Goal: Task Accomplishment & Management: Complete application form

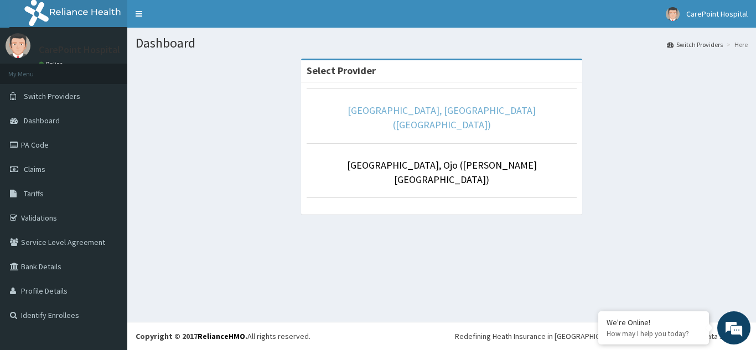
click at [384, 112] on link "CarePoint Hospital, Egbeda (Shefi Hospital)" at bounding box center [442, 117] width 188 height 27
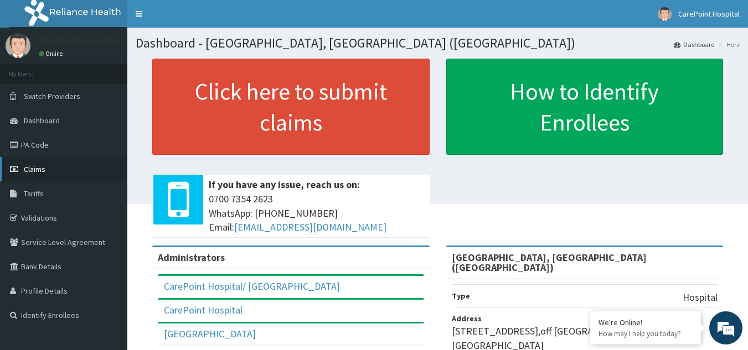
click at [43, 169] on span "Claims" at bounding box center [35, 169] width 22 height 10
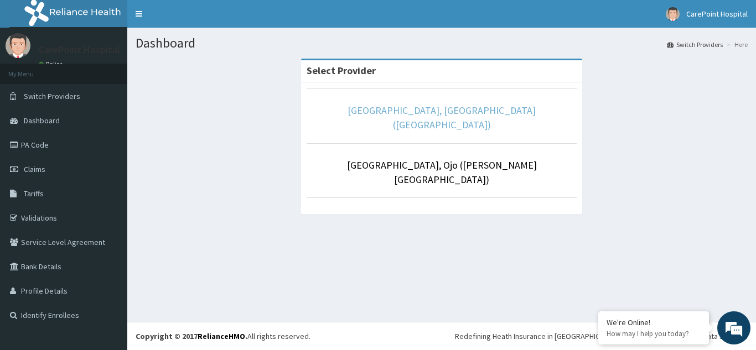
click at [453, 108] on link "CarePoint Hospital, Egbeda (Shefi Hospital)" at bounding box center [442, 117] width 188 height 27
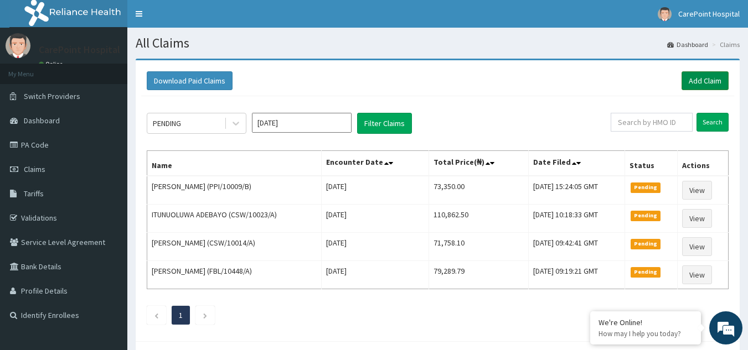
drag, startPoint x: 701, startPoint y: 82, endPoint x: 692, endPoint y: 81, distance: 8.4
click at [702, 82] on link "Add Claim" at bounding box center [704, 80] width 47 height 19
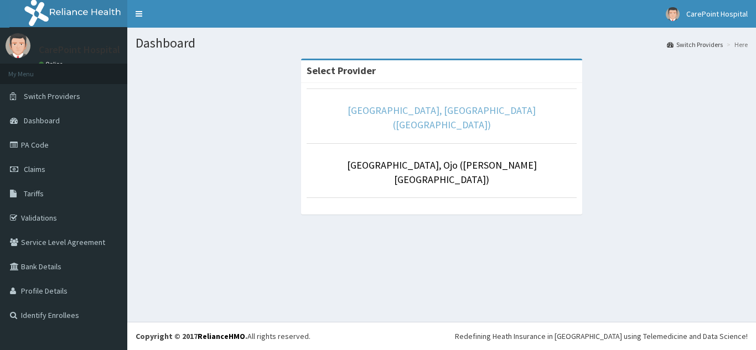
click at [437, 111] on link "CarePoint Hospital, Egbeda (Shefi Hospital)" at bounding box center [442, 117] width 188 height 27
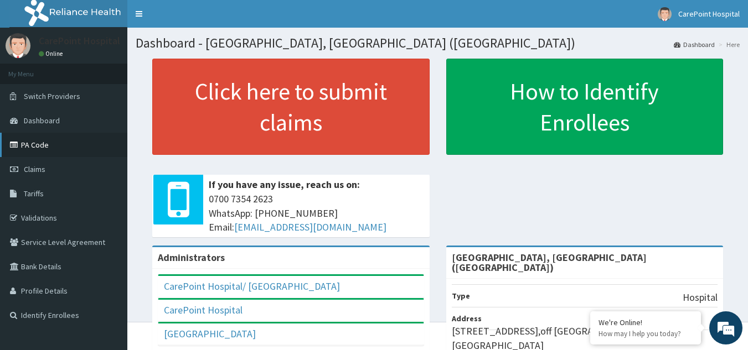
click at [58, 137] on link "PA Code" at bounding box center [63, 145] width 127 height 24
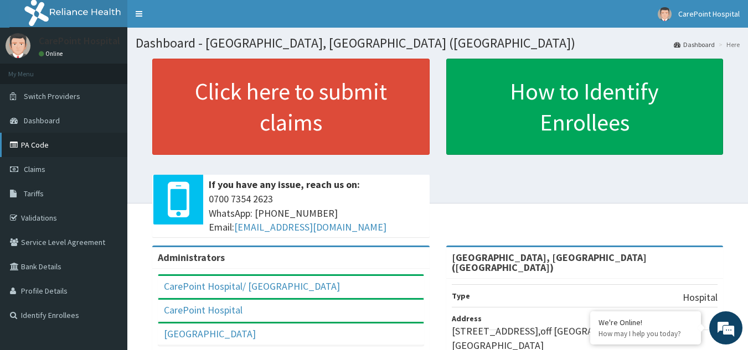
click at [48, 149] on link "PA Code" at bounding box center [63, 145] width 127 height 24
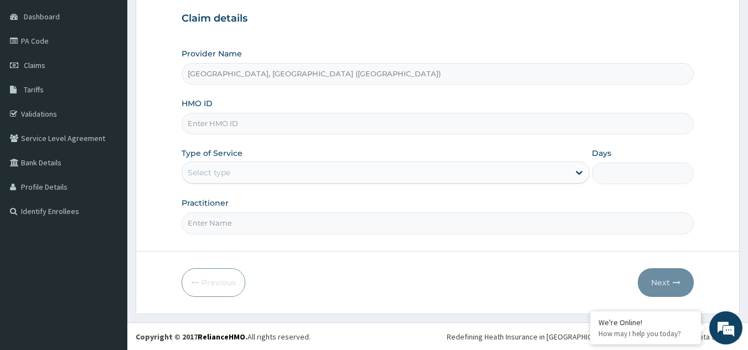
scroll to position [105, 0]
click at [207, 120] on input "HMO ID" at bounding box center [437, 123] width 512 height 22
paste input "BIT/10052/A"
type input "BIT/10052/A"
click at [211, 167] on div "Select type" at bounding box center [209, 172] width 43 height 11
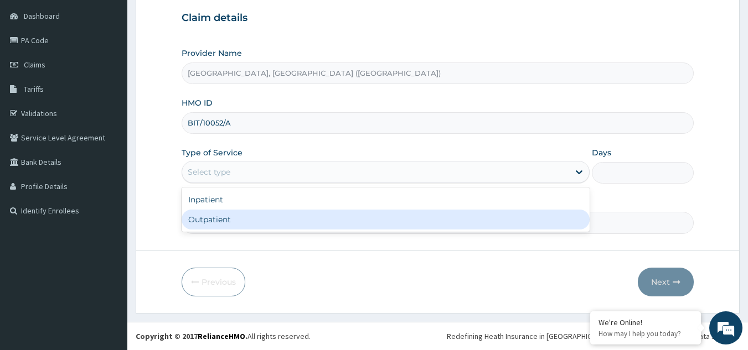
click at [212, 219] on div "Outpatient" at bounding box center [385, 220] width 408 height 20
type input "1"
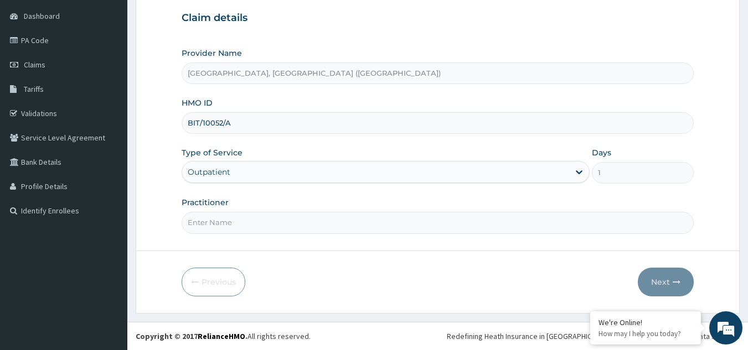
click at [212, 219] on input "Practitioner" at bounding box center [437, 223] width 512 height 22
type input "Dr, Steve"
click at [663, 282] on button "Next" at bounding box center [665, 282] width 56 height 29
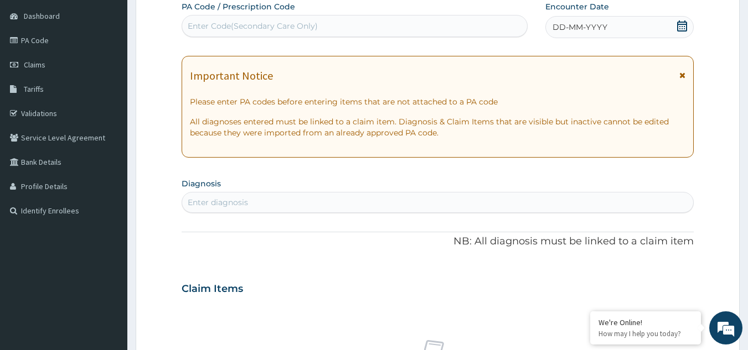
click at [310, 33] on div "Enter Code(Secondary Care Only)" at bounding box center [354, 26] width 345 height 18
paste input "BIT/10052/A"
type input "BIT/10052/A"
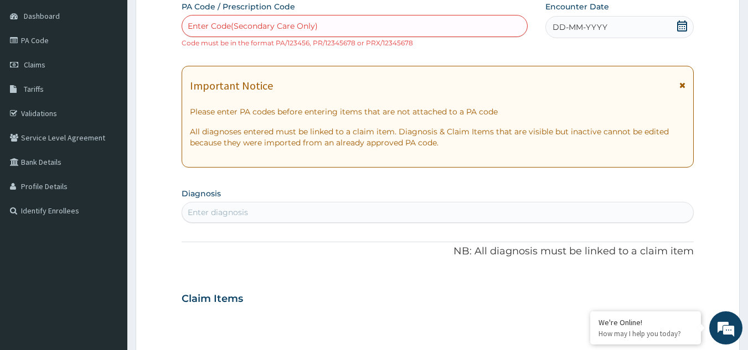
click at [263, 27] on div "Enter Code(Secondary Care Only)" at bounding box center [253, 25] width 130 height 11
paste input "PA/23F9E9"
type input "PA/23F9E9"
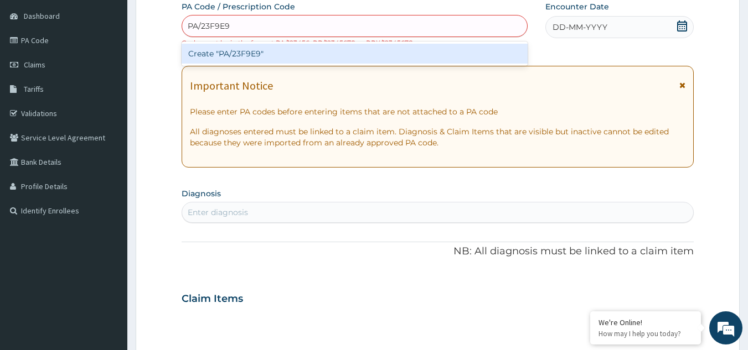
click at [273, 47] on div "Create "PA/23F9E9"" at bounding box center [354, 54] width 346 height 20
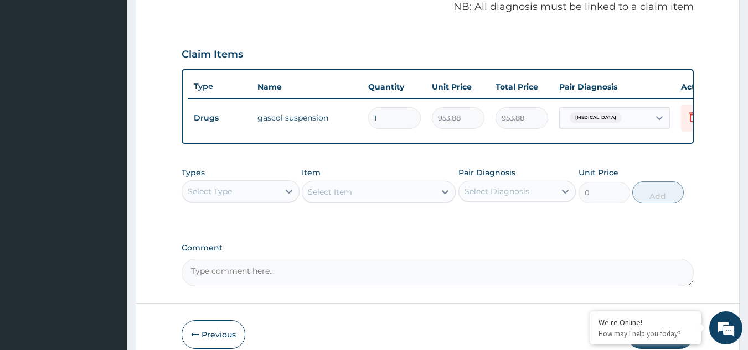
scroll to position [398, 0]
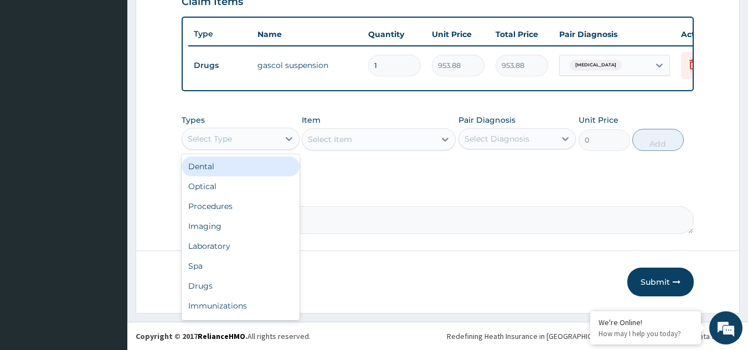
click at [258, 142] on div "Select Type" at bounding box center [230, 139] width 97 height 18
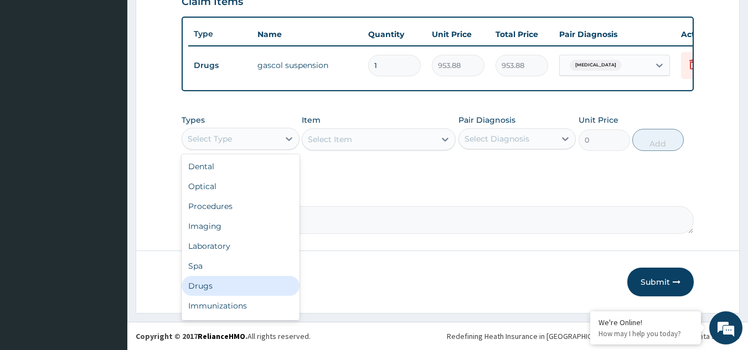
drag, startPoint x: 208, startPoint y: 293, endPoint x: 214, endPoint y: 288, distance: 7.1
click at [208, 293] on div "Drugs" at bounding box center [240, 286] width 118 height 20
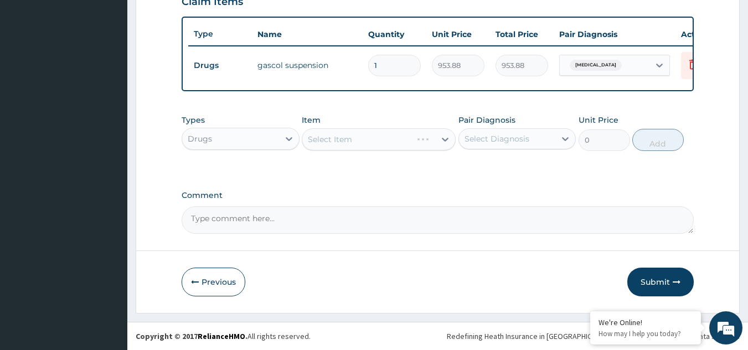
click at [350, 146] on div "Select Item" at bounding box center [379, 139] width 154 height 22
click at [354, 146] on div "Select Item" at bounding box center [379, 139] width 154 height 22
click at [354, 141] on div "Select Item" at bounding box center [368, 140] width 133 height 18
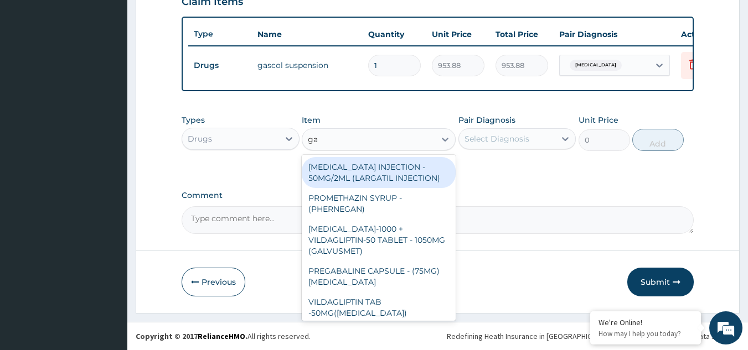
type input "gas"
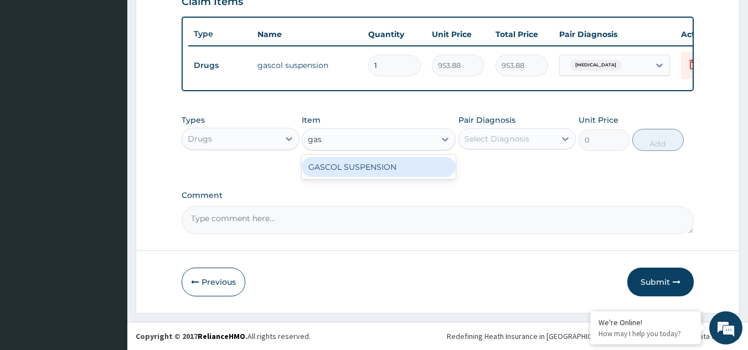
click at [352, 172] on div "GASCOL SUSPENSION" at bounding box center [379, 167] width 154 height 20
type input "979.9999999999999"
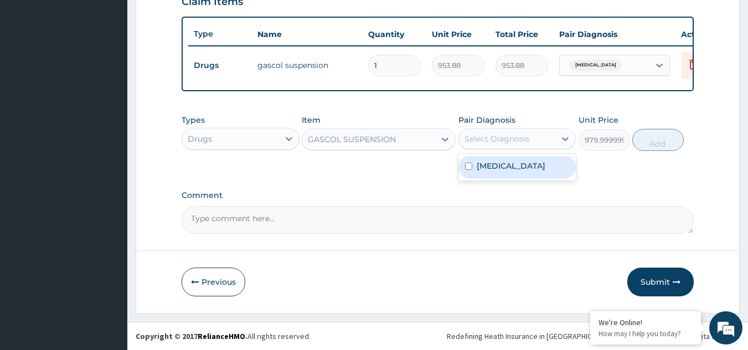
click at [502, 144] on div "Select Diagnosis" at bounding box center [496, 138] width 65 height 11
click at [635, 200] on label "Comment" at bounding box center [437, 195] width 512 height 9
click at [635, 206] on textarea "Comment" at bounding box center [437, 220] width 512 height 28
click at [661, 279] on button "Submit" at bounding box center [660, 282] width 66 height 29
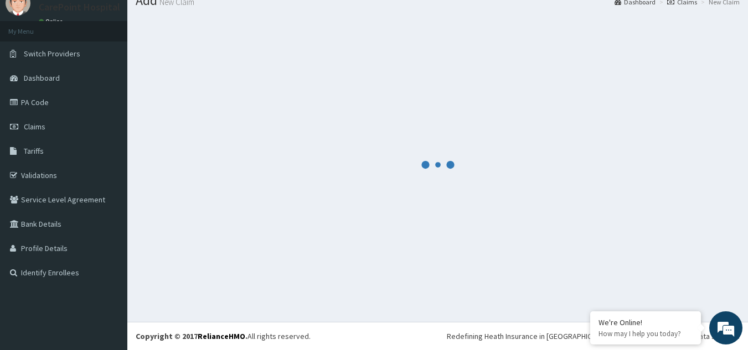
scroll to position [43, 0]
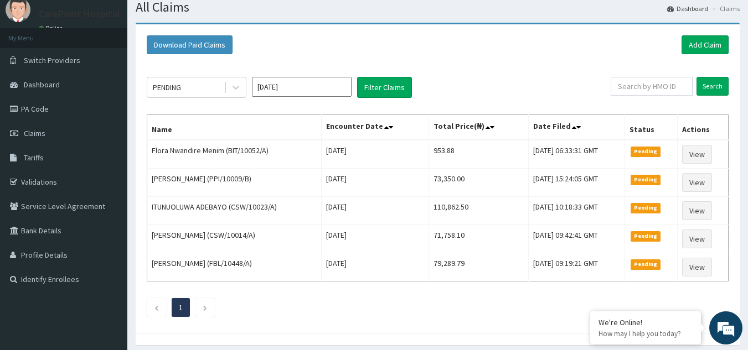
scroll to position [55, 0]
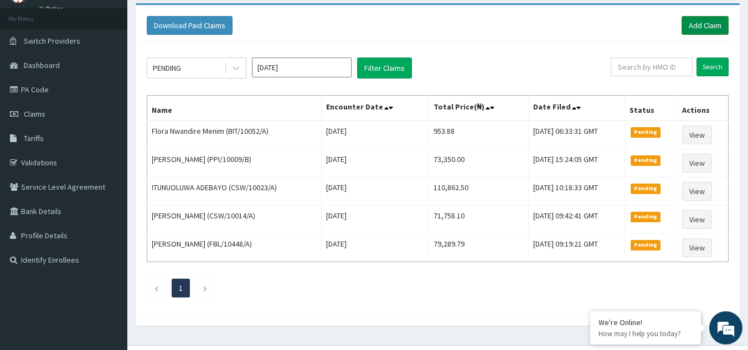
click at [692, 22] on link "Add Claim" at bounding box center [704, 25] width 47 height 19
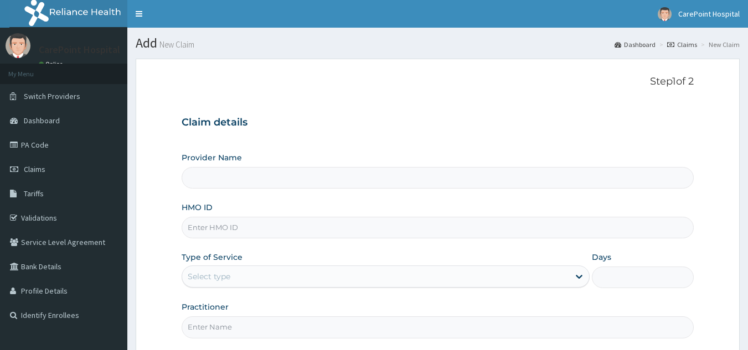
type input "CarePoint Hospital, Egbeda (Shefi Hospital)"
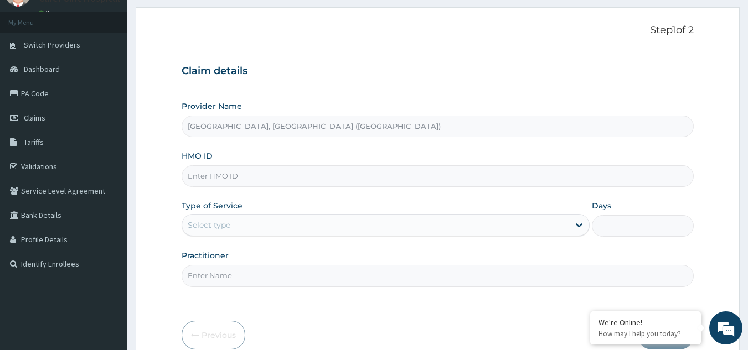
scroll to position [105, 0]
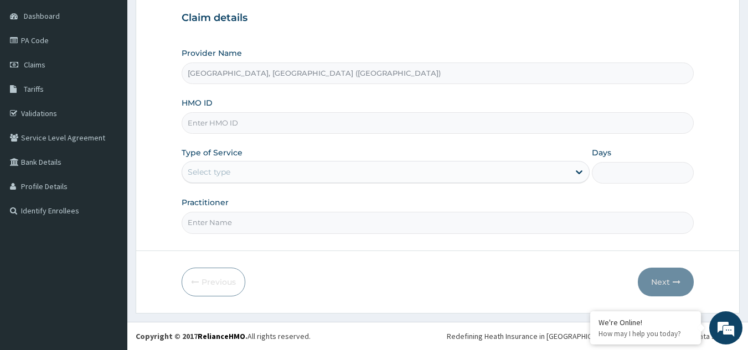
click at [217, 127] on input "HMO ID" at bounding box center [437, 123] width 512 height 22
paste input "ENP/12064/C"
type input "ENP/12064/C"
click at [226, 175] on div "Select type" at bounding box center [209, 172] width 43 height 11
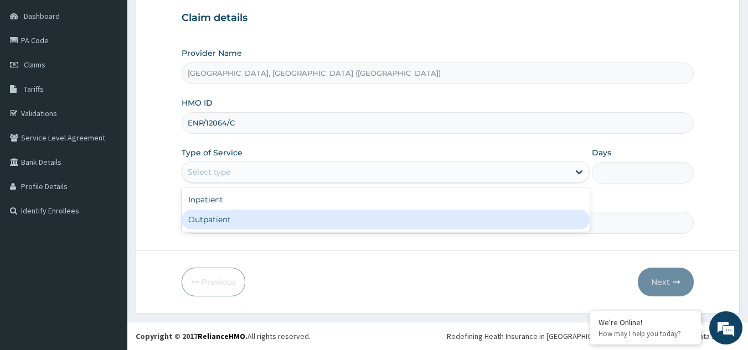
click at [217, 215] on div "Outpatient" at bounding box center [385, 220] width 408 height 20
type input "1"
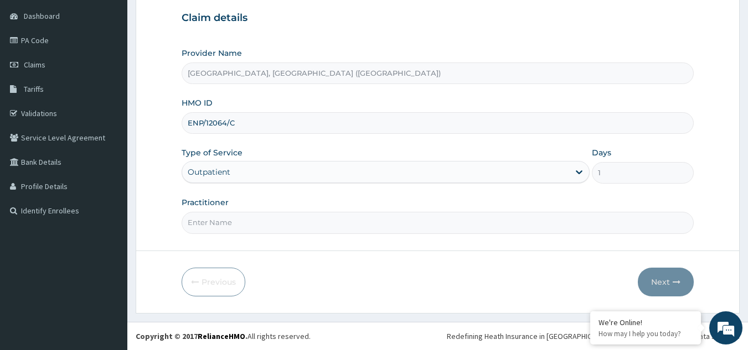
click at [218, 217] on input "Practitioner" at bounding box center [437, 223] width 512 height 22
type input "A"
type input "Dr, Steve"
click at [660, 272] on button "Next" at bounding box center [665, 282] width 56 height 29
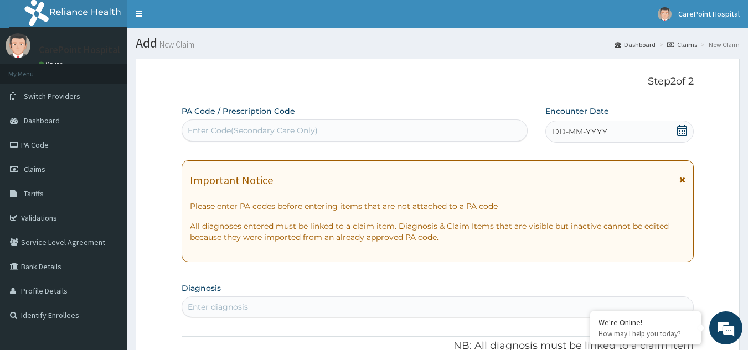
click at [287, 129] on div "Enter Code(Secondary Care Only)" at bounding box center [253, 130] width 130 height 11
paste input "PA/070BF3"
type input "PA/070BF3"
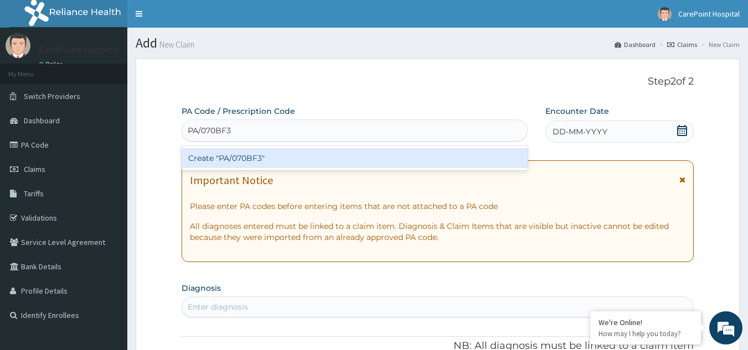
click at [286, 147] on div "Create "PA/070BF3"" at bounding box center [354, 158] width 346 height 24
click at [287, 156] on div "Create "PA/070BF3"" at bounding box center [354, 158] width 346 height 20
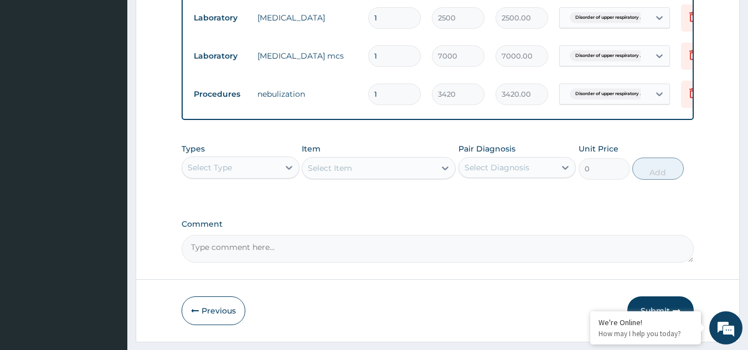
scroll to position [549, 0]
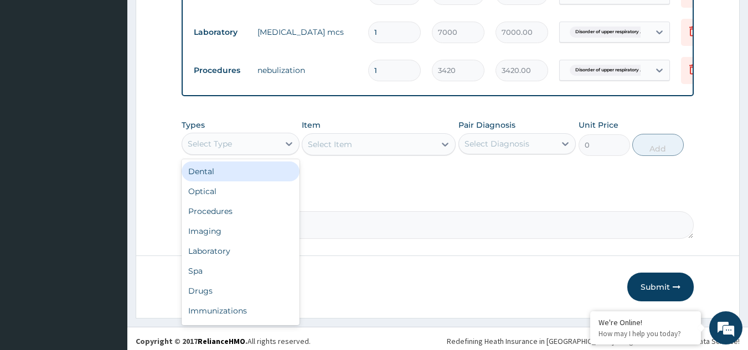
click at [231, 143] on div "Select Type" at bounding box center [210, 143] width 44 height 11
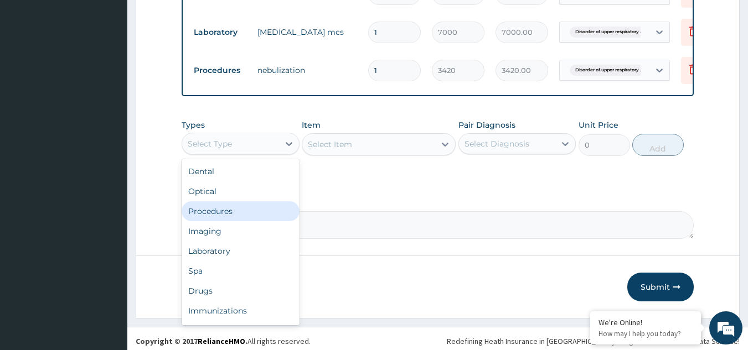
click at [219, 213] on div "Procedures" at bounding box center [240, 211] width 118 height 20
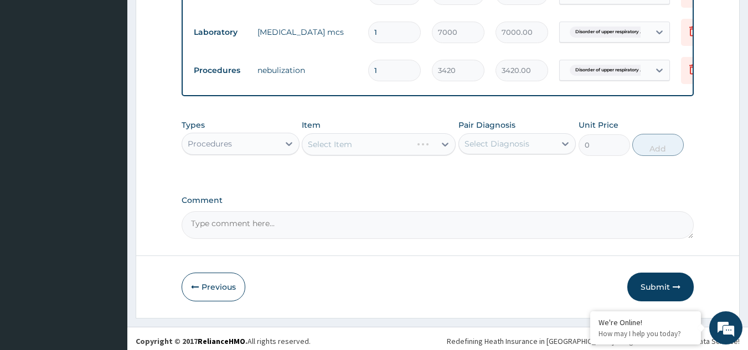
scroll to position [556, 0]
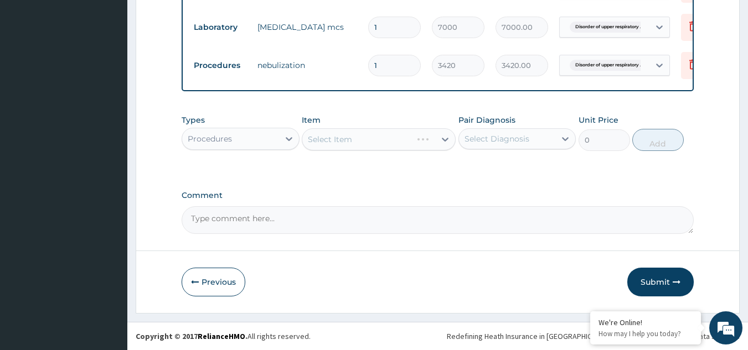
click at [341, 139] on div "Select Item" at bounding box center [379, 139] width 154 height 22
click at [355, 143] on div "Select Item" at bounding box center [379, 139] width 154 height 22
click at [355, 143] on div "Select Item" at bounding box center [368, 140] width 133 height 18
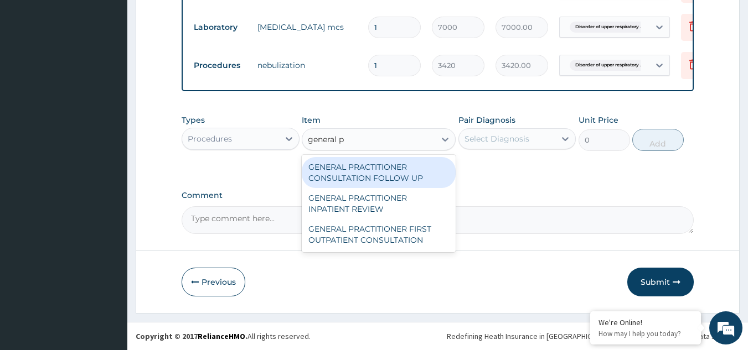
type input "general pr"
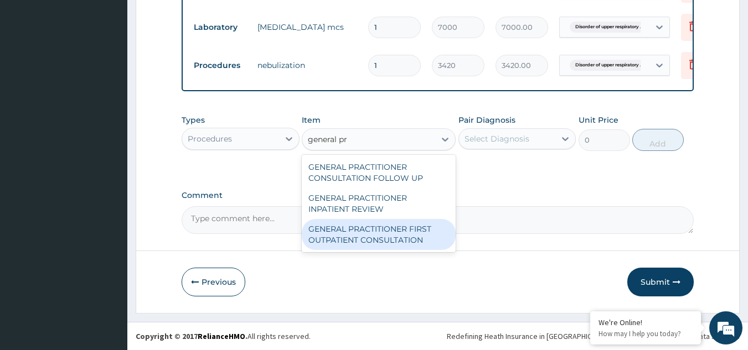
click at [371, 244] on div "GENERAL PRACTITIONER FIRST OUTPATIENT CONSULTATION" at bounding box center [379, 234] width 154 height 31
type input "3750"
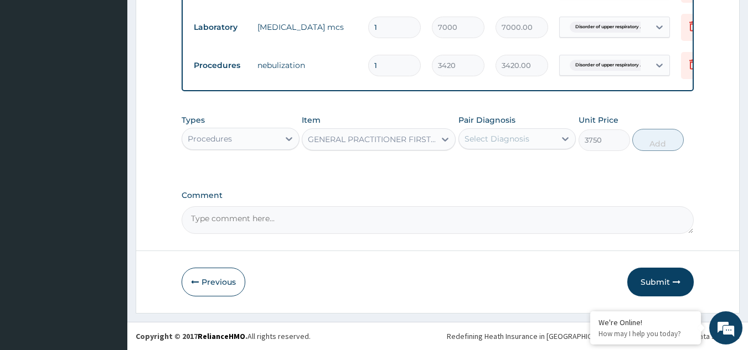
click at [495, 135] on div "Select Diagnosis" at bounding box center [496, 138] width 65 height 11
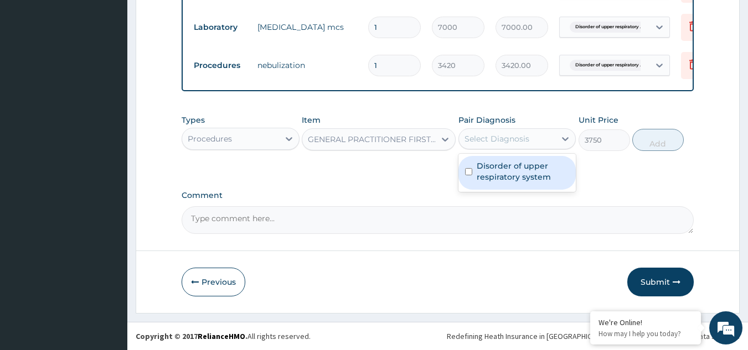
click at [510, 176] on label "Disorder of upper respiratory system" at bounding box center [522, 171] width 93 height 22
checkbox input "true"
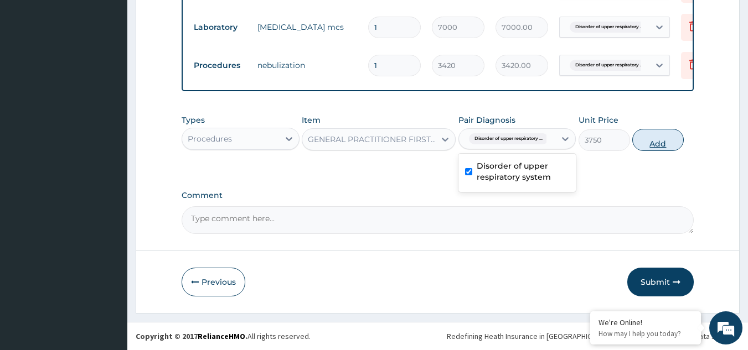
click at [667, 142] on button "Add" at bounding box center [657, 140] width 51 height 22
type input "0"
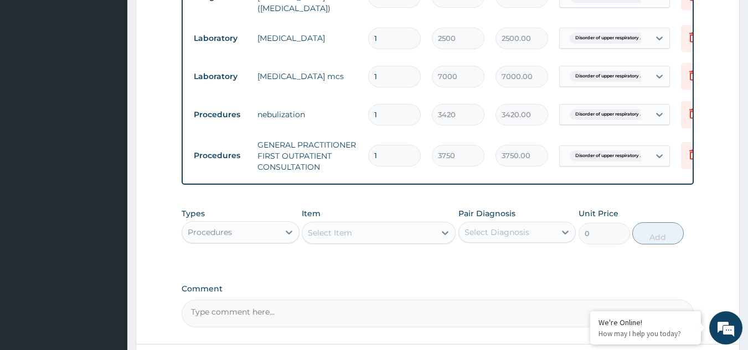
scroll to position [390, 0]
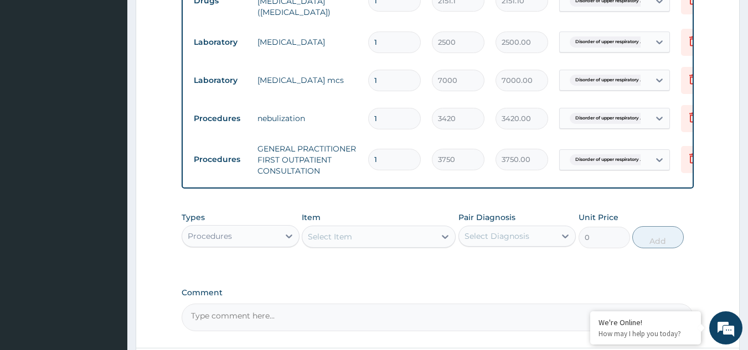
type input "0"
type input "0.00"
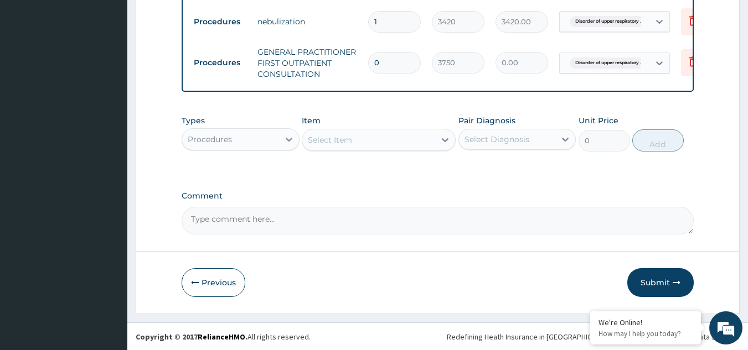
scroll to position [600, 0]
type input "0"
click at [339, 134] on div "Select Item" at bounding box center [330, 139] width 44 height 11
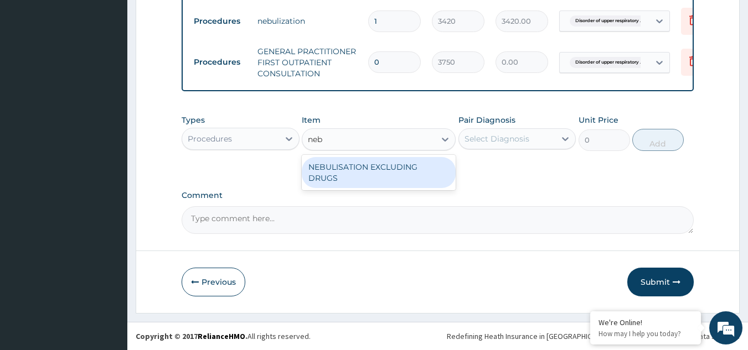
type input "nebu"
click at [361, 170] on div "NEBULISATION EXCLUDING DRUGS" at bounding box center [379, 172] width 154 height 31
type input "3750"
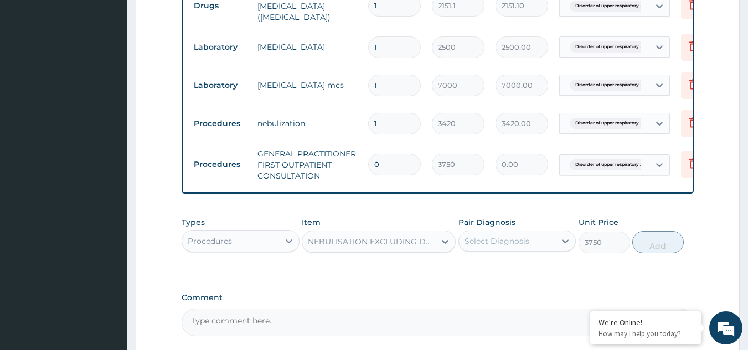
scroll to position [490, 0]
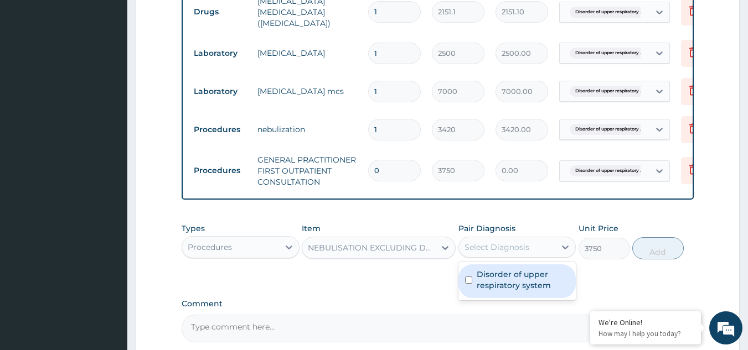
click at [526, 250] on div "Select Diagnosis" at bounding box center [496, 247] width 65 height 11
click at [514, 277] on label "Disorder of upper respiratory system" at bounding box center [522, 280] width 93 height 22
checkbox input "true"
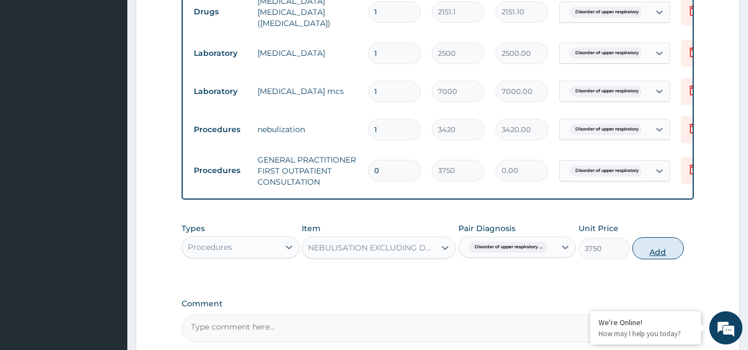
click at [661, 249] on button "Add" at bounding box center [657, 248] width 51 height 22
type input "0"
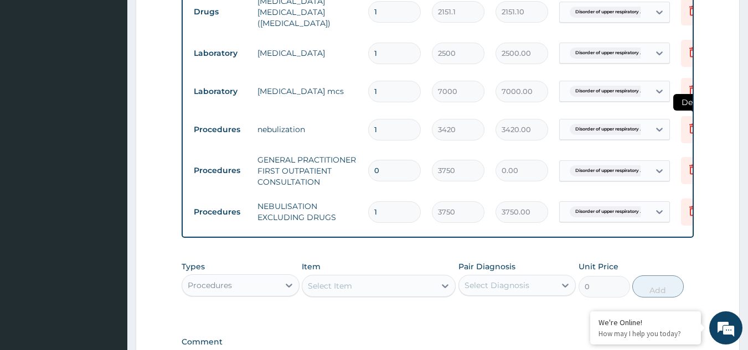
click at [690, 123] on icon at bounding box center [693, 128] width 8 height 10
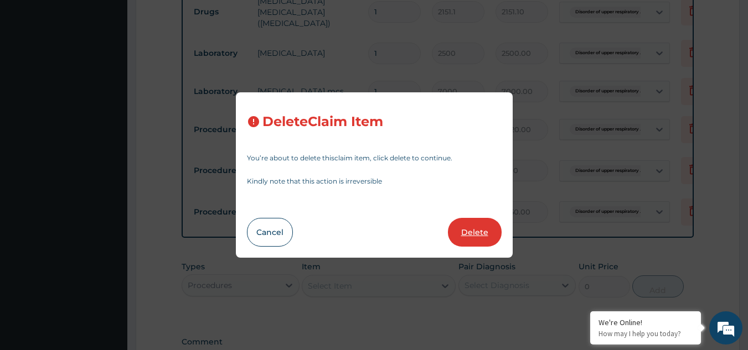
click at [471, 234] on button "Delete" at bounding box center [475, 232] width 54 height 29
type input "0"
type input "3750"
type input "0.00"
type input "1"
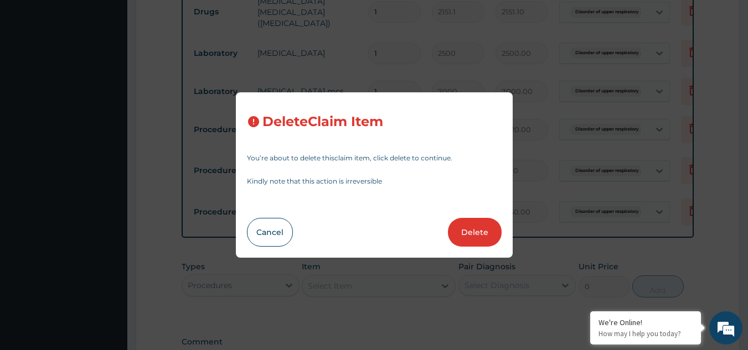
type input "3750.00"
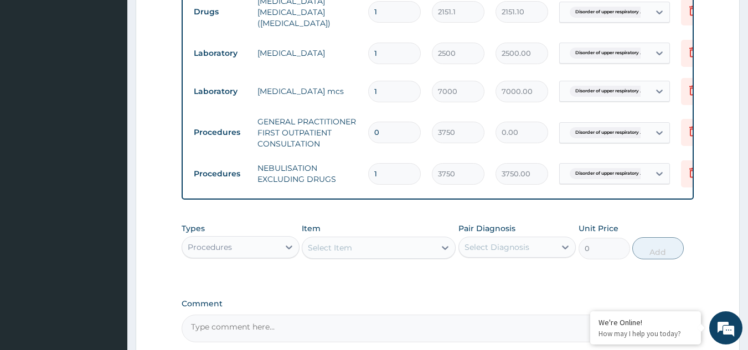
click at [229, 248] on div "Procedures" at bounding box center [210, 247] width 44 height 11
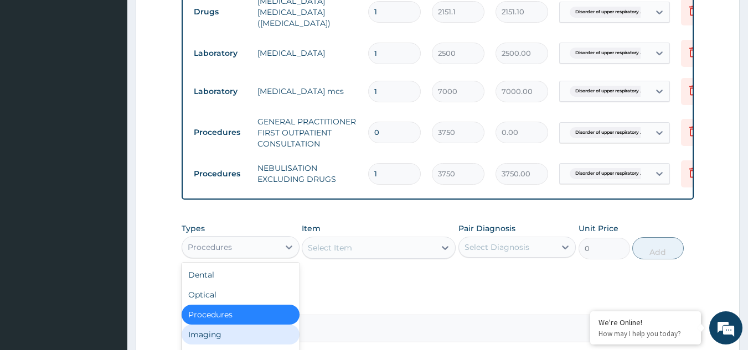
scroll to position [38, 0]
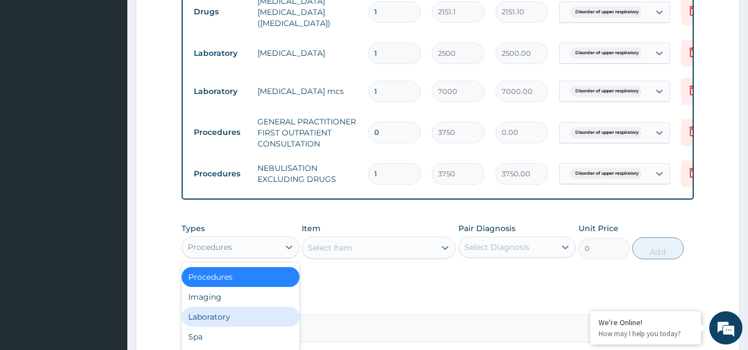
click at [209, 317] on div "Laboratory" at bounding box center [240, 317] width 118 height 20
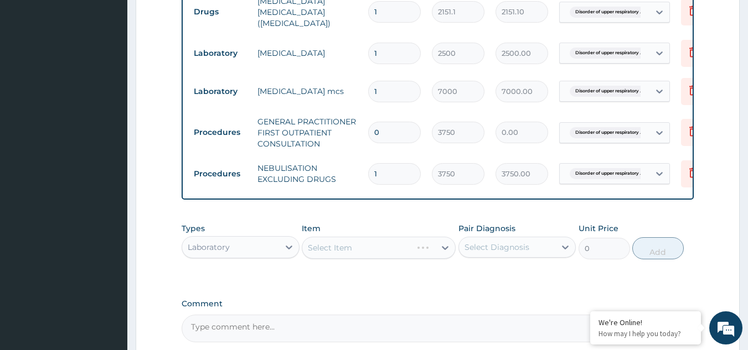
click at [335, 253] on div "Select Item" at bounding box center [379, 248] width 154 height 22
click at [336, 253] on div "Select Item" at bounding box center [379, 248] width 154 height 22
click at [354, 249] on div "Select Item" at bounding box center [368, 248] width 133 height 18
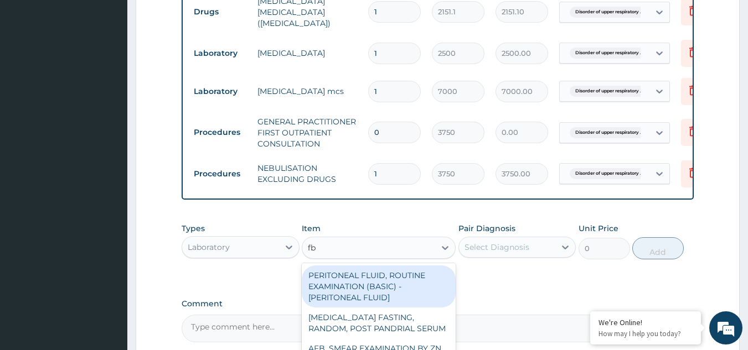
type input "fbc"
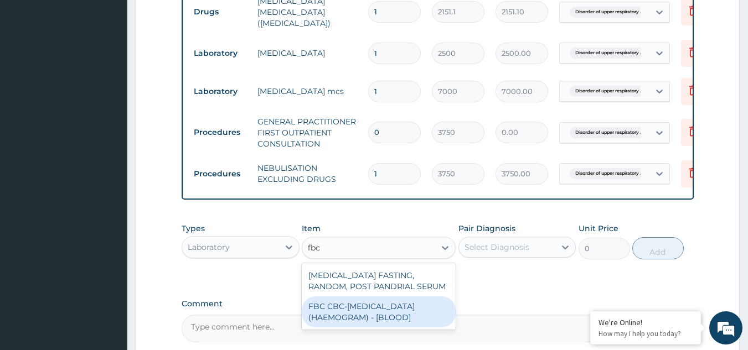
click at [360, 312] on div "FBC CBC-COMPLETE BLOOD COUNT (HAEMOGRAM) - [BLOOD]" at bounding box center [379, 312] width 154 height 31
type input "5000"
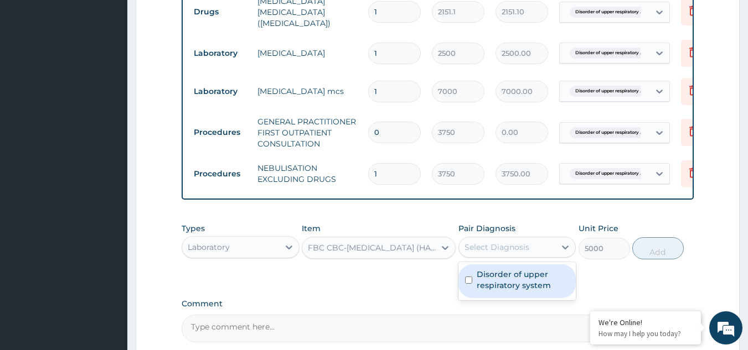
click at [535, 253] on div "Select Diagnosis" at bounding box center [507, 247] width 97 height 18
click at [511, 284] on label "Disorder of upper respiratory system" at bounding box center [522, 280] width 93 height 22
checkbox input "true"
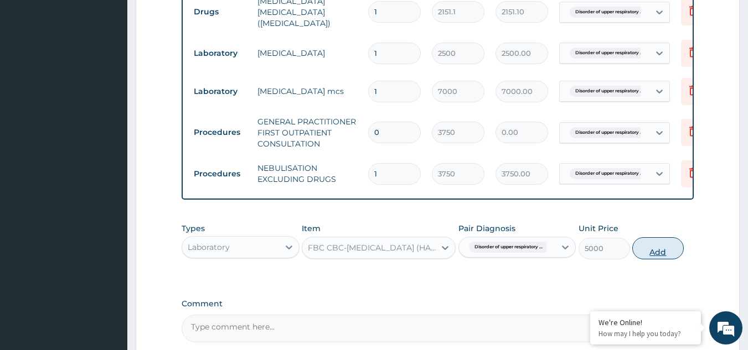
click at [646, 250] on button "Add" at bounding box center [657, 248] width 51 height 22
type input "0"
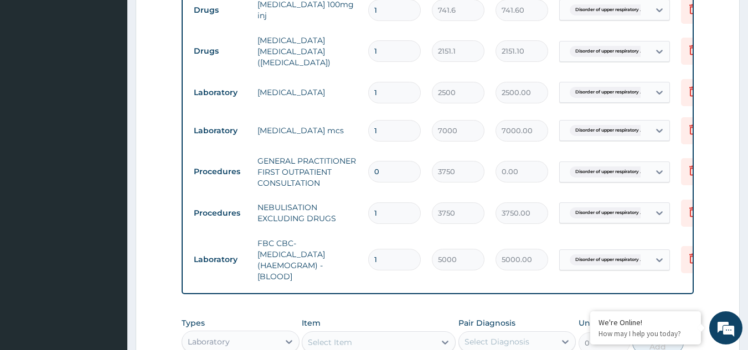
scroll to position [434, 0]
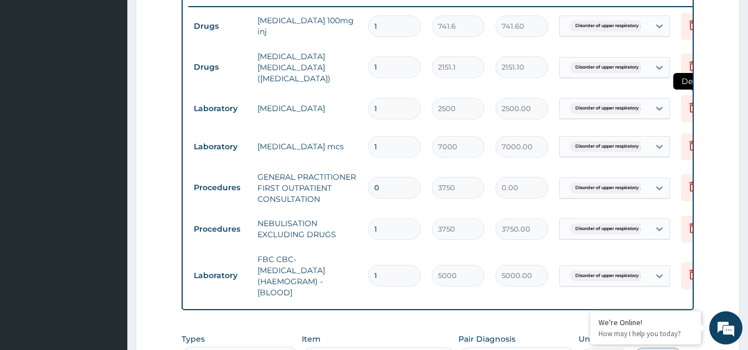
click at [691, 103] on icon at bounding box center [692, 107] width 13 height 13
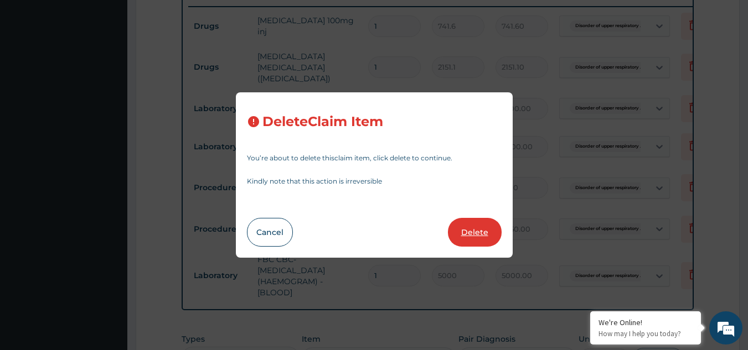
click at [481, 237] on button "Delete" at bounding box center [475, 232] width 54 height 29
type input "7000"
type input "7000.00"
type input "0"
type input "3750"
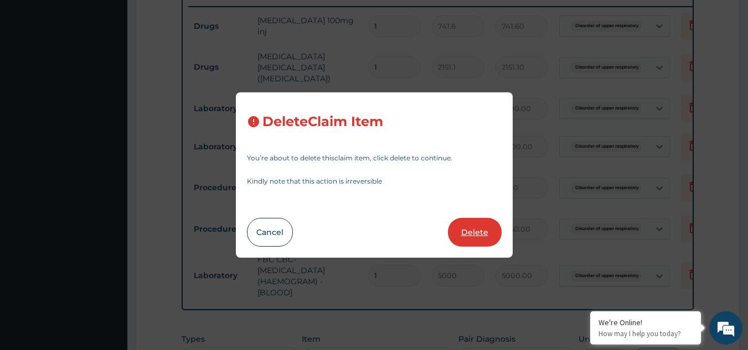
type input "0.00"
type input "1"
type input "3750.00"
type input "5000"
type input "5000.00"
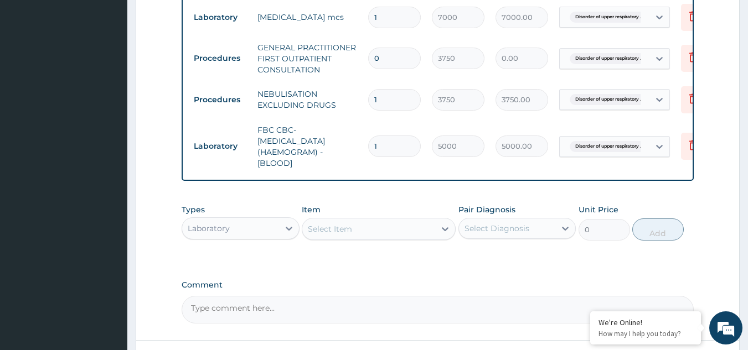
scroll to position [545, 0]
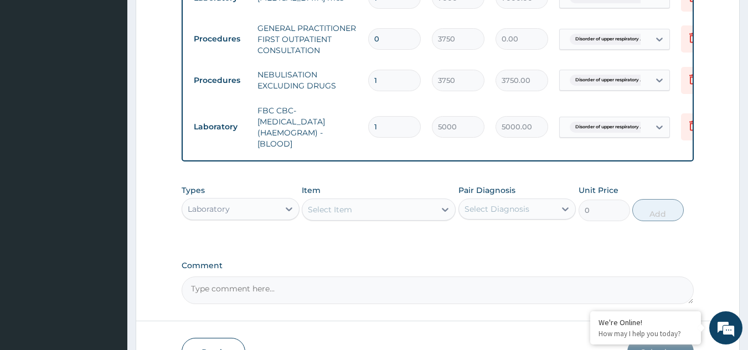
click at [227, 208] on div "Laboratory" at bounding box center [209, 209] width 42 height 11
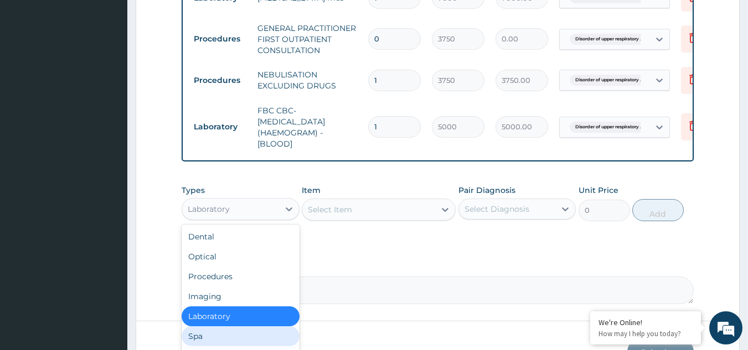
scroll to position [38, 0]
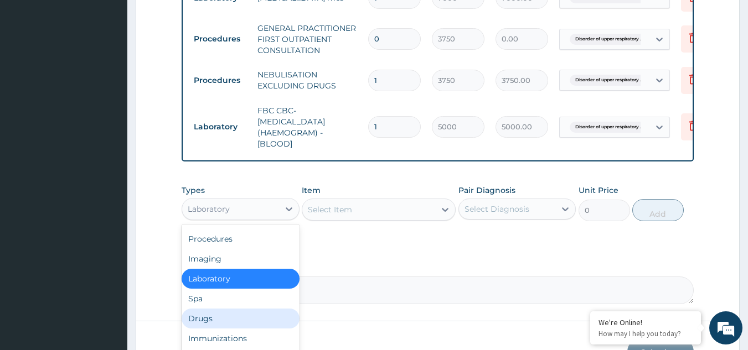
click at [208, 315] on div "Drugs" at bounding box center [240, 319] width 118 height 20
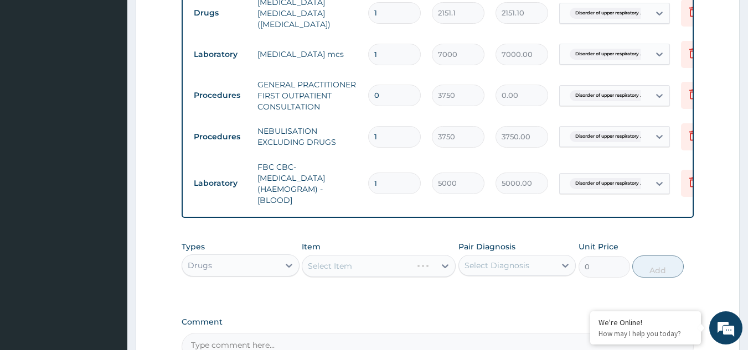
scroll to position [490, 0]
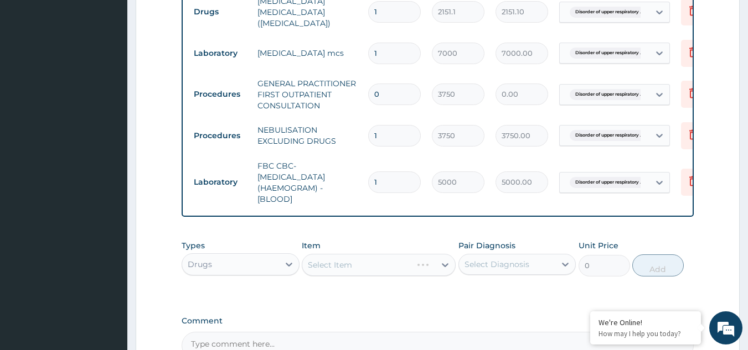
click at [330, 258] on div "Select Item" at bounding box center [379, 265] width 154 height 22
click at [339, 262] on div "Select Item" at bounding box center [379, 265] width 154 height 22
click at [329, 267] on div "Select Item" at bounding box center [330, 265] width 44 height 11
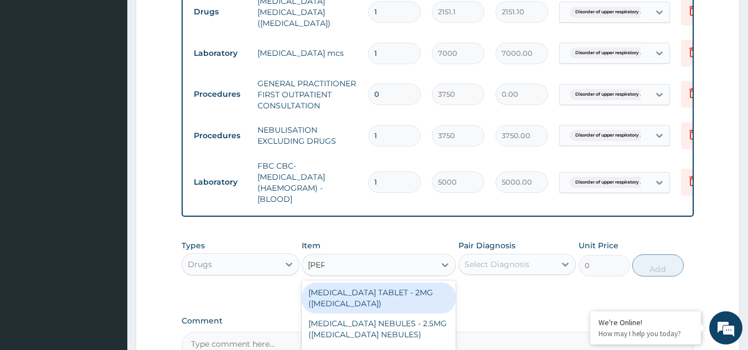
type input "salbu"
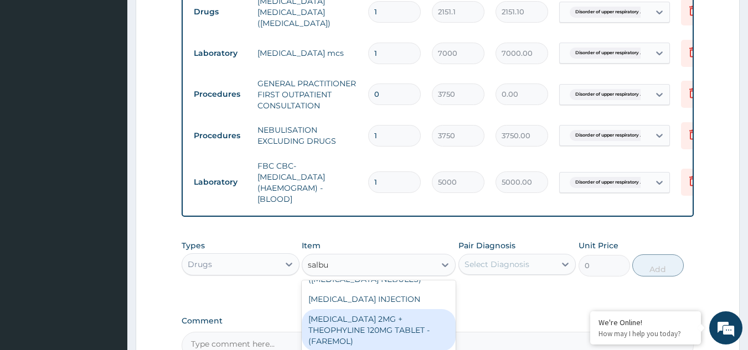
scroll to position [86, 0]
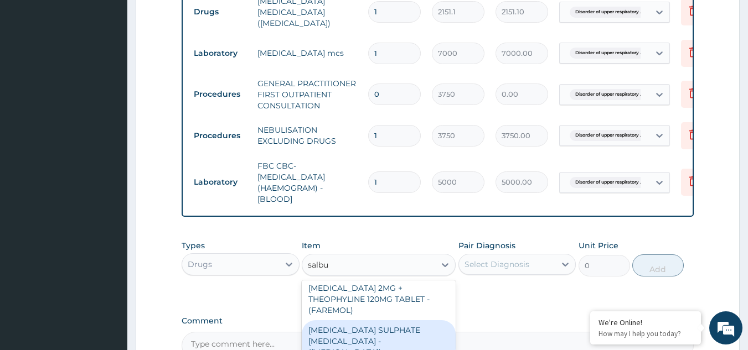
click at [384, 337] on div "SALBUTAMOL SULPHATE INHALER - (VENTOLIN)" at bounding box center [379, 341] width 154 height 42
type input "4480"
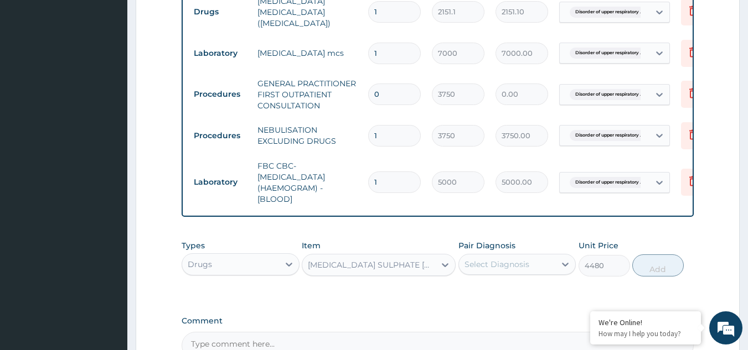
click at [502, 270] on div "Select Diagnosis" at bounding box center [496, 264] width 65 height 11
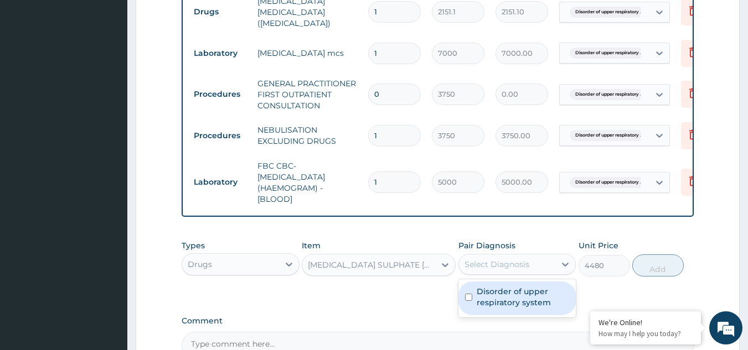
click at [498, 297] on label "Disorder of upper respiratory system" at bounding box center [522, 297] width 93 height 22
checkbox input "true"
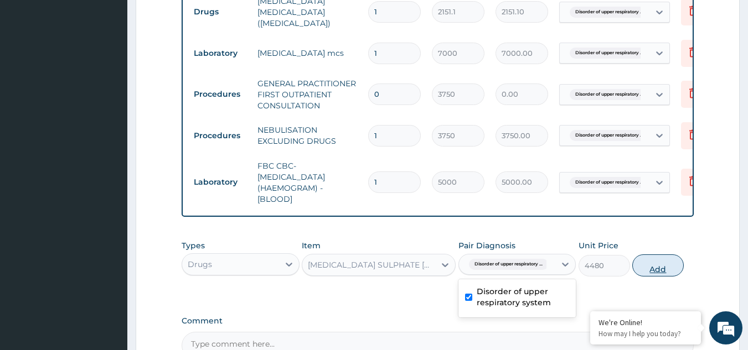
click at [656, 266] on button "Add" at bounding box center [657, 266] width 51 height 22
type input "0"
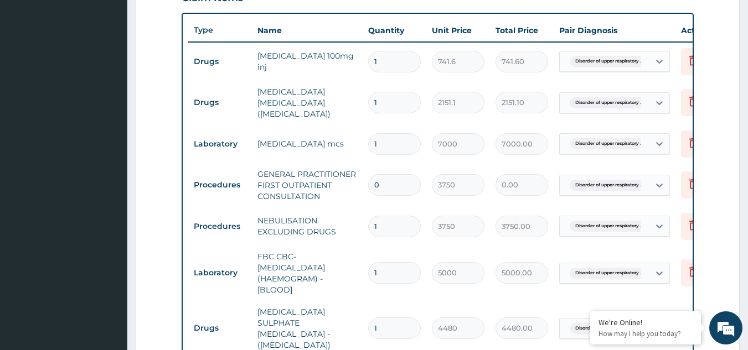
scroll to position [379, 0]
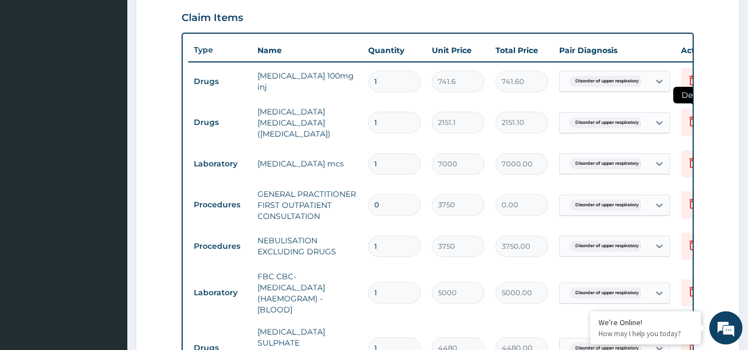
click at [689, 120] on icon at bounding box center [692, 121] width 13 height 13
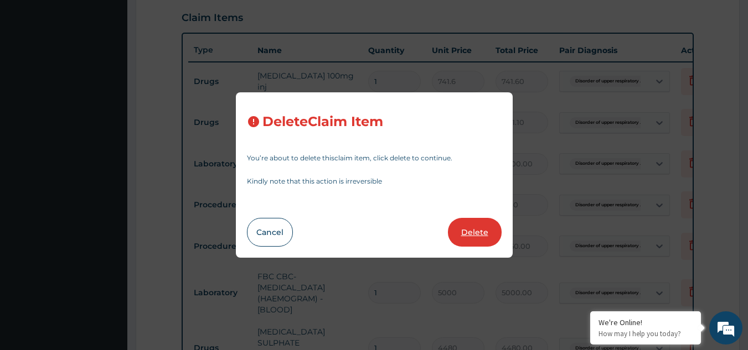
click at [457, 230] on button "Delete" at bounding box center [475, 232] width 54 height 29
type input "7000"
type input "7000.00"
type input "0"
type input "3750"
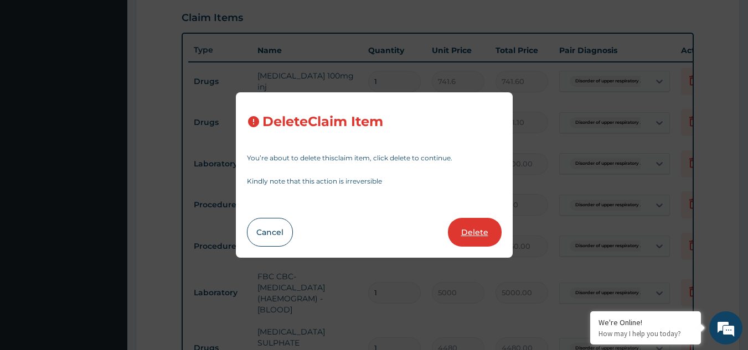
type input "0.00"
type input "1"
type input "3750.00"
type input "5000"
type input "5000.00"
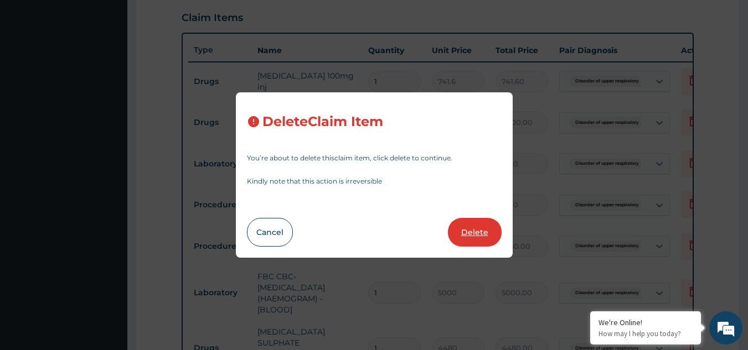
type input "4480"
type input "4480.00"
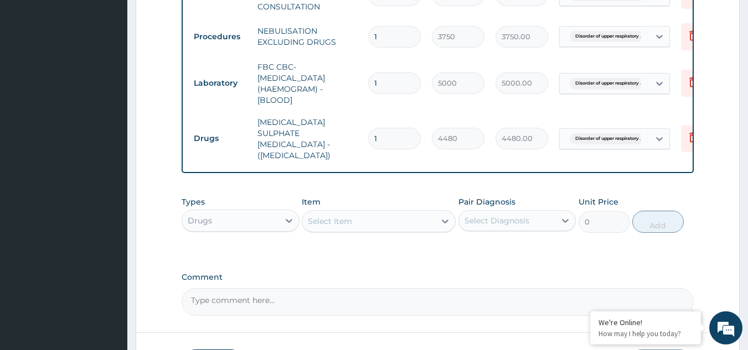
scroll to position [545, 0]
click at [315, 216] on div "Select Item" at bounding box center [330, 220] width 44 height 11
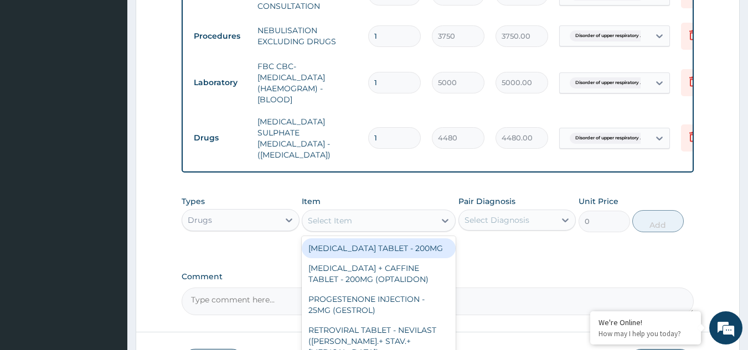
paste input "HYDR"
type input "HYDR"
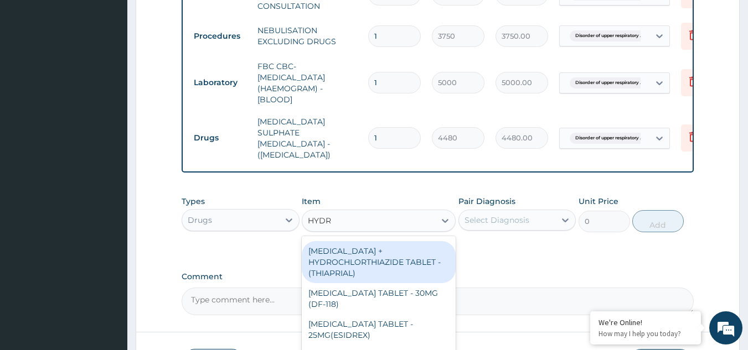
scroll to position [221, 0]
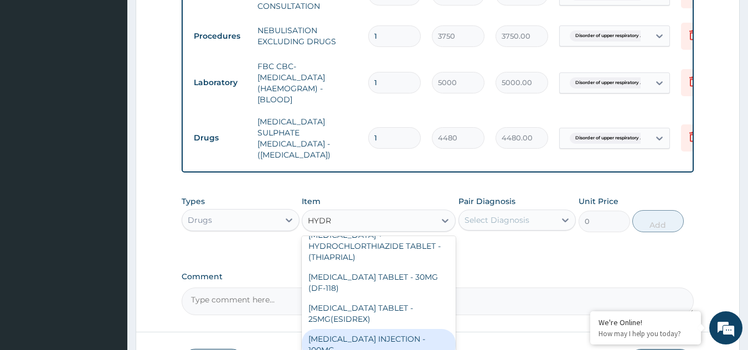
click at [385, 329] on div "HYDROCORTISONE INJECTION - 100MG" at bounding box center [379, 344] width 154 height 31
type input "840"
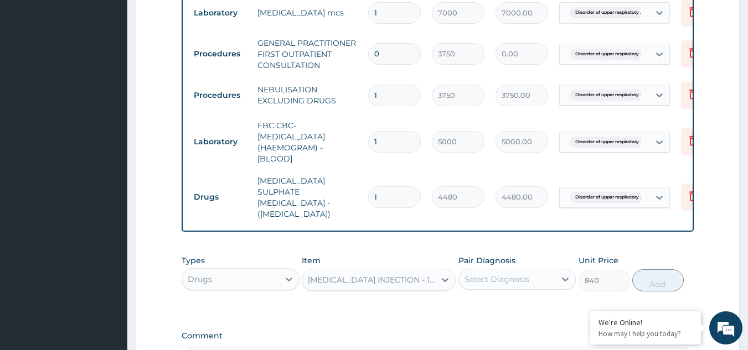
scroll to position [490, 0]
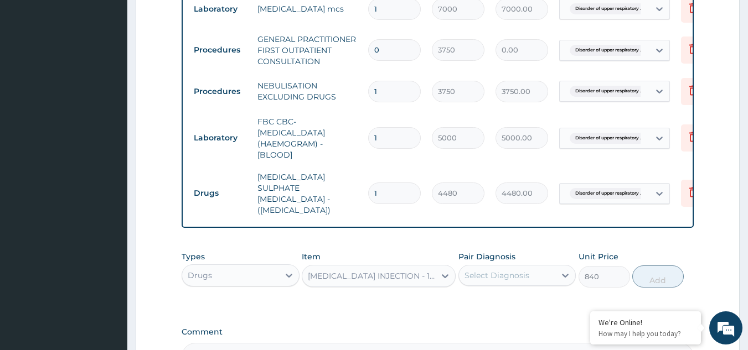
click at [512, 270] on div "Select Diagnosis" at bounding box center [496, 275] width 65 height 11
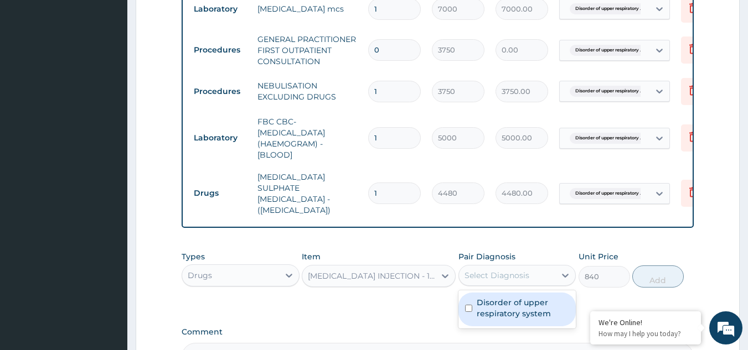
click at [506, 297] on label "Disorder of upper respiratory system" at bounding box center [522, 308] width 93 height 22
checkbox input "true"
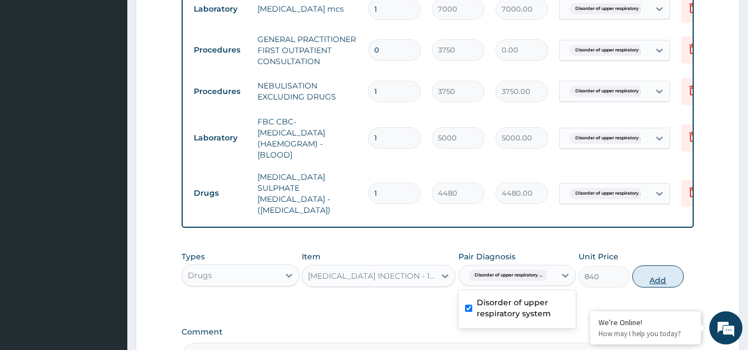
click at [655, 273] on button "Add" at bounding box center [657, 277] width 51 height 22
type input "0"
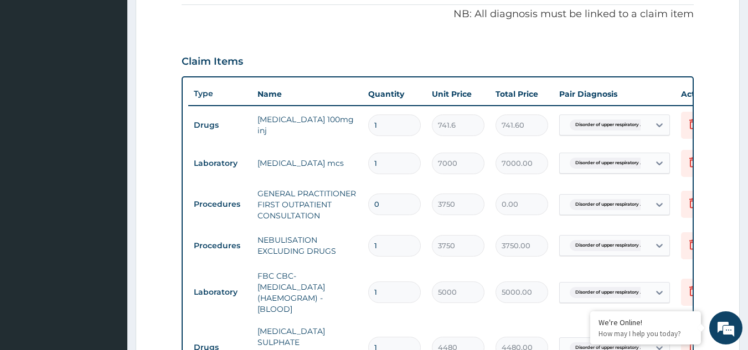
scroll to position [268, 0]
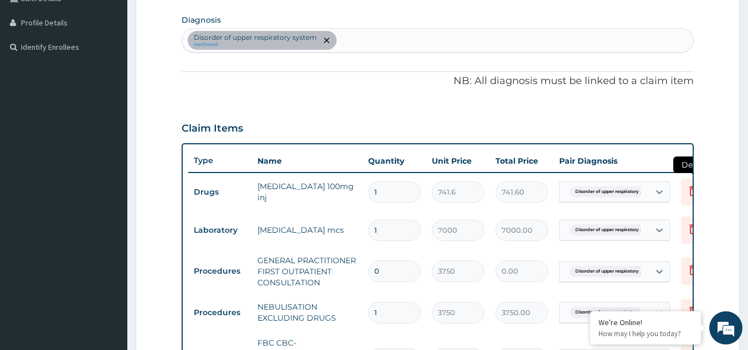
click at [690, 190] on icon at bounding box center [693, 191] width 8 height 10
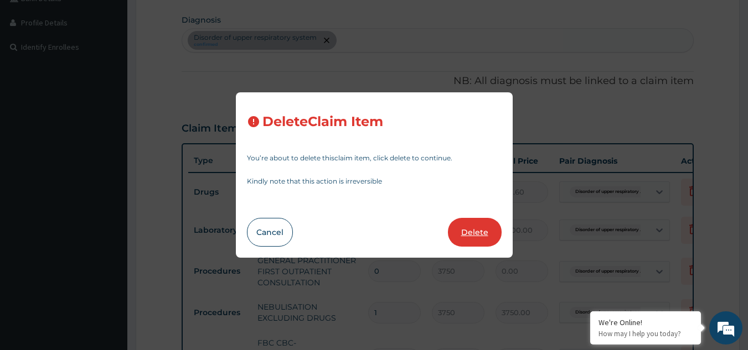
click at [464, 228] on button "Delete" at bounding box center [475, 232] width 54 height 29
type input "7000"
type input "7000.00"
type input "0"
type input "3750"
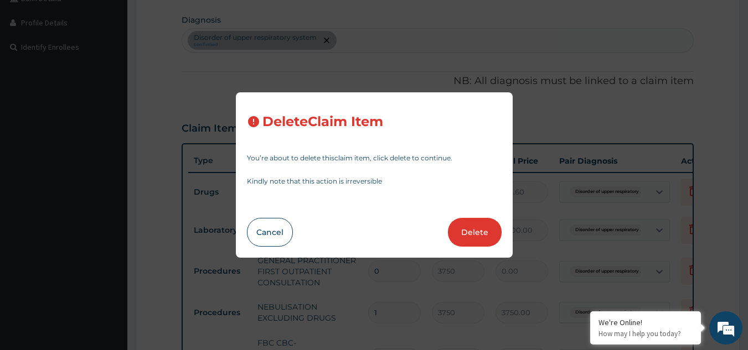
type input "0.00"
type input "1"
type input "3750.00"
type input "5000"
type input "5000.00"
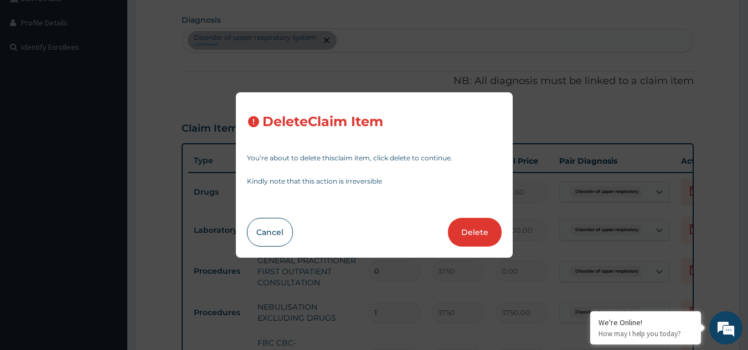
type input "4480"
type input "4480.00"
type input "840"
type input "840.00"
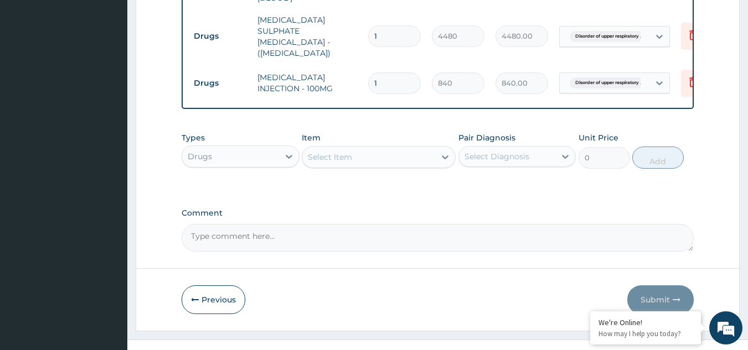
scroll to position [618, 0]
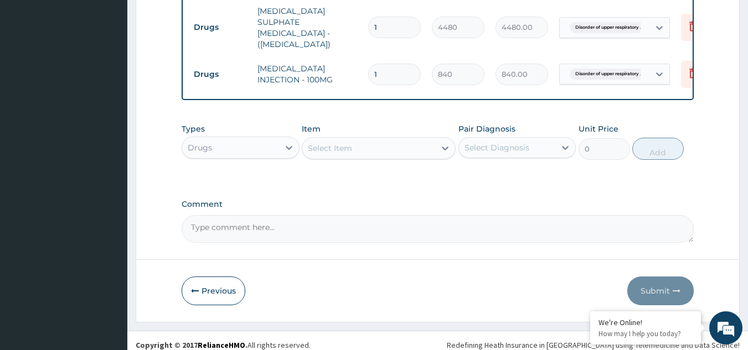
click at [231, 139] on div "Drugs" at bounding box center [230, 148] width 97 height 18
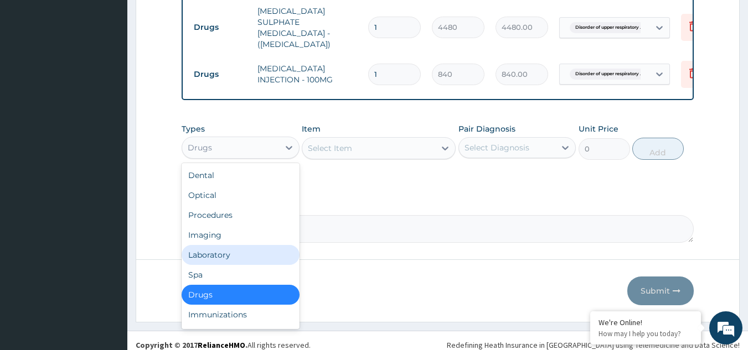
click at [230, 245] on div "Laboratory" at bounding box center [240, 255] width 118 height 20
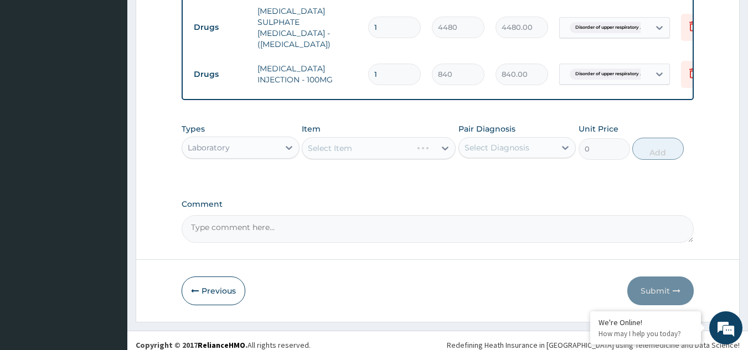
click at [357, 142] on div "Select Item" at bounding box center [379, 148] width 154 height 22
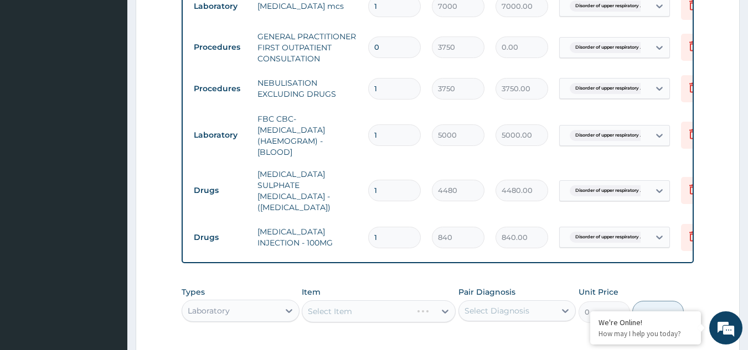
scroll to position [452, 0]
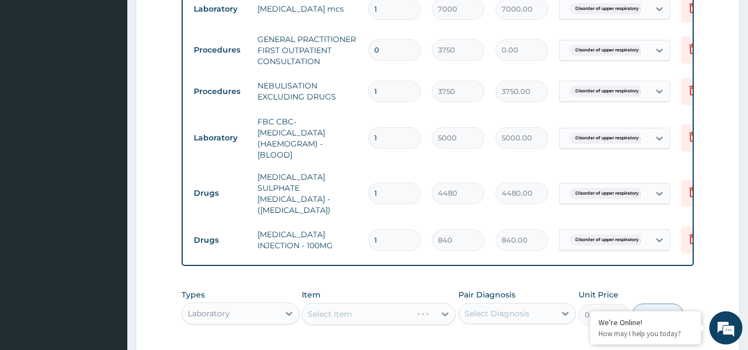
click at [385, 47] on input "0" at bounding box center [394, 50] width 53 height 22
type input "1"
type input "3750.00"
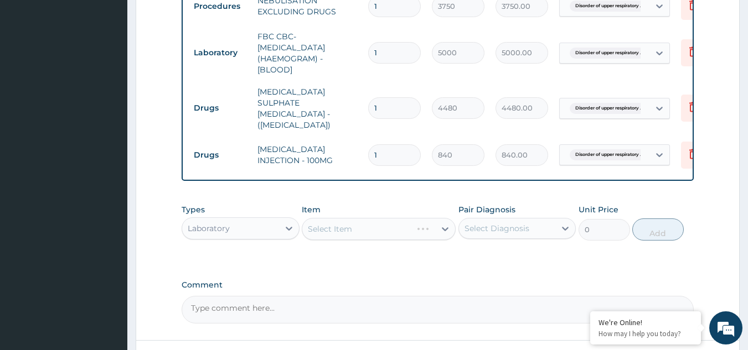
scroll to position [562, 0]
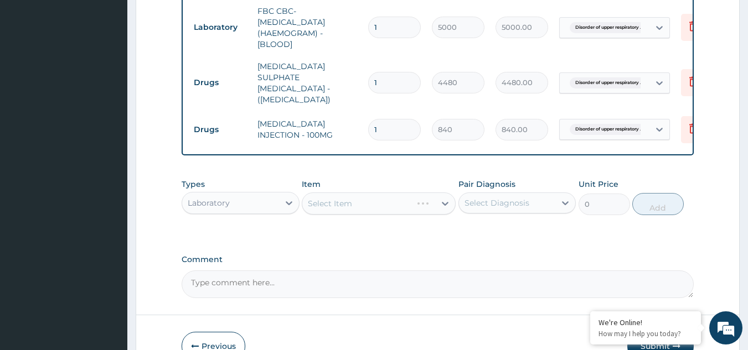
type input "1"
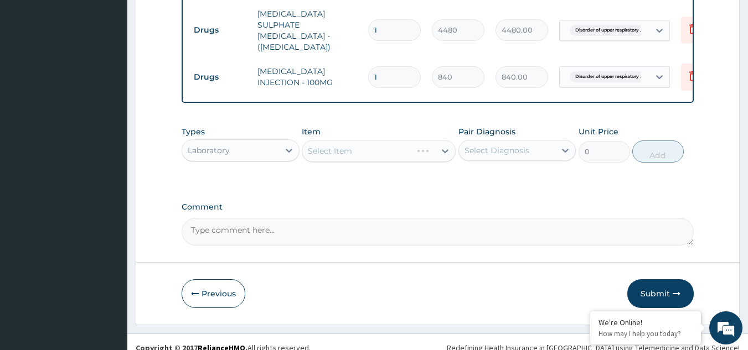
scroll to position [618, 0]
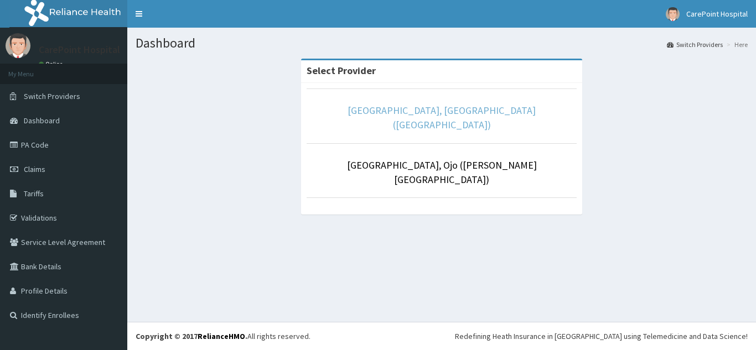
click at [416, 115] on link "CarePoint Hospital, Egbeda (Shefi Hospital)" at bounding box center [442, 117] width 188 height 27
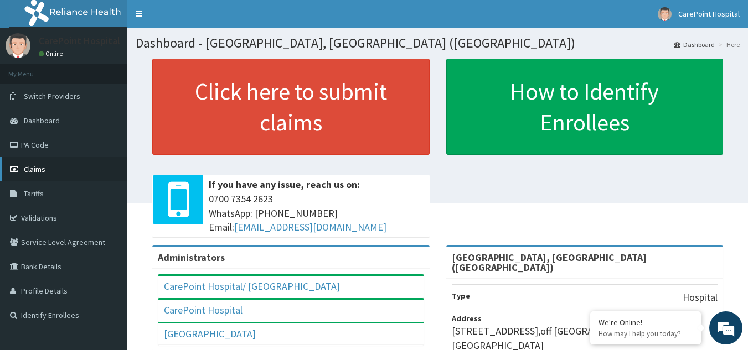
click at [47, 172] on link "Claims" at bounding box center [63, 169] width 127 height 24
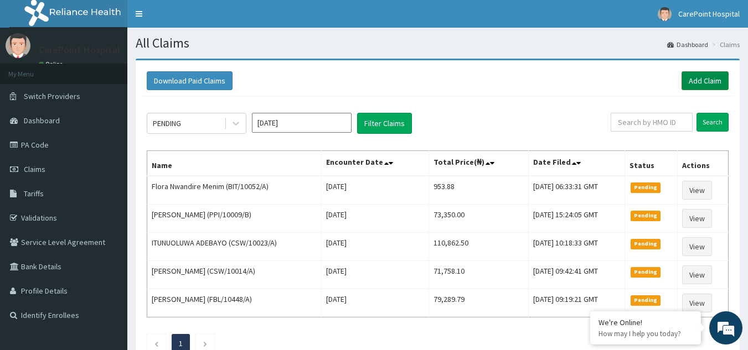
click at [697, 84] on link "Add Claim" at bounding box center [704, 80] width 47 height 19
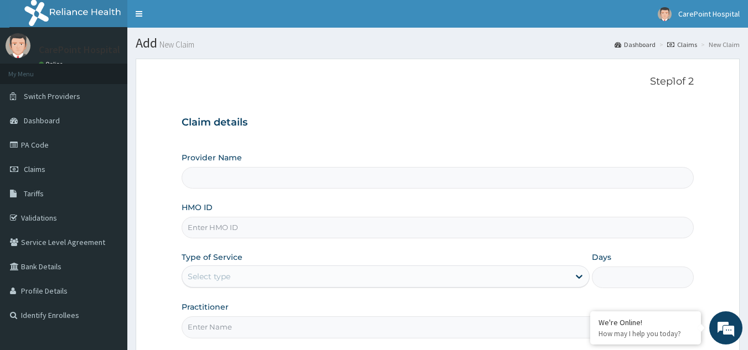
type input "[GEOGRAPHIC_DATA], [GEOGRAPHIC_DATA] ([GEOGRAPHIC_DATA])"
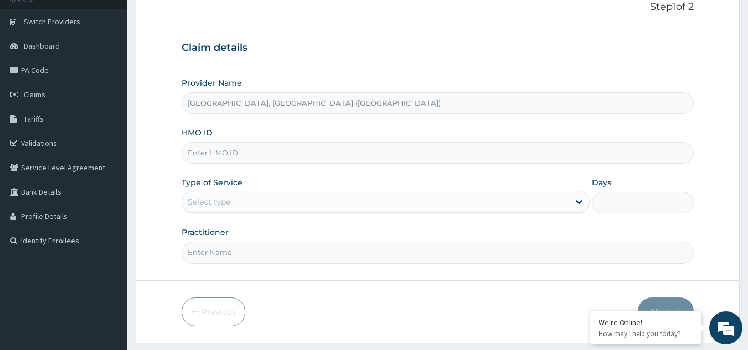
scroll to position [105, 0]
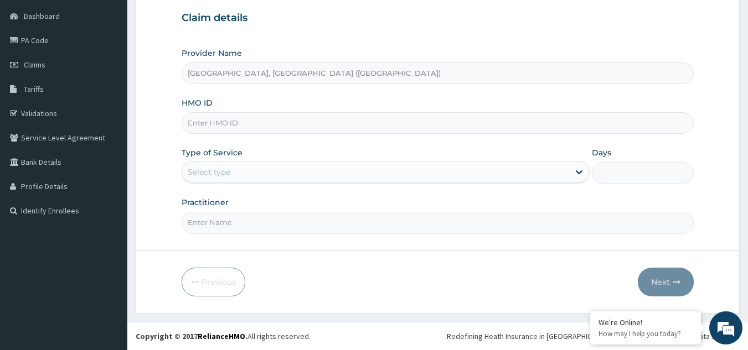
click at [226, 177] on div "Select type" at bounding box center [209, 172] width 43 height 11
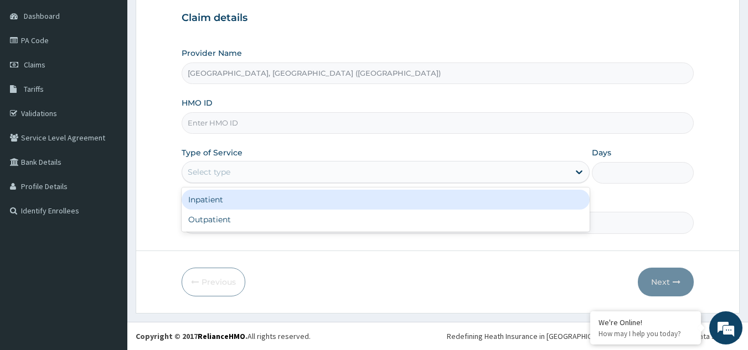
paste input "ENP/12064/C"
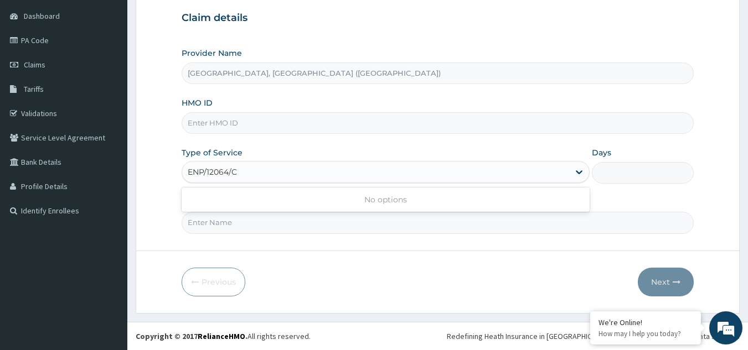
type input "ENP/12064/C"
click at [248, 122] on input "HMO ID" at bounding box center [437, 123] width 512 height 22
paste input "ENP/12064/C"
type input "ENP/12064/C"
click at [228, 166] on div "Select type" at bounding box center [375, 172] width 387 height 18
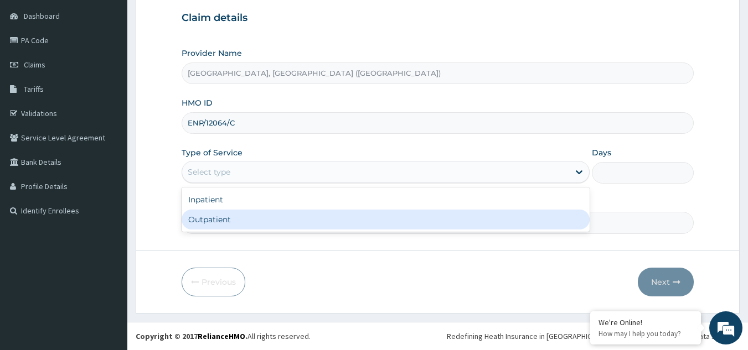
click at [215, 222] on div "Outpatient" at bounding box center [385, 220] width 408 height 20
type input "1"
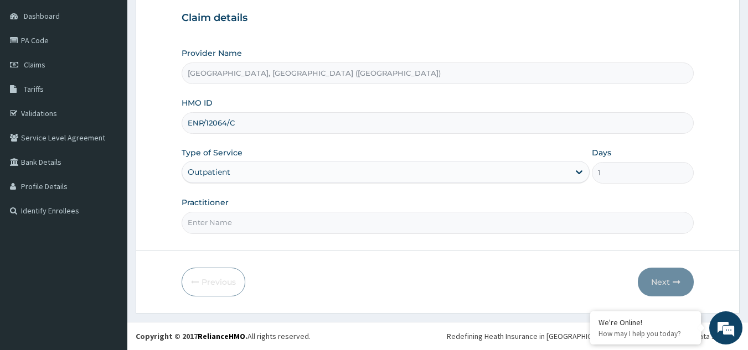
click at [214, 232] on input "Practitioner" at bounding box center [437, 223] width 512 height 22
click at [216, 225] on input "Practitioner" at bounding box center [437, 223] width 512 height 22
type input "Dr, [PERSON_NAME]"
click at [658, 292] on button "Next" at bounding box center [665, 282] width 56 height 29
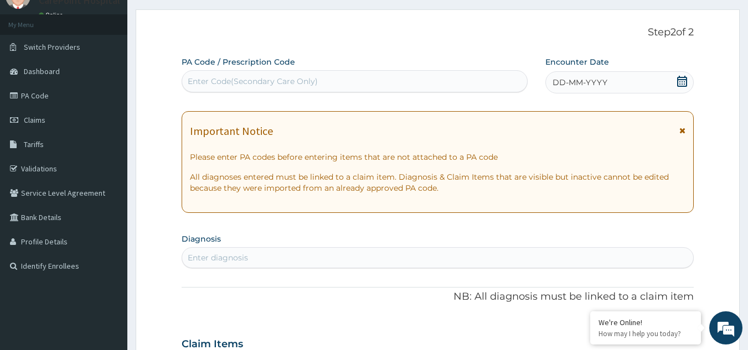
scroll to position [0, 0]
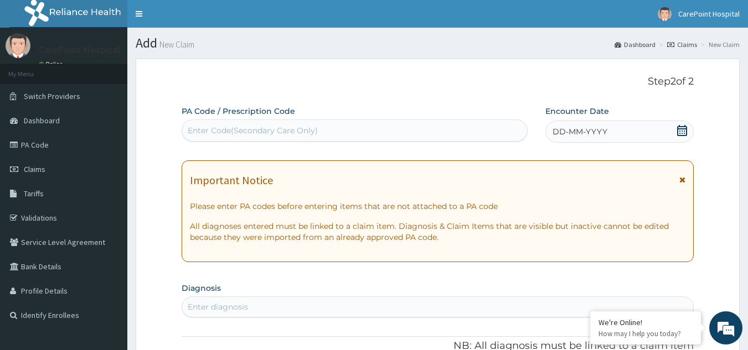
click at [320, 132] on div "Enter Code(Secondary Care Only)" at bounding box center [354, 131] width 345 height 18
paste input "PA/070BF3"
type input "PA/070BF3"
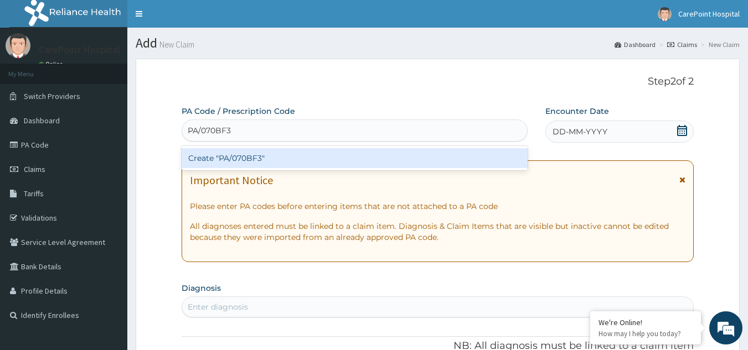
click at [285, 157] on div "Create "PA/070BF3"" at bounding box center [354, 158] width 346 height 20
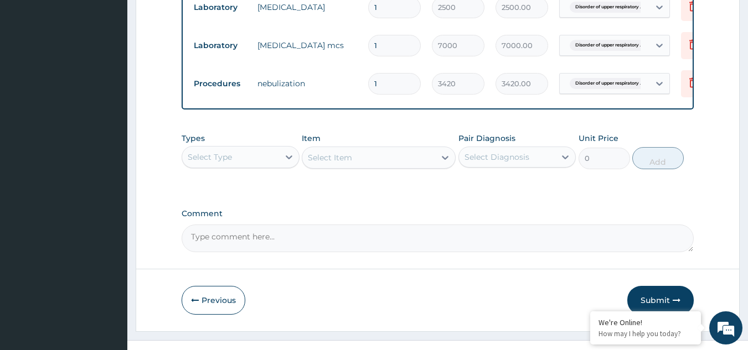
scroll to position [549, 0]
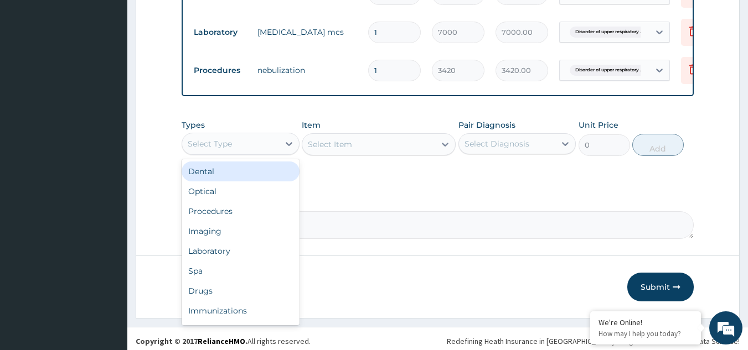
click at [246, 147] on div "Select Type" at bounding box center [230, 144] width 97 height 18
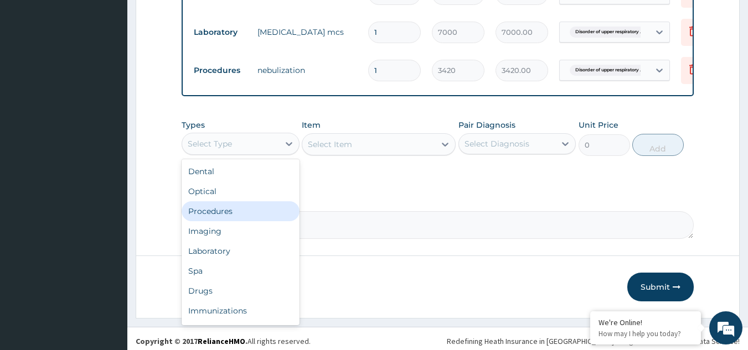
click at [229, 211] on div "Procedures" at bounding box center [240, 211] width 118 height 20
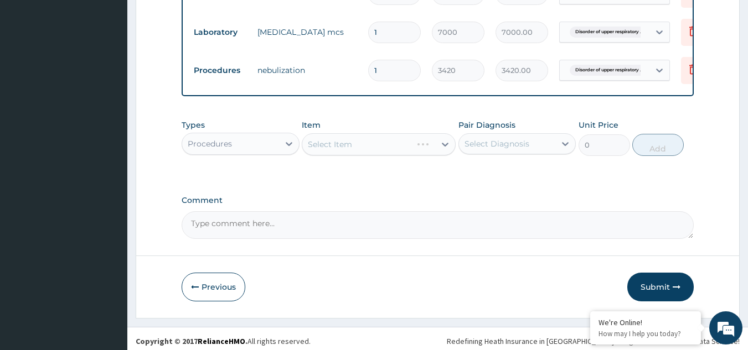
click at [360, 150] on div "Select Item" at bounding box center [379, 144] width 154 height 22
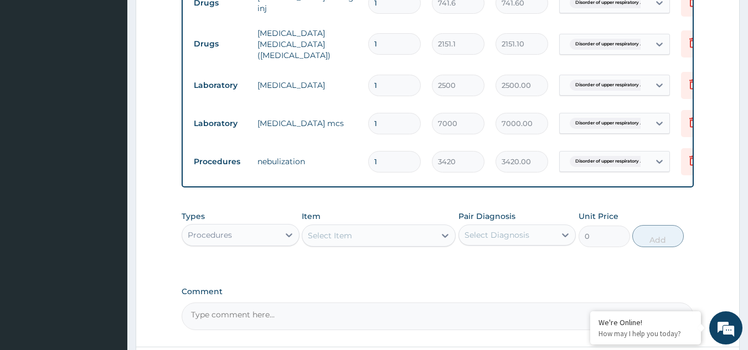
scroll to position [438, 0]
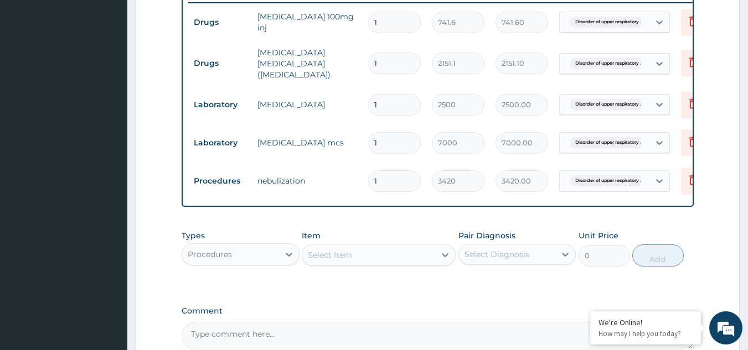
click at [391, 259] on div "Select Item" at bounding box center [368, 255] width 133 height 18
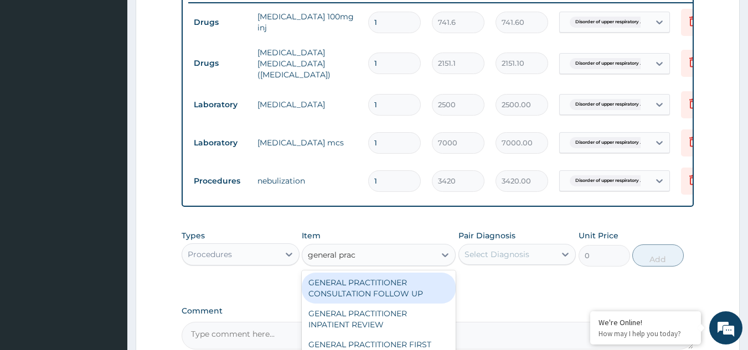
type input "general pract"
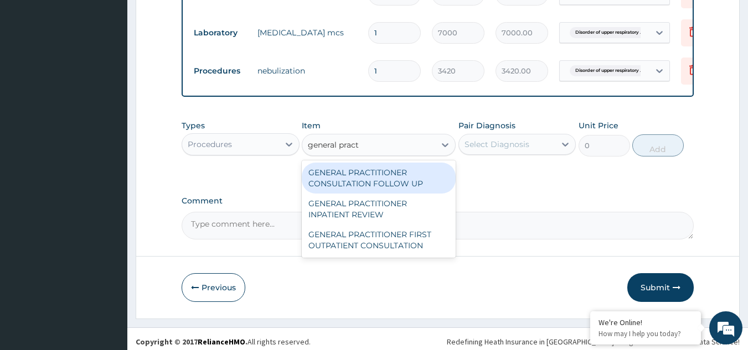
scroll to position [549, 0]
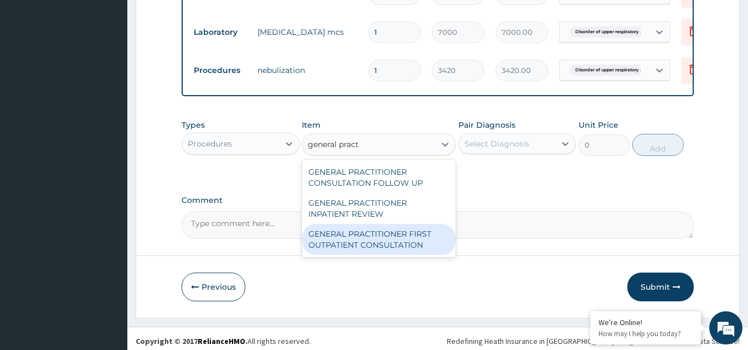
click at [376, 248] on div "GENERAL PRACTITIONER FIRST OUTPATIENT CONSULTATION" at bounding box center [379, 239] width 154 height 31
type input "3750"
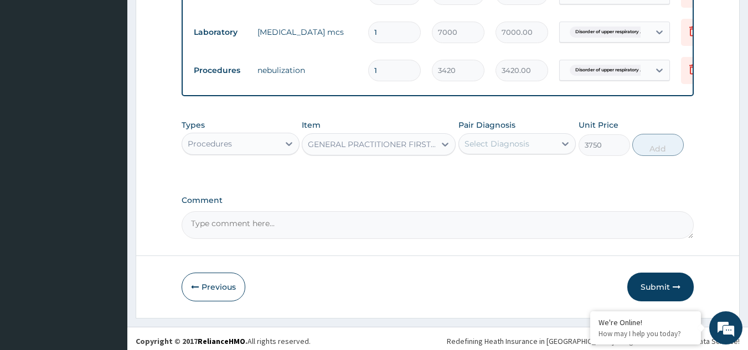
click at [507, 148] on div "Select Diagnosis" at bounding box center [496, 143] width 65 height 11
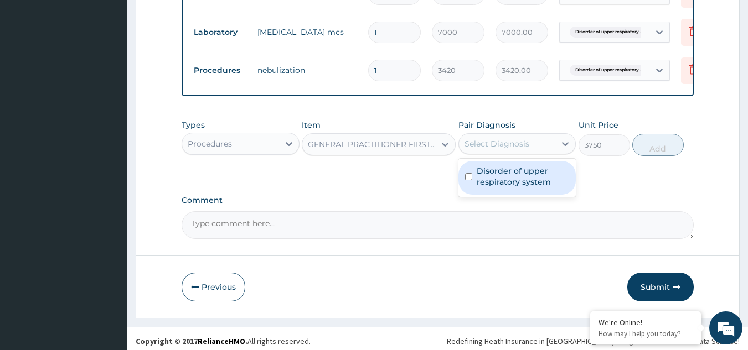
click at [496, 175] on label "Disorder of upper respiratory system" at bounding box center [522, 176] width 93 height 22
checkbox input "true"
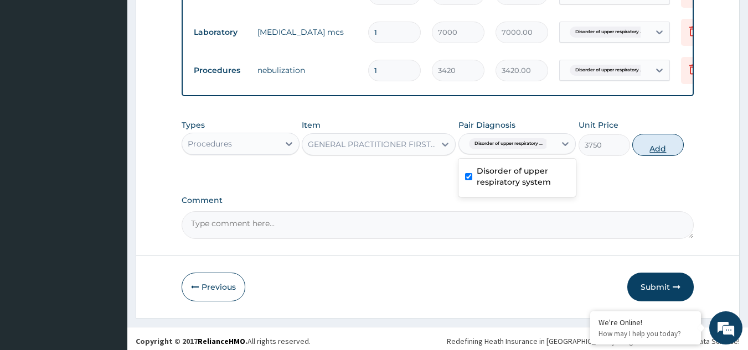
click at [661, 150] on button "Add" at bounding box center [657, 145] width 51 height 22
type input "0"
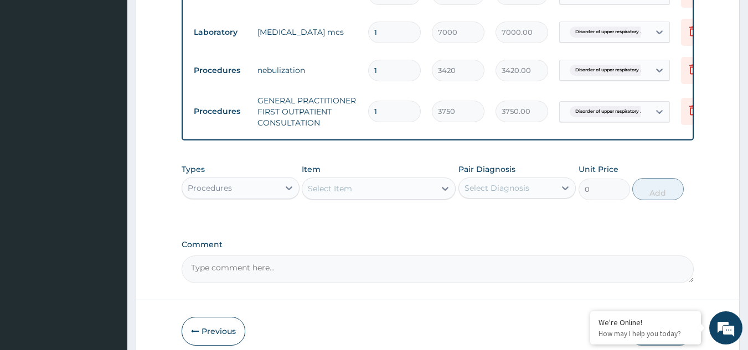
click at [445, 130] on div "Type Name Quantity Unit Price Total Price Pair Diagnosis Actions Drugs hydrocor…" at bounding box center [437, 2] width 512 height 278
click at [323, 193] on div "Select Item" at bounding box center [330, 188] width 44 height 11
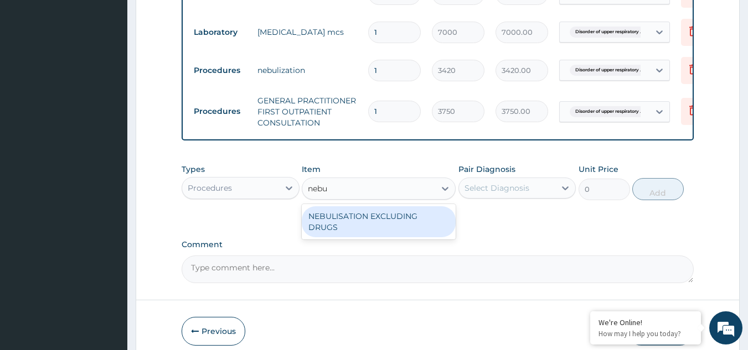
type input "nebul"
click at [371, 215] on div "NEBULISATION EXCLUDING DRUGS" at bounding box center [379, 221] width 154 height 31
type input "3750"
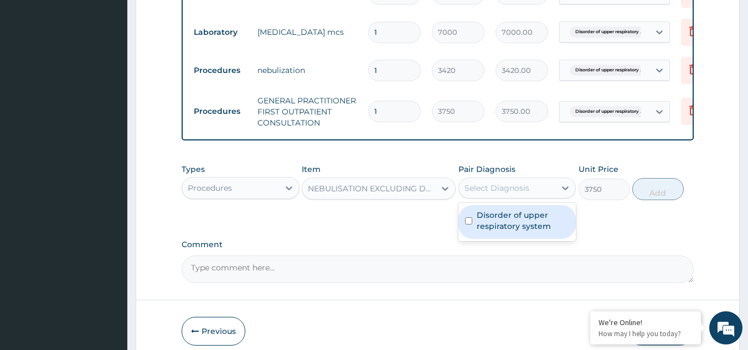
click at [507, 183] on div "Select Diagnosis" at bounding box center [507, 188] width 97 height 18
click at [521, 216] on label "Disorder of upper respiratory system" at bounding box center [522, 221] width 93 height 22
checkbox input "true"
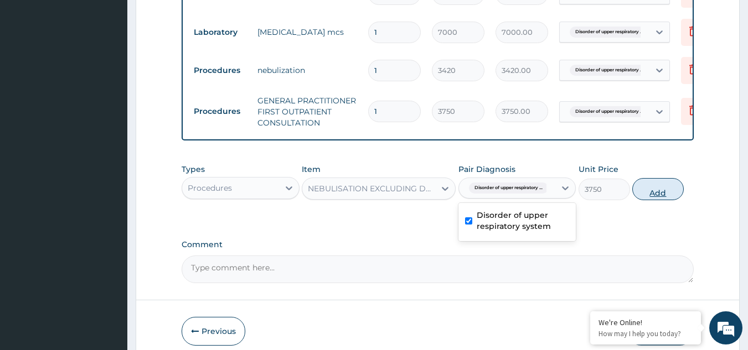
click at [642, 195] on button "Add" at bounding box center [657, 189] width 51 height 22
type input "0"
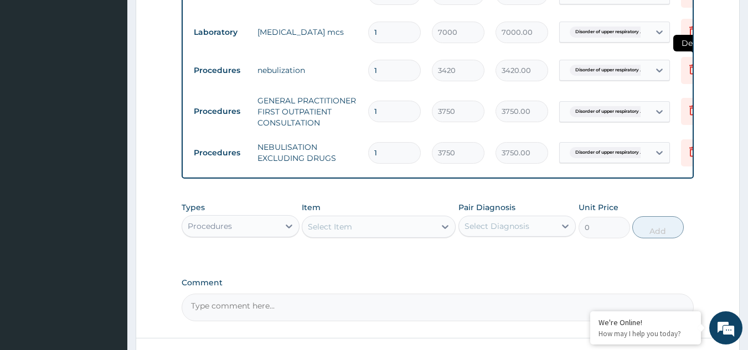
click at [691, 66] on icon at bounding box center [692, 69] width 13 height 13
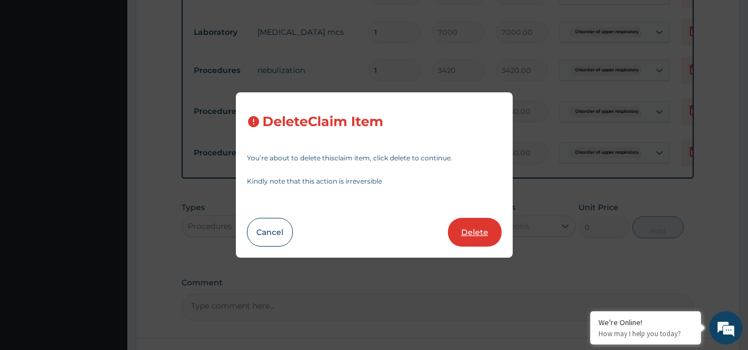
click at [481, 227] on button "Delete" at bounding box center [475, 232] width 54 height 29
type input "3750"
type input "3750.00"
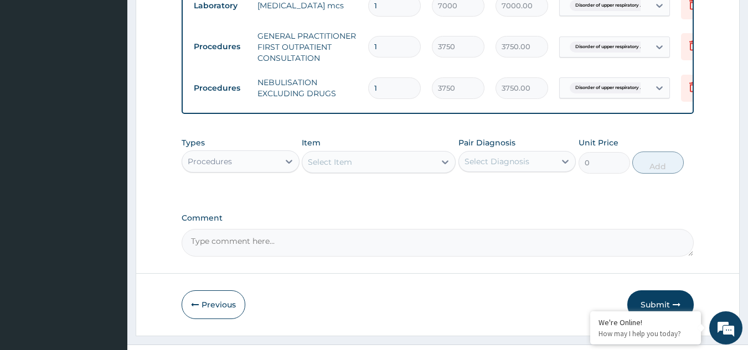
scroll to position [600, 0]
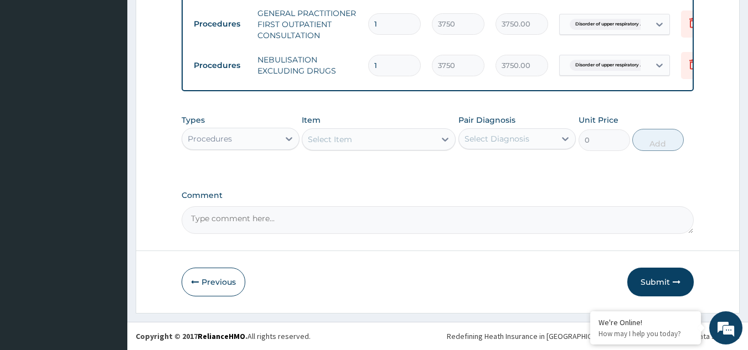
click at [234, 133] on div "Procedures" at bounding box center [230, 139] width 97 height 18
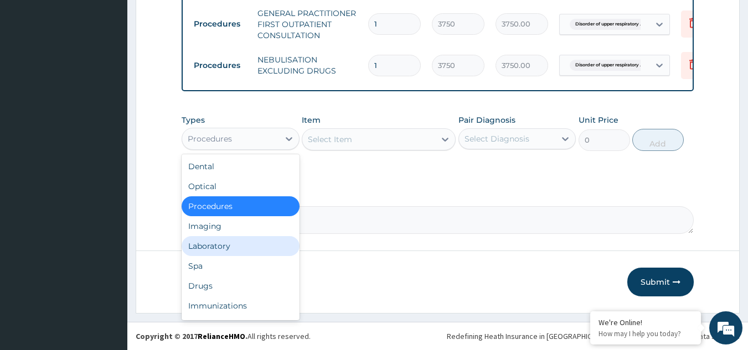
click at [219, 253] on div "Laboratory" at bounding box center [240, 246] width 118 height 20
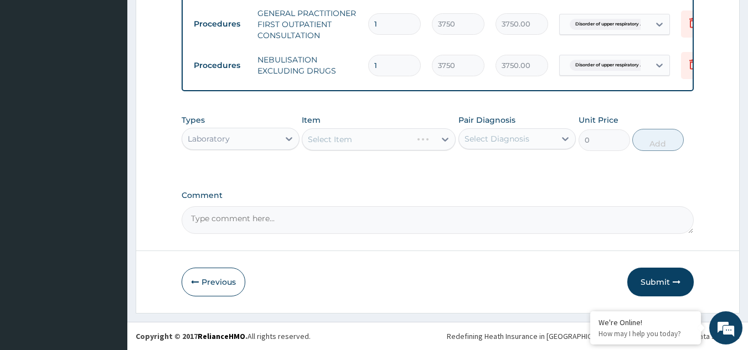
click at [328, 139] on div "Select Item" at bounding box center [379, 139] width 154 height 22
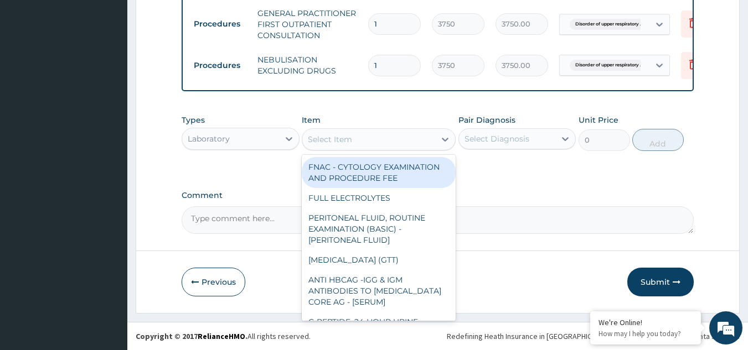
click at [377, 142] on div "Select Item" at bounding box center [368, 140] width 133 height 18
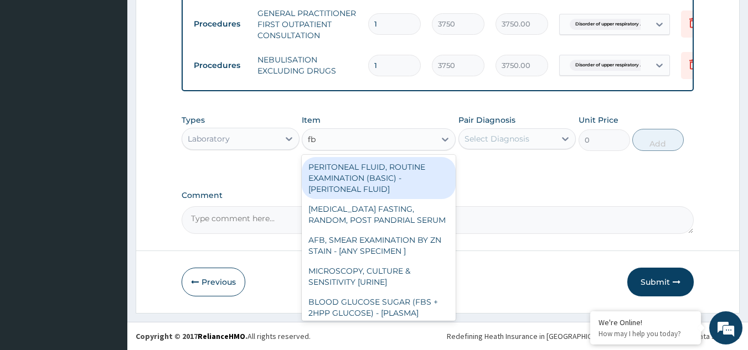
type input "fbc"
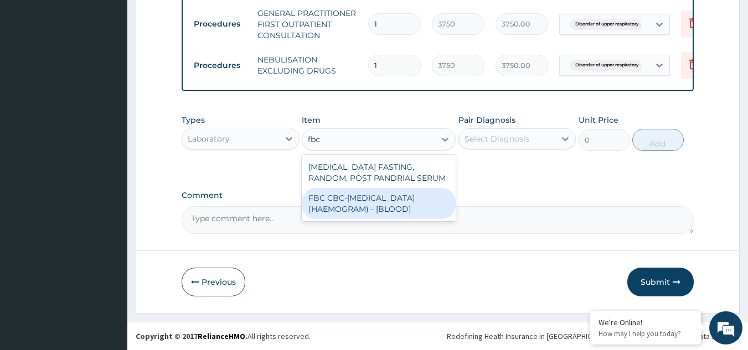
click at [390, 204] on div "FBC CBC-[MEDICAL_DATA] (HAEMOGRAM) - [BLOOD]" at bounding box center [379, 203] width 154 height 31
type input "5000"
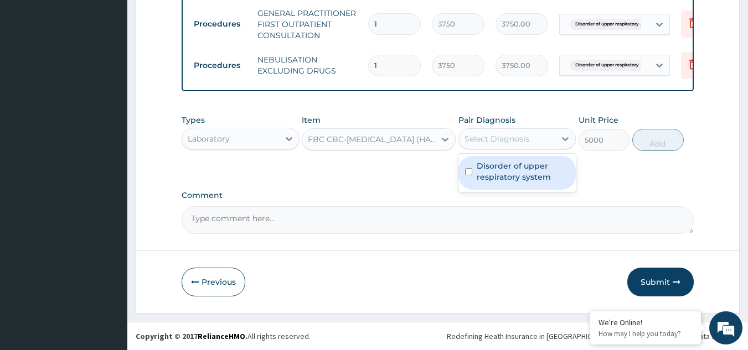
click at [507, 137] on div "Select Diagnosis" at bounding box center [496, 138] width 65 height 11
click at [501, 166] on label "Disorder of upper respiratory system" at bounding box center [522, 171] width 93 height 22
checkbox input "true"
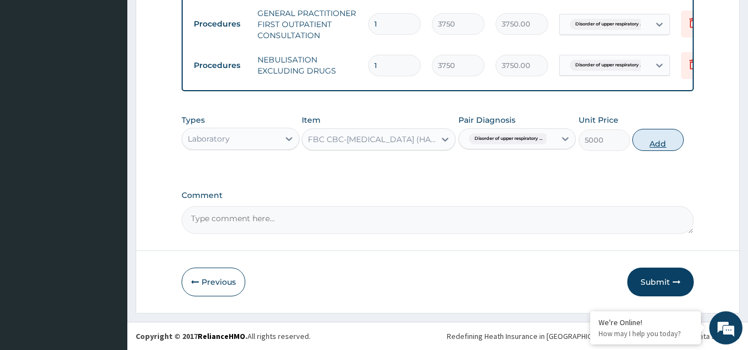
click at [656, 145] on button "Add" at bounding box center [657, 140] width 51 height 22
type input "0"
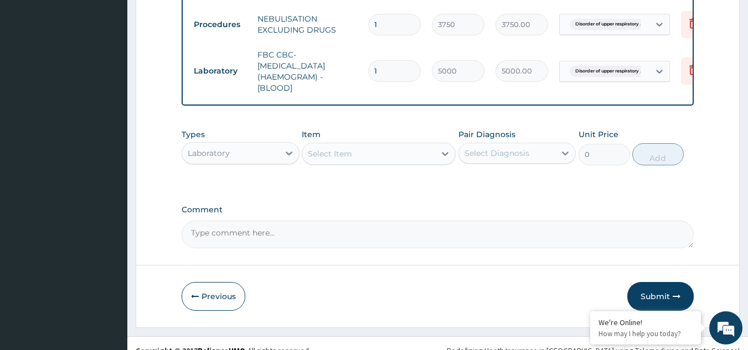
scroll to position [656, 0]
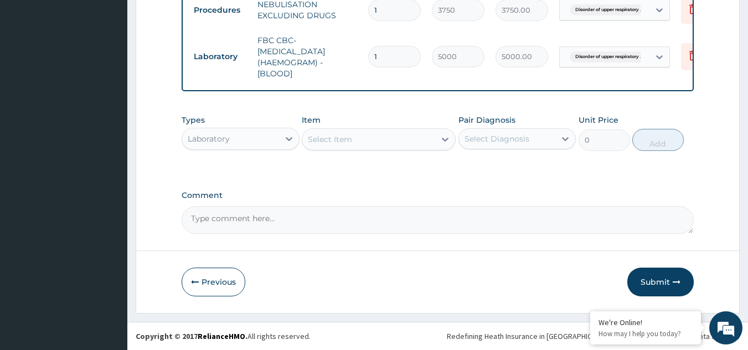
click at [347, 141] on div "Select Item" at bounding box center [330, 139] width 44 height 11
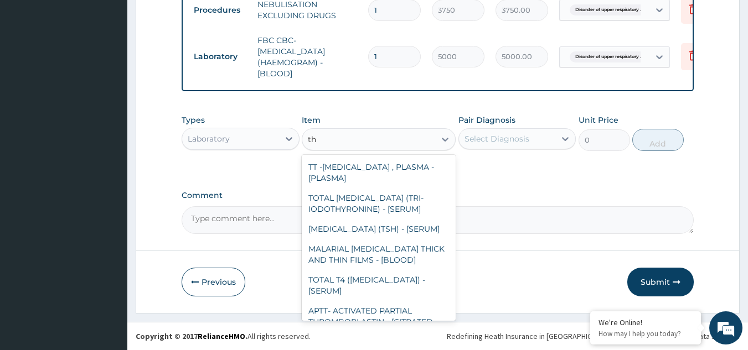
type input "t"
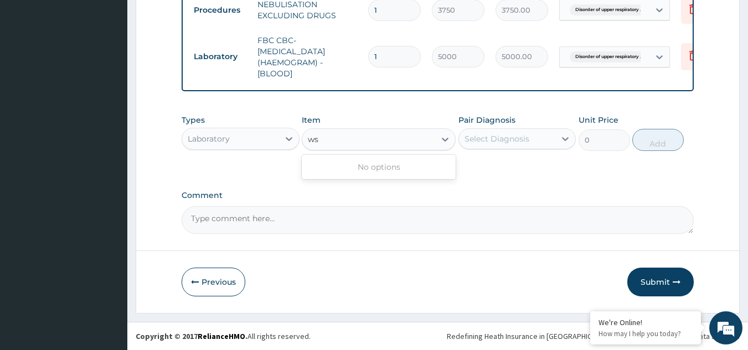
type input "w"
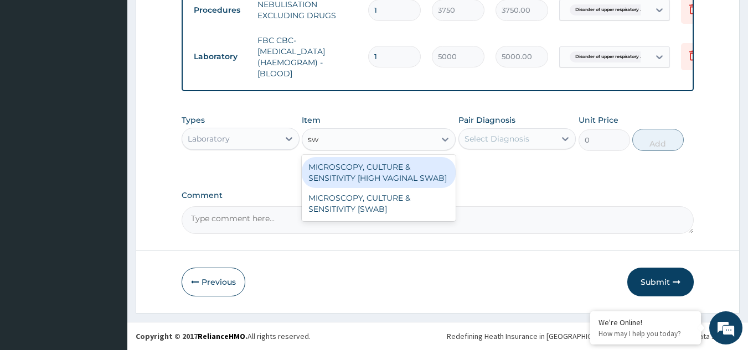
type input "s"
type input "mc"
click at [213, 138] on div "Laboratory" at bounding box center [209, 138] width 42 height 11
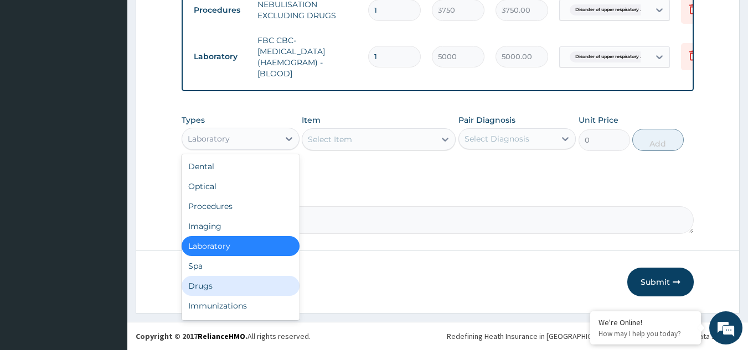
click at [205, 284] on div "Drugs" at bounding box center [240, 286] width 118 height 20
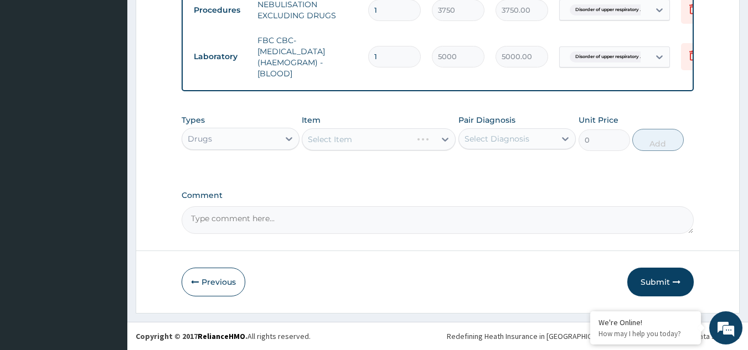
click at [320, 138] on div "Select Item" at bounding box center [379, 139] width 154 height 22
click at [567, 218] on textarea "Comment" at bounding box center [437, 220] width 512 height 28
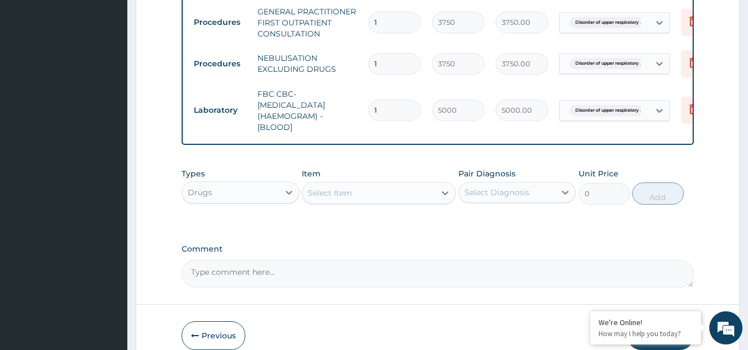
scroll to position [600, 0]
click at [346, 198] on div "Select Item" at bounding box center [330, 192] width 44 height 11
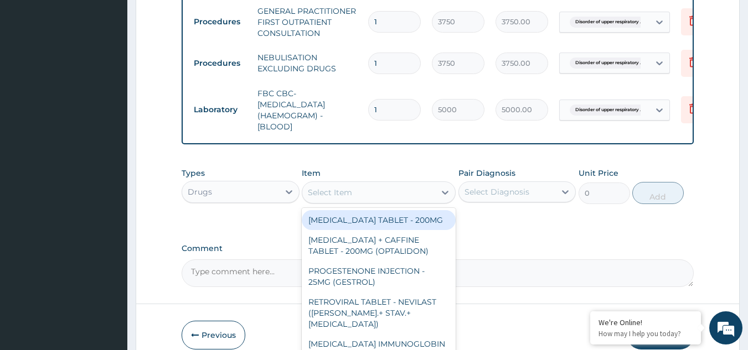
click at [346, 198] on div "Select Item" at bounding box center [330, 192] width 44 height 11
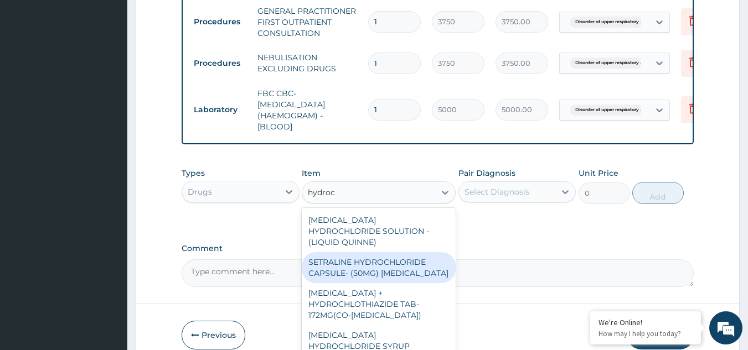
type input "hydroco"
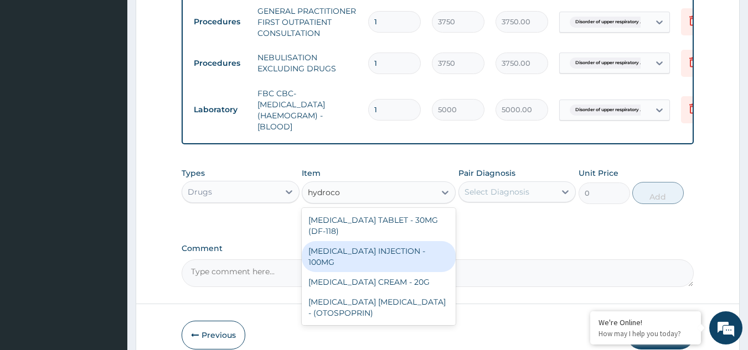
click at [392, 253] on div "[MEDICAL_DATA] INJECTION - 100MG" at bounding box center [379, 256] width 154 height 31
type input "840"
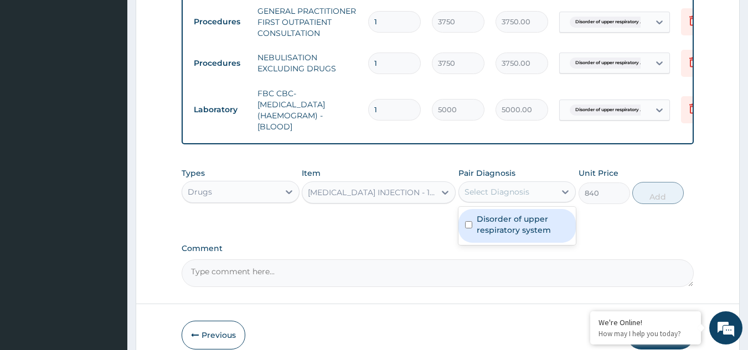
click at [487, 183] on div "Select Diagnosis" at bounding box center [517, 191] width 118 height 21
click at [492, 221] on label "Disorder of upper respiratory system" at bounding box center [522, 225] width 93 height 22
checkbox input "true"
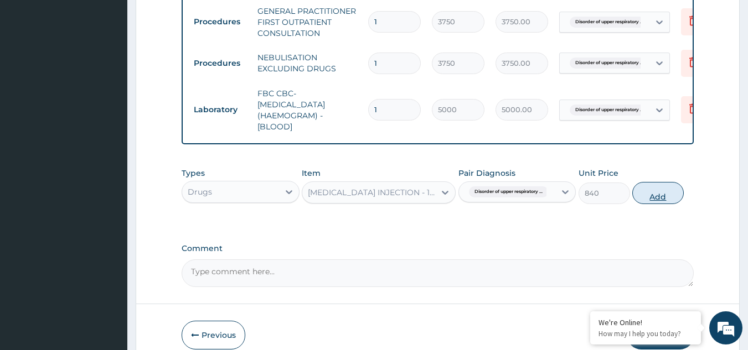
click at [663, 201] on button "Add" at bounding box center [657, 193] width 51 height 22
type input "0"
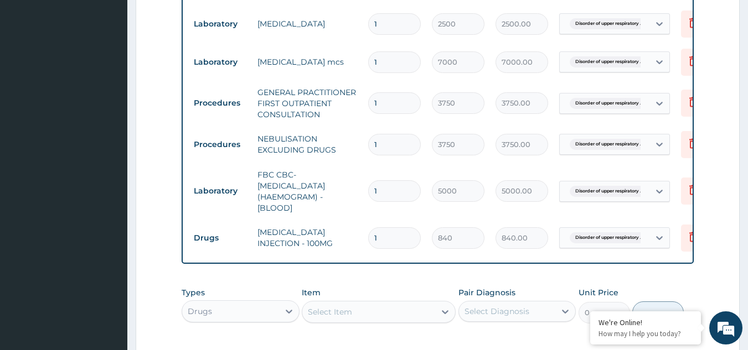
scroll to position [379, 0]
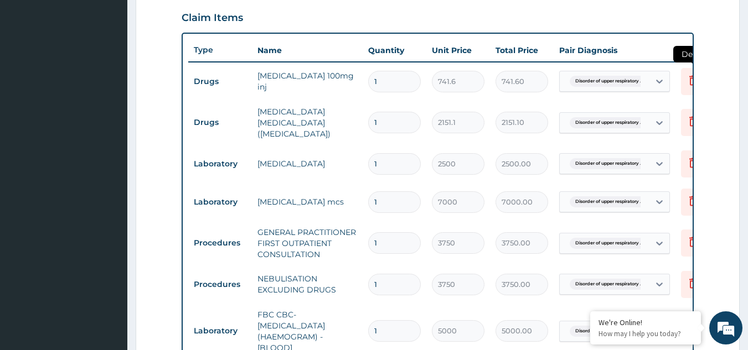
click at [686, 79] on icon at bounding box center [692, 80] width 13 height 13
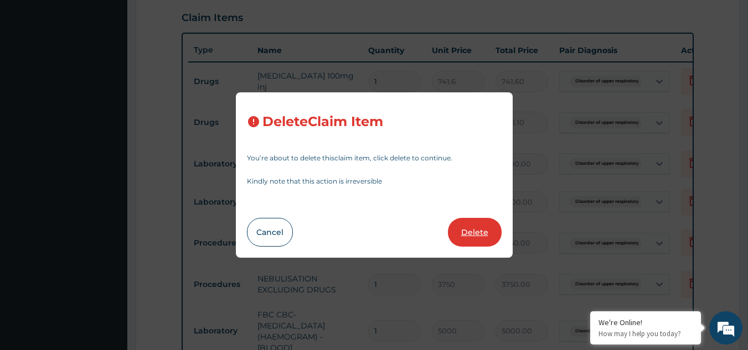
click at [474, 231] on button "Delete" at bounding box center [475, 232] width 54 height 29
type input "2151.1"
type input "2151.10"
type input "2500"
type input "2500.00"
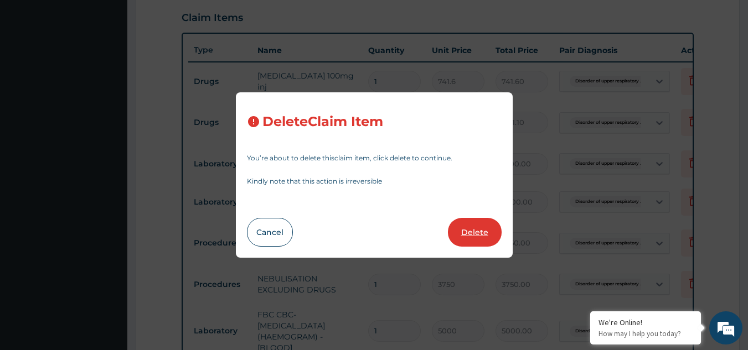
type input "7000"
type input "7000.00"
type input "3750"
type input "3750.00"
type input "5000"
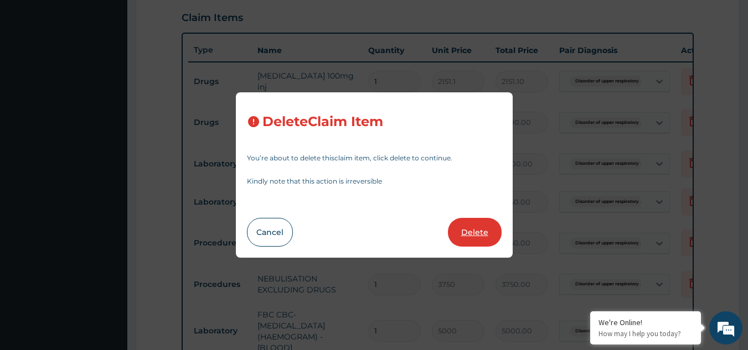
type input "5000.00"
type input "840"
type input "840.00"
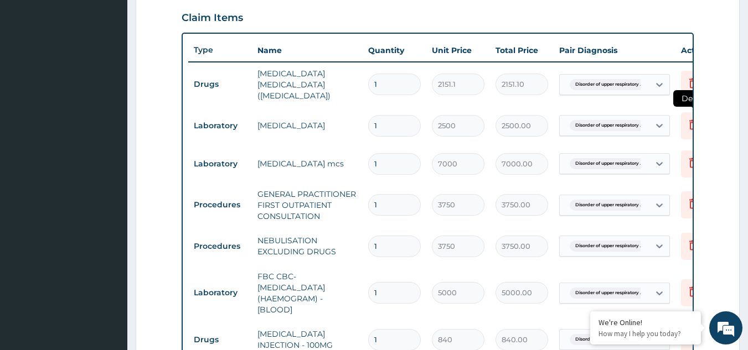
click at [687, 118] on icon at bounding box center [692, 124] width 13 height 13
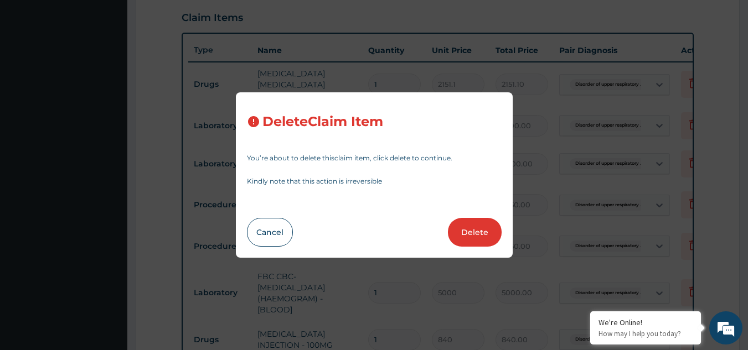
click at [480, 236] on button "Delete" at bounding box center [475, 232] width 54 height 29
type input "7000"
type input "7000.00"
type input "3750"
type input "3750.00"
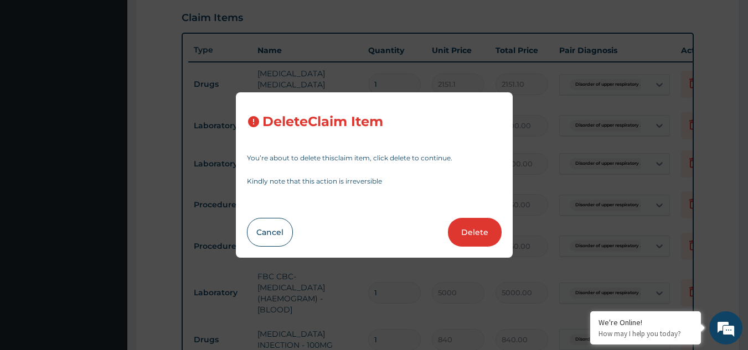
type input "5000"
type input "5000.00"
type input "840"
type input "840.00"
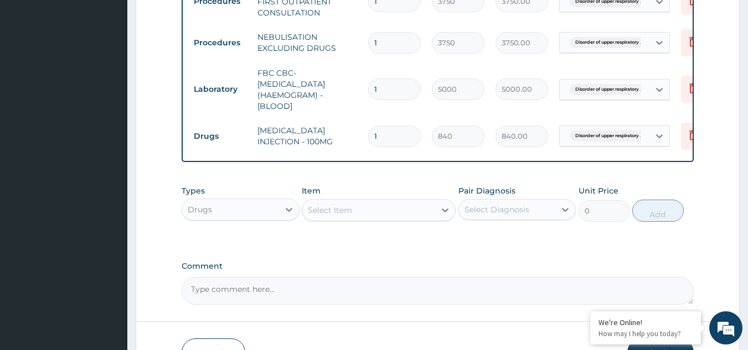
scroll to position [545, 0]
click at [331, 206] on div "Select Item" at bounding box center [330, 209] width 44 height 11
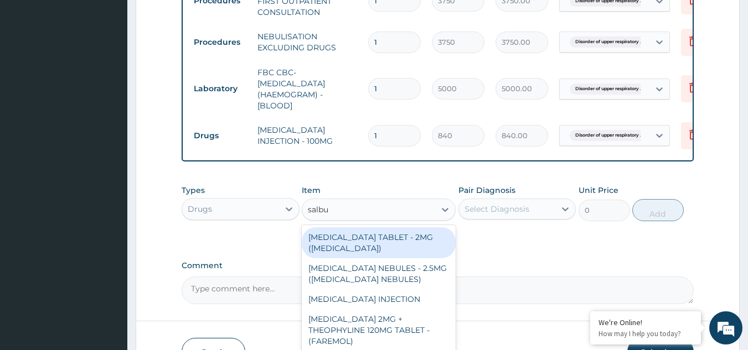
type input "salbut"
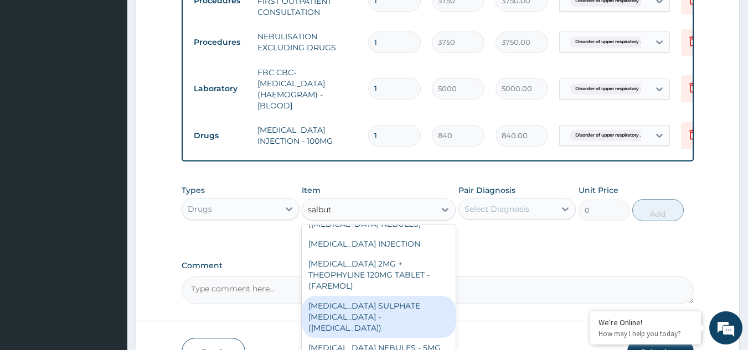
scroll to position [86, 0]
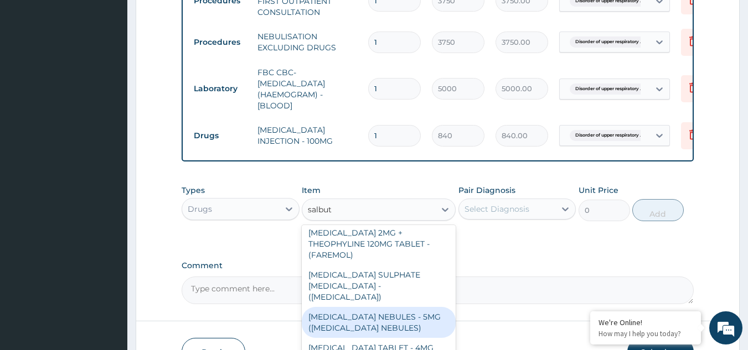
click at [378, 314] on div "[MEDICAL_DATA] NEBULES - 5MG ([MEDICAL_DATA] NEBULES)" at bounding box center [379, 322] width 154 height 31
type input "840"
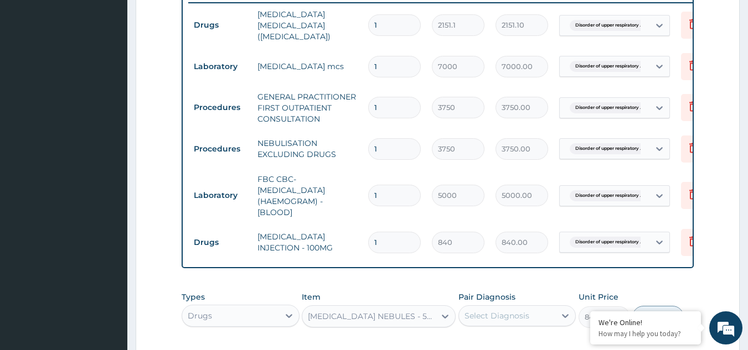
scroll to position [545, 0]
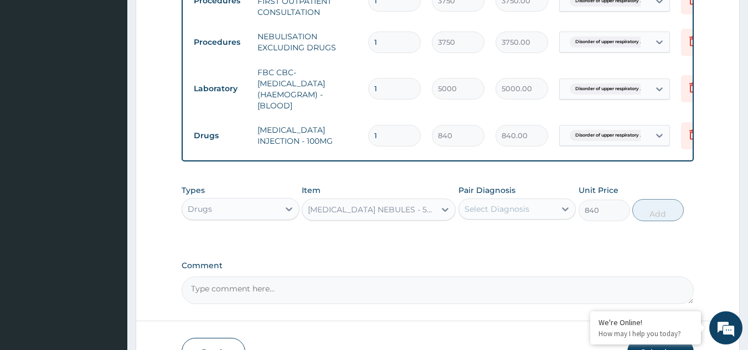
click at [400, 215] on div "[MEDICAL_DATA] NEBULES - 5MG ([MEDICAL_DATA] NEBULES)" at bounding box center [372, 209] width 128 height 11
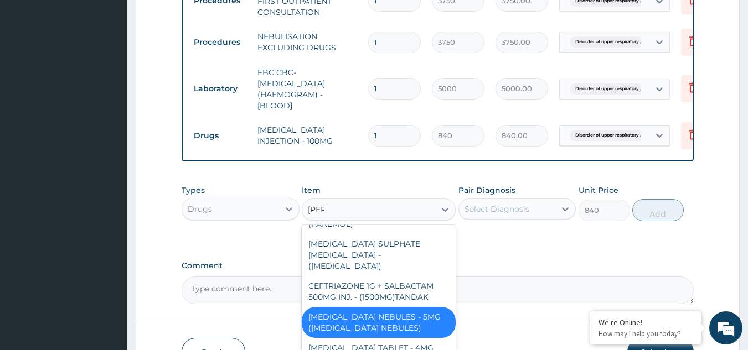
type input "salbu"
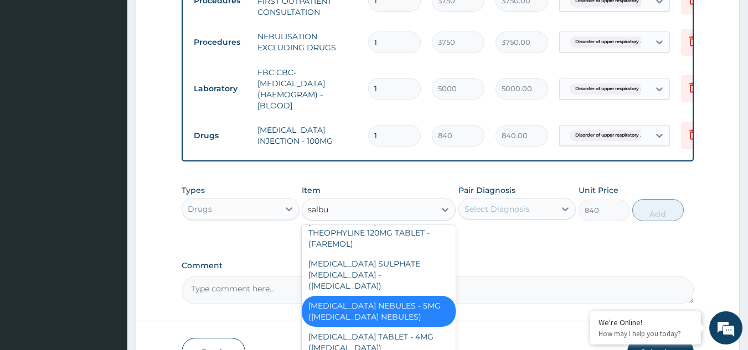
scroll to position [86, 0]
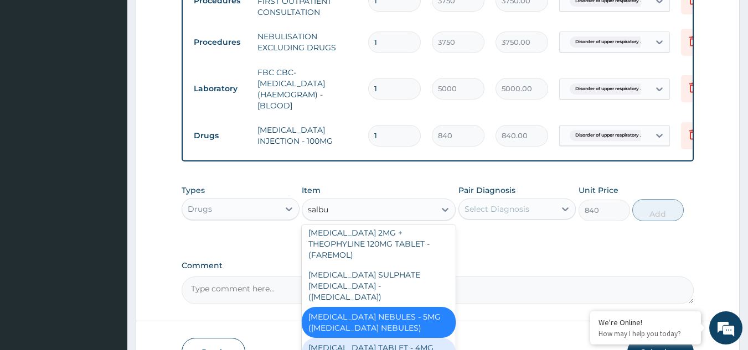
click at [369, 339] on div "[MEDICAL_DATA] TABLET - 4MG ([MEDICAL_DATA])" at bounding box center [379, 353] width 154 height 31
type input "56"
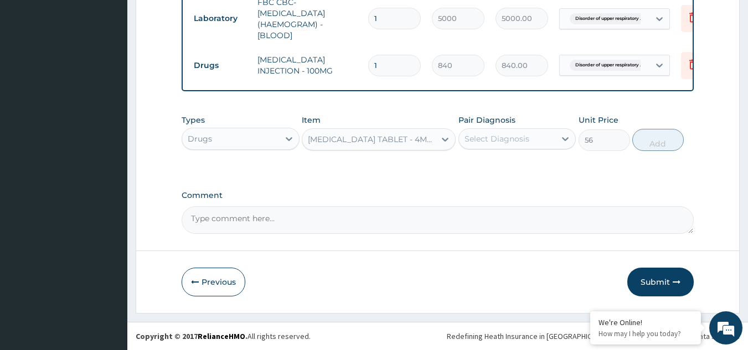
scroll to position [618, 0]
click at [411, 142] on div "[MEDICAL_DATA] TABLET - 4MG ([MEDICAL_DATA])" at bounding box center [372, 139] width 128 height 11
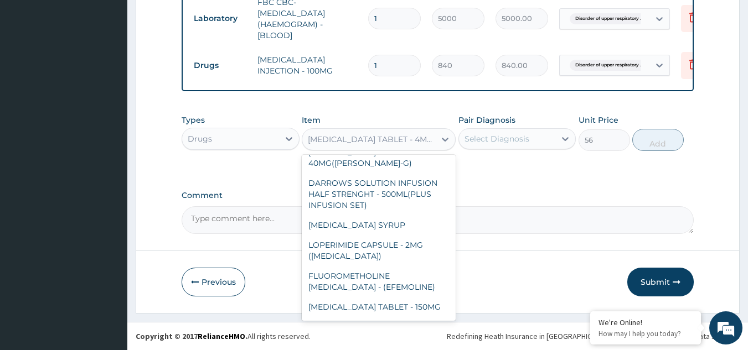
scroll to position [20978, 0]
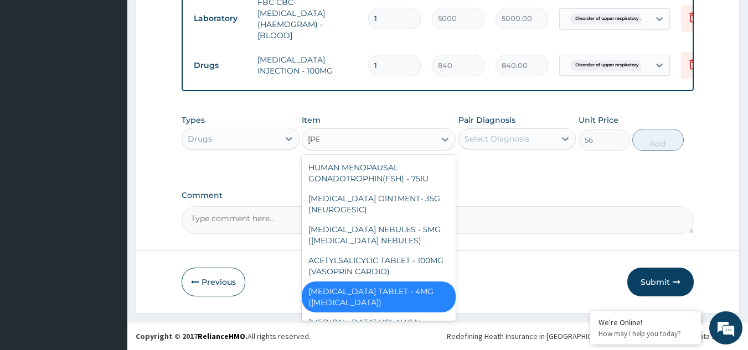
type input "salb"
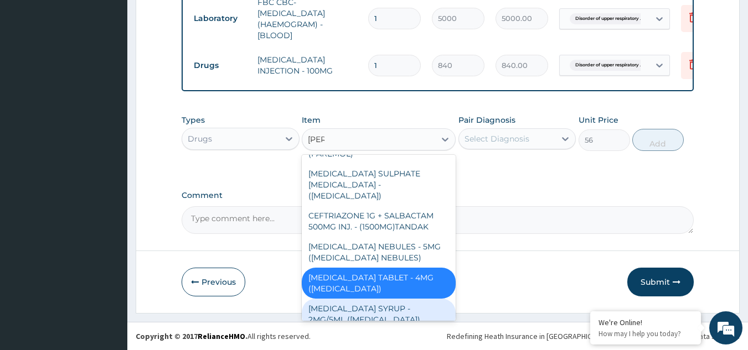
click at [392, 307] on div "[MEDICAL_DATA] SYRUP - 2MG/5ML ([MEDICAL_DATA])" at bounding box center [379, 314] width 154 height 31
type input "1120"
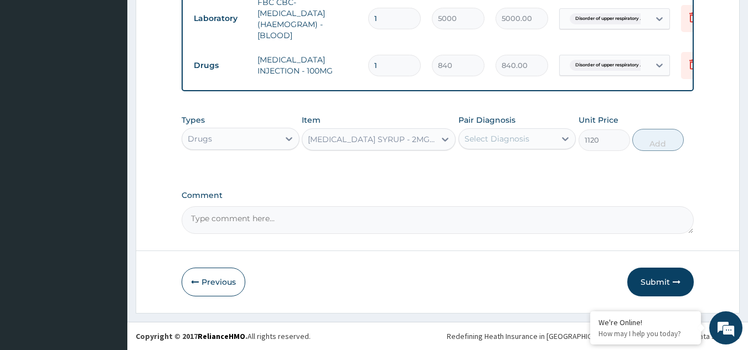
click at [373, 141] on div "[MEDICAL_DATA] SYRUP - 2MG/5ML ([MEDICAL_DATA])" at bounding box center [372, 139] width 128 height 11
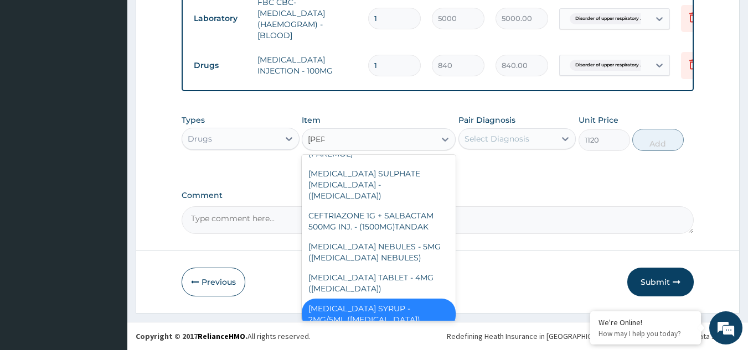
type input "salbu"
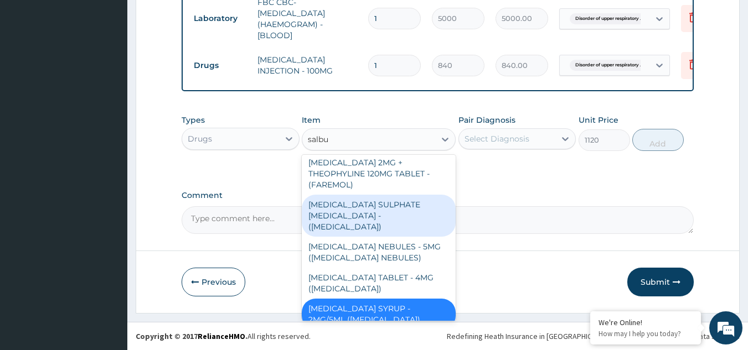
click at [389, 216] on div "[MEDICAL_DATA] SULPHATE [MEDICAL_DATA] - ([MEDICAL_DATA])" at bounding box center [379, 216] width 154 height 42
type input "4480"
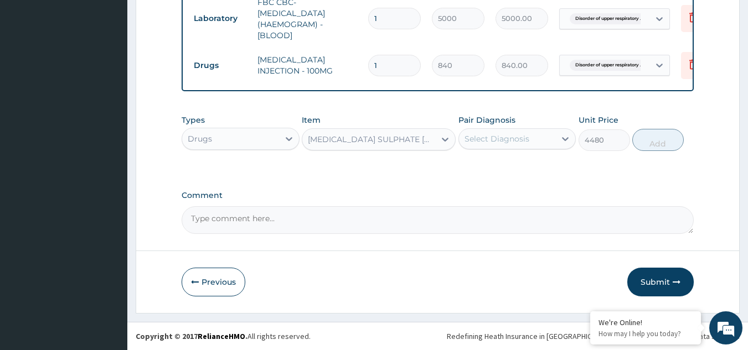
click at [526, 132] on div "Select Diagnosis" at bounding box center [507, 139] width 97 height 18
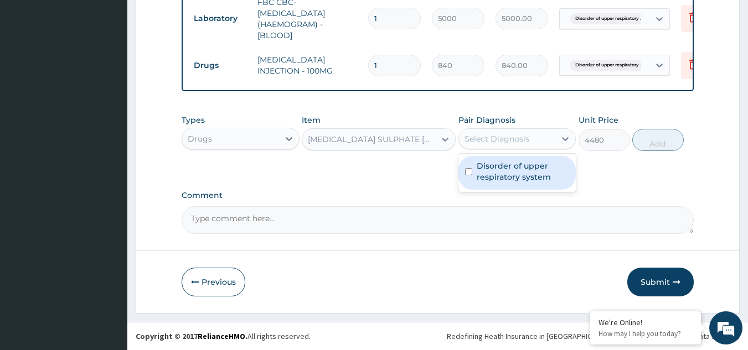
click at [525, 173] on label "Disorder of upper respiratory system" at bounding box center [522, 171] width 93 height 22
checkbox input "true"
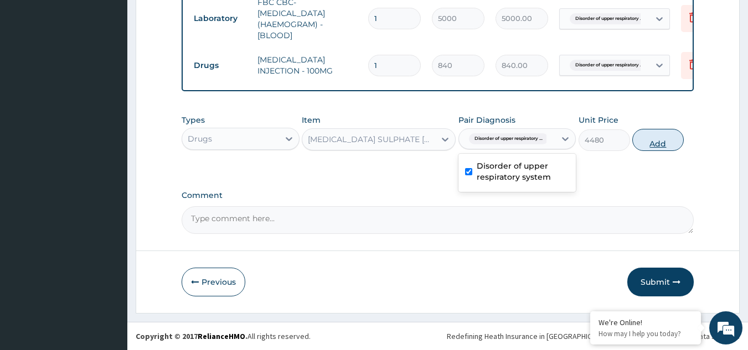
click at [672, 134] on button "Add" at bounding box center [657, 140] width 51 height 22
type input "0"
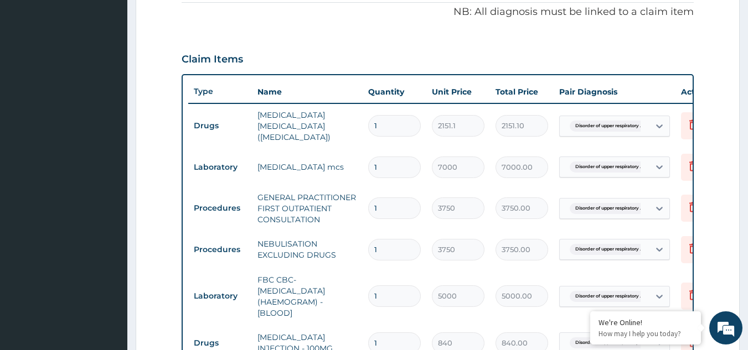
scroll to position [324, 0]
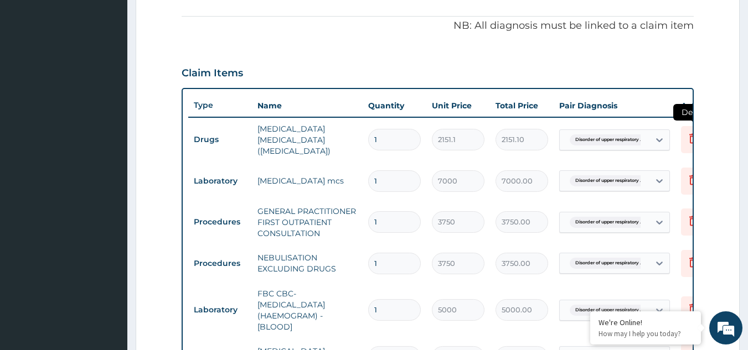
click at [690, 138] on icon at bounding box center [693, 139] width 8 height 10
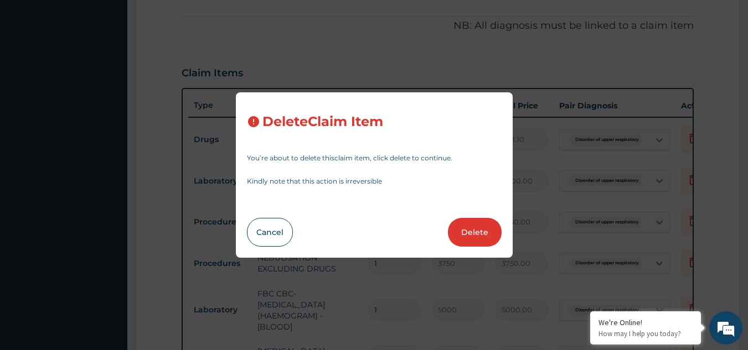
click at [493, 234] on button "Delete" at bounding box center [475, 232] width 54 height 29
type input "7000"
type input "7000.00"
type input "3750"
type input "3750.00"
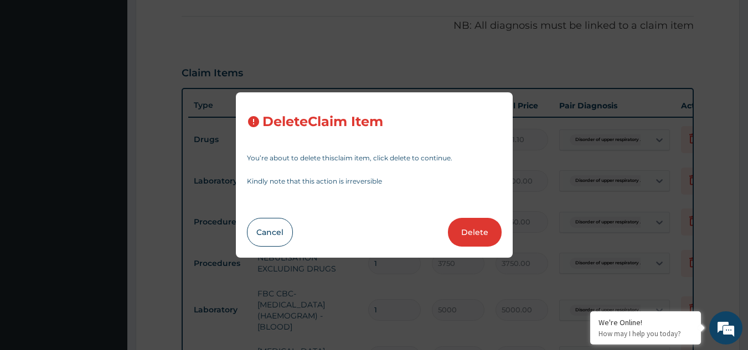
type input "5000"
type input "5000.00"
type input "840"
type input "840.00"
type input "4480"
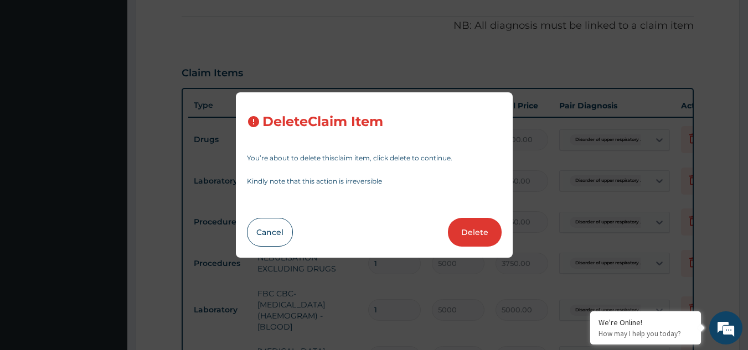
type input "4480.00"
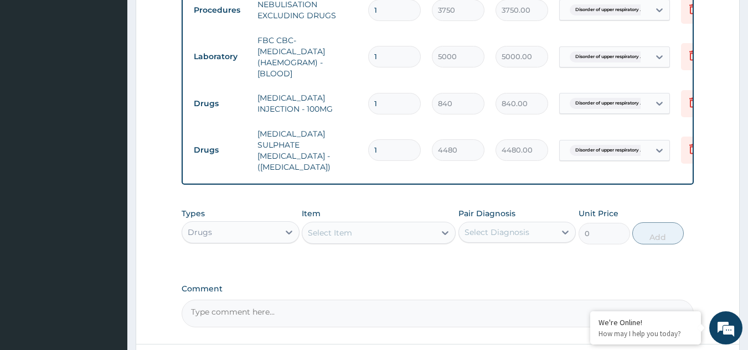
scroll to position [618, 0]
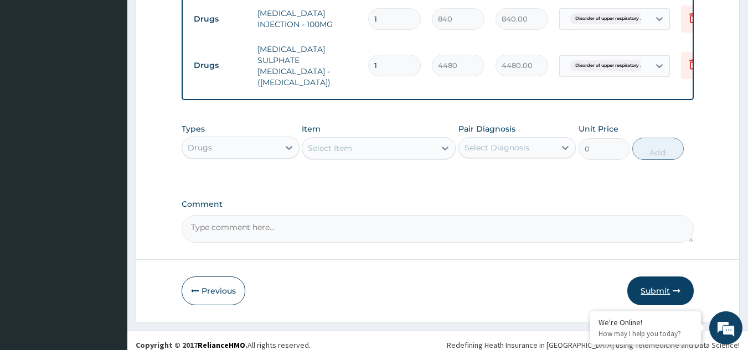
click at [663, 277] on button "Submit" at bounding box center [660, 291] width 66 height 29
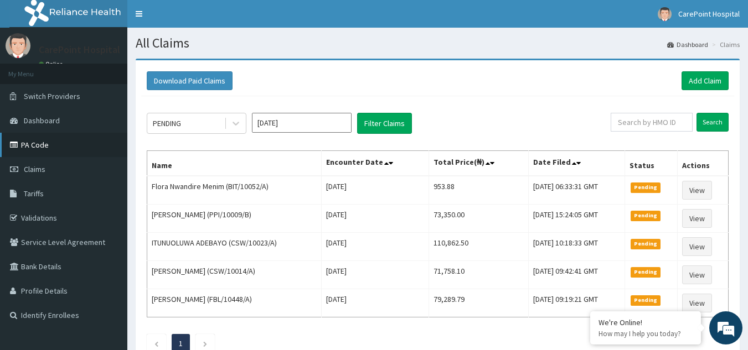
click at [41, 139] on link "PA Code" at bounding box center [63, 145] width 127 height 24
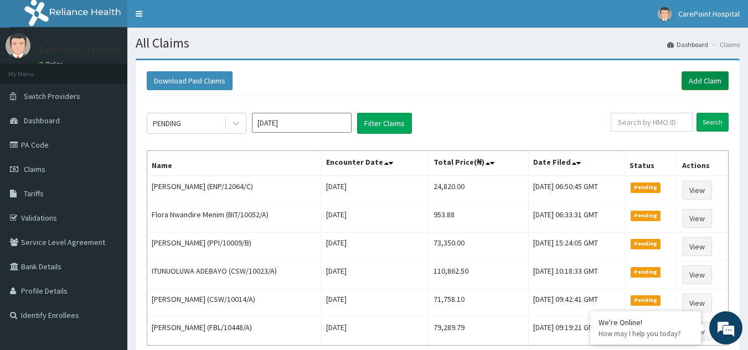
click at [696, 81] on link "Add Claim" at bounding box center [704, 80] width 47 height 19
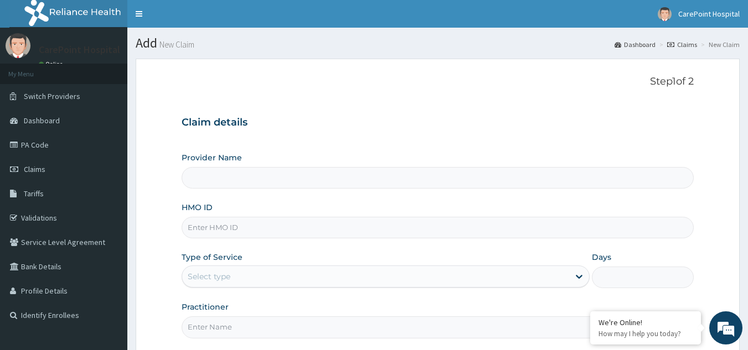
type input "[GEOGRAPHIC_DATA], [GEOGRAPHIC_DATA] ([GEOGRAPHIC_DATA])"
click at [216, 227] on input "HMO ID" at bounding box center [437, 228] width 512 height 22
paste input "ELG/10046/C"
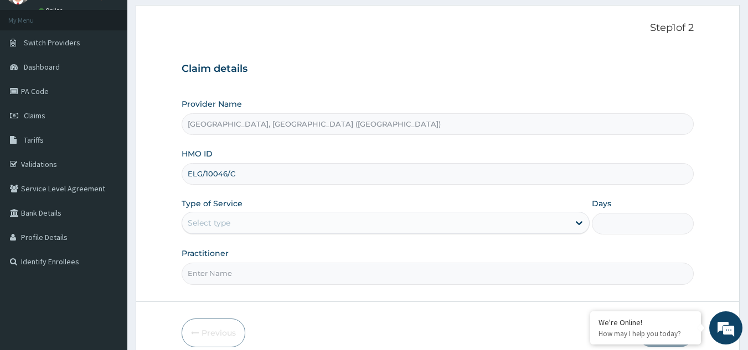
scroll to position [105, 0]
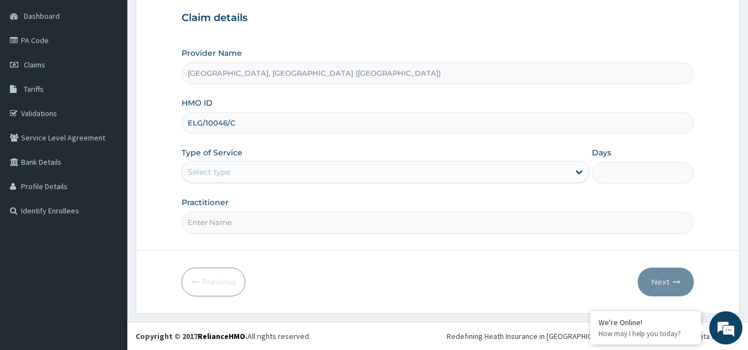
type input "ELG/10046/C"
click at [208, 173] on div "Select type" at bounding box center [209, 172] width 43 height 11
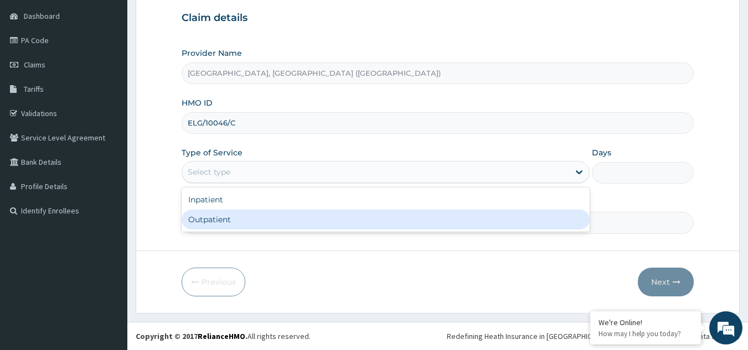
click at [208, 217] on div "Outpatient" at bounding box center [385, 220] width 408 height 20
type input "1"
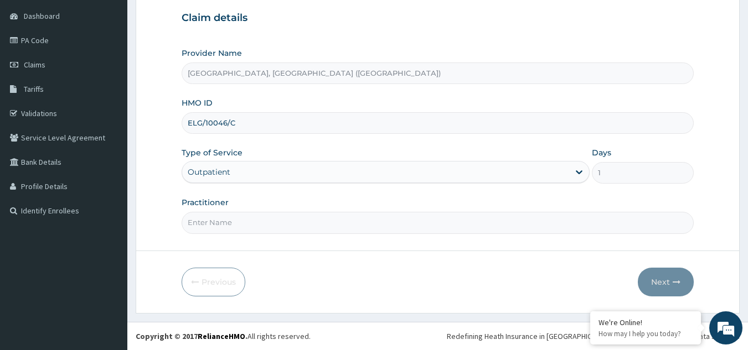
click at [208, 219] on input "Practitioner" at bounding box center [437, 223] width 512 height 22
type input "Dr, STEVE"
click at [673, 286] on icon "button" at bounding box center [676, 282] width 8 height 8
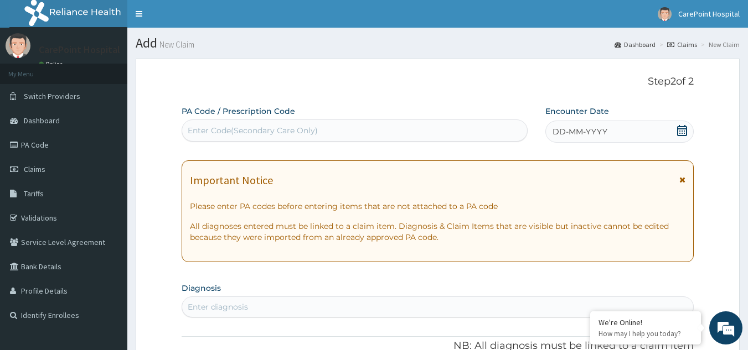
click at [289, 133] on div "Enter Code(Secondary Care Only)" at bounding box center [253, 130] width 130 height 11
paste input "PA/A9301C"
type input "PA/A9301C"
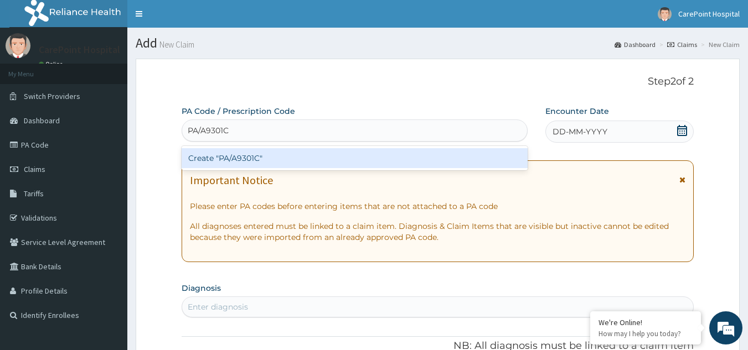
click at [267, 154] on div "Create "PA/A9301C"" at bounding box center [354, 158] width 346 height 20
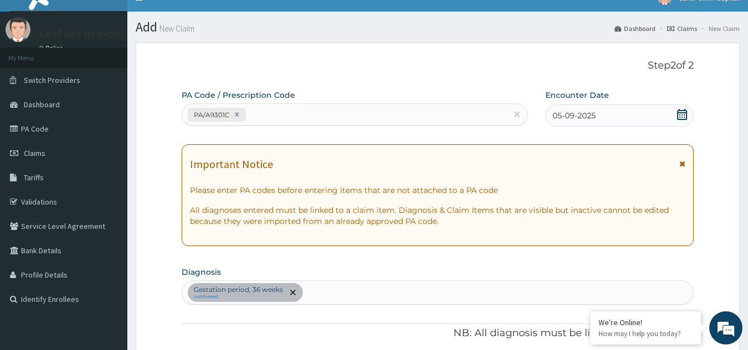
scroll to position [9, 0]
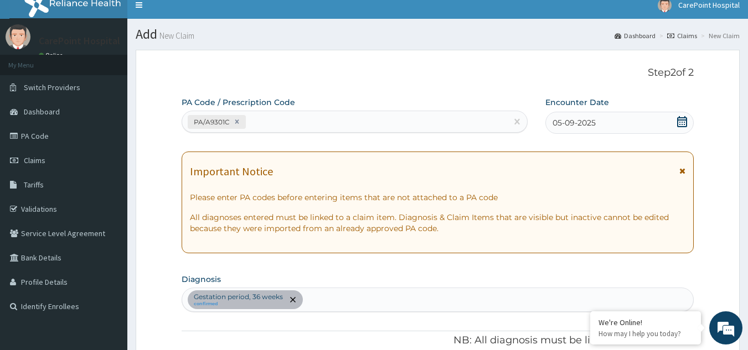
click at [301, 110] on div "PA Code / Prescription Code PA/A9301C" at bounding box center [354, 115] width 346 height 36
drag, startPoint x: 300, startPoint y: 116, endPoint x: 299, endPoint y: 122, distance: 6.8
click at [300, 116] on div "PA/A9301C" at bounding box center [344, 122] width 325 height 18
paste input "PA/74EFC1"
type input "PA/74EFC1"
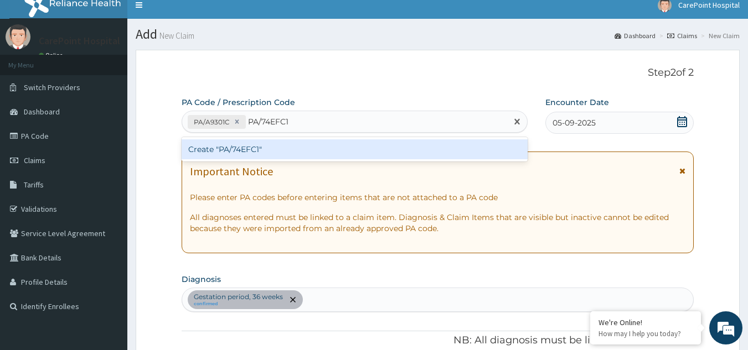
click at [287, 139] on div "Create "PA/74EFC1"" at bounding box center [354, 149] width 346 height 20
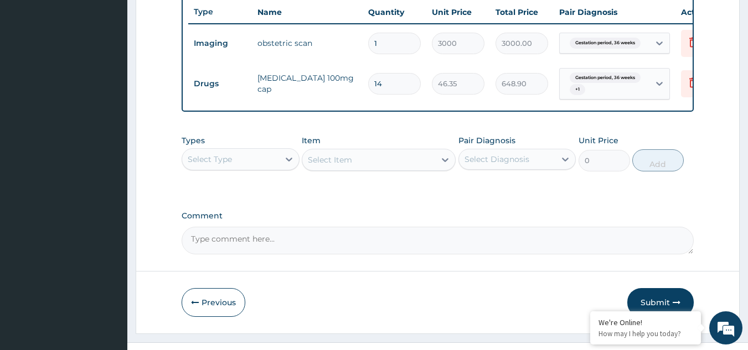
scroll to position [437, 0]
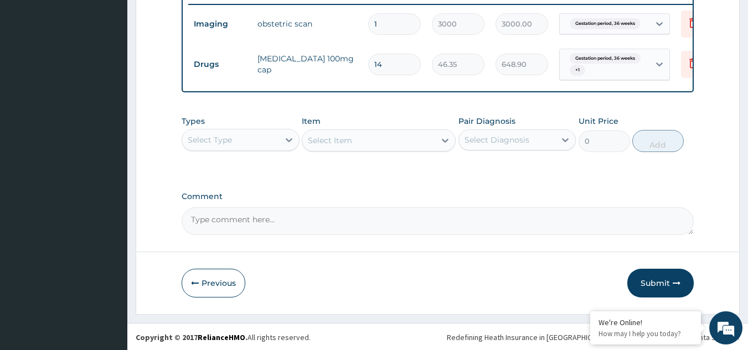
click at [234, 143] on div "Select Type" at bounding box center [230, 140] width 97 height 18
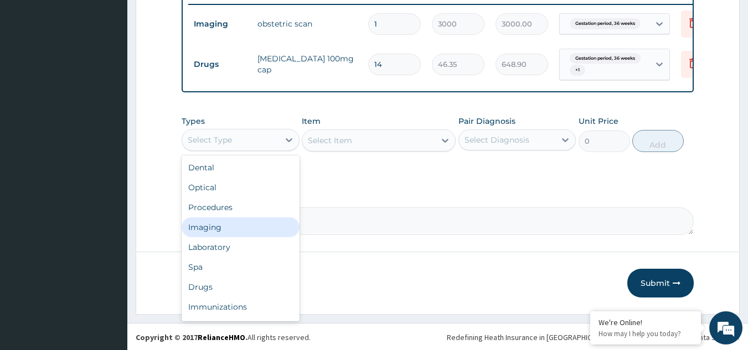
drag, startPoint x: 215, startPoint y: 235, endPoint x: 219, endPoint y: 230, distance: 6.8
click at [216, 235] on div "Imaging" at bounding box center [240, 227] width 118 height 20
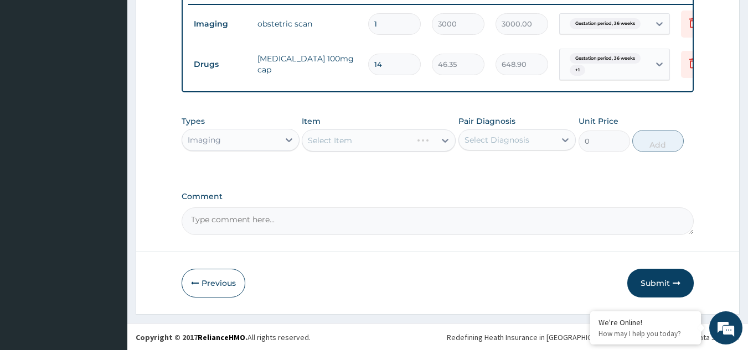
click at [356, 152] on div "Select Item" at bounding box center [379, 140] width 154 height 22
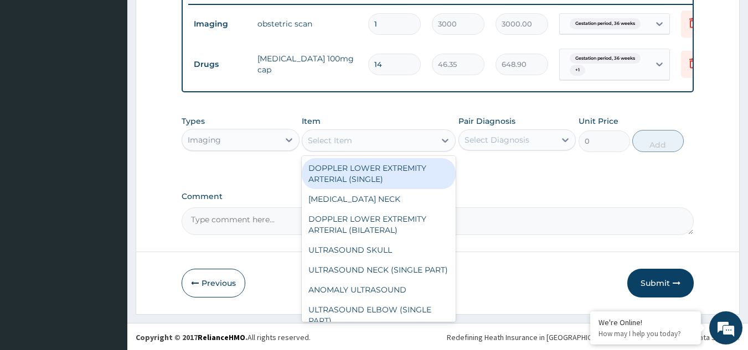
click at [362, 147] on div "Select Item" at bounding box center [368, 141] width 133 height 18
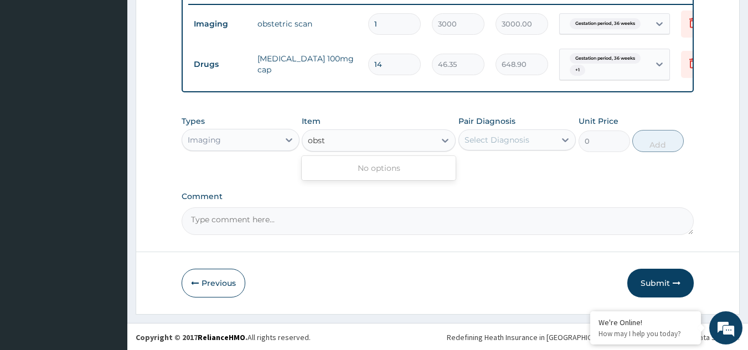
type input "obs"
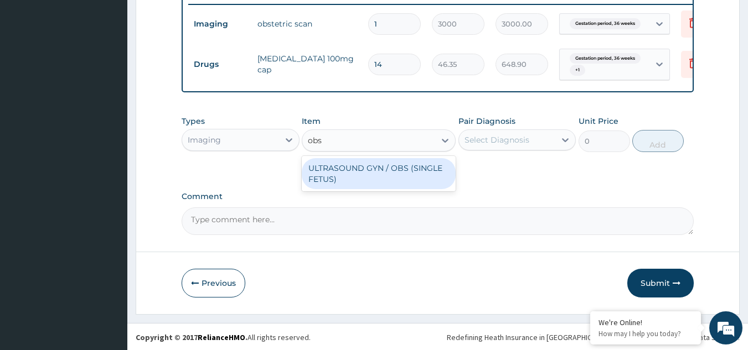
click at [355, 180] on div "ULTRASOUND GYN / OBS (SINGLE FETUS)" at bounding box center [379, 173] width 154 height 31
type input "6250"
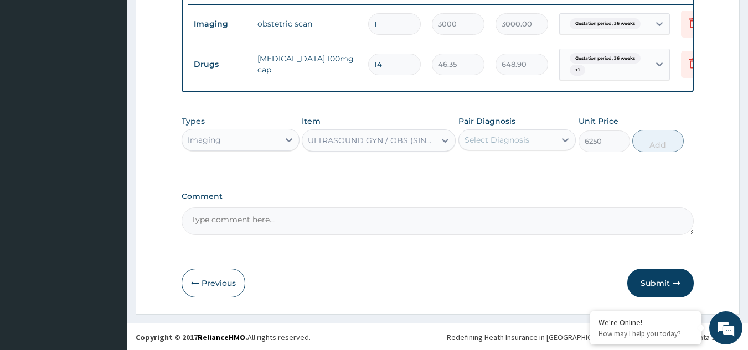
click at [530, 144] on div "Select Diagnosis" at bounding box center [507, 140] width 97 height 18
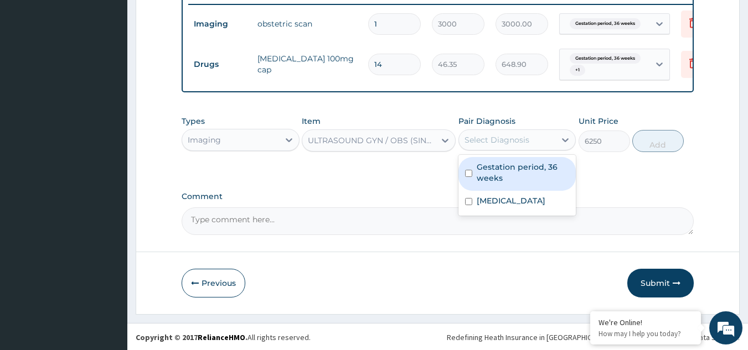
click at [528, 178] on label "Gestation period, 36 weeks" at bounding box center [522, 173] width 93 height 22
checkbox input "true"
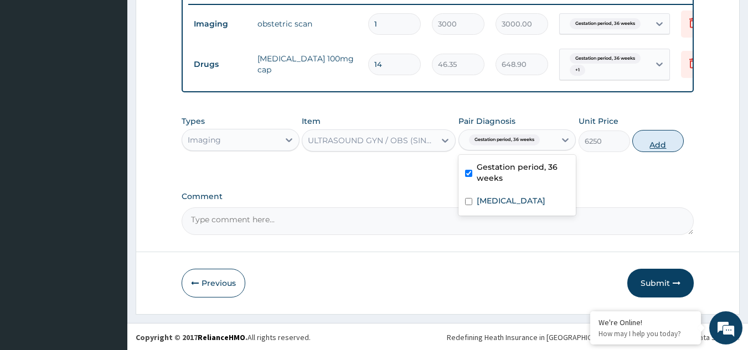
click at [635, 151] on button "Add" at bounding box center [657, 141] width 51 height 22
type input "0"
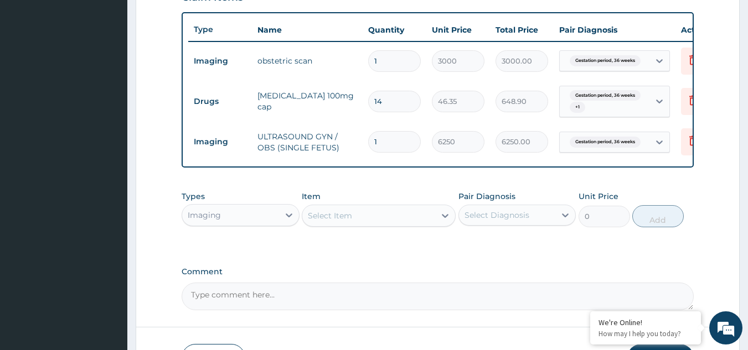
scroll to position [381, 0]
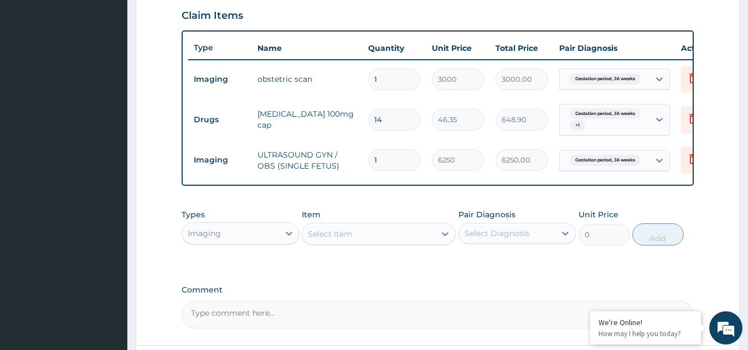
click at [345, 240] on div "Select Item" at bounding box center [330, 234] width 44 height 11
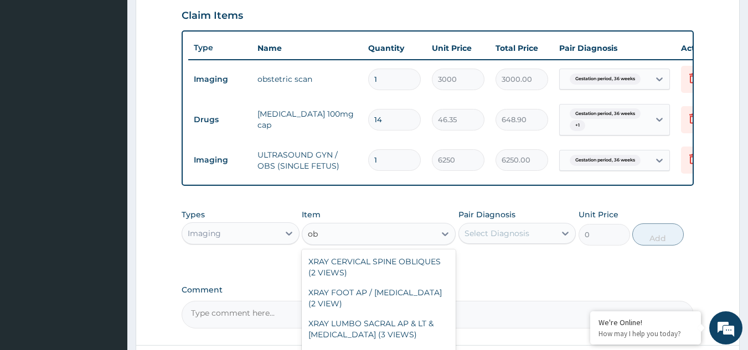
type input "o"
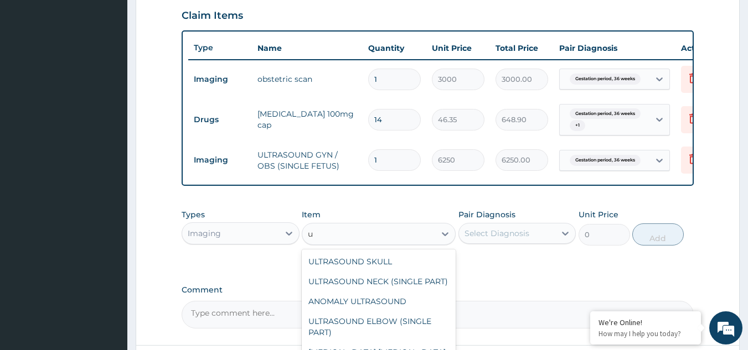
type input "ul"
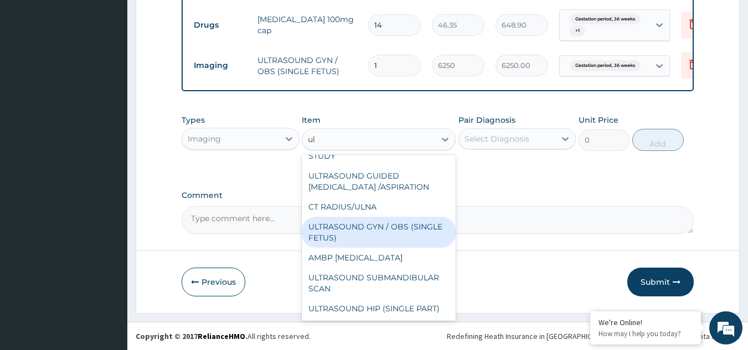
scroll to position [1673, 0]
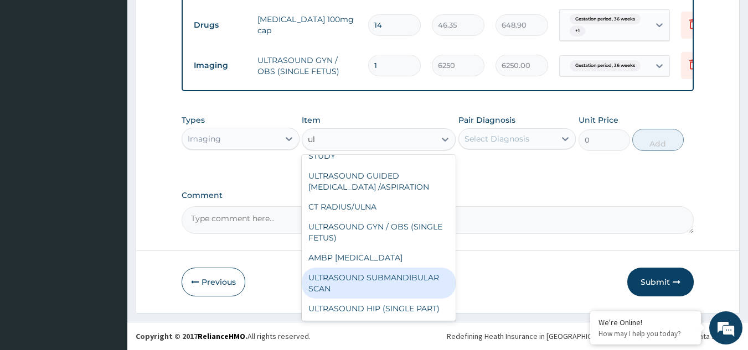
click at [392, 276] on div "ULTRASOUND SUBMANDIBULAR SCAN" at bounding box center [379, 283] width 154 height 31
type input "10000"
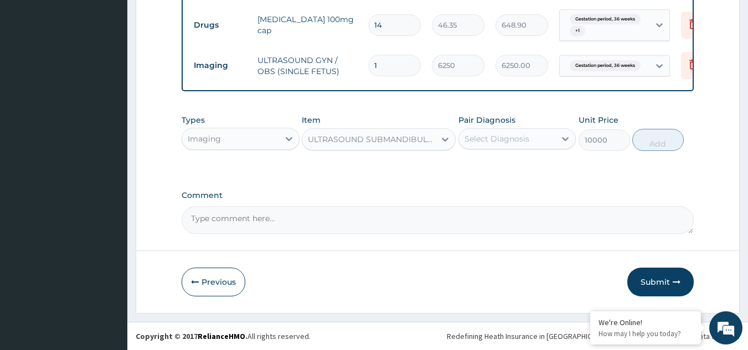
click at [375, 139] on div "ULTRASOUND SUBMANDIBULAR SCAN" at bounding box center [372, 139] width 128 height 11
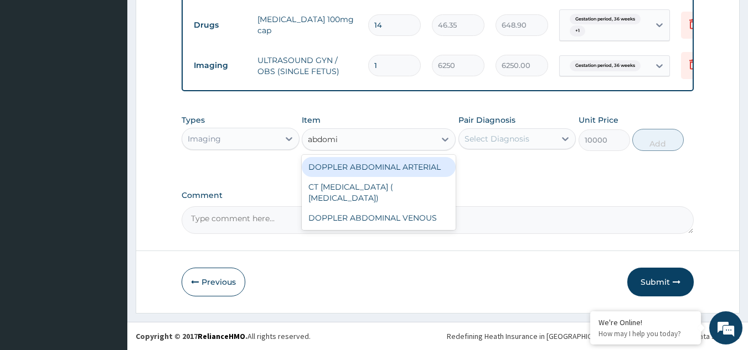
scroll to position [0, 0]
type input "abdomi"
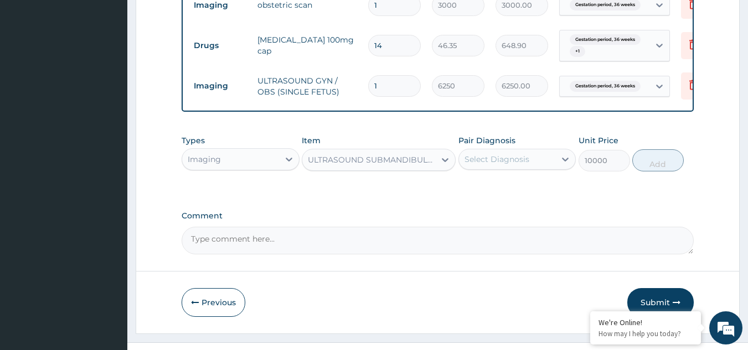
scroll to position [429, 0]
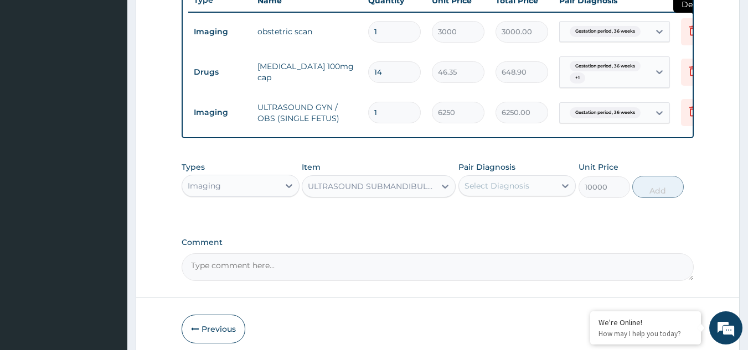
click at [689, 33] on icon at bounding box center [693, 30] width 8 height 10
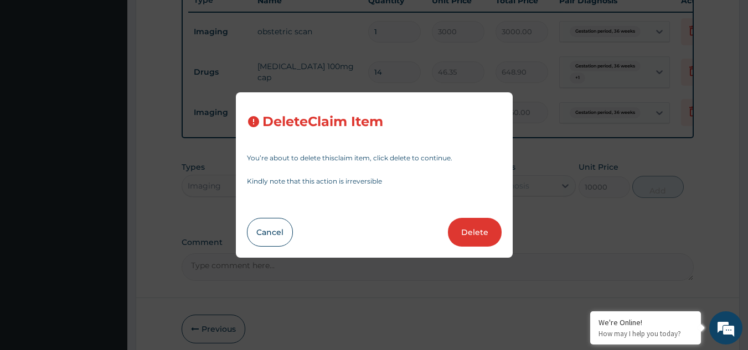
click at [466, 240] on button "Delete" at bounding box center [475, 232] width 54 height 29
type input "14"
type input "46.35"
type input "648.90"
type input "1"
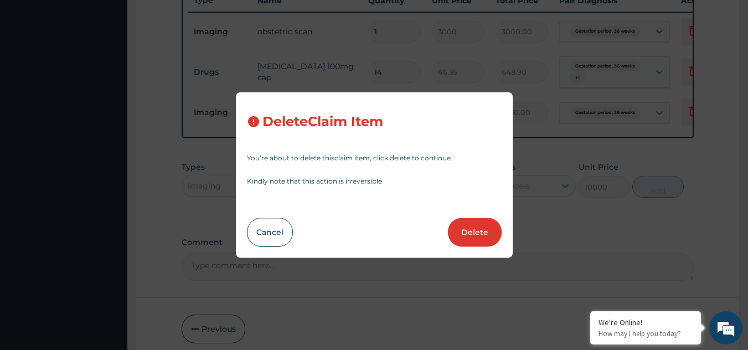
type input "6250"
type input "6250.00"
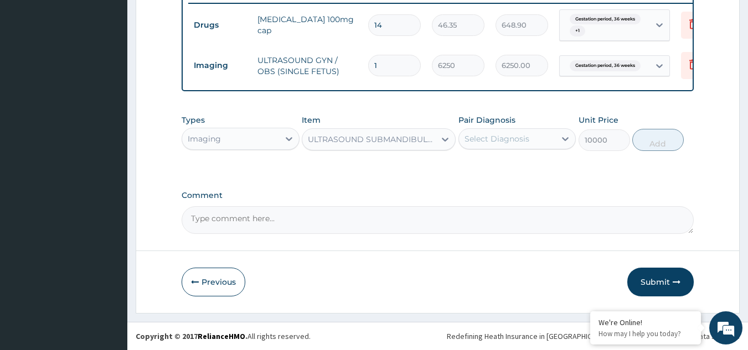
scroll to position [446, 0]
click at [237, 129] on div "Imaging" at bounding box center [240, 139] width 118 height 22
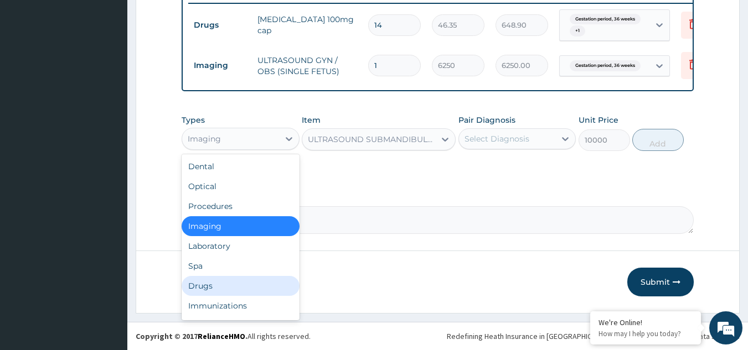
click at [220, 282] on div "Drugs" at bounding box center [240, 286] width 118 height 20
type input "0"
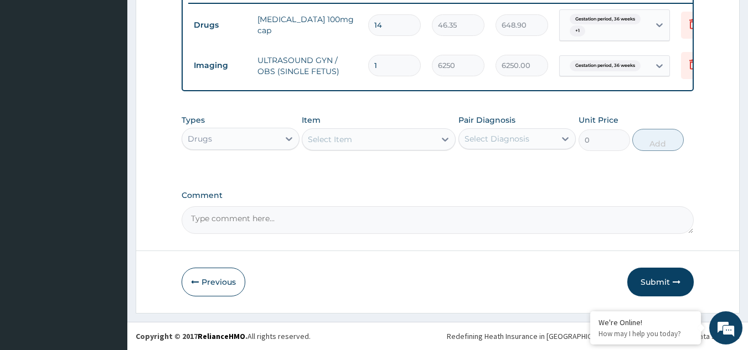
click at [367, 139] on div "Select Item" at bounding box center [368, 140] width 133 height 18
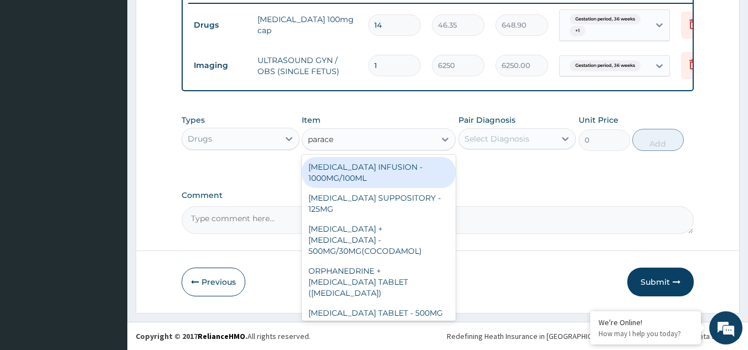
type input "paracet"
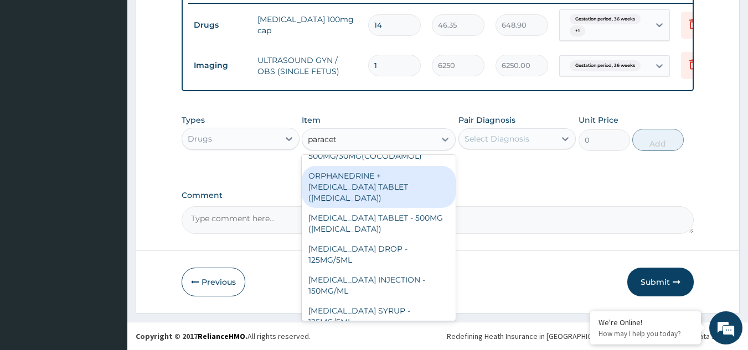
scroll to position [111, 0]
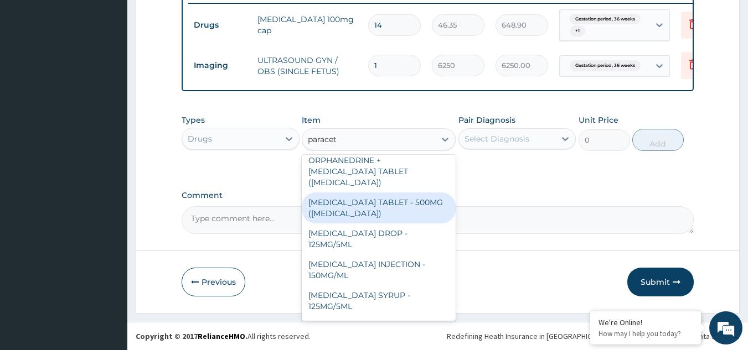
click at [381, 194] on div "PARACETAMOL TABLET - 500MG (PANADOL)" at bounding box center [379, 208] width 154 height 31
type input "42"
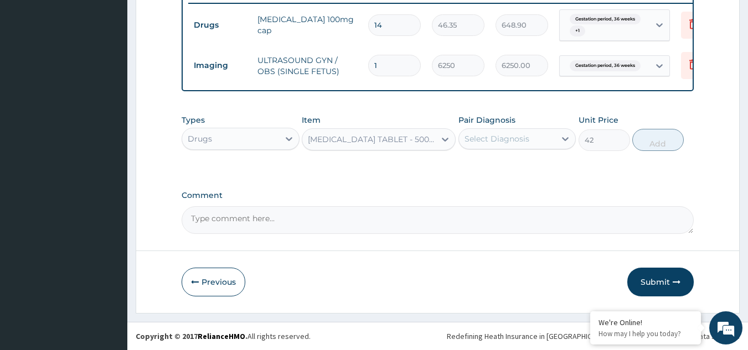
click at [507, 141] on div "Select Diagnosis" at bounding box center [496, 138] width 65 height 11
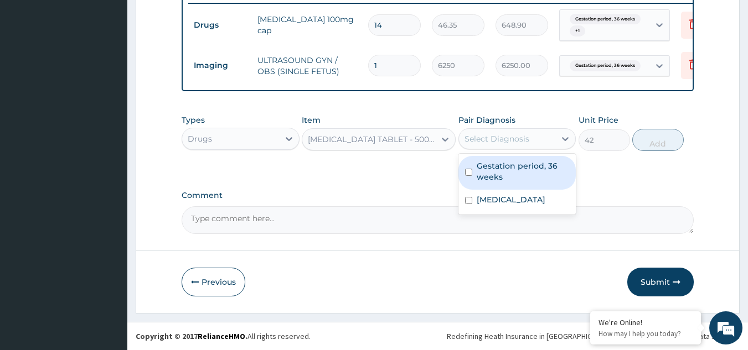
click at [493, 178] on label "Gestation period, 36 weeks" at bounding box center [522, 171] width 93 height 22
checkbox input "true"
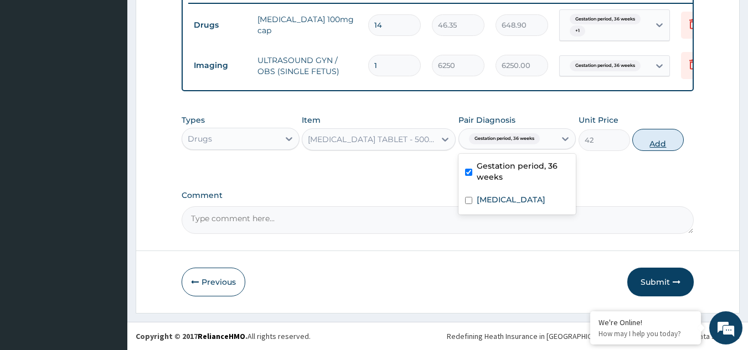
click at [653, 141] on button "Add" at bounding box center [657, 140] width 51 height 22
type input "0"
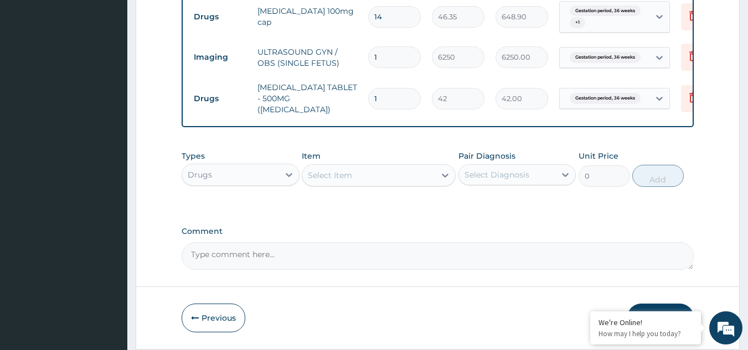
click at [391, 91] on input "1" at bounding box center [394, 99] width 53 height 22
type input "18"
type input "756.00"
click at [384, 93] on input "18" at bounding box center [394, 99] width 53 height 22
type input "1"
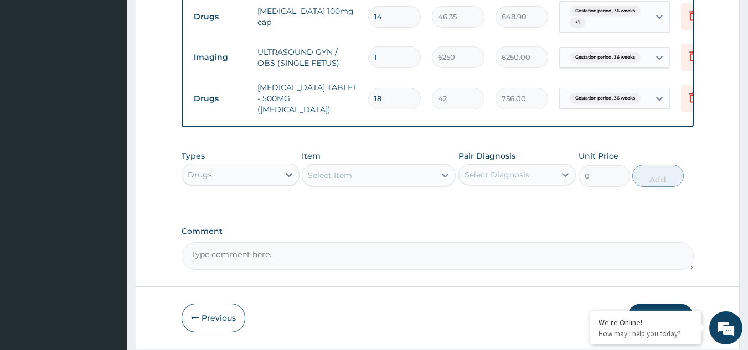
type input "42.00"
type input "14"
type input "588.00"
type input "142"
type input "5964.00"
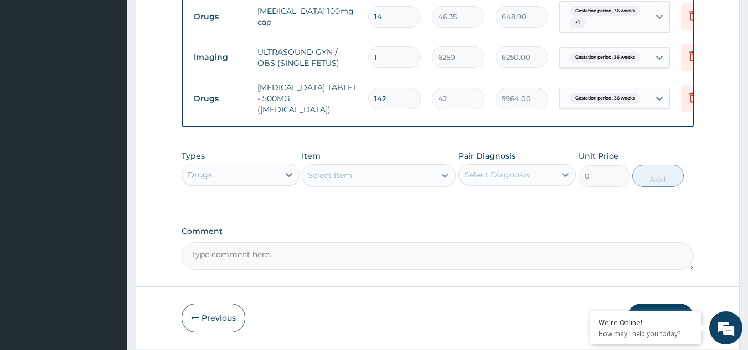
type input "14"
type input "588.00"
type input "1"
type input "42.00"
type input "0.00"
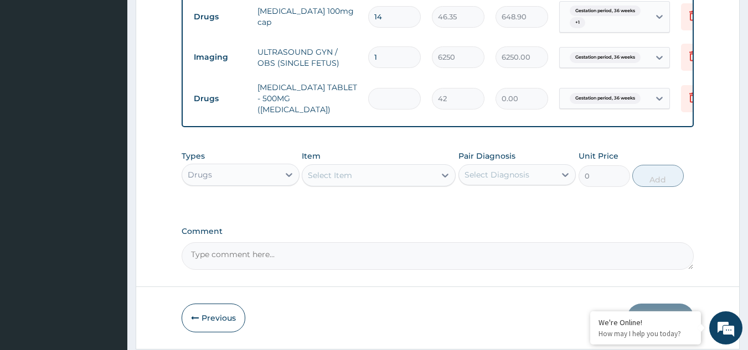
type input "4"
type input "168.00"
type input "42"
type input "1764.00"
type input "42"
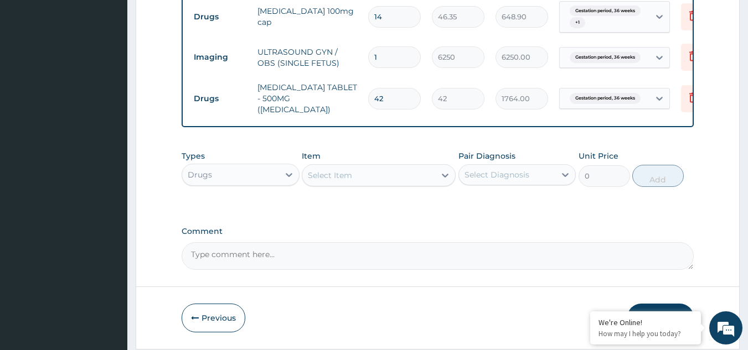
click at [440, 159] on div "Item Select Item" at bounding box center [379, 169] width 154 height 37
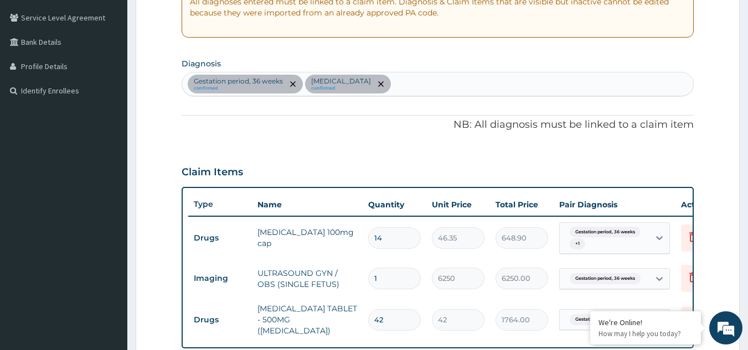
scroll to position [484, 0]
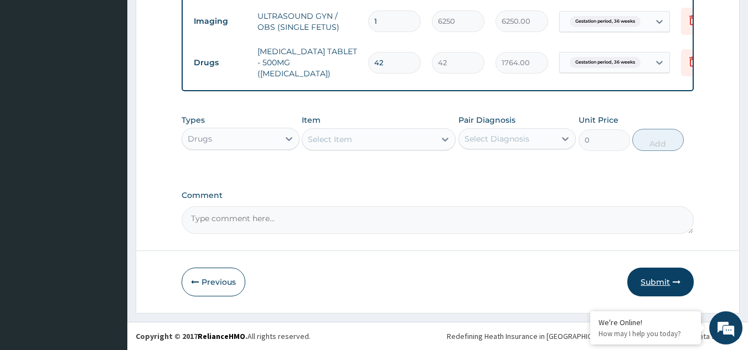
click at [651, 273] on button "Submit" at bounding box center [660, 282] width 66 height 29
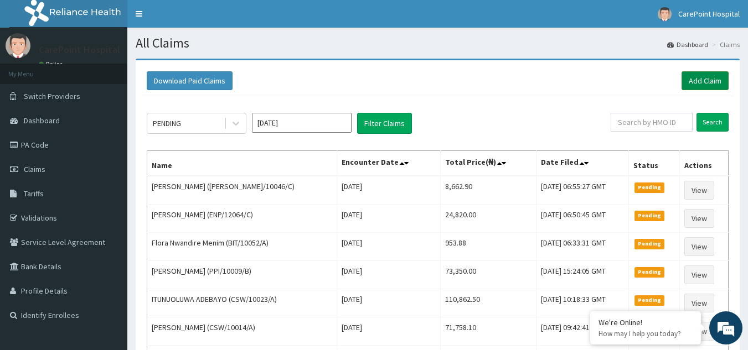
click at [699, 80] on link "Add Claim" at bounding box center [704, 80] width 47 height 19
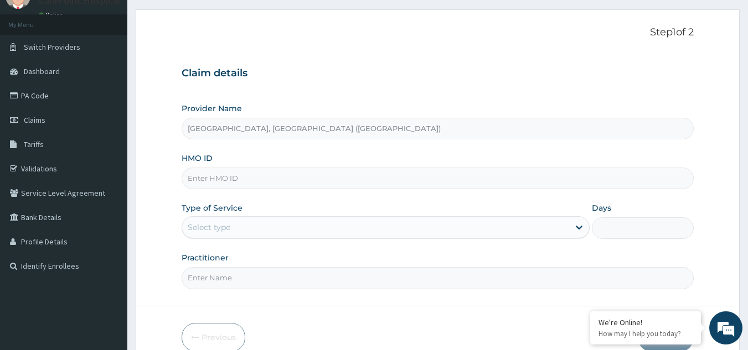
scroll to position [105, 0]
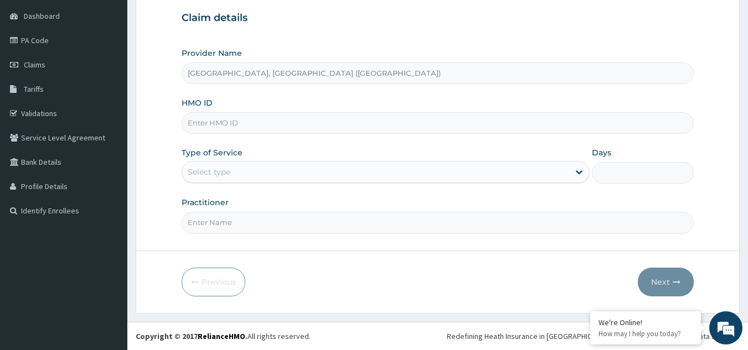
click at [217, 122] on input "HMO ID" at bounding box center [437, 123] width 512 height 22
paste input "XCR/10052/A"
type input "XCR/10052/A"
click at [221, 165] on div "Select type" at bounding box center [375, 172] width 387 height 18
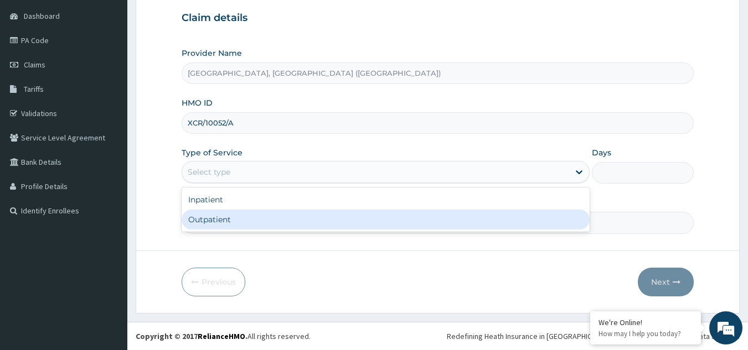
click at [212, 220] on div "Outpatient" at bounding box center [385, 220] width 408 height 20
type input "1"
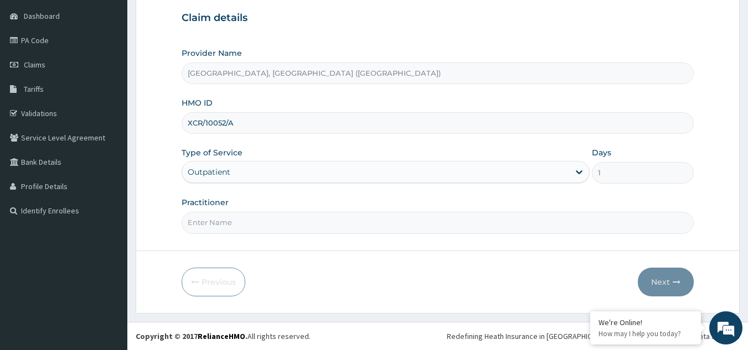
click at [214, 221] on input "Practitioner" at bounding box center [437, 223] width 512 height 22
type input "Dr, [PERSON_NAME]"
click at [662, 286] on button "Next" at bounding box center [665, 282] width 56 height 29
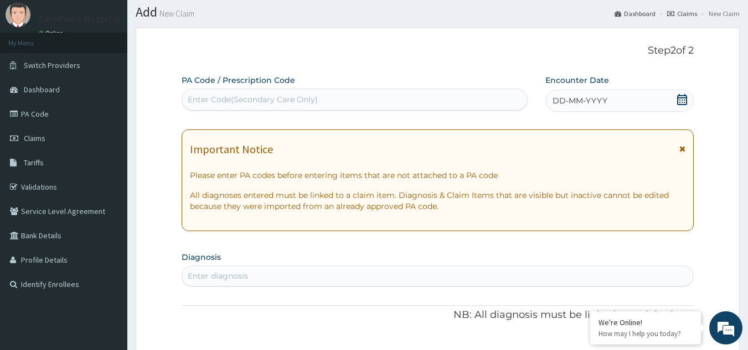
scroll to position [55, 0]
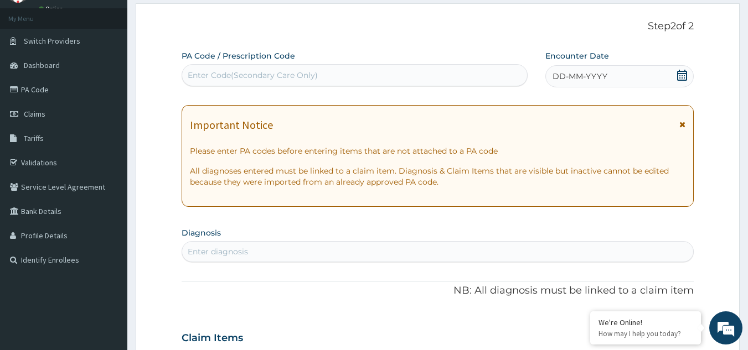
click at [282, 80] on div "Enter Code(Secondary Care Only)" at bounding box center [253, 75] width 130 height 11
paste input "PA/3E95A5"
type input "PA/3E95A5"
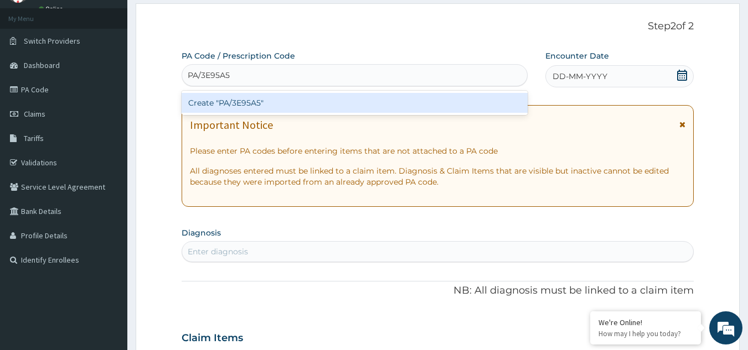
click at [295, 102] on div "Create "PA/3E95A5"" at bounding box center [354, 103] width 346 height 20
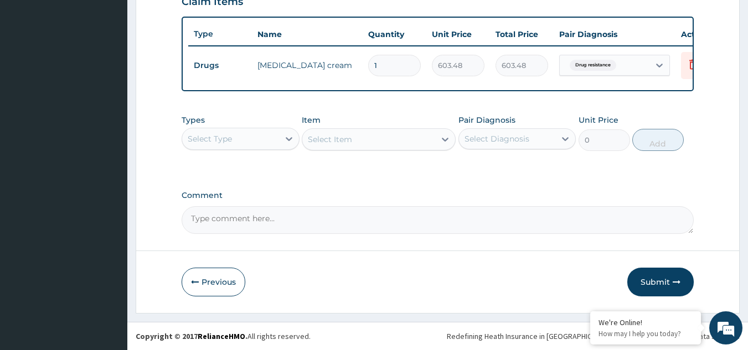
scroll to position [403, 0]
click at [251, 132] on div "Select Type" at bounding box center [230, 139] width 97 height 18
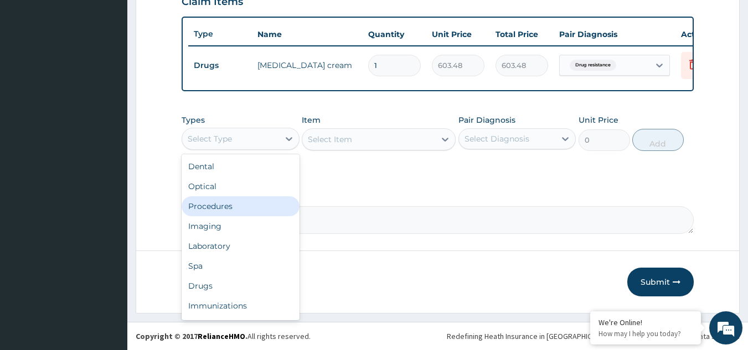
click at [236, 210] on div "Procedures" at bounding box center [240, 206] width 118 height 20
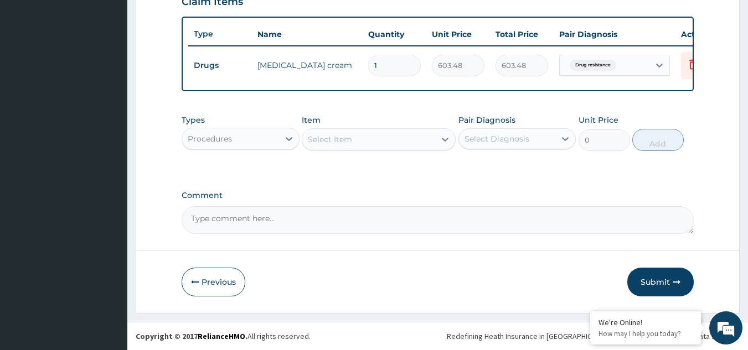
click at [365, 132] on div "Select Item" at bounding box center [368, 140] width 133 height 18
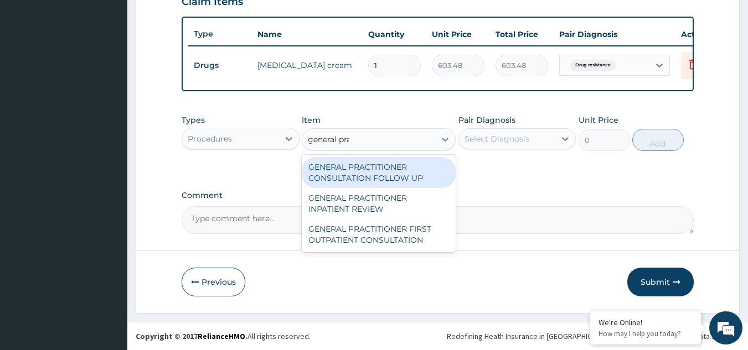
type input "general prac"
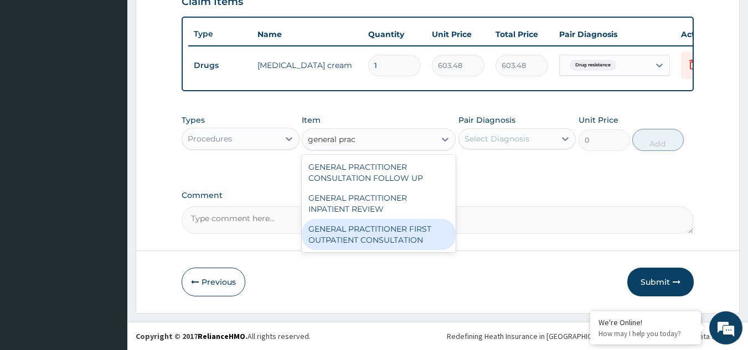
click at [390, 235] on div "GENERAL PRACTITIONER FIRST OUTPATIENT CONSULTATION" at bounding box center [379, 234] width 154 height 31
type input "3750"
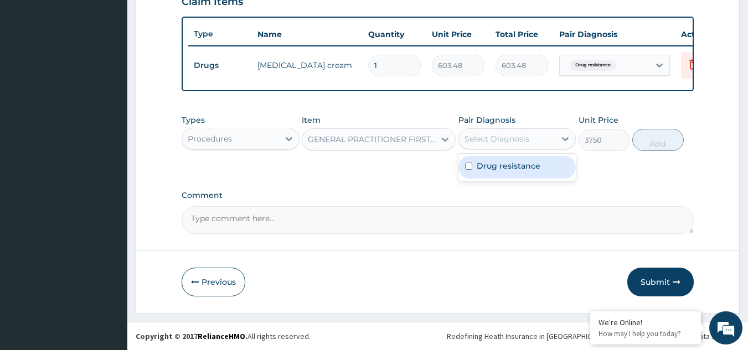
click at [511, 147] on div "Select Diagnosis" at bounding box center [507, 139] width 97 height 18
click at [504, 167] on label "Drug resistance" at bounding box center [508, 165] width 64 height 11
checkbox input "true"
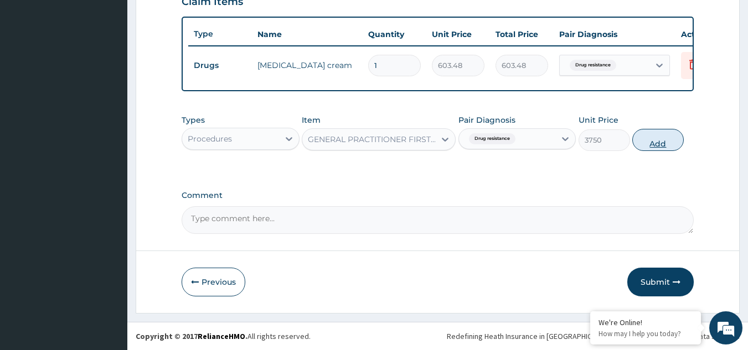
click at [659, 143] on button "Add" at bounding box center [657, 140] width 51 height 22
type input "0"
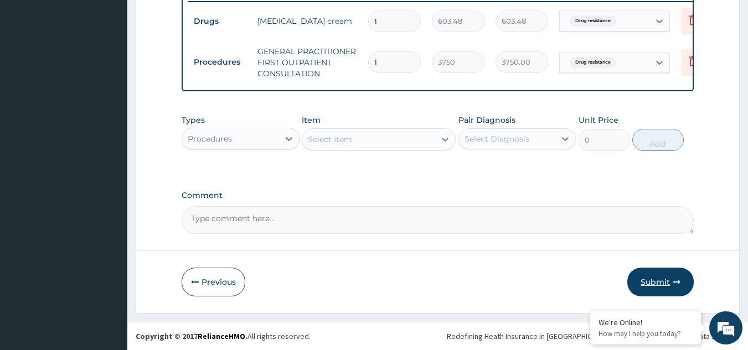
click at [667, 285] on button "Submit" at bounding box center [660, 282] width 66 height 29
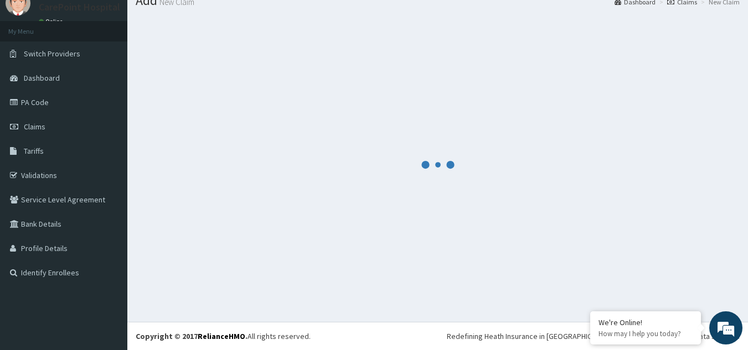
scroll to position [43, 0]
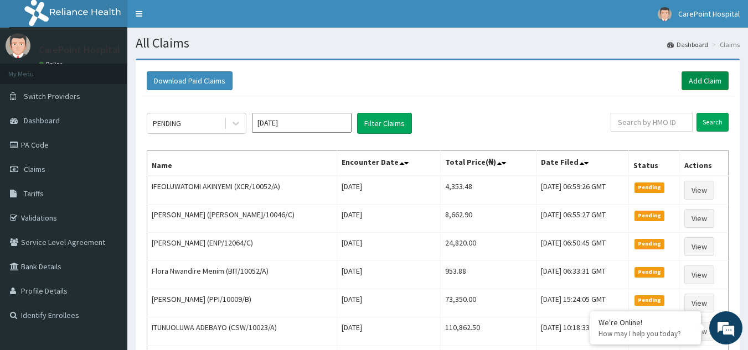
click at [713, 76] on link "Add Claim" at bounding box center [704, 80] width 47 height 19
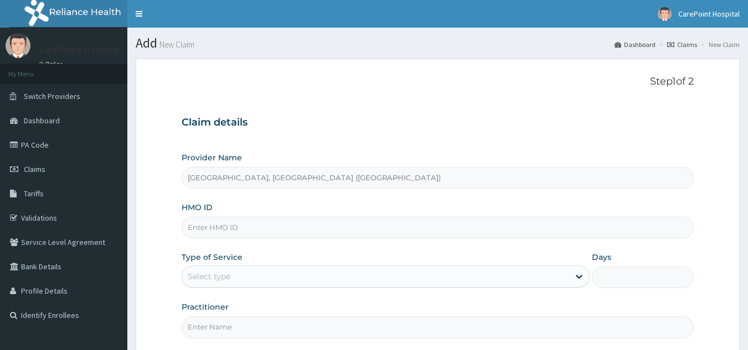
click at [227, 232] on input "HMO ID" at bounding box center [437, 228] width 512 height 22
paste input "PMH/10266/A"
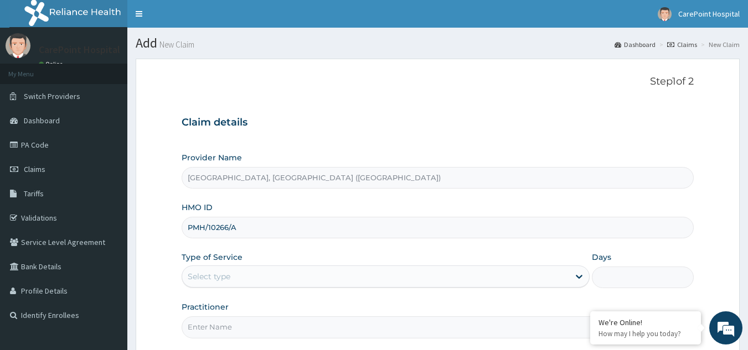
type input "PMH/10266/A"
click at [220, 277] on div "Select type" at bounding box center [209, 276] width 43 height 11
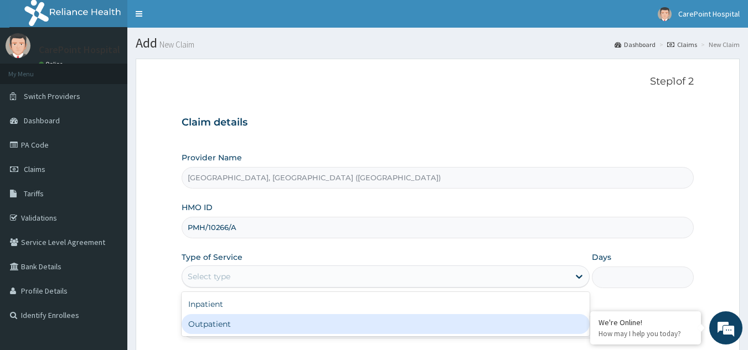
click at [222, 323] on div "Outpatient" at bounding box center [385, 324] width 408 height 20
type input "1"
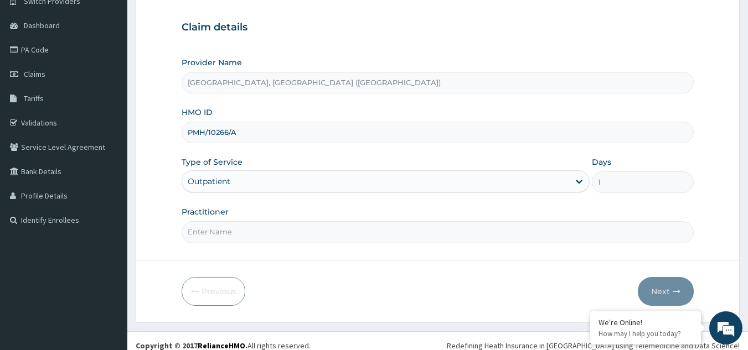
scroll to position [105, 0]
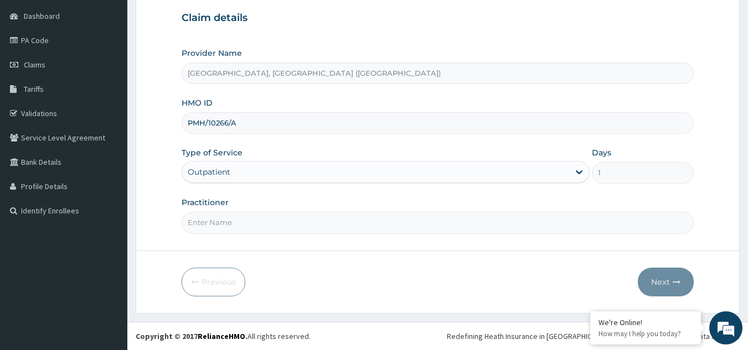
click at [239, 224] on input "Practitioner" at bounding box center [437, 223] width 512 height 22
type input "Dr, [PERSON_NAME]"
click at [665, 284] on button "Next" at bounding box center [665, 282] width 56 height 29
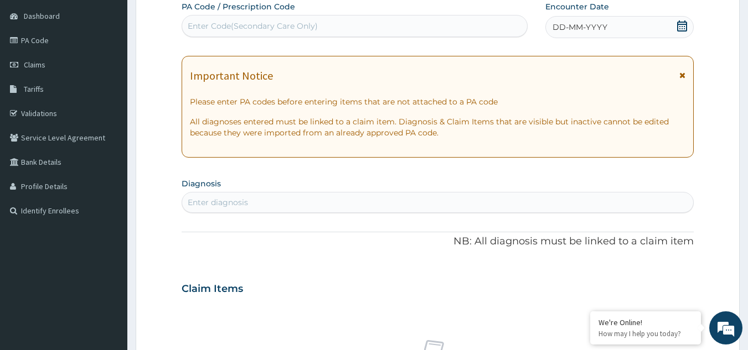
scroll to position [0, 0]
click at [523, 199] on div "Enter diagnosis" at bounding box center [437, 203] width 511 height 18
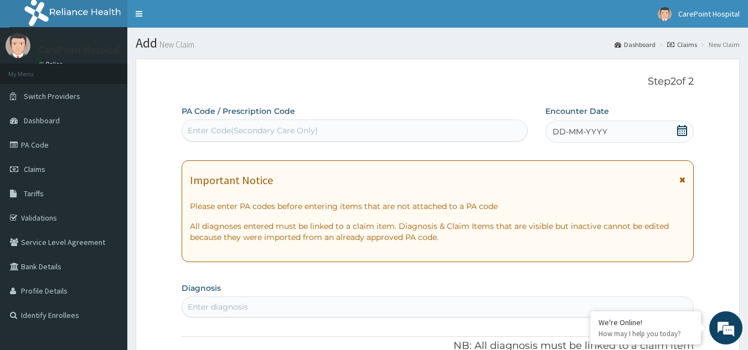
click at [237, 126] on div "Enter Code(Secondary Care Only)" at bounding box center [253, 130] width 130 height 11
paste input "PA/FE5B51"
type input "PA/FE5B51"
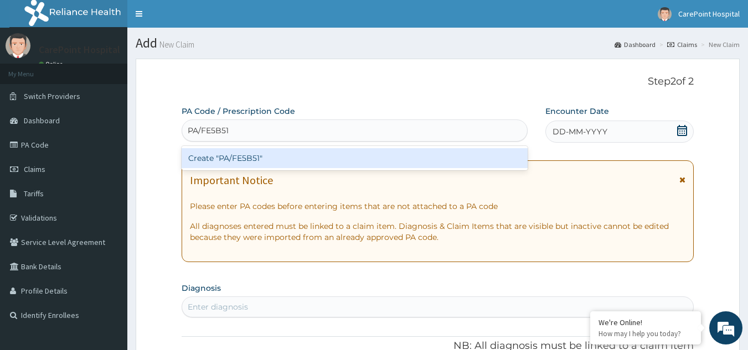
click at [279, 165] on div "Create "PA/FE5B51"" at bounding box center [354, 158] width 346 height 20
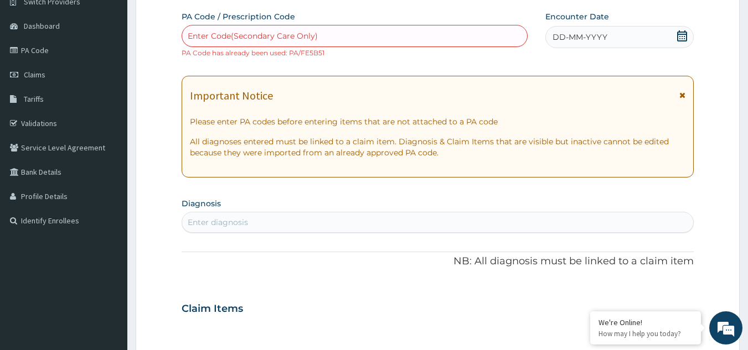
scroll to position [111, 0]
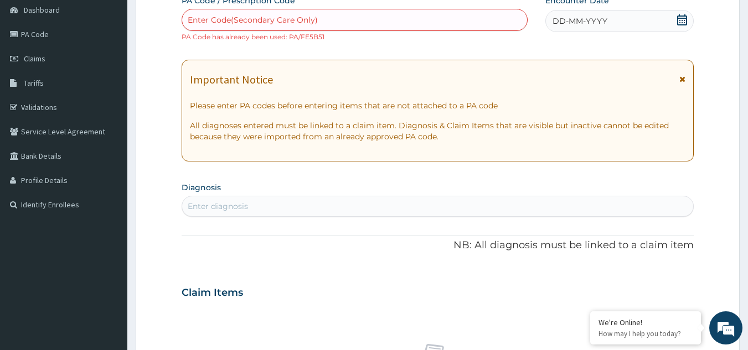
click at [603, 20] on span "DD-MM-YYYY" at bounding box center [579, 20] width 55 height 11
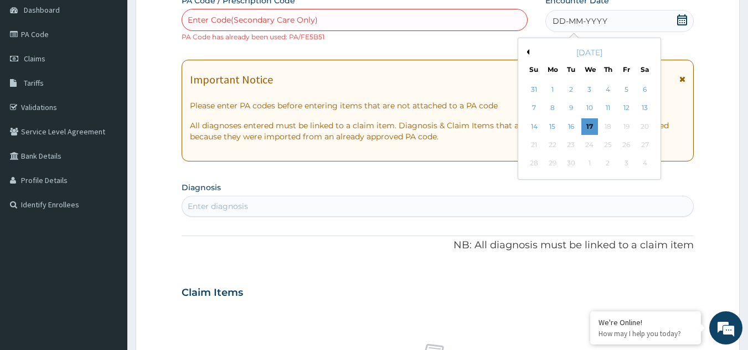
drag, startPoint x: 625, startPoint y: 88, endPoint x: 615, endPoint y: 86, distance: 10.6
click at [625, 88] on div "5" at bounding box center [626, 89] width 17 height 17
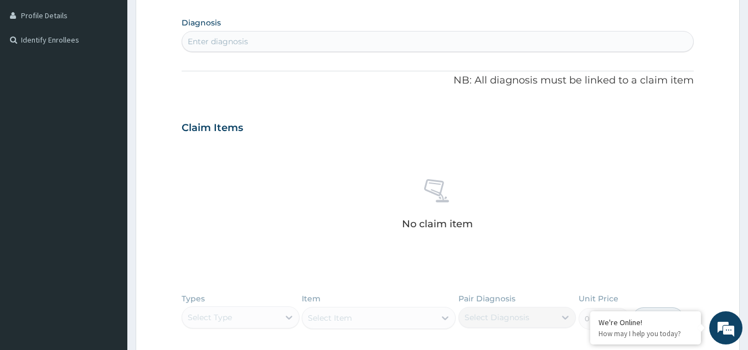
scroll to position [277, 0]
click at [259, 45] on div "Enter diagnosis" at bounding box center [437, 41] width 511 height 18
paste input "f"
click at [252, 42] on div "Enter diagnosis" at bounding box center [437, 41] width 511 height 18
type input "frib"
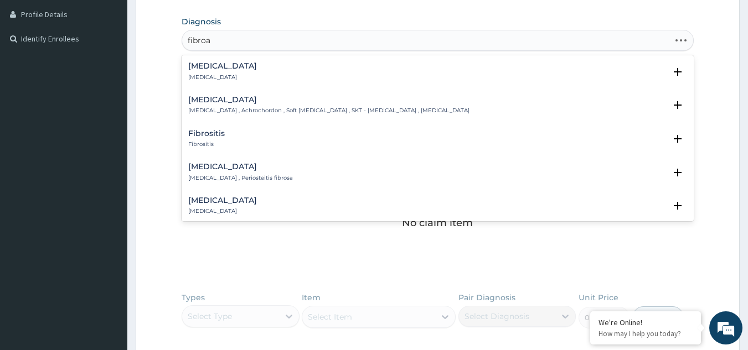
type input "fibroad"
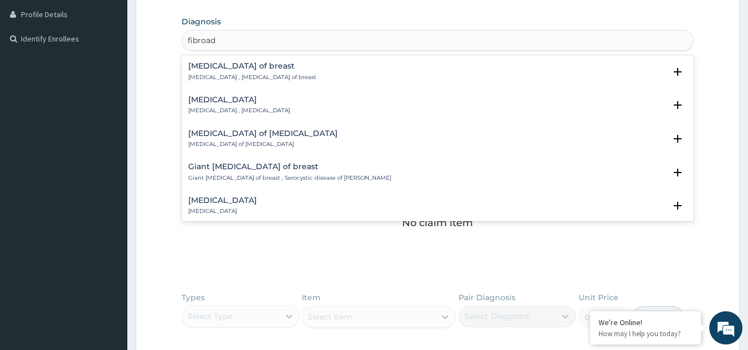
click at [240, 104] on h4 "[MEDICAL_DATA]" at bounding box center [239, 100] width 102 height 8
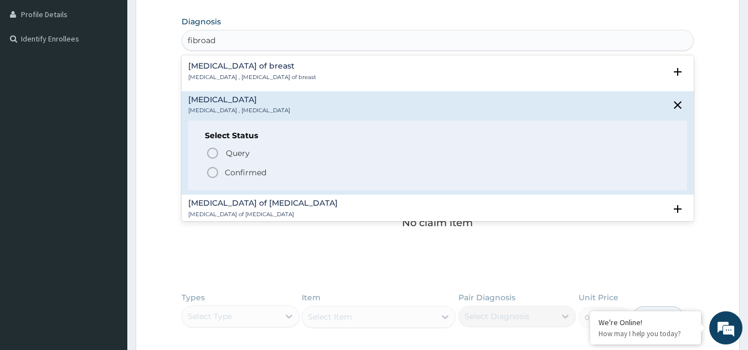
click at [229, 175] on p "Confirmed" at bounding box center [246, 172] width 42 height 11
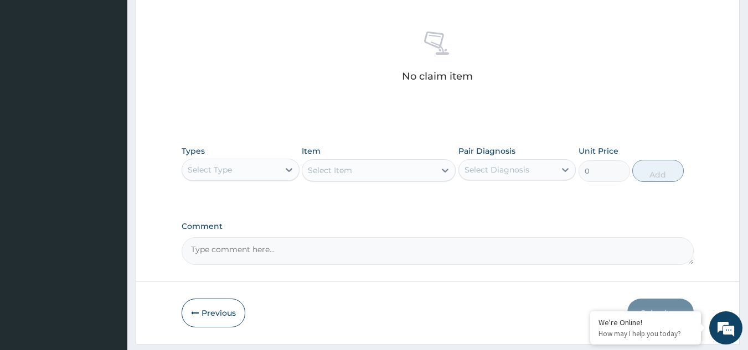
scroll to position [458, 0]
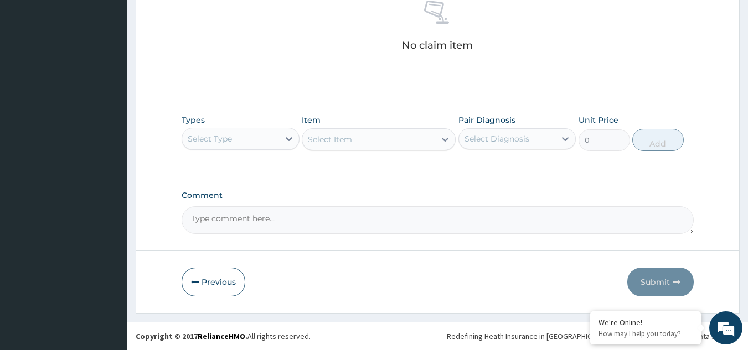
click at [229, 131] on div "Select Type" at bounding box center [230, 139] width 97 height 18
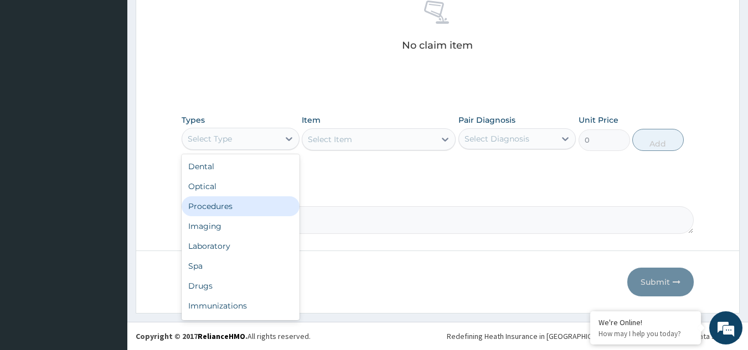
click at [214, 209] on div "Procedures" at bounding box center [240, 206] width 118 height 20
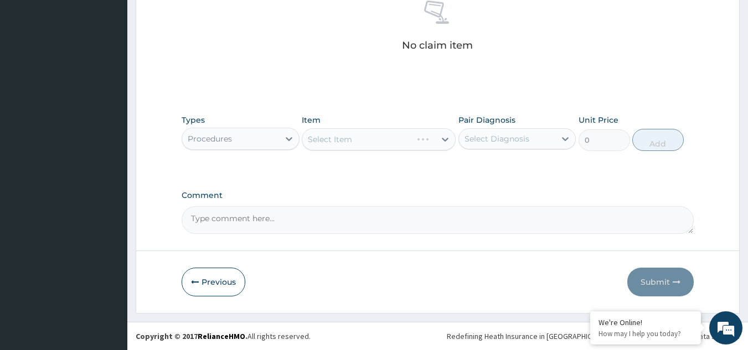
click at [361, 140] on div "Select Item" at bounding box center [357, 140] width 110 height 18
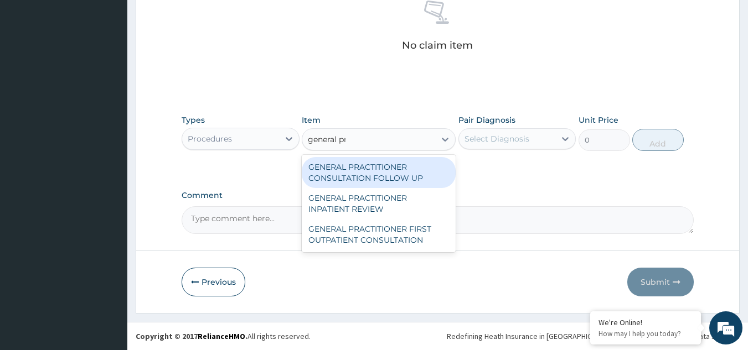
type input "general pra"
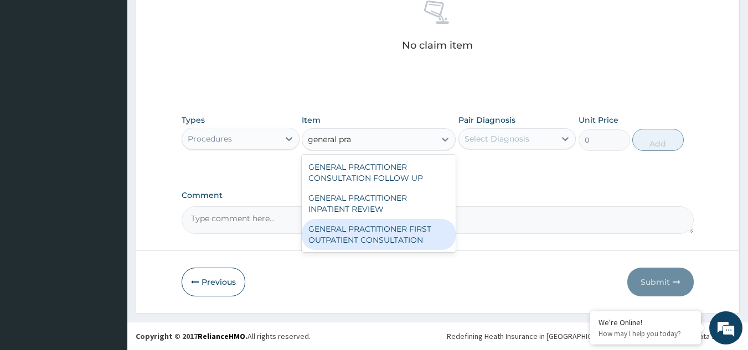
click at [407, 230] on div "GENERAL PRACTITIONER FIRST OUTPATIENT CONSULTATION" at bounding box center [379, 234] width 154 height 31
type input "3750"
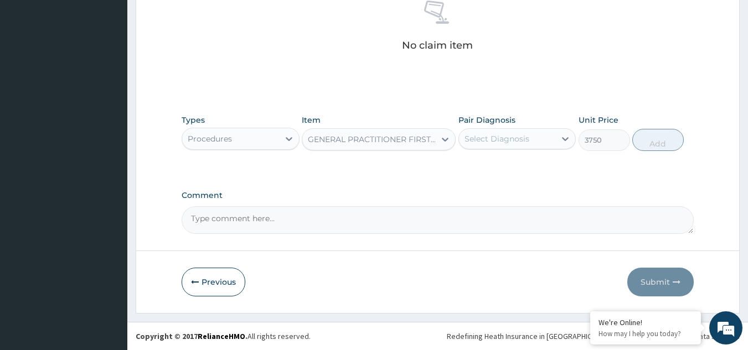
click at [506, 137] on div "Select Diagnosis" at bounding box center [496, 138] width 65 height 11
click at [510, 167] on label "Fibroadenosis of breast" at bounding box center [510, 165] width 69 height 11
checkbox input "true"
click at [650, 138] on button "Add" at bounding box center [657, 140] width 51 height 22
type input "0"
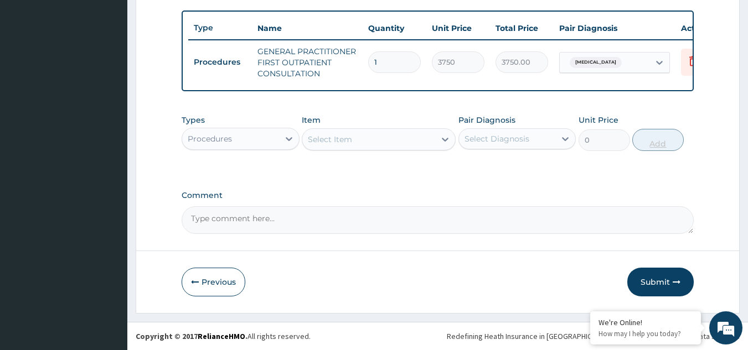
scroll to position [419, 0]
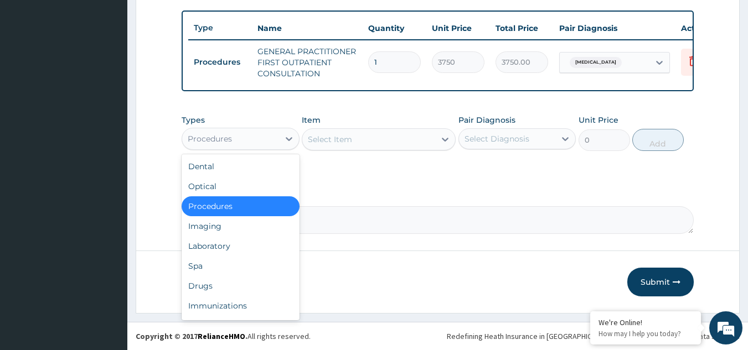
click at [236, 133] on div "Procedures" at bounding box center [230, 139] width 97 height 18
click at [217, 230] on div "Imaging" at bounding box center [240, 226] width 118 height 20
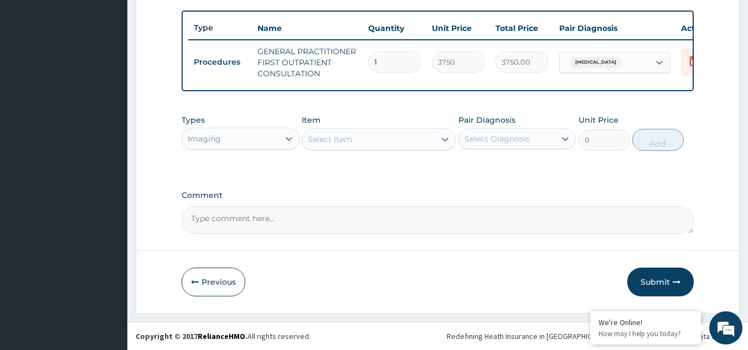
click at [329, 137] on div "Select Item" at bounding box center [330, 139] width 44 height 11
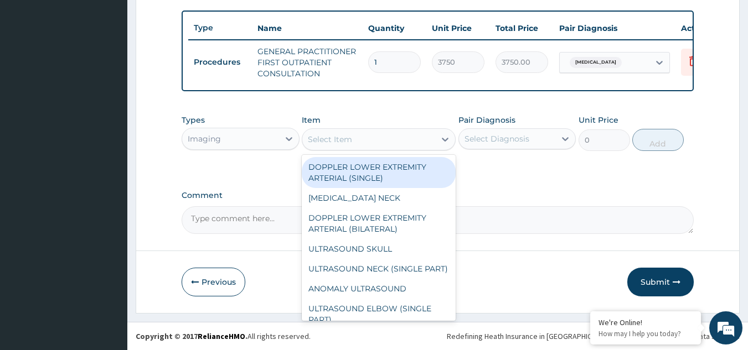
click at [329, 138] on div "Select Item" at bounding box center [330, 139] width 44 height 11
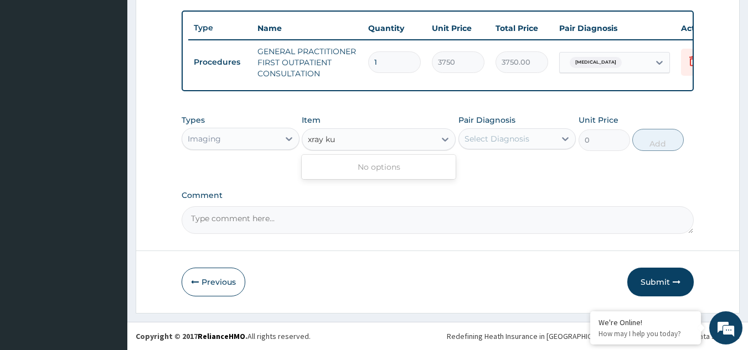
type input "xray ku"
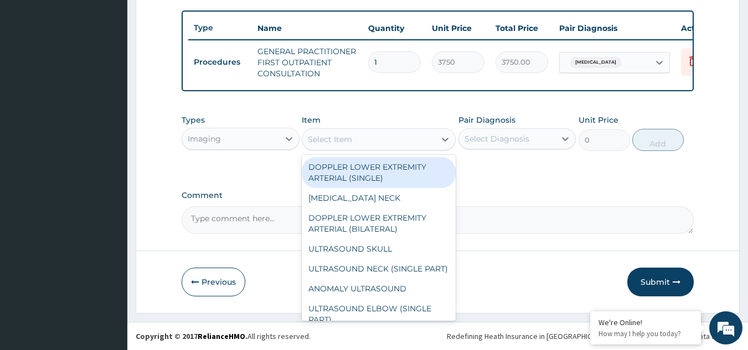
click at [348, 141] on div "Select Item" at bounding box center [330, 139] width 44 height 11
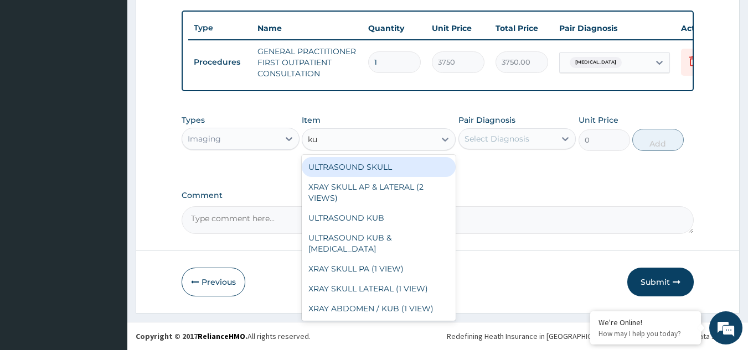
type input "kub"
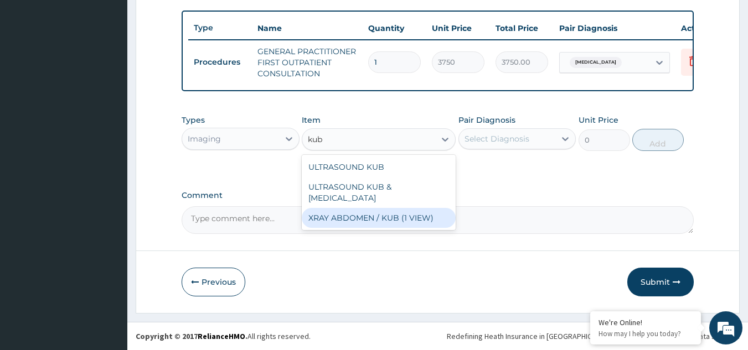
click at [368, 210] on div "XRAY ABDOMEN / KUB (1 VIEW)" at bounding box center [379, 218] width 154 height 20
type input "7625"
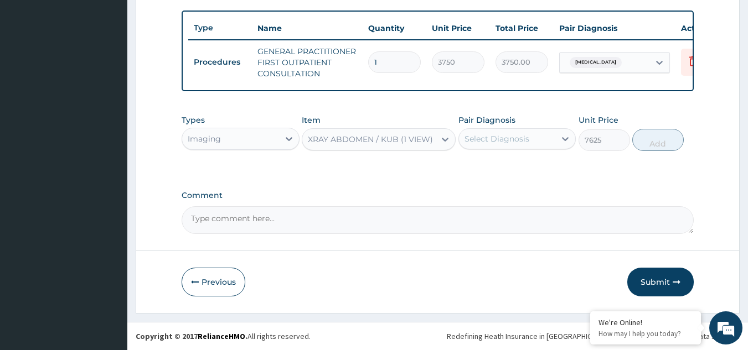
click at [506, 140] on div "Select Diagnosis" at bounding box center [496, 138] width 65 height 11
click at [505, 172] on div "Fibroadenosis of breast" at bounding box center [517, 167] width 118 height 23
checkbox input "true"
click at [642, 142] on button "Add" at bounding box center [657, 140] width 51 height 22
type input "0"
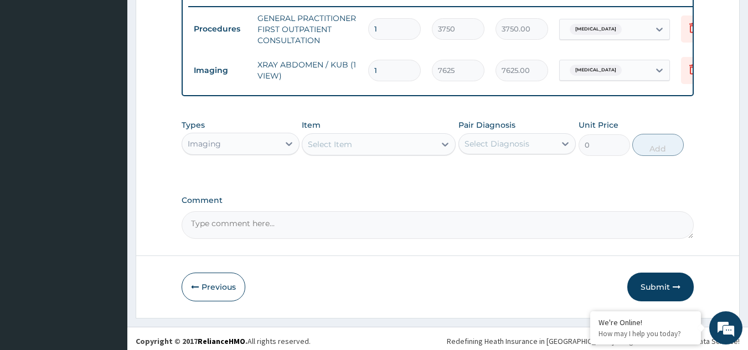
scroll to position [458, 0]
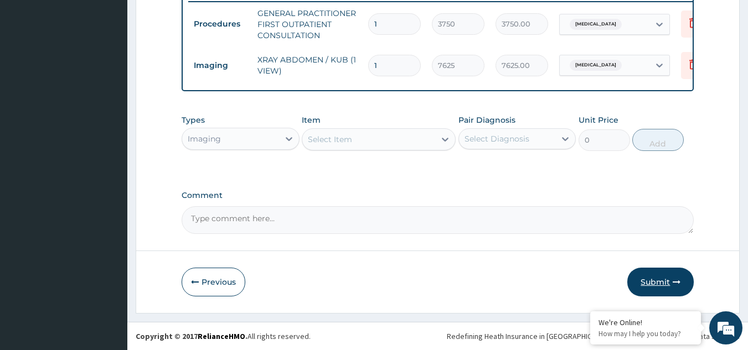
click at [654, 284] on button "Submit" at bounding box center [660, 282] width 66 height 29
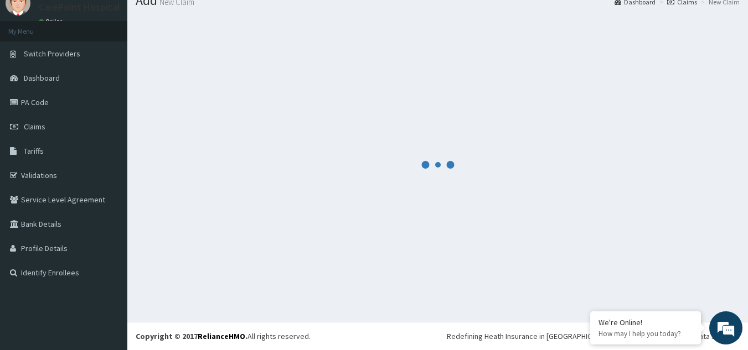
scroll to position [43, 0]
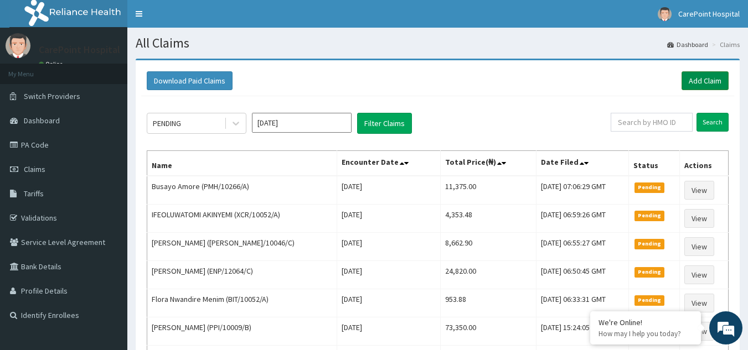
click at [711, 85] on link "Add Claim" at bounding box center [704, 80] width 47 height 19
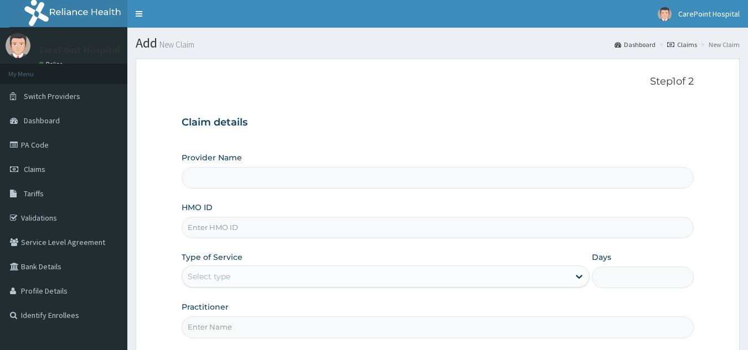
click at [210, 227] on input "HMO ID" at bounding box center [437, 228] width 512 height 22
type input "[GEOGRAPHIC_DATA], [GEOGRAPHIC_DATA] ([GEOGRAPHIC_DATA])"
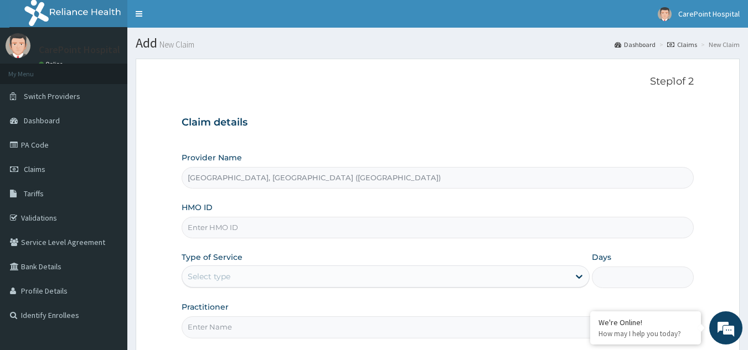
click at [215, 229] on input "HMO ID" at bounding box center [437, 228] width 512 height 22
paste input "ENP/12064/E"
type input "ENP/12064/E"
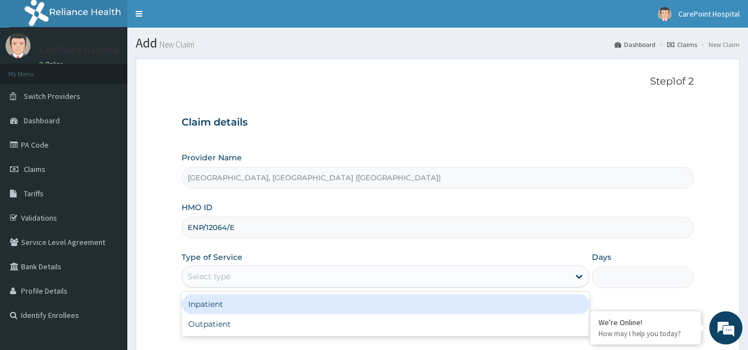
click at [233, 271] on div "Select type" at bounding box center [375, 277] width 387 height 18
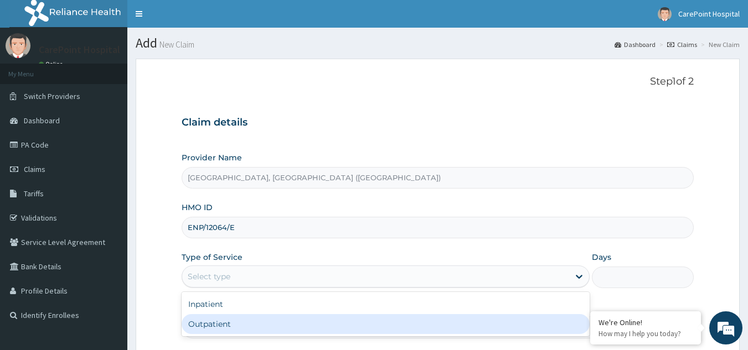
click at [217, 324] on div "Outpatient" at bounding box center [385, 324] width 408 height 20
type input "1"
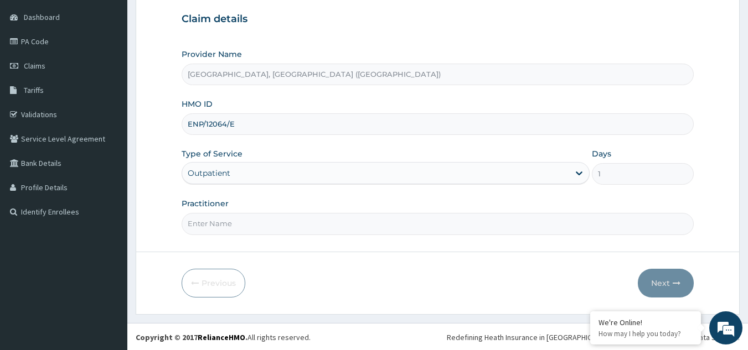
scroll to position [105, 0]
click at [219, 213] on input "Practitioner" at bounding box center [437, 223] width 512 height 22
type input "Dr, Steve"
click at [665, 287] on button "Next" at bounding box center [665, 282] width 56 height 29
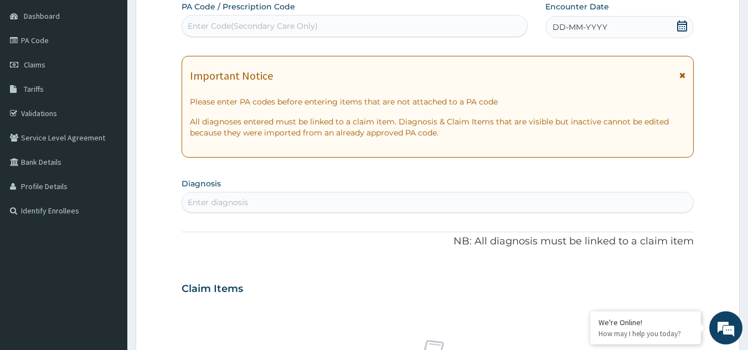
click at [570, 186] on section "Diagnosis Enter diagnosis" at bounding box center [437, 194] width 512 height 38
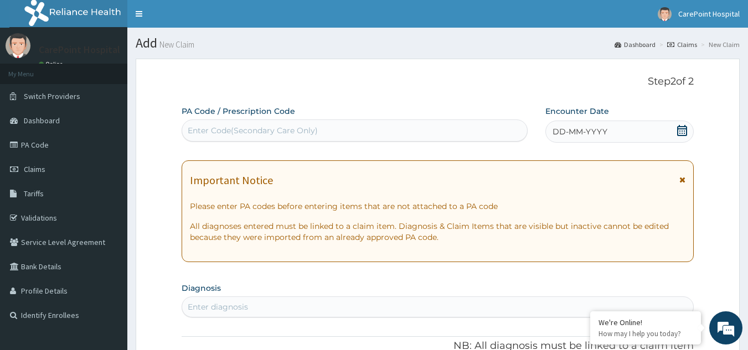
click at [268, 122] on div "Enter Code(Secondary Care Only)" at bounding box center [354, 131] width 345 height 18
paste input "PA/567052"
type input "PA/567052"
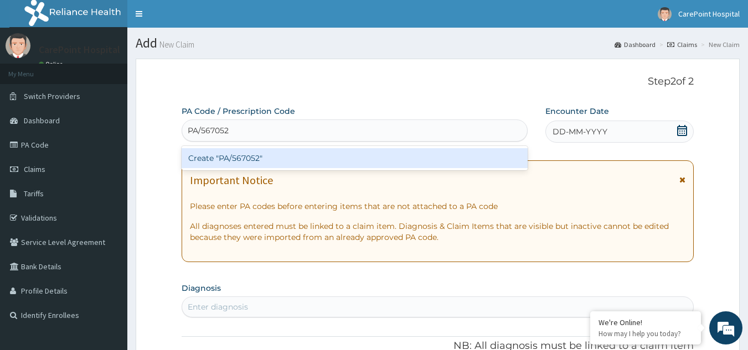
click at [283, 155] on div "Create "PA/567052"" at bounding box center [354, 158] width 346 height 20
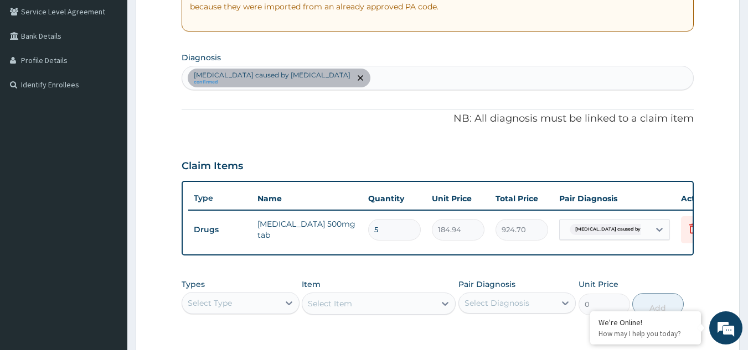
scroll to position [396, 0]
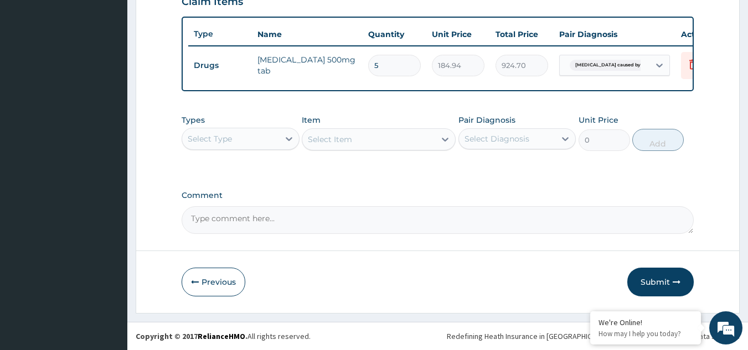
click at [278, 143] on div "Select Type" at bounding box center [230, 139] width 97 height 18
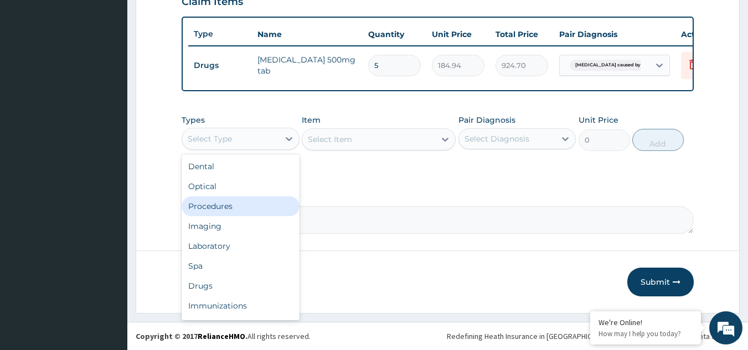
click at [221, 212] on div "Procedures" at bounding box center [240, 206] width 118 height 20
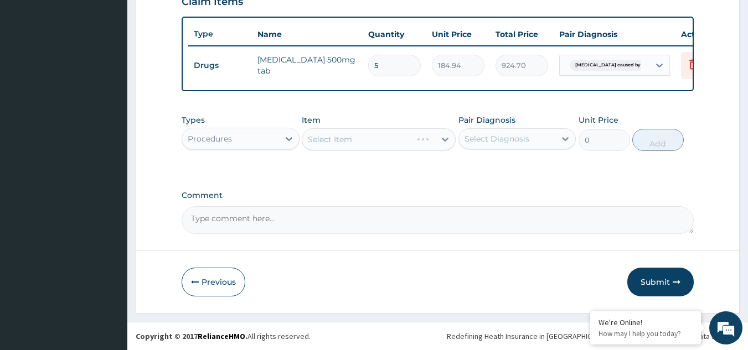
click at [359, 145] on div "Select Item" at bounding box center [379, 139] width 154 height 22
click at [351, 145] on div "Select Item" at bounding box center [330, 139] width 44 height 11
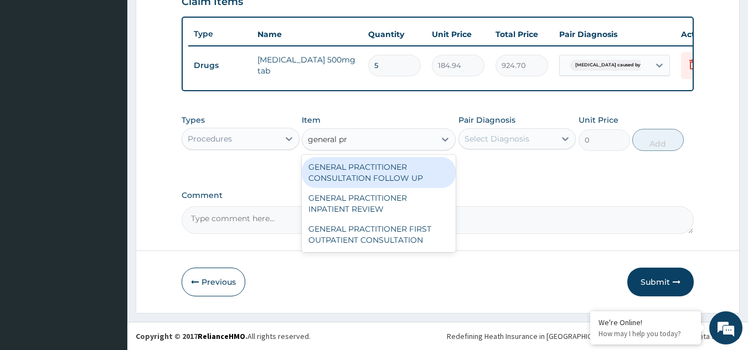
type input "general pra"
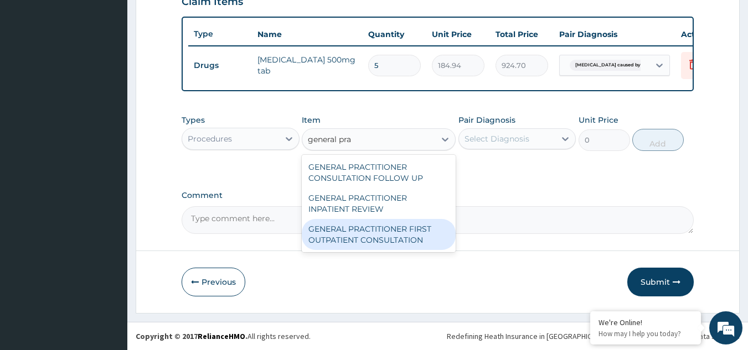
click at [398, 238] on div "GENERAL PRACTITIONER FIRST OUTPATIENT CONSULTATION" at bounding box center [379, 234] width 154 height 31
type input "3750"
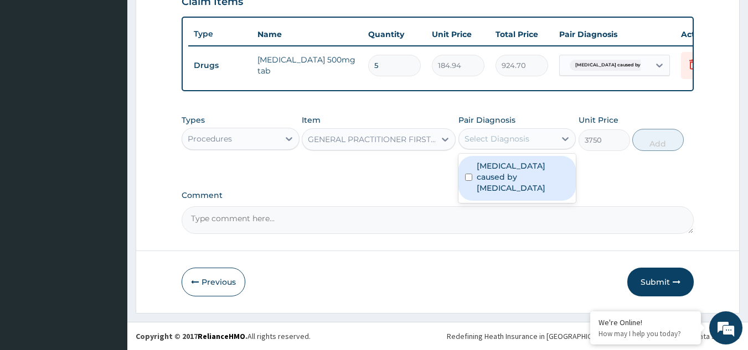
click at [486, 144] on div "Select Diagnosis" at bounding box center [496, 138] width 65 height 11
click at [480, 181] on label "Sepsis caused by Streptococcus" at bounding box center [522, 176] width 93 height 33
checkbox input "true"
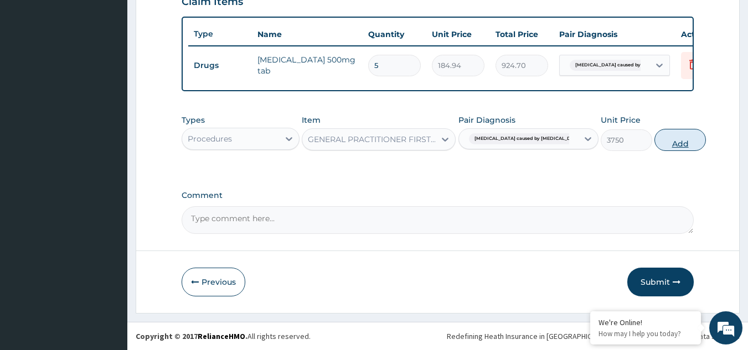
click at [654, 151] on button "Add" at bounding box center [679, 140] width 51 height 22
type input "0"
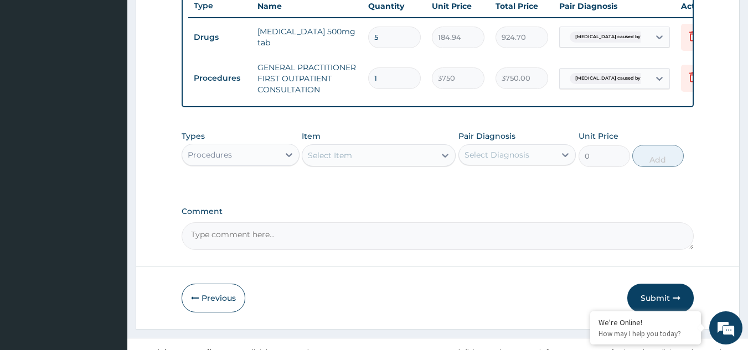
scroll to position [448, 0]
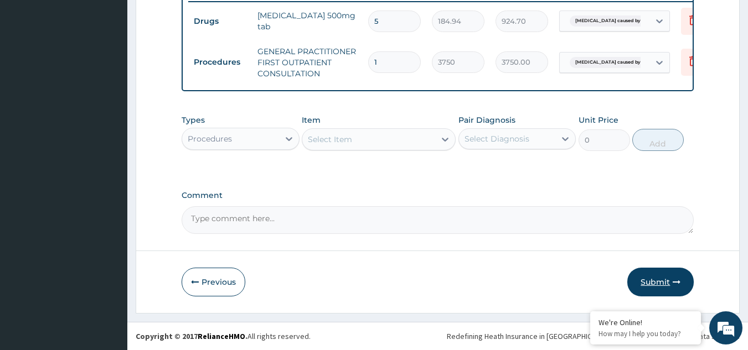
click at [646, 282] on button "Submit" at bounding box center [660, 282] width 66 height 29
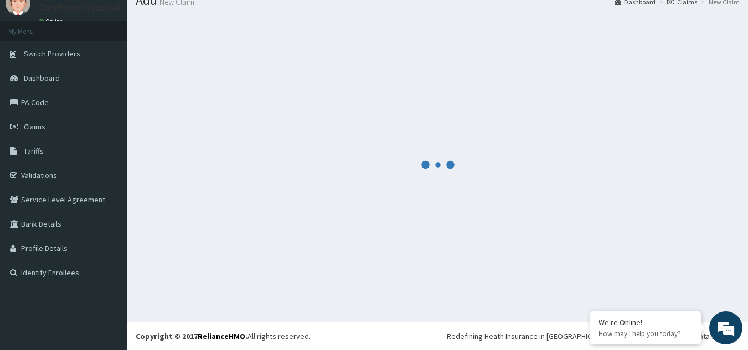
scroll to position [43, 0]
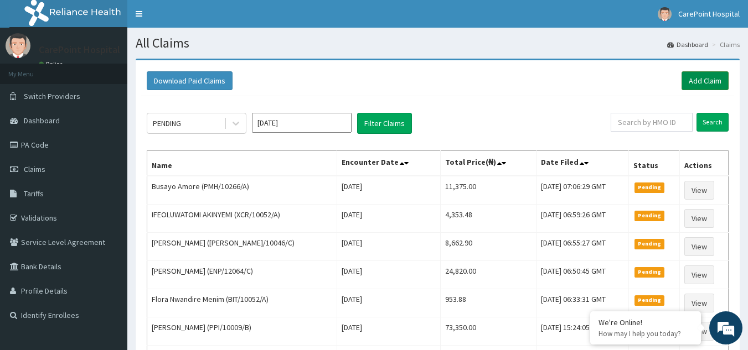
click at [701, 76] on link "Add Claim" at bounding box center [704, 80] width 47 height 19
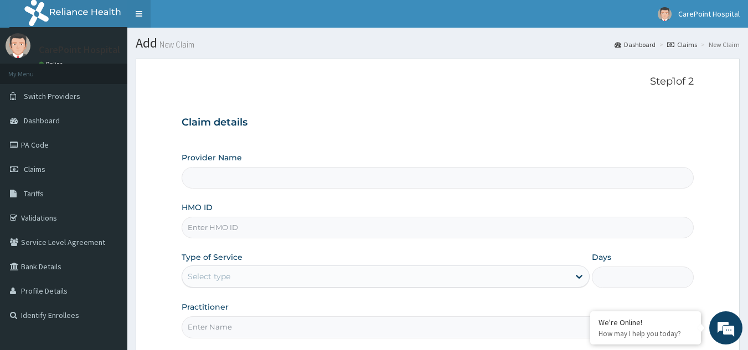
type input "[GEOGRAPHIC_DATA], [GEOGRAPHIC_DATA] ([GEOGRAPHIC_DATA])"
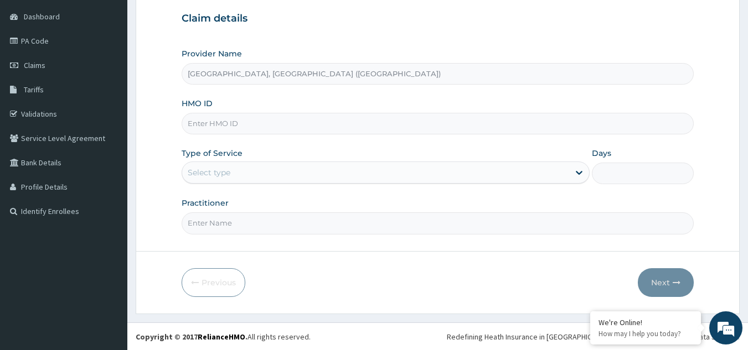
scroll to position [105, 0]
click at [201, 123] on input "HMO ID" at bounding box center [437, 123] width 512 height 22
paste input "FBL/10448/A"
type input "FBL/10448/A"
click at [205, 167] on div "Select type" at bounding box center [209, 172] width 43 height 11
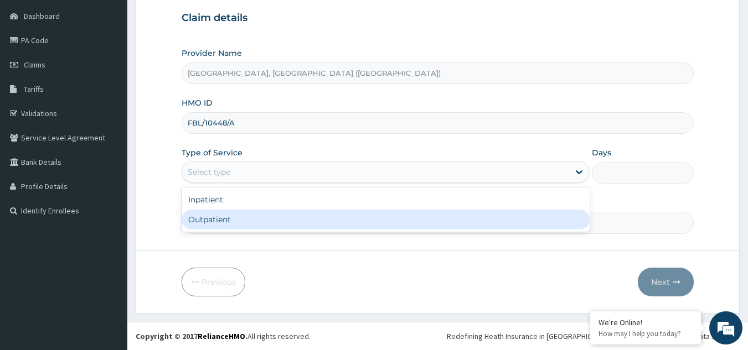
click at [206, 214] on div "Outpatient" at bounding box center [385, 220] width 408 height 20
type input "1"
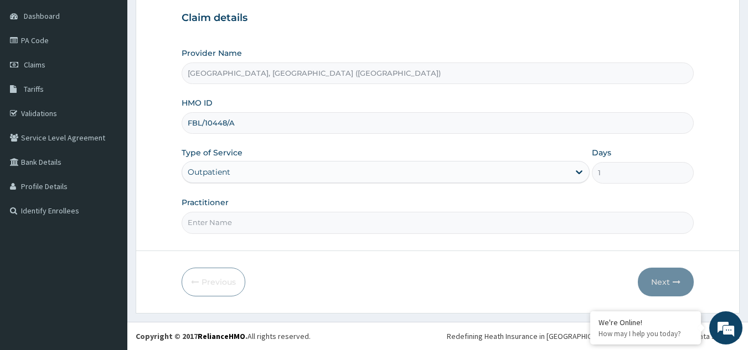
click at [206, 215] on input "Practitioner" at bounding box center [437, 223] width 512 height 22
type input "Dr, Steve"
click at [532, 213] on input "Dr, Steve" at bounding box center [437, 223] width 512 height 22
click at [660, 279] on button "Next" at bounding box center [665, 282] width 56 height 29
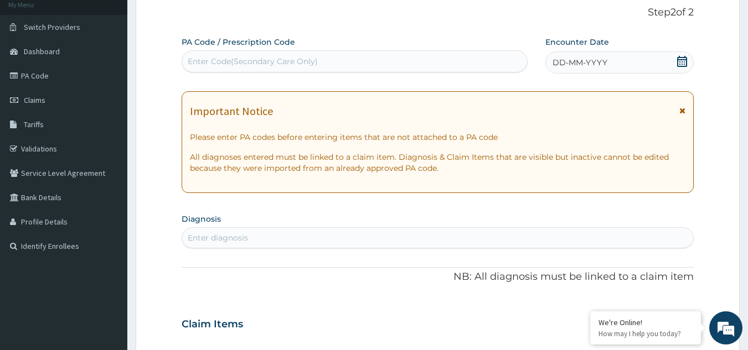
scroll to position [0, 0]
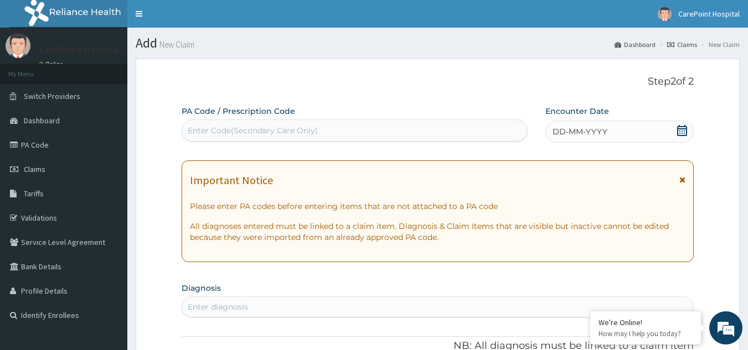
click at [263, 127] on div "Enter Code(Secondary Care Only)" at bounding box center [253, 130] width 130 height 11
paste input "PA/4A5FE4"
type input "PA/4A5FE4"
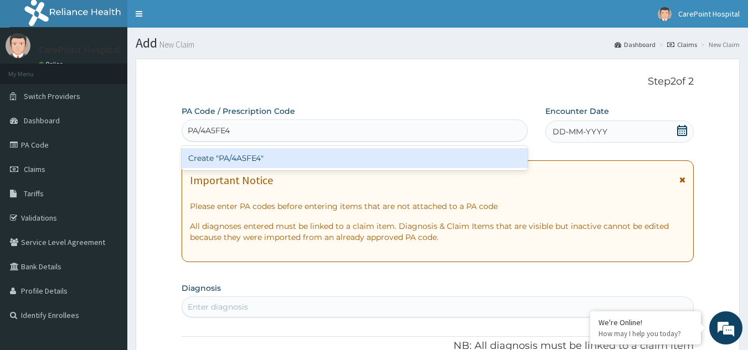
click at [275, 155] on div "Create "PA/4A5FE4"" at bounding box center [354, 158] width 346 height 20
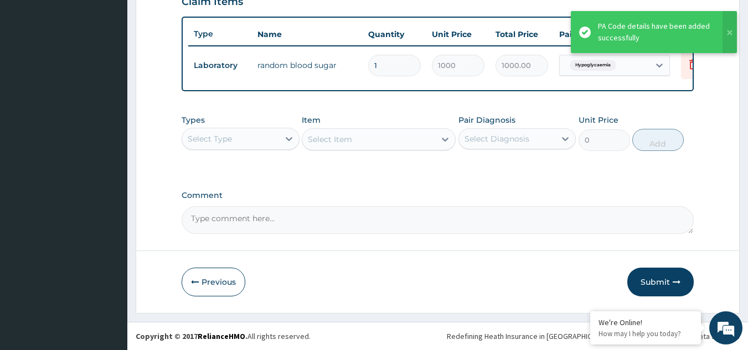
scroll to position [403, 0]
click at [229, 137] on div "Select Type" at bounding box center [210, 138] width 44 height 11
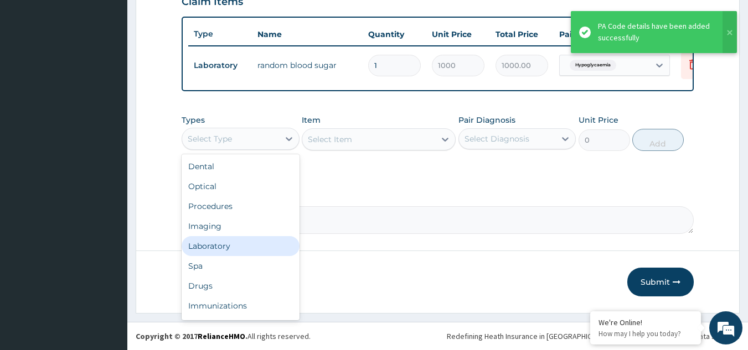
click at [207, 252] on div "Laboratory" at bounding box center [240, 246] width 118 height 20
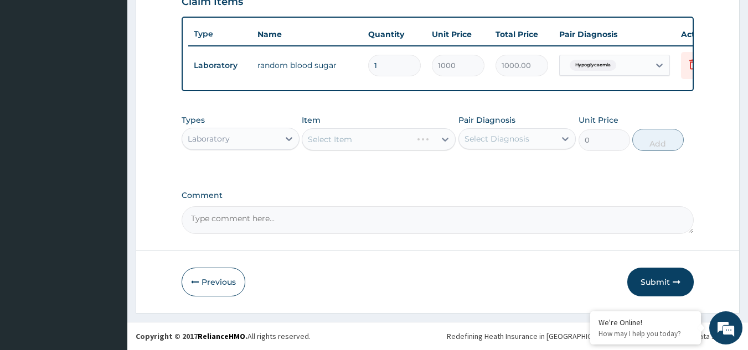
click at [343, 145] on div "Select Item" at bounding box center [379, 139] width 154 height 22
click at [357, 143] on div "Select Item" at bounding box center [368, 140] width 133 height 18
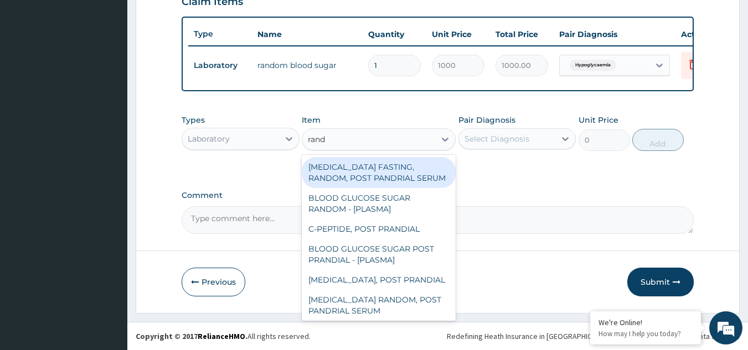
type input "rando"
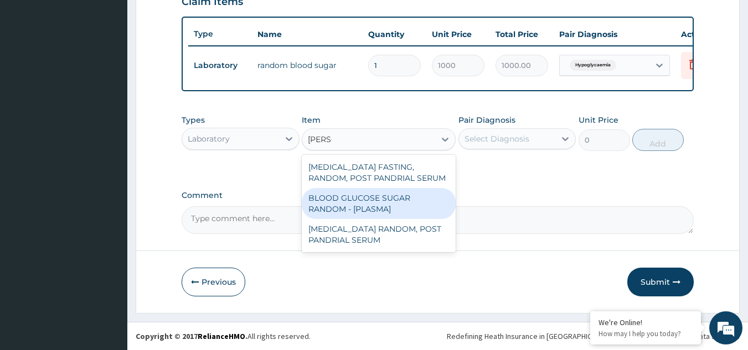
click at [373, 204] on div "BLOOD GLUCOSE SUGAR RANDOM - [PLASMA]" at bounding box center [379, 203] width 154 height 31
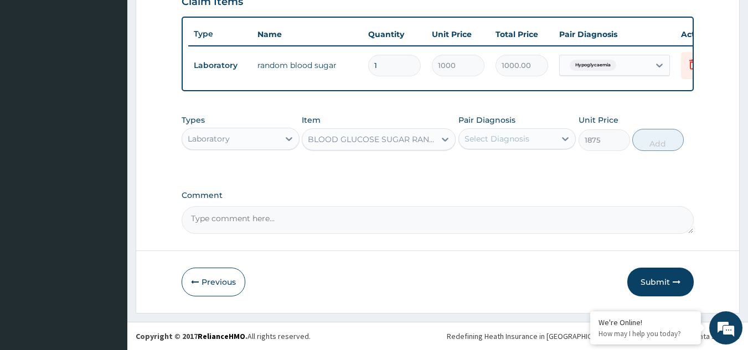
type input "1875"
click at [532, 141] on div "Select Diagnosis" at bounding box center [507, 139] width 97 height 18
click at [517, 170] on label "Hypoglycaemia" at bounding box center [507, 165] width 62 height 11
checkbox input "true"
click at [654, 127] on div "Types Laboratory Item BLOOD GLUCOSE SUGAR RANDOM - [PLASMA] Pair Diagnosis opti…" at bounding box center [437, 133] width 512 height 48
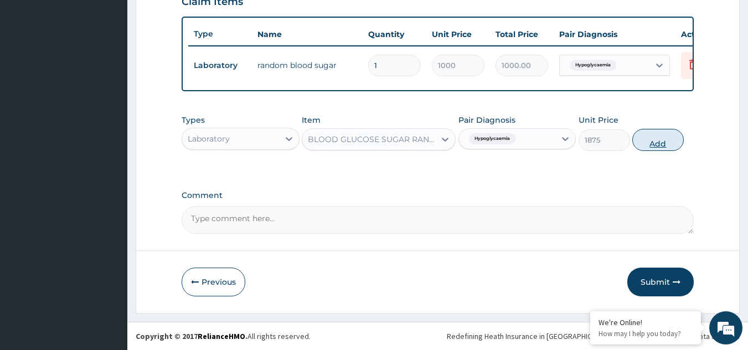
click at [652, 137] on button "Add" at bounding box center [657, 140] width 51 height 22
type input "0"
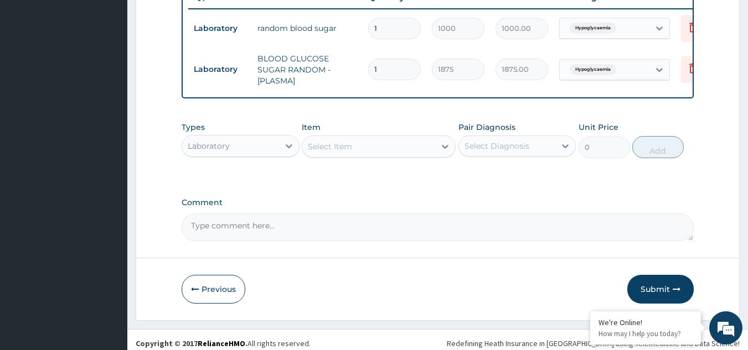
scroll to position [448, 0]
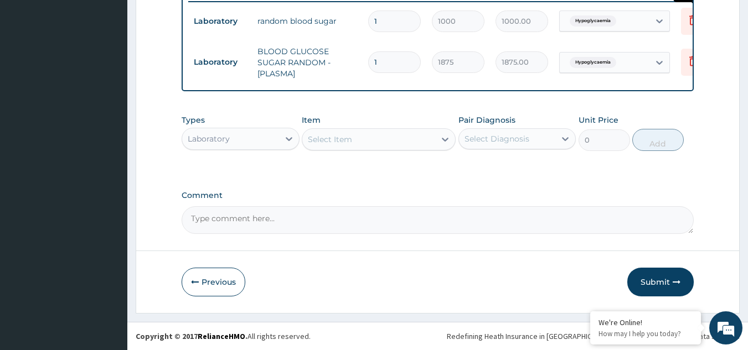
click at [684, 13] on icon at bounding box center [693, 21] width 24 height 27
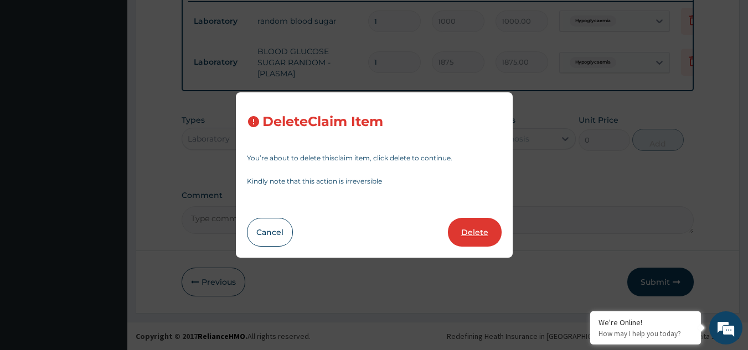
click at [482, 228] on button "Delete" at bounding box center [475, 232] width 54 height 29
type input "1875"
type input "1875.00"
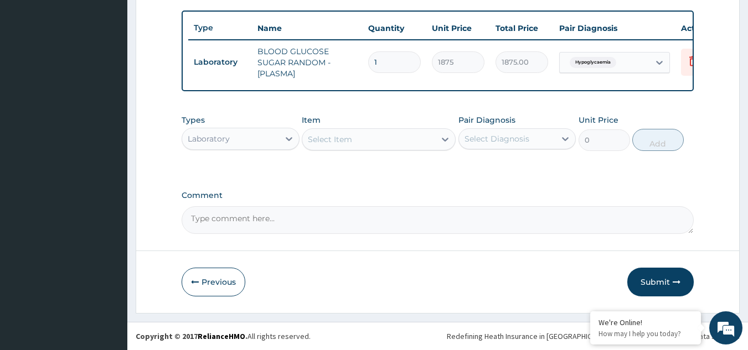
scroll to position [409, 0]
click at [664, 288] on button "Submit" at bounding box center [660, 282] width 66 height 29
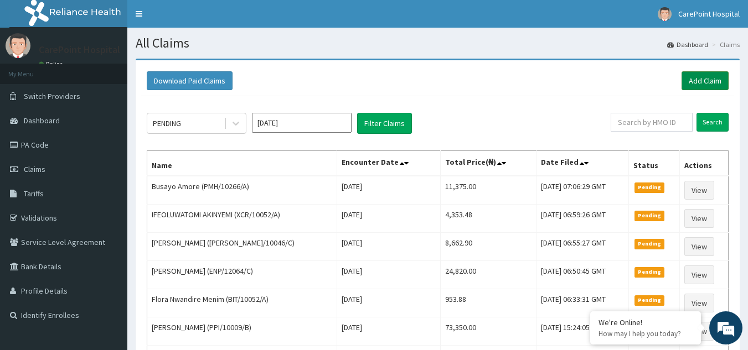
click at [702, 81] on link "Add Claim" at bounding box center [704, 80] width 47 height 19
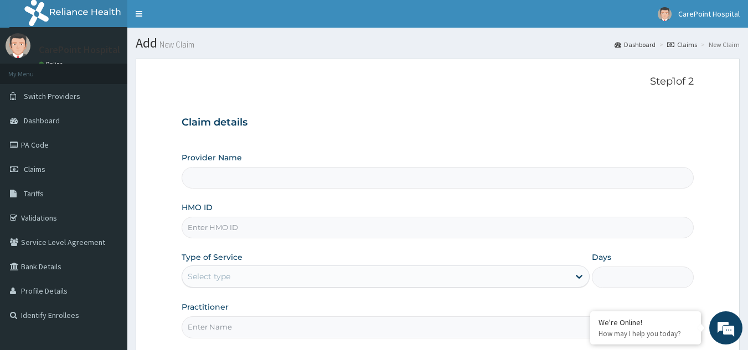
type input "CarePoint Hospital, Egbeda (Shefi Hospital)"
click at [228, 220] on input "HMO ID" at bounding box center [437, 228] width 512 height 22
paste input "TPH/10293/A"
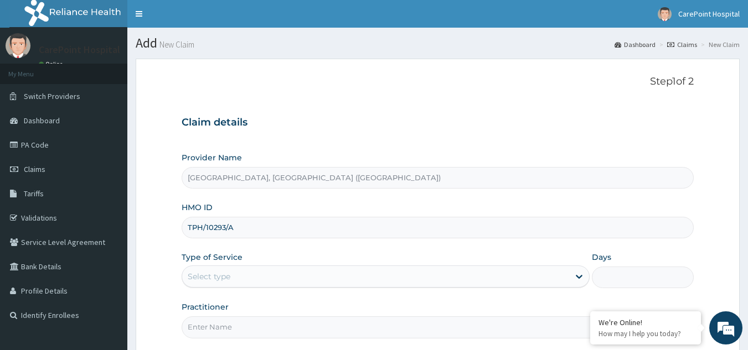
type input "TPH/10293/A"
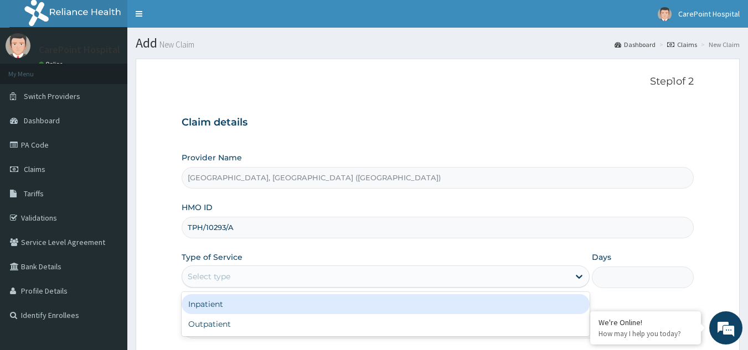
click at [232, 274] on div "Select type" at bounding box center [375, 277] width 387 height 18
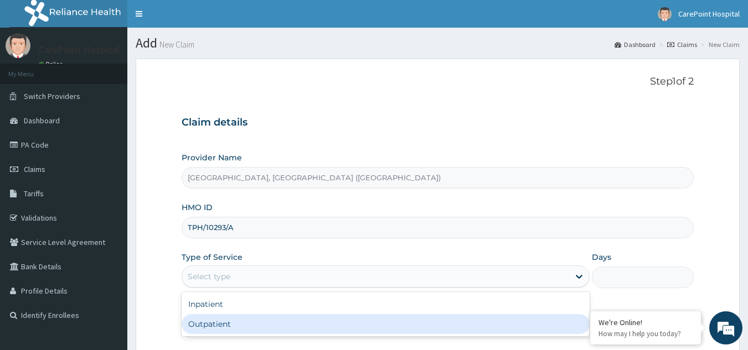
click at [225, 326] on div "Outpatient" at bounding box center [385, 324] width 408 height 20
type input "1"
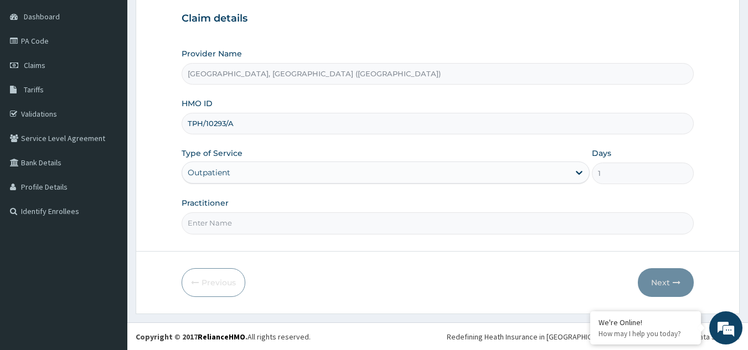
scroll to position [105, 0]
click at [218, 221] on input "Practitioner" at bounding box center [437, 223] width 512 height 22
type input "Dr, [PERSON_NAME]"
click at [651, 272] on button "Next" at bounding box center [665, 282] width 56 height 29
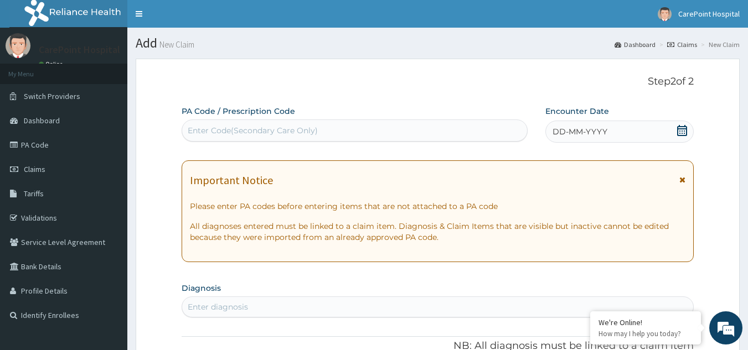
click at [247, 134] on div "Enter Code(Secondary Care Only)" at bounding box center [253, 130] width 130 height 11
paste input "PA/DF9BF0"
type input "PA/DF9BF0"
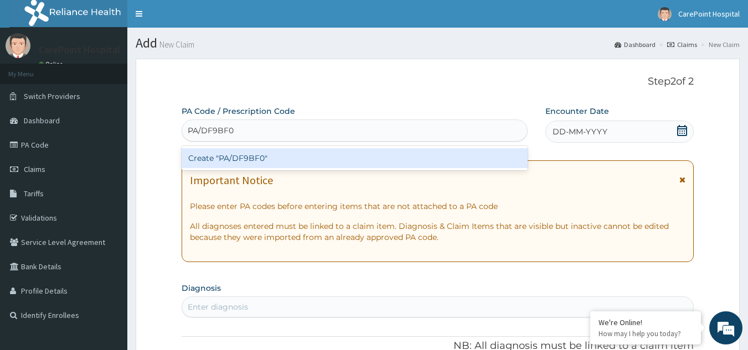
click at [260, 159] on div "Create "PA/DF9BF0"" at bounding box center [354, 158] width 346 height 20
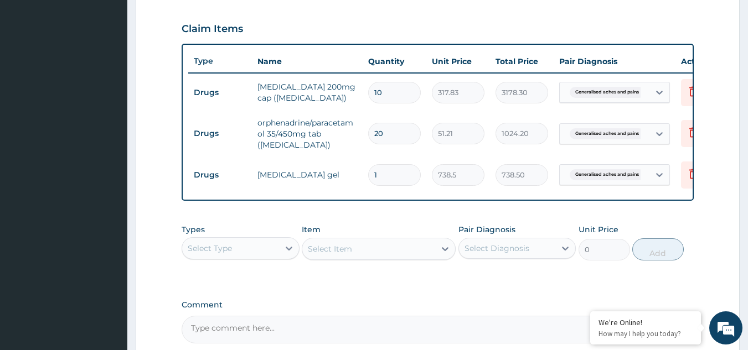
scroll to position [423, 0]
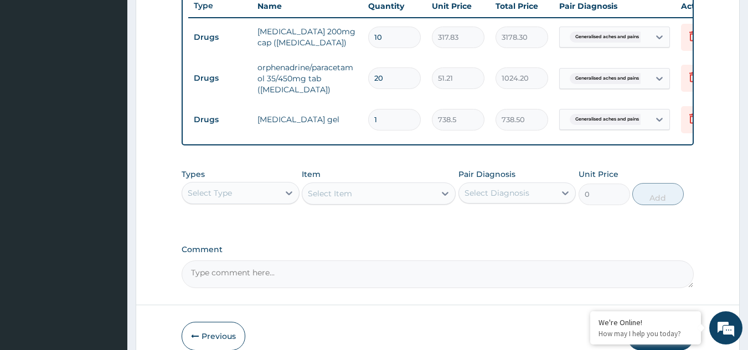
click at [267, 202] on div "Select Type" at bounding box center [230, 193] width 97 height 18
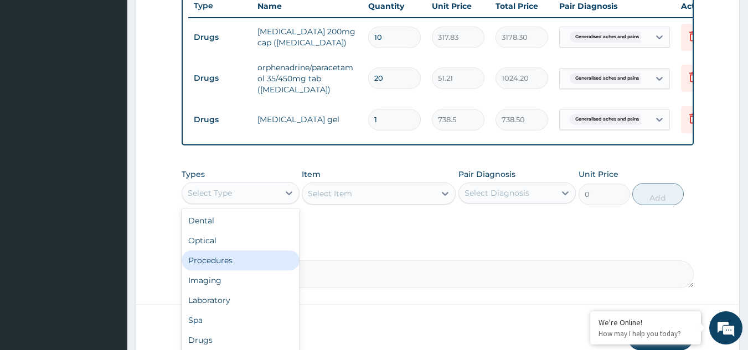
click at [230, 268] on div "Procedures" at bounding box center [240, 261] width 118 height 20
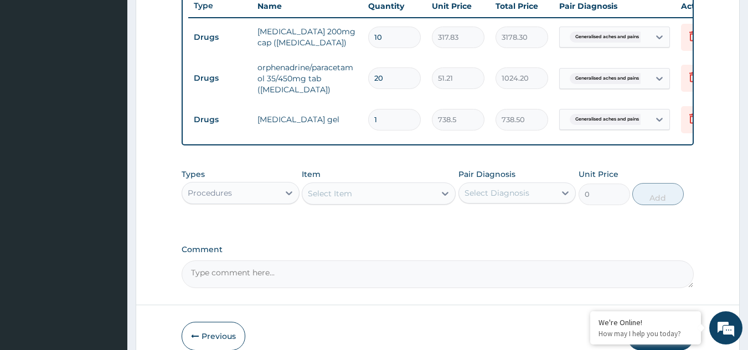
click at [335, 199] on div "Select Item" at bounding box center [330, 193] width 44 height 11
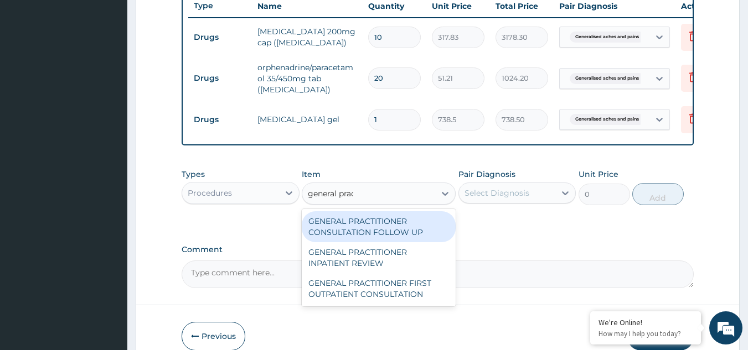
type input "general pract"
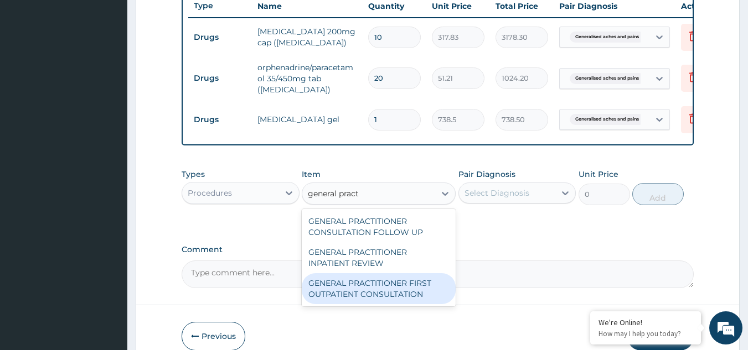
click at [348, 299] on div "GENERAL PRACTITIONER FIRST OUTPATIENT CONSULTATION" at bounding box center [379, 288] width 154 height 31
type input "3750"
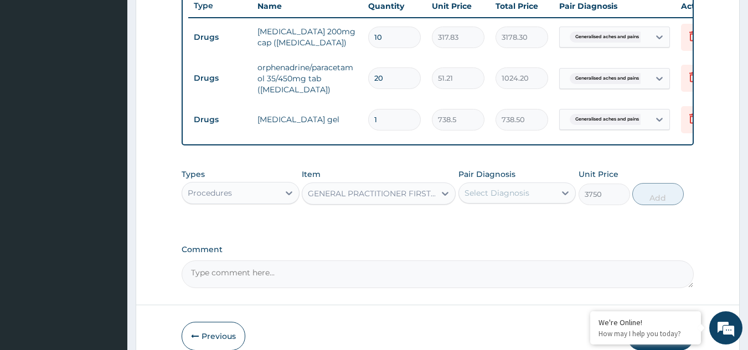
click at [515, 193] on div "Select Diagnosis" at bounding box center [507, 193] width 97 height 18
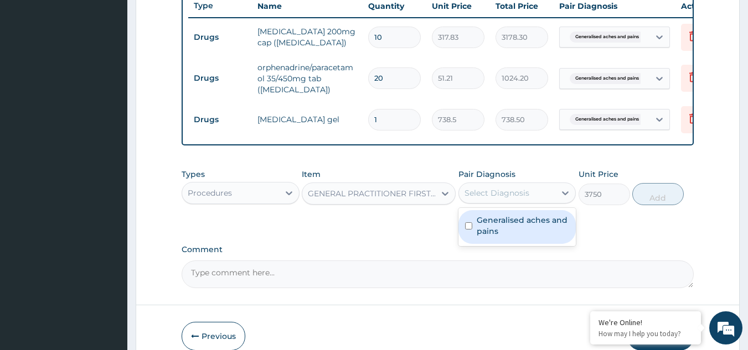
click at [510, 230] on label "Generalised aches and pains" at bounding box center [522, 226] width 93 height 22
checkbox input "true"
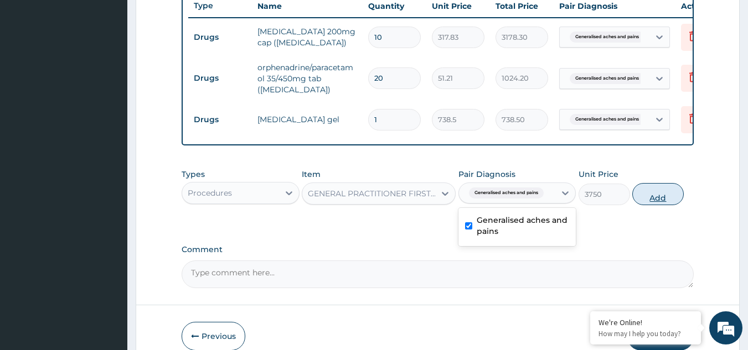
click at [654, 205] on button "Add" at bounding box center [657, 194] width 51 height 22
type input "0"
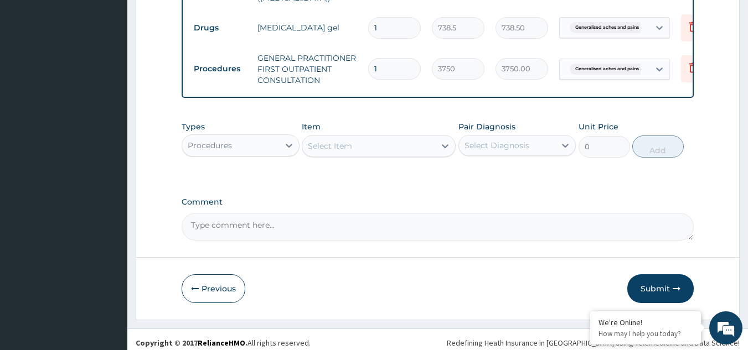
scroll to position [530, 0]
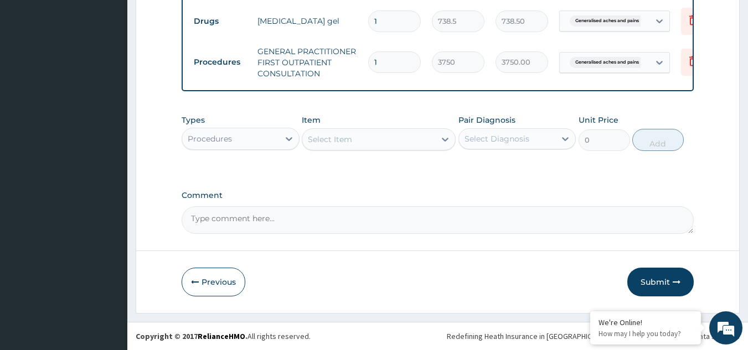
click at [224, 134] on div "Procedures" at bounding box center [210, 138] width 44 height 11
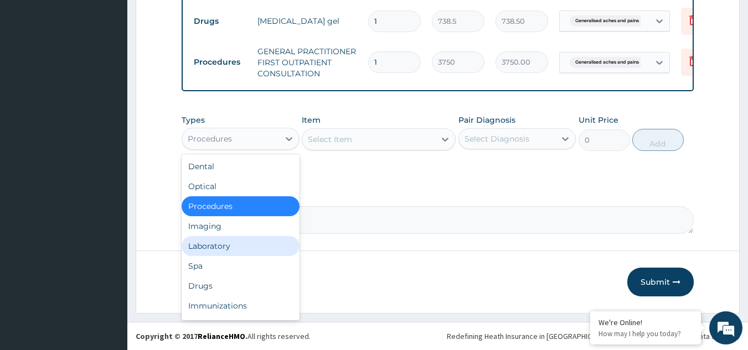
drag, startPoint x: 208, startPoint y: 248, endPoint x: 232, endPoint y: 242, distance: 25.2
click at [208, 248] on div "Laboratory" at bounding box center [240, 246] width 118 height 20
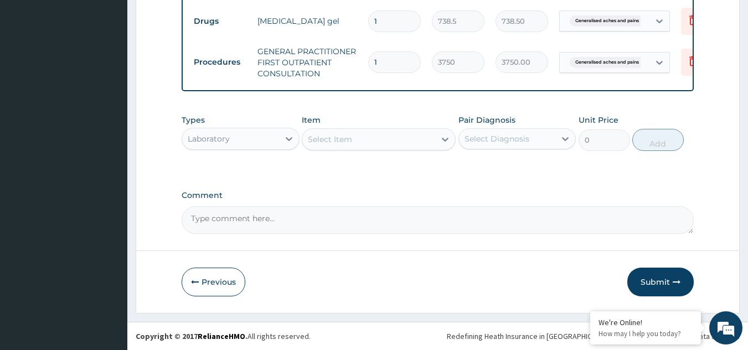
click at [343, 147] on div "Select Item" at bounding box center [368, 140] width 133 height 18
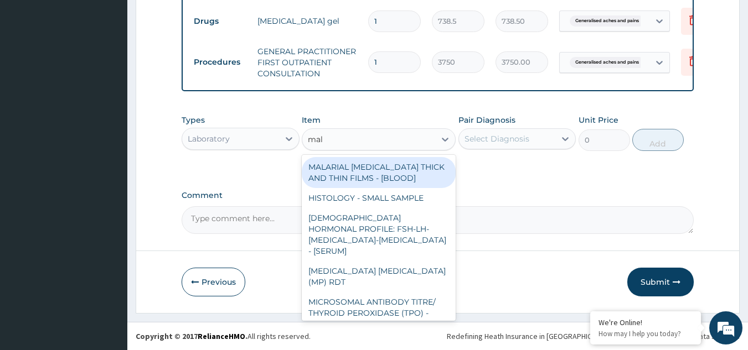
type input "mala"
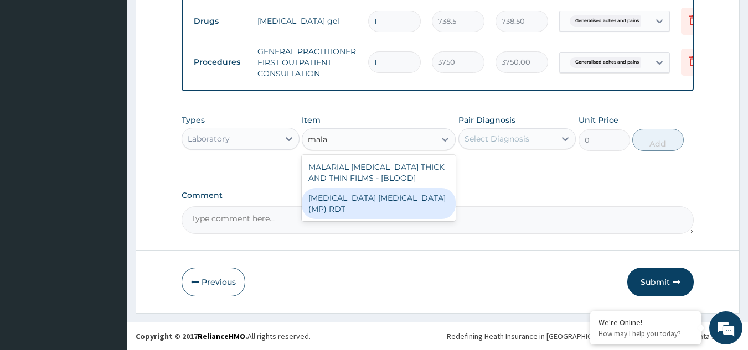
click at [361, 194] on div "[MEDICAL_DATA] [MEDICAL_DATA] (MP) RDT" at bounding box center [379, 203] width 154 height 31
type input "2000"
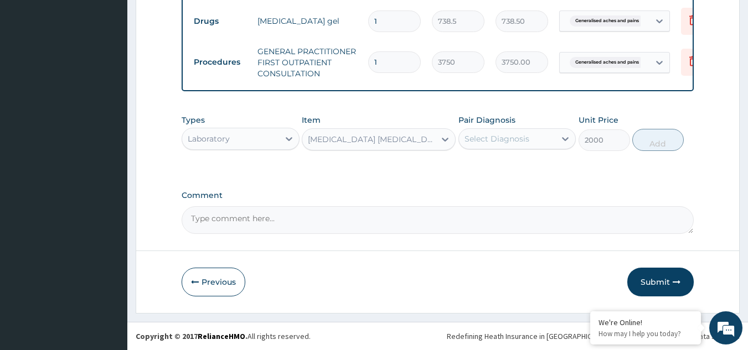
click at [511, 137] on div "Select Diagnosis" at bounding box center [496, 138] width 65 height 11
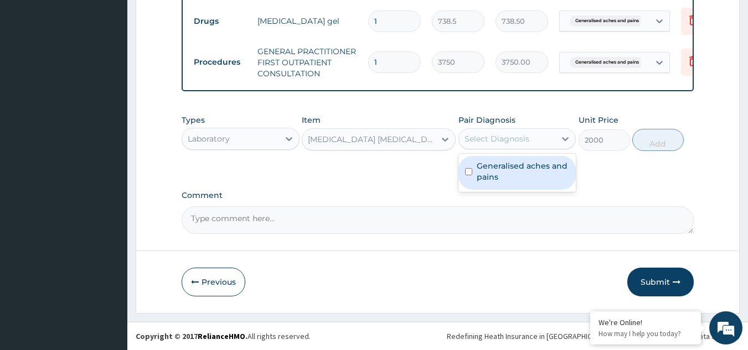
click at [514, 168] on label "Generalised aches and pains" at bounding box center [522, 171] width 93 height 22
checkbox input "true"
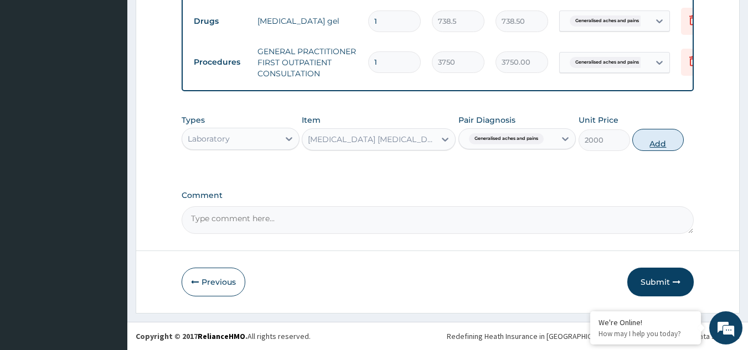
click at [646, 145] on button "Add" at bounding box center [657, 140] width 51 height 22
type input "0"
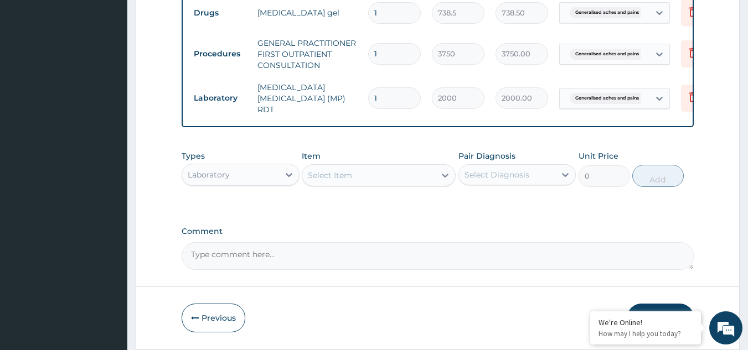
click at [363, 186] on div "Select Item" at bounding box center [379, 175] width 154 height 22
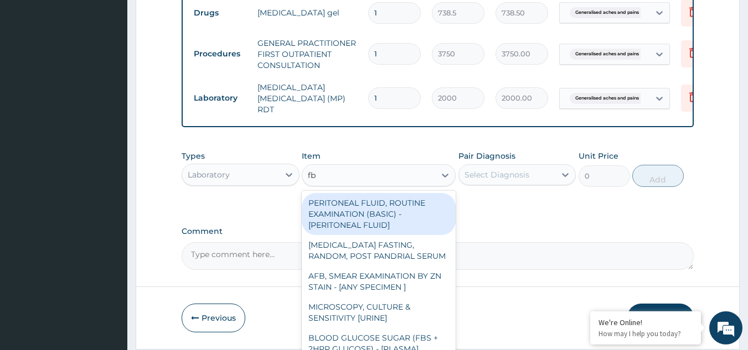
type input "fbc"
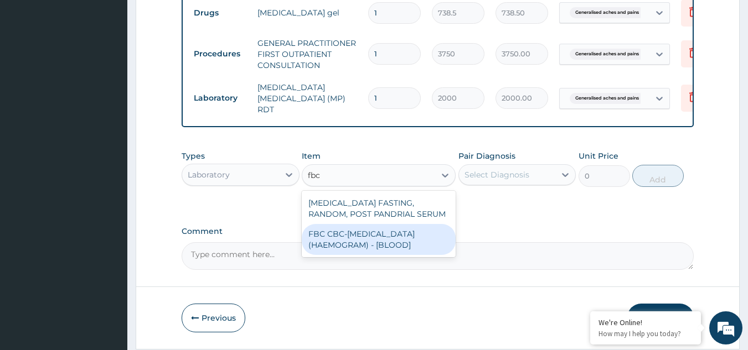
click at [360, 245] on div "FBC CBC-[MEDICAL_DATA] (HAEMOGRAM) - [BLOOD]" at bounding box center [379, 239] width 154 height 31
type input "5000"
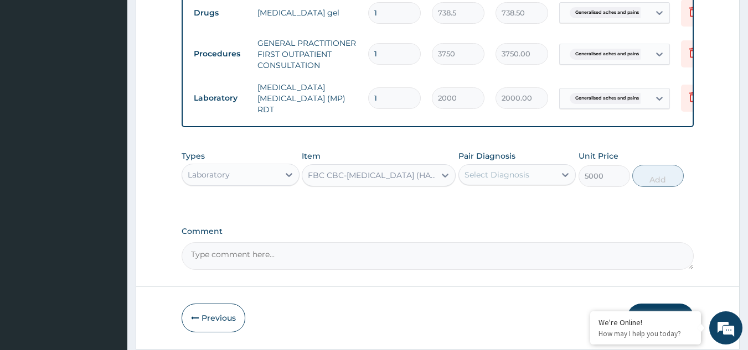
click at [521, 177] on div "Select Diagnosis" at bounding box center [496, 174] width 65 height 11
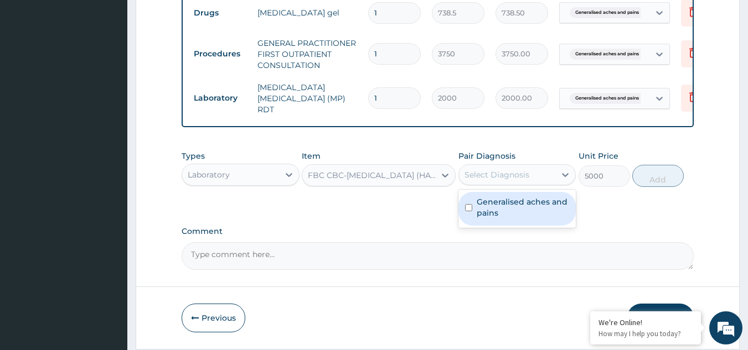
click at [501, 206] on label "Generalised aches and pains" at bounding box center [522, 207] width 93 height 22
checkbox input "true"
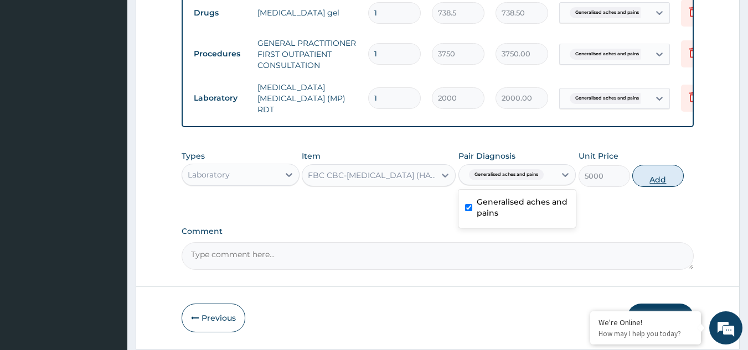
click at [654, 185] on button "Add" at bounding box center [657, 176] width 51 height 22
type input "0"
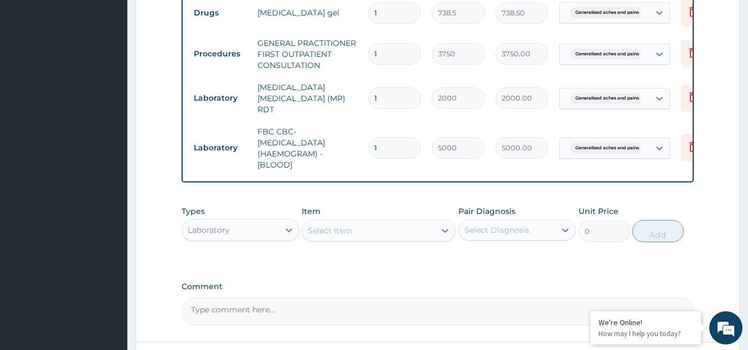
click at [358, 238] on div "Select Item" at bounding box center [368, 231] width 133 height 18
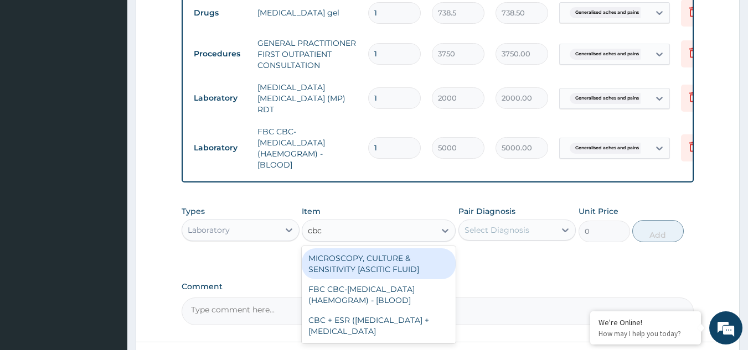
type input "cbc"
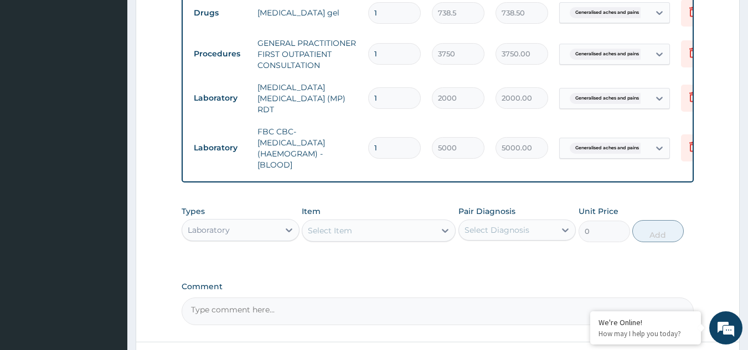
click at [426, 215] on div "Item Select Item" at bounding box center [379, 224] width 154 height 37
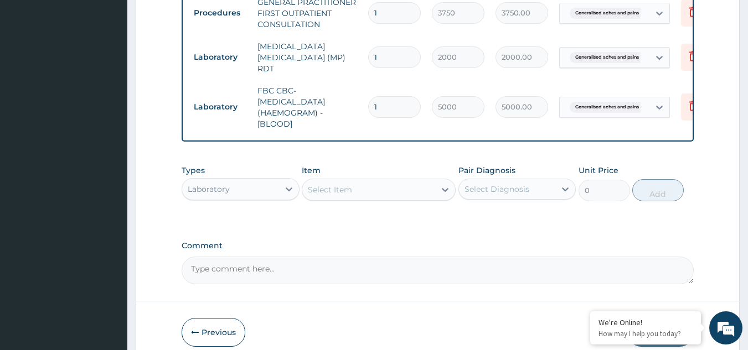
scroll to position [624, 0]
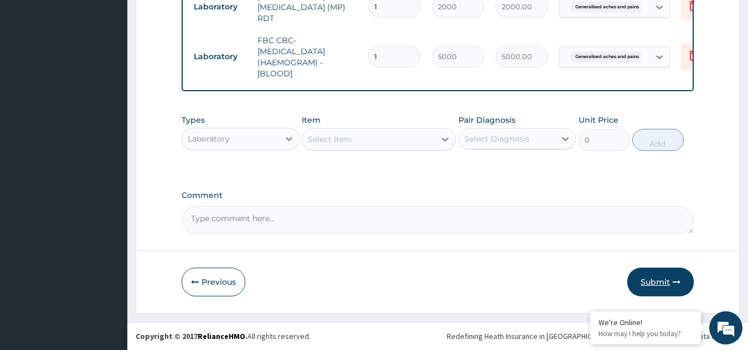
click at [642, 283] on button "Submit" at bounding box center [660, 282] width 66 height 29
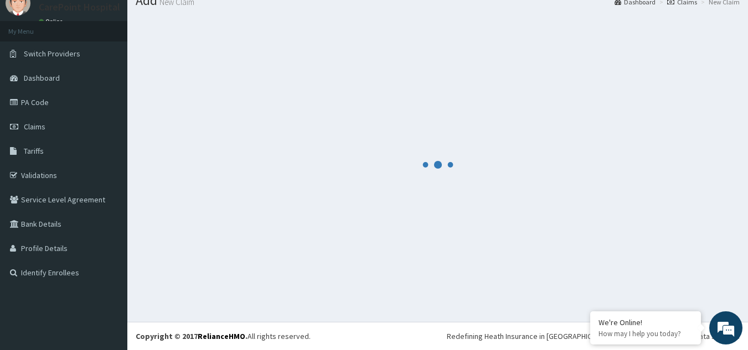
scroll to position [43, 0]
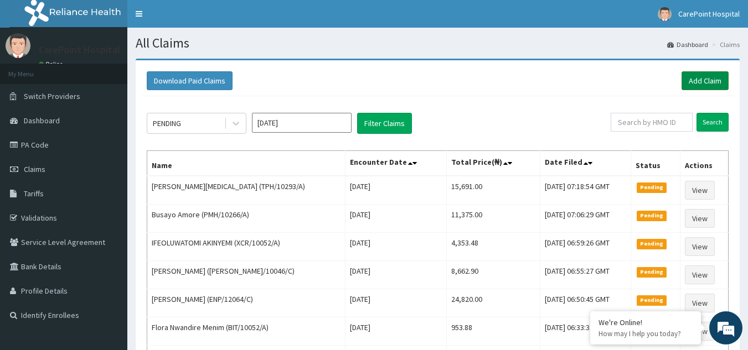
click at [698, 84] on link "Add Claim" at bounding box center [704, 80] width 47 height 19
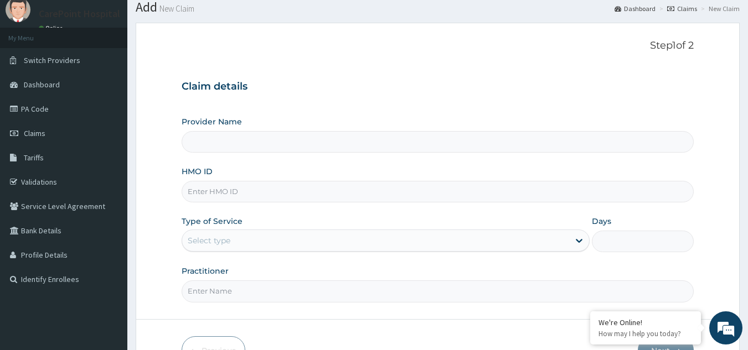
scroll to position [55, 0]
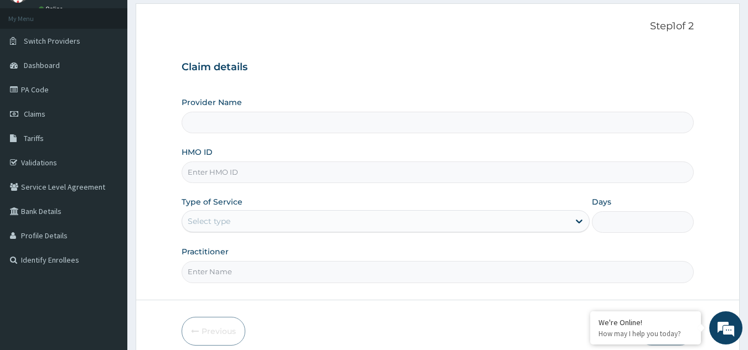
type input "[GEOGRAPHIC_DATA], [GEOGRAPHIC_DATA] ([GEOGRAPHIC_DATA])"
click at [214, 160] on div "HMO ID" at bounding box center [437, 165] width 512 height 37
click at [213, 174] on input "HMO ID" at bounding box center [437, 173] width 512 height 22
paste input "TPH/10293/E"
type input "TPH/10293/E"
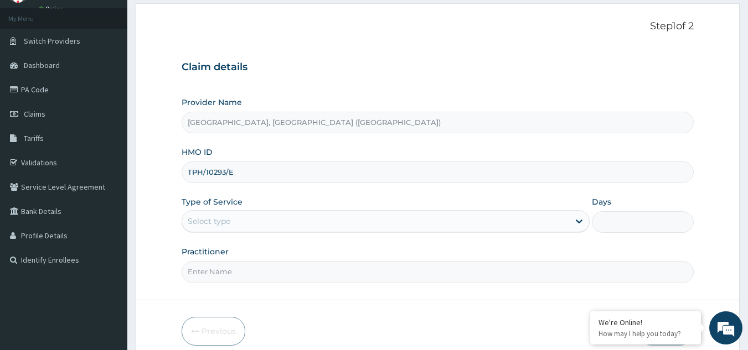
click at [212, 214] on div "Select type" at bounding box center [375, 221] width 387 height 18
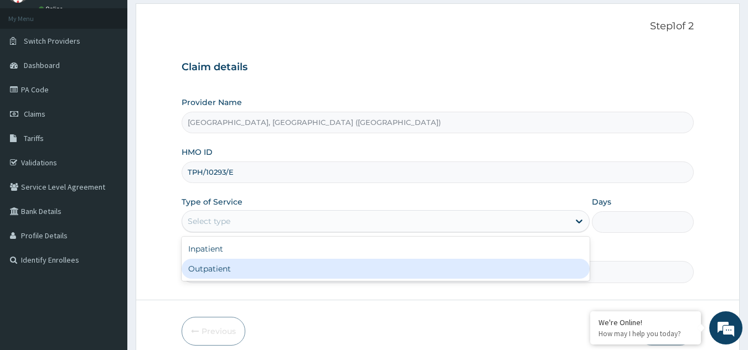
click at [205, 266] on div "Outpatient" at bounding box center [385, 269] width 408 height 20
type input "1"
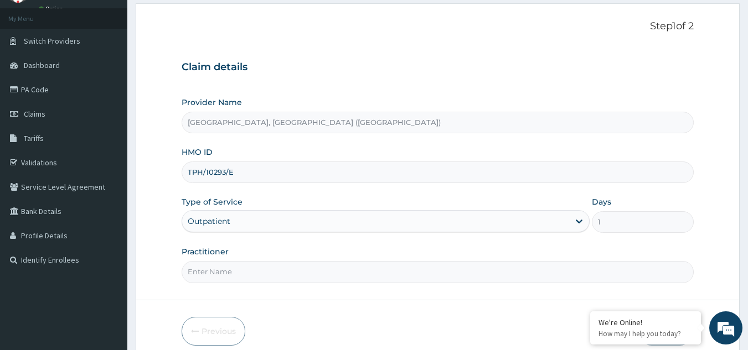
click at [205, 266] on input "Practitioner" at bounding box center [437, 272] width 512 height 22
type input "Dr, [PERSON_NAME]"
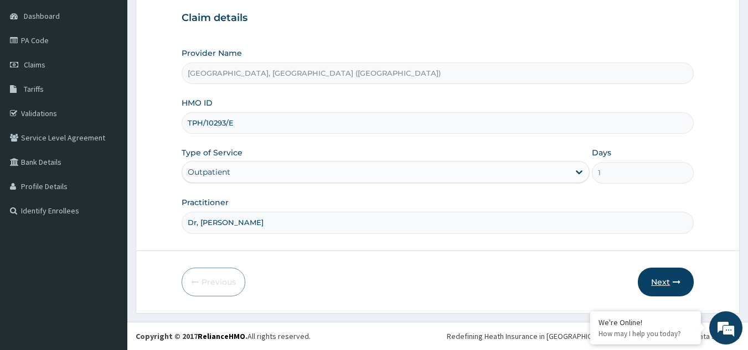
scroll to position [0, 0]
click at [663, 277] on button "Next" at bounding box center [665, 282] width 56 height 29
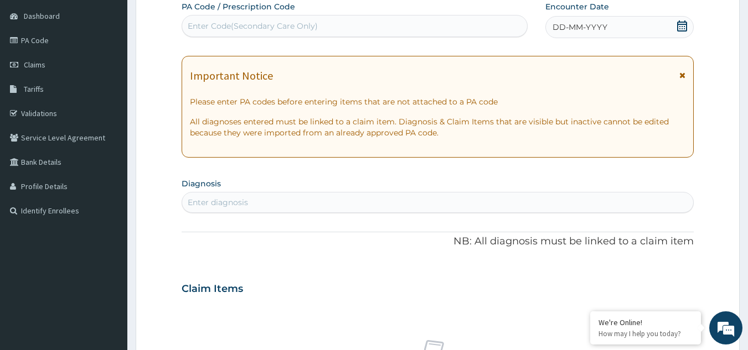
click at [267, 25] on div "Enter Code(Secondary Care Only)" at bounding box center [253, 25] width 130 height 11
paste input "PA/116A02"
type input "PA/116A02"
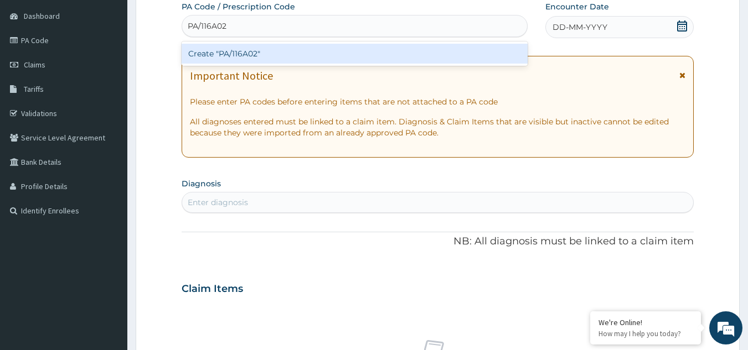
click at [264, 61] on div "Create "PA/116A02"" at bounding box center [354, 54] width 346 height 20
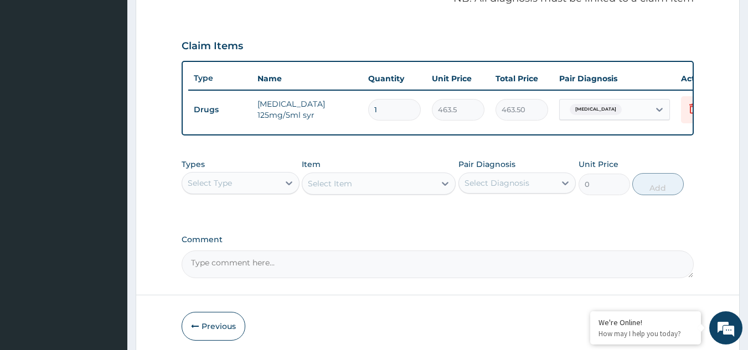
scroll to position [398, 0]
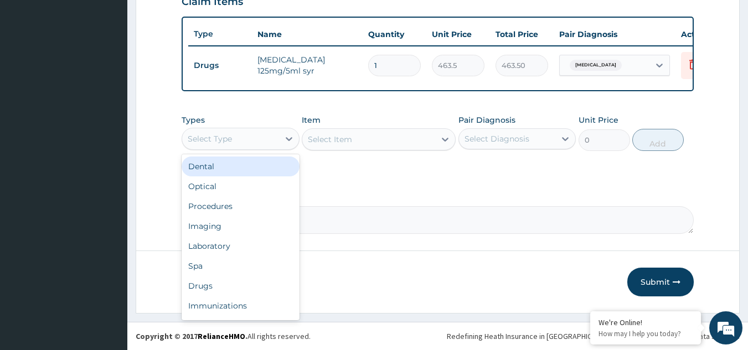
click at [269, 148] on div "Select Type" at bounding box center [230, 139] width 97 height 18
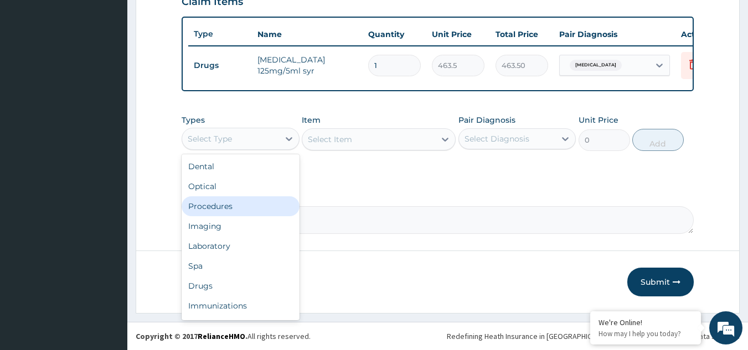
click at [241, 210] on div "Procedures" at bounding box center [240, 206] width 118 height 20
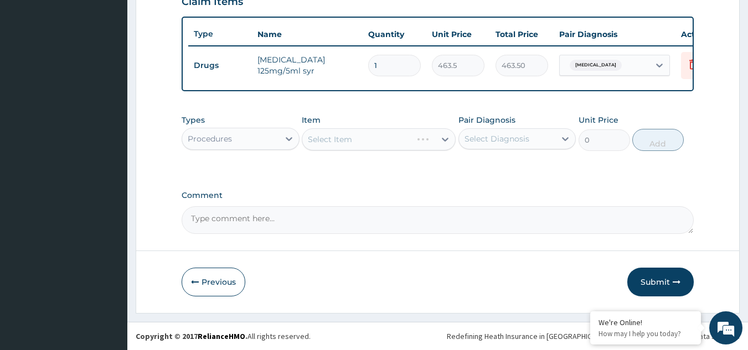
scroll to position [403, 0]
click at [364, 133] on div "Select Item" at bounding box center [379, 139] width 154 height 22
click at [366, 142] on div "Select Item" at bounding box center [368, 140] width 133 height 18
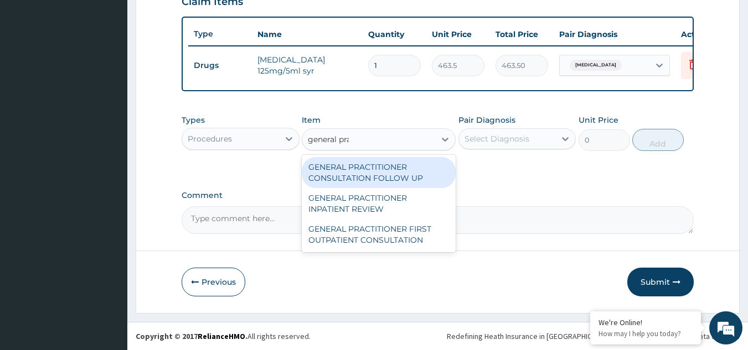
type input "general prac"
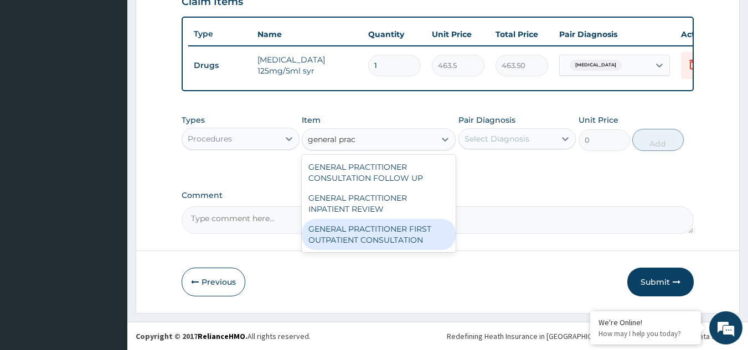
click at [409, 240] on div "GENERAL PRACTITIONER FIRST OUTPATIENT CONSULTATION" at bounding box center [379, 234] width 154 height 31
type input "3750"
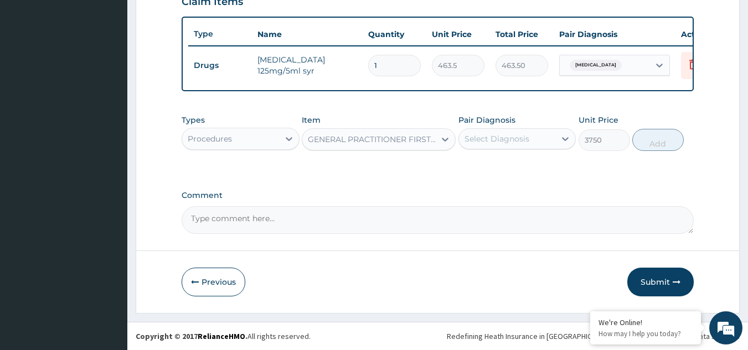
click at [502, 139] on div "Select Diagnosis" at bounding box center [496, 138] width 65 height 11
click at [491, 169] on label "Malaria" at bounding box center [510, 165] width 69 height 11
checkbox input "true"
click at [644, 141] on button "Add" at bounding box center [657, 140] width 51 height 22
type input "0"
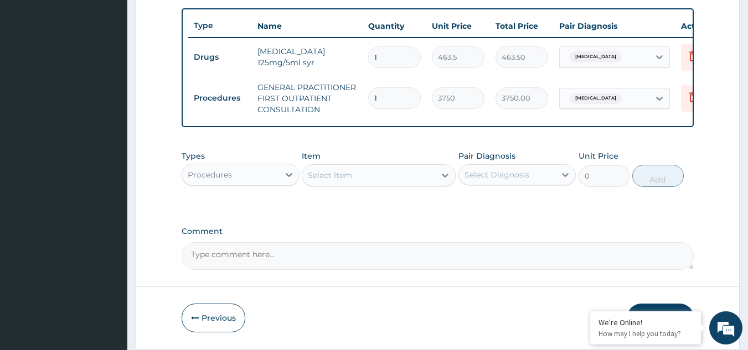
click at [389, 184] on div "Select Item" at bounding box center [368, 176] width 133 height 18
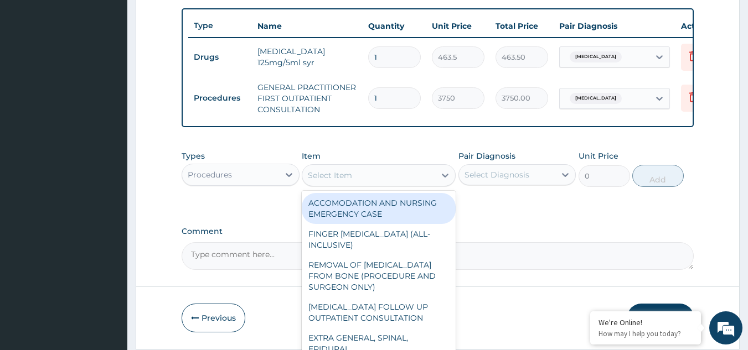
drag, startPoint x: 199, startPoint y: 187, endPoint x: 205, endPoint y: 190, distance: 6.7
click at [200, 180] on div "Procedures" at bounding box center [210, 174] width 44 height 11
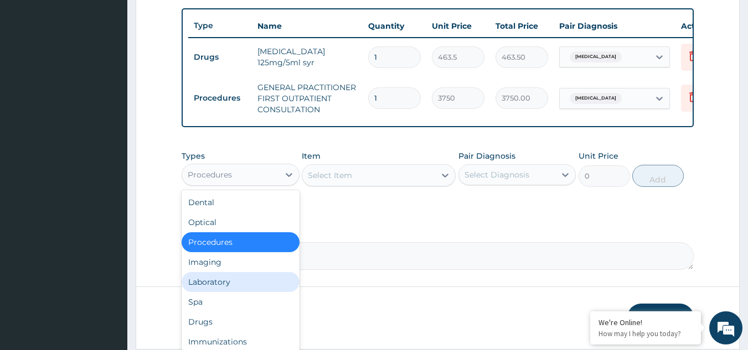
click at [211, 289] on div "Laboratory" at bounding box center [240, 282] width 118 height 20
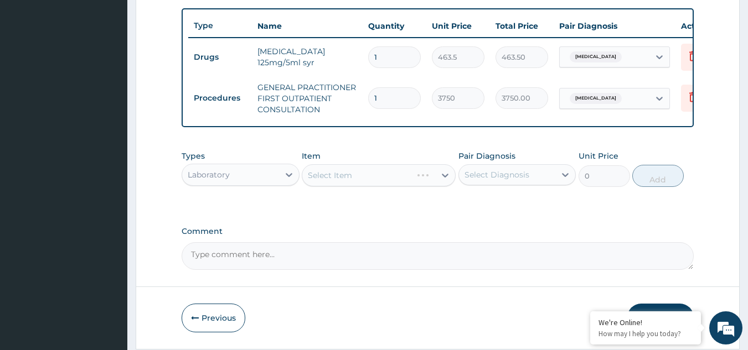
click at [348, 185] on div "Select Item" at bounding box center [379, 175] width 154 height 22
click at [348, 181] on div "Select Item" at bounding box center [330, 175] width 44 height 11
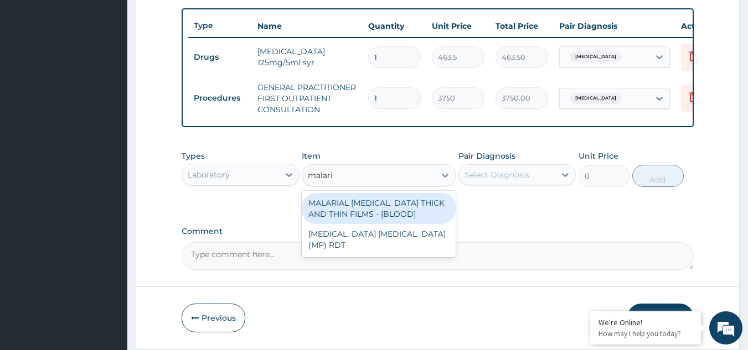
type input "malar"
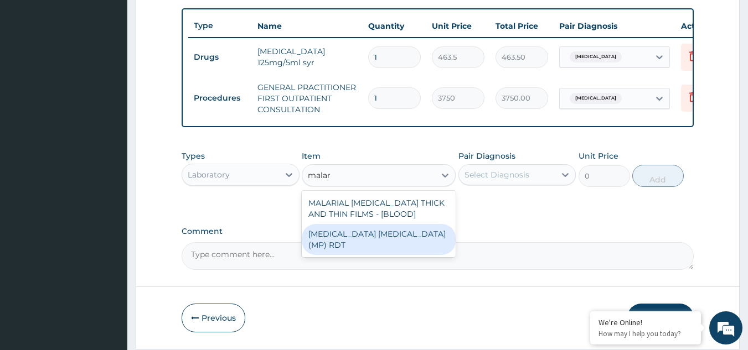
click at [374, 236] on div "MALARIA PARASITE (MP) RDT" at bounding box center [379, 239] width 154 height 31
type input "2000"
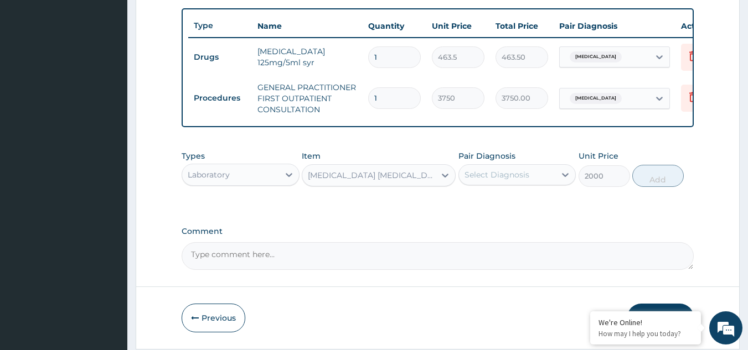
click at [516, 180] on div "Select Diagnosis" at bounding box center [496, 174] width 65 height 11
click at [507, 213] on div "Malaria" at bounding box center [517, 203] width 118 height 23
checkbox input "true"
click at [652, 183] on button "Add" at bounding box center [657, 176] width 51 height 22
type input "0"
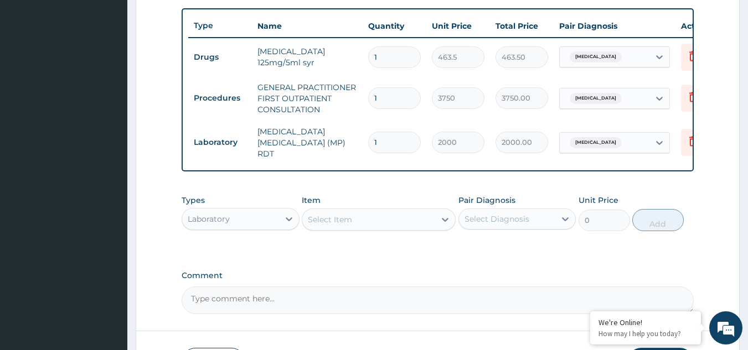
click at [364, 229] on div "Select Item" at bounding box center [368, 220] width 133 height 18
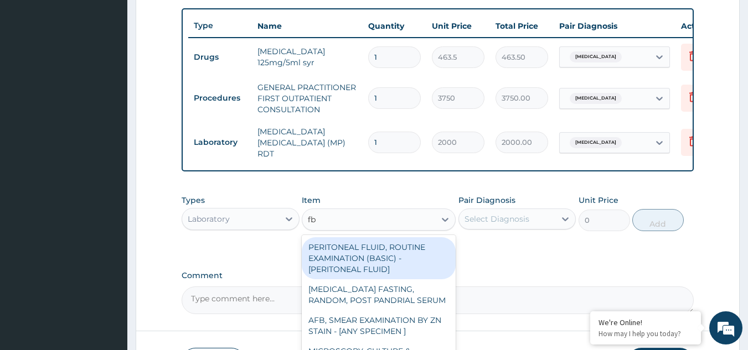
type input "fbc"
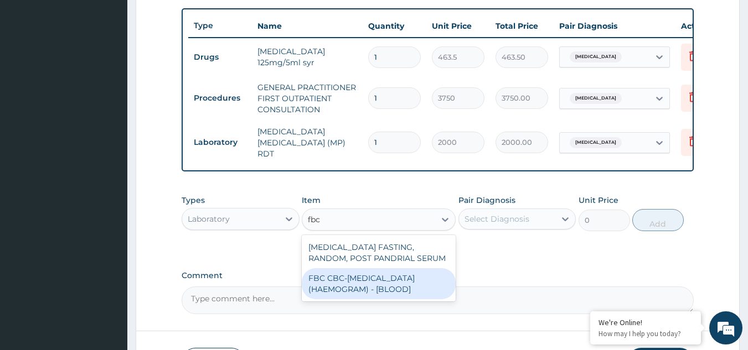
click at [404, 292] on div "FBC CBC-COMPLETE BLOOD COUNT (HAEMOGRAM) - [BLOOD]" at bounding box center [379, 283] width 154 height 31
type input "5000"
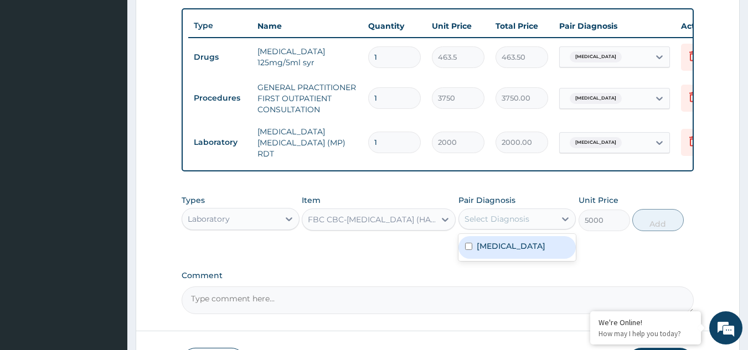
click at [505, 221] on div "Select Diagnosis" at bounding box center [496, 219] width 65 height 11
click at [505, 246] on div "Malaria" at bounding box center [517, 247] width 118 height 23
checkbox input "true"
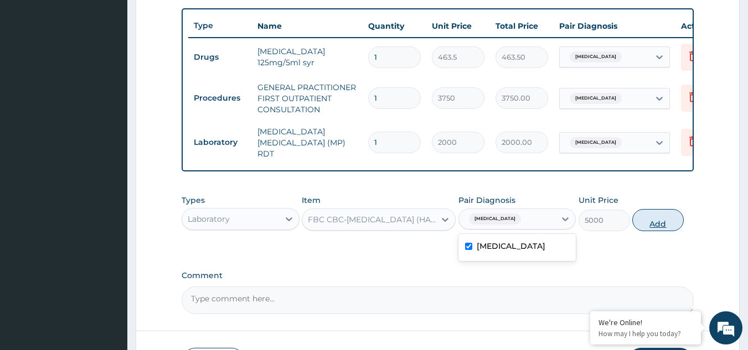
click at [656, 222] on button "Add" at bounding box center [657, 220] width 51 height 22
type input "0"
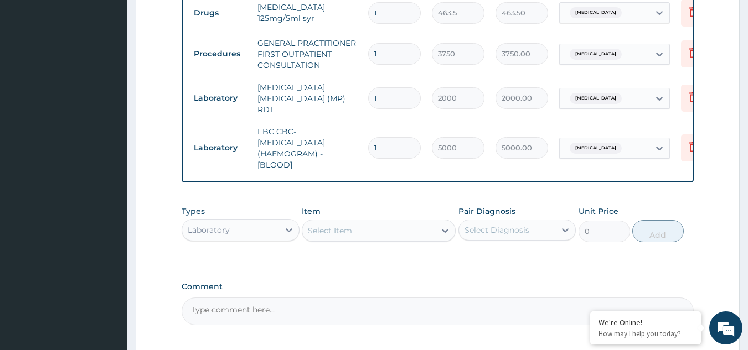
scroll to position [541, 0]
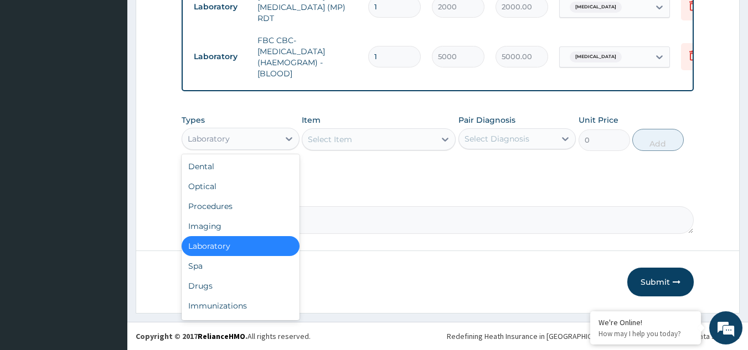
click at [256, 144] on div "Laboratory" at bounding box center [230, 139] width 97 height 18
click at [195, 282] on div "Drugs" at bounding box center [240, 286] width 118 height 20
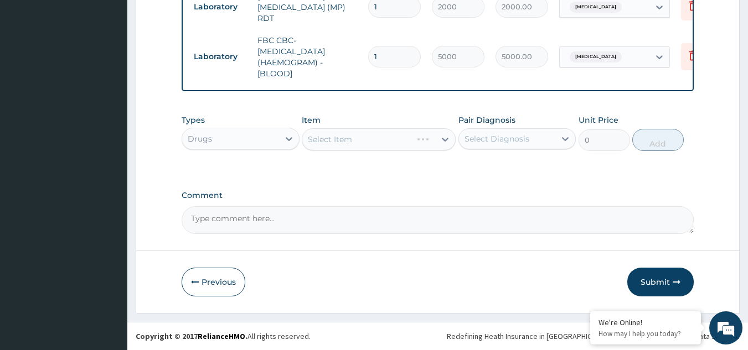
click at [372, 141] on div "Select Item" at bounding box center [379, 139] width 154 height 22
click at [372, 141] on div "Select Item" at bounding box center [368, 140] width 133 height 18
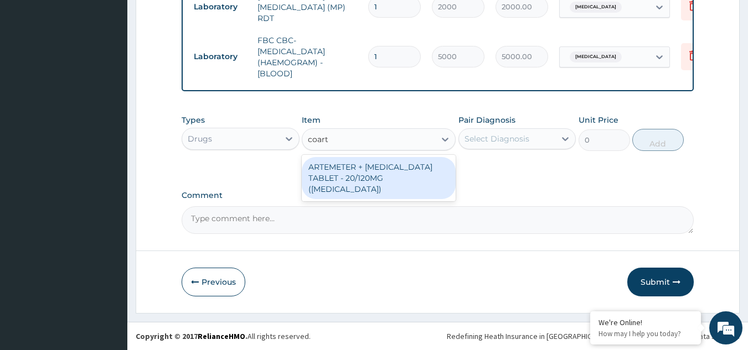
type input "coarte"
click at [382, 176] on div "ARTEMETER + [MEDICAL_DATA] TABLET - 20/120MG ([MEDICAL_DATA])" at bounding box center [379, 178] width 154 height 42
type input "210"
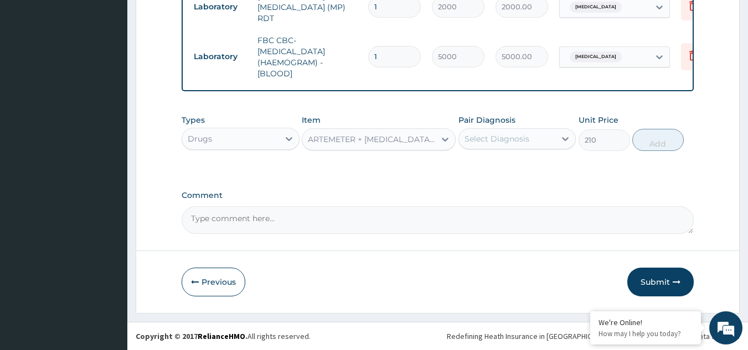
click at [498, 141] on div "Select Diagnosis" at bounding box center [496, 138] width 65 height 11
click at [493, 170] on label "Malaria" at bounding box center [510, 165] width 69 height 11
checkbox input "true"
click at [654, 142] on button "Add" at bounding box center [657, 140] width 51 height 22
type input "0"
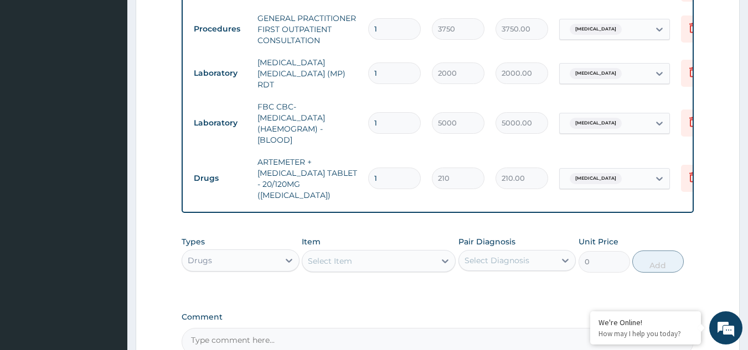
scroll to position [530, 0]
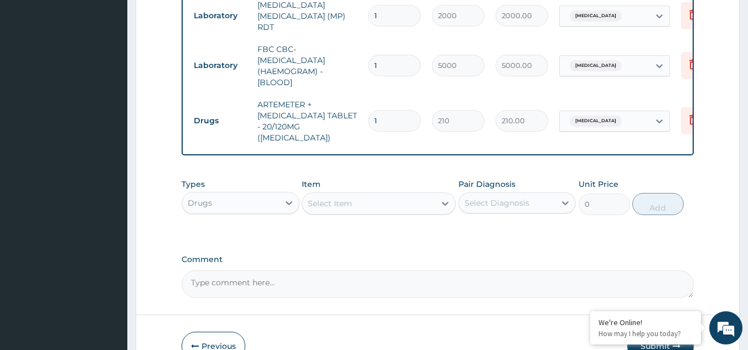
click at [391, 113] on input "1" at bounding box center [394, 121] width 53 height 22
type input "12"
type input "2520.00"
type input "13"
type input "2730.00"
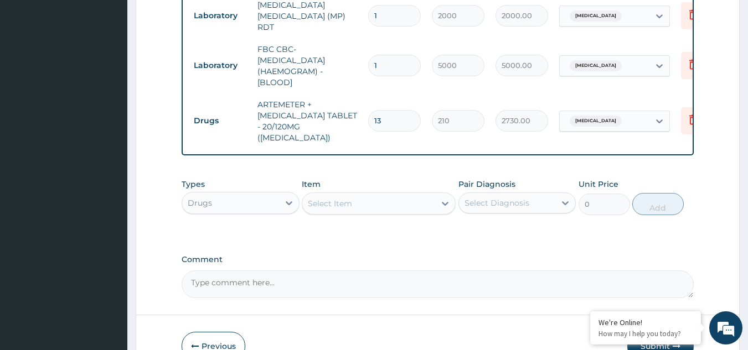
type input "14"
type input "2940.00"
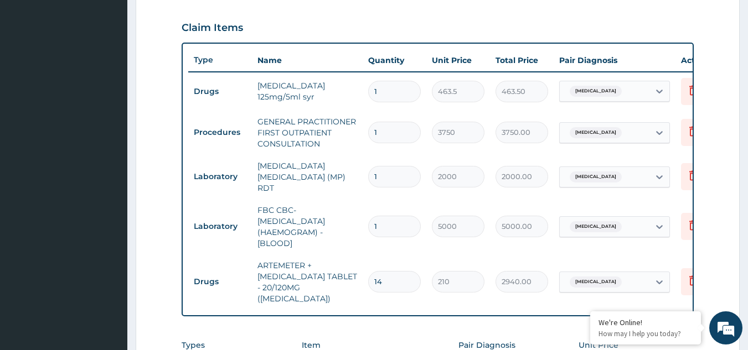
scroll to position [364, 0]
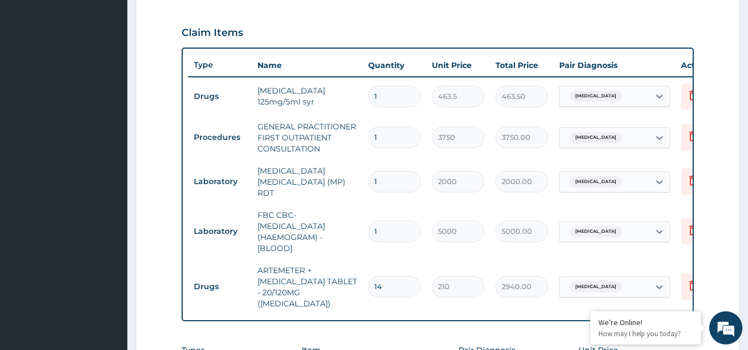
type input "14"
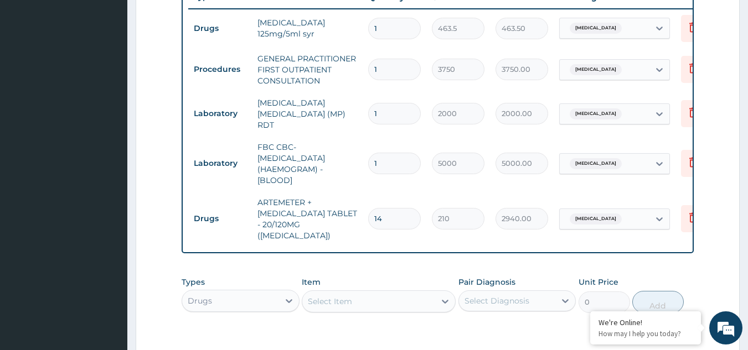
scroll to position [585, 0]
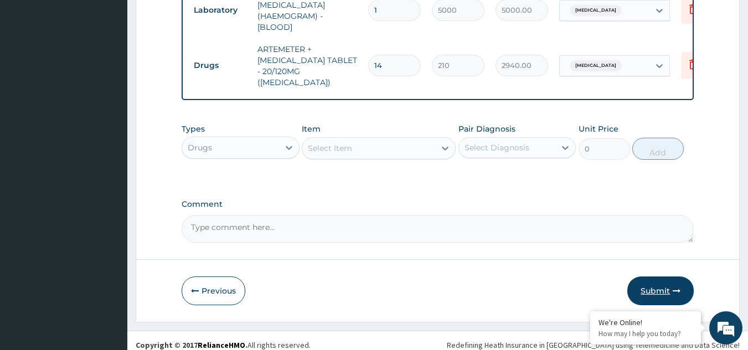
click at [670, 283] on button "Submit" at bounding box center [660, 291] width 66 height 29
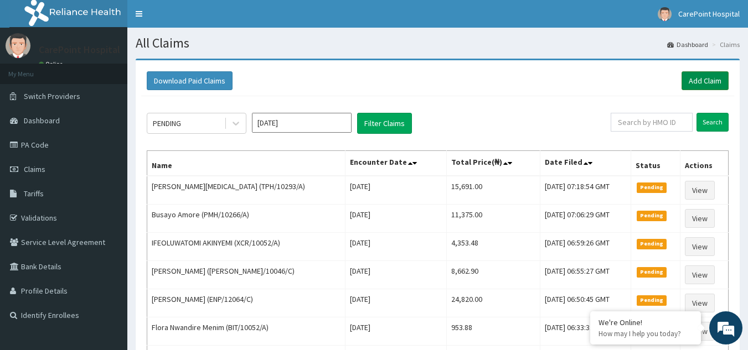
click at [720, 77] on link "Add Claim" at bounding box center [704, 80] width 47 height 19
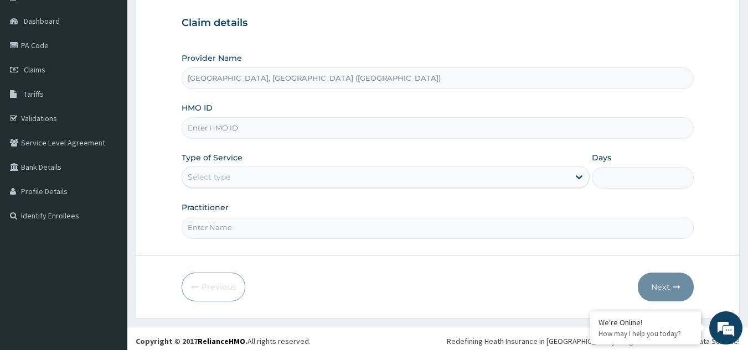
scroll to position [105, 0]
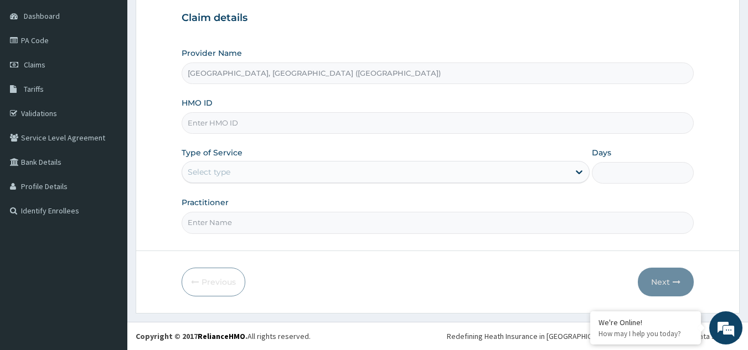
click at [222, 117] on input "HMO ID" at bounding box center [437, 123] width 512 height 22
paste input "SGX/10010/A"
type input "SGX/10010/A"
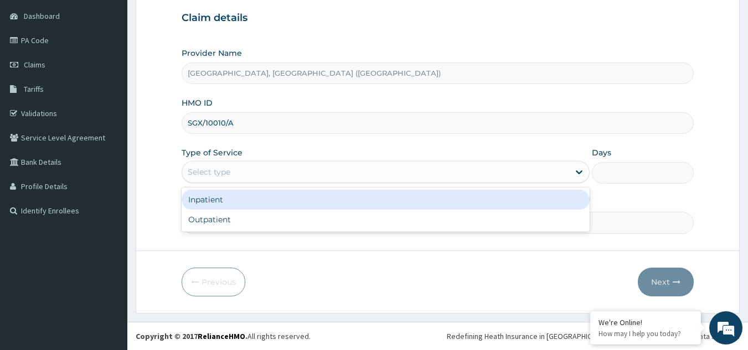
click at [224, 172] on div "Select type" at bounding box center [209, 172] width 43 height 11
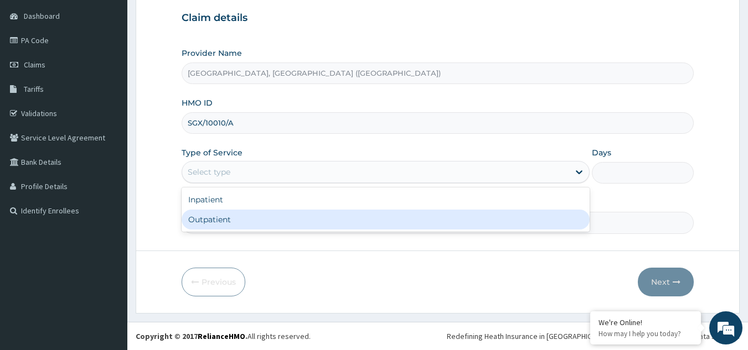
click at [226, 224] on div "Outpatient" at bounding box center [385, 220] width 408 height 20
type input "1"
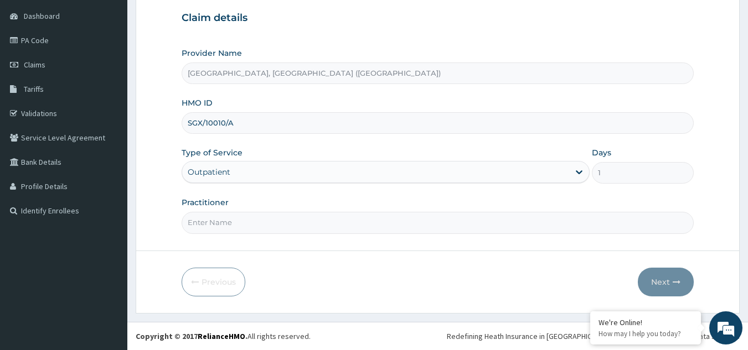
click at [226, 224] on input "Practitioner" at bounding box center [437, 223] width 512 height 22
type input "Dr, [PERSON_NAME]"
click at [663, 280] on button "Next" at bounding box center [665, 282] width 56 height 29
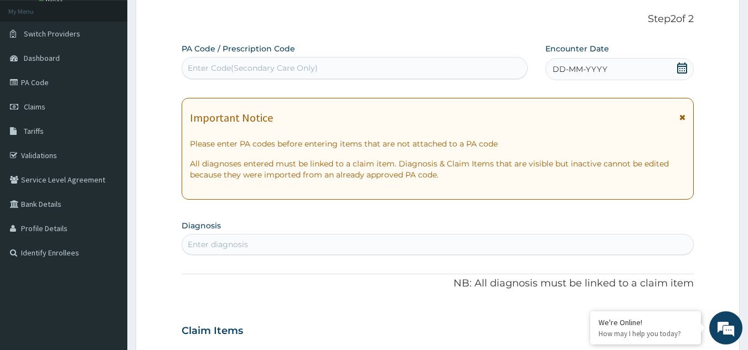
scroll to position [0, 0]
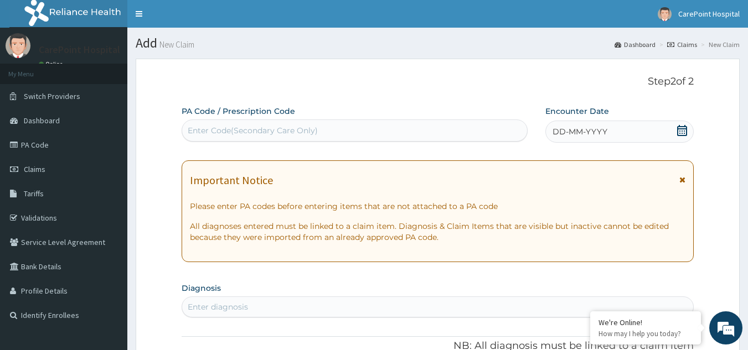
drag, startPoint x: 231, startPoint y: 149, endPoint x: 231, endPoint y: 142, distance: 6.6
click at [237, 127] on div "Enter Code(Secondary Care Only)" at bounding box center [253, 130] width 130 height 11
paste input "PA/7BC1B5"
type input "PA/7BC1B5"
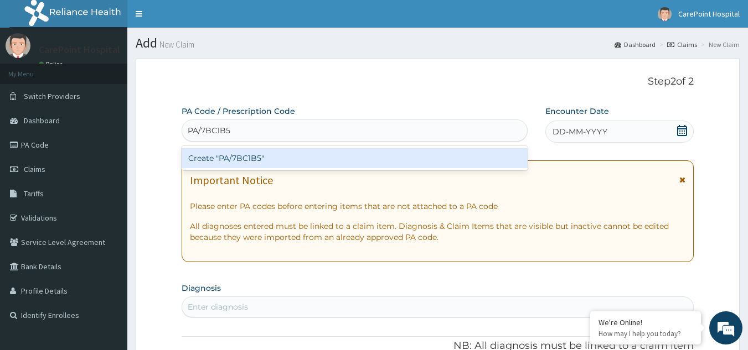
click at [240, 154] on div "Create "PA/7BC1B5"" at bounding box center [354, 158] width 346 height 20
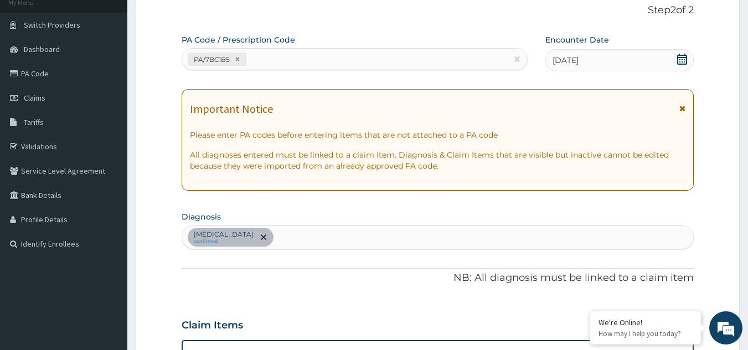
scroll to position [9, 0]
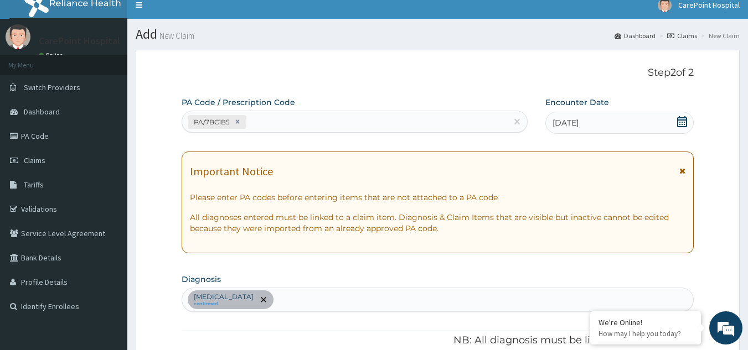
click at [269, 123] on div "PA/7BC1B5" at bounding box center [344, 122] width 325 height 18
paste input "PA/C1EC99"
type input "PA/C1EC99"
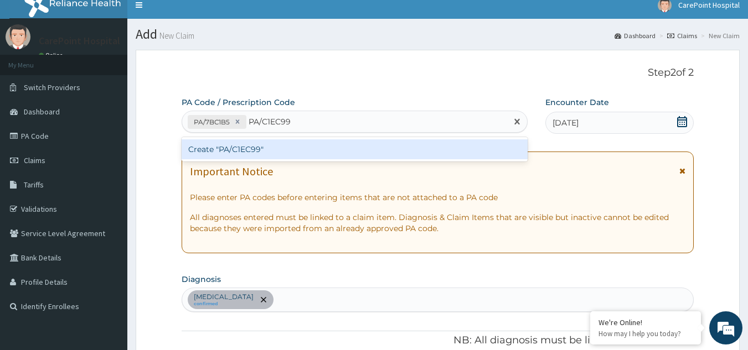
click at [276, 152] on div "Create "PA/C1EC99"" at bounding box center [354, 149] width 346 height 20
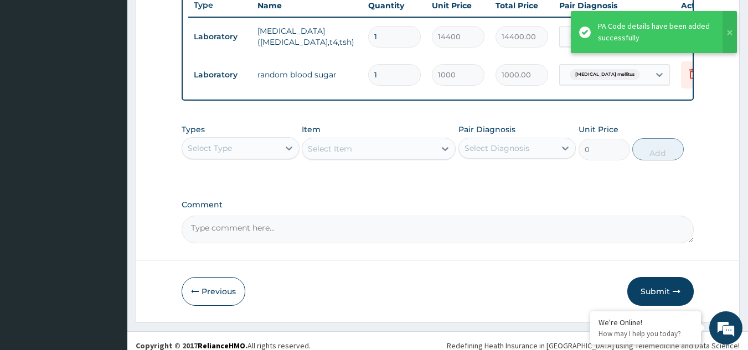
scroll to position [442, 0]
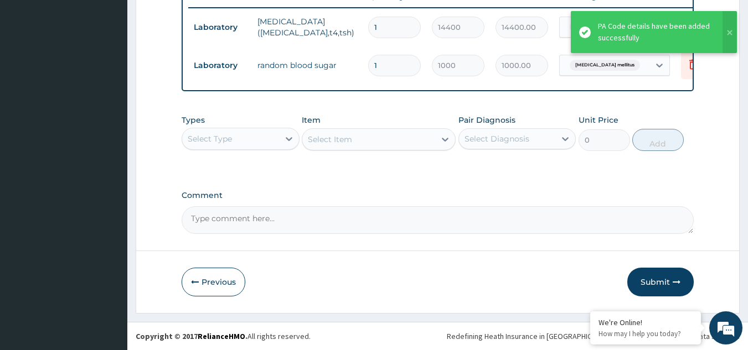
click at [249, 141] on div "Select Type" at bounding box center [230, 139] width 97 height 18
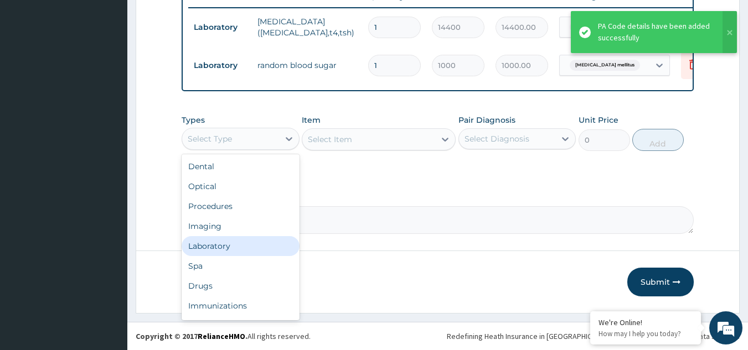
click at [220, 249] on div "Laboratory" at bounding box center [240, 246] width 118 height 20
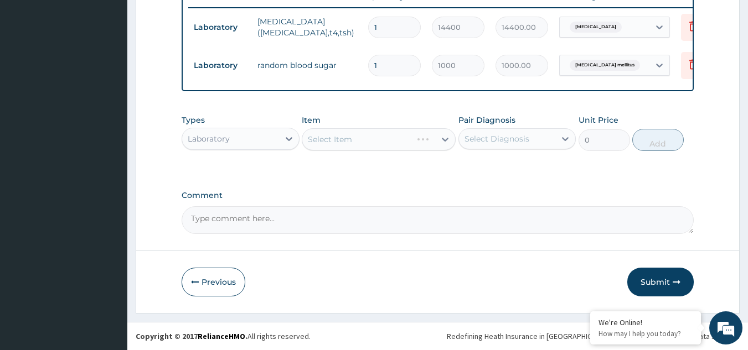
click at [335, 141] on div "Select Item" at bounding box center [379, 139] width 154 height 22
click at [344, 141] on div "Select Item" at bounding box center [330, 139] width 44 height 11
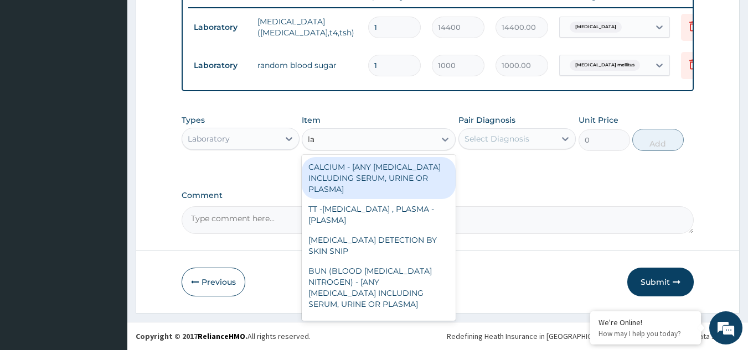
type input "l"
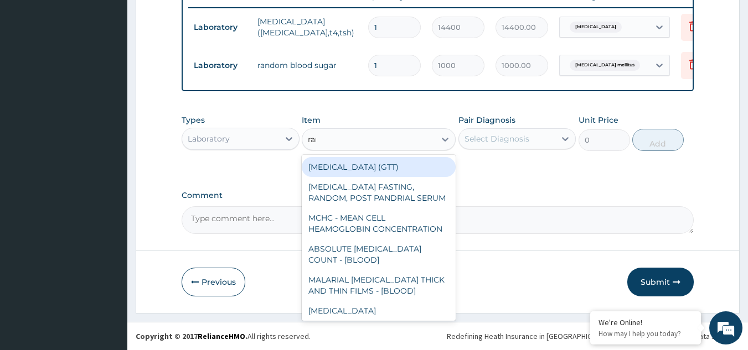
type input "rand"
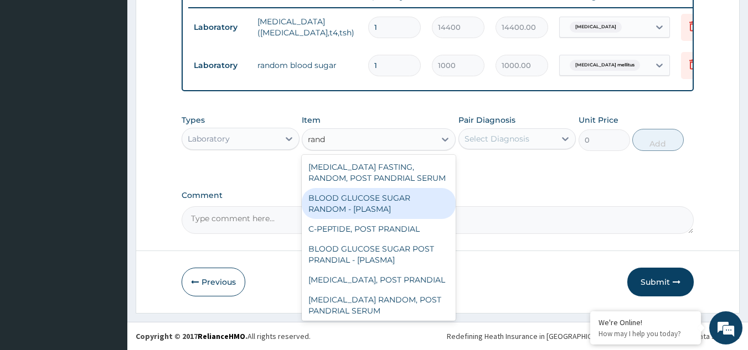
click at [365, 203] on div "BLOOD GLUCOSE SUGAR RANDOM - [PLASMA]" at bounding box center [379, 203] width 154 height 31
type input "1875"
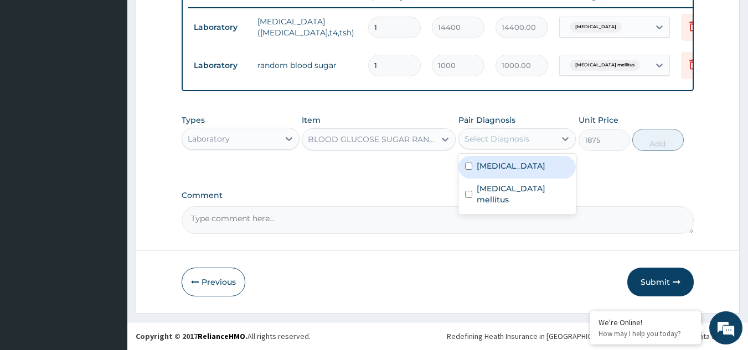
click at [511, 143] on div "Select Diagnosis" at bounding box center [496, 138] width 65 height 11
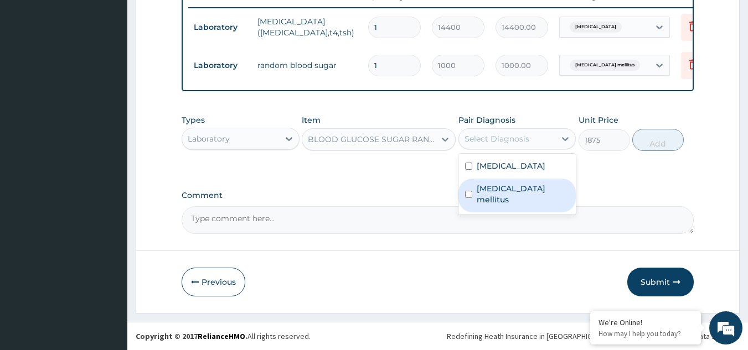
click at [514, 190] on label "[MEDICAL_DATA] mellitus" at bounding box center [522, 194] width 93 height 22
checkbox input "true"
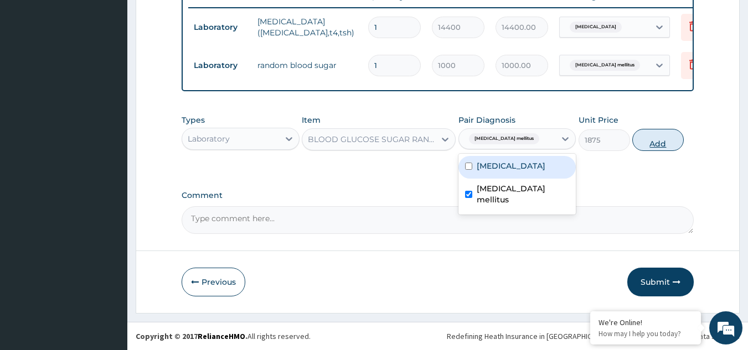
click at [641, 141] on button "Add" at bounding box center [657, 140] width 51 height 22
type input "0"
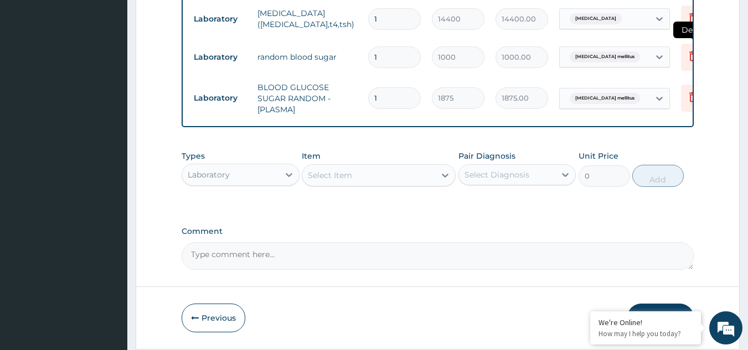
click at [691, 56] on icon at bounding box center [692, 55] width 13 height 13
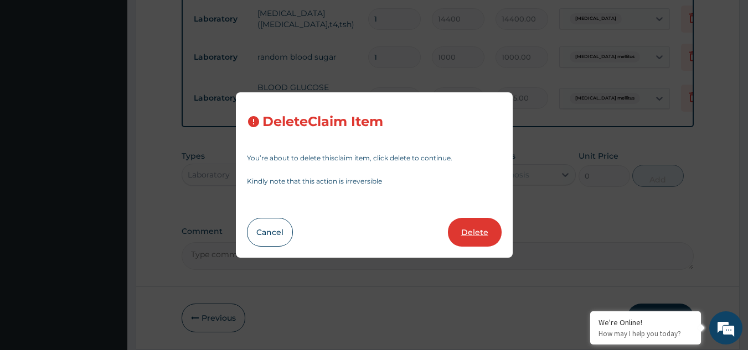
click at [463, 237] on button "Delete" at bounding box center [475, 232] width 54 height 29
type input "1875"
type input "1875.00"
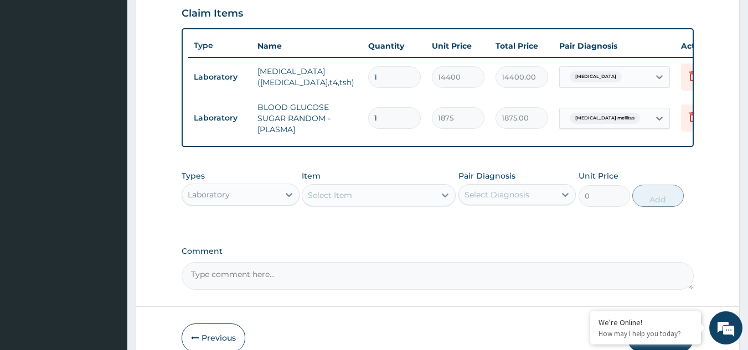
scroll to position [386, 0]
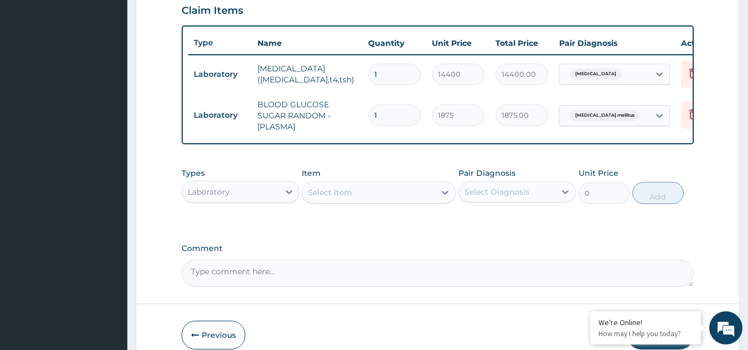
click at [345, 198] on div "Select Item" at bounding box center [330, 192] width 44 height 11
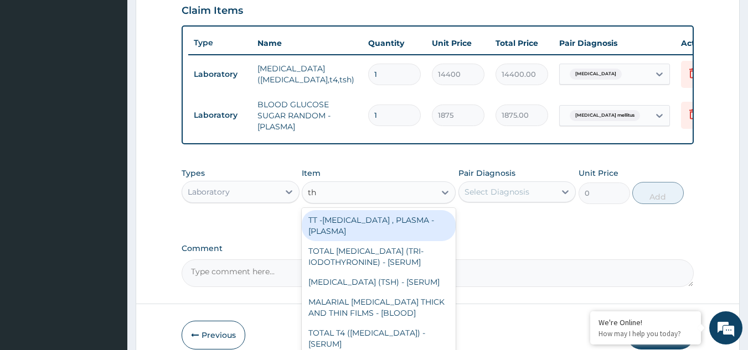
type input "thy"
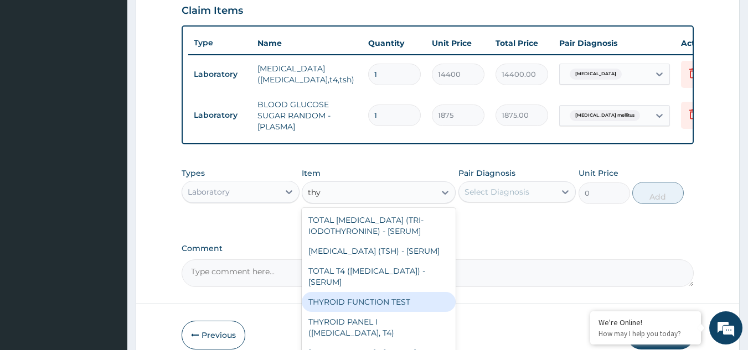
click at [362, 312] on div "THYROID FUNCTION TEST" at bounding box center [379, 302] width 154 height 20
type input "13750"
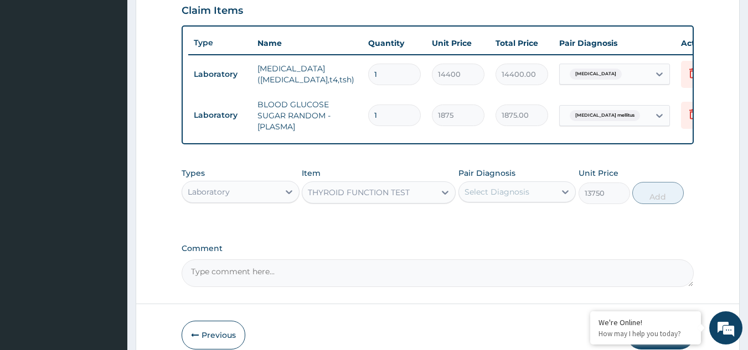
click at [371, 198] on div "THYROID FUNCTION TEST" at bounding box center [359, 192] width 102 height 11
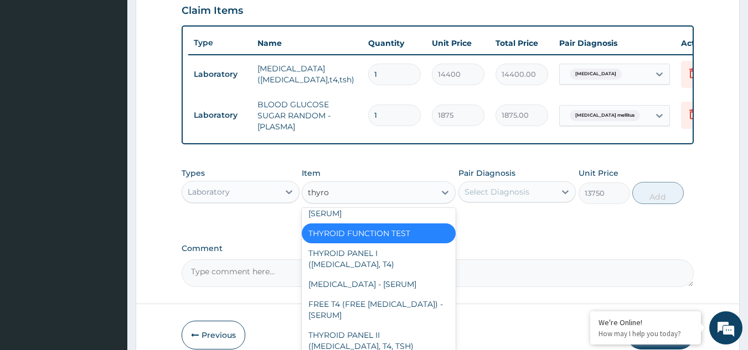
scroll to position [18, 0]
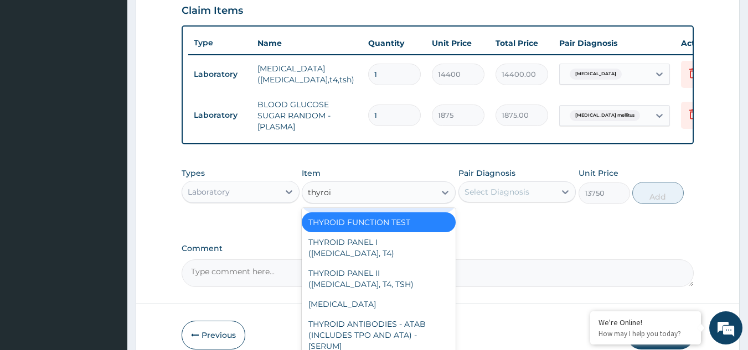
type input "thyroid"
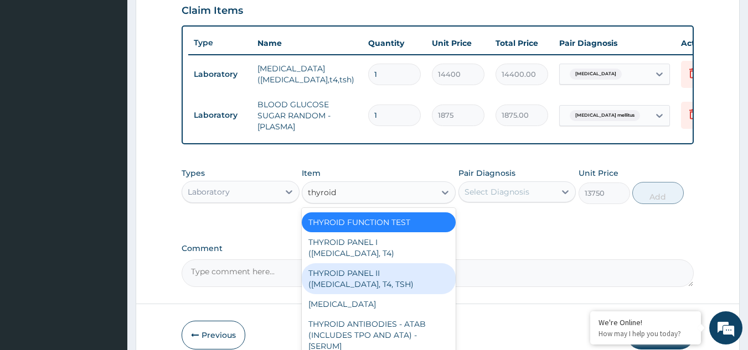
click at [349, 283] on div "THYROID PANEL II ([MEDICAL_DATA], T4, TSH)" at bounding box center [379, 278] width 154 height 31
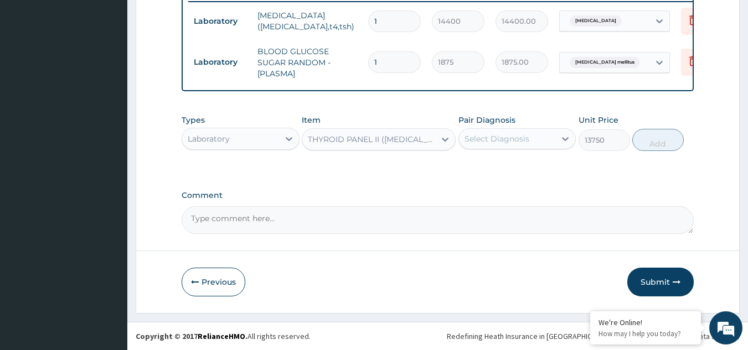
scroll to position [386, 0]
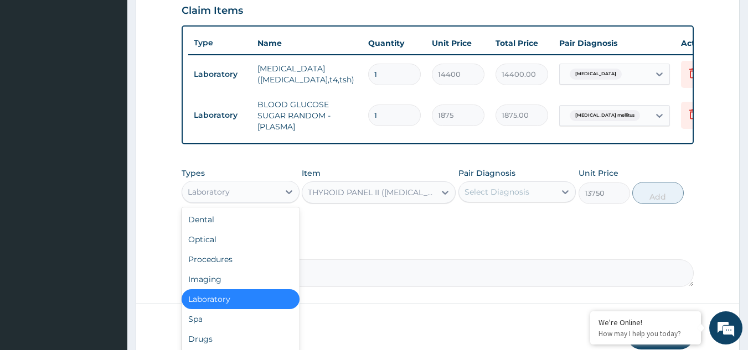
click at [229, 198] on div "Laboratory" at bounding box center [209, 191] width 42 height 11
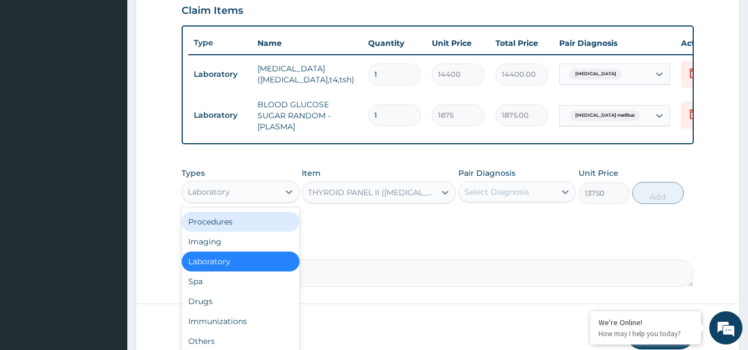
click at [223, 228] on div "Procedures" at bounding box center [240, 222] width 118 height 20
type input "0"
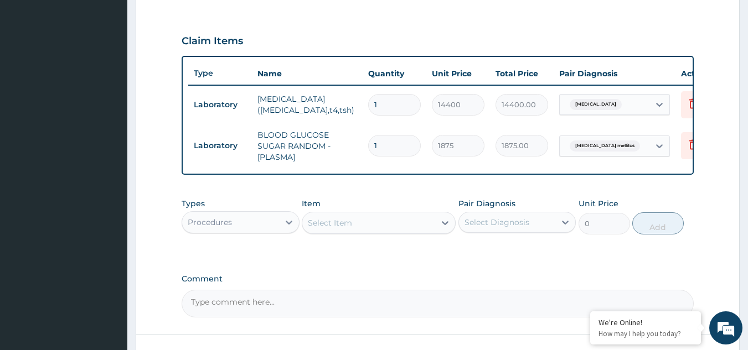
scroll to position [331, 0]
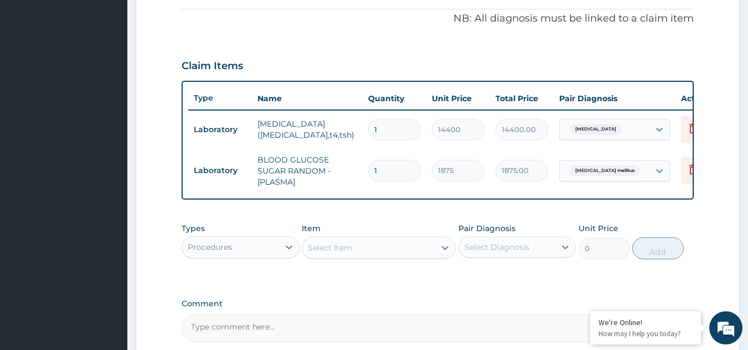
click at [395, 257] on div "Select Item" at bounding box center [368, 248] width 133 height 18
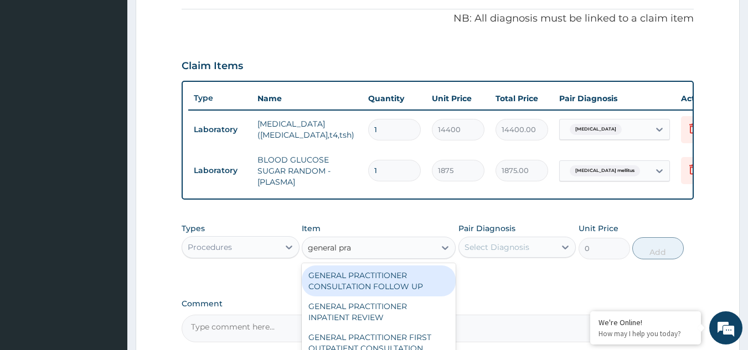
type input "general prac"
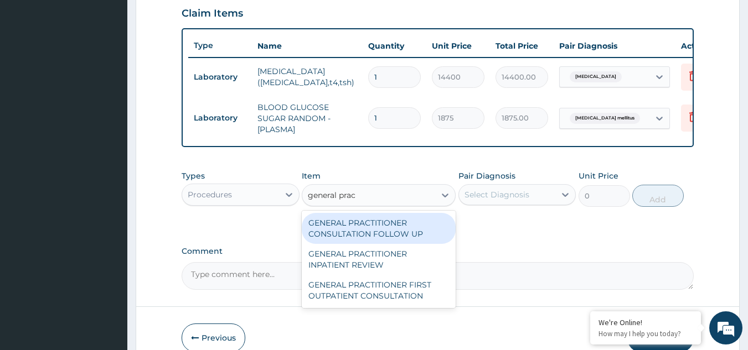
scroll to position [448, 0]
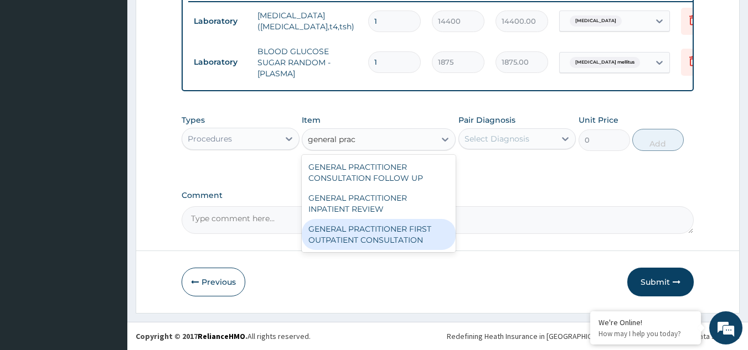
click at [381, 238] on div "GENERAL PRACTITIONER FIRST OUTPATIENT CONSULTATION" at bounding box center [379, 234] width 154 height 31
type input "3750"
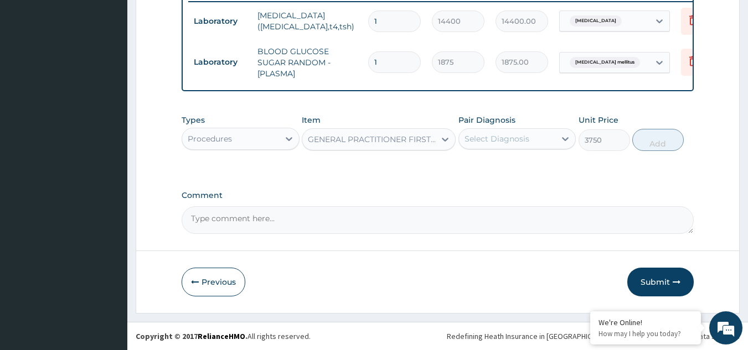
click at [496, 141] on div "Select Diagnosis" at bounding box center [496, 138] width 65 height 11
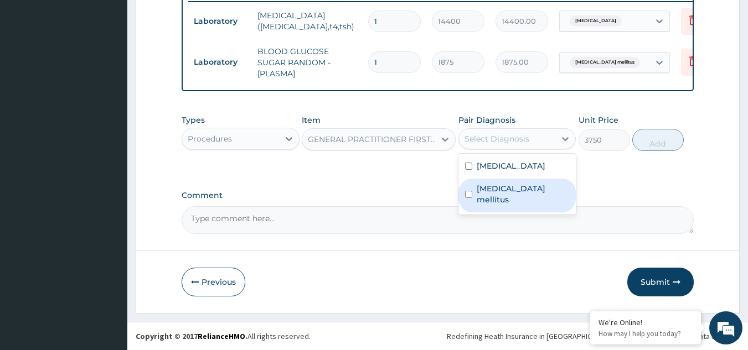
click at [496, 190] on label "[MEDICAL_DATA] mellitus" at bounding box center [522, 194] width 93 height 22
checkbox input "true"
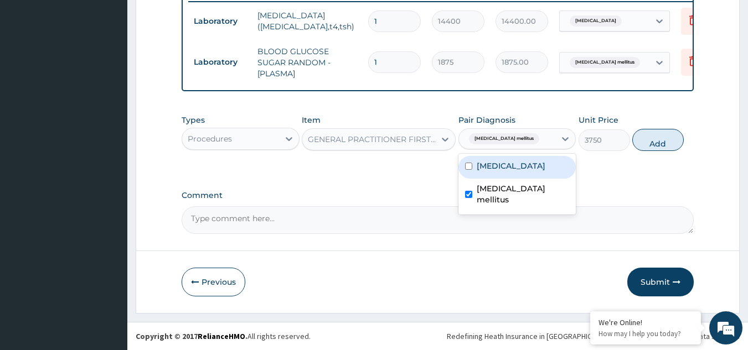
click at [501, 170] on label "[MEDICAL_DATA]" at bounding box center [510, 165] width 69 height 11
checkbox input "true"
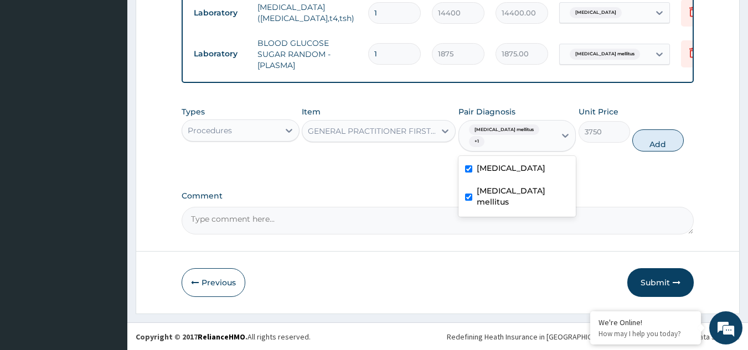
click at [650, 137] on button "Add" at bounding box center [657, 140] width 51 height 22
type input "0"
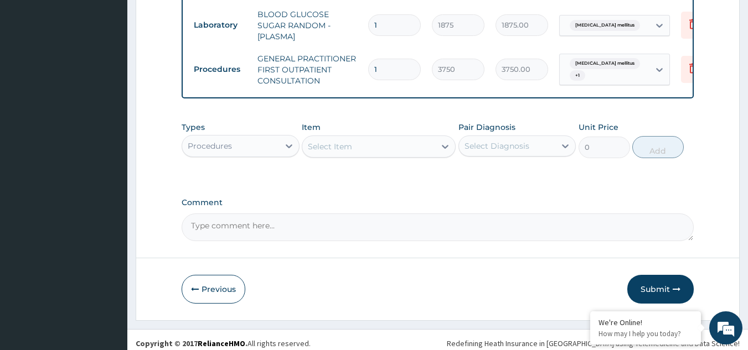
scroll to position [492, 0]
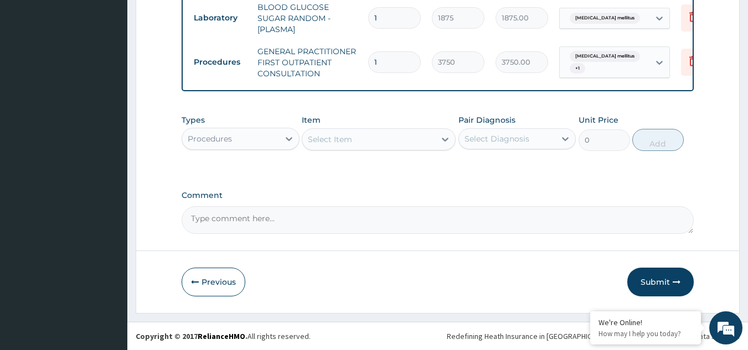
click at [266, 142] on div "Procedures" at bounding box center [230, 139] width 97 height 18
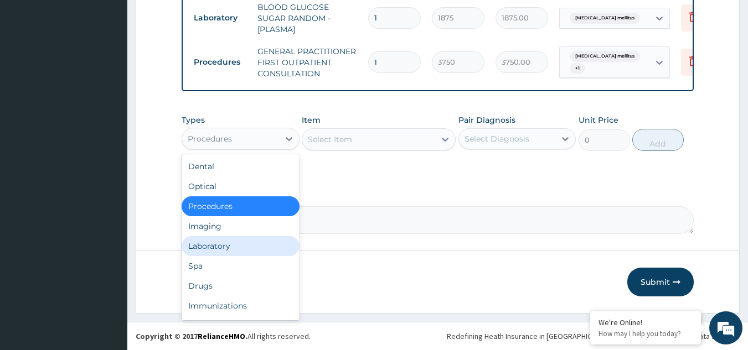
click at [218, 250] on div "Laboratory" at bounding box center [240, 246] width 118 height 20
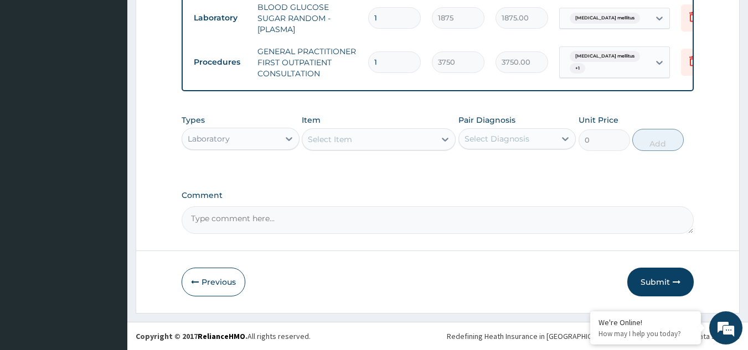
click at [378, 141] on div "Select Item" at bounding box center [368, 140] width 133 height 18
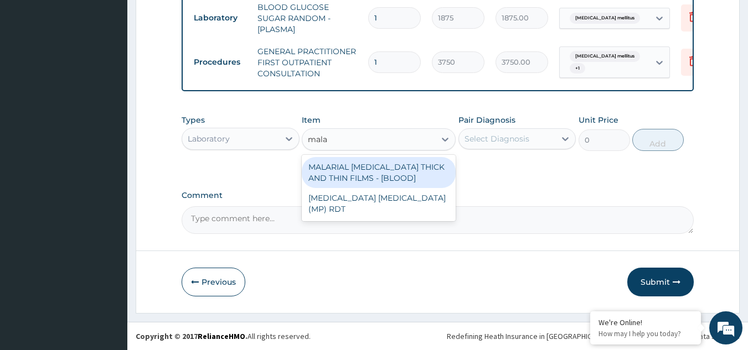
type input "malar"
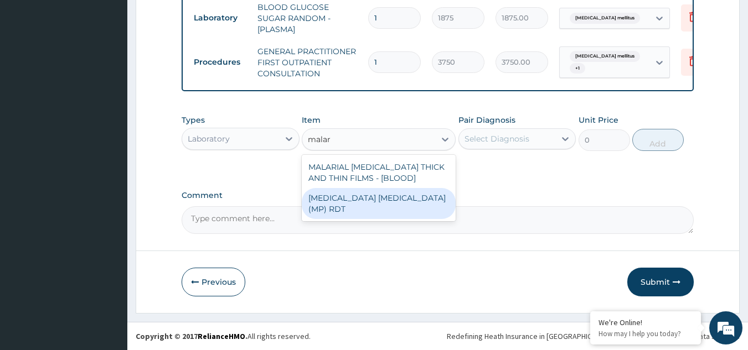
click at [403, 195] on div "MALARIA PARASITE (MP) RDT" at bounding box center [379, 203] width 154 height 31
type input "2000"
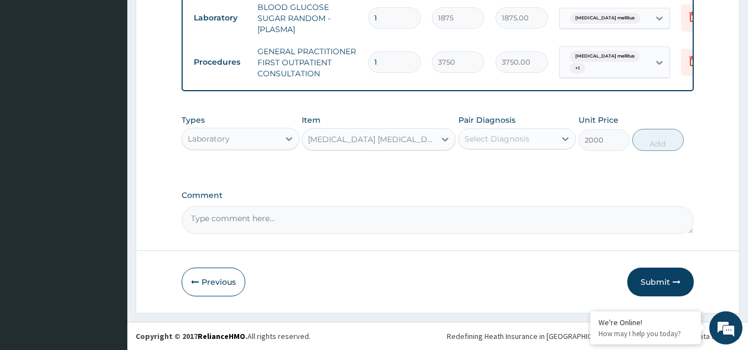
click at [491, 147] on div "Select Diagnosis" at bounding box center [507, 139] width 97 height 18
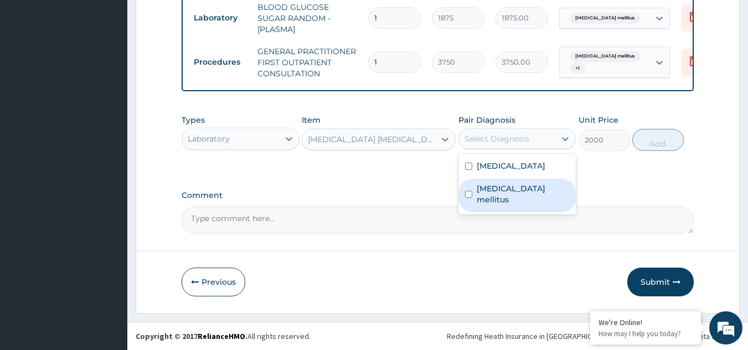
click at [490, 190] on label "Diabetes mellitus" at bounding box center [522, 194] width 93 height 22
checkbox input "true"
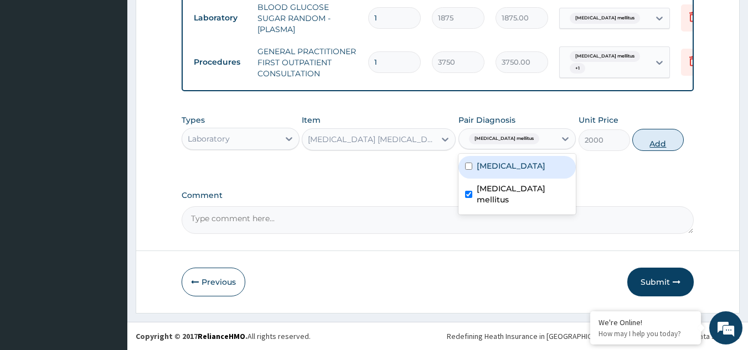
click at [657, 149] on button "Add" at bounding box center [657, 140] width 51 height 22
type input "0"
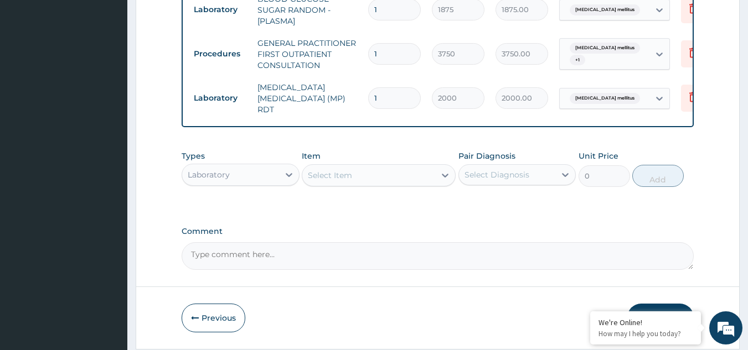
click at [388, 183] on div "Select Item" at bounding box center [368, 176] width 133 height 18
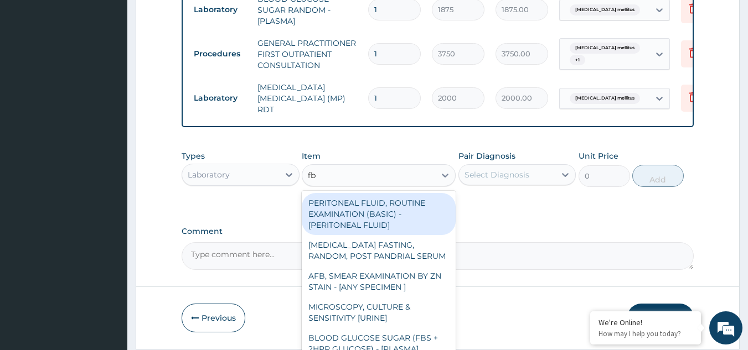
type input "fbc"
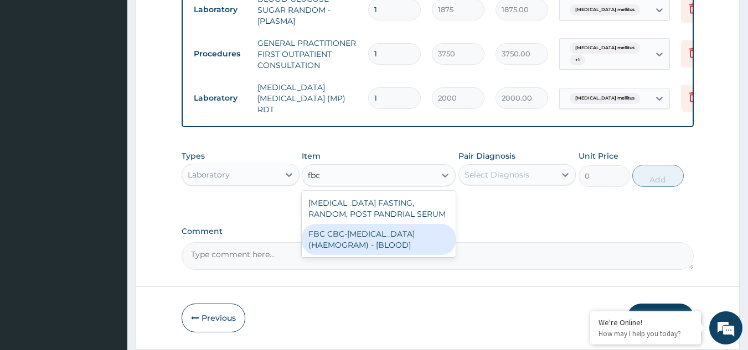
click at [365, 242] on div "FBC CBC-COMPLETE BLOOD COUNT (HAEMOGRAM) - [BLOOD]" at bounding box center [379, 239] width 154 height 31
type input "5000"
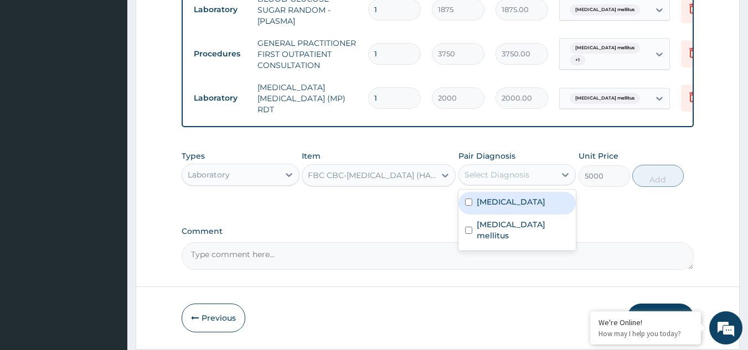
drag, startPoint x: 499, startPoint y: 174, endPoint x: 502, endPoint y: 180, distance: 7.4
click at [500, 174] on div "Select Diagnosis" at bounding box center [496, 174] width 65 height 11
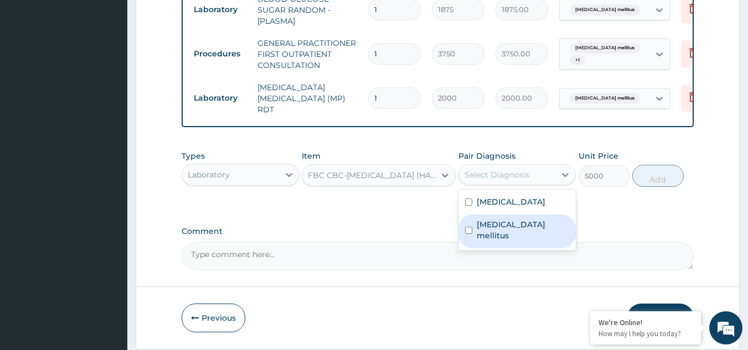
click at [491, 226] on label "Diabetes mellitus" at bounding box center [522, 230] width 93 height 22
checkbox input "true"
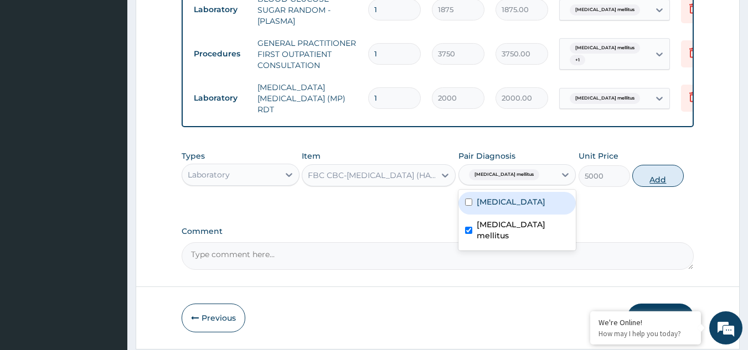
click at [656, 186] on button "Add" at bounding box center [657, 176] width 51 height 22
type input "0"
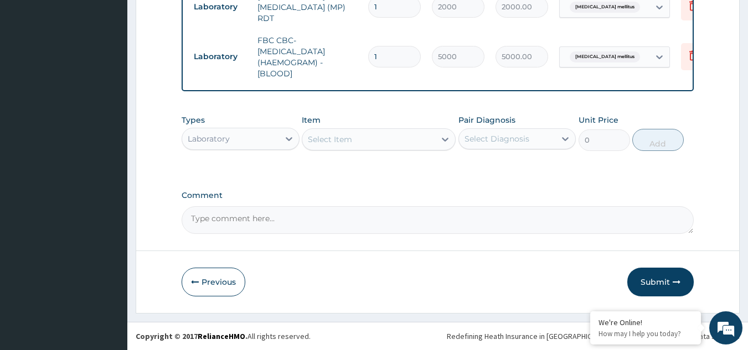
scroll to position [585, 0]
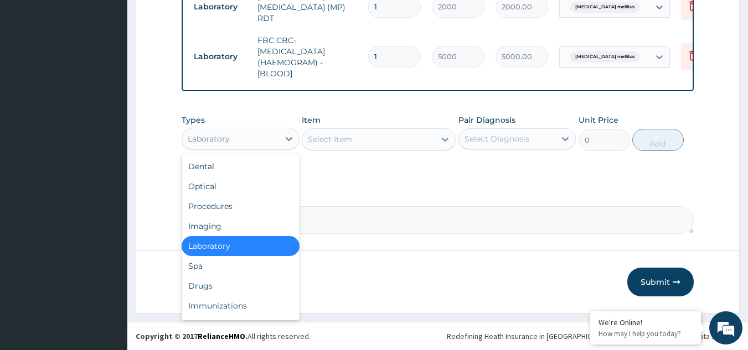
click at [235, 131] on div "Laboratory" at bounding box center [230, 139] width 97 height 18
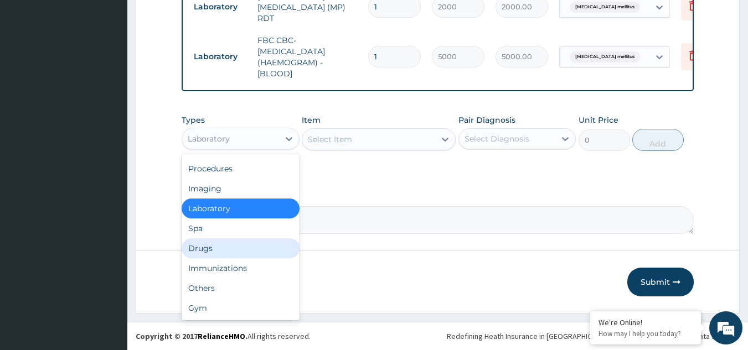
click at [216, 248] on div "Drugs" at bounding box center [240, 248] width 118 height 20
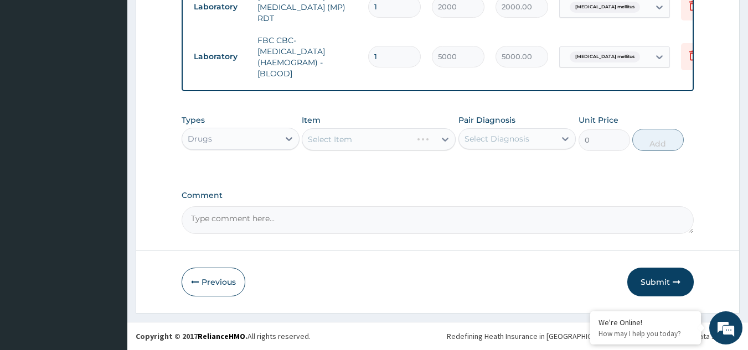
click at [345, 139] on div "Select Item" at bounding box center [379, 139] width 154 height 22
click at [354, 144] on div "Select Item" at bounding box center [368, 140] width 133 height 18
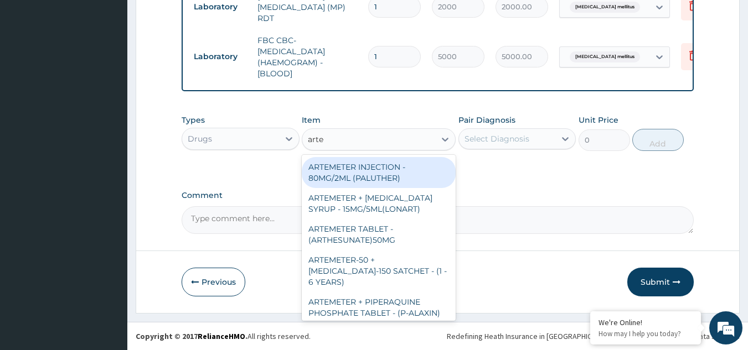
type input "artem"
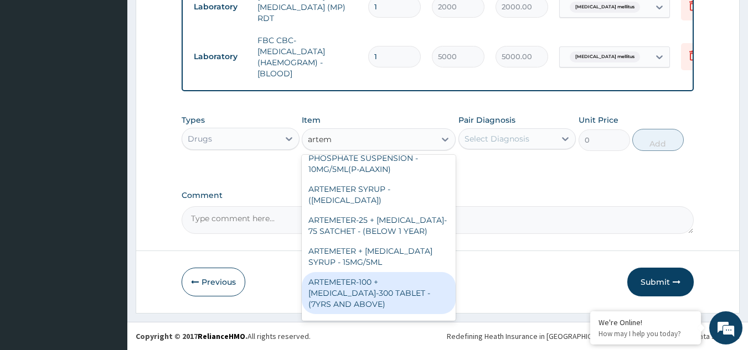
scroll to position [206, 0]
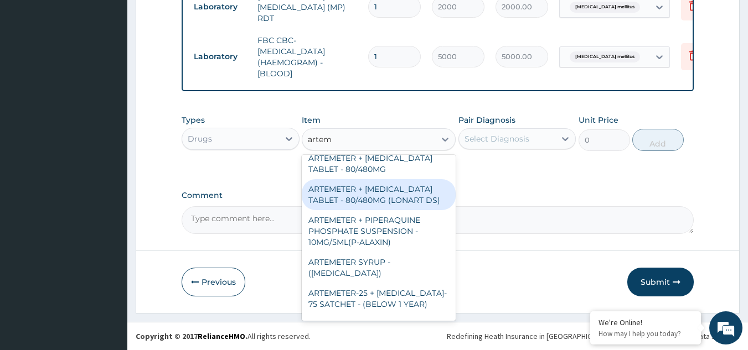
click at [398, 194] on div "ARTEMETER + LUMEFANTRINE TABLET - 80/480MG (LONART DS)" at bounding box center [379, 194] width 154 height 31
type input "588"
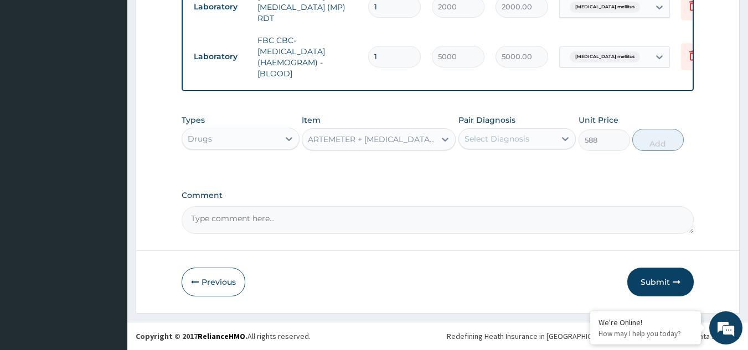
click at [401, 144] on div "ARTEMETER + LUMEFANTRINE TABLET - 80/480MG (LONART DS)" at bounding box center [372, 139] width 128 height 11
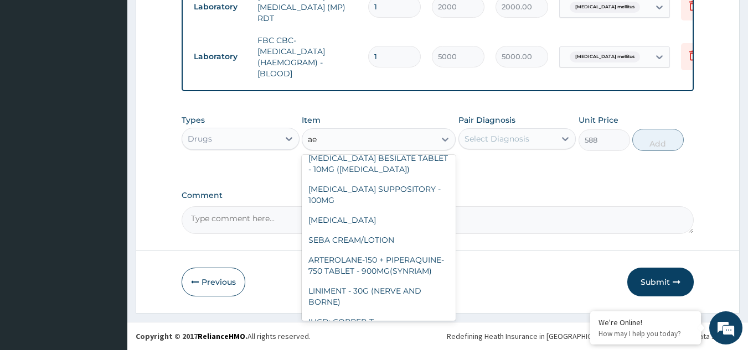
scroll to position [0, 0]
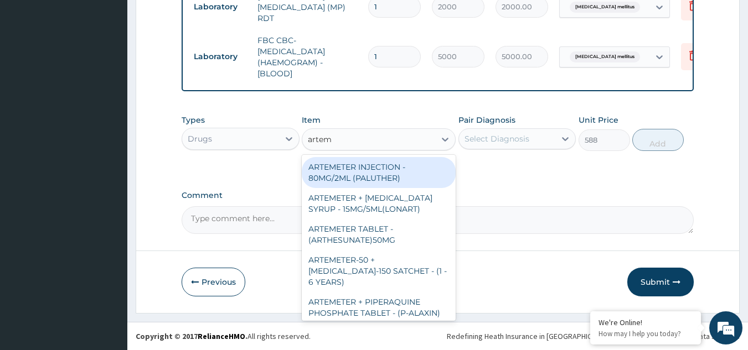
type input "arteme"
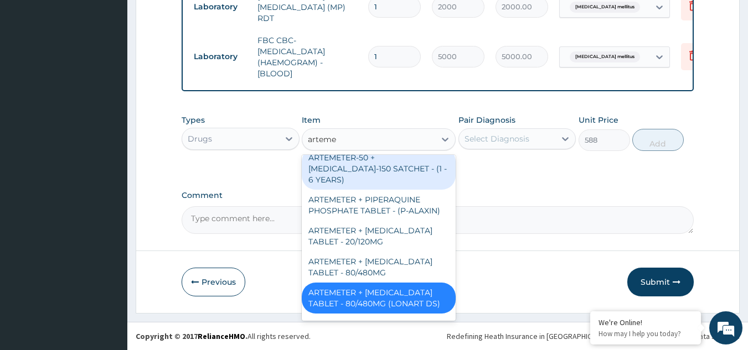
scroll to position [111, 0]
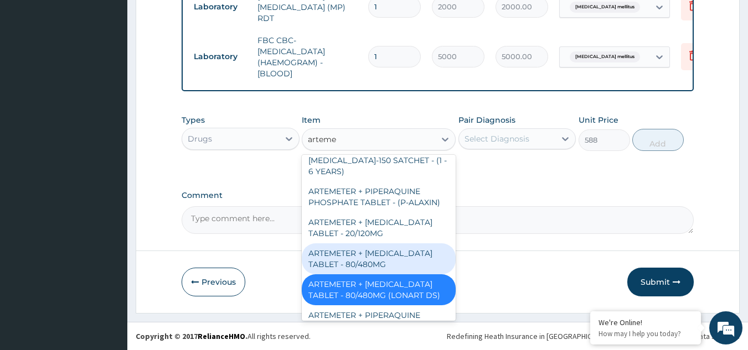
click at [403, 262] on div "ARTEMETER + [MEDICAL_DATA] TABLET - 80/480MG" at bounding box center [379, 258] width 154 height 31
type input "364"
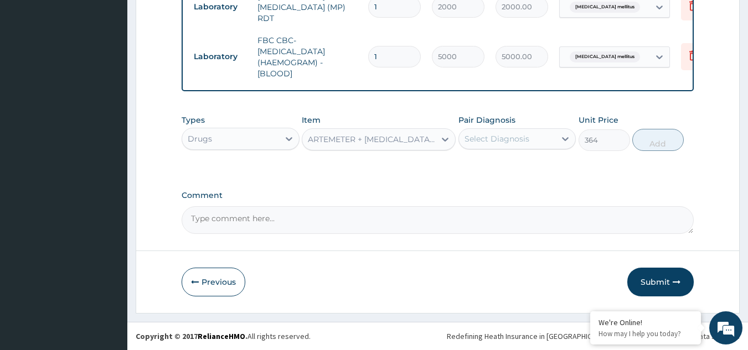
click at [500, 135] on div "Select Diagnosis" at bounding box center [496, 138] width 65 height 11
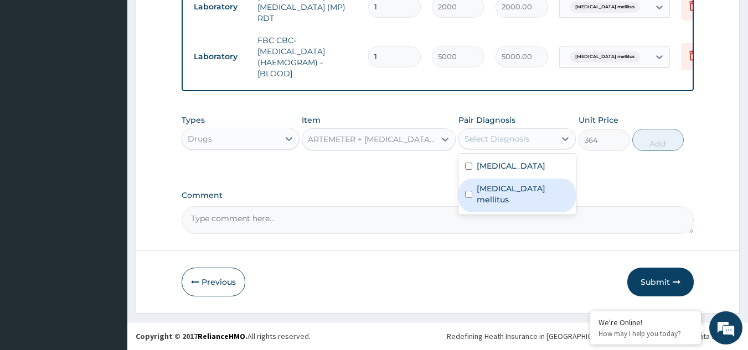
click at [504, 188] on label "Diabetes mellitus" at bounding box center [522, 194] width 93 height 22
checkbox input "true"
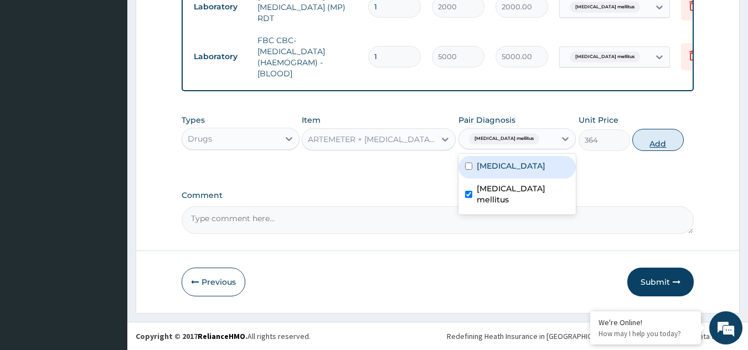
click at [647, 141] on button "Add" at bounding box center [657, 140] width 51 height 22
type input "0"
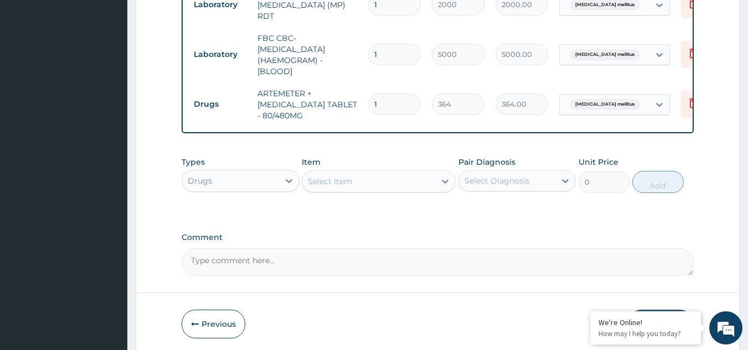
click at [395, 103] on input "1" at bounding box center [394, 105] width 53 height 22
type input "0.00"
type input "6"
type input "2184.00"
type input "6"
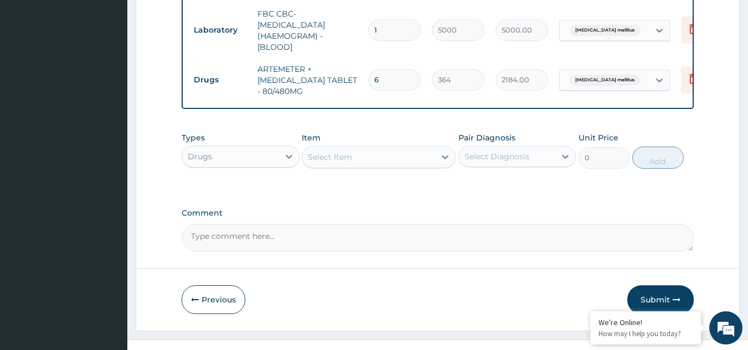
scroll to position [630, 0]
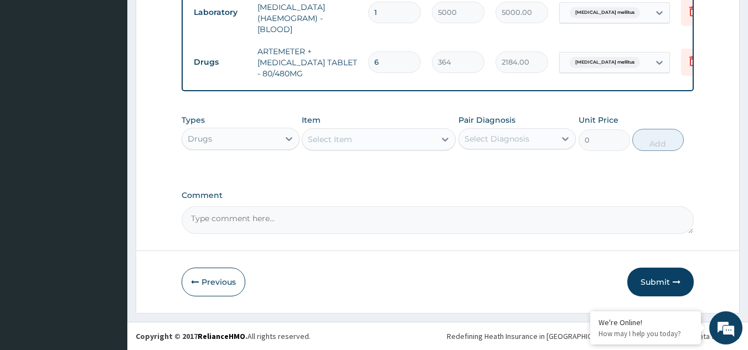
click at [346, 139] on div "Select Item" at bounding box center [330, 139] width 44 height 11
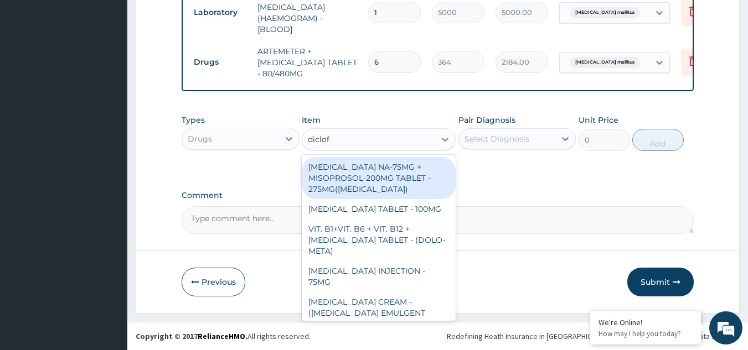
type input "diclofe"
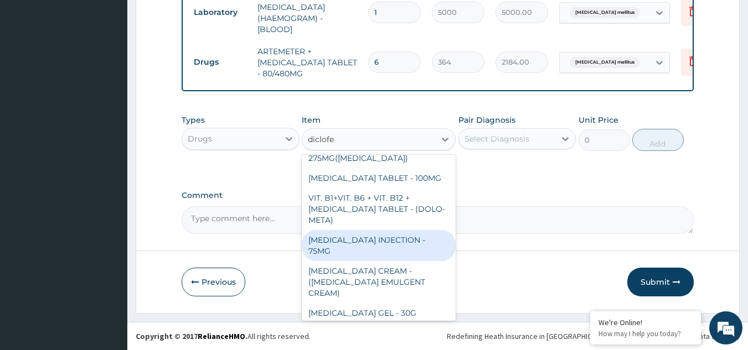
scroll to position [0, 0]
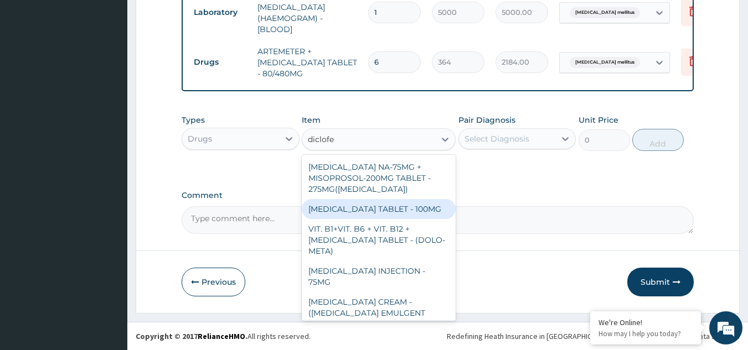
click at [407, 210] on div "[MEDICAL_DATA] TABLET - 100MG" at bounding box center [379, 209] width 154 height 20
type input "112"
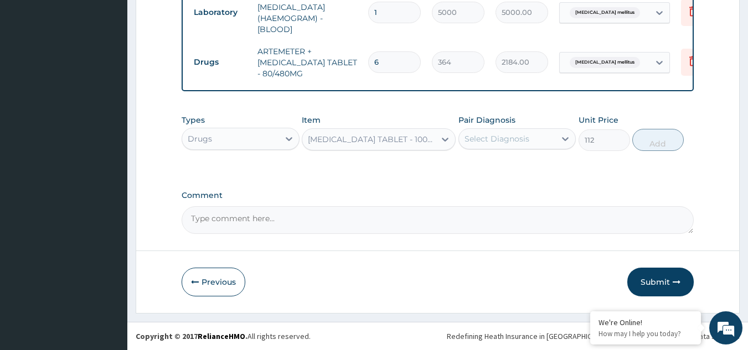
click at [510, 139] on div "Select Diagnosis" at bounding box center [496, 138] width 65 height 11
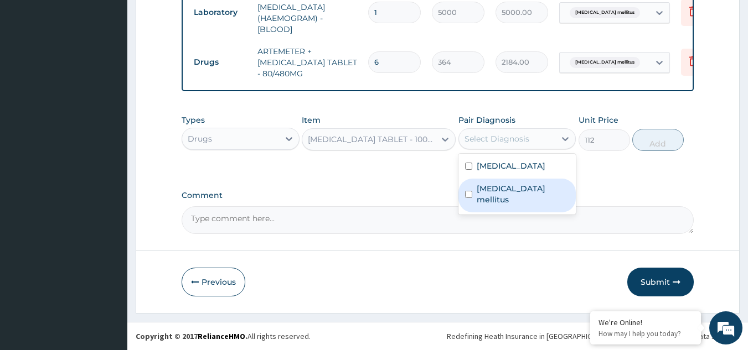
click at [505, 191] on label "Diabetes mellitus" at bounding box center [522, 194] width 93 height 22
checkbox input "true"
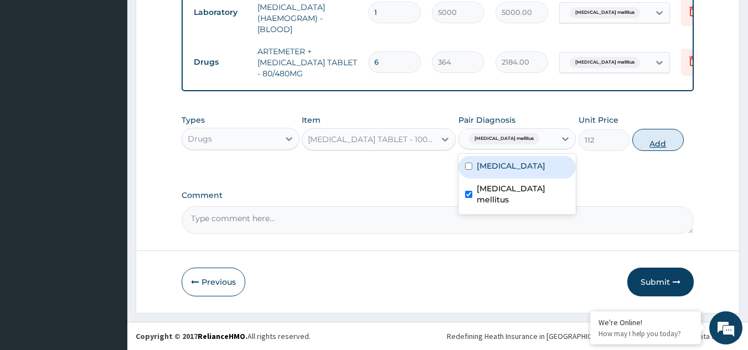
click at [642, 137] on button "Add" at bounding box center [657, 140] width 51 height 22
type input "0"
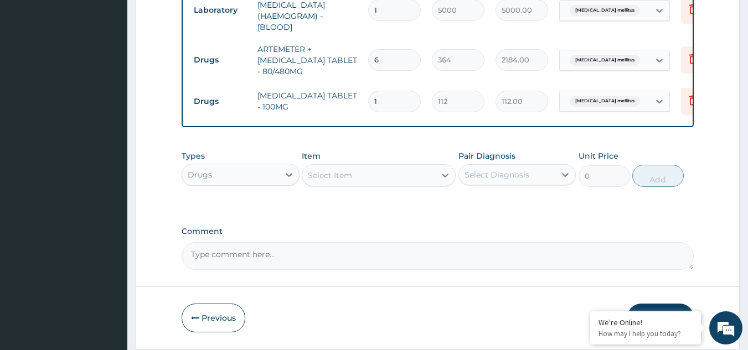
click at [388, 93] on input "1" at bounding box center [394, 102] width 53 height 22
type input "18"
type input "2016.00"
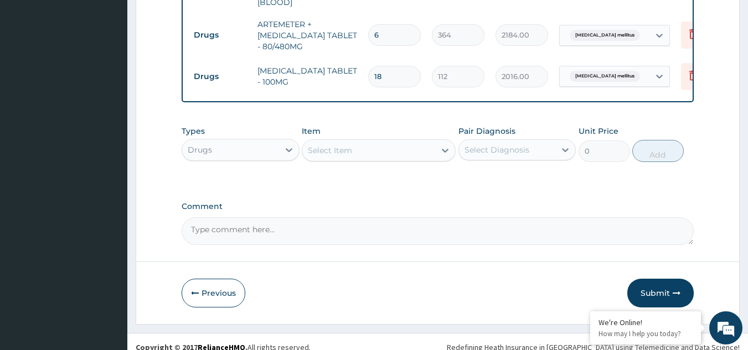
scroll to position [668, 0]
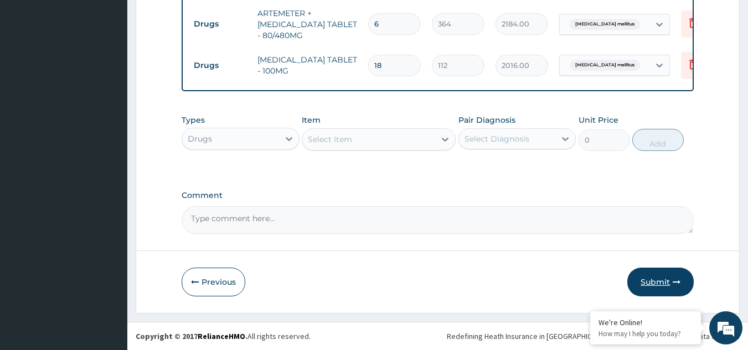
type input "18"
click at [643, 279] on button "Submit" at bounding box center [660, 282] width 66 height 29
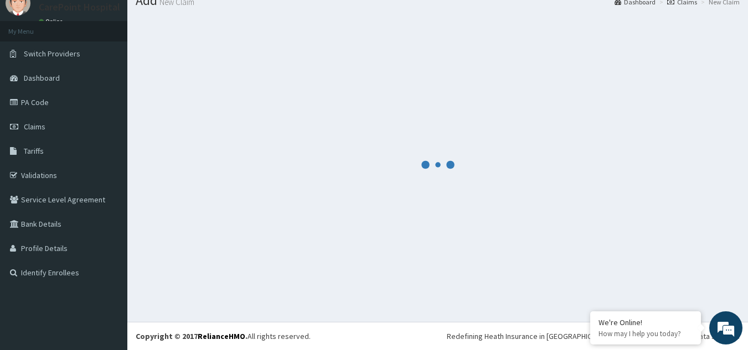
scroll to position [43, 0]
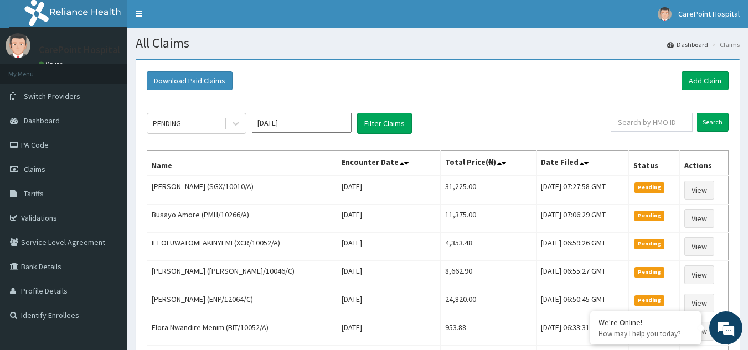
click at [411, 63] on div "Download Paid Claims Add Claim × Note you can only download claims within a max…" at bounding box center [438, 285] width 604 height 450
click at [700, 82] on link "Add Claim" at bounding box center [704, 80] width 47 height 19
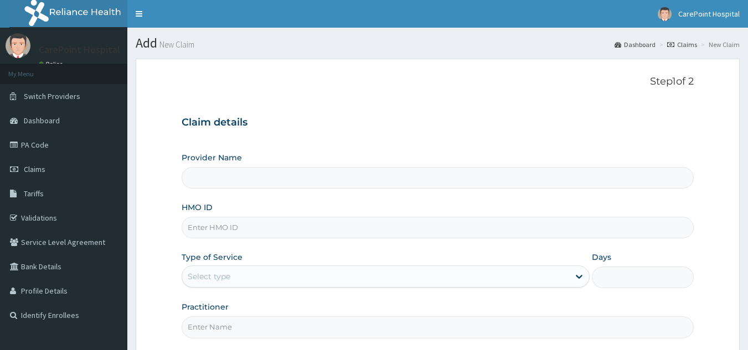
type input "[GEOGRAPHIC_DATA], [GEOGRAPHIC_DATA] ([GEOGRAPHIC_DATA])"
click at [210, 220] on input "HMO ID" at bounding box center [437, 228] width 512 height 22
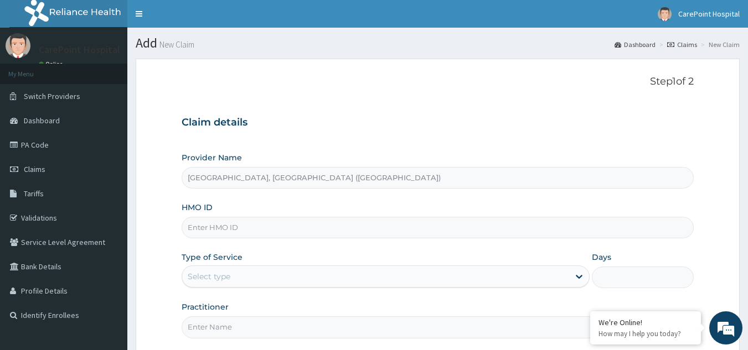
paste input "SBL/10396/A"
type input "SBL/10396/A"
click at [208, 278] on div "Select type" at bounding box center [209, 276] width 43 height 11
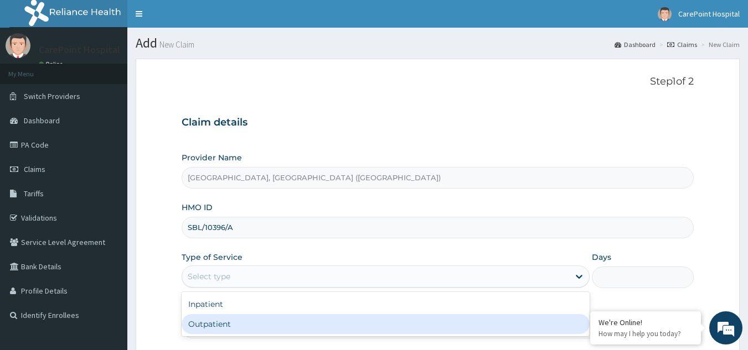
click at [211, 319] on div "Outpatient" at bounding box center [385, 324] width 408 height 20
type input "1"
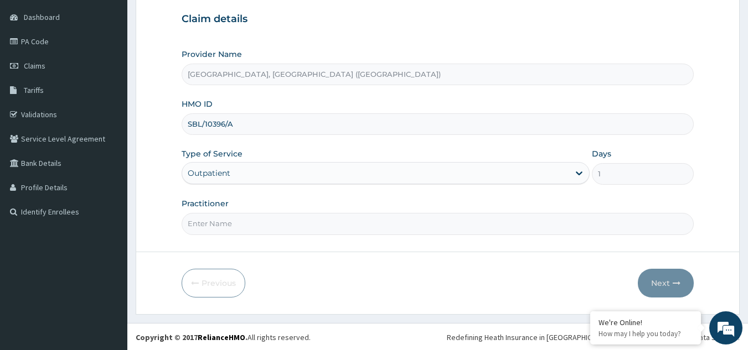
scroll to position [105, 0]
click at [211, 214] on input "Practitioner" at bounding box center [437, 223] width 512 height 22
type input "F"
type input "DR, [PERSON_NAME]"
click at [662, 285] on button "Next" at bounding box center [665, 282] width 56 height 29
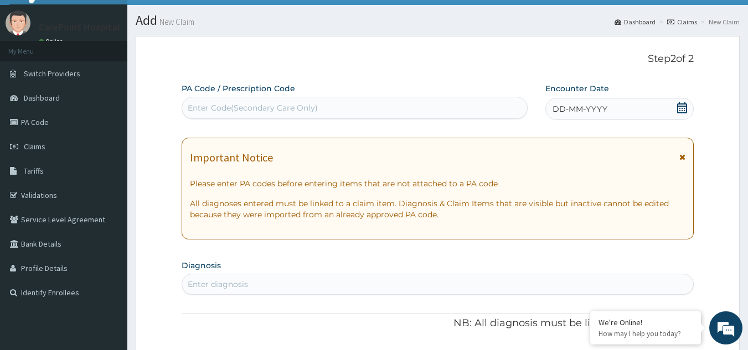
scroll to position [0, 0]
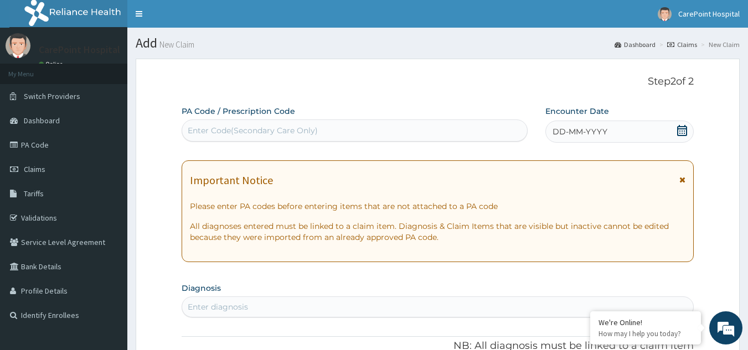
click at [307, 134] on div "Enter Code(Secondary Care Only)" at bounding box center [253, 130] width 130 height 11
paste input "PA/D8E0AA"
type input "PA/D8E0AA"
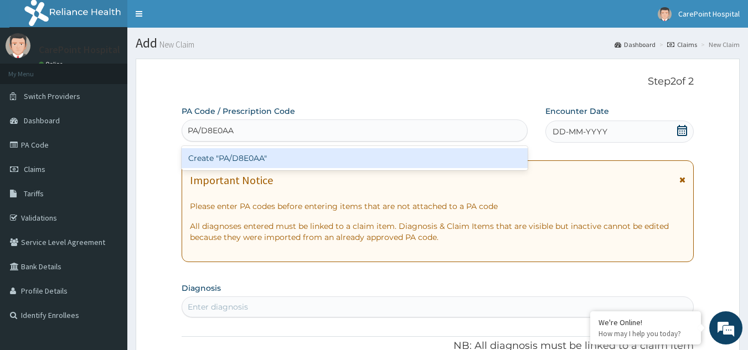
click at [304, 162] on div "Create "PA/D8E0AA"" at bounding box center [354, 158] width 346 height 20
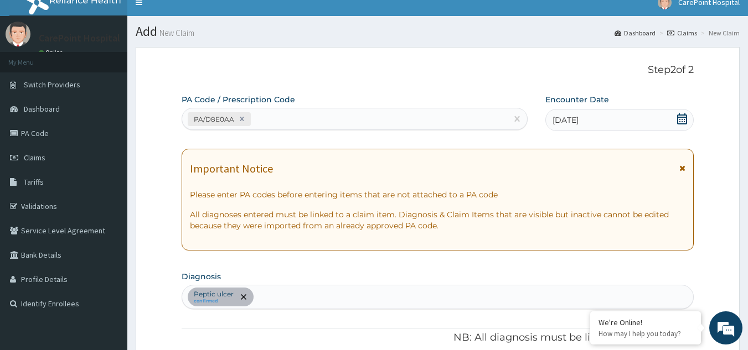
scroll to position [9, 0]
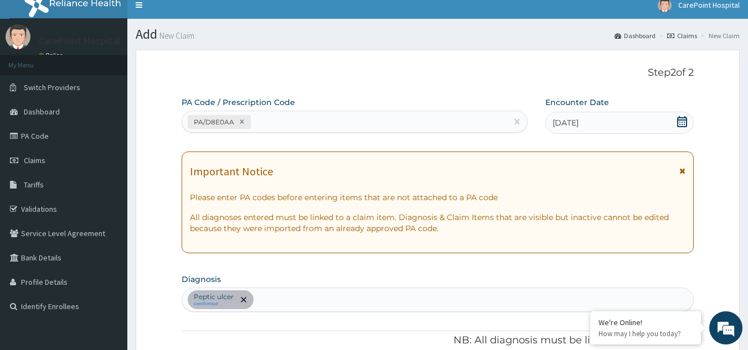
click at [283, 129] on div "PA/D8E0AA" at bounding box center [344, 122] width 325 height 18
paste input "PA/C8E23E"
type input "PA/C8E23E"
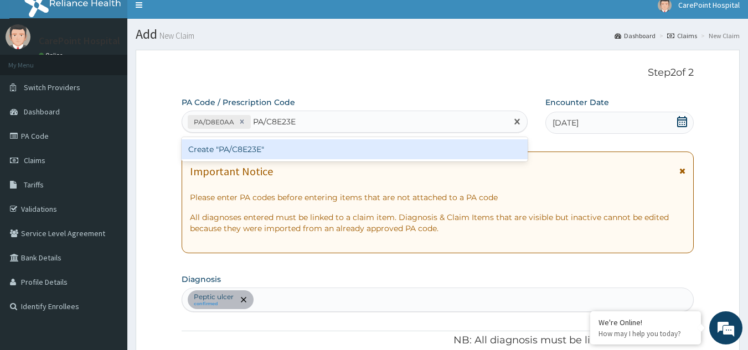
click at [288, 146] on div "Create "PA/C8E23E"" at bounding box center [354, 149] width 346 height 20
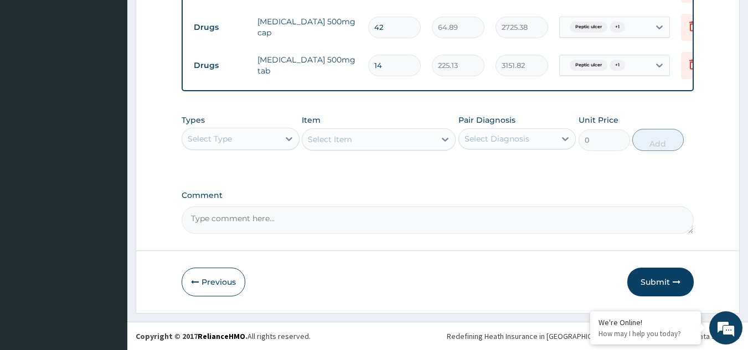
scroll to position [556, 0]
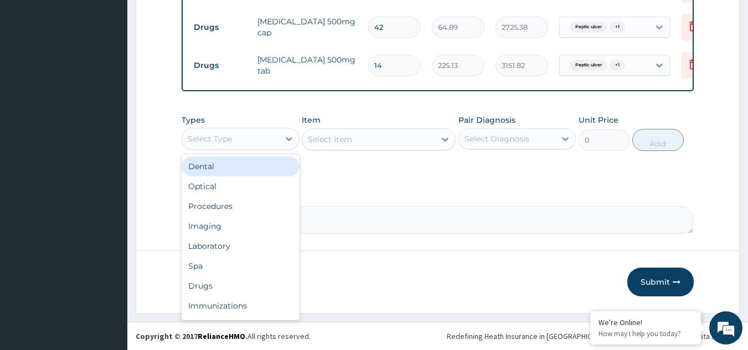
click at [241, 130] on div "Select Type" at bounding box center [230, 139] width 97 height 18
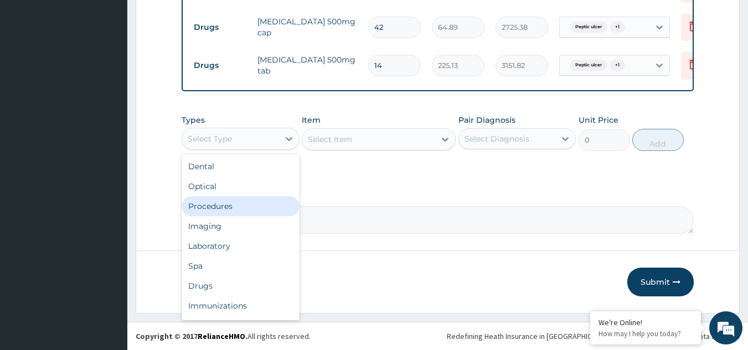
click at [220, 210] on div "Procedures" at bounding box center [240, 206] width 118 height 20
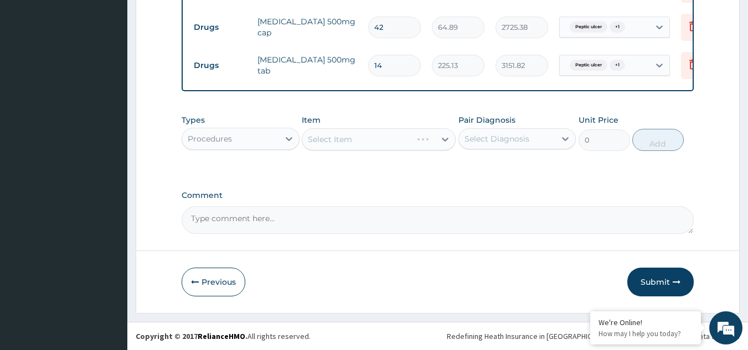
click at [384, 139] on div "Select Item" at bounding box center [379, 139] width 154 height 22
click at [361, 141] on div "Select Item" at bounding box center [368, 140] width 133 height 18
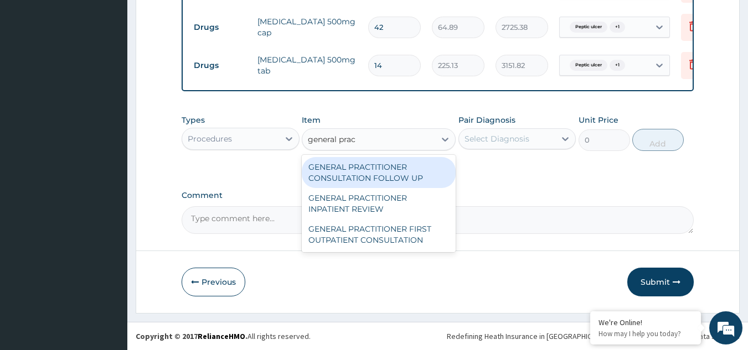
type input "general pract"
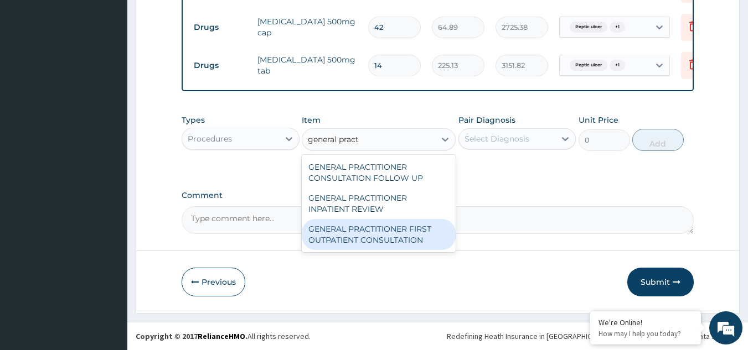
click at [390, 230] on div "GENERAL PRACTITIONER FIRST OUTPATIENT CONSULTATION" at bounding box center [379, 234] width 154 height 31
type input "3750"
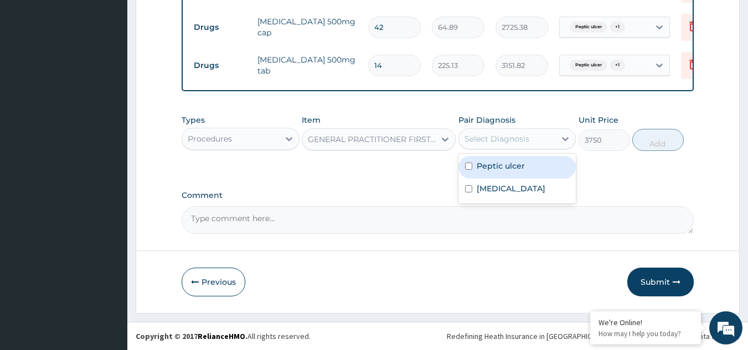
click at [505, 141] on div "Select Diagnosis" at bounding box center [496, 138] width 65 height 11
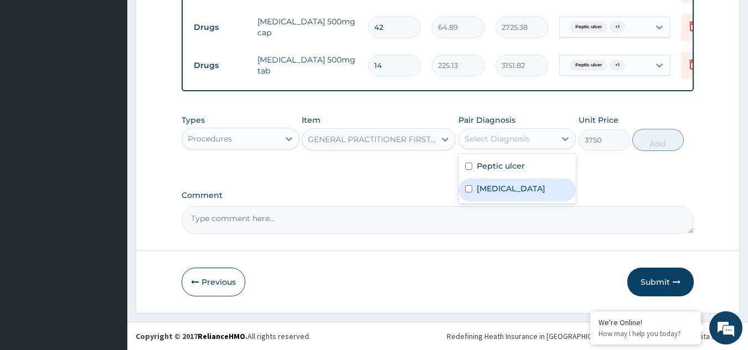
click at [489, 197] on div "[MEDICAL_DATA]" at bounding box center [517, 190] width 118 height 23
checkbox input "true"
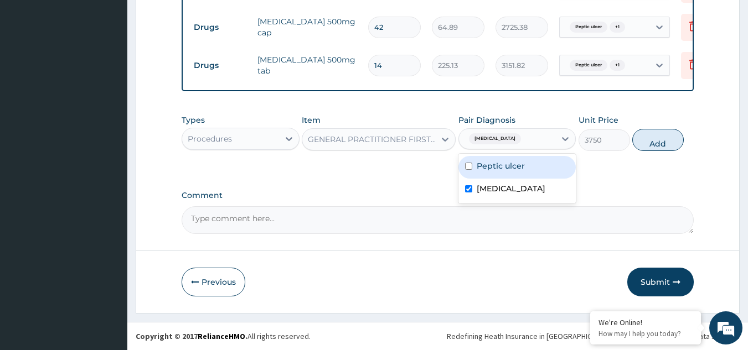
click at [479, 164] on label "Peptic ulcer" at bounding box center [500, 165] width 48 height 11
checkbox input "true"
click at [639, 137] on button "Add" at bounding box center [657, 140] width 51 height 22
type input "0"
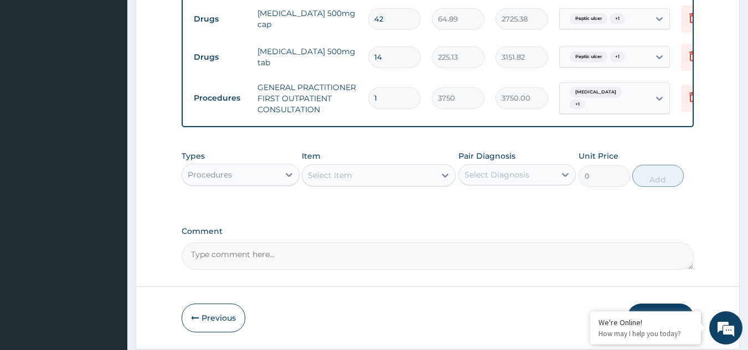
type input "0"
type input "0.00"
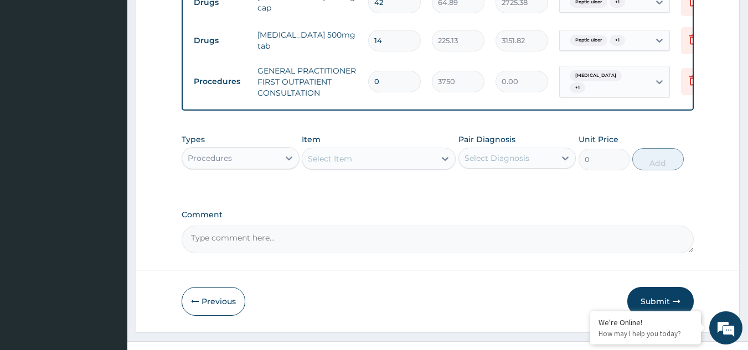
scroll to position [600, 0]
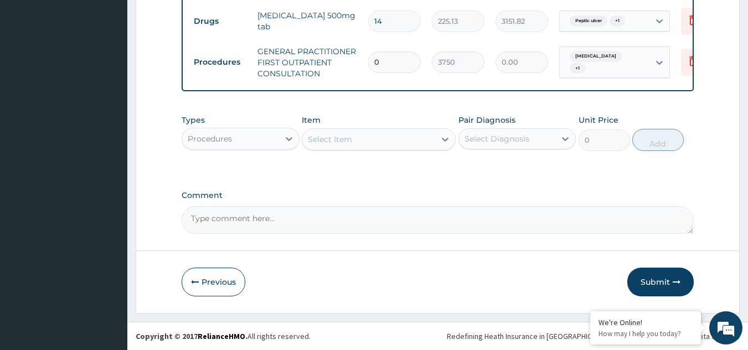
type input "0"
click at [252, 131] on div "Procedures" at bounding box center [230, 139] width 97 height 18
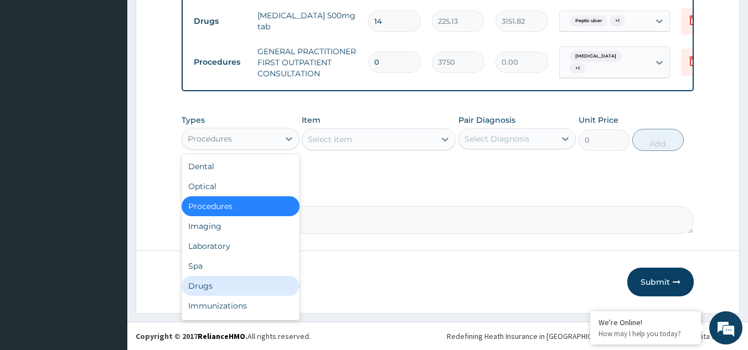
click at [206, 284] on div "Drugs" at bounding box center [240, 286] width 118 height 20
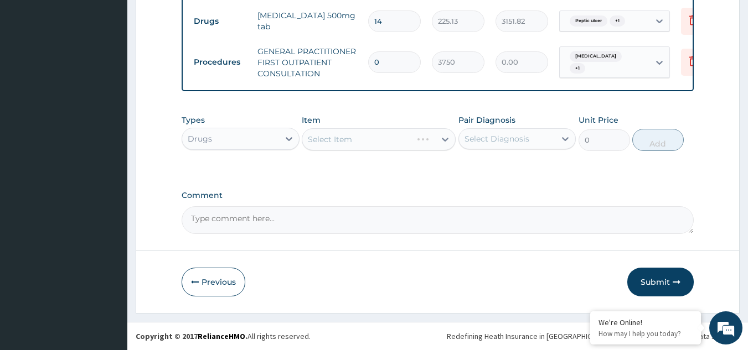
click at [372, 139] on div "Select Item" at bounding box center [379, 139] width 154 height 22
click at [372, 138] on div "Select Item" at bounding box center [379, 139] width 154 height 22
click at [393, 64] on input "0" at bounding box center [394, 62] width 53 height 22
click at [391, 51] on input "0" at bounding box center [394, 62] width 53 height 22
click at [415, 46] on td "0" at bounding box center [394, 62] width 64 height 33
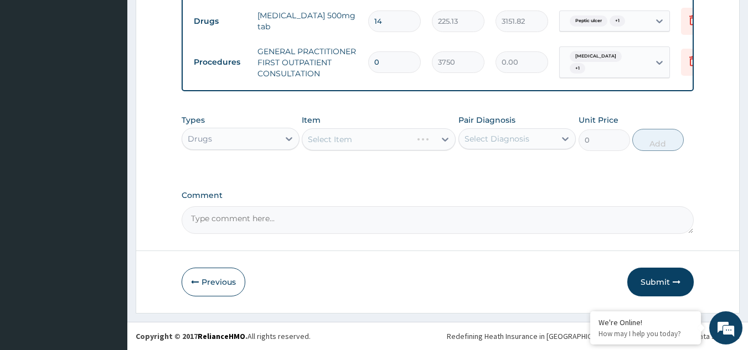
drag, startPoint x: 414, startPoint y: 42, endPoint x: 411, endPoint y: 48, distance: 6.9
click at [413, 46] on td "0" at bounding box center [394, 62] width 64 height 33
click at [402, 51] on input "0" at bounding box center [394, 62] width 53 height 22
click at [400, 51] on input "0" at bounding box center [394, 62] width 53 height 22
click at [388, 53] on input "0" at bounding box center [394, 62] width 53 height 22
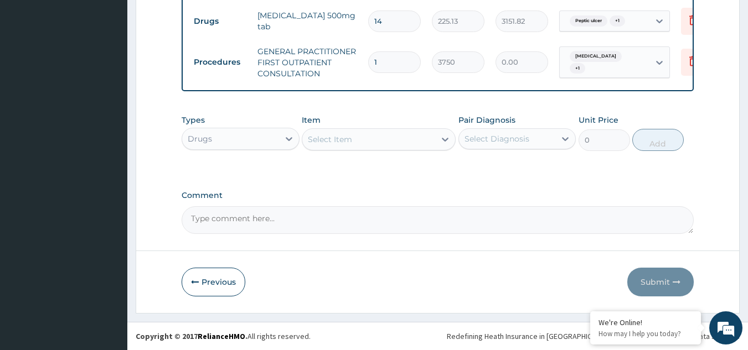
type input "1"
type input "3750.00"
click at [422, 72] on tr "Procedures GENERAL PRACTITIONER FIRST OUTPATIENT CONSULTATION 1 3750 3750.00 [M…" at bounding box center [459, 62] width 542 height 44
click at [361, 140] on div "Select Item" at bounding box center [368, 140] width 133 height 18
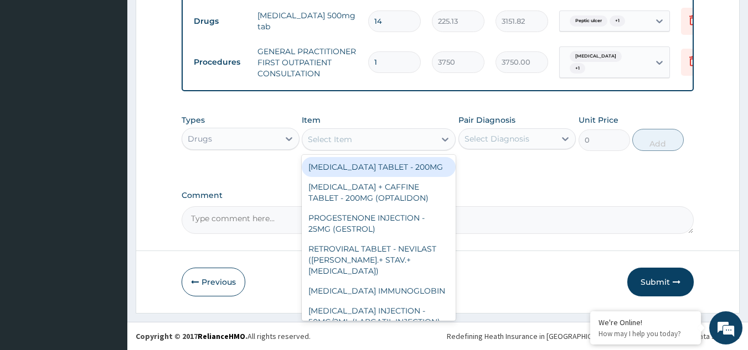
click at [356, 152] on div "Types Drugs Item option GENERAL PRACTITIONER FIRST OUTPATIENT CONSULTATION, sel…" at bounding box center [437, 133] width 512 height 48
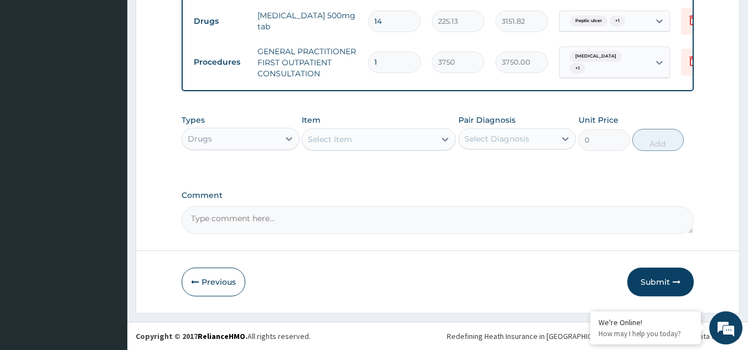
click at [369, 141] on div "Select Item" at bounding box center [368, 140] width 133 height 18
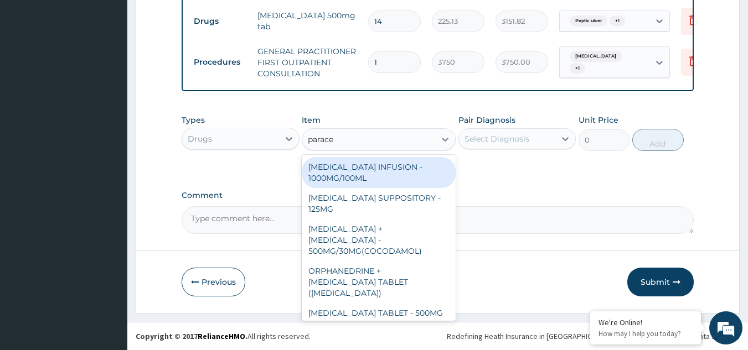
type input "paracet"
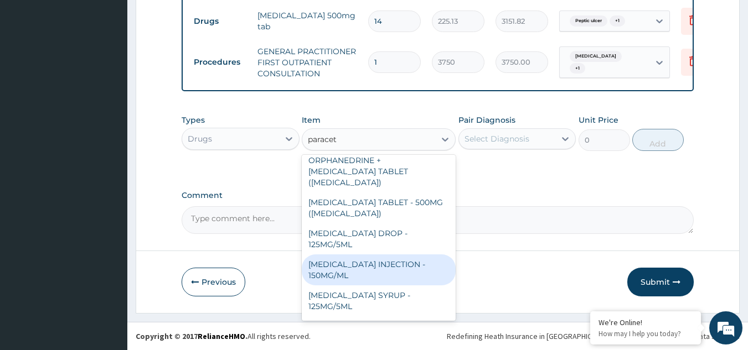
scroll to position [117, 0]
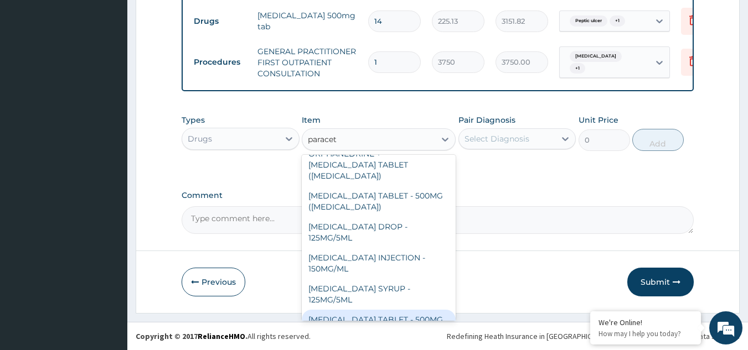
click at [380, 310] on div "[MEDICAL_DATA] TABLET - 500MG" at bounding box center [379, 320] width 154 height 20
type input "33.599999999999994"
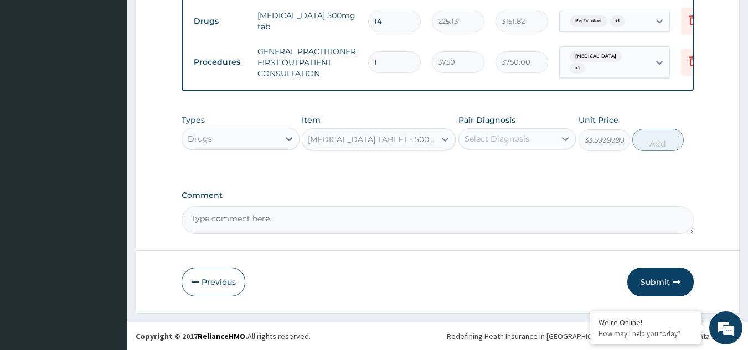
click at [491, 138] on div "Select Diagnosis" at bounding box center [496, 138] width 65 height 11
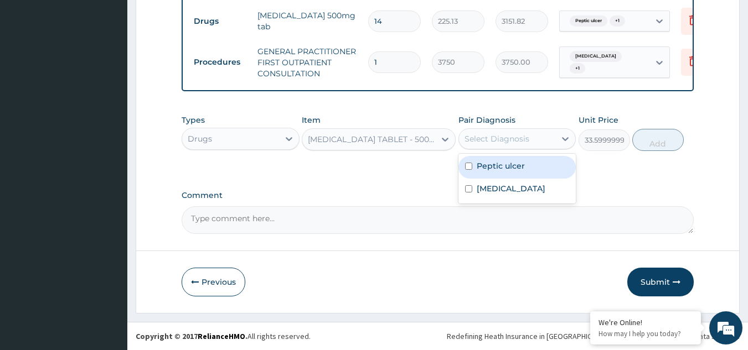
click at [495, 199] on div "[MEDICAL_DATA]" at bounding box center [517, 190] width 118 height 23
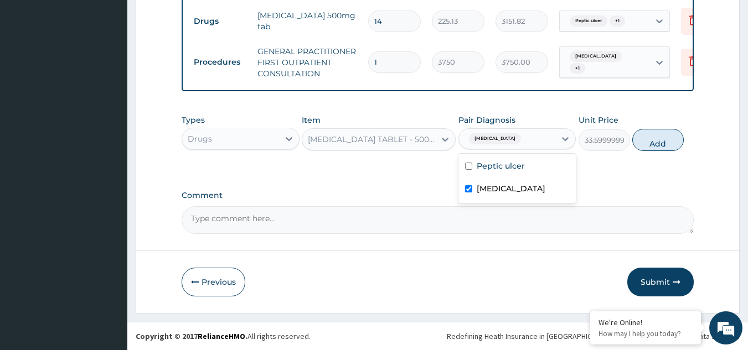
checkbox input "true"
click at [652, 139] on button "Add" at bounding box center [657, 140] width 51 height 22
type input "0"
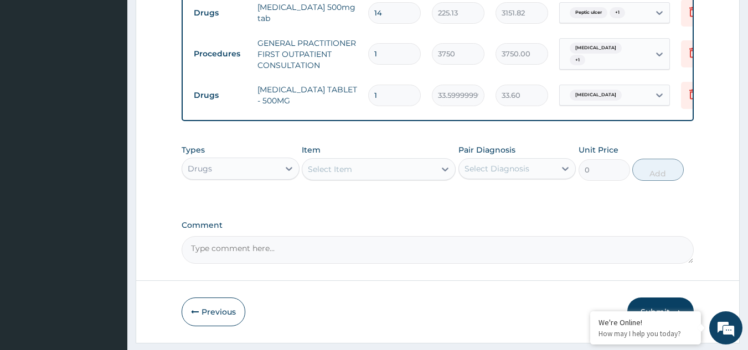
click at [386, 52] on input "1" at bounding box center [394, 54] width 53 height 22
click at [389, 91] on input "1" at bounding box center [394, 96] width 53 height 22
type input "18"
type input "604.80"
type input "18"
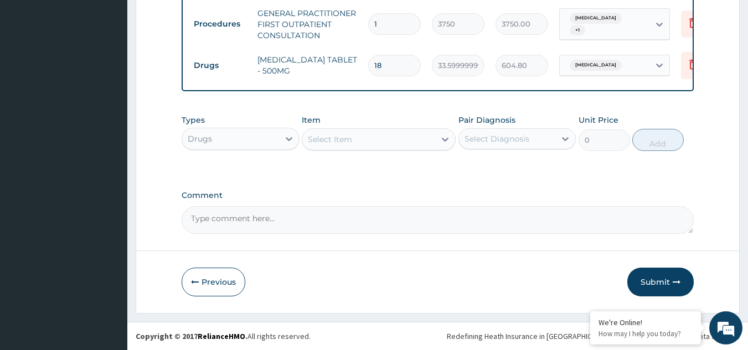
scroll to position [639, 0]
click at [379, 139] on div "Select Item" at bounding box center [368, 140] width 133 height 18
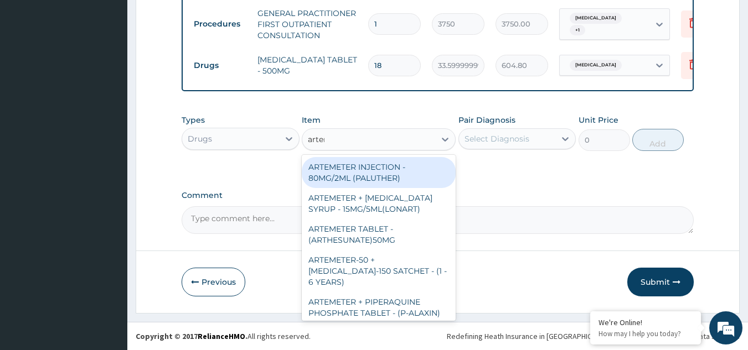
type input "arteme"
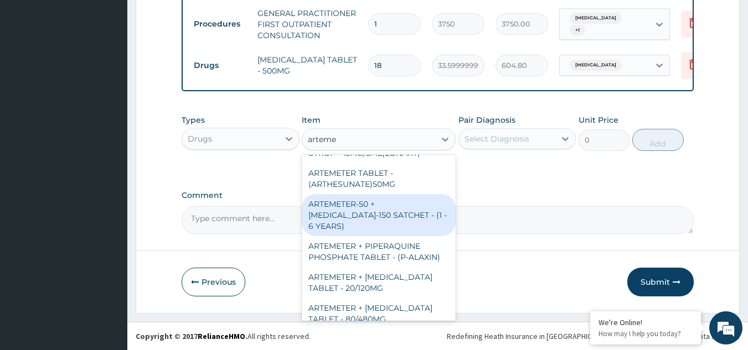
scroll to position [111, 0]
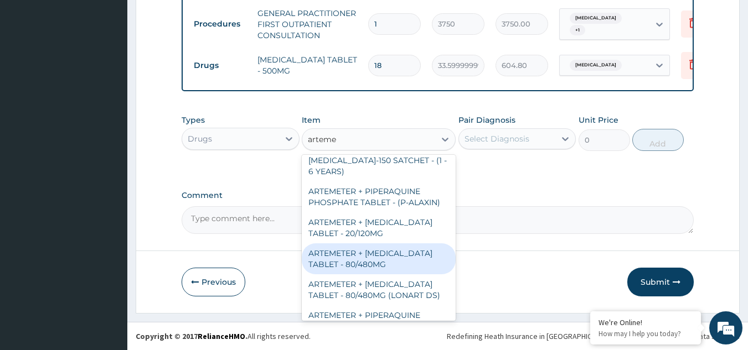
click at [389, 268] on div "ARTEMETER + [MEDICAL_DATA] TABLET - 80/480MG" at bounding box center [379, 258] width 154 height 31
type input "364"
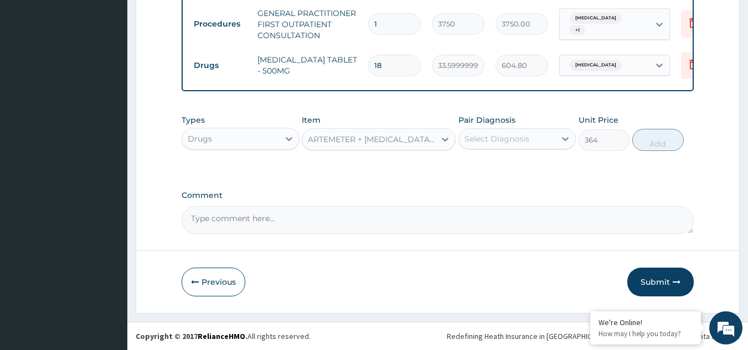
click at [508, 140] on div "Select Diagnosis" at bounding box center [496, 138] width 65 height 11
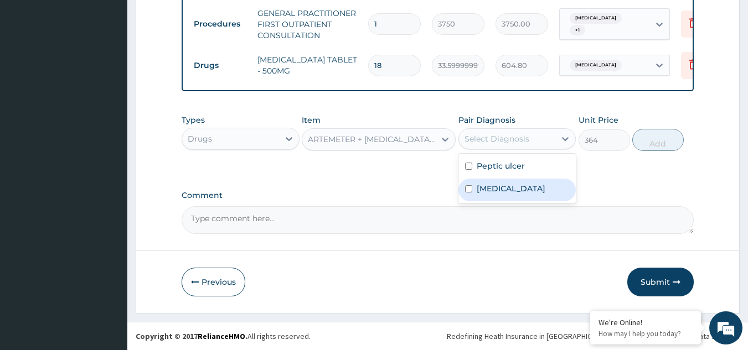
click at [510, 194] on label "[MEDICAL_DATA]" at bounding box center [510, 188] width 69 height 11
checkbox input "true"
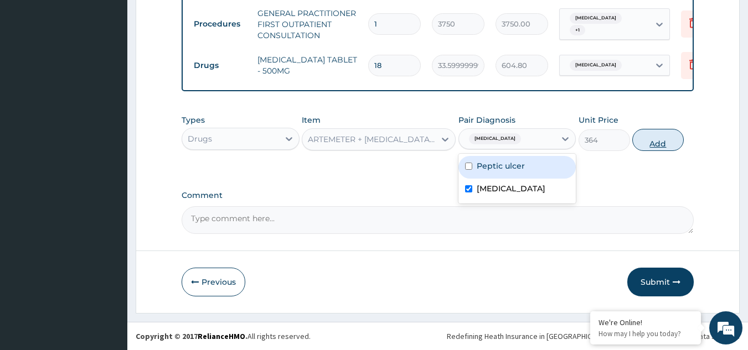
click at [654, 138] on button "Add" at bounding box center [657, 140] width 51 height 22
type input "0"
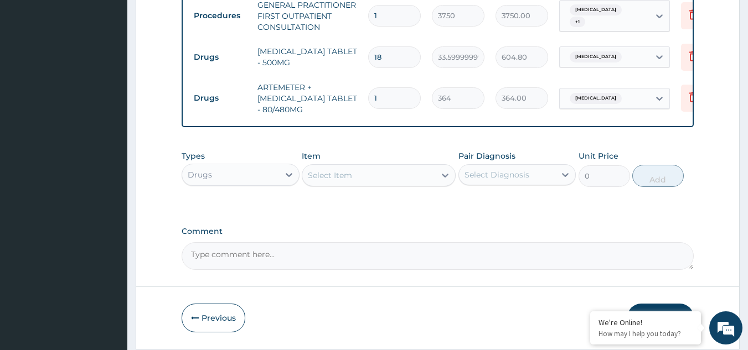
type input "0.00"
type input "6"
type input "2184.00"
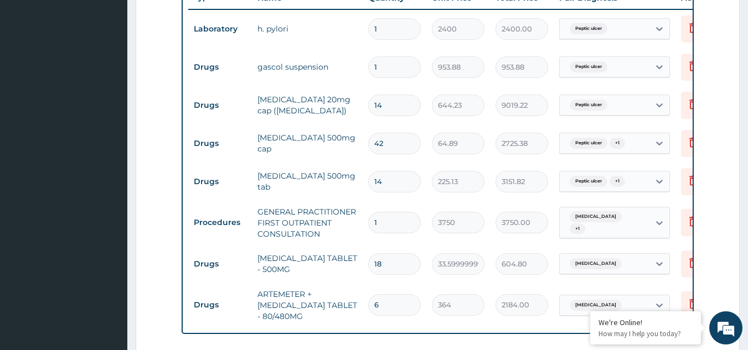
scroll to position [417, 0]
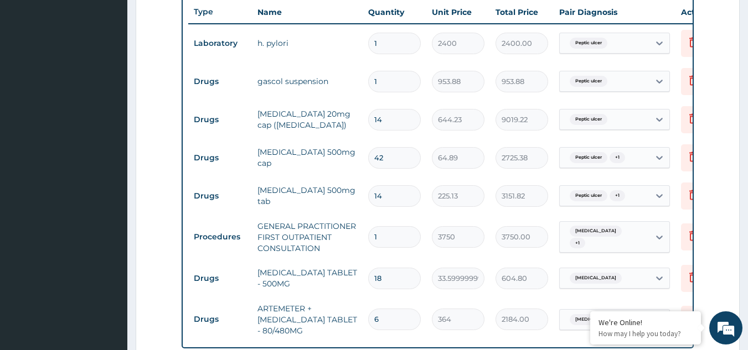
type input "6"
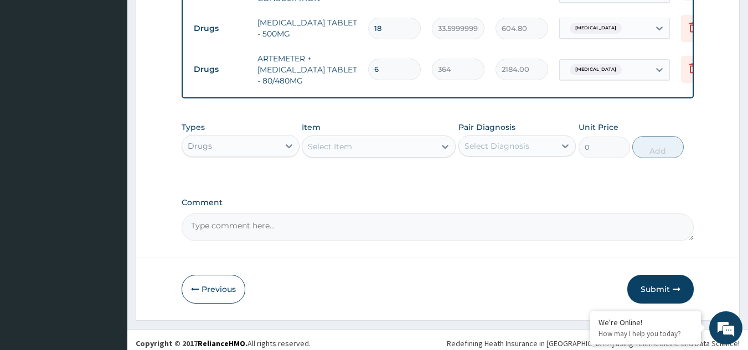
scroll to position [683, 0]
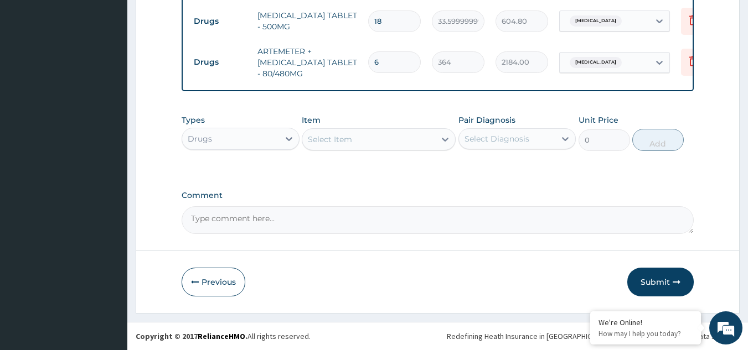
click at [334, 131] on div "Select Item" at bounding box center [368, 140] width 133 height 18
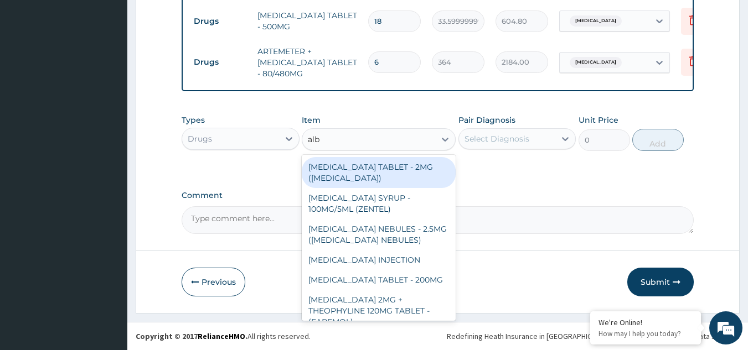
type input "albe"
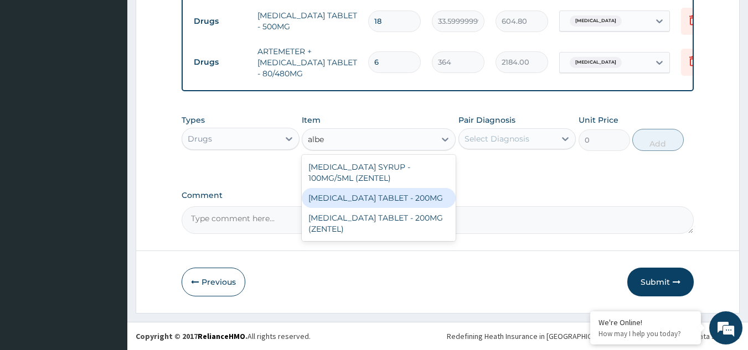
click at [390, 198] on div "[MEDICAL_DATA] TABLET - 200MG" at bounding box center [379, 198] width 154 height 20
type input "280"
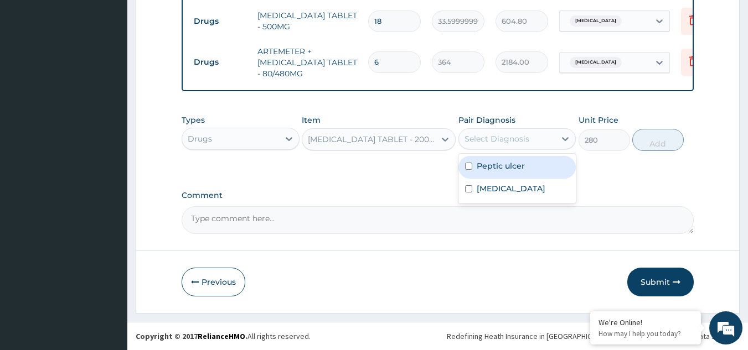
click at [516, 143] on div "Select Diagnosis" at bounding box center [496, 138] width 65 height 11
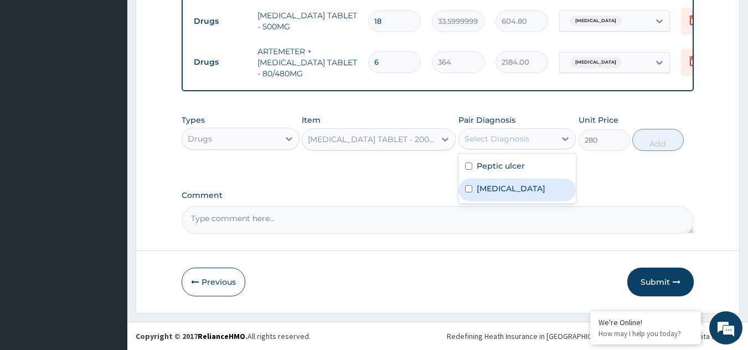
click at [506, 188] on label "[MEDICAL_DATA]" at bounding box center [510, 188] width 69 height 11
checkbox input "true"
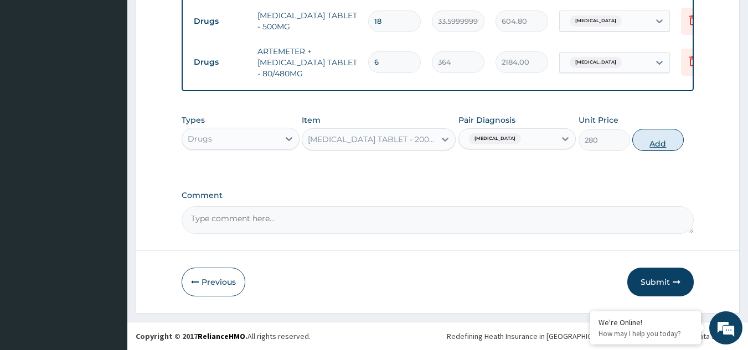
click at [662, 144] on button "Add" at bounding box center [657, 140] width 51 height 22
type input "0"
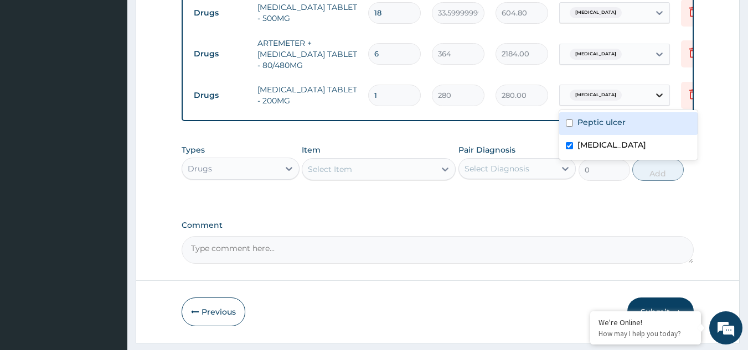
click at [657, 94] on icon at bounding box center [659, 95] width 11 height 11
click at [613, 122] on label "Peptic ulcer" at bounding box center [601, 122] width 48 height 11
checkbox input "true"
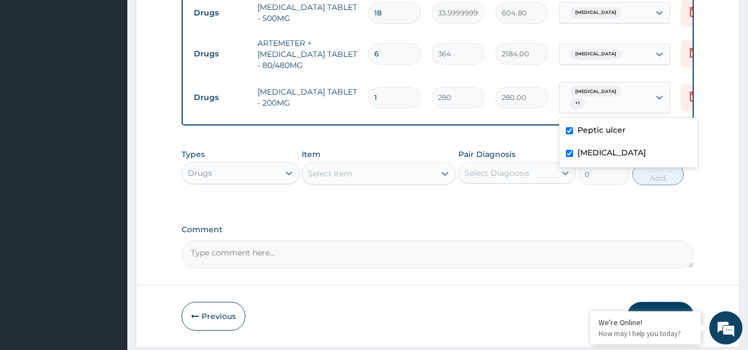
click at [604, 157] on label "[MEDICAL_DATA]" at bounding box center [611, 152] width 69 height 11
checkbox input "false"
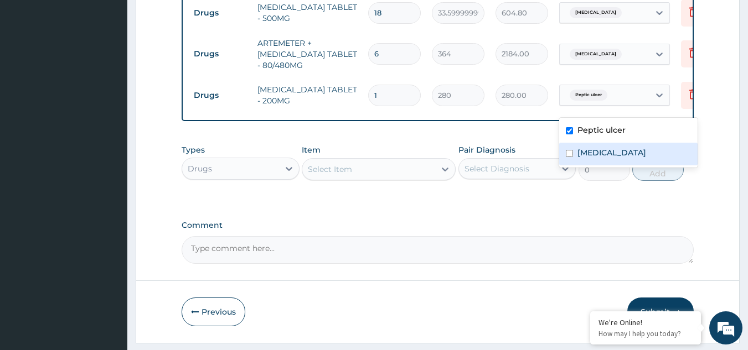
click at [409, 97] on input "1" at bounding box center [394, 96] width 53 height 22
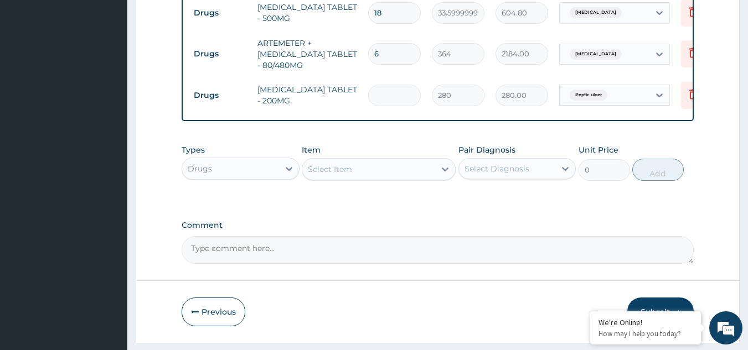
type input "0.00"
type input "2"
type input "560.00"
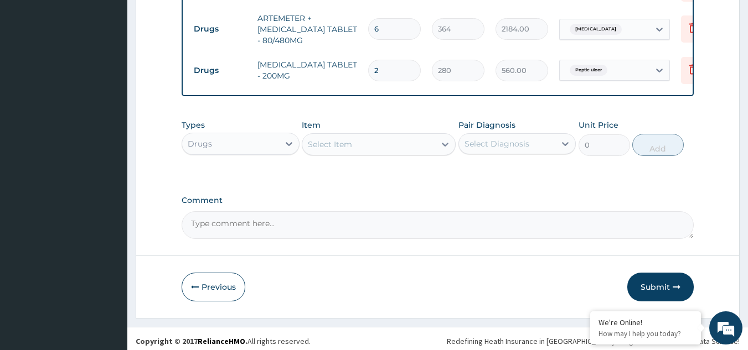
scroll to position [721, 0]
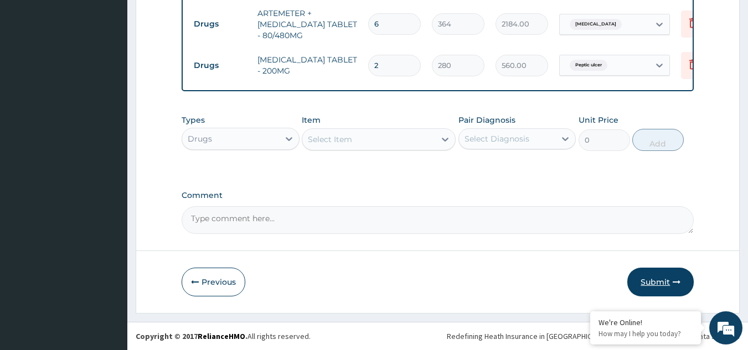
type input "2"
click at [648, 283] on button "Submit" at bounding box center [660, 282] width 66 height 29
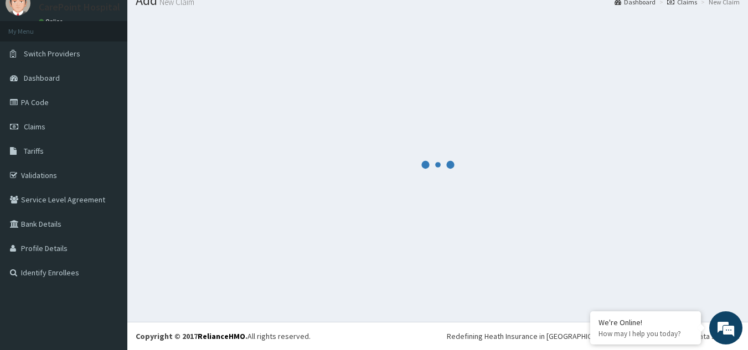
scroll to position [43, 0]
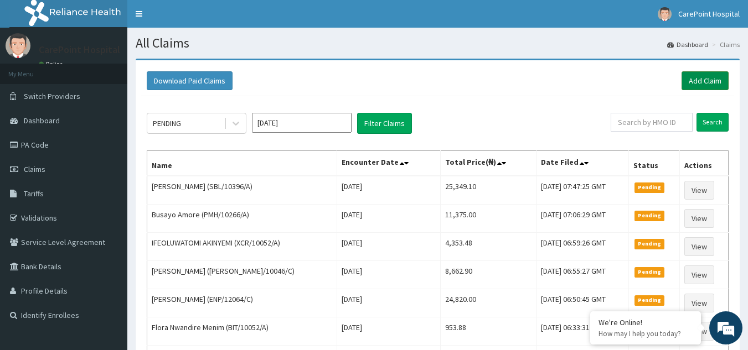
click at [689, 85] on link "Add Claim" at bounding box center [704, 80] width 47 height 19
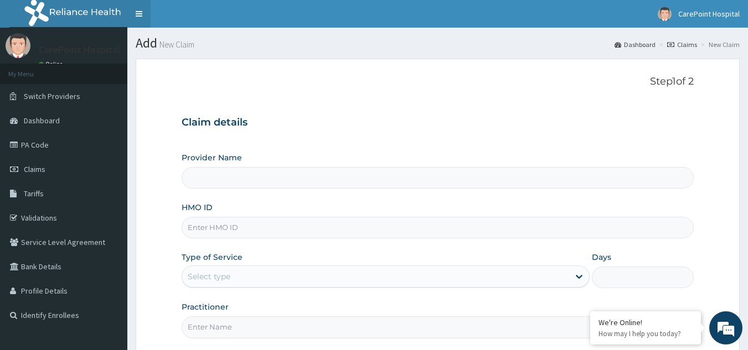
type input "[GEOGRAPHIC_DATA], [GEOGRAPHIC_DATA] ([GEOGRAPHIC_DATA])"
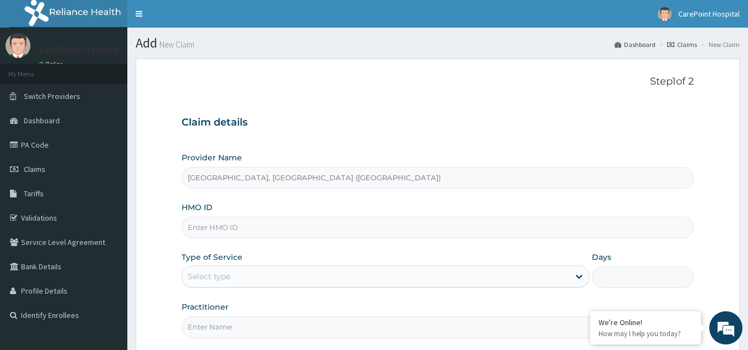
click at [233, 222] on input "HMO ID" at bounding box center [437, 228] width 512 height 22
paste input "NBC/10342/B"
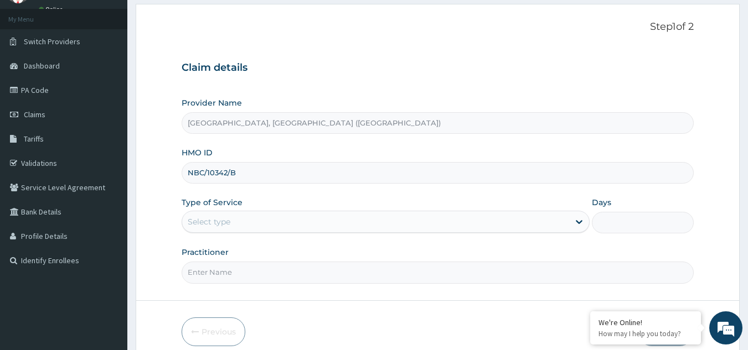
scroll to position [55, 0]
type input "NBC/10342/B"
click at [238, 222] on div "Select type" at bounding box center [375, 221] width 387 height 18
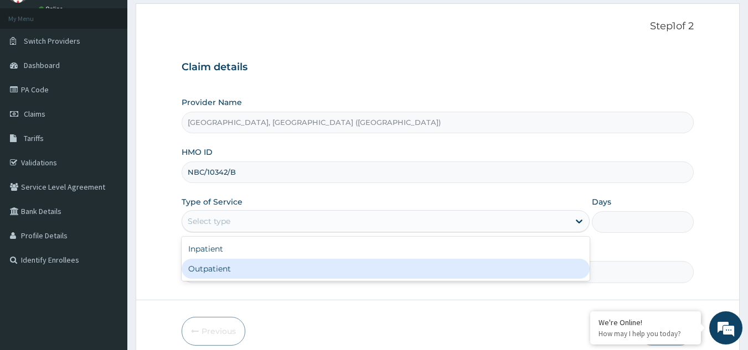
click at [241, 269] on div "Outpatient" at bounding box center [385, 269] width 408 height 20
type input "1"
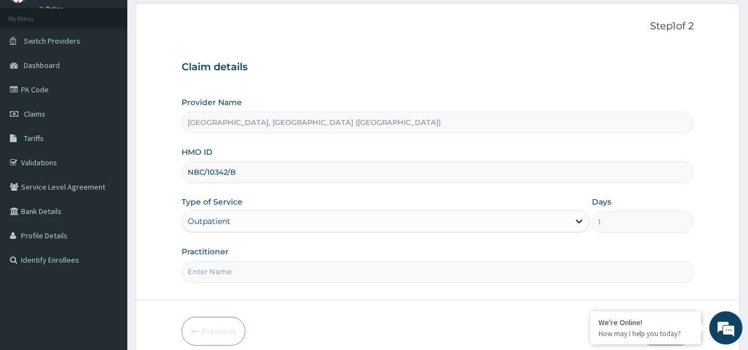
click at [241, 269] on input "Practitioner" at bounding box center [437, 272] width 512 height 22
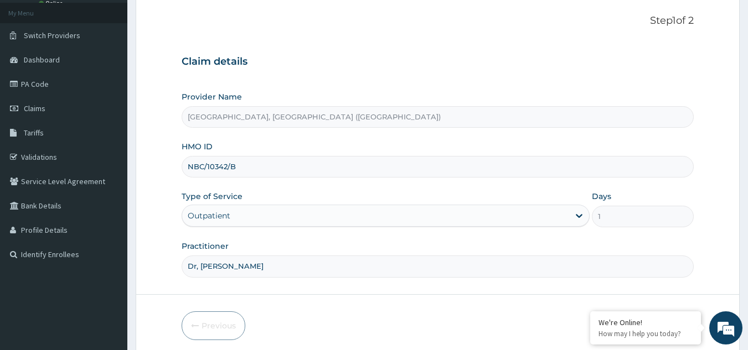
scroll to position [105, 0]
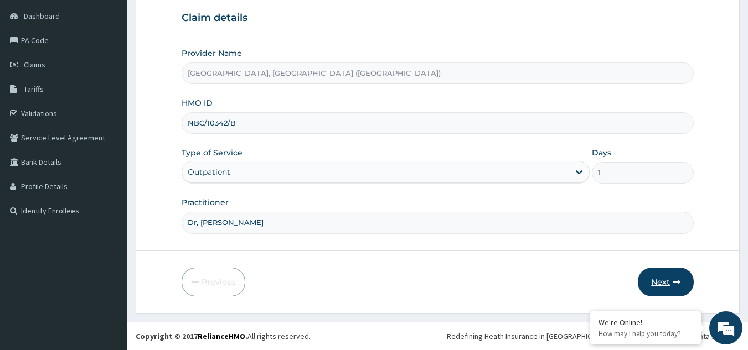
type input "Dr, [PERSON_NAME]"
click at [658, 287] on button "Next" at bounding box center [665, 282] width 56 height 29
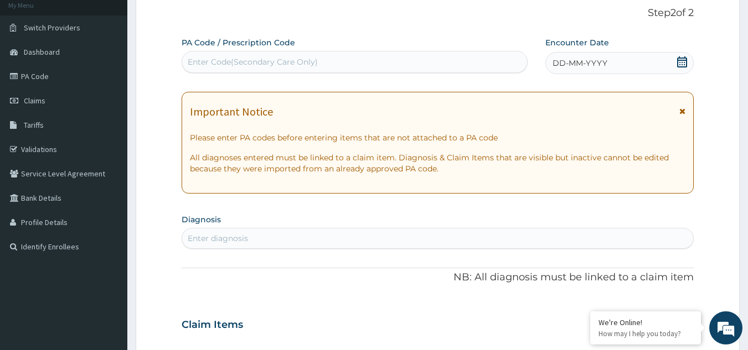
scroll to position [49, 0]
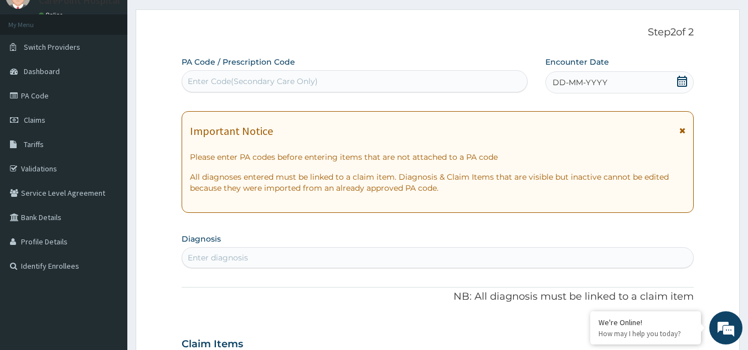
click at [242, 89] on div "Enter Code(Secondary Care Only)" at bounding box center [354, 81] width 345 height 18
click at [259, 90] on div "Enter Code(Secondary Care Only)" at bounding box center [354, 81] width 345 height 18
paste input "PA/A6621B"
type input "PA/A6621B"
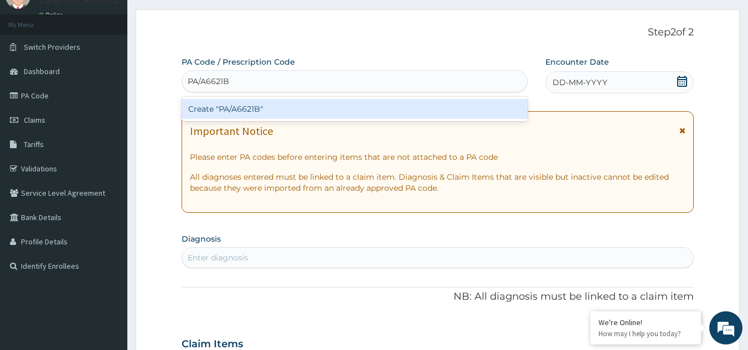
click at [269, 108] on div "Create "PA/A6621B"" at bounding box center [354, 109] width 346 height 20
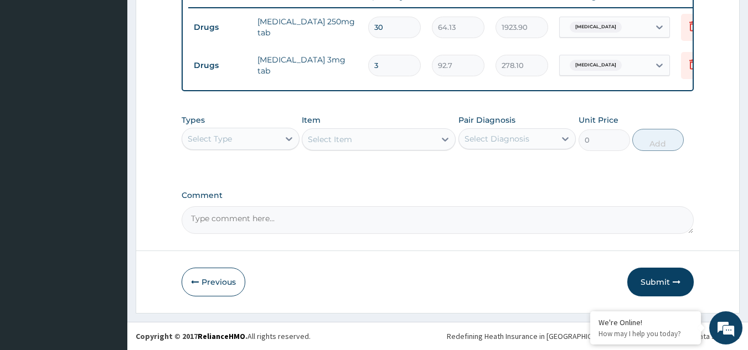
scroll to position [442, 0]
click at [251, 141] on div "Select Type" at bounding box center [230, 139] width 97 height 18
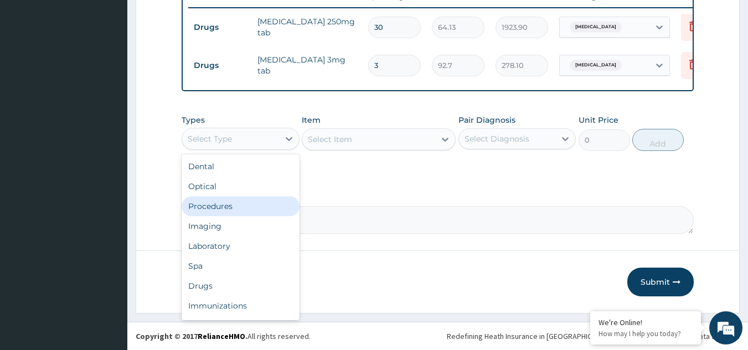
click at [233, 211] on div "Procedures" at bounding box center [240, 206] width 118 height 20
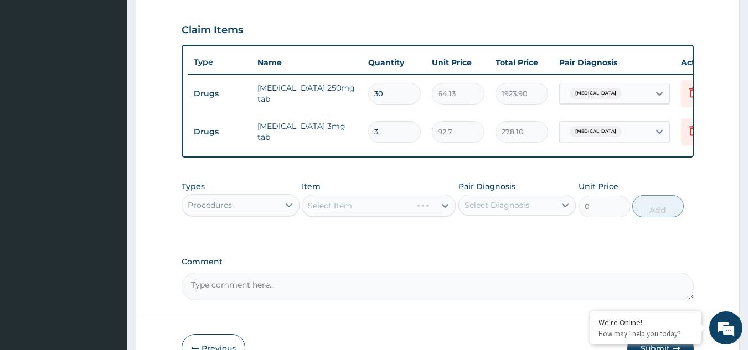
scroll to position [386, 0]
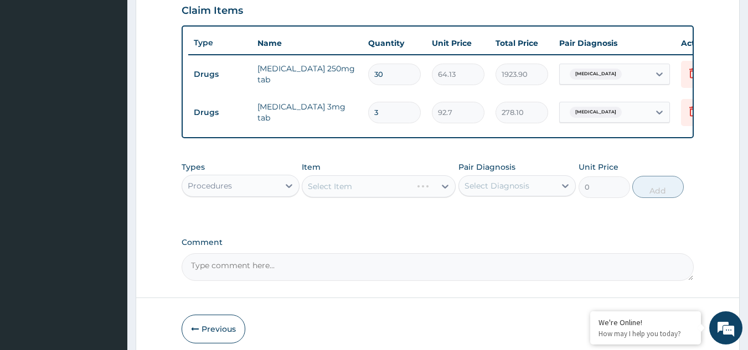
click at [342, 198] on div "Select Item" at bounding box center [379, 186] width 154 height 22
click at [342, 192] on div "Select Item" at bounding box center [330, 186] width 44 height 11
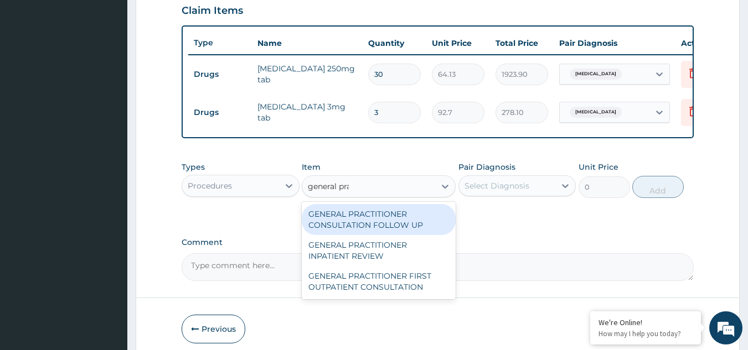
type input "general prac"
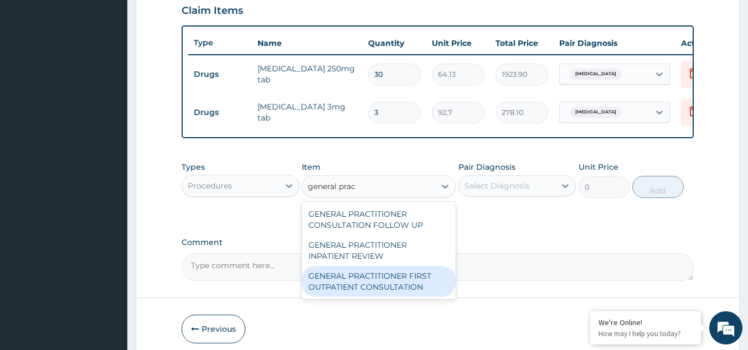
click at [420, 297] on div "GENERAL PRACTITIONER FIRST OUTPATIENT CONSULTATION" at bounding box center [379, 281] width 154 height 31
type input "3750"
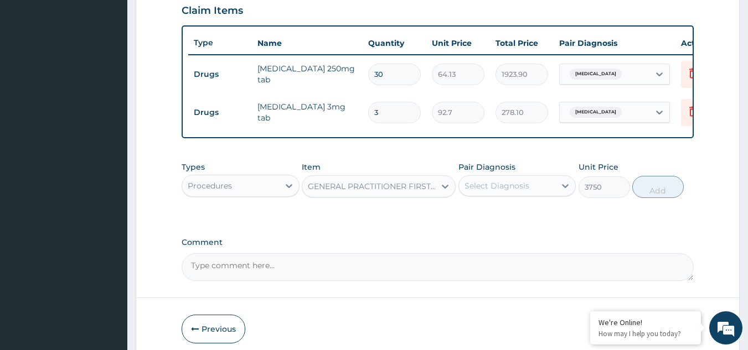
click at [497, 190] on div "Select Diagnosis" at bounding box center [496, 185] width 65 height 11
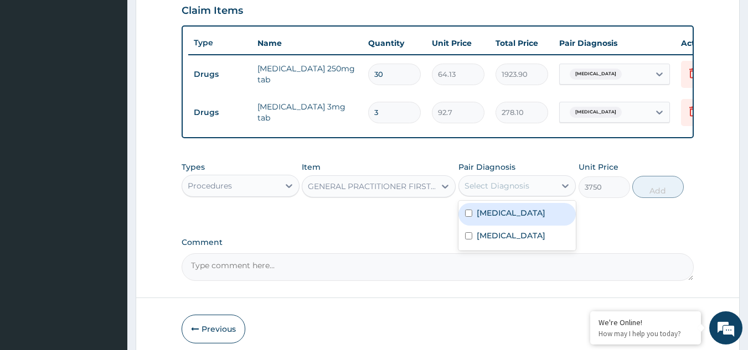
click at [491, 226] on div "[MEDICAL_DATA]" at bounding box center [517, 214] width 118 height 23
checkbox input "true"
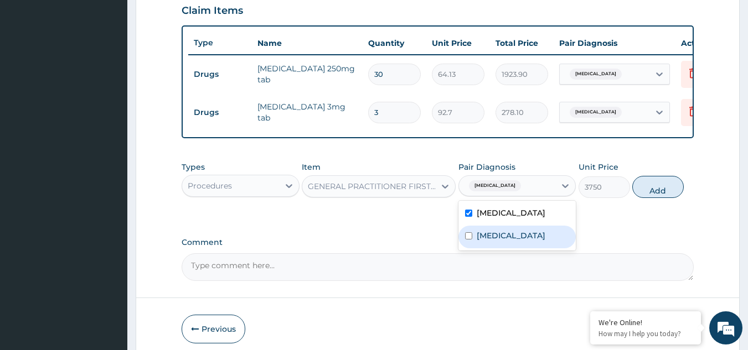
click at [491, 241] on label "[MEDICAL_DATA]" at bounding box center [510, 235] width 69 height 11
checkbox input "true"
click at [631, 204] on div "Types Procedures Item GENERAL PRACTITIONER FIRST OUTPATIENT CONSULTATION Pair D…" at bounding box center [437, 180] width 512 height 48
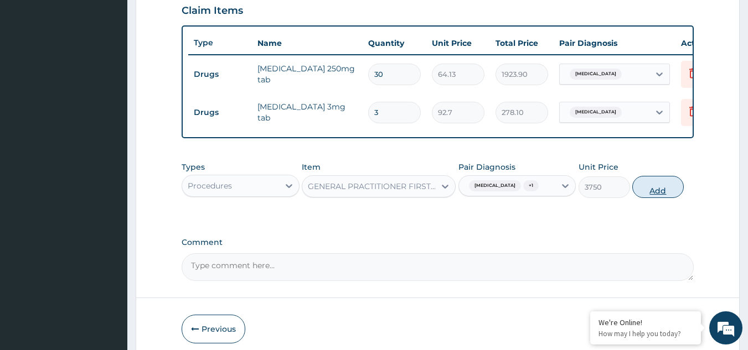
click at [645, 198] on button "Add" at bounding box center [657, 187] width 51 height 22
type input "0"
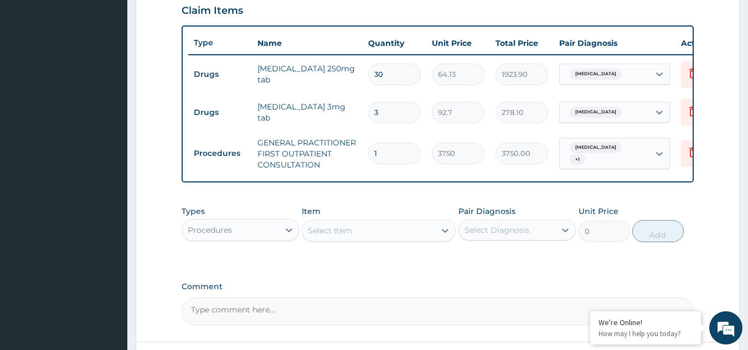
scroll to position [331, 0]
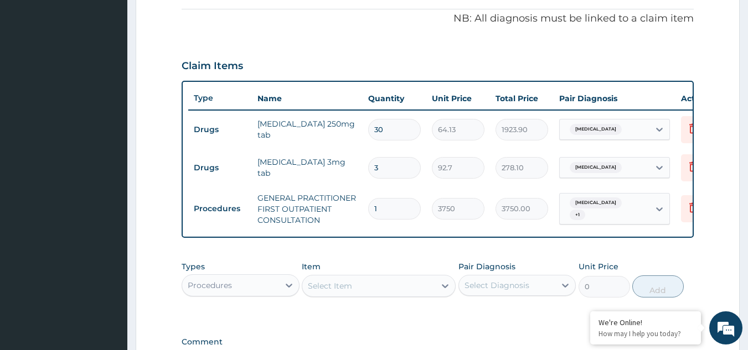
click at [390, 133] on input "30" at bounding box center [394, 130] width 53 height 22
type input "3"
type input "192.39"
type input "0.00"
type input "5"
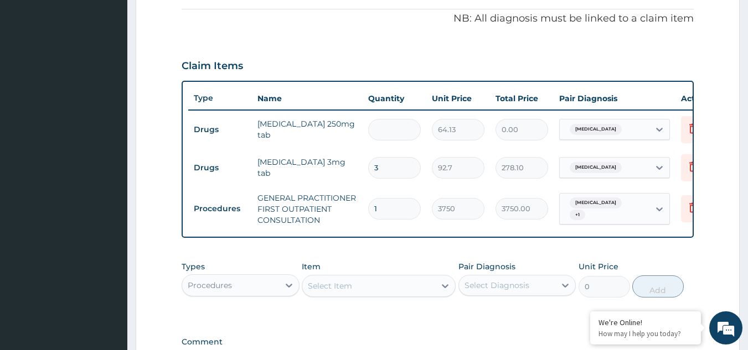
type input "320.65"
type input "50"
type input "3206.50"
type input "50"
click at [403, 171] on input "3" at bounding box center [394, 168] width 53 height 22
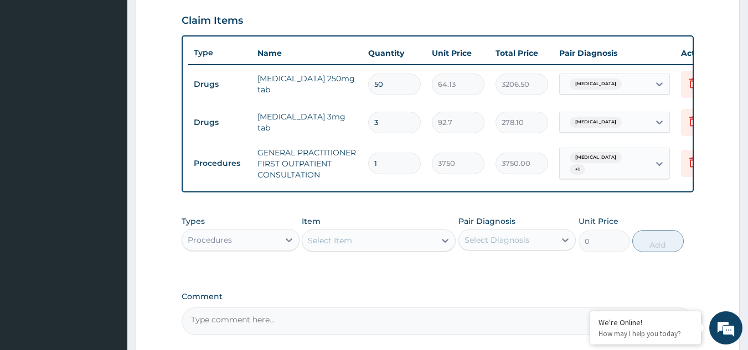
scroll to position [375, 0]
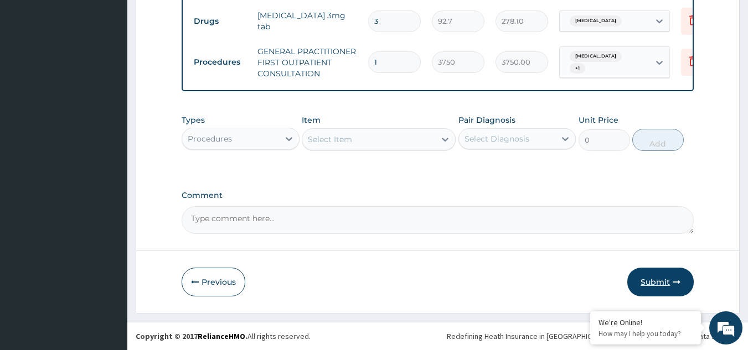
click at [652, 286] on button "Submit" at bounding box center [660, 282] width 66 height 29
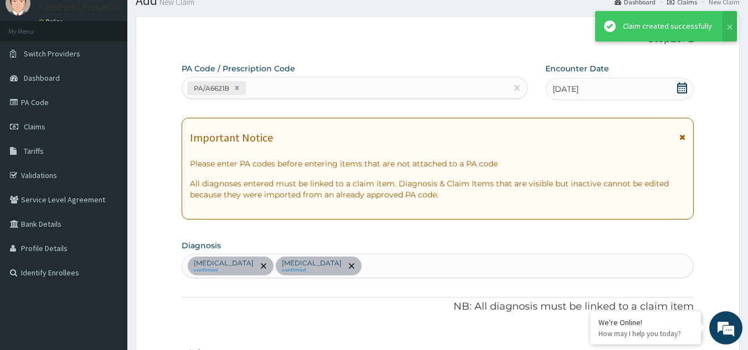
scroll to position [486, 0]
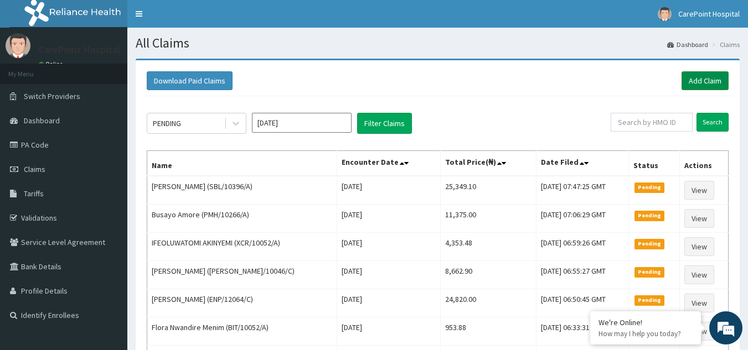
click at [713, 79] on link "Add Claim" at bounding box center [704, 80] width 47 height 19
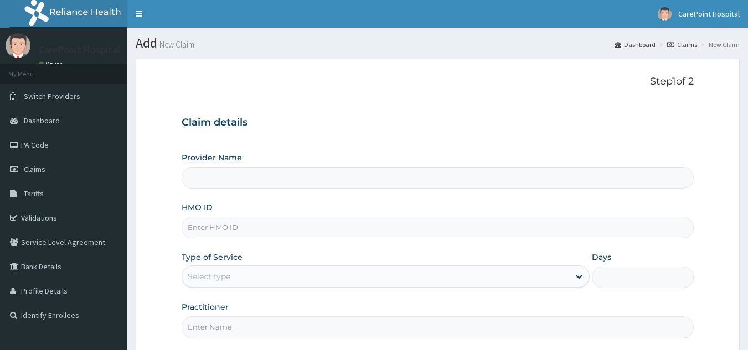
click at [236, 181] on input "Provider Name" at bounding box center [437, 178] width 512 height 22
type input "[GEOGRAPHIC_DATA], [GEOGRAPHIC_DATA] ([GEOGRAPHIC_DATA])"
click at [234, 235] on input "HMO ID" at bounding box center [437, 228] width 512 height 22
paste input "LOP/10050/A"
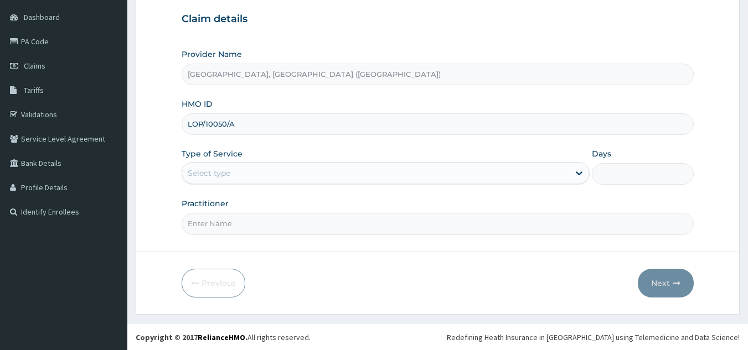
scroll to position [105, 0]
type input "LOP/10050/A"
click at [211, 162] on div "Select type" at bounding box center [385, 172] width 408 height 22
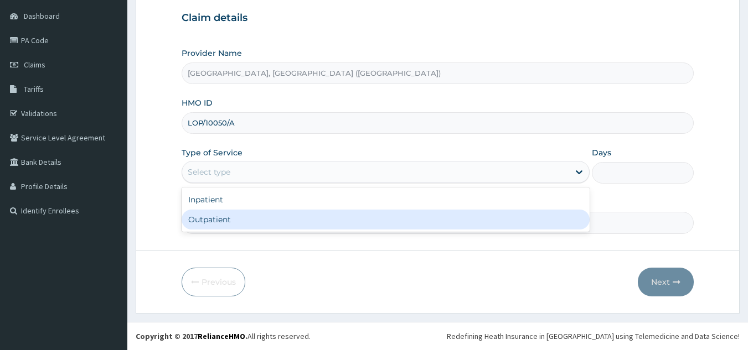
click at [204, 223] on div "Outpatient" at bounding box center [385, 220] width 408 height 20
type input "1"
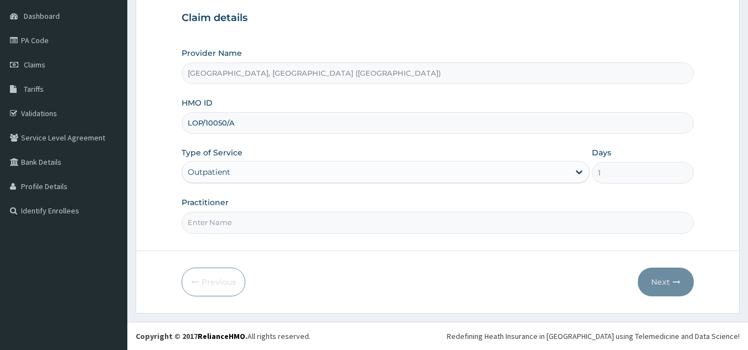
click at [204, 223] on input "Practitioner" at bounding box center [437, 223] width 512 height 22
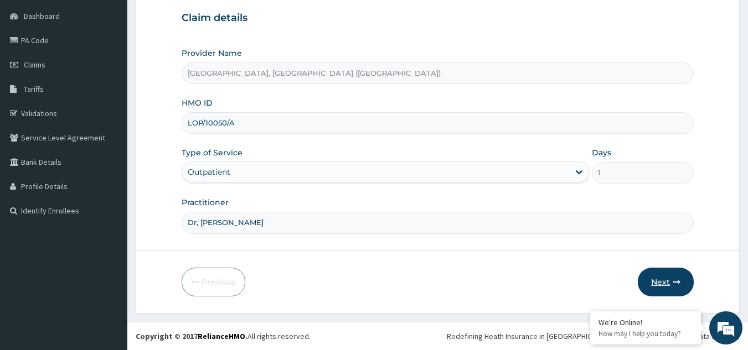
type input "Dr, Steve"
click at [652, 286] on button "Next" at bounding box center [665, 282] width 56 height 29
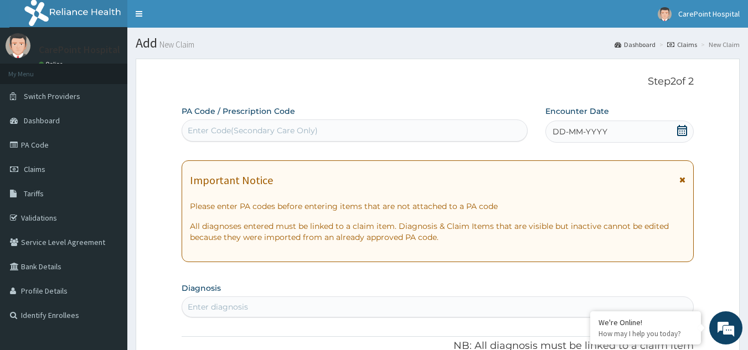
scroll to position [0, 0]
click at [279, 134] on div "Enter Code(Secondary Care Only)" at bounding box center [253, 130] width 130 height 11
paste input "PA/37630D"
type input "PA/37630D"
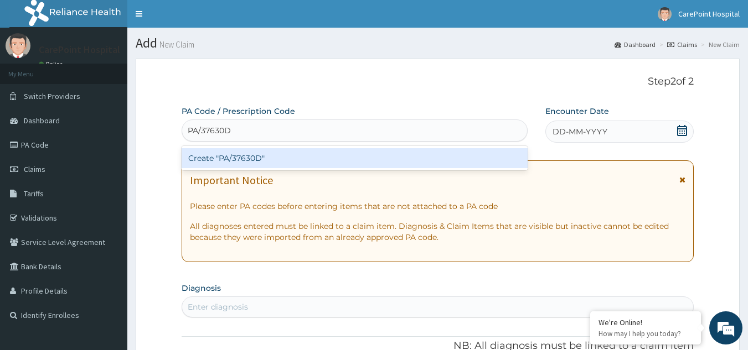
click at [281, 155] on div "Create "PA/37630D"" at bounding box center [354, 158] width 346 height 20
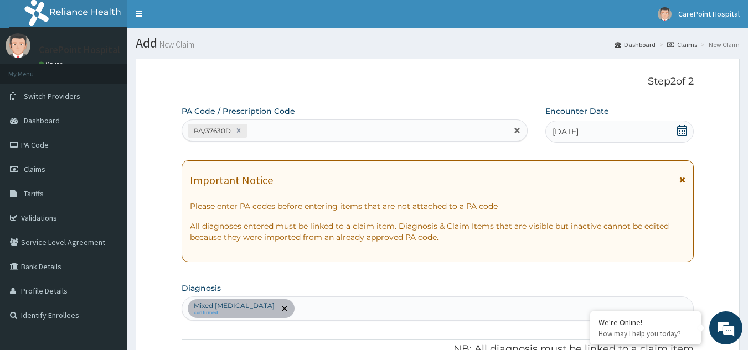
click at [269, 122] on div "PA/37630D" at bounding box center [344, 131] width 325 height 18
paste input "PA/693BCC"
type input "PA/693BCC"
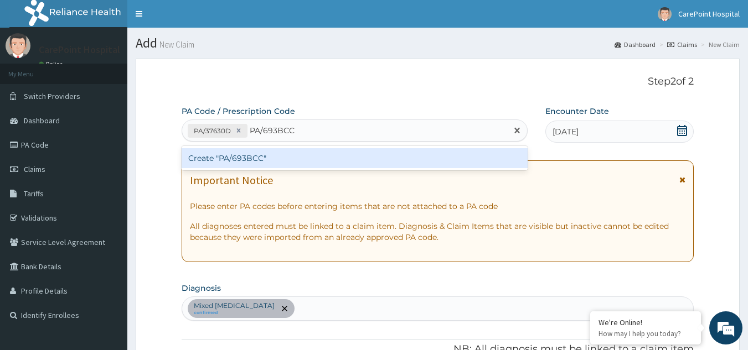
click at [282, 152] on div "Create "PA/693BCC"" at bounding box center [354, 158] width 346 height 20
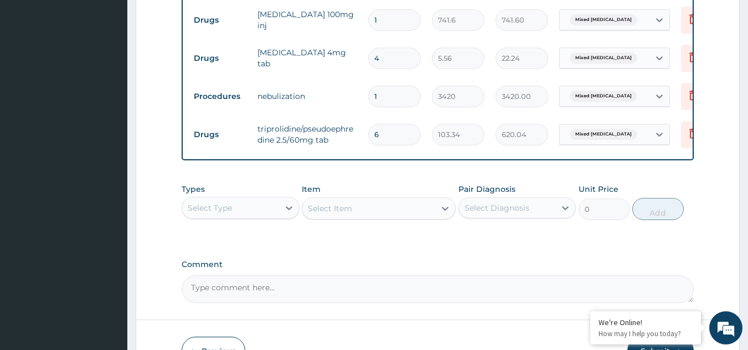
scroll to position [494, 0]
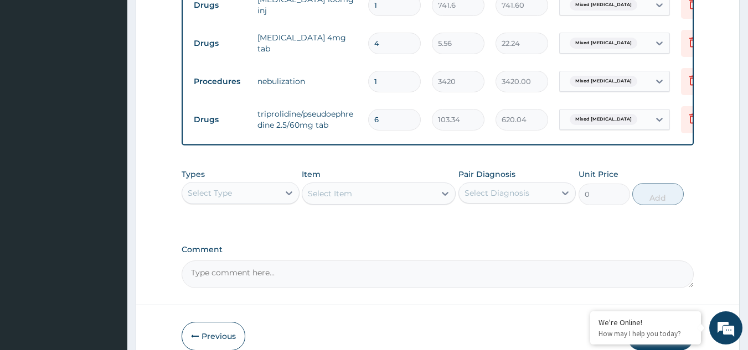
click at [252, 200] on div "Select Type" at bounding box center [230, 193] width 97 height 18
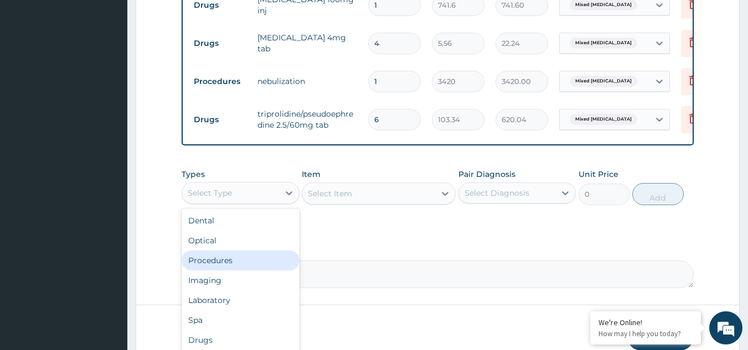
click at [231, 271] on div "Procedures" at bounding box center [240, 261] width 118 height 20
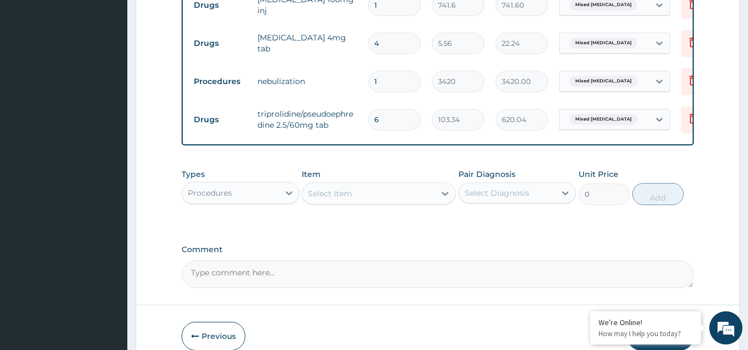
click at [379, 199] on div "Select Item" at bounding box center [368, 194] width 133 height 18
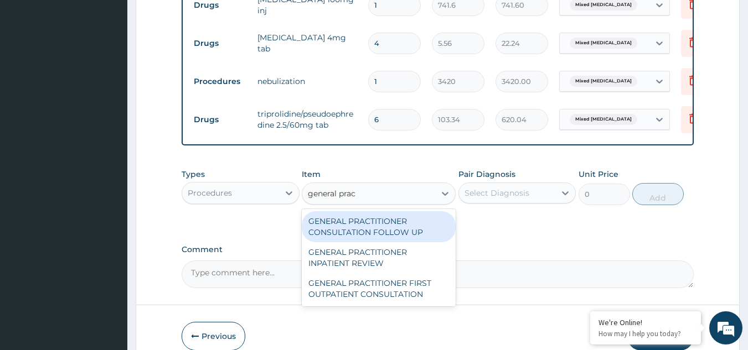
type input "general pract"
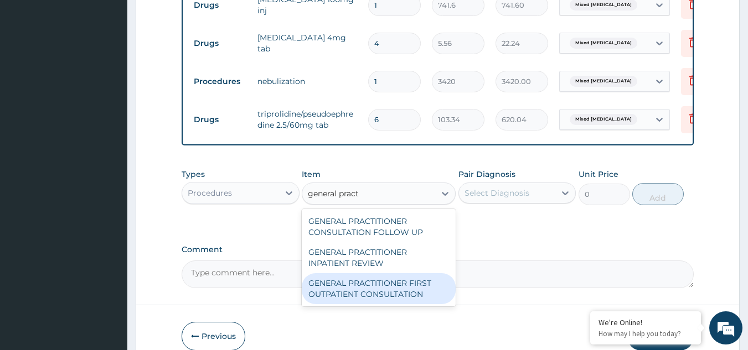
click at [413, 293] on div "GENERAL PRACTITIONER FIRST OUTPATIENT CONSULTATION" at bounding box center [379, 288] width 154 height 31
type input "3750"
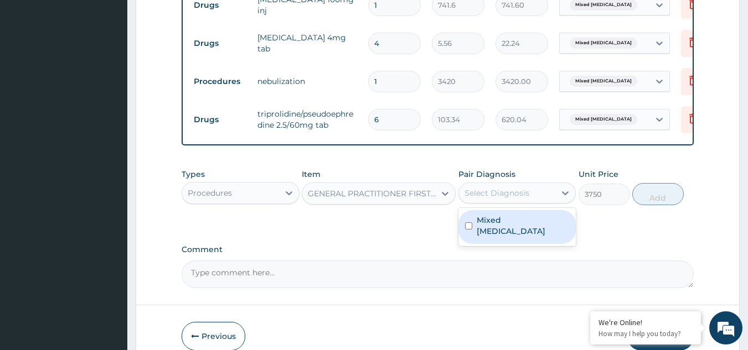
click at [533, 202] on div "Select Diagnosis" at bounding box center [507, 193] width 97 height 18
click at [517, 230] on label "Mixed asthma" at bounding box center [522, 226] width 93 height 22
checkbox input "true"
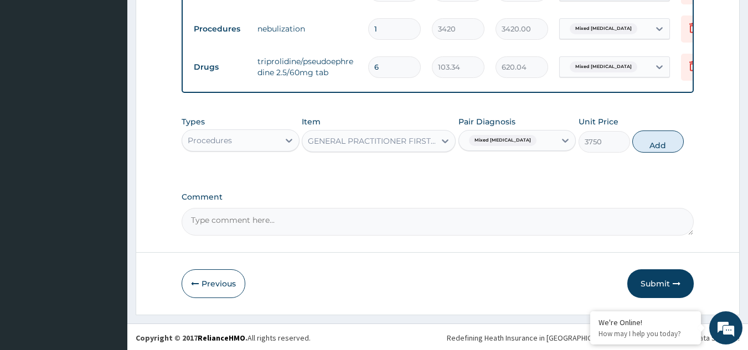
scroll to position [549, 0]
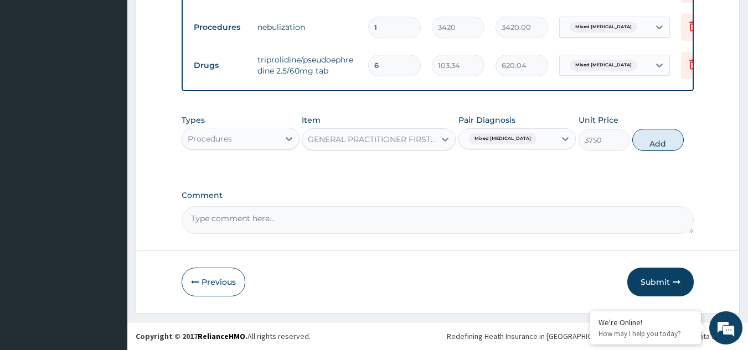
click at [637, 149] on button "Add" at bounding box center [657, 140] width 51 height 22
type input "0"
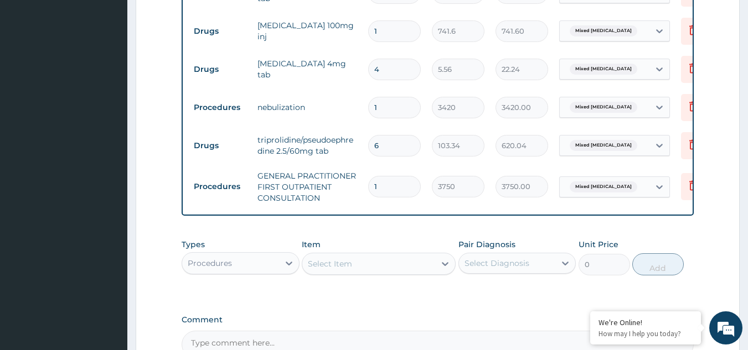
scroll to position [600, 0]
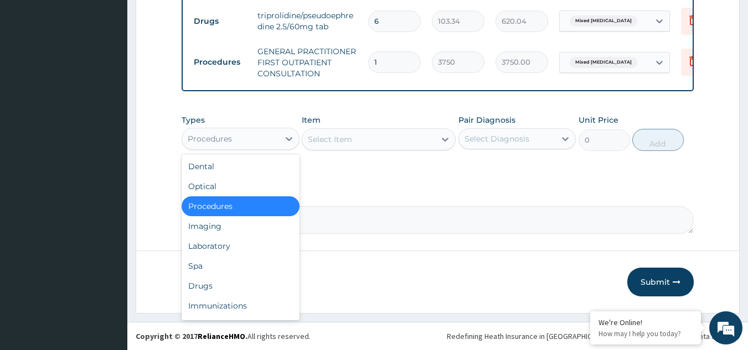
click at [253, 136] on div "Procedures" at bounding box center [230, 139] width 97 height 18
click at [203, 293] on div "Drugs" at bounding box center [240, 286] width 118 height 20
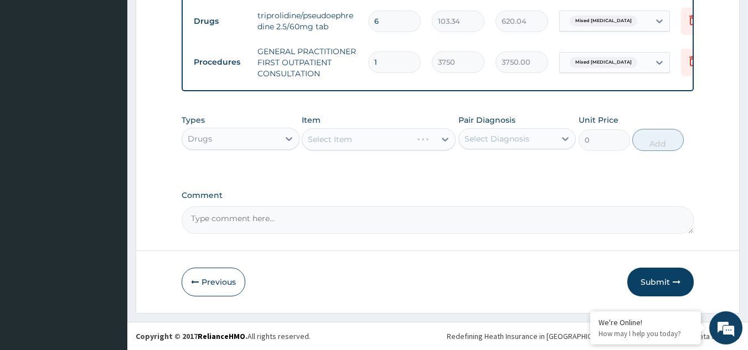
click at [356, 139] on div "Select Item" at bounding box center [379, 139] width 154 height 22
click at [359, 139] on div "Select Item" at bounding box center [368, 140] width 133 height 18
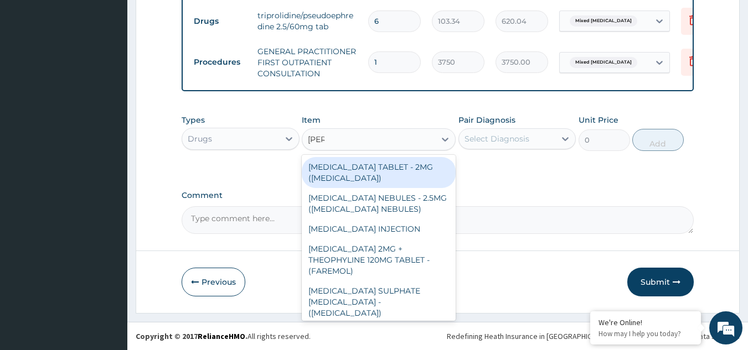
type input "salbu"
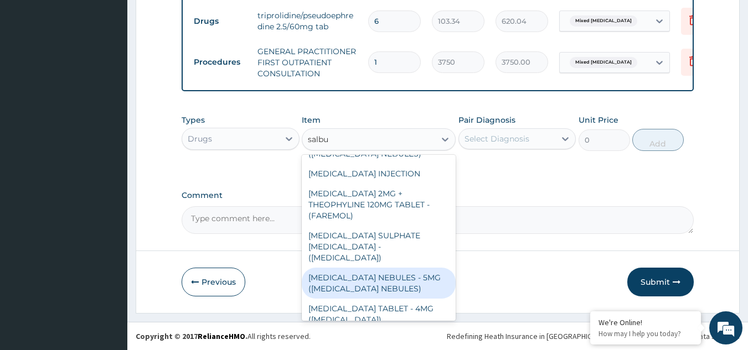
scroll to position [86, 0]
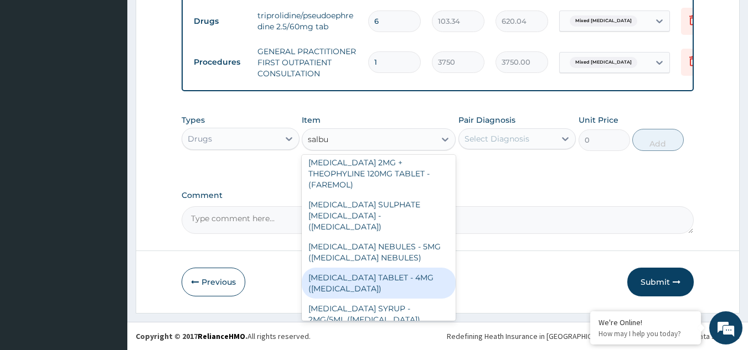
click at [368, 269] on div "SALBUTAMOL TABLET - 4MG (VENTOLIN)" at bounding box center [379, 283] width 154 height 31
type input "56"
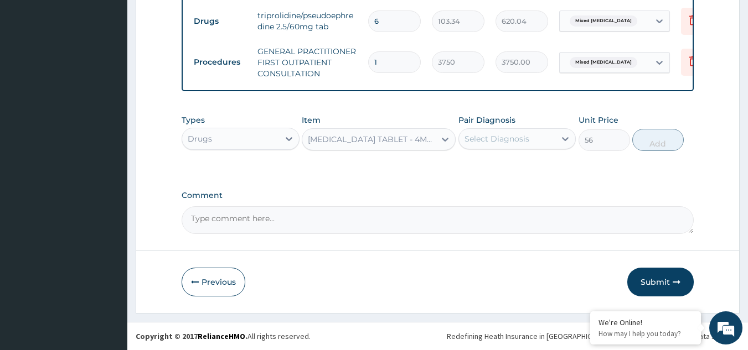
click at [346, 143] on div "SALBUTAMOL TABLET - 4MG (VENTOLIN)" at bounding box center [372, 139] width 128 height 11
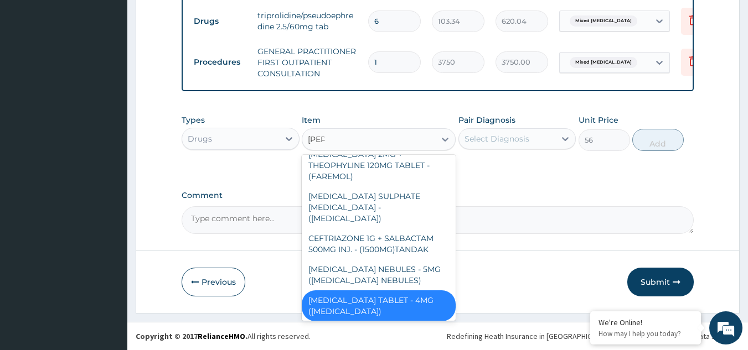
type input "salbu"
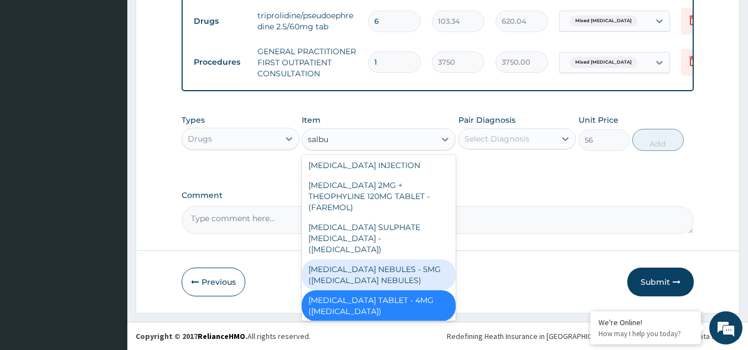
click at [376, 266] on div "SALBUTAMOL NEBULES - 5MG (VENTOLIN NEBULES)" at bounding box center [379, 275] width 154 height 31
type input "840"
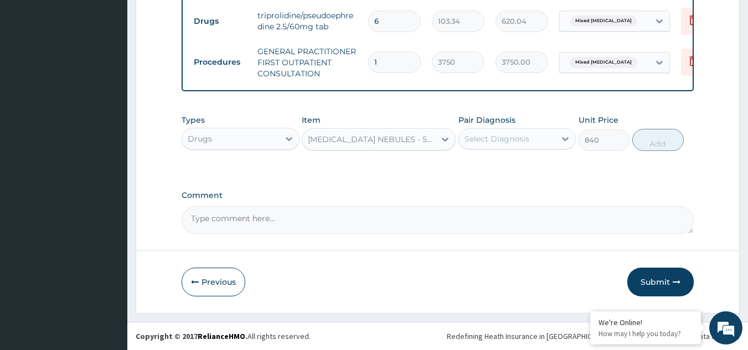
click at [476, 141] on div "Select Diagnosis" at bounding box center [496, 138] width 65 height 11
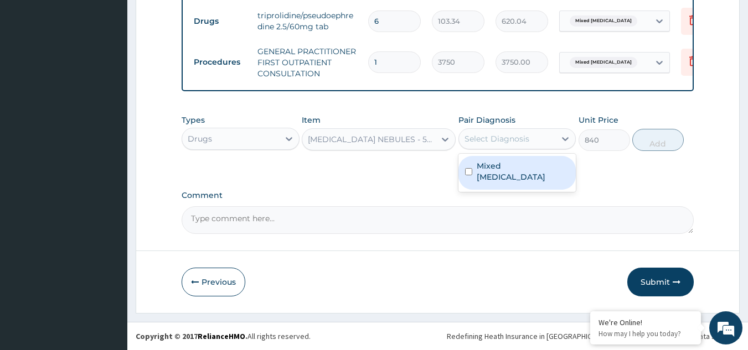
click at [477, 163] on label "Mixed asthma" at bounding box center [522, 171] width 93 height 22
checkbox input "true"
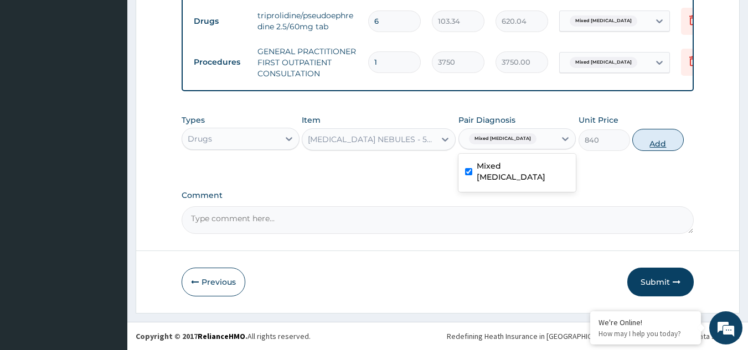
click at [652, 143] on button "Add" at bounding box center [657, 140] width 51 height 22
type input "0"
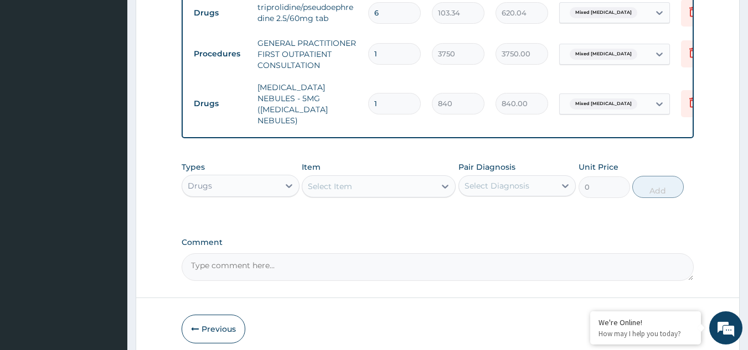
click at [395, 96] on input "1" at bounding box center [394, 104] width 53 height 22
type input "0.00"
type input "3"
type input "2520.00"
type input "3"
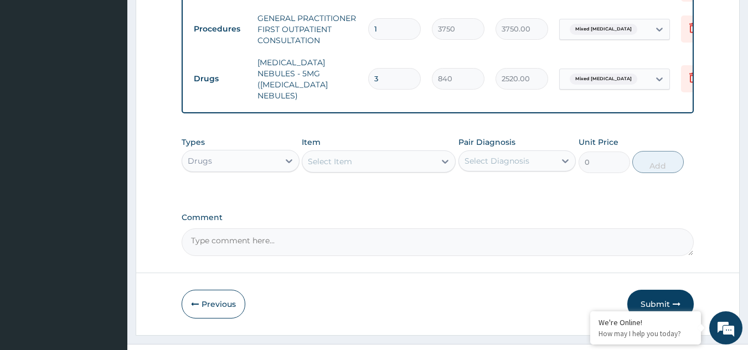
scroll to position [645, 0]
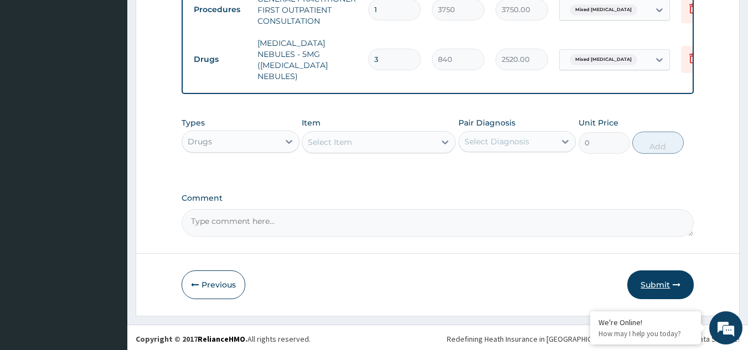
click at [645, 273] on button "Submit" at bounding box center [660, 285] width 66 height 29
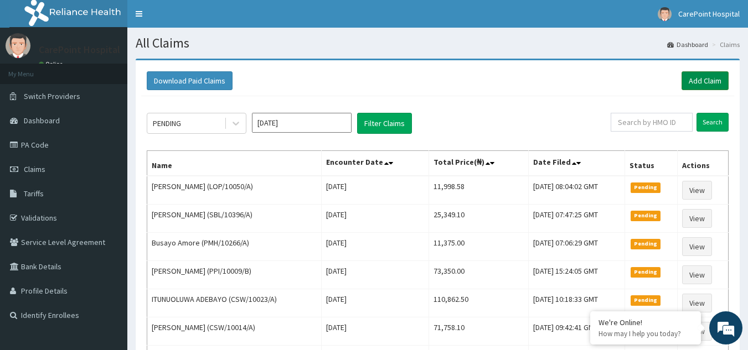
click at [721, 75] on link "Add Claim" at bounding box center [704, 80] width 47 height 19
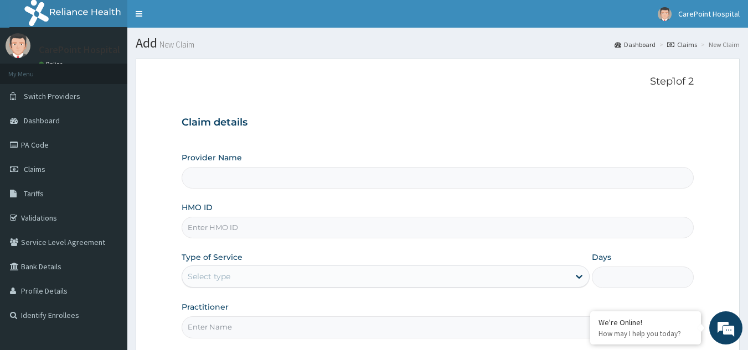
type input "[GEOGRAPHIC_DATA], [GEOGRAPHIC_DATA] ([GEOGRAPHIC_DATA])"
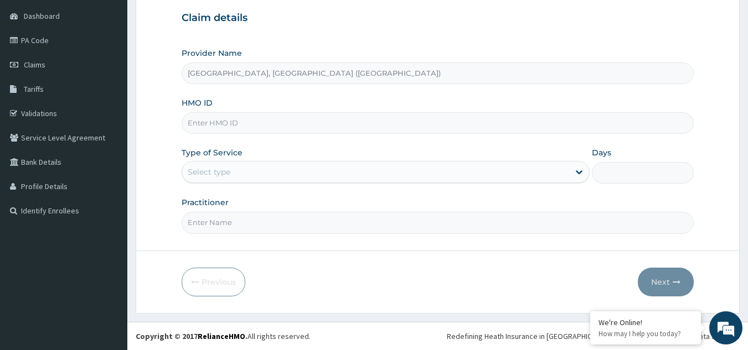
click at [238, 122] on input "HMO ID" at bounding box center [437, 123] width 512 height 22
paste input "SBL/10396/D"
type input "SBL/10396/D"
click at [243, 171] on div "Select type" at bounding box center [375, 172] width 387 height 18
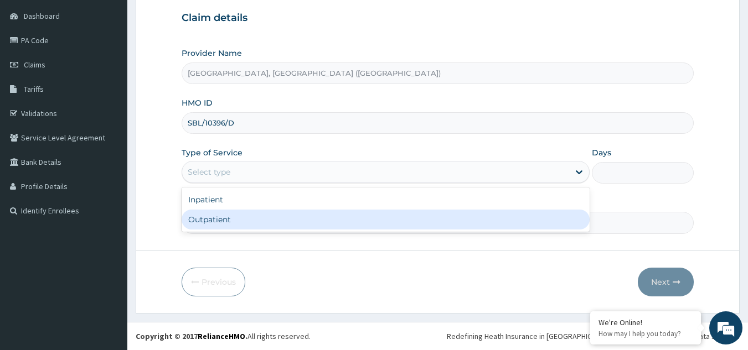
click at [227, 219] on div "Outpatient" at bounding box center [385, 220] width 408 height 20
type input "1"
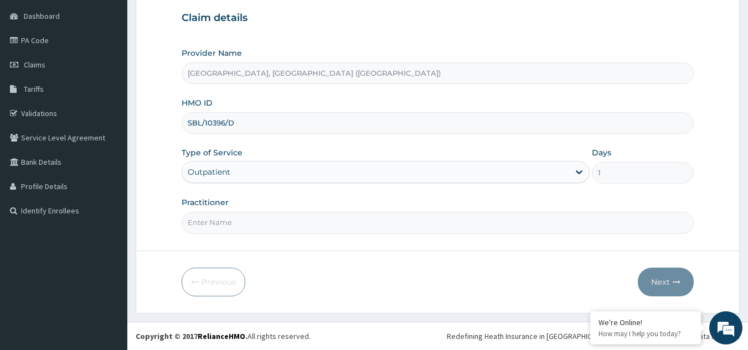
click at [227, 219] on input "Practitioner" at bounding box center [437, 223] width 512 height 22
type input "Dr, [PERSON_NAME]"
click at [672, 291] on button "Next" at bounding box center [665, 282] width 56 height 29
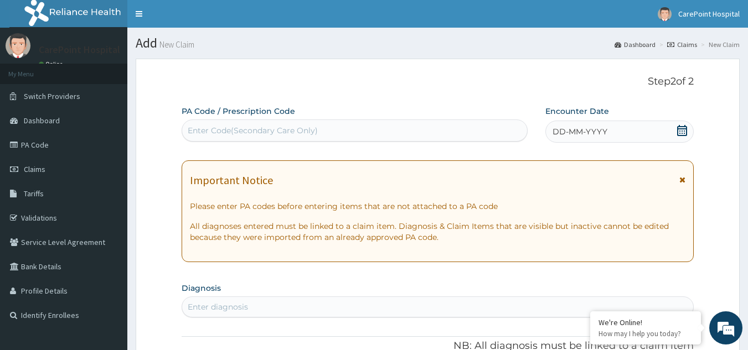
click at [271, 130] on div "Enter Code(Secondary Care Only)" at bounding box center [253, 130] width 130 height 11
paste input "PA/1AF0A4"
type input "PA/1AF0A4"
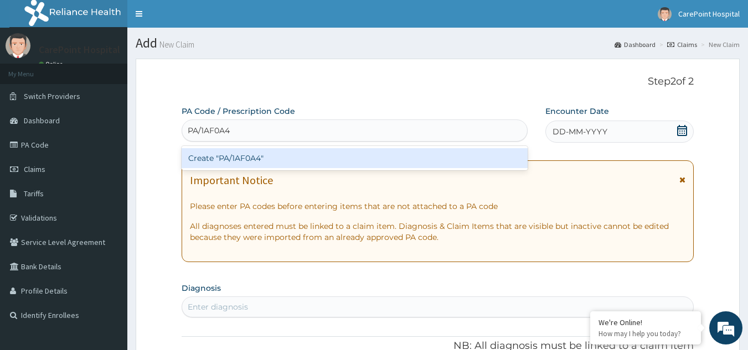
click at [272, 155] on div "Create "PA/1AF0A4"" at bounding box center [354, 158] width 346 height 20
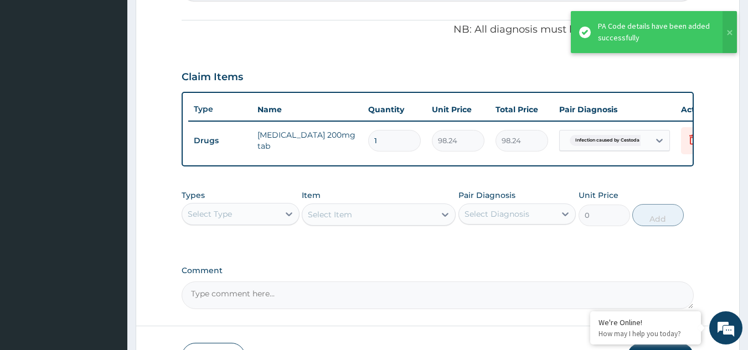
scroll to position [403, 0]
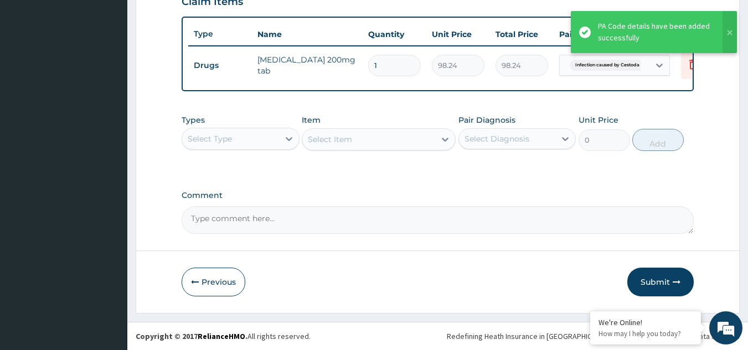
click at [260, 138] on div "Select Type" at bounding box center [230, 139] width 97 height 18
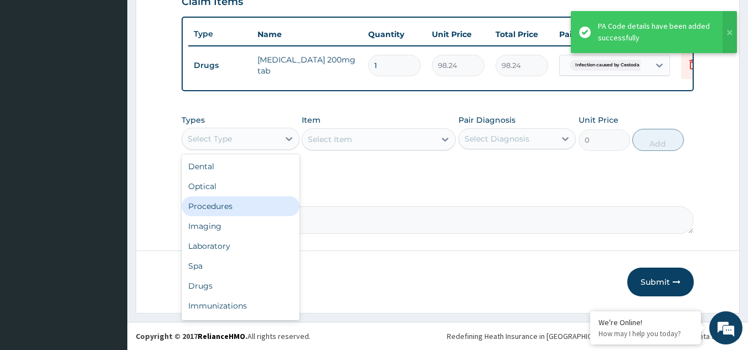
click at [231, 206] on div "Procedures" at bounding box center [240, 206] width 118 height 20
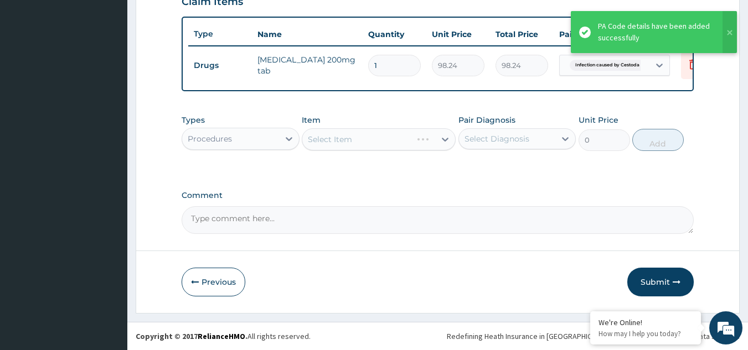
click at [378, 137] on div "Select Item" at bounding box center [379, 139] width 154 height 22
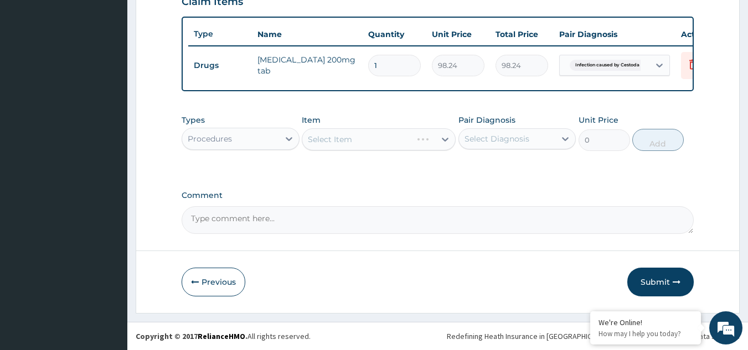
click at [378, 137] on div "Select Item" at bounding box center [379, 139] width 154 height 22
click at [381, 138] on div "Select Item" at bounding box center [368, 140] width 133 height 18
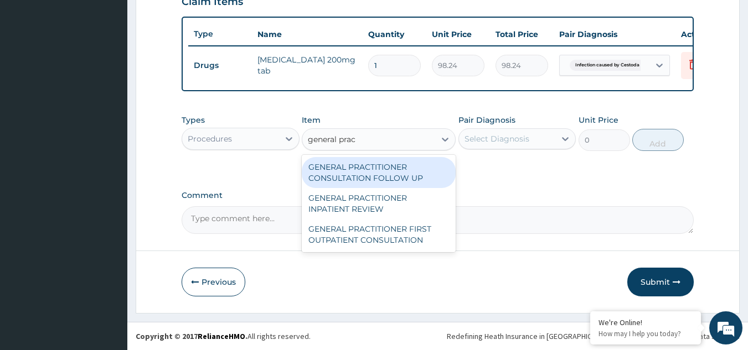
type input "general pract"
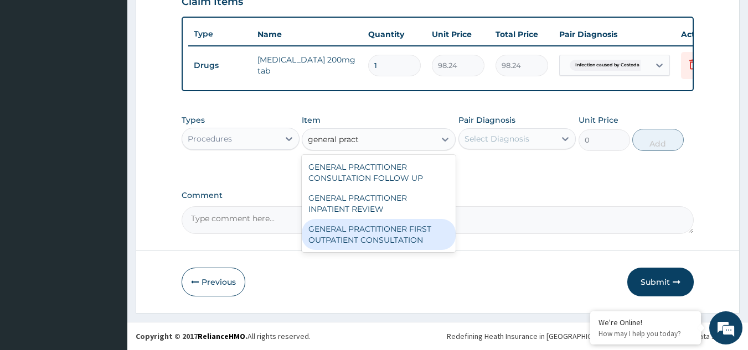
click at [384, 237] on div "GENERAL PRACTITIONER FIRST OUTPATIENT CONSULTATION" at bounding box center [379, 234] width 154 height 31
type input "3750"
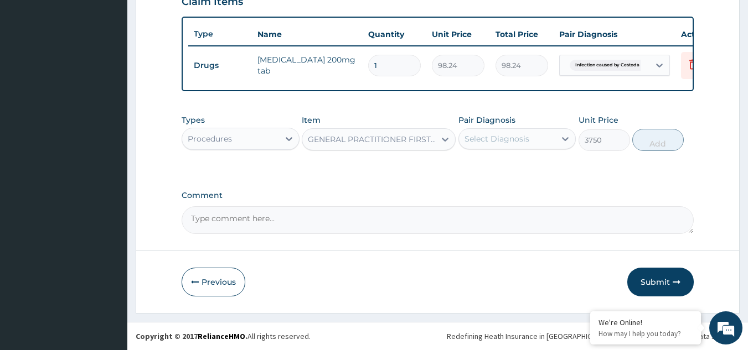
click at [498, 134] on div "Select Diagnosis" at bounding box center [496, 138] width 65 height 11
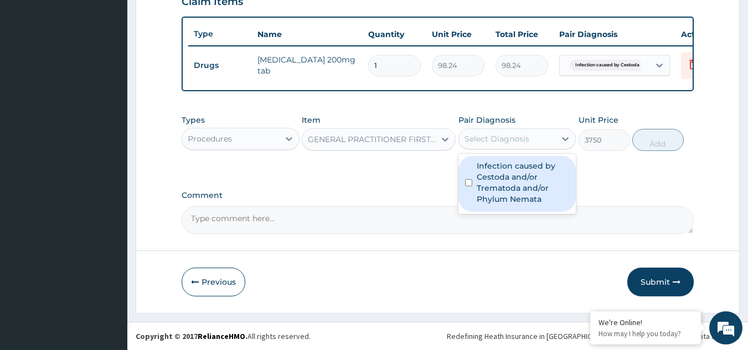
click at [496, 186] on label "Infection caused by Cestoda and/or Trematoda and/or Phylum Nemata" at bounding box center [522, 182] width 93 height 44
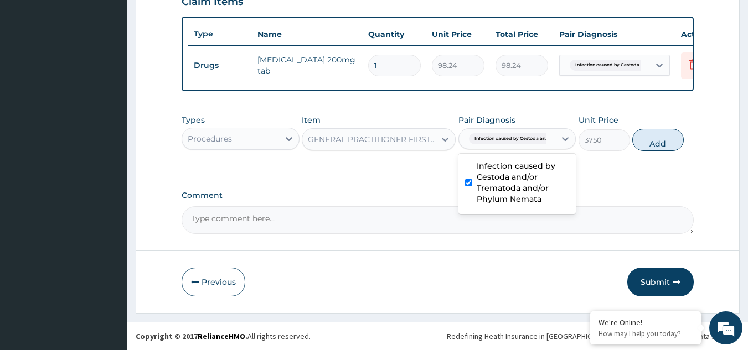
checkbox input "true"
click at [650, 138] on button "Add" at bounding box center [657, 140] width 51 height 22
type input "0"
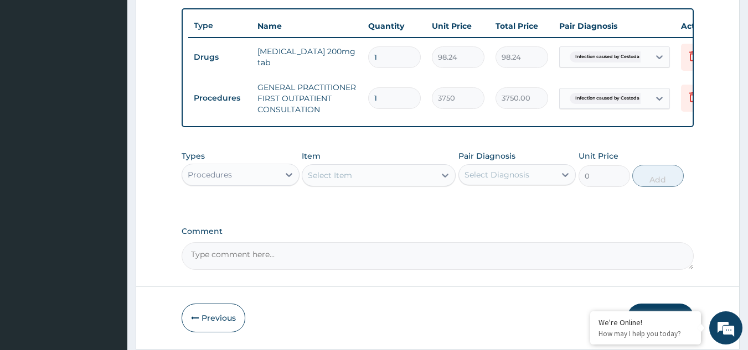
click at [221, 177] on div "Procedures" at bounding box center [230, 175] width 97 height 18
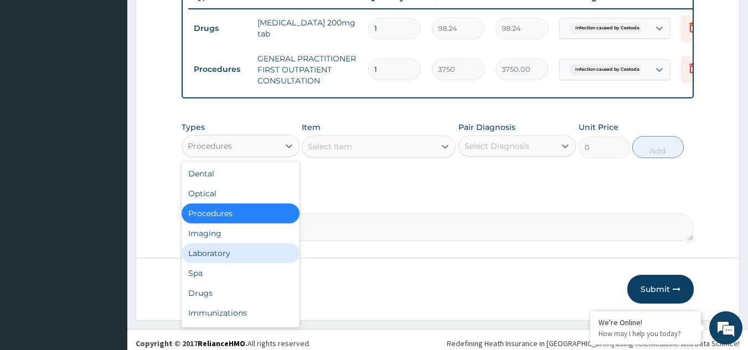
scroll to position [448, 0]
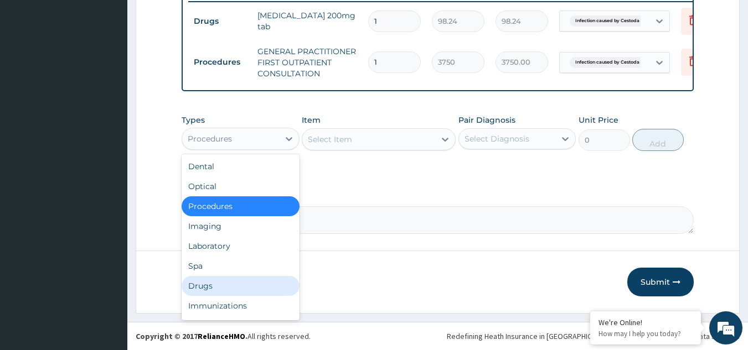
click at [210, 283] on div "Drugs" at bounding box center [240, 286] width 118 height 20
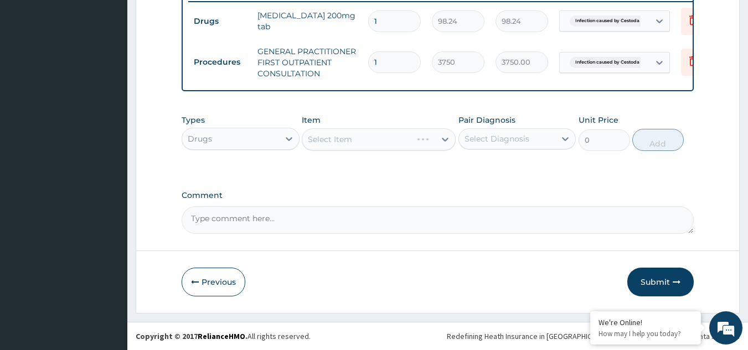
click at [364, 130] on div "Select Item" at bounding box center [379, 139] width 154 height 22
click at [374, 135] on div "Select Item" at bounding box center [379, 139] width 154 height 22
click at [382, 134] on div "Select Item" at bounding box center [368, 140] width 133 height 18
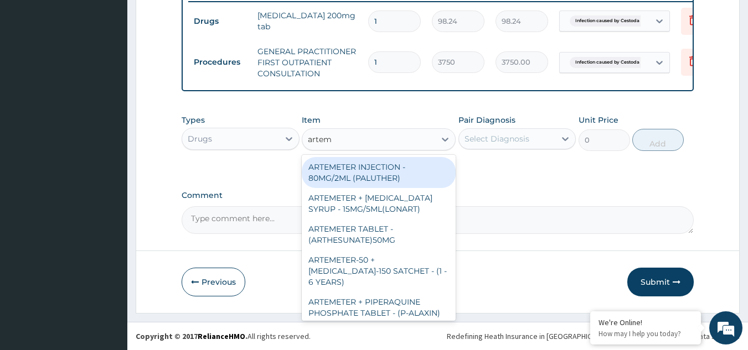
type input "arteme"
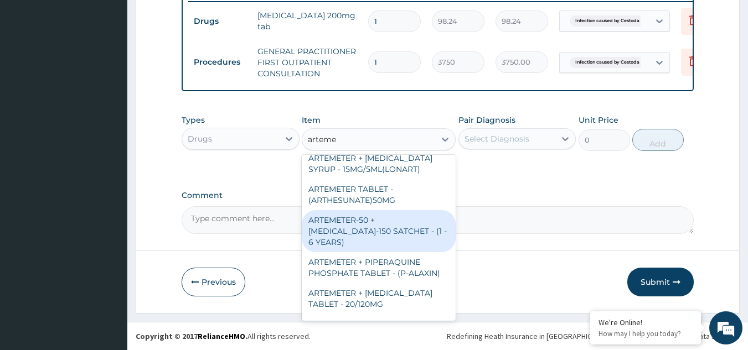
scroll to position [55, 0]
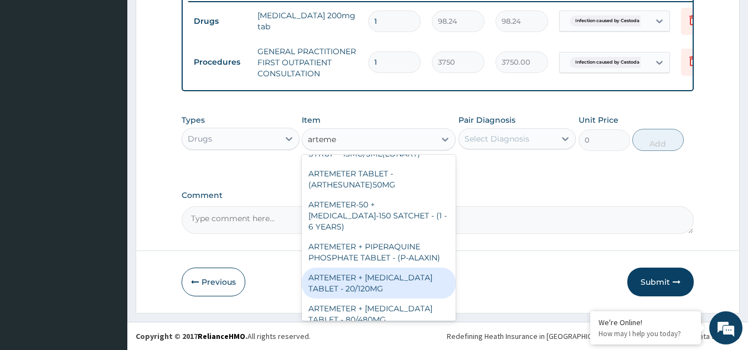
click at [397, 280] on div "ARTEMETER + [MEDICAL_DATA] TABLET - 20/120MG" at bounding box center [379, 283] width 154 height 31
type input "196"
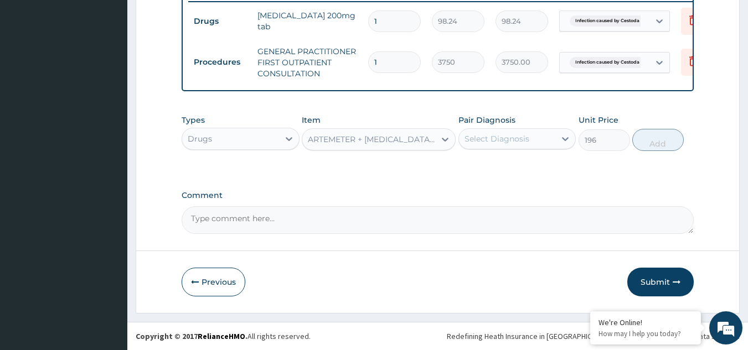
click at [342, 139] on div "ARTEMETER + [MEDICAL_DATA] TABLET - 20/120MG" at bounding box center [372, 139] width 128 height 11
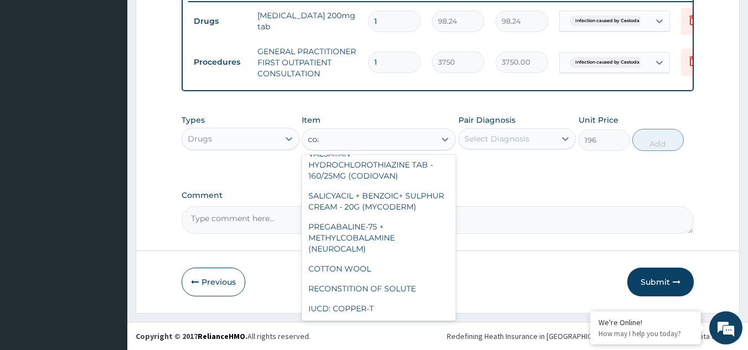
scroll to position [0, 0]
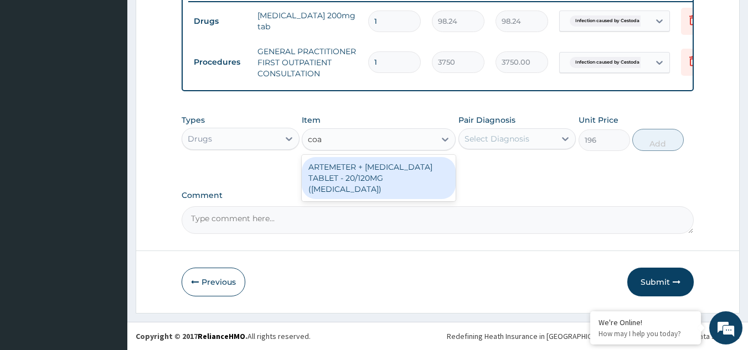
type input "coar"
drag, startPoint x: 394, startPoint y: 175, endPoint x: 433, endPoint y: 169, distance: 39.7
click at [394, 175] on div "ARTEMETER + [MEDICAL_DATA] TABLET - 20/120MG ([MEDICAL_DATA])" at bounding box center [379, 178] width 154 height 42
type input "210"
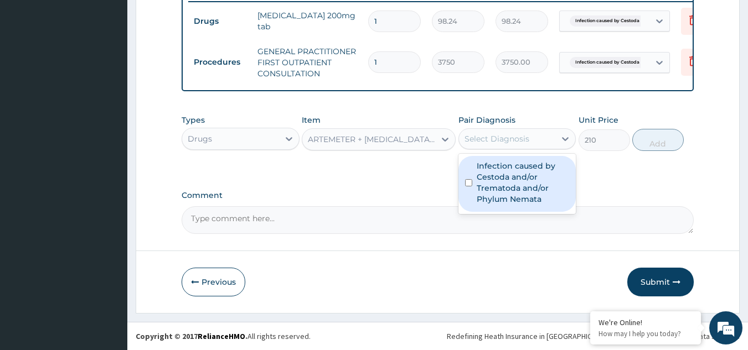
click at [507, 148] on div "Select Diagnosis" at bounding box center [517, 138] width 118 height 21
click at [510, 180] on label "Infection caused by Cestoda and/or Trematoda and/or Phylum Nemata" at bounding box center [522, 182] width 93 height 44
checkbox input "true"
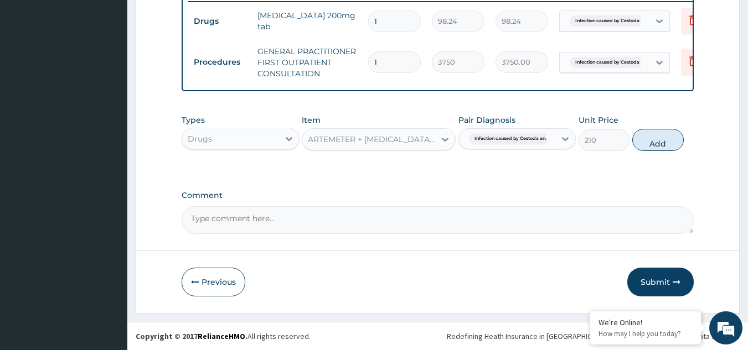
click at [668, 137] on button "Add" at bounding box center [657, 140] width 51 height 22
type input "0"
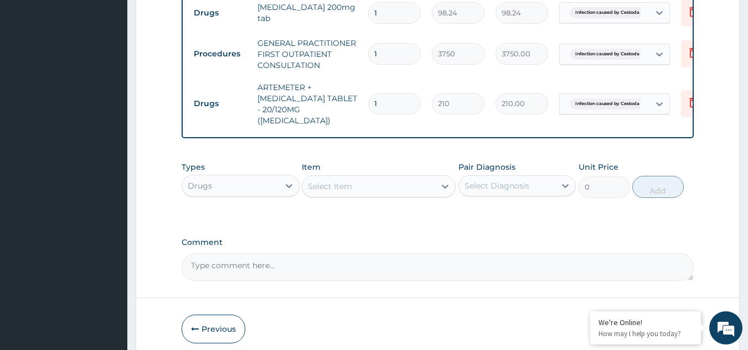
click at [385, 98] on input "1" at bounding box center [394, 104] width 53 height 22
type input "18"
type input "3780.00"
type input "18"
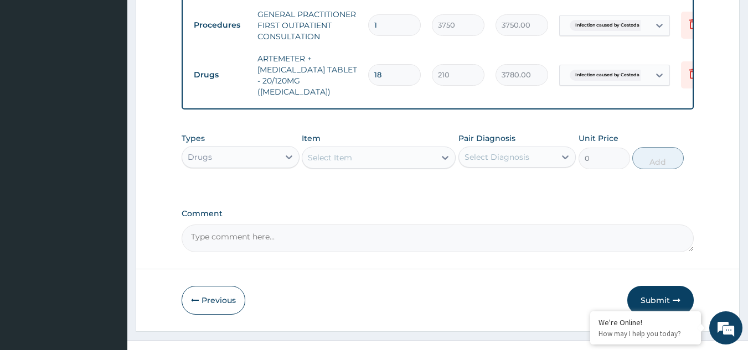
scroll to position [492, 0]
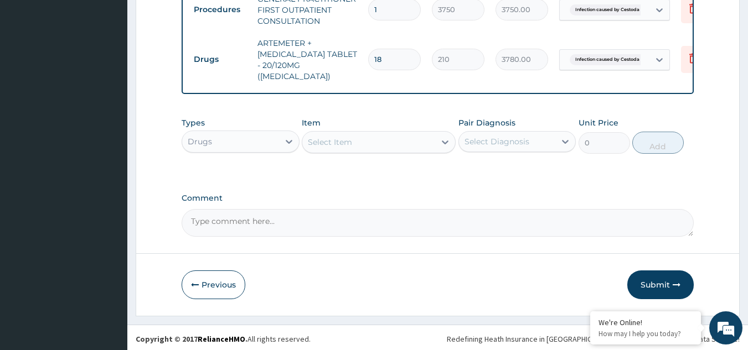
click at [362, 144] on div "Select Item" at bounding box center [368, 142] width 133 height 18
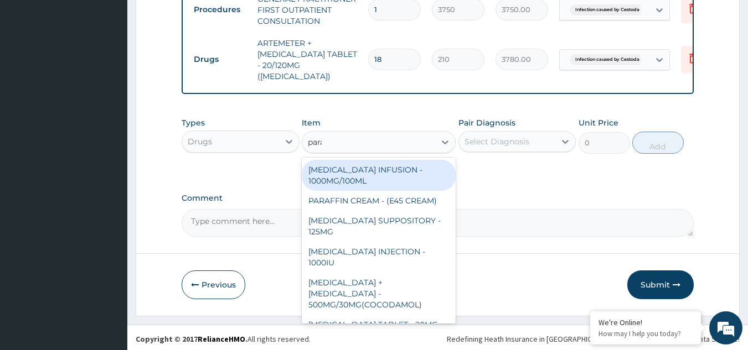
type input "parac"
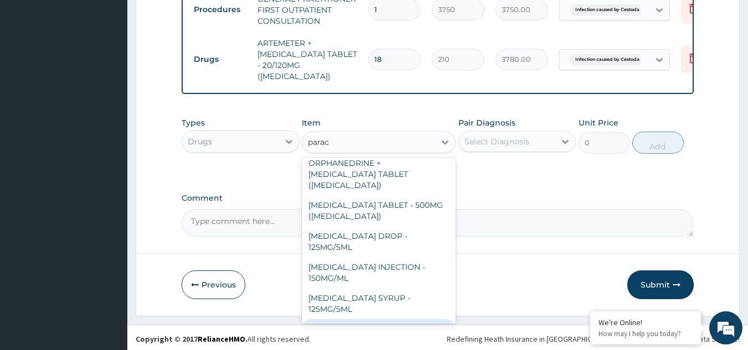
scroll to position [117, 0]
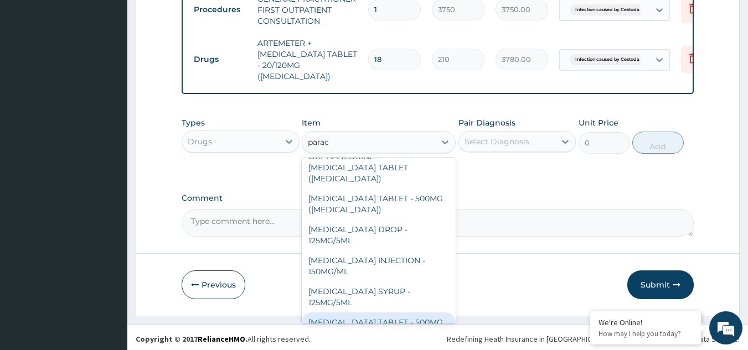
click at [409, 313] on div "[MEDICAL_DATA] TABLET - 500MG" at bounding box center [379, 323] width 154 height 20
type input "33.599999999999994"
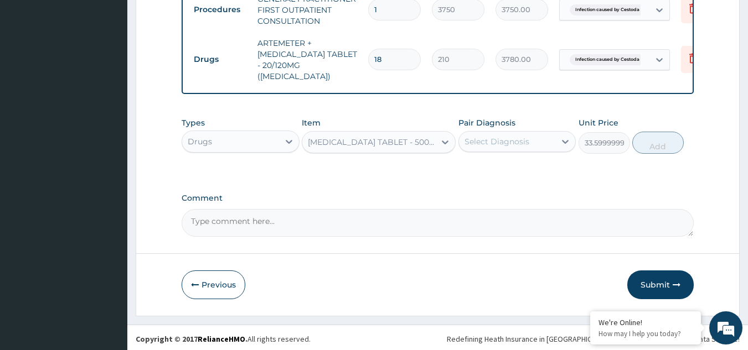
click at [500, 137] on div "Select Diagnosis" at bounding box center [496, 141] width 65 height 11
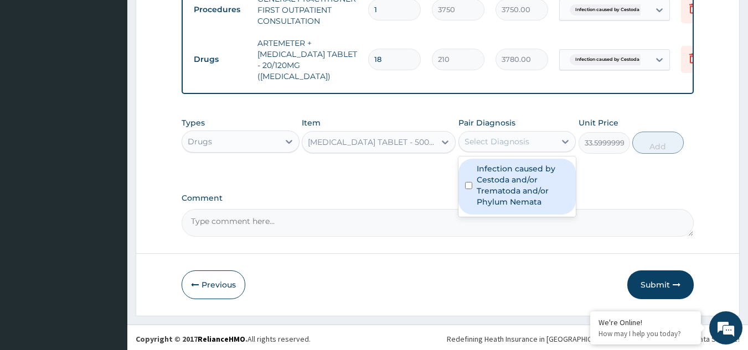
drag, startPoint x: 525, startPoint y: 198, endPoint x: 574, endPoint y: 184, distance: 51.5
click at [525, 198] on label "Infection caused by Cestoda and/or Trematoda and/or Phylum Nemata" at bounding box center [522, 185] width 93 height 44
checkbox input "true"
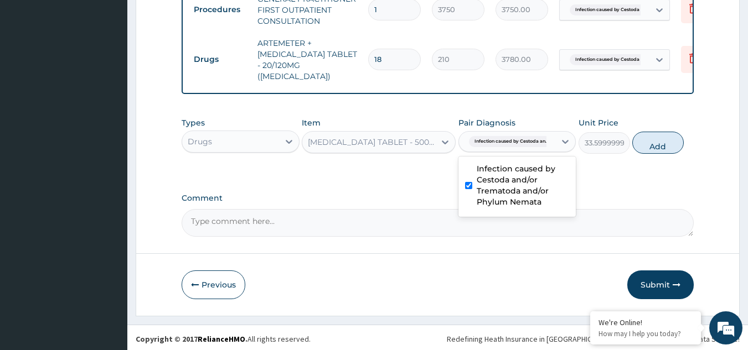
click at [664, 148] on button "Add" at bounding box center [657, 143] width 51 height 22
type input "0"
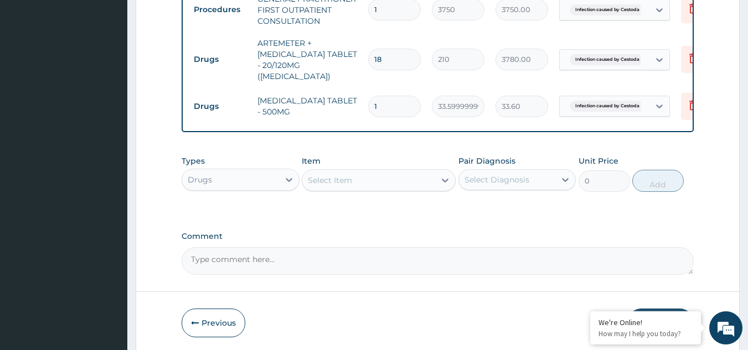
click at [392, 96] on input "1" at bounding box center [394, 107] width 53 height 22
type input "0.00"
type input "6"
type input "201.60"
type input "7"
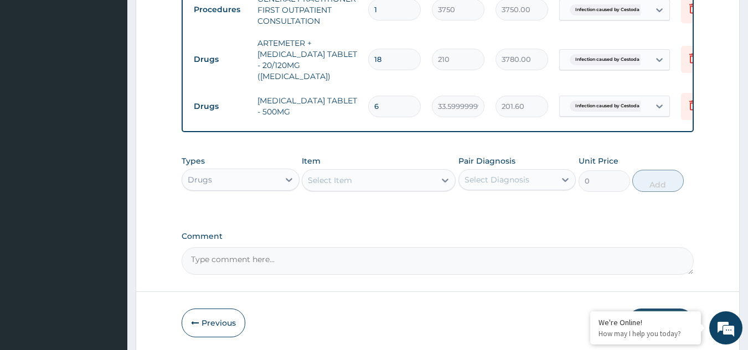
type input "235.20"
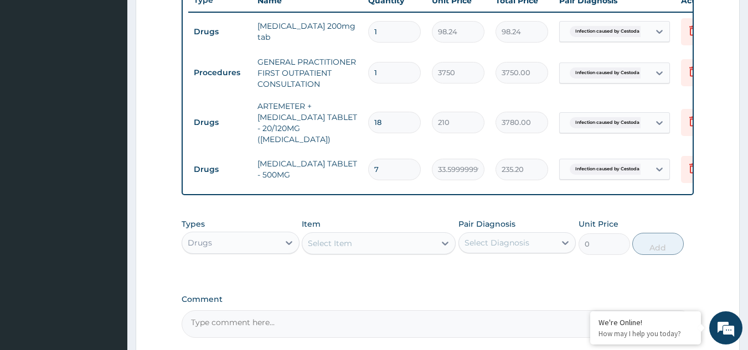
scroll to position [381, 0]
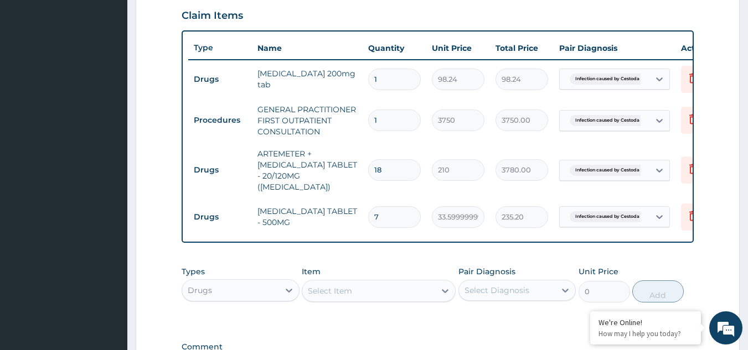
type input "7"
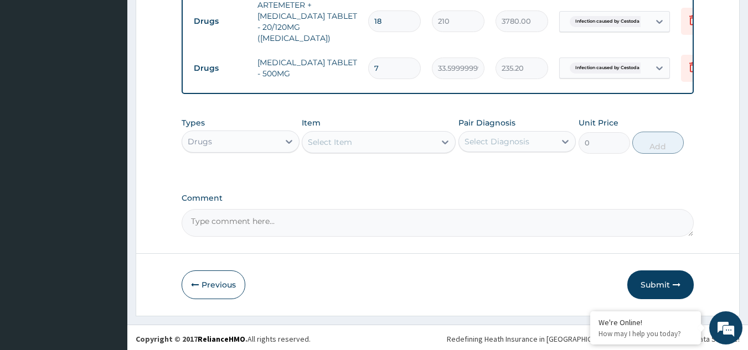
click at [658, 286] on button "Submit" at bounding box center [660, 285] width 66 height 29
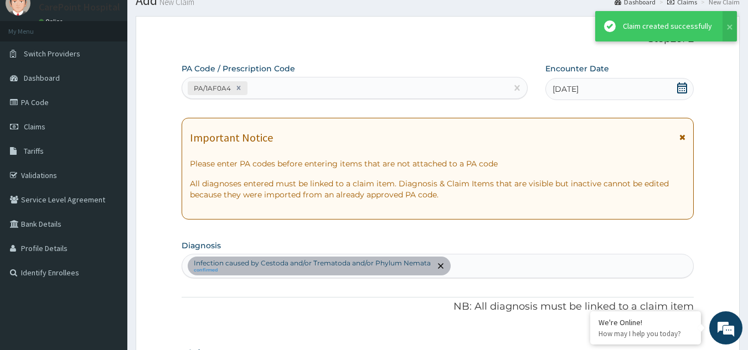
scroll to position [530, 0]
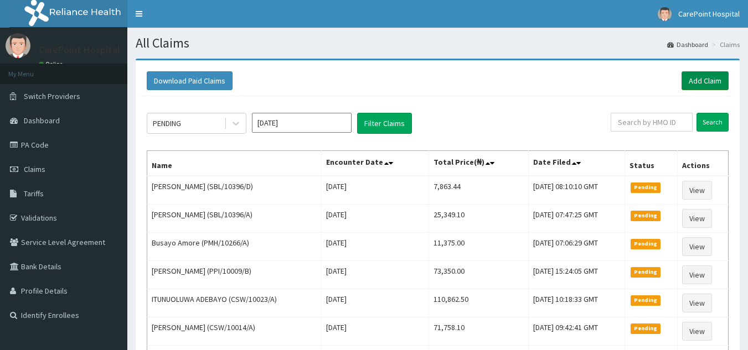
click at [709, 76] on link "Add Claim" at bounding box center [704, 80] width 47 height 19
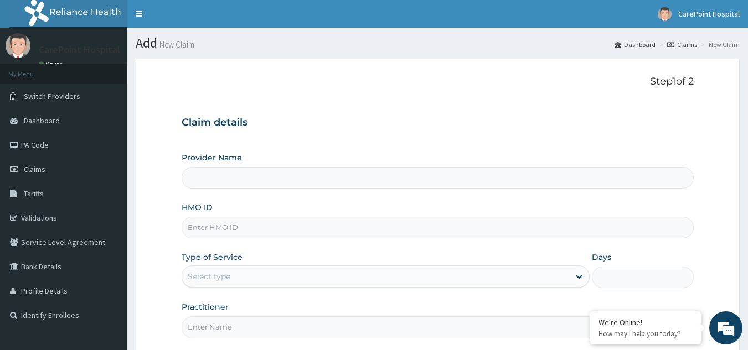
type input "[GEOGRAPHIC_DATA], [GEOGRAPHIC_DATA] ([GEOGRAPHIC_DATA])"
click at [207, 225] on input "HMO ID" at bounding box center [437, 228] width 512 height 22
paste input "SBL/10396/C"
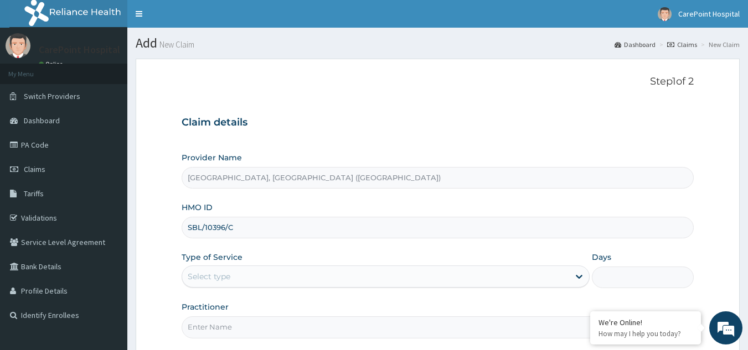
type input "SBL/10396/C"
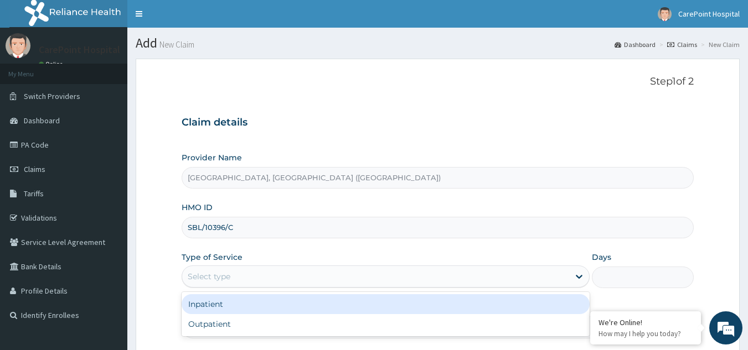
click at [220, 276] on div "Select type" at bounding box center [209, 276] width 43 height 11
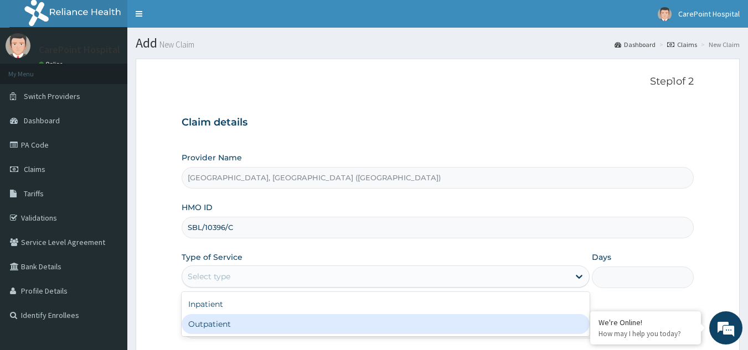
click at [222, 324] on div "Outpatient" at bounding box center [385, 324] width 408 height 20
type input "1"
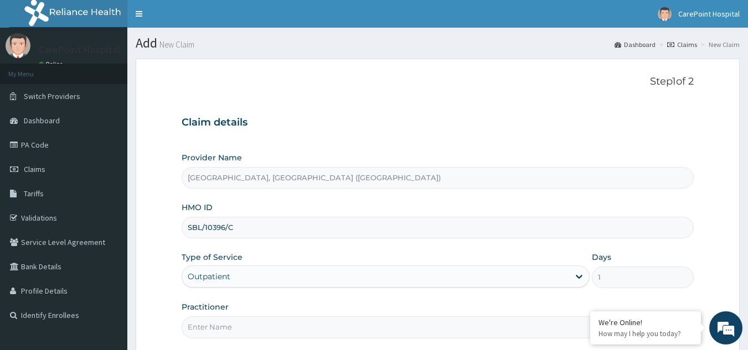
scroll to position [105, 0]
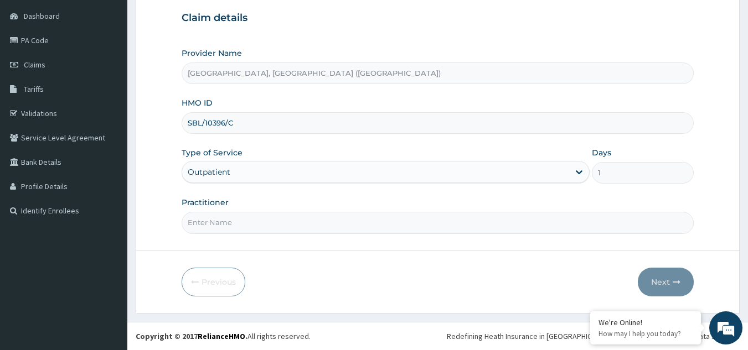
click at [216, 219] on input "Practitioner" at bounding box center [437, 223] width 512 height 22
type input "Dr, [PERSON_NAME]"
click at [658, 276] on button "Next" at bounding box center [665, 282] width 56 height 29
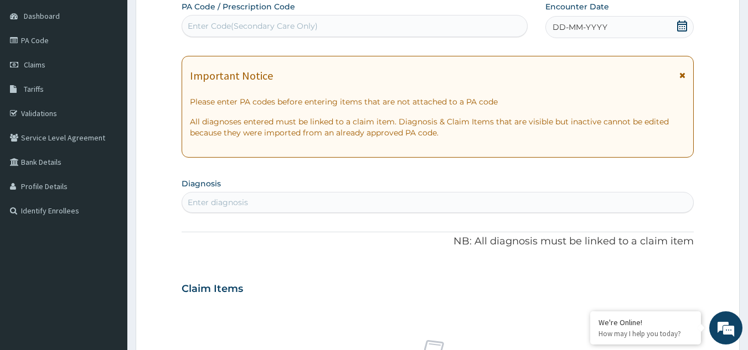
scroll to position [49, 0]
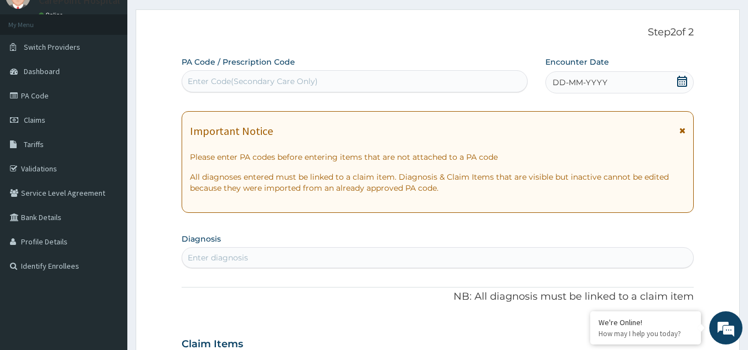
click at [284, 84] on div "Enter Code(Secondary Care Only)" at bounding box center [253, 81] width 130 height 11
paste input "PA/47E139"
type input "PA/47E139"
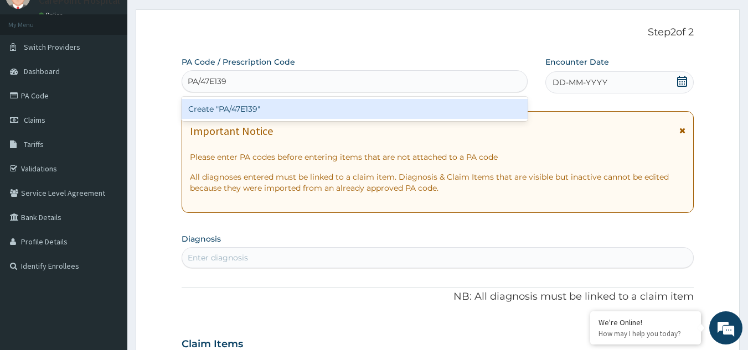
click at [292, 113] on div "Create "PA/47E139"" at bounding box center [354, 109] width 346 height 20
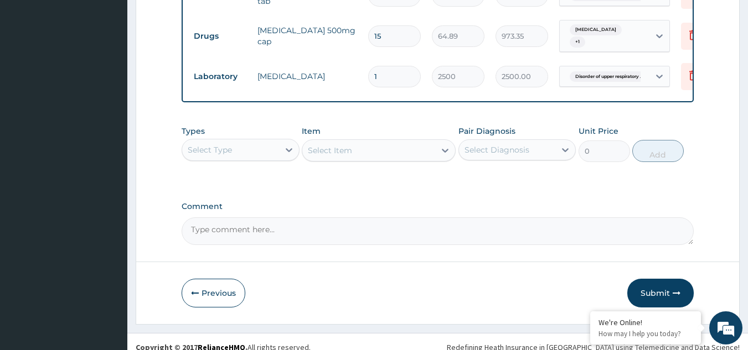
scroll to position [498, 0]
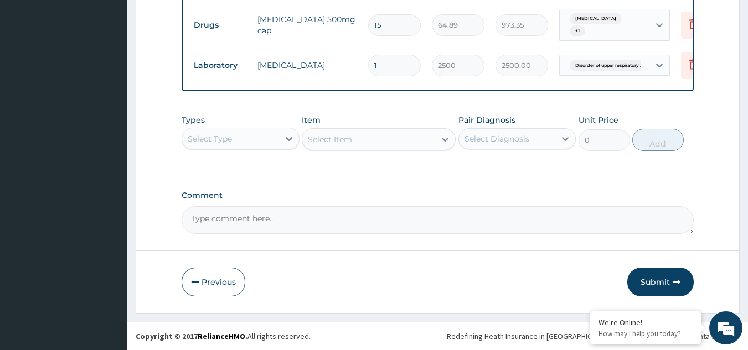
click at [232, 145] on div "Select Type" at bounding box center [230, 139] width 97 height 18
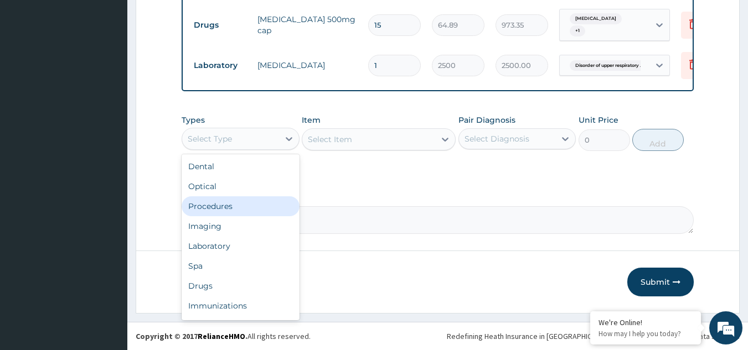
click at [219, 208] on div "Procedures" at bounding box center [240, 206] width 118 height 20
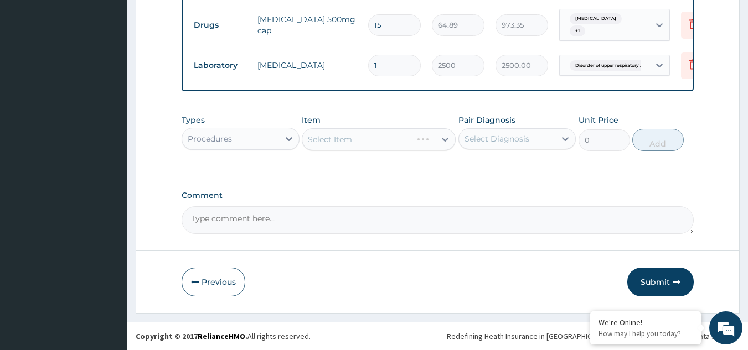
click at [382, 149] on div "Select Item" at bounding box center [379, 139] width 154 height 22
click at [382, 148] on div "Select Item" at bounding box center [357, 140] width 110 height 18
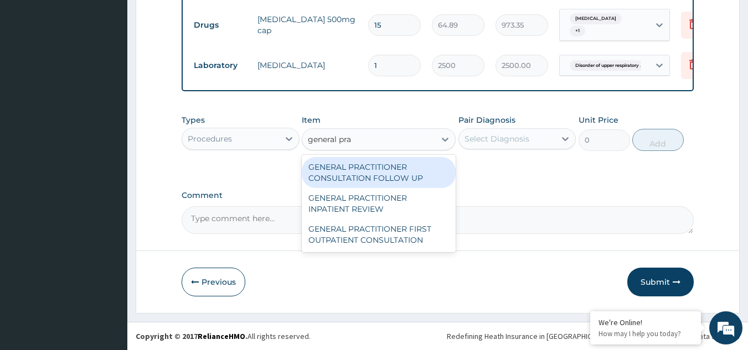
type input "general prac"
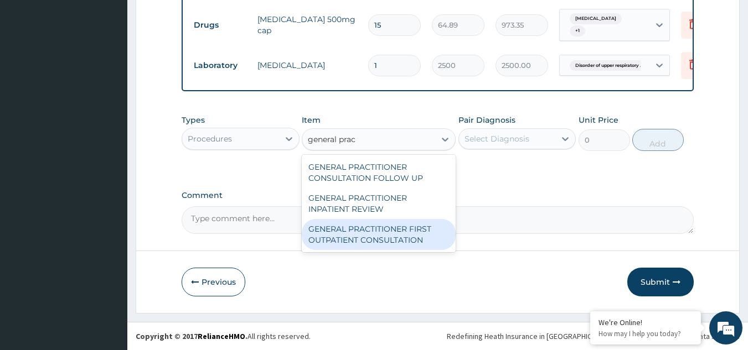
click at [395, 248] on div "GENERAL PRACTITIONER FIRST OUTPATIENT CONSULTATION" at bounding box center [379, 234] width 154 height 31
type input "3750"
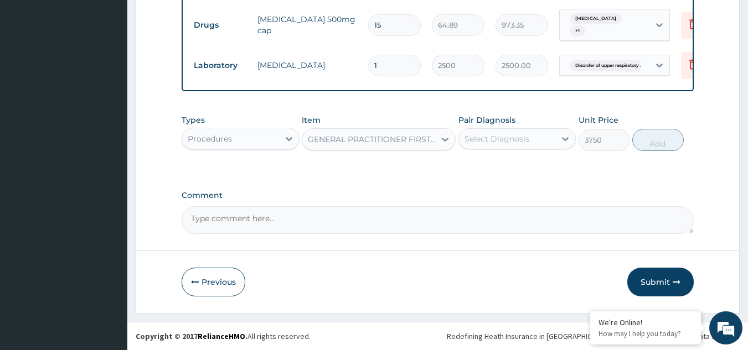
click at [521, 157] on div "Types Procedures Item option GENERAL PRACTITIONER FIRST OUTPATIENT CONSULTATION…" at bounding box center [437, 133] width 512 height 48
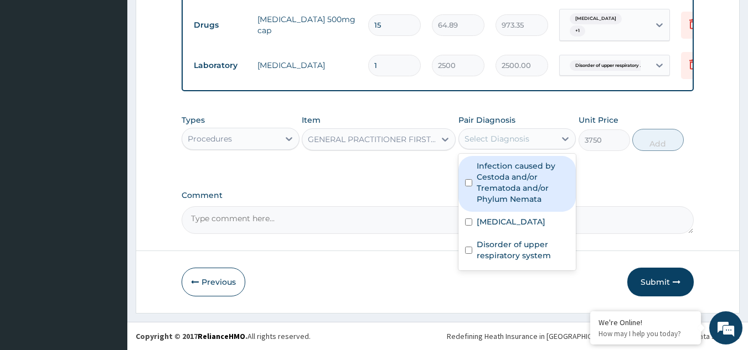
click at [523, 144] on div "Select Diagnosis" at bounding box center [496, 138] width 65 height 11
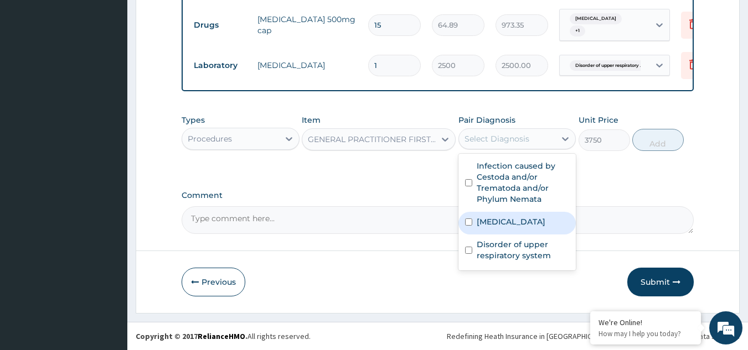
click at [525, 227] on label "[MEDICAL_DATA]" at bounding box center [510, 221] width 69 height 11
checkbox input "true"
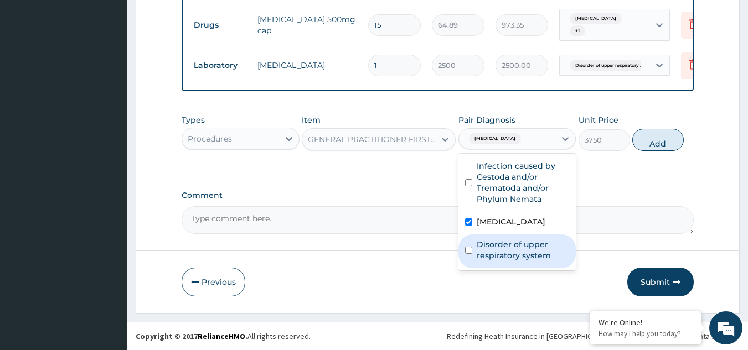
click at [515, 257] on label "Disorder of upper respiratory system" at bounding box center [522, 250] width 93 height 22
checkbox input "true"
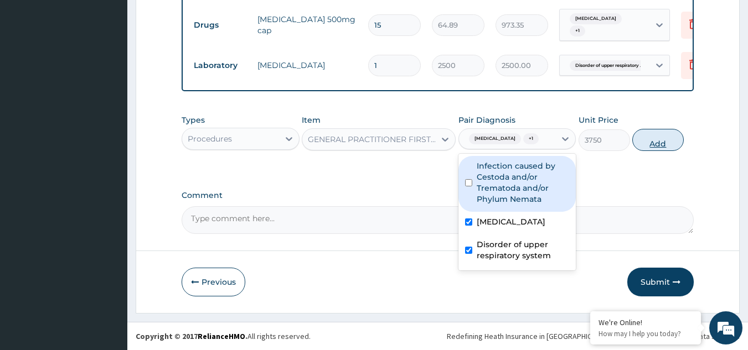
click at [648, 150] on button "Add" at bounding box center [657, 140] width 51 height 22
type input "0"
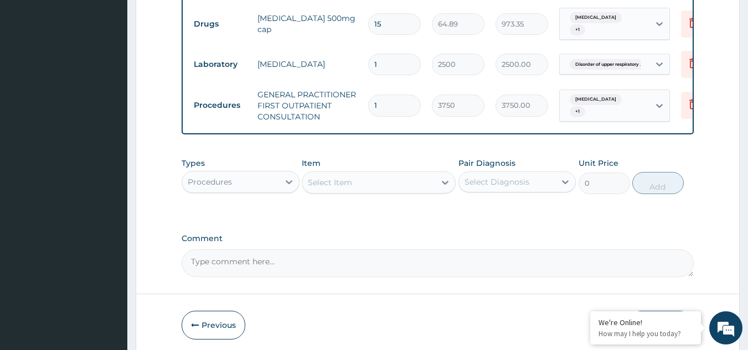
click at [231, 188] on div "Procedures" at bounding box center [210, 182] width 44 height 11
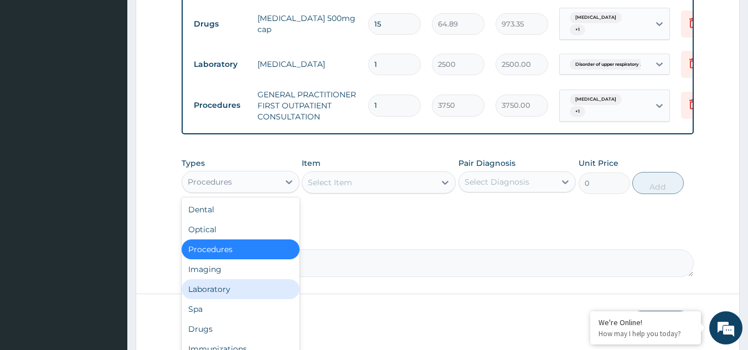
click at [215, 296] on div "Laboratory" at bounding box center [240, 289] width 118 height 20
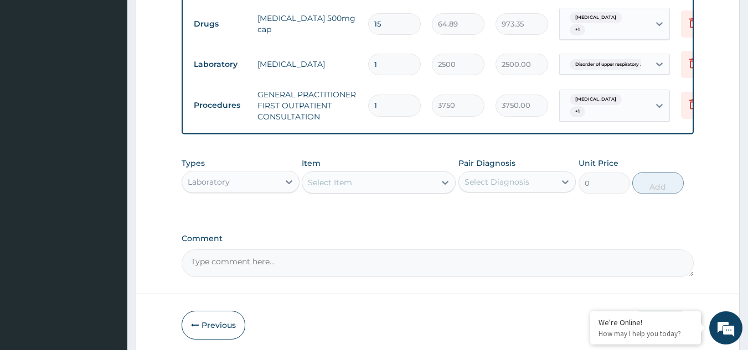
click at [331, 188] on div "Select Item" at bounding box center [330, 182] width 44 height 11
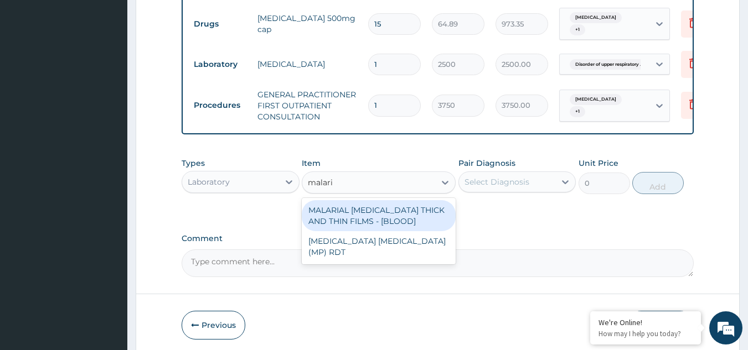
type input "[MEDICAL_DATA]"
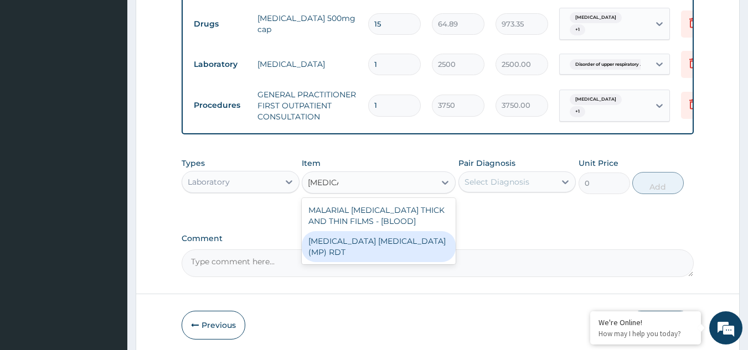
click at [369, 249] on div "[MEDICAL_DATA] [MEDICAL_DATA] (MP) RDT" at bounding box center [379, 246] width 154 height 31
type input "2000"
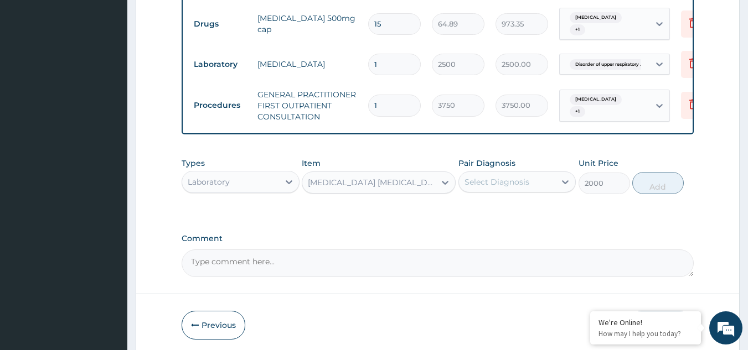
click at [509, 188] on div "Select Diagnosis" at bounding box center [496, 182] width 65 height 11
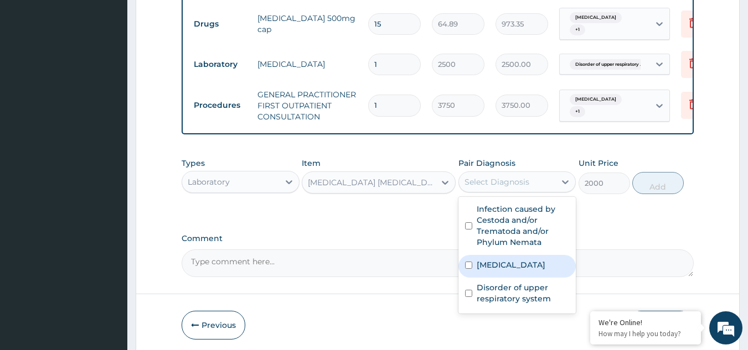
click at [526, 271] on label "[MEDICAL_DATA]" at bounding box center [510, 265] width 69 height 11
checkbox input "true"
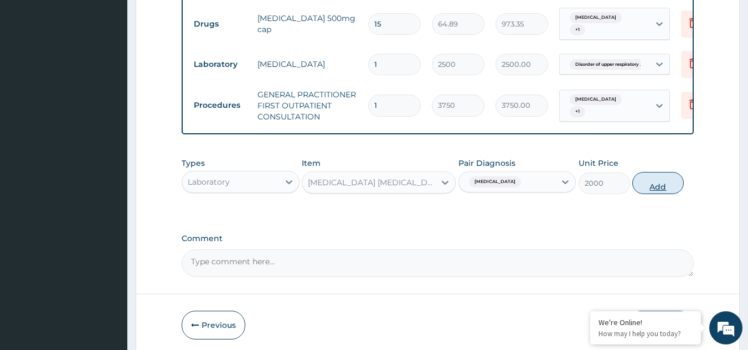
click at [651, 193] on button "Add" at bounding box center [657, 183] width 51 height 22
type input "0"
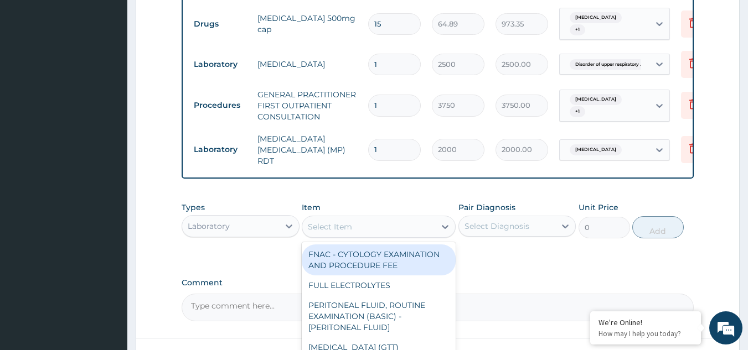
click at [340, 235] on div "Select Item" at bounding box center [368, 227] width 133 height 18
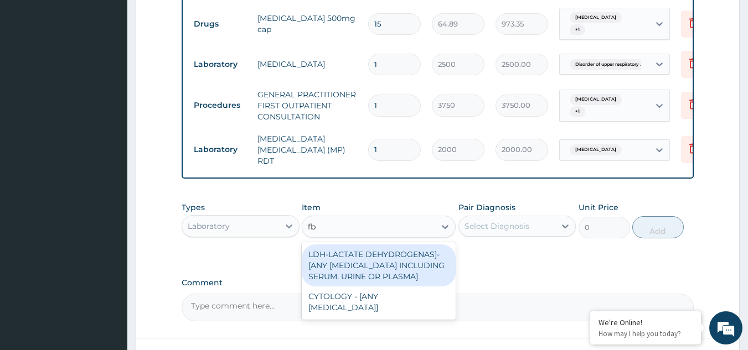
type input "fbc"
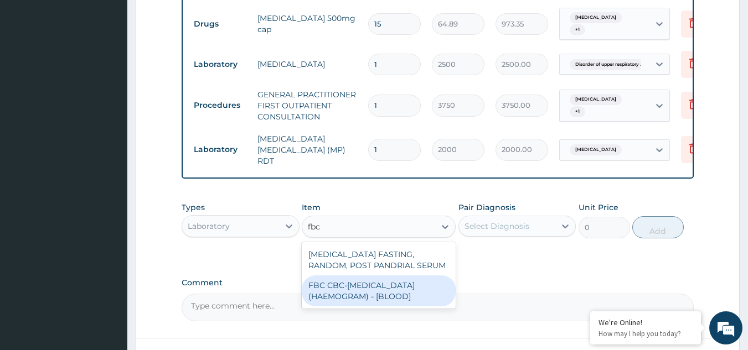
click at [409, 288] on div "FBC CBC-[MEDICAL_DATA] (HAEMOGRAM) - [BLOOD]" at bounding box center [379, 291] width 154 height 31
type input "5000"
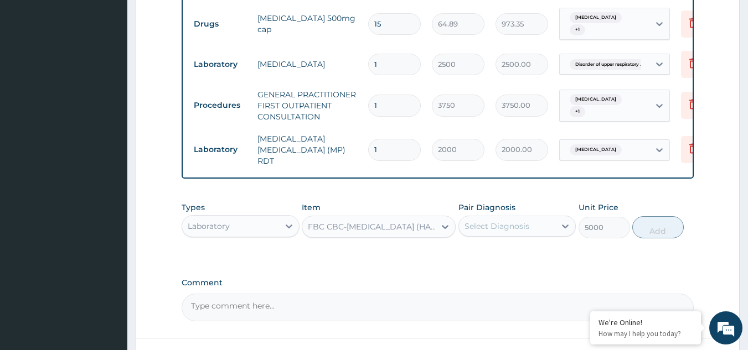
click at [532, 228] on div "Select Diagnosis" at bounding box center [507, 226] width 97 height 18
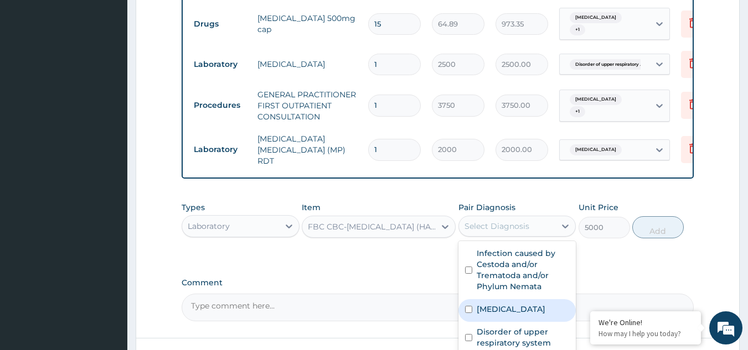
click at [511, 312] on label "[MEDICAL_DATA]" at bounding box center [510, 309] width 69 height 11
checkbox input "true"
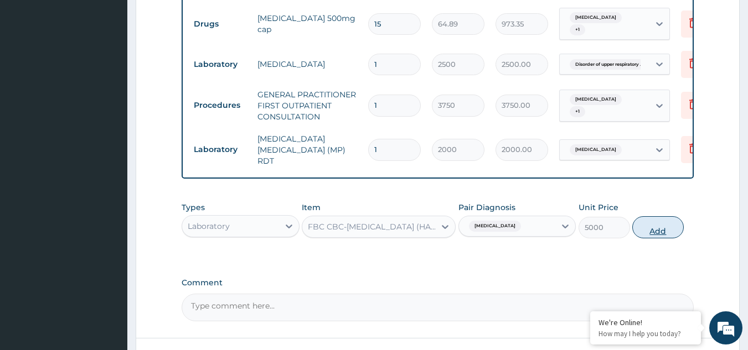
click at [658, 229] on button "Add" at bounding box center [657, 227] width 51 height 22
type input "0"
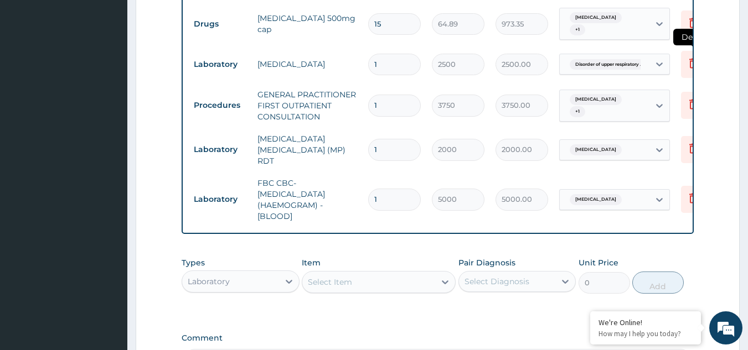
click at [687, 64] on icon at bounding box center [692, 62] width 13 height 13
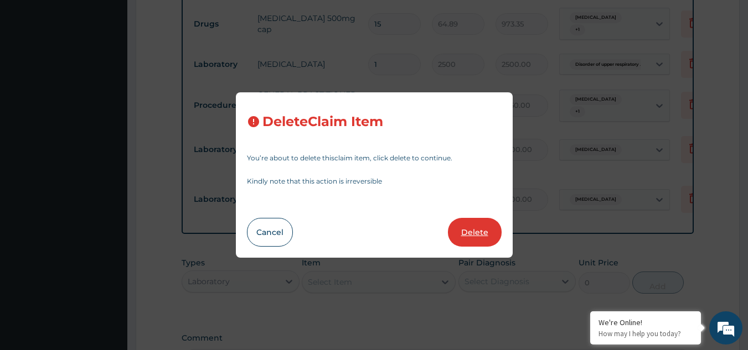
click at [492, 228] on button "Delete" at bounding box center [475, 232] width 54 height 29
type input "3750"
type input "3750.00"
type input "2000"
type input "2000.00"
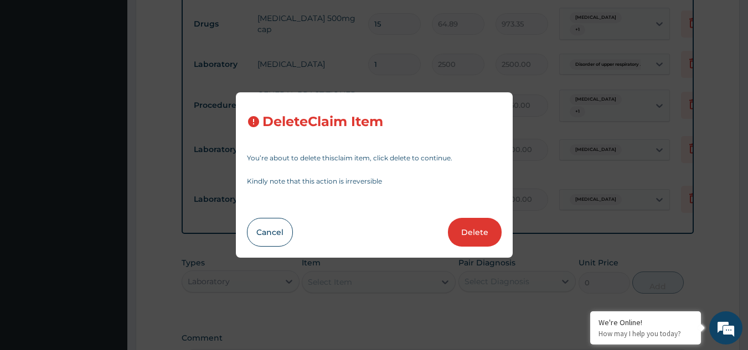
type input "5000"
type input "5000.00"
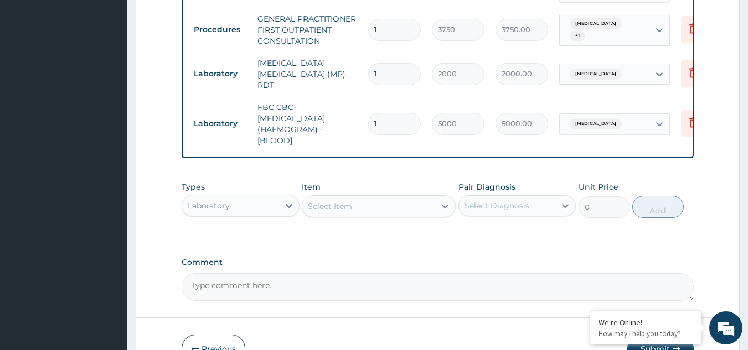
scroll to position [553, 0]
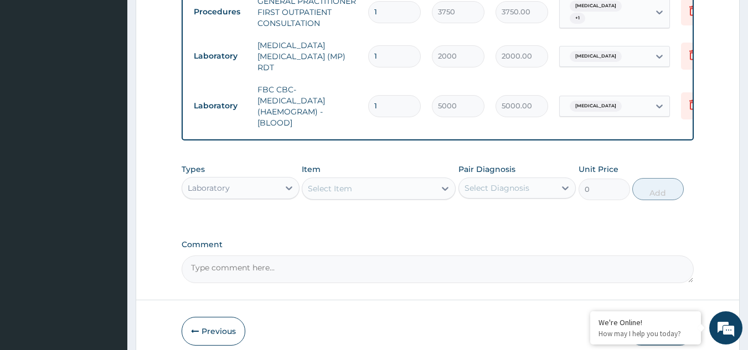
click at [251, 190] on div "Laboratory" at bounding box center [230, 188] width 97 height 18
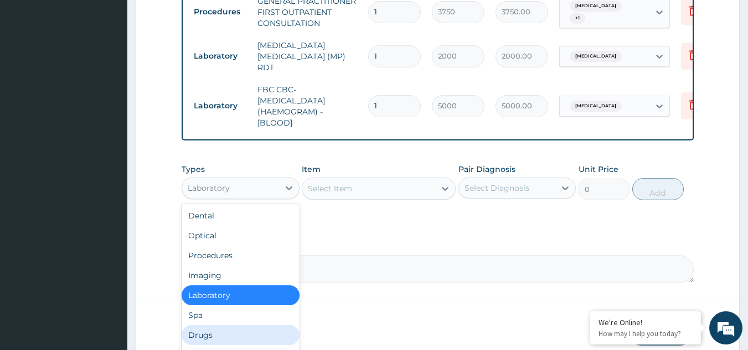
click at [201, 329] on div "Drugs" at bounding box center [240, 335] width 118 height 20
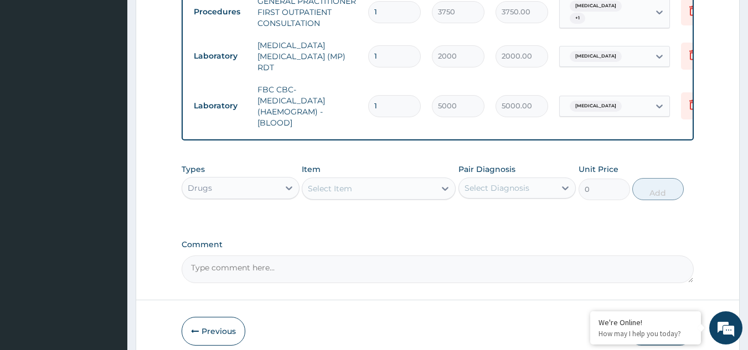
click at [354, 203] on div "Types Drugs Item Select Item Pair Diagnosis Select Diagnosis Unit Price 0 Add" at bounding box center [437, 182] width 512 height 48
click at [357, 192] on div "Select Item" at bounding box center [368, 189] width 133 height 18
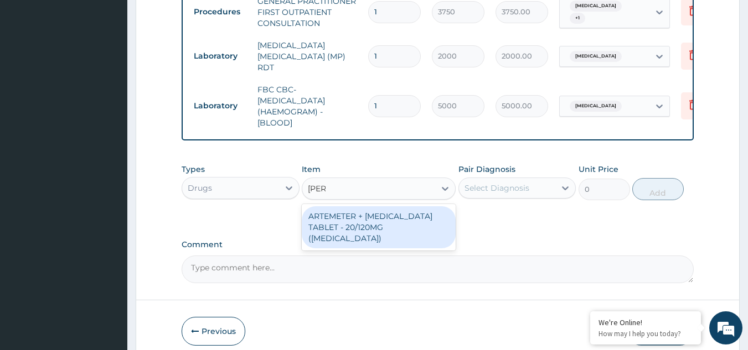
type input "coart"
drag, startPoint x: 378, startPoint y: 226, endPoint x: 526, endPoint y: 199, distance: 150.8
click at [378, 227] on div "ARTEMETER + [MEDICAL_DATA] TABLET - 20/120MG ([MEDICAL_DATA])" at bounding box center [379, 227] width 154 height 42
type input "210"
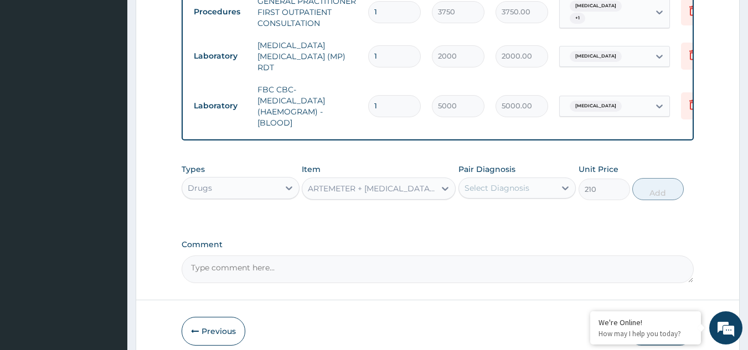
click at [533, 193] on div "Select Diagnosis" at bounding box center [507, 188] width 97 height 18
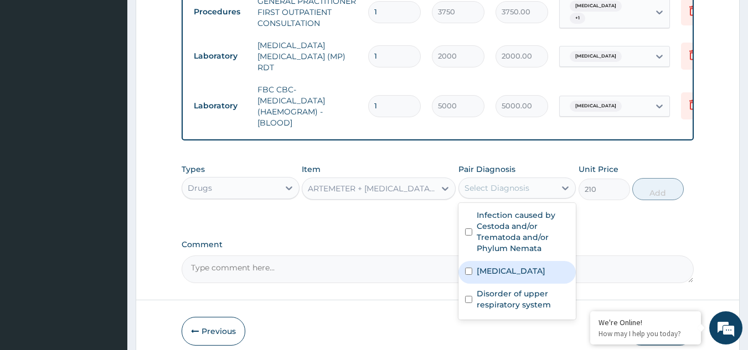
click at [545, 281] on div "[MEDICAL_DATA]" at bounding box center [517, 272] width 118 height 23
checkbox input "true"
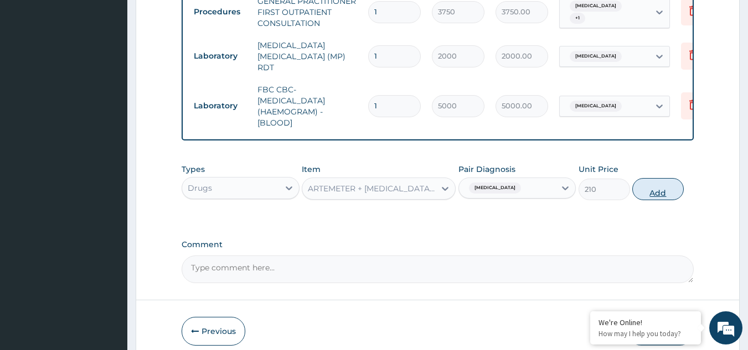
click at [665, 190] on button "Add" at bounding box center [657, 189] width 51 height 22
type input "0"
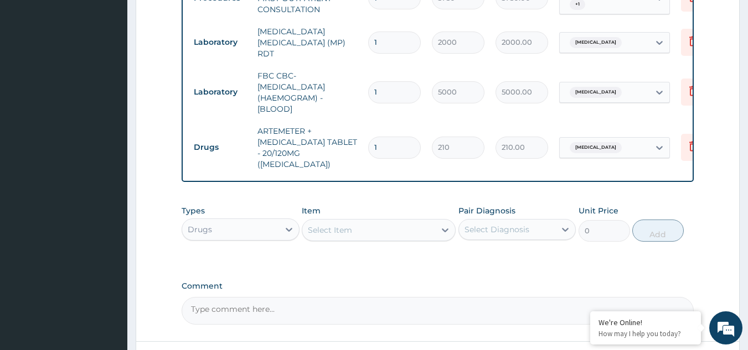
scroll to position [609, 0]
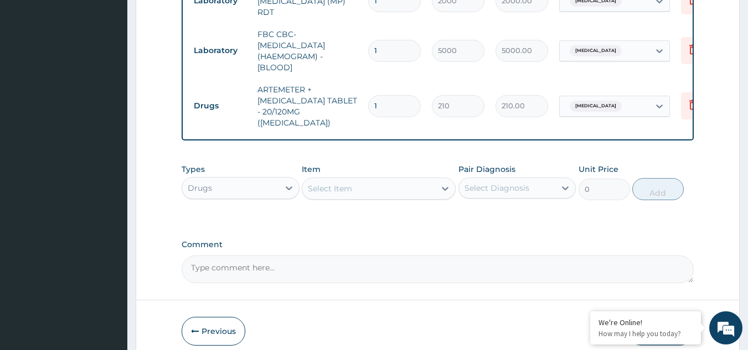
click at [393, 97] on input "1" at bounding box center [394, 106] width 53 height 22
type input "18"
type input "3780.00"
type input "18"
click at [421, 181] on div "Select Item" at bounding box center [368, 189] width 133 height 18
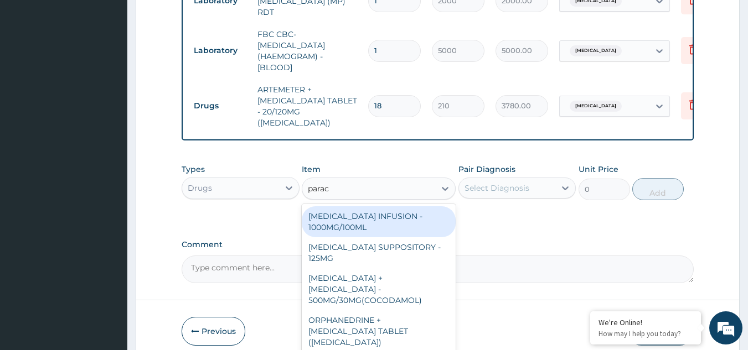
type input "parace"
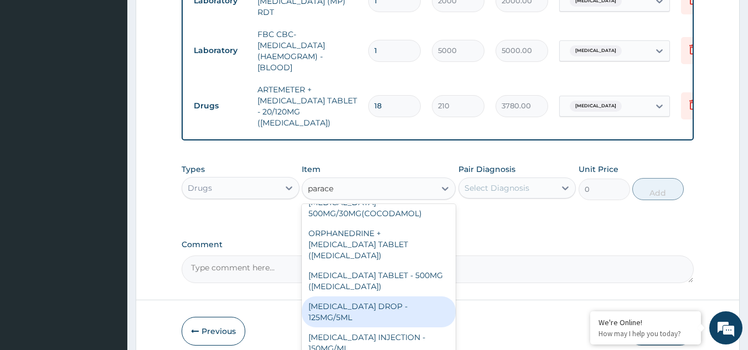
scroll to position [117, 0]
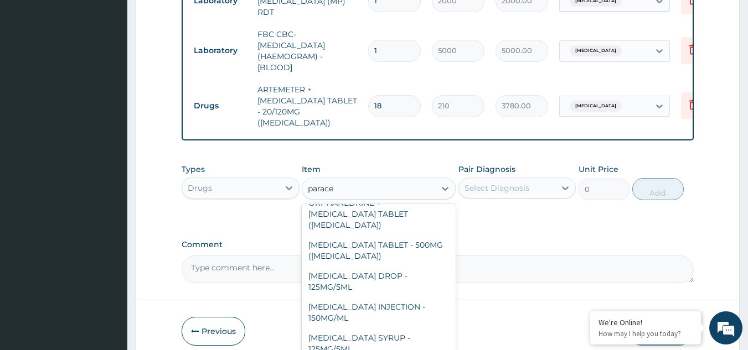
type input "33.599999999999994"
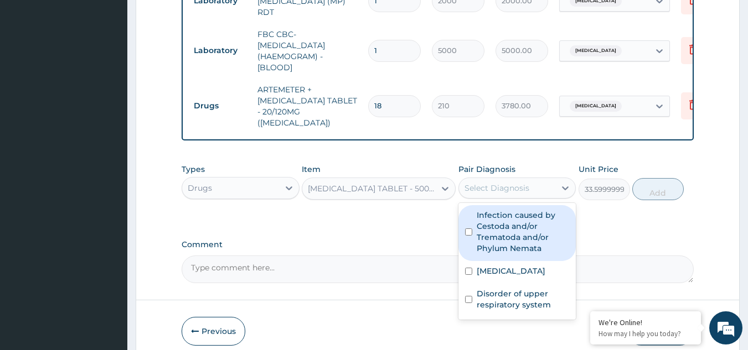
click at [500, 183] on div "Select Diagnosis" at bounding box center [496, 188] width 65 height 11
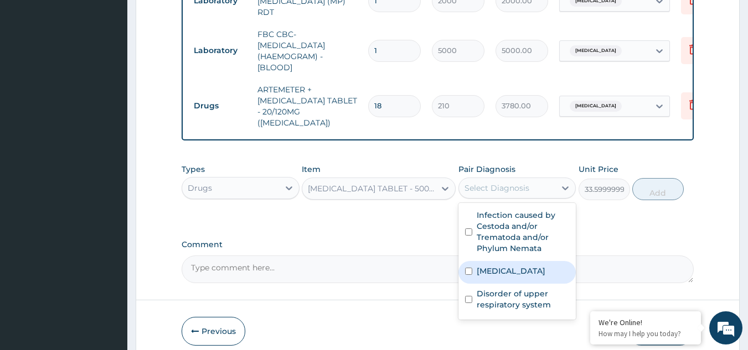
click at [501, 266] on label "[MEDICAL_DATA]" at bounding box center [510, 271] width 69 height 11
checkbox input "true"
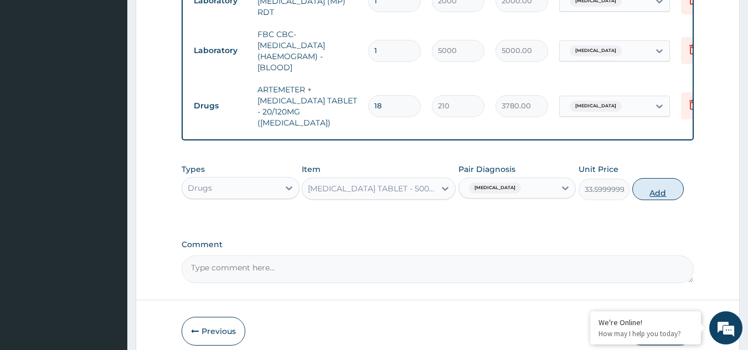
click at [662, 184] on button "Add" at bounding box center [657, 189] width 51 height 22
type input "0"
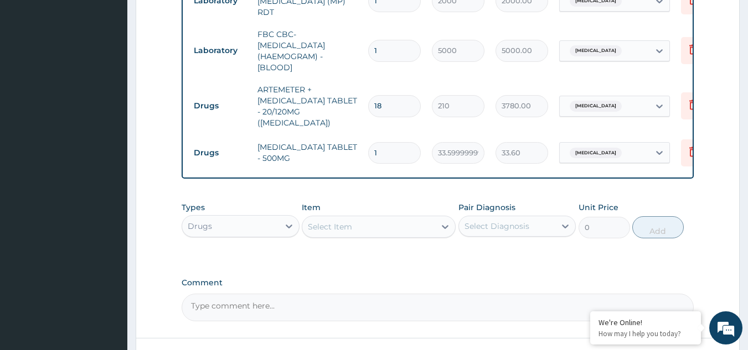
click at [396, 142] on input "1" at bounding box center [394, 153] width 53 height 22
type input "0.00"
type input "9"
type input "302.40"
type input "9"
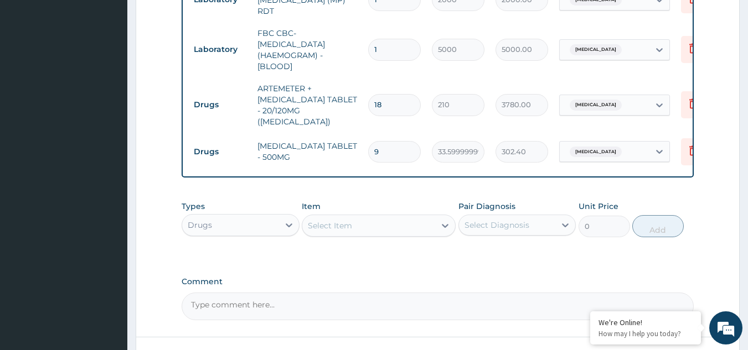
scroll to position [687, 0]
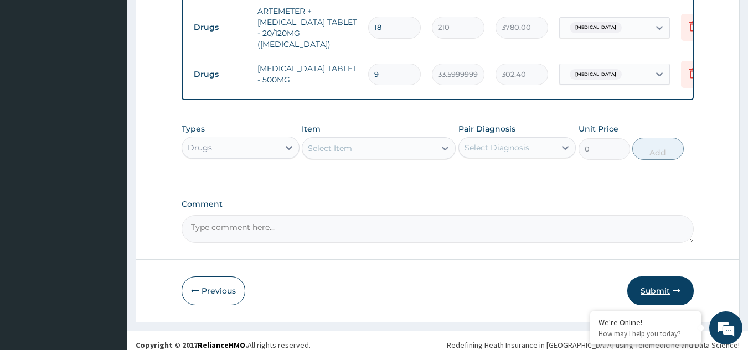
click at [654, 283] on button "Submit" at bounding box center [660, 291] width 66 height 29
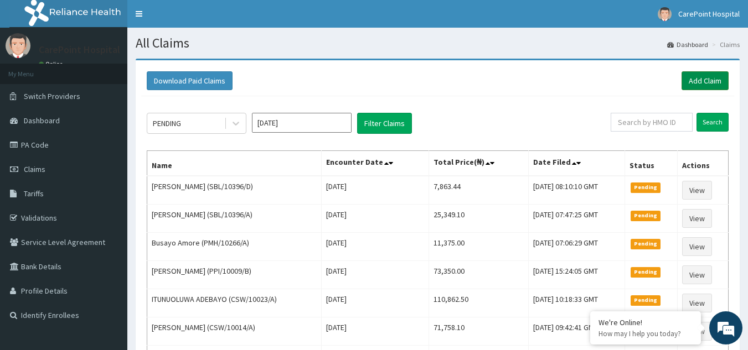
click at [701, 74] on link "Add Claim" at bounding box center [704, 80] width 47 height 19
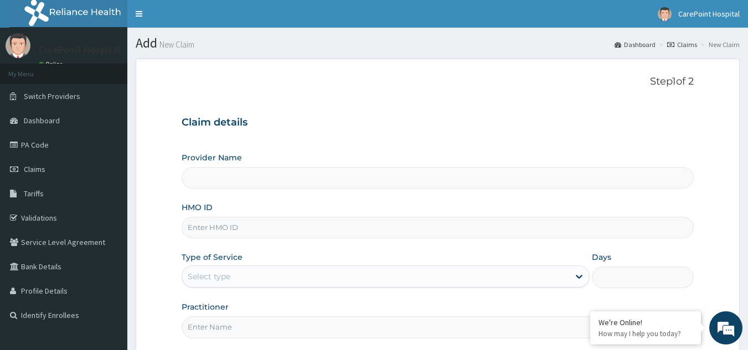
type input "[GEOGRAPHIC_DATA], [GEOGRAPHIC_DATA] ([GEOGRAPHIC_DATA])"
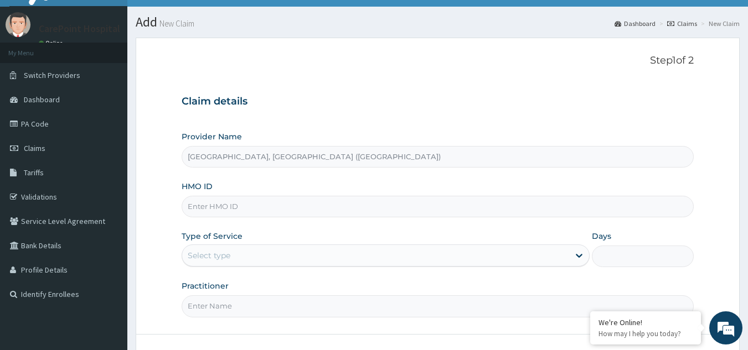
scroll to position [55, 0]
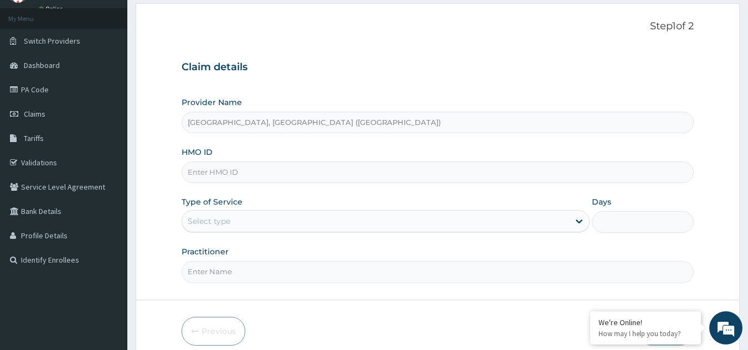
click at [216, 162] on input "HMO ID" at bounding box center [437, 173] width 512 height 22
click at [196, 176] on input "HMO ID" at bounding box center [437, 173] width 512 height 22
paste input "PA/47E139"
type input "P"
click at [226, 172] on input "HMO ID" at bounding box center [437, 173] width 512 height 22
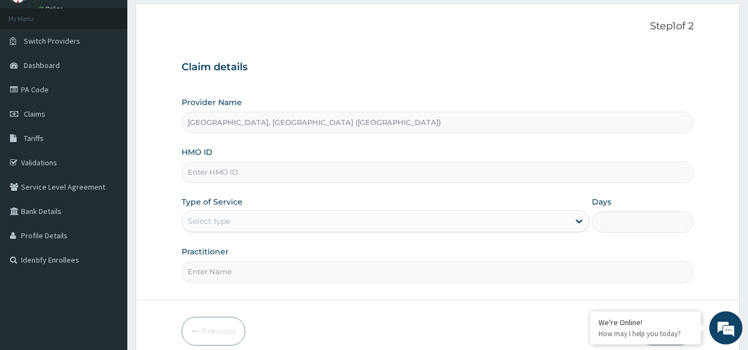
paste input "SBL/10396/E"
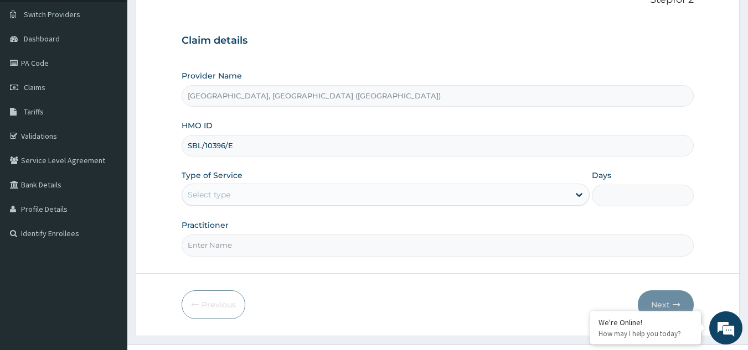
scroll to position [105, 0]
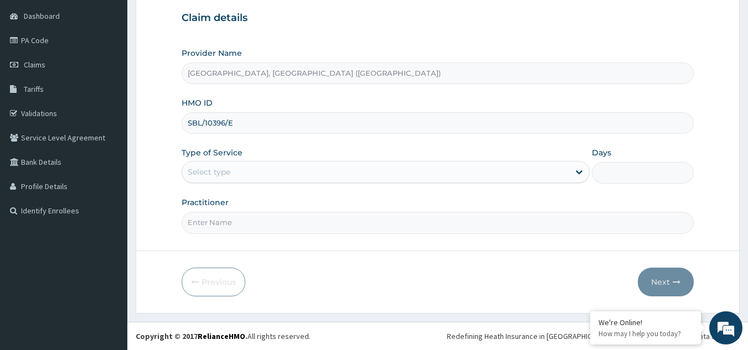
type input "SBL/10396/E"
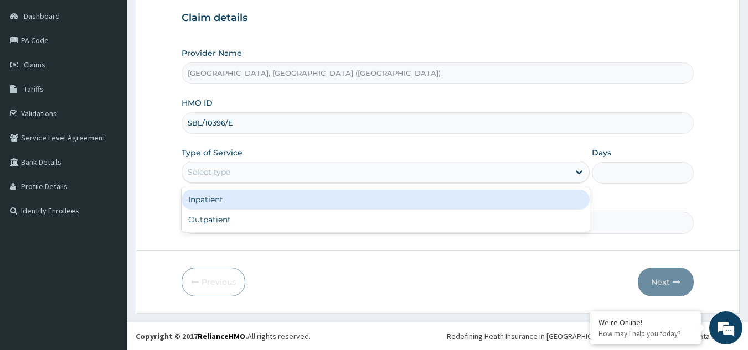
click at [227, 171] on div "Select type" at bounding box center [209, 172] width 43 height 11
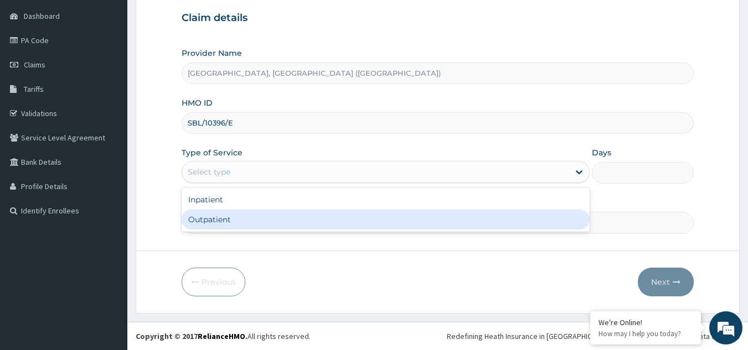
click at [226, 227] on div "Outpatient" at bounding box center [385, 220] width 408 height 20
type input "1"
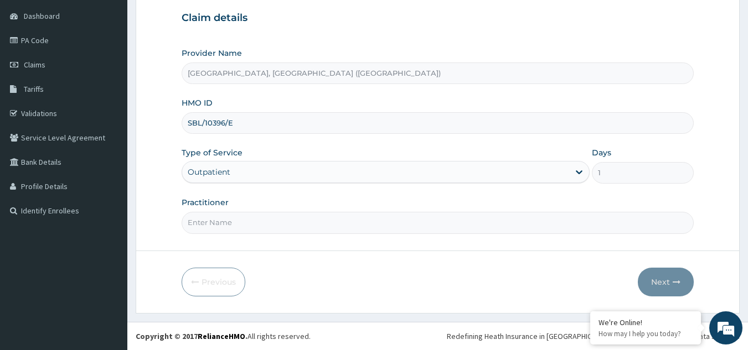
click at [226, 227] on input "Practitioner" at bounding box center [437, 223] width 512 height 22
type input "Dr, [PERSON_NAME]"
click at [671, 287] on button "Next" at bounding box center [665, 282] width 56 height 29
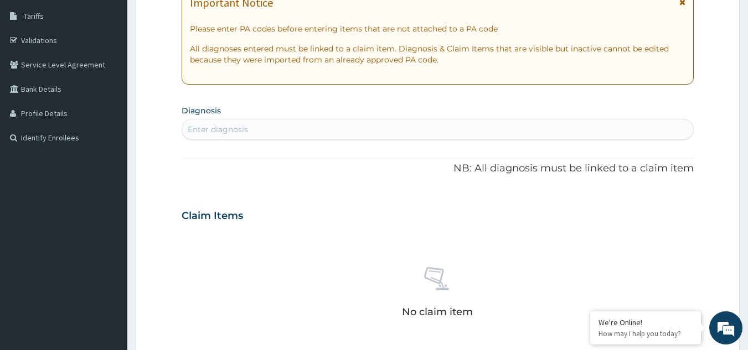
scroll to position [55, 0]
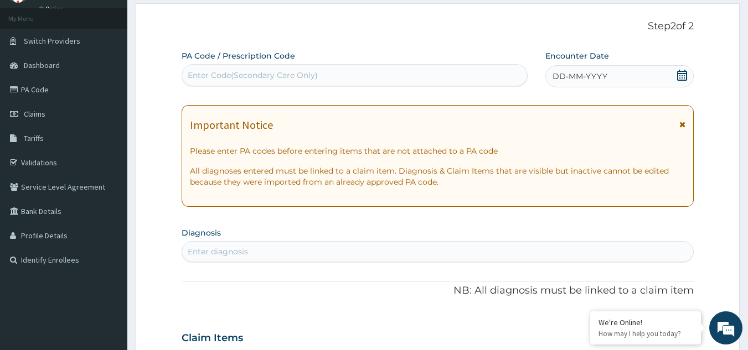
click at [361, 245] on div "Enter diagnosis" at bounding box center [437, 252] width 511 height 18
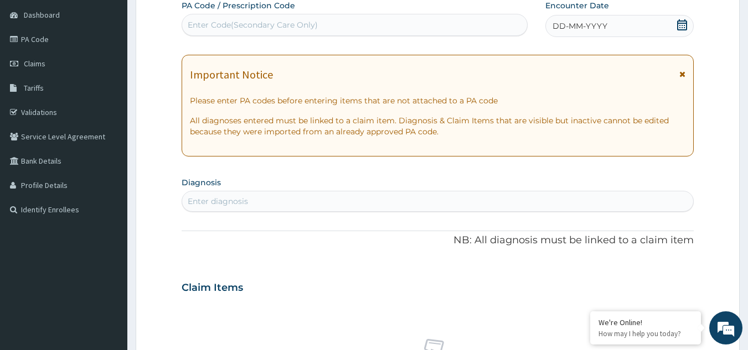
scroll to position [111, 0]
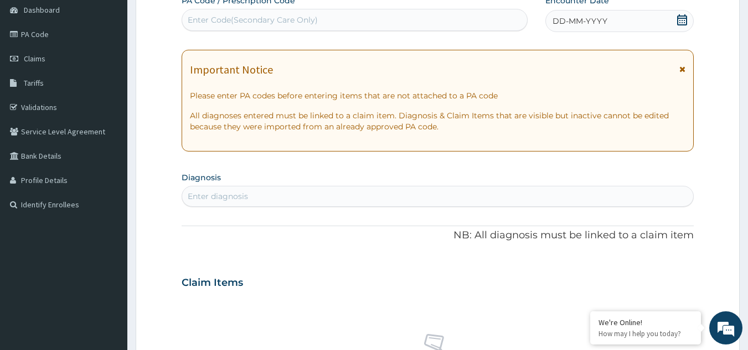
click at [253, 23] on div "Enter Code(Secondary Care Only)" at bounding box center [253, 19] width 130 height 11
paste input "PA/797F70"
type input "PA/797F70"
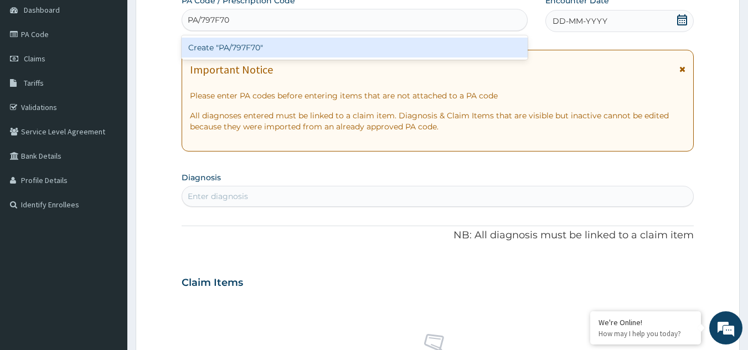
click at [255, 51] on div "Create "PA/797F70"" at bounding box center [354, 48] width 346 height 20
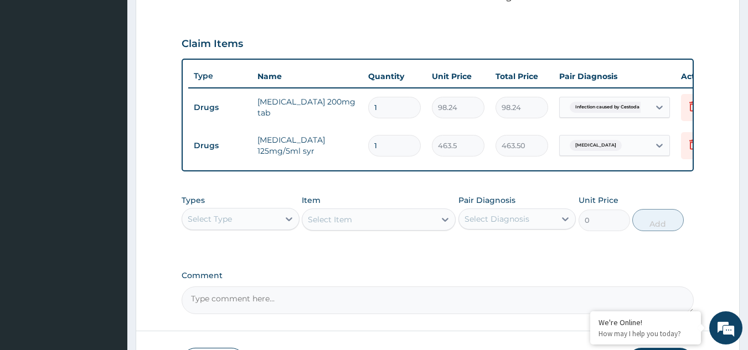
scroll to position [442, 0]
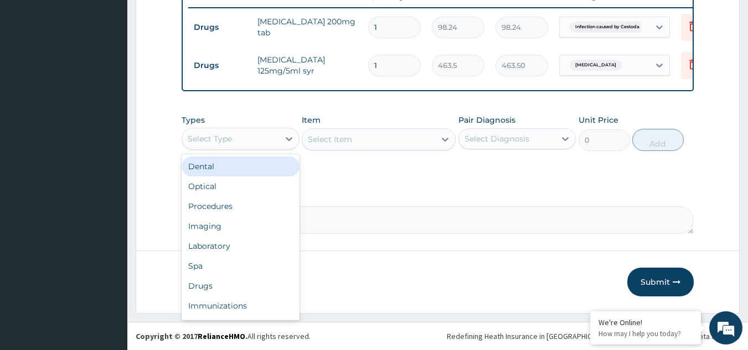
click at [261, 139] on div "Select Type" at bounding box center [230, 139] width 97 height 18
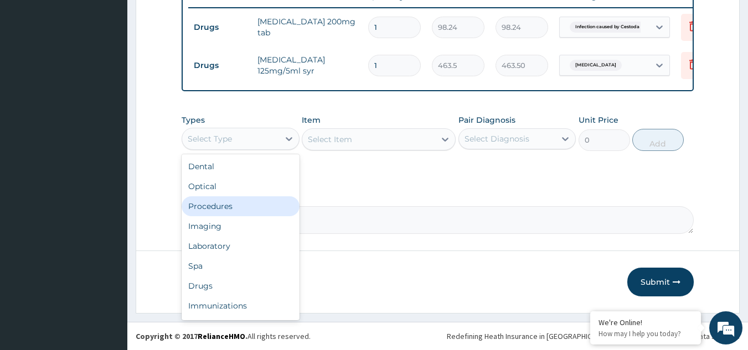
click at [234, 202] on div "Procedures" at bounding box center [240, 206] width 118 height 20
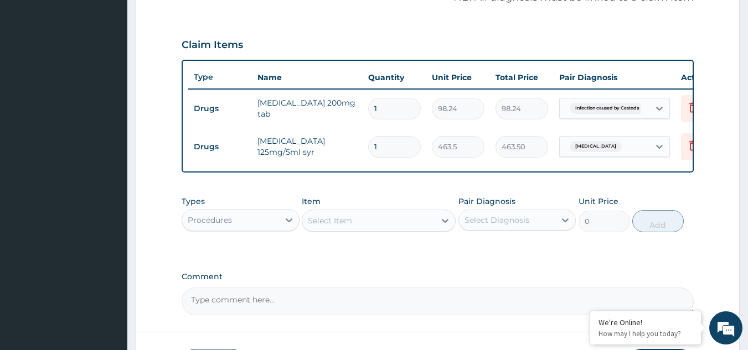
scroll to position [387, 0]
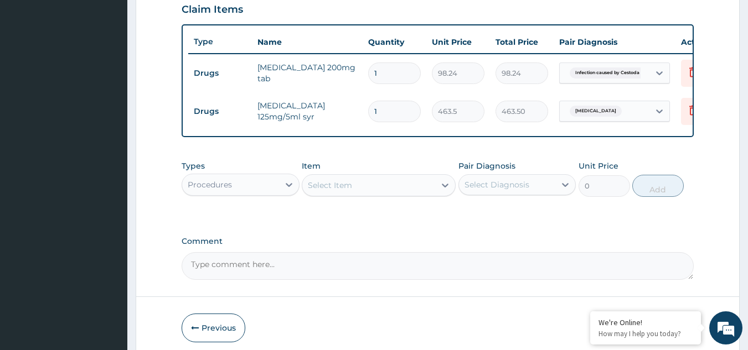
click at [368, 191] on div "Select Item" at bounding box center [368, 186] width 133 height 18
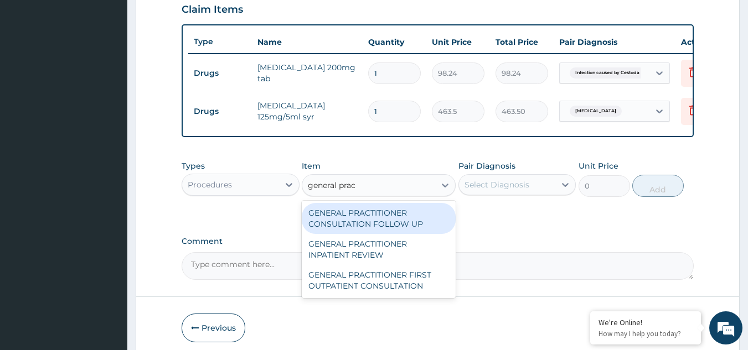
type input "general pract"
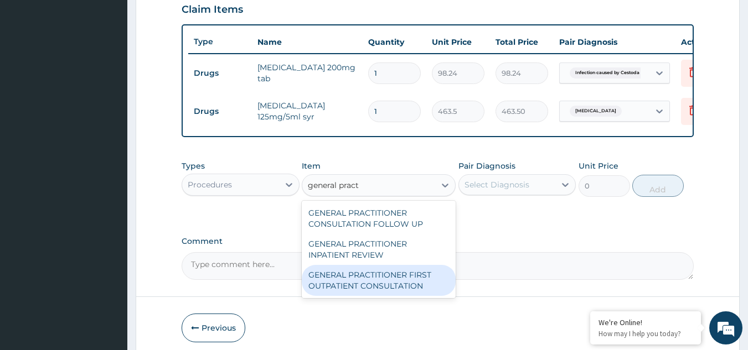
click at [389, 290] on div "GENERAL PRACTITIONER FIRST OUTPATIENT CONSULTATION" at bounding box center [379, 280] width 154 height 31
type input "3750"
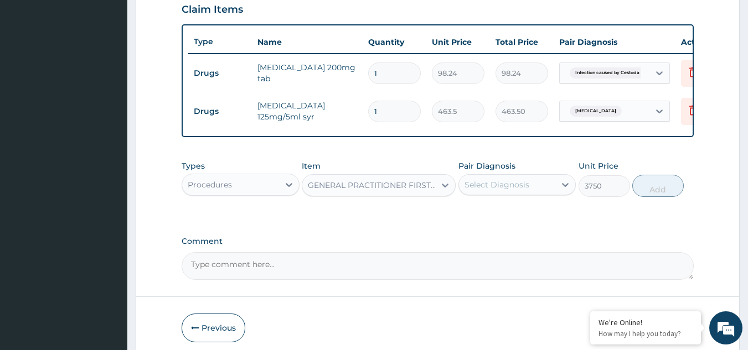
click at [497, 190] on div "Select Diagnosis" at bounding box center [496, 184] width 65 height 11
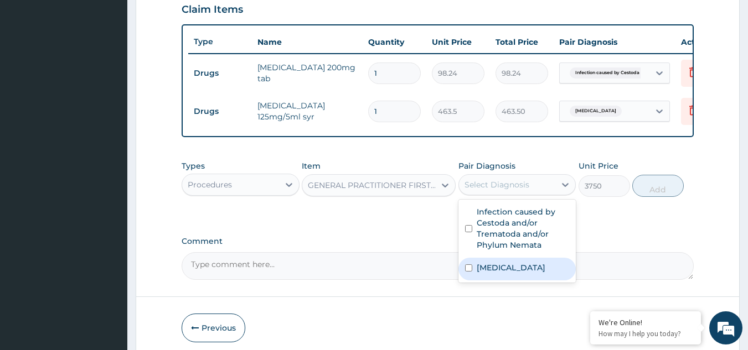
click at [497, 273] on label "Falciparum malaria" at bounding box center [510, 267] width 69 height 11
checkbox input "true"
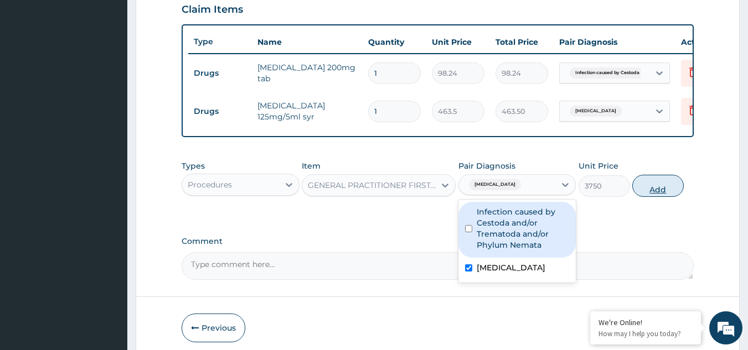
click at [662, 197] on button "Add" at bounding box center [657, 186] width 51 height 22
type input "0"
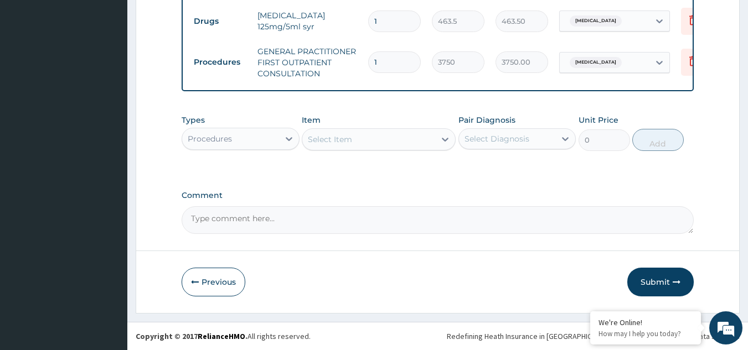
scroll to position [486, 0]
click at [263, 126] on div "Types Procedures" at bounding box center [240, 133] width 118 height 37
click at [264, 136] on div "Procedures" at bounding box center [230, 139] width 97 height 18
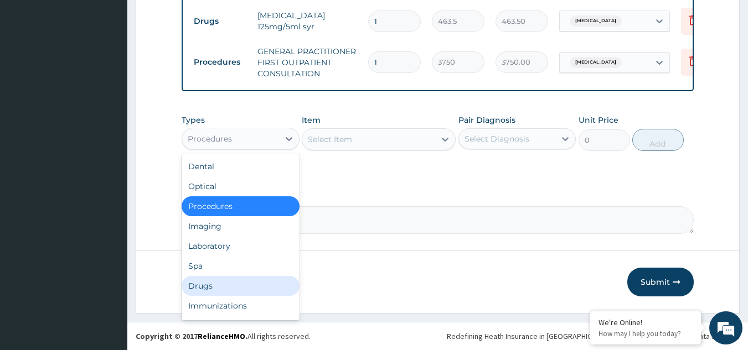
click at [210, 283] on div "Drugs" at bounding box center [240, 286] width 118 height 20
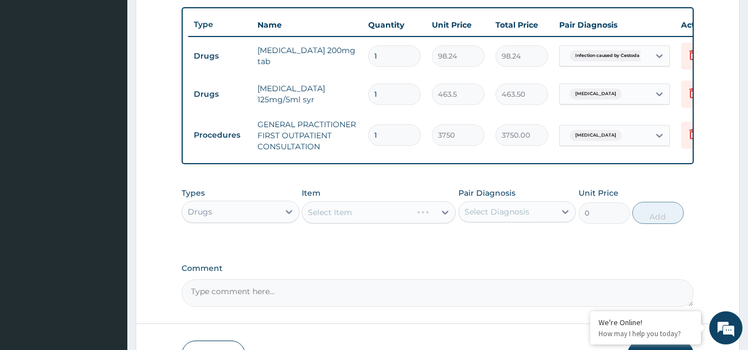
scroll to position [431, 0]
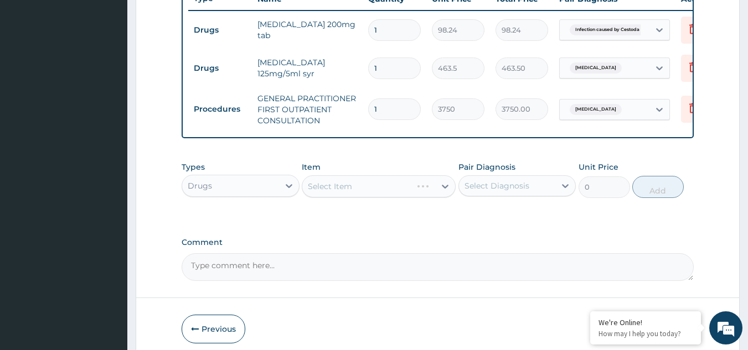
click at [336, 198] on div "Select Item" at bounding box center [379, 186] width 154 height 22
click at [338, 198] on div "Select Item" at bounding box center [379, 186] width 154 height 22
click at [338, 192] on div "Select Item" at bounding box center [330, 186] width 44 height 11
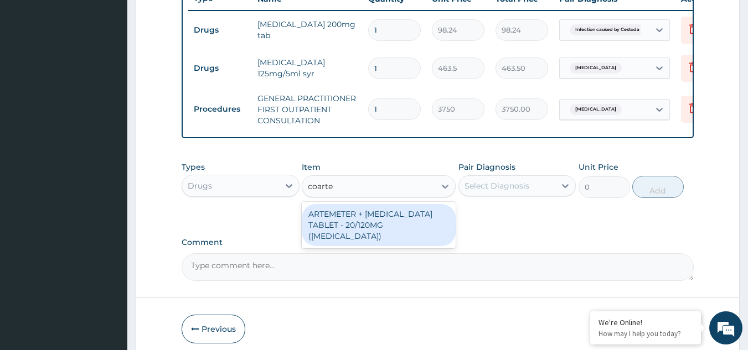
type input "coartem"
click at [374, 235] on div "ARTEMETER + LUMEFANTRINE TABLET - 20/120MG (COARTEM)" at bounding box center [379, 225] width 154 height 42
type input "210"
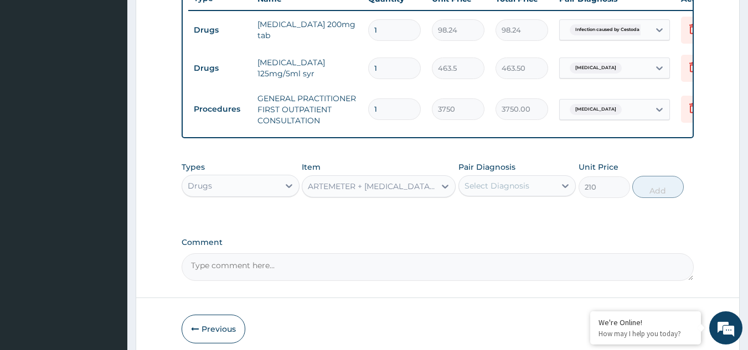
click at [538, 191] on div "Select Diagnosis" at bounding box center [507, 186] width 97 height 18
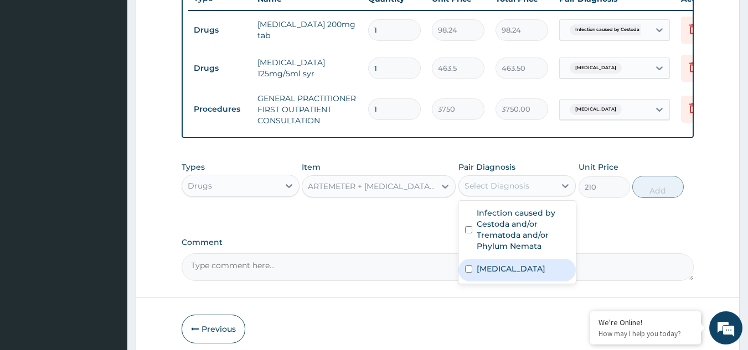
click at [504, 274] on label "Falciparum malaria" at bounding box center [510, 268] width 69 height 11
checkbox input "true"
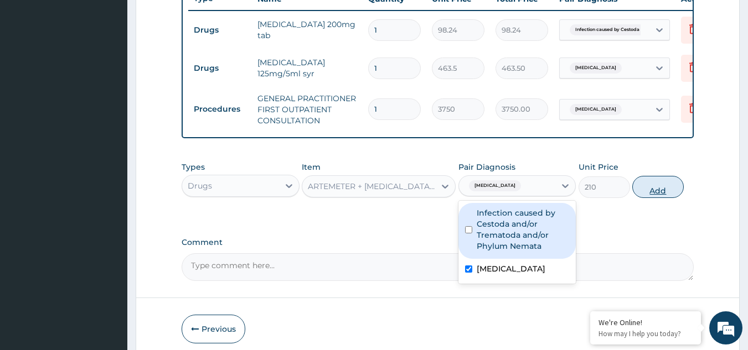
click at [653, 198] on button "Add" at bounding box center [657, 187] width 51 height 22
type input "0"
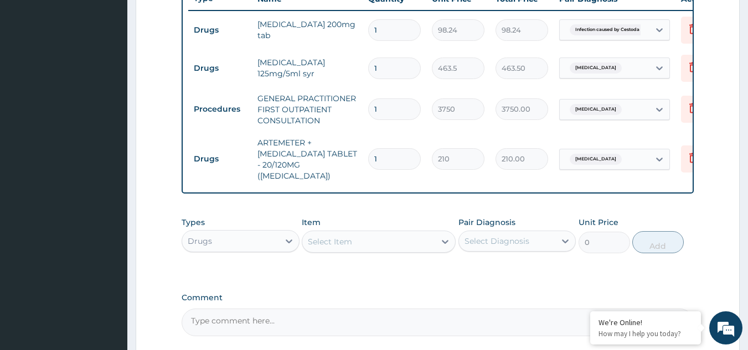
click at [398, 151] on input "1" at bounding box center [394, 159] width 53 height 22
type input "12"
type input "2520.00"
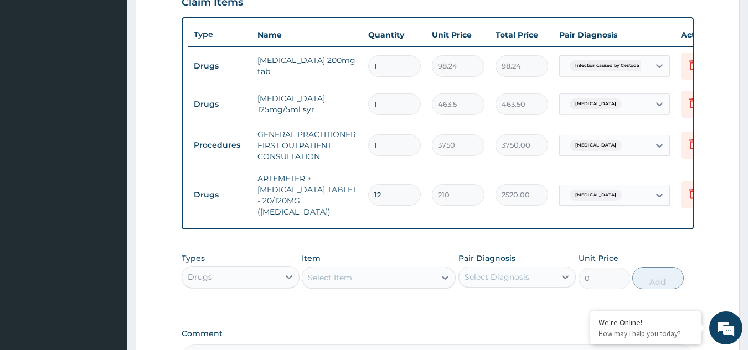
scroll to position [375, 0]
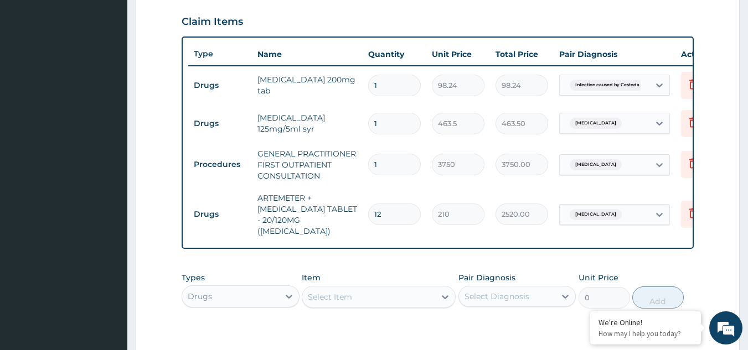
type input "12"
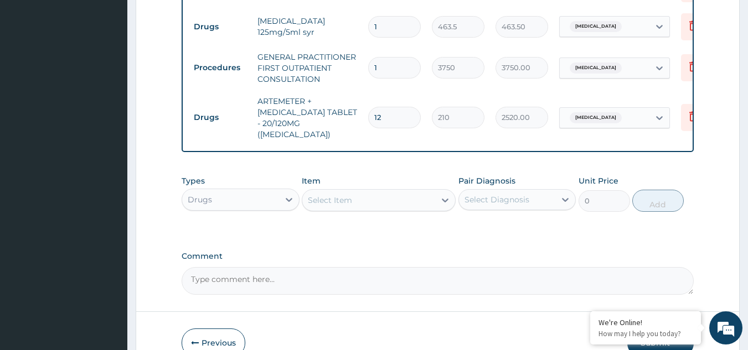
scroll to position [530, 0]
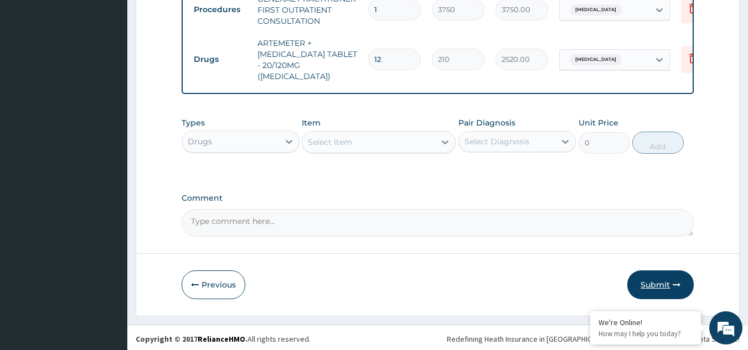
click at [651, 279] on button "Submit" at bounding box center [660, 285] width 66 height 29
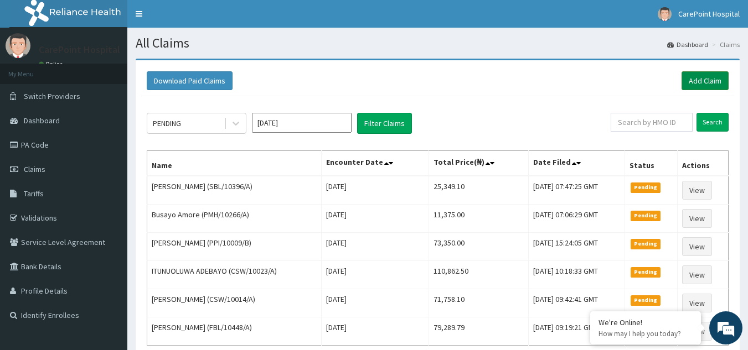
click at [696, 81] on link "Add Claim" at bounding box center [704, 80] width 47 height 19
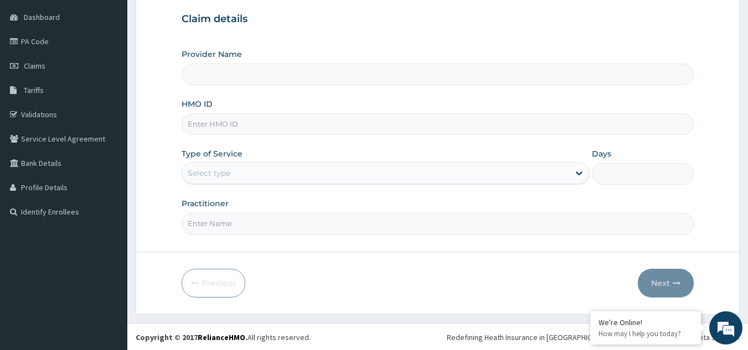
scroll to position [105, 0]
type input "CarePoint Hospital, Egbeda (Shefi Hospital)"
click at [212, 125] on input "HMO ID" at bounding box center [437, 123] width 512 height 22
paste input "ELG/10003/A"
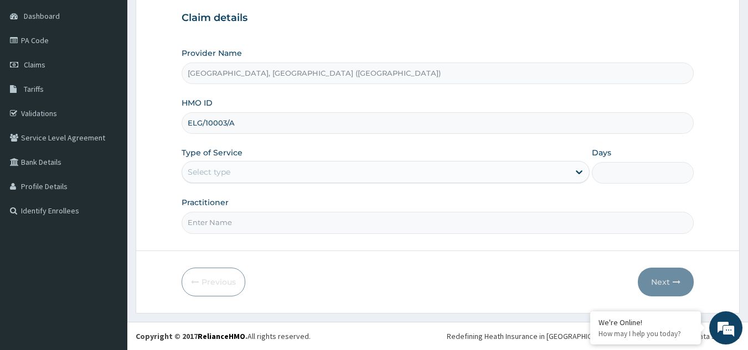
type input "ELG/10003/A"
click at [211, 176] on div "Select type" at bounding box center [209, 172] width 43 height 11
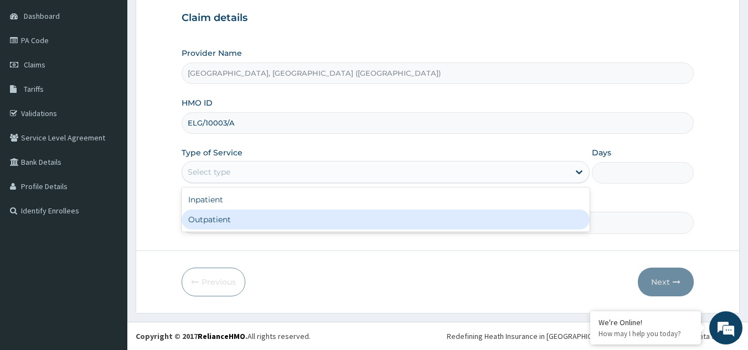
click at [221, 219] on div "Outpatient" at bounding box center [385, 220] width 408 height 20
type input "1"
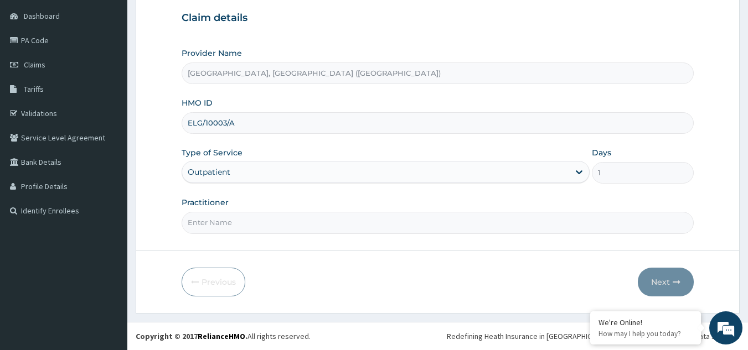
click at [221, 219] on input "Practitioner" at bounding box center [437, 223] width 512 height 22
type input "Dr, Steve"
click at [651, 281] on button "Next" at bounding box center [665, 282] width 56 height 29
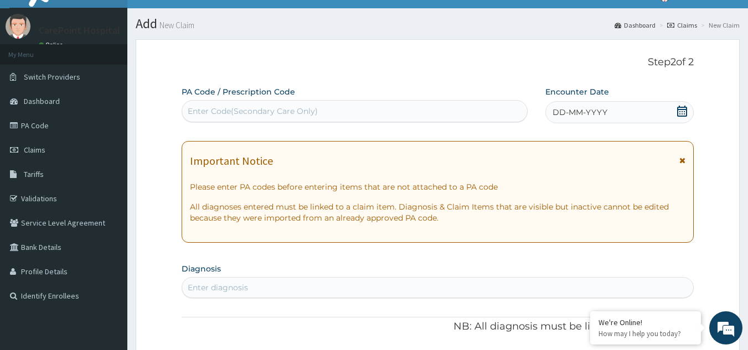
scroll to position [0, 0]
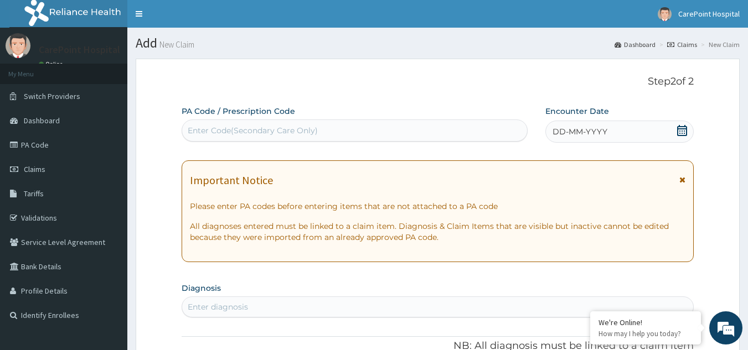
click at [305, 125] on div "Enter Code(Secondary Care Only)" at bounding box center [253, 130] width 130 height 11
paste input "PA/353C64"
type input "PA/353C64"
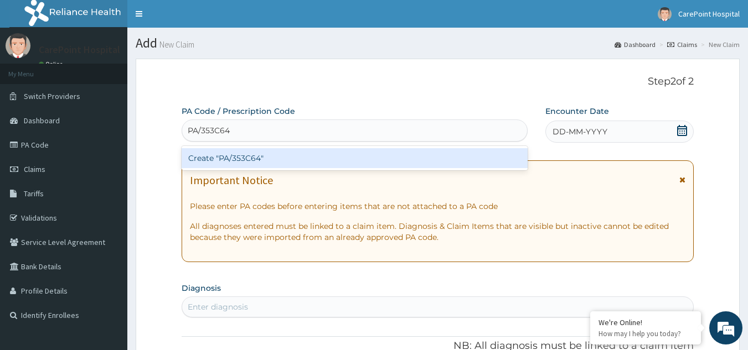
click at [304, 157] on div "Create "PA/353C64"" at bounding box center [354, 158] width 346 height 20
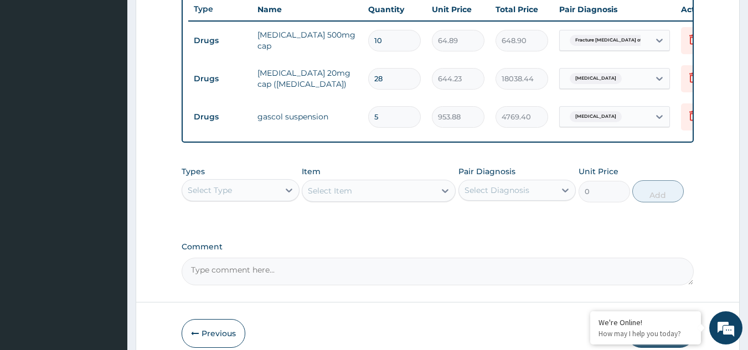
scroll to position [473, 0]
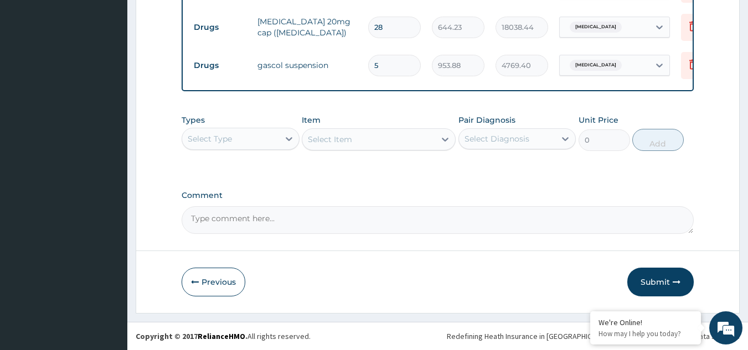
click at [255, 146] on div "Select Type" at bounding box center [230, 139] width 97 height 18
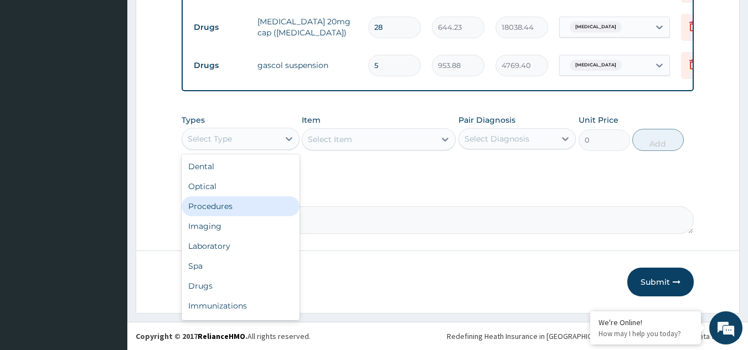
click at [237, 216] on div "Procedures" at bounding box center [240, 206] width 118 height 20
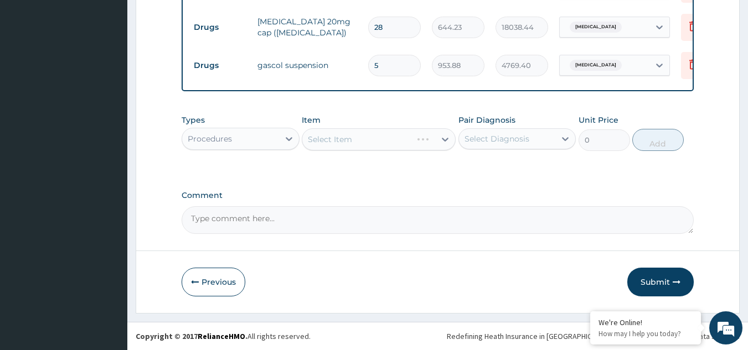
click at [362, 147] on div "Select Item" at bounding box center [379, 139] width 154 height 22
click at [359, 147] on div "Select Item" at bounding box center [368, 140] width 133 height 18
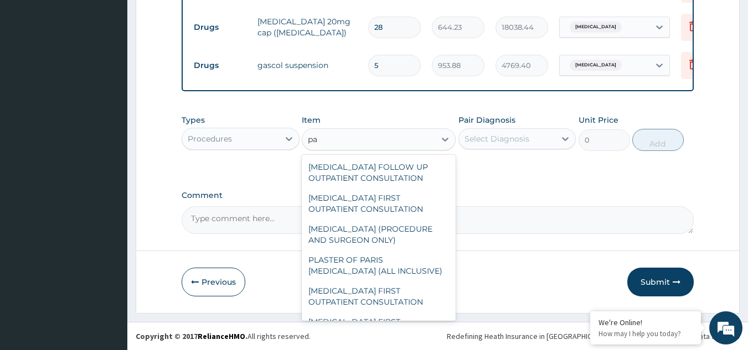
type input "p"
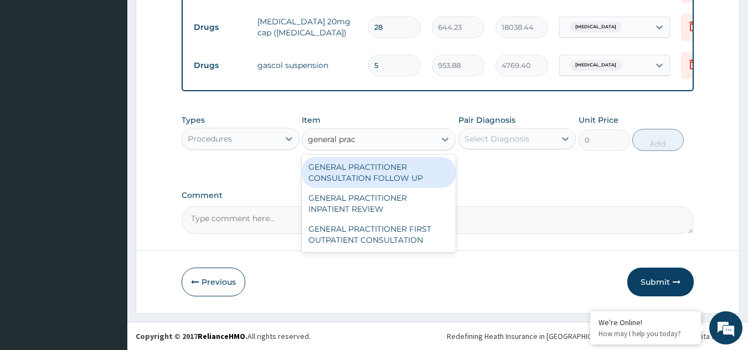
type input "general pract"
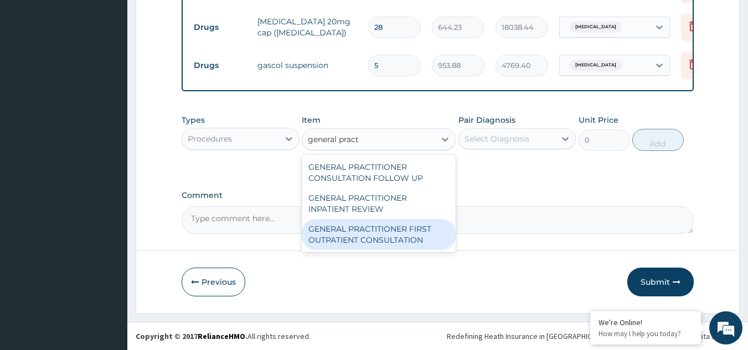
click at [408, 239] on div "GENERAL PRACTITIONER FIRST OUTPATIENT CONSULTATION" at bounding box center [379, 234] width 154 height 31
type input "3750"
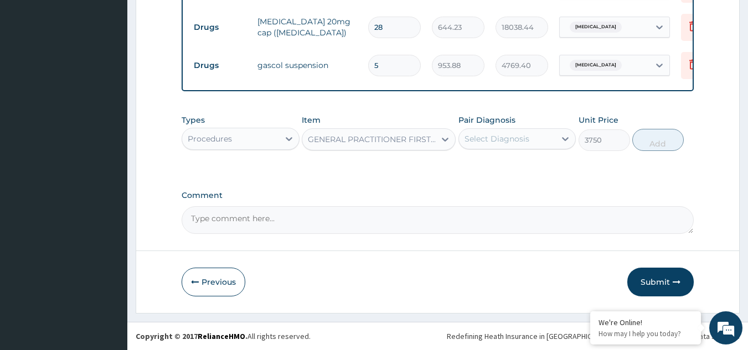
click at [514, 144] on div "Select Diagnosis" at bounding box center [496, 138] width 65 height 11
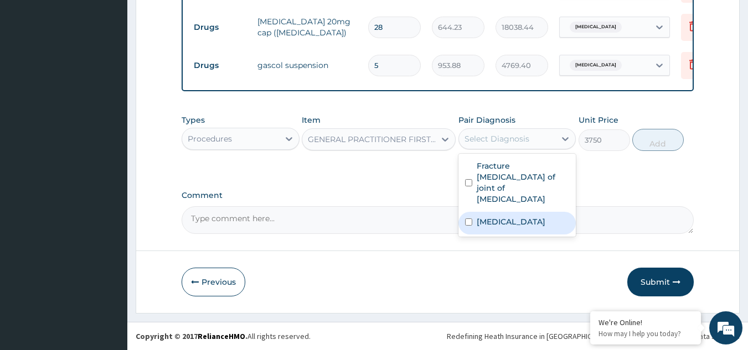
click at [517, 216] on label "Indigestion" at bounding box center [510, 221] width 69 height 11
checkbox input "true"
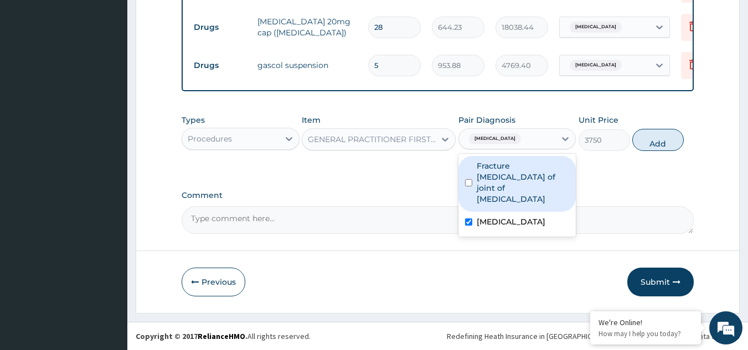
click at [522, 186] on label "Fracture dislocation of joint of shoulder girdle" at bounding box center [522, 182] width 93 height 44
checkbox input "true"
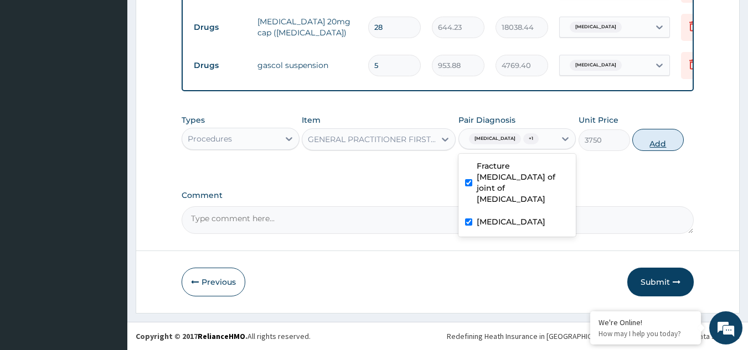
click at [643, 146] on button "Add" at bounding box center [657, 140] width 51 height 22
type input "0"
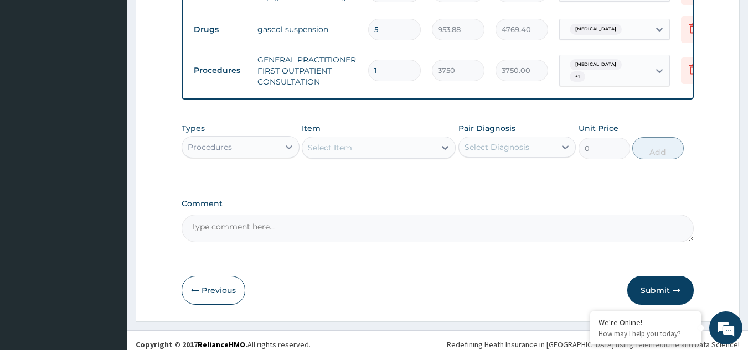
scroll to position [524, 0]
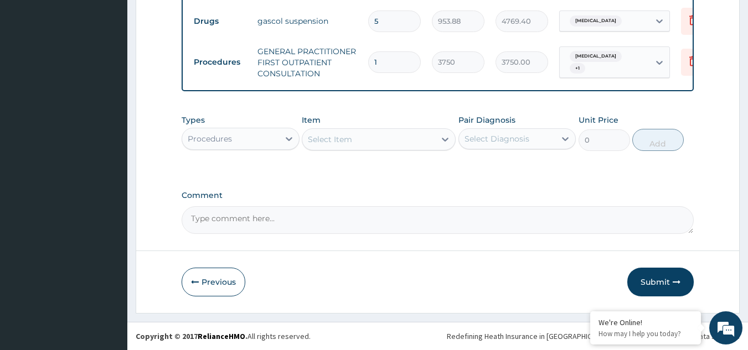
click at [248, 143] on div "Procedures" at bounding box center [230, 139] width 97 height 18
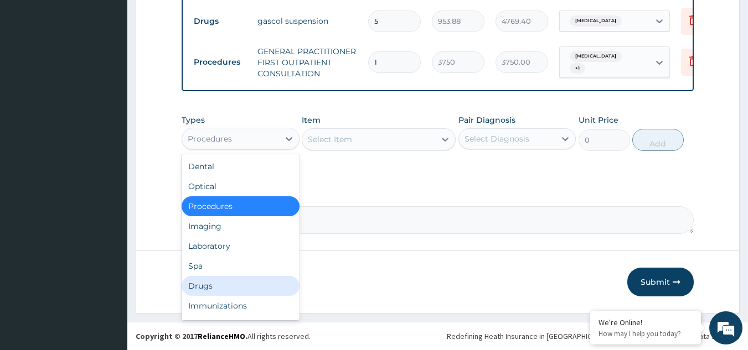
click at [197, 294] on div "Drugs" at bounding box center [240, 286] width 118 height 20
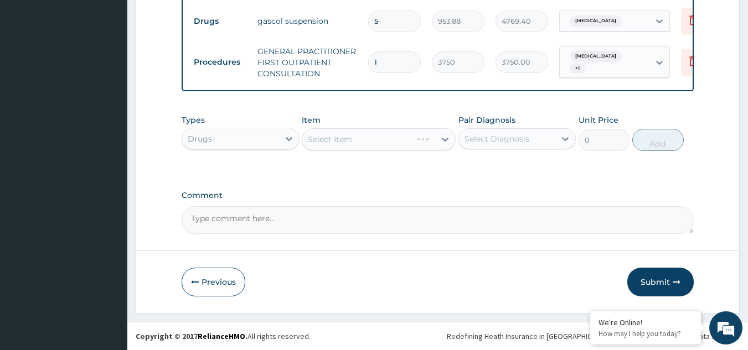
click at [351, 134] on div "Select Item" at bounding box center [379, 139] width 154 height 22
click at [358, 145] on div "Select Item" at bounding box center [379, 139] width 154 height 22
click at [361, 141] on div "Select Item" at bounding box center [379, 139] width 154 height 22
click at [364, 141] on div "Select Item" at bounding box center [368, 140] width 133 height 18
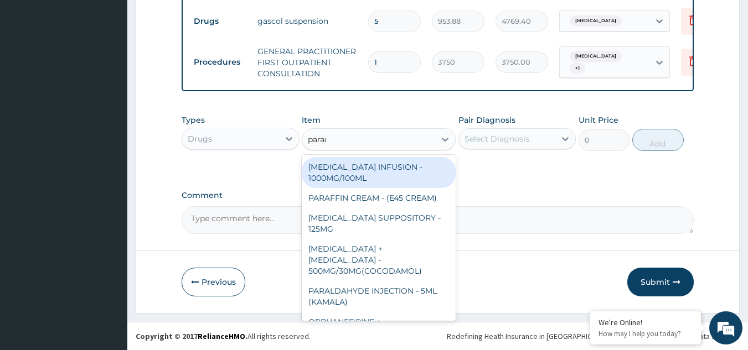
type input "parace"
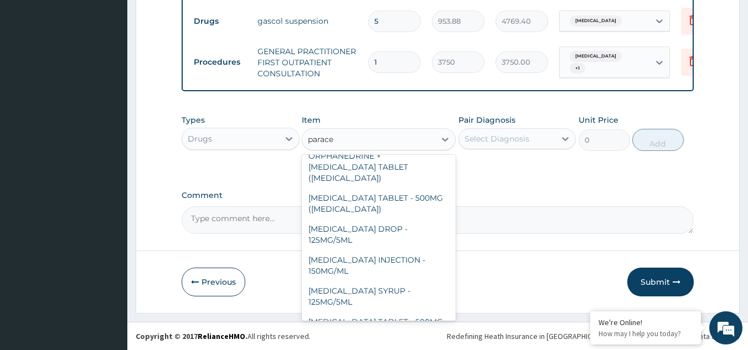
scroll to position [117, 0]
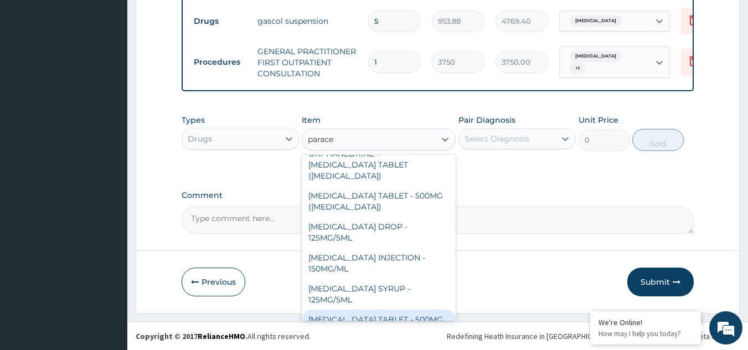
click at [397, 313] on div "[MEDICAL_DATA] TABLET - 500MG" at bounding box center [379, 320] width 154 height 20
type input "33.599999999999994"
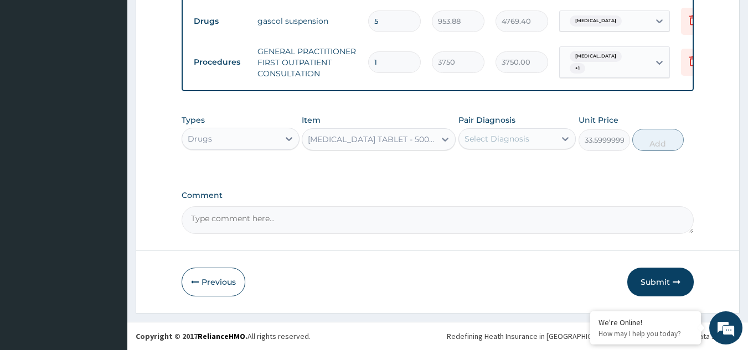
click at [512, 136] on div "Select Diagnosis" at bounding box center [496, 138] width 65 height 11
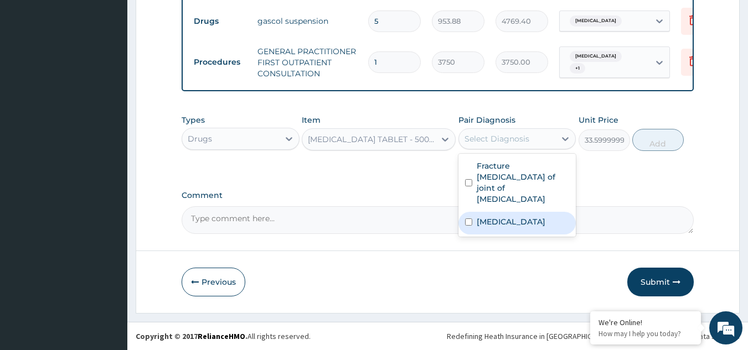
drag, startPoint x: 499, startPoint y: 198, endPoint x: 528, endPoint y: 186, distance: 31.5
click at [499, 216] on label "Indigestion" at bounding box center [510, 221] width 69 height 11
checkbox input "true"
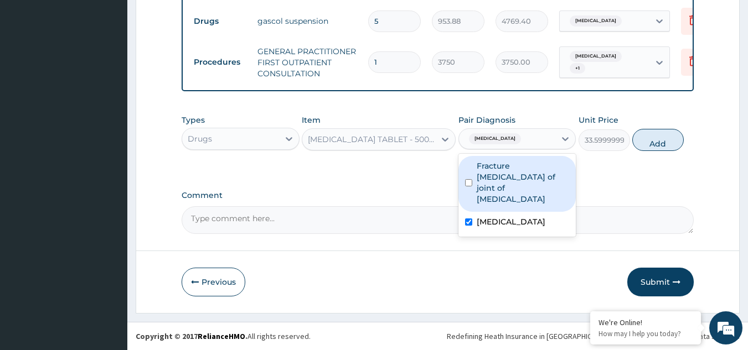
click at [635, 149] on div "Types Drugs Item PARACETAMOL TABLET - 500MG Pair Diagnosis option Indigestion, …" at bounding box center [437, 133] width 512 height 48
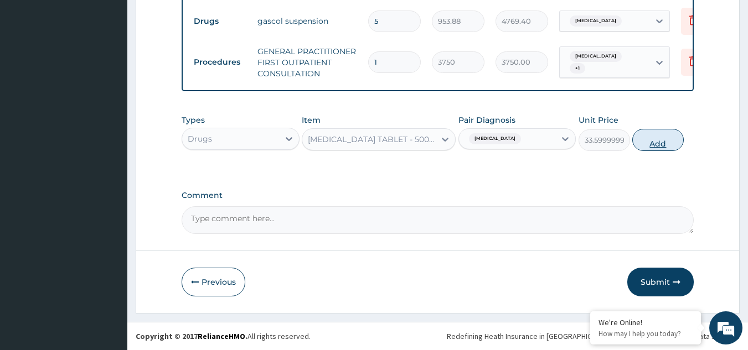
click at [645, 136] on button "Add" at bounding box center [657, 140] width 51 height 22
type input "0"
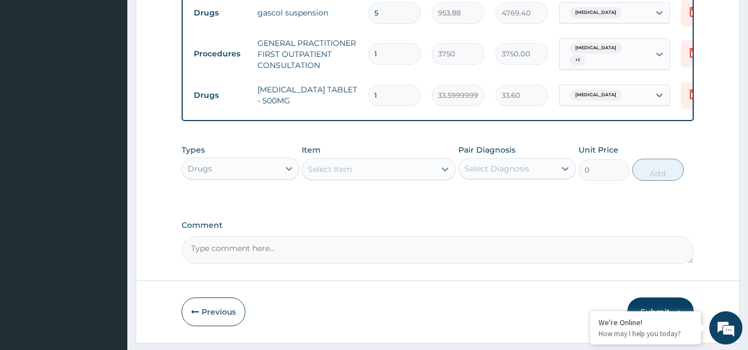
click at [505, 174] on div "Select Diagnosis" at bounding box center [496, 168] width 65 height 11
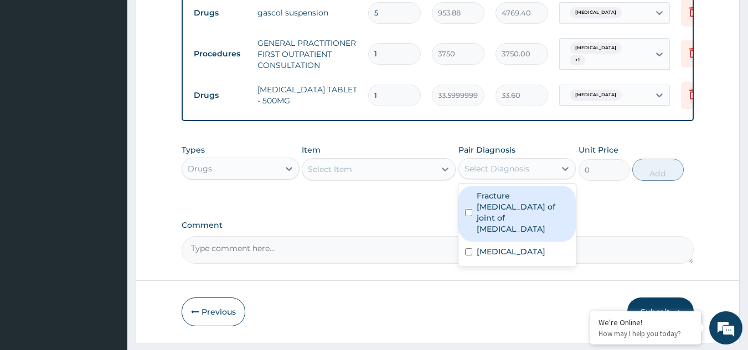
click at [527, 209] on label "Fracture dislocation of joint of shoulder girdle" at bounding box center [522, 212] width 93 height 44
checkbox input "true"
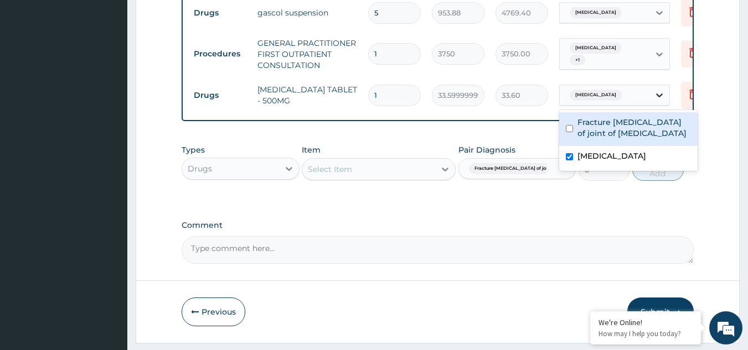
click at [649, 92] on div "Indigestion" at bounding box center [614, 95] width 111 height 21
click at [616, 133] on label "Fracture dislocation of joint of shoulder girdle" at bounding box center [633, 128] width 113 height 22
checkbox input "true"
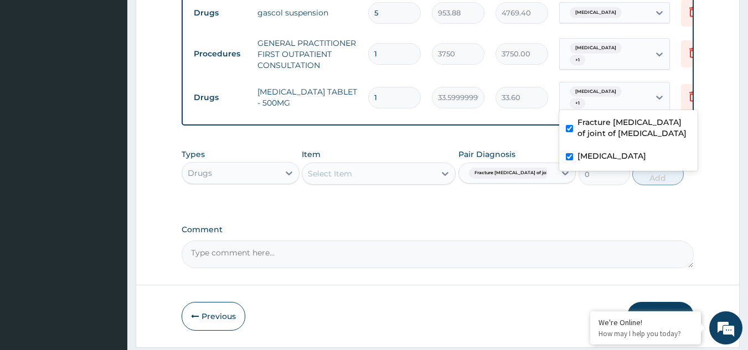
click at [376, 92] on input "1" at bounding box center [394, 98] width 53 height 22
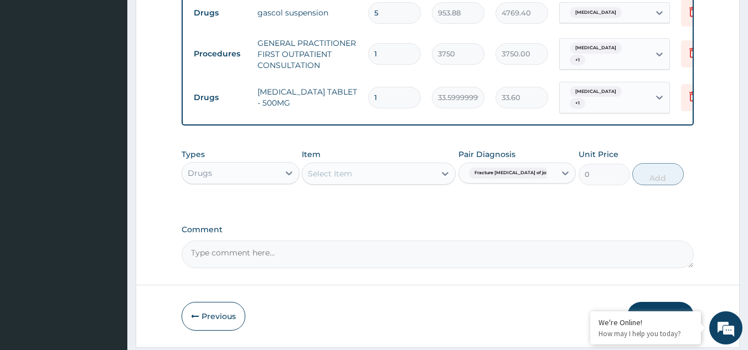
type input "18"
type input "604.80"
type input "18"
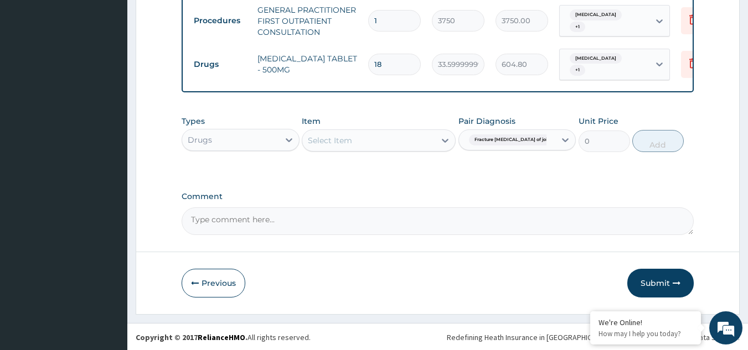
scroll to position [562, 0]
click at [650, 279] on button "Submit" at bounding box center [660, 282] width 66 height 29
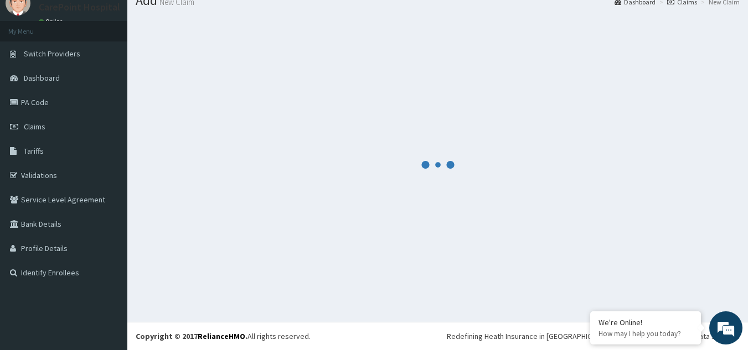
scroll to position [43, 0]
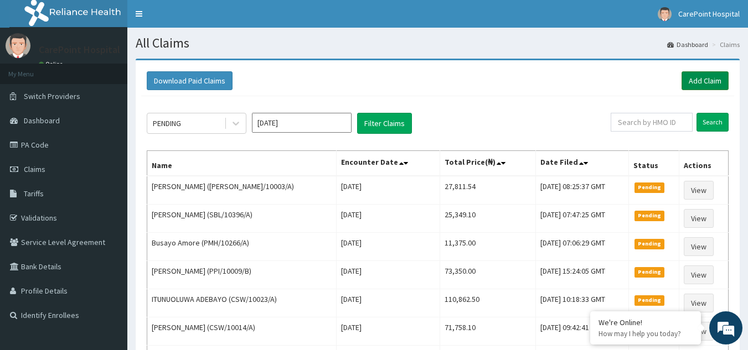
click at [703, 83] on link "Add Claim" at bounding box center [704, 80] width 47 height 19
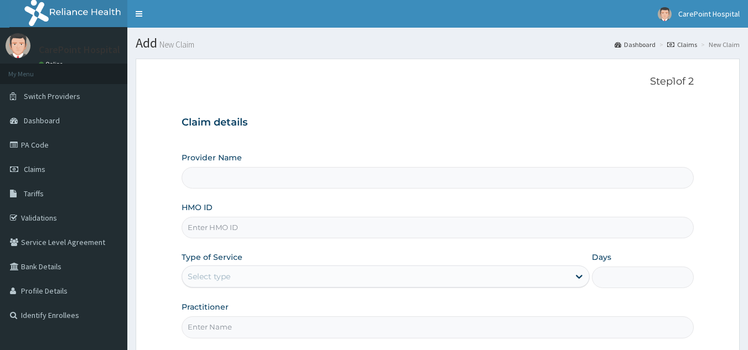
click at [210, 231] on input "HMO ID" at bounding box center [437, 228] width 512 height 22
type input "[GEOGRAPHIC_DATA], [GEOGRAPHIC_DATA] ([GEOGRAPHIC_DATA])"
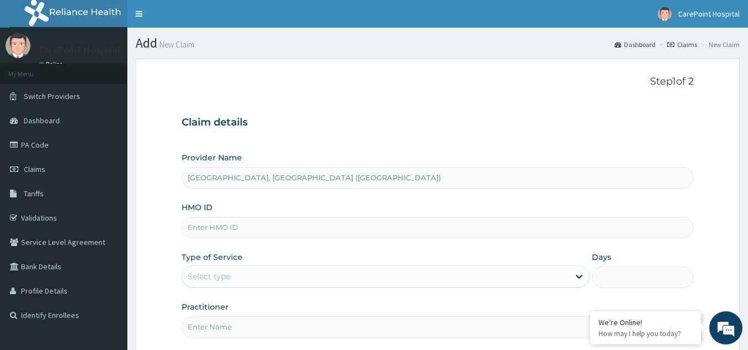
paste input "CIP/10139/A"
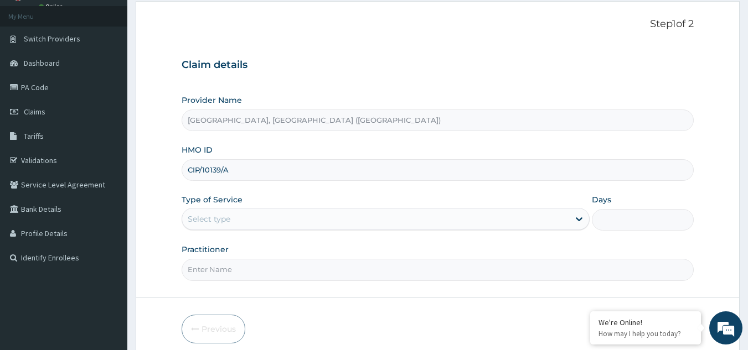
scroll to position [105, 0]
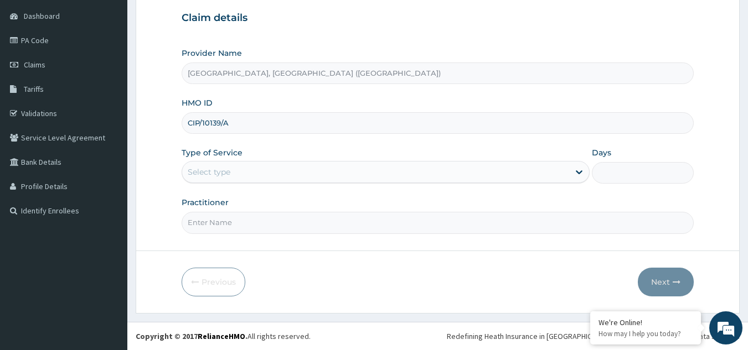
type input "CIP/10139/A"
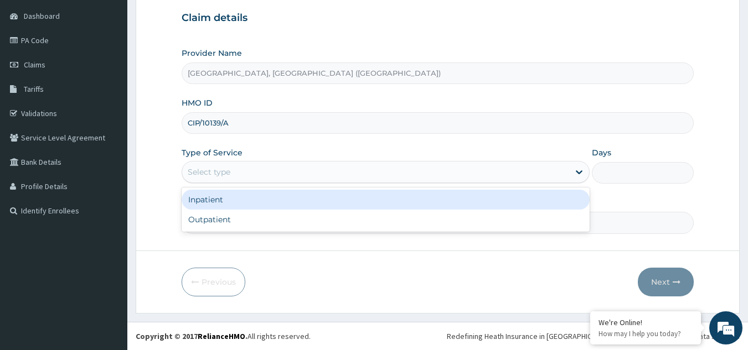
click at [212, 167] on div "Select type" at bounding box center [209, 172] width 43 height 11
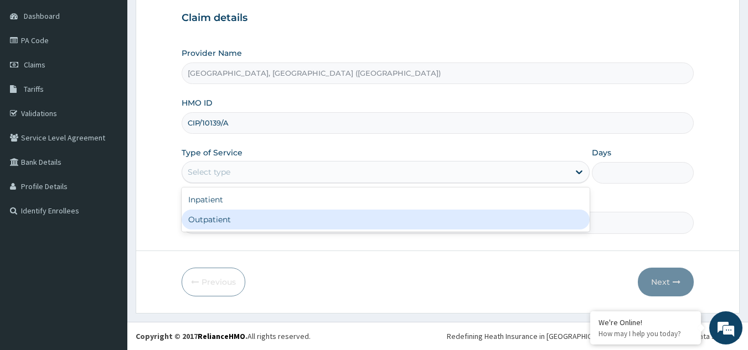
click at [208, 221] on div "Outpatient" at bounding box center [385, 220] width 408 height 20
type input "1"
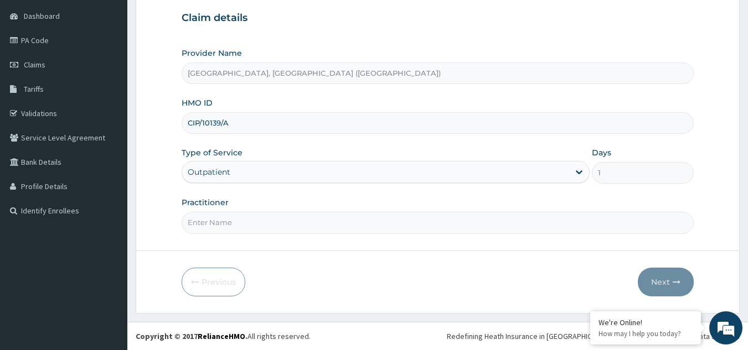
click at [208, 221] on input "Practitioner" at bounding box center [437, 223] width 512 height 22
type input "Dr, [PERSON_NAME]"
click at [658, 282] on button "Next" at bounding box center [665, 282] width 56 height 29
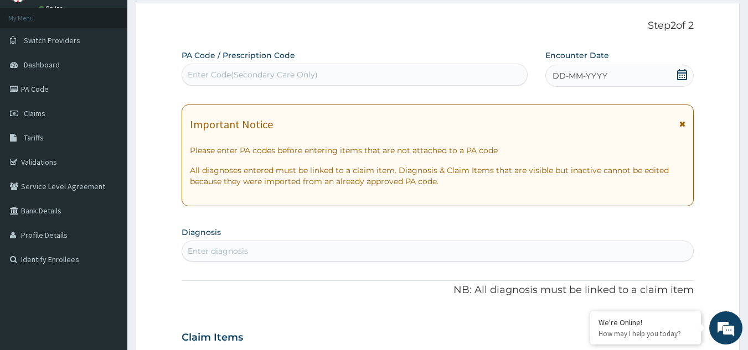
scroll to position [0, 0]
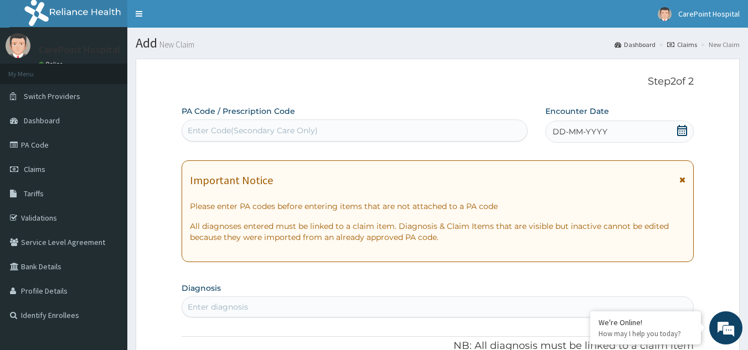
click at [309, 141] on div "Enter Code(Secondary Care Only)" at bounding box center [354, 131] width 346 height 22
paste input "PA/94F229"
type input "PA/94F229"
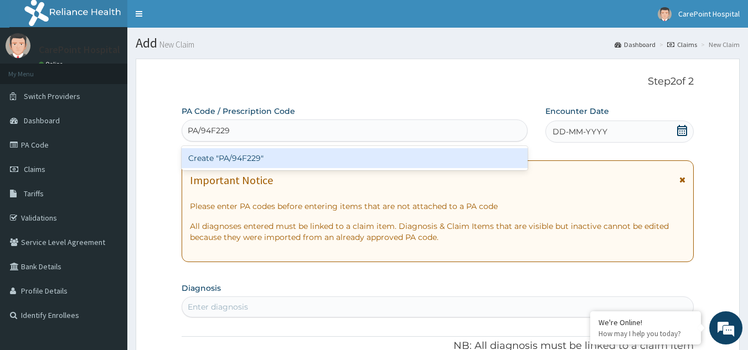
click at [281, 158] on div "Create "PA/94F229"" at bounding box center [354, 158] width 346 height 20
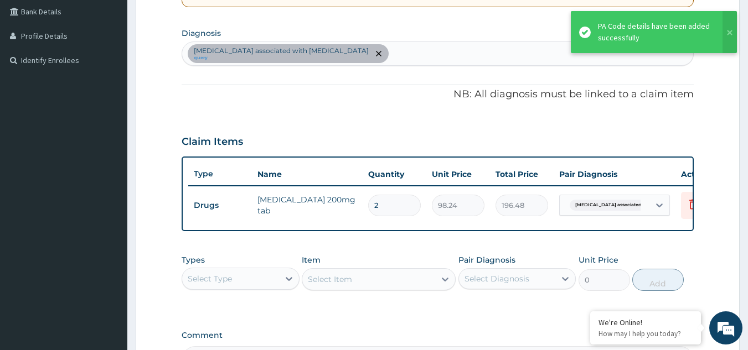
scroll to position [175, 0]
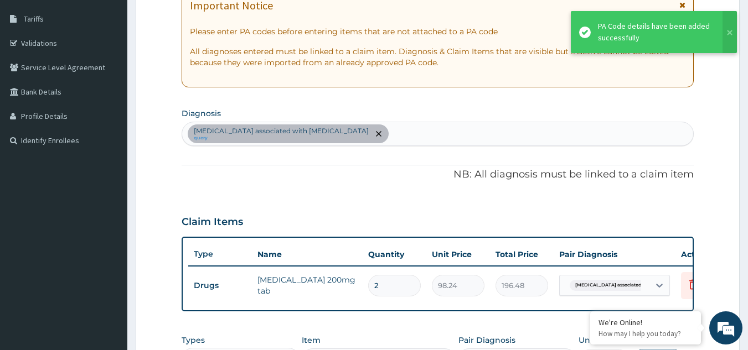
click at [378, 138] on div "[MEDICAL_DATA] associated with [MEDICAL_DATA] query" at bounding box center [437, 133] width 511 height 23
type input "[MEDICAL_DATA]"
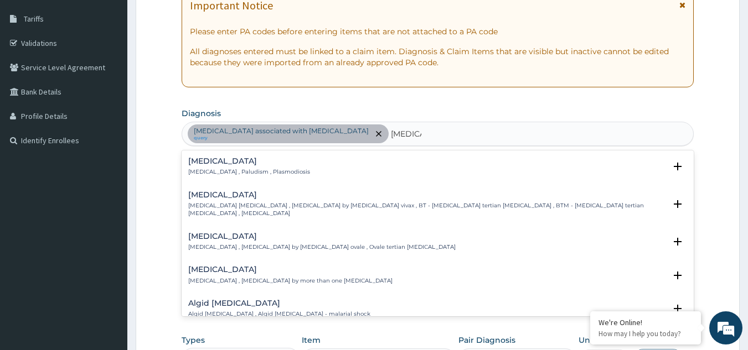
click at [263, 164] on h4 "[MEDICAL_DATA]" at bounding box center [249, 161] width 122 height 8
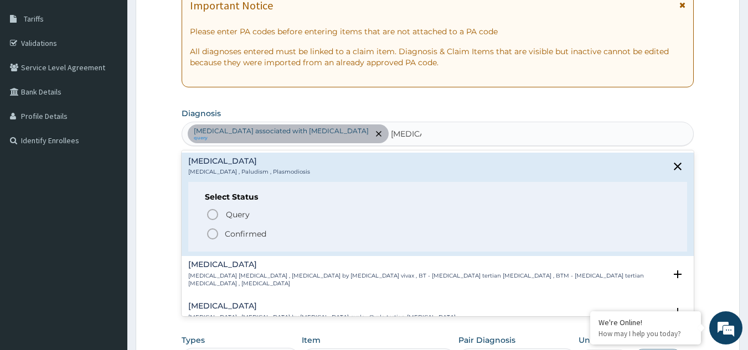
click at [265, 229] on p "Confirmed" at bounding box center [246, 234] width 42 height 11
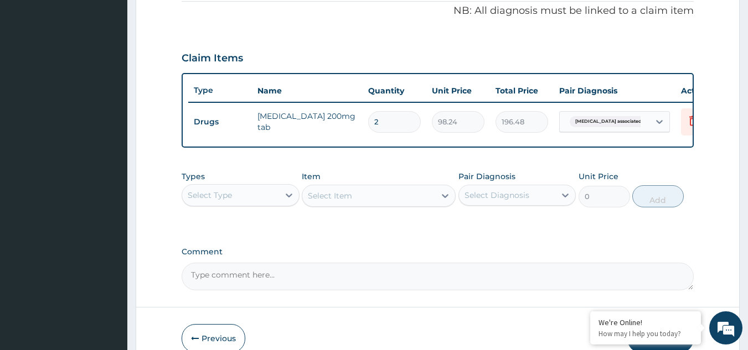
scroll to position [341, 0]
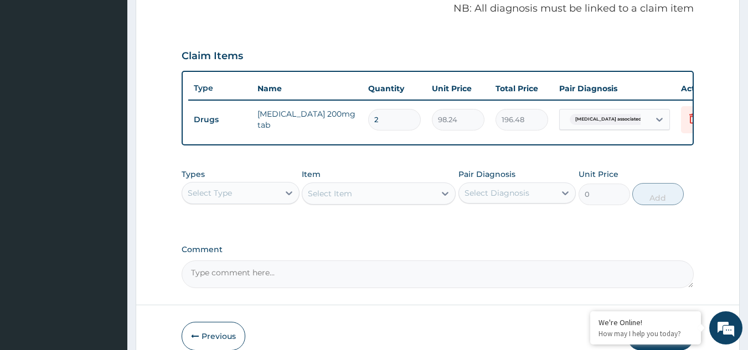
click at [243, 194] on div "Select Type" at bounding box center [230, 193] width 97 height 18
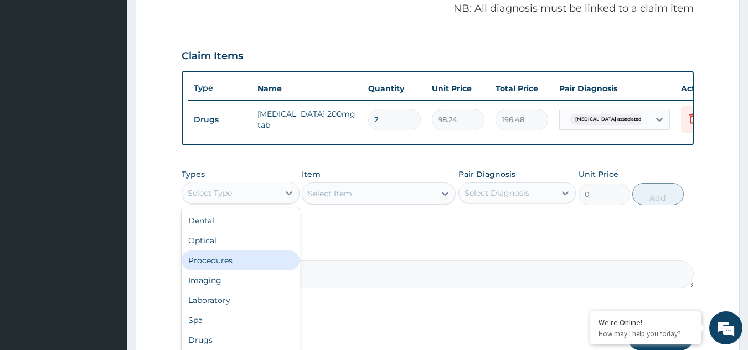
click at [226, 266] on div "Procedures" at bounding box center [240, 261] width 118 height 20
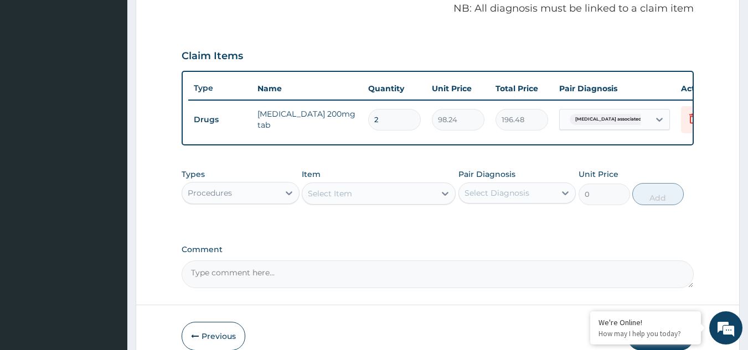
click at [350, 199] on div "Select Item" at bounding box center [330, 193] width 44 height 11
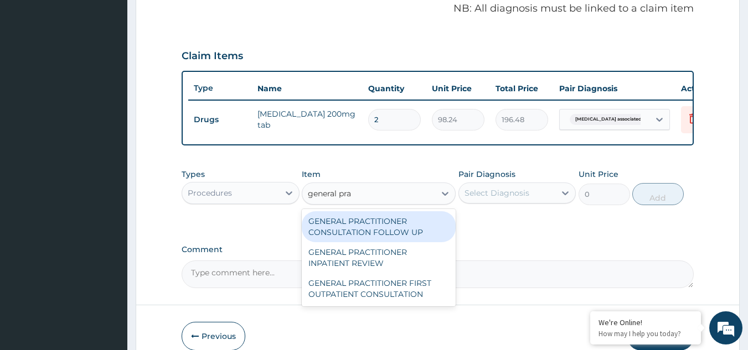
type input "general prac"
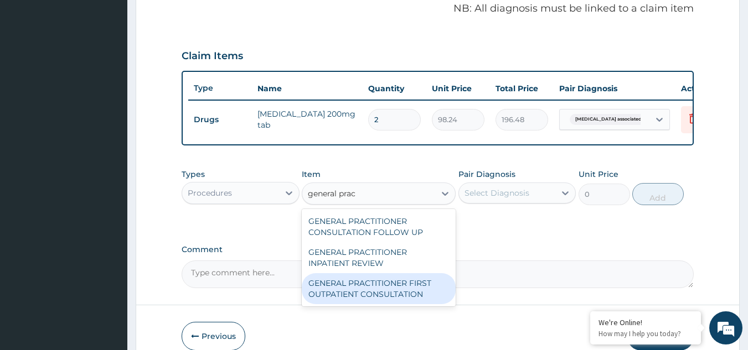
click at [397, 293] on div "GENERAL PRACTITIONER FIRST OUTPATIENT CONSULTATION" at bounding box center [379, 288] width 154 height 31
type input "3750"
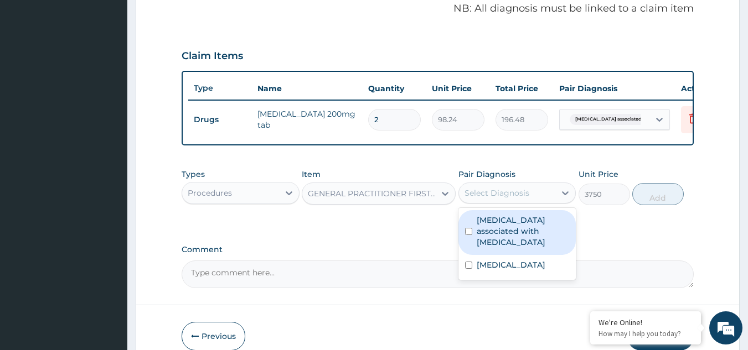
click at [549, 192] on div "Select Diagnosis" at bounding box center [507, 193] width 97 height 18
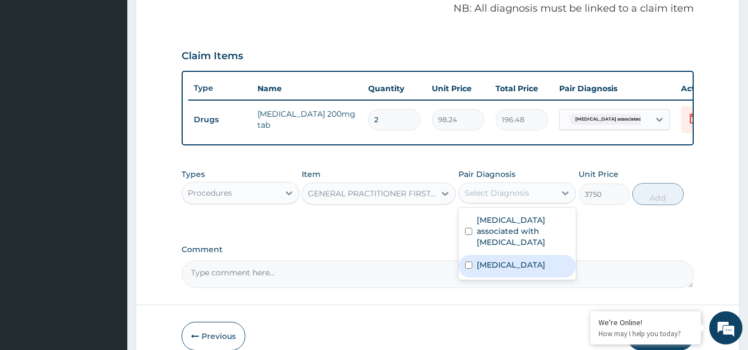
click at [497, 268] on div "[MEDICAL_DATA]" at bounding box center [517, 266] width 118 height 23
checkbox input "true"
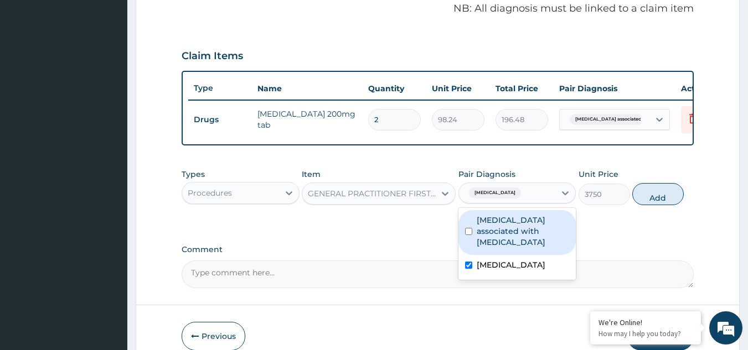
click at [540, 233] on label "[MEDICAL_DATA] associated with [MEDICAL_DATA]" at bounding box center [522, 231] width 93 height 33
checkbox input "true"
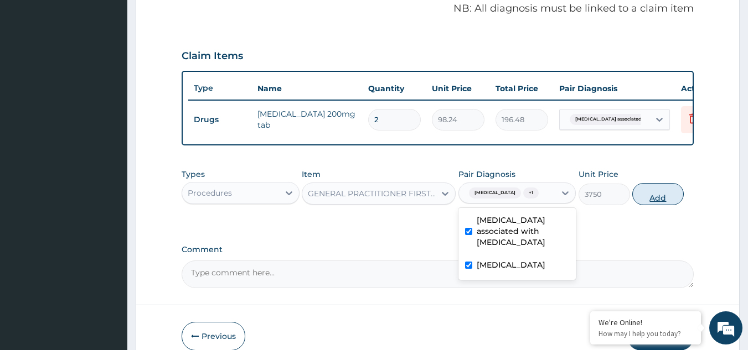
click at [647, 200] on button "Add" at bounding box center [657, 194] width 51 height 22
type input "0"
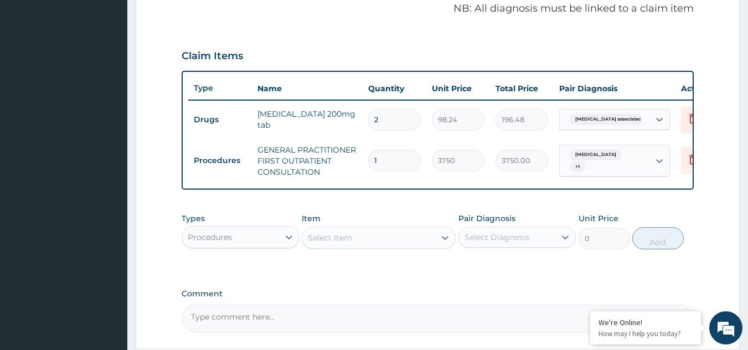
click at [354, 242] on div "Select Item" at bounding box center [368, 238] width 133 height 18
type input "coarte"
click at [347, 243] on div "Select Item" at bounding box center [330, 237] width 44 height 11
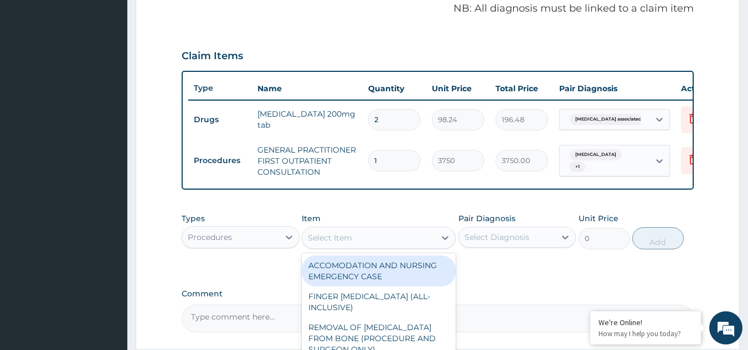
click at [232, 245] on div "Procedures" at bounding box center [230, 238] width 97 height 18
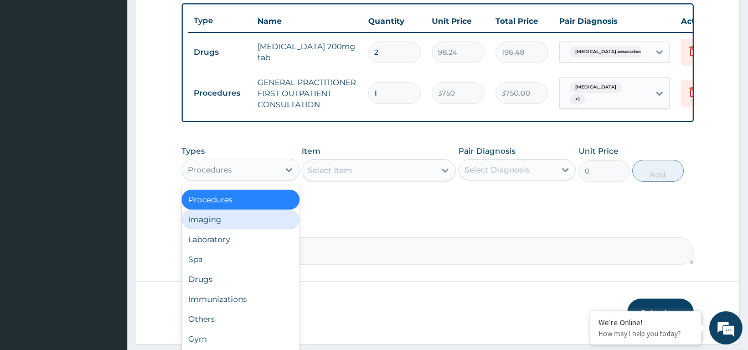
scroll to position [448, 0]
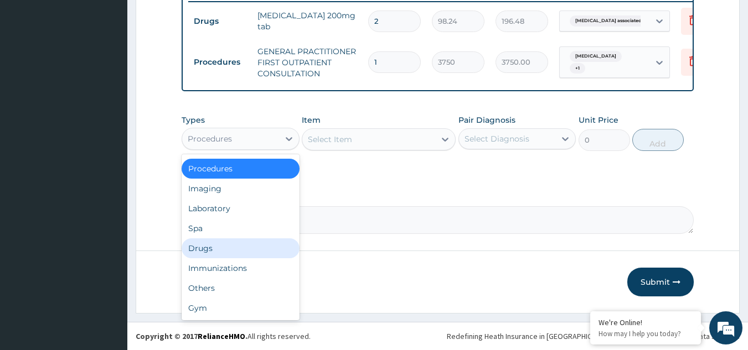
click at [225, 251] on div "Drugs" at bounding box center [240, 248] width 118 height 20
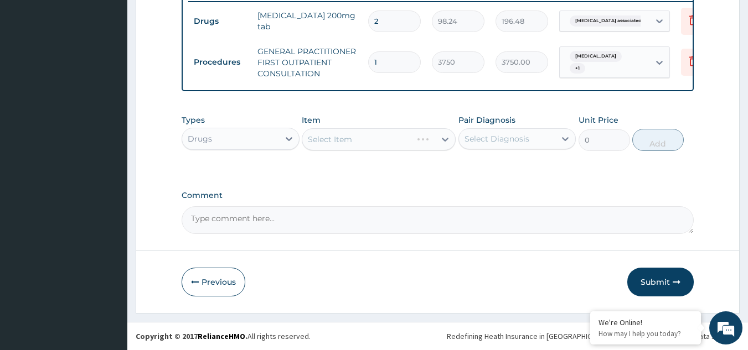
click at [377, 138] on div "Select Item" at bounding box center [379, 139] width 154 height 22
click at [380, 141] on div "Select Item" at bounding box center [379, 139] width 154 height 22
click at [380, 141] on div "Select Item" at bounding box center [368, 140] width 133 height 18
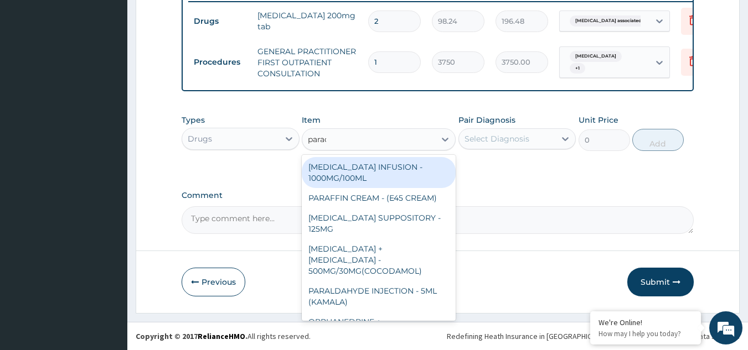
type input "parace"
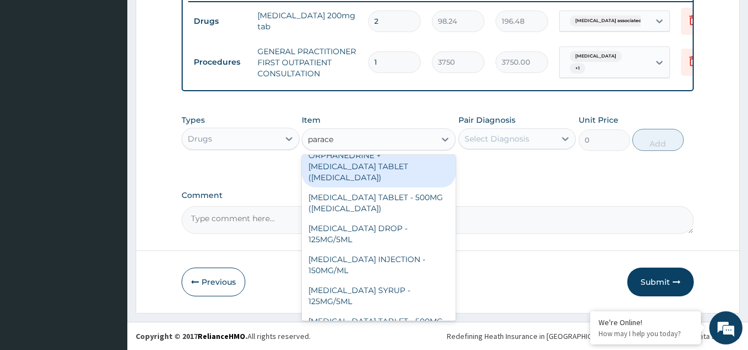
scroll to position [117, 0]
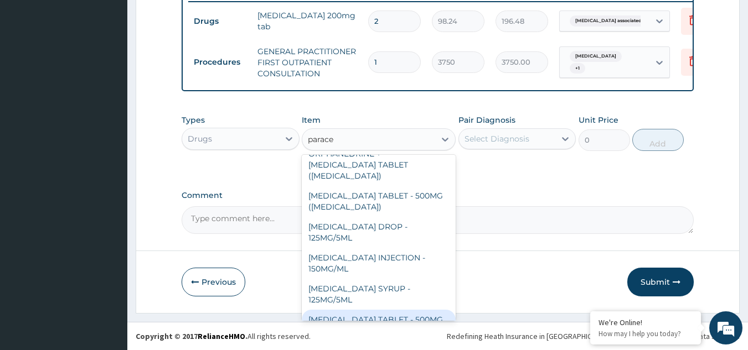
click at [412, 310] on div "[MEDICAL_DATA] TABLET - 500MG" at bounding box center [379, 320] width 154 height 20
type input "33.599999999999994"
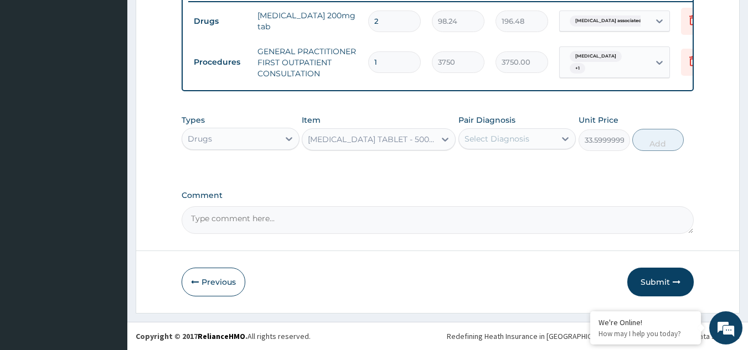
click at [487, 112] on div "Types Drugs Item option [MEDICAL_DATA] TABLET - 500MG, selected. Select is focu…" at bounding box center [437, 133] width 512 height 48
click at [502, 150] on div "Pair Diagnosis Select Diagnosis" at bounding box center [517, 133] width 118 height 37
click at [505, 142] on div "Select Diagnosis" at bounding box center [496, 138] width 65 height 11
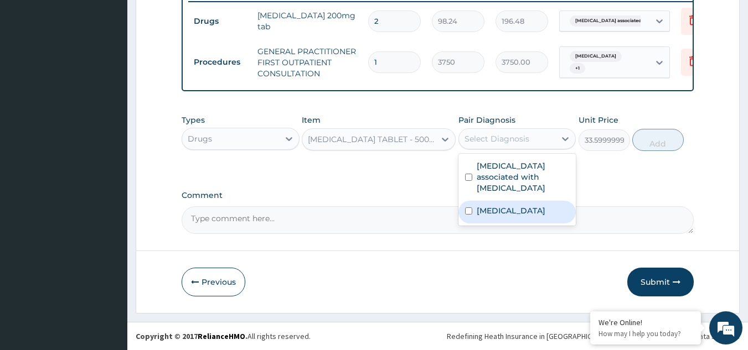
click at [501, 205] on label "[MEDICAL_DATA]" at bounding box center [510, 210] width 69 height 11
checkbox input "true"
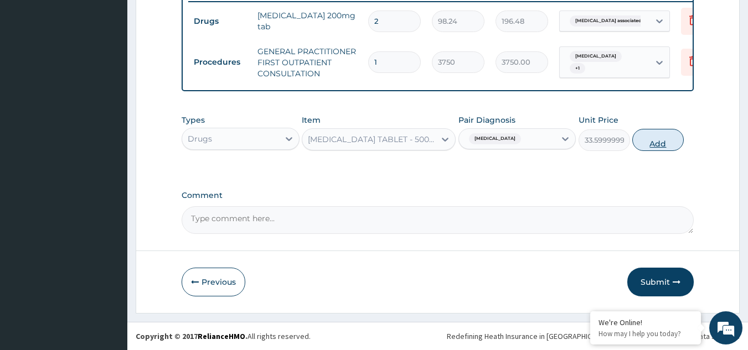
click at [650, 135] on button "Add" at bounding box center [657, 140] width 51 height 22
type input "0"
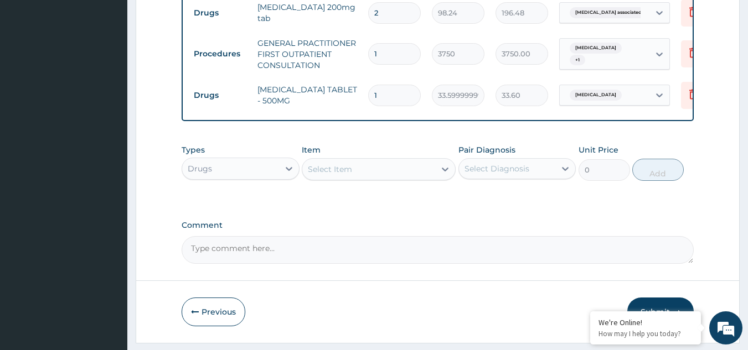
click at [408, 98] on input "1" at bounding box center [394, 96] width 53 height 22
type input "18"
type input "604.80"
type input "18"
click at [326, 174] on div "Select Item" at bounding box center [330, 169] width 44 height 11
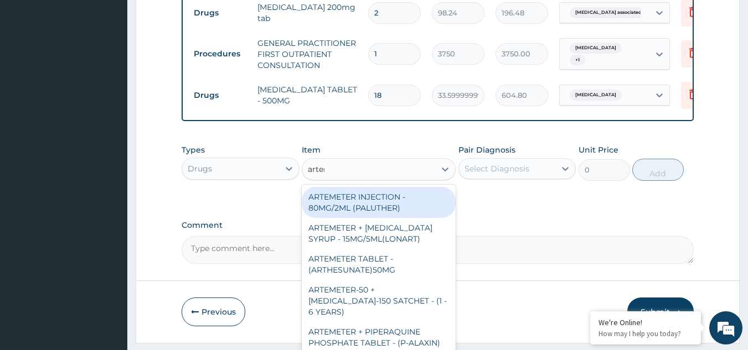
type input "arteme"
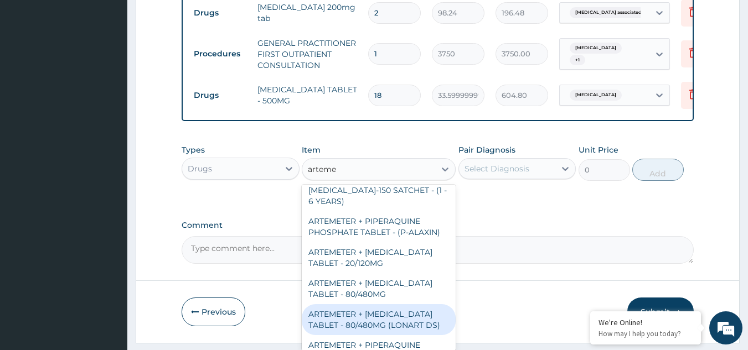
scroll to position [166, 0]
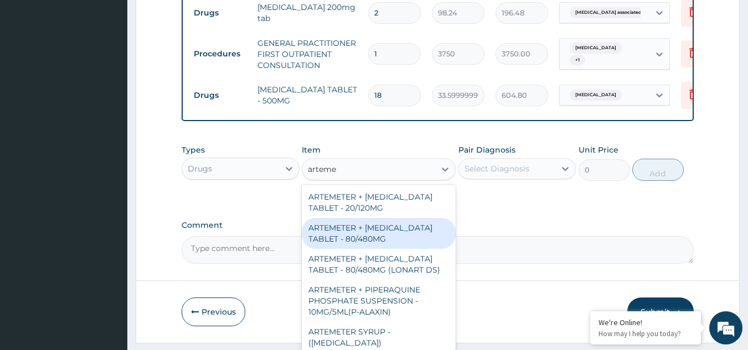
click at [388, 238] on div "ARTEMETER + [MEDICAL_DATA] TABLET - 80/480MG" at bounding box center [379, 233] width 154 height 31
type input "364"
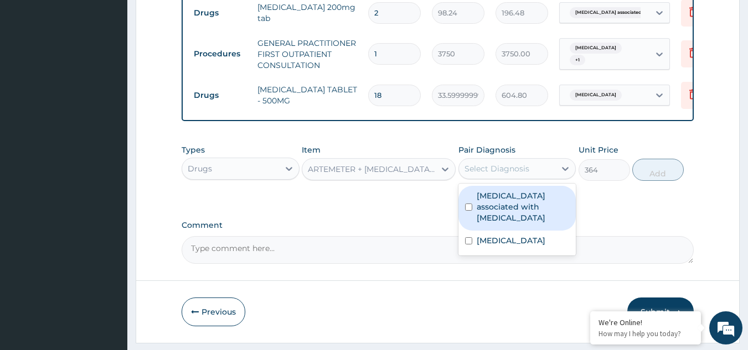
click at [516, 174] on div "Select Diagnosis" at bounding box center [496, 168] width 65 height 11
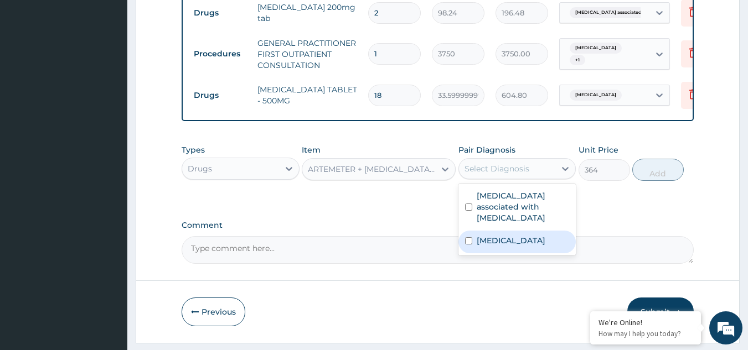
click at [499, 237] on label "[MEDICAL_DATA]" at bounding box center [510, 240] width 69 height 11
checkbox input "true"
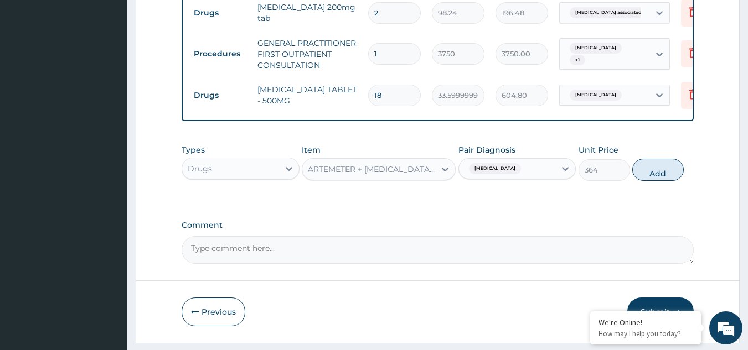
click at [677, 168] on div "Types Drugs Item ARTEMETER + [MEDICAL_DATA] TABLET - 80/480MG Pair Diagnosis [M…" at bounding box center [437, 163] width 512 height 48
click at [678, 175] on button "Add" at bounding box center [657, 170] width 51 height 22
type input "0"
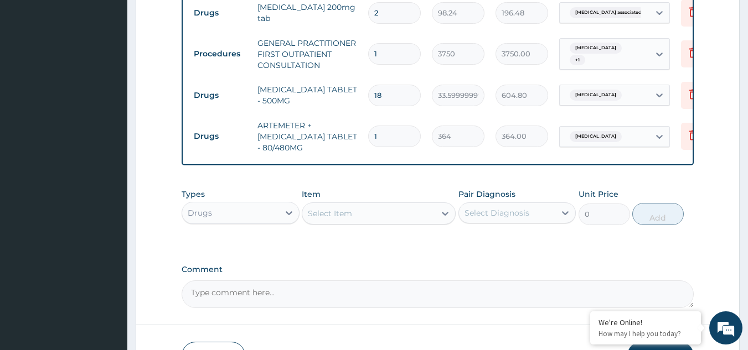
click at [421, 144] on td "1" at bounding box center [394, 136] width 64 height 33
click at [386, 140] on input "1" at bounding box center [394, 137] width 53 height 22
type input "0.00"
type input "6"
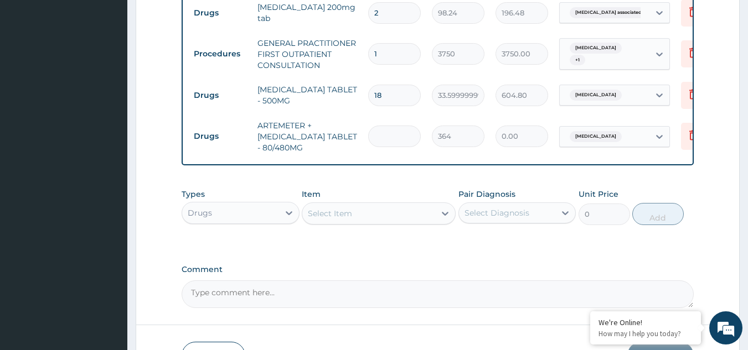
type input "2184.00"
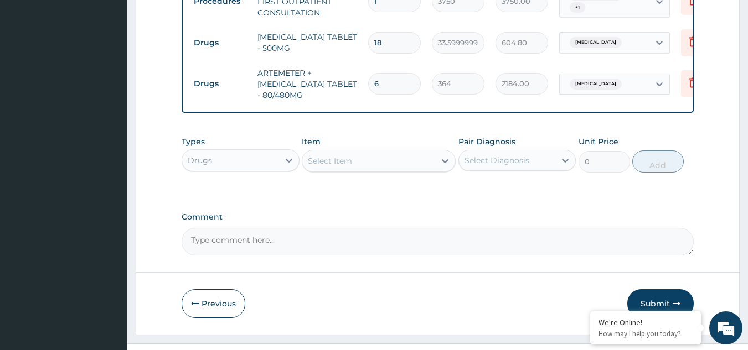
scroll to position [475, 0]
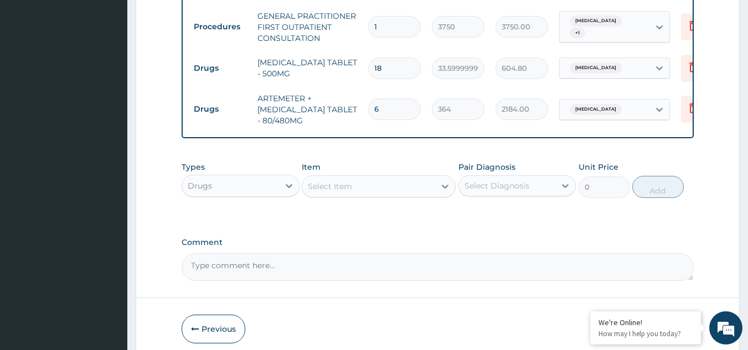
type input "6"
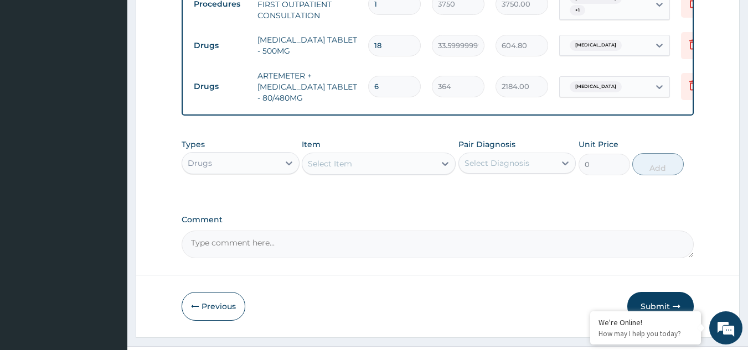
scroll to position [530, 0]
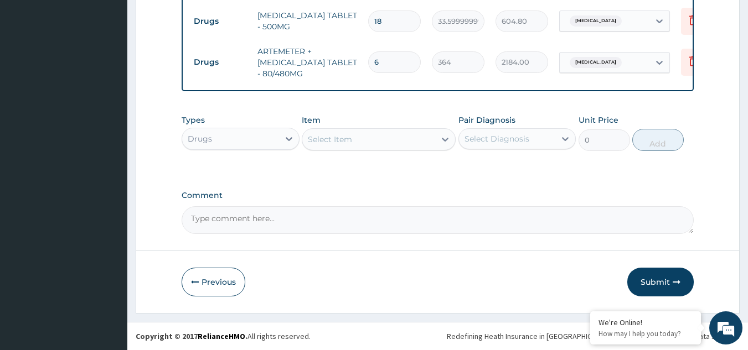
click at [661, 281] on button "Submit" at bounding box center [660, 282] width 66 height 29
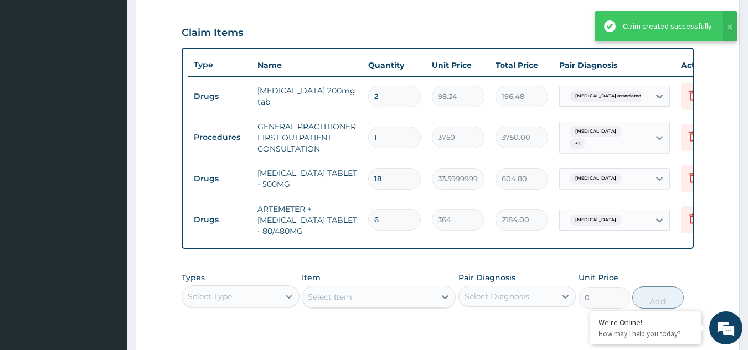
scroll to position [143, 0]
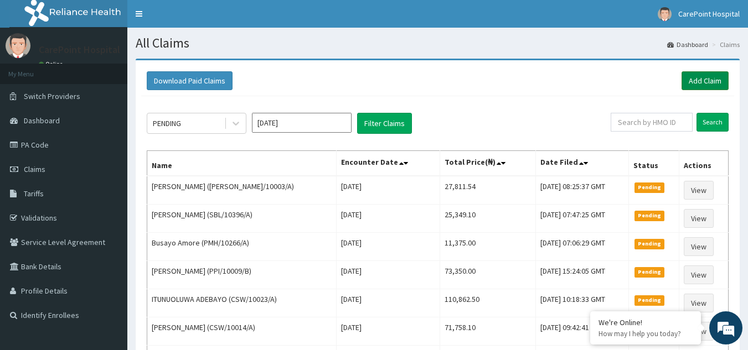
click at [687, 85] on link "Add Claim" at bounding box center [704, 80] width 47 height 19
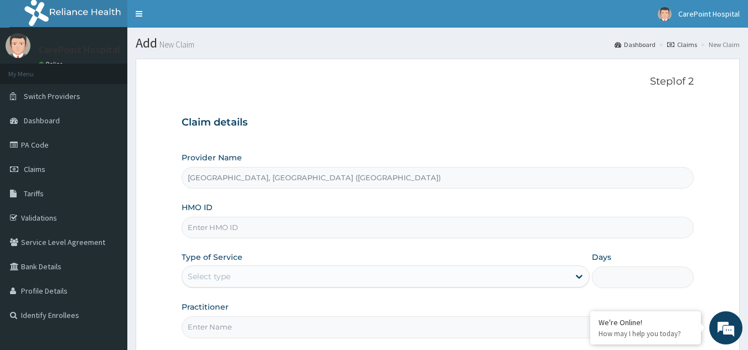
click at [195, 225] on input "HMO ID" at bounding box center [437, 228] width 512 height 22
paste input "KUD/10513/B"
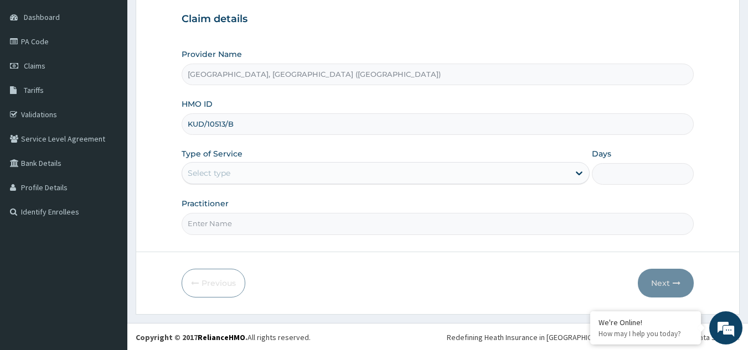
scroll to position [105, 0]
type input "KUD/10513/B"
click at [222, 173] on div "Select type" at bounding box center [209, 172] width 43 height 11
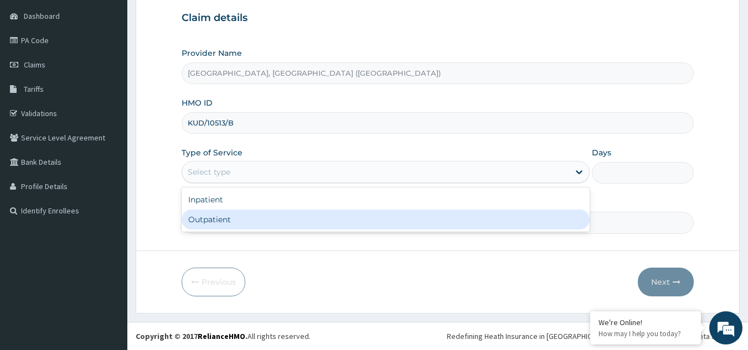
click at [213, 225] on div "Outpatient" at bounding box center [385, 220] width 408 height 20
type input "1"
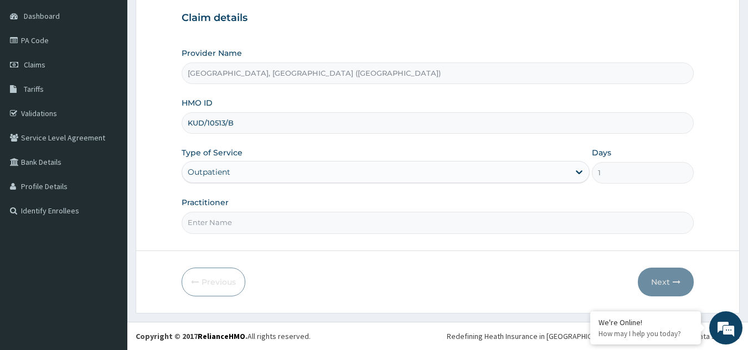
click at [213, 225] on input "Practitioner" at bounding box center [437, 223] width 512 height 22
type input "Dr, Steve"
click at [669, 289] on button "Next" at bounding box center [665, 282] width 56 height 29
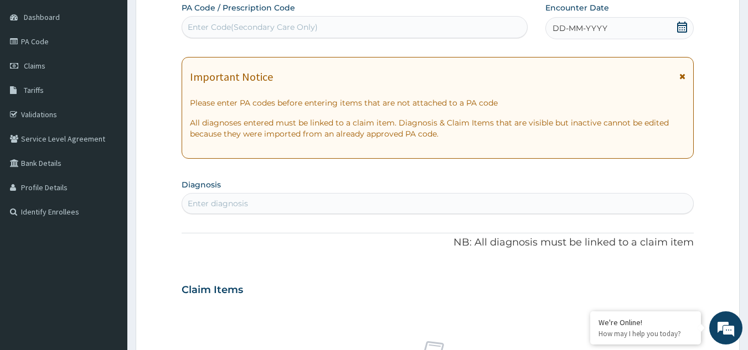
scroll to position [0, 0]
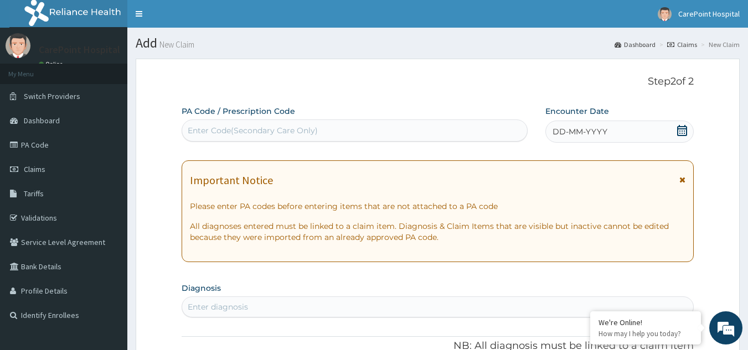
click at [260, 127] on div "Enter Code(Secondary Care Only)" at bounding box center [253, 130] width 130 height 11
paste input "PA/161F9D"
type input "PA/161F9D"
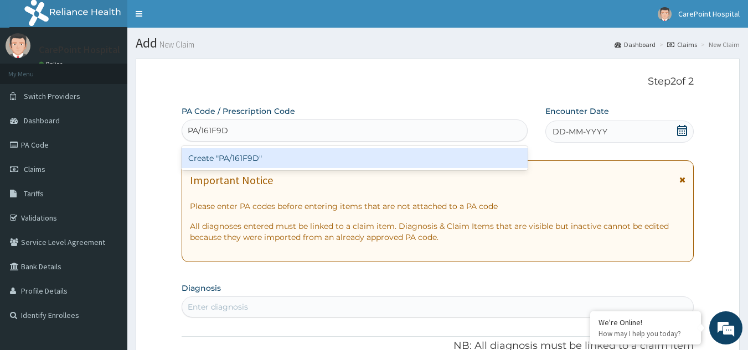
click at [268, 155] on div "Create "PA/161F9D"" at bounding box center [354, 158] width 346 height 20
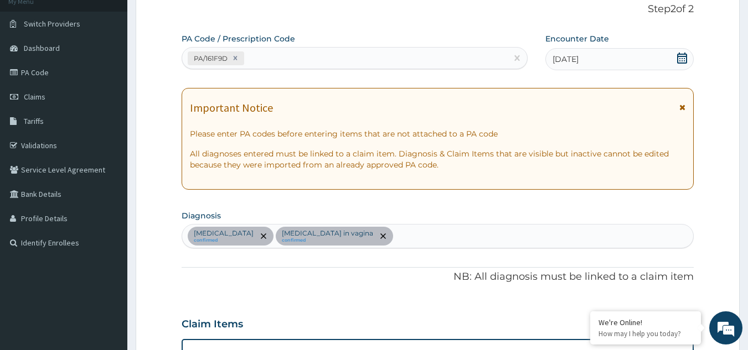
scroll to position [11, 0]
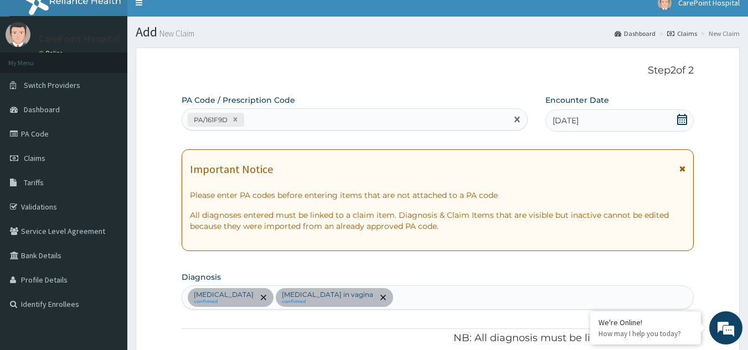
click at [257, 121] on div "PA/161F9D" at bounding box center [344, 120] width 325 height 18
paste input "PA/B68EA0"
type input "PA/B68EA0"
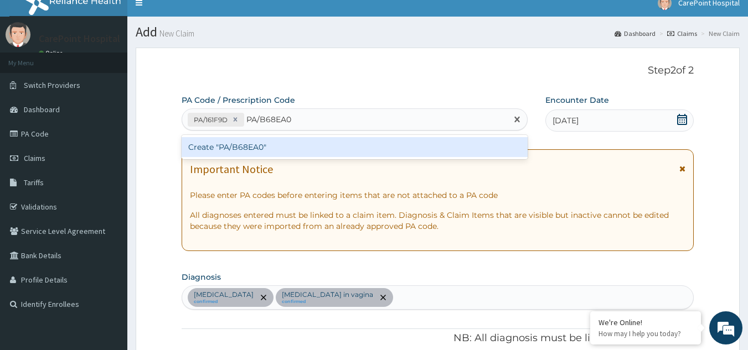
click at [261, 143] on div "Create "PA/B68EA0"" at bounding box center [354, 147] width 346 height 20
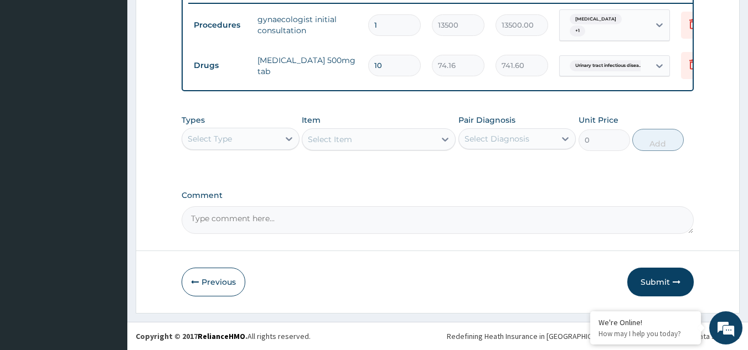
scroll to position [446, 0]
click at [243, 136] on div "Select Type" at bounding box center [230, 139] width 97 height 18
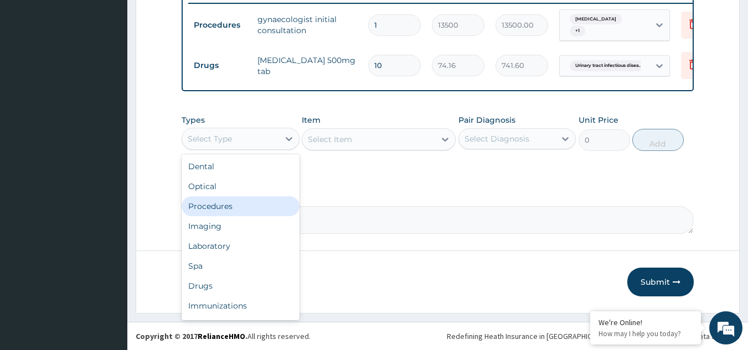
click at [220, 208] on div "Procedures" at bounding box center [240, 206] width 118 height 20
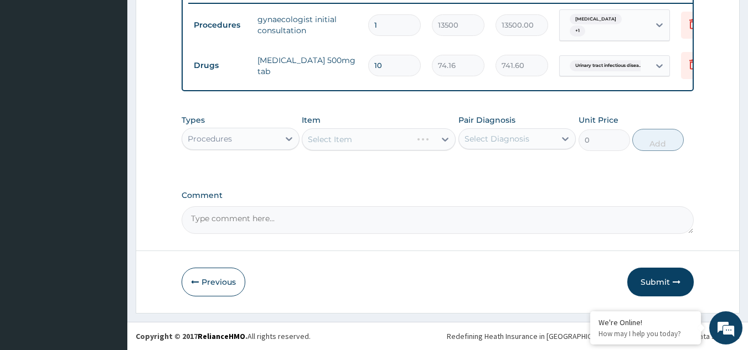
click at [380, 142] on div "Select Item" at bounding box center [379, 139] width 154 height 22
click at [380, 138] on div "Select Item" at bounding box center [368, 140] width 133 height 18
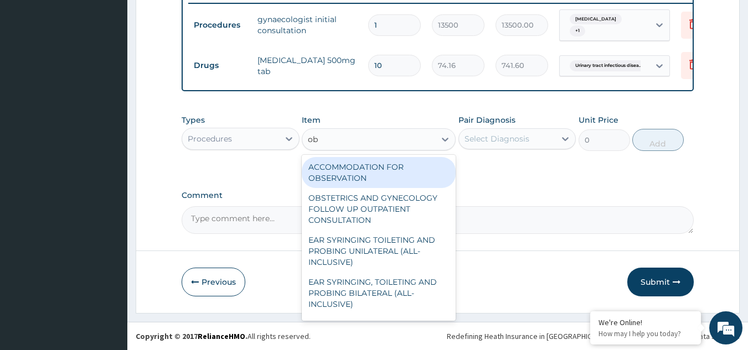
type input "obs"
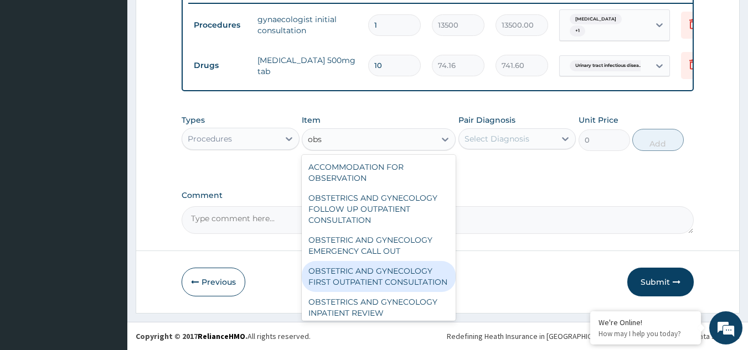
scroll to position [15, 0]
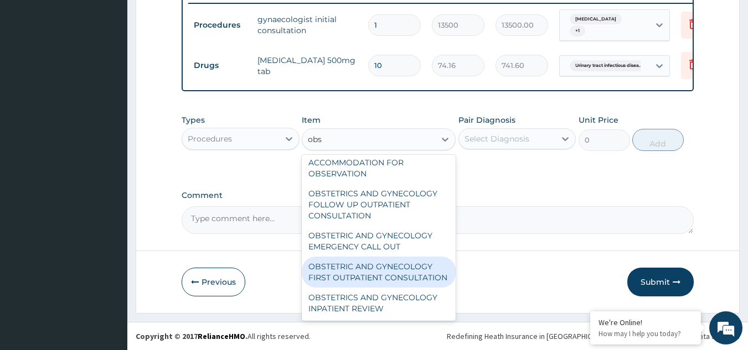
click at [369, 264] on div "OBSTETRIC AND GYNECOLOGY FIRST OUTPATIENT CONSULTATION" at bounding box center [379, 272] width 154 height 31
type input "22500"
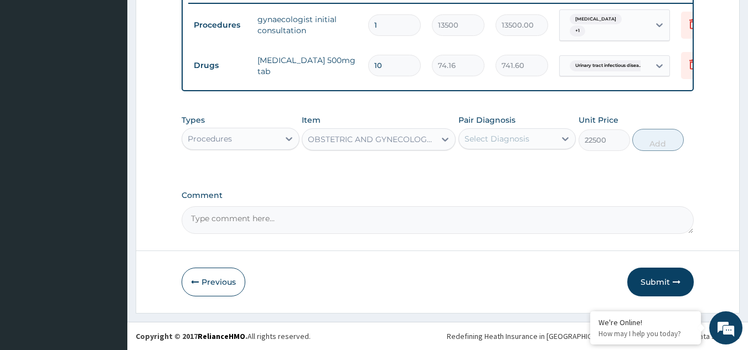
click at [509, 139] on div "Select Diagnosis" at bounding box center [496, 138] width 65 height 11
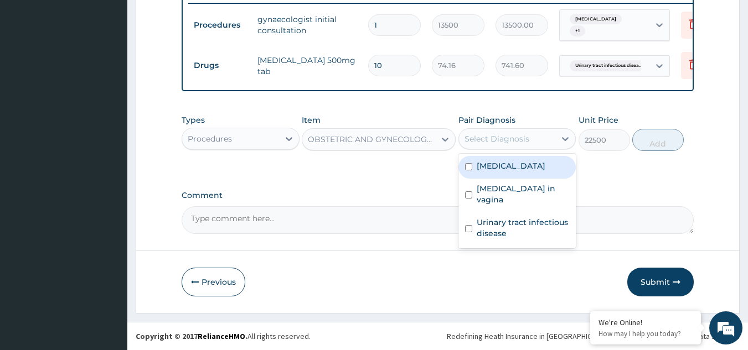
click at [494, 160] on label "Polycystic ovary syndrome" at bounding box center [510, 165] width 69 height 11
checkbox input "true"
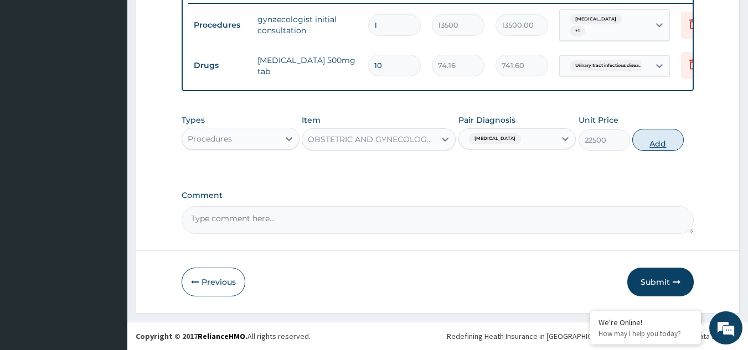
click at [647, 142] on button "Add" at bounding box center [657, 140] width 51 height 22
type input "0"
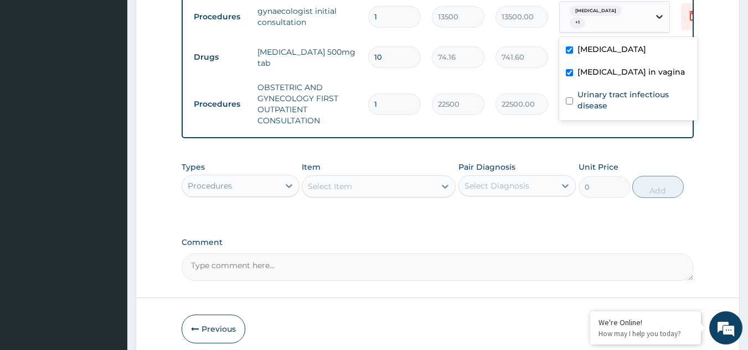
click at [656, 13] on icon at bounding box center [659, 16] width 11 height 11
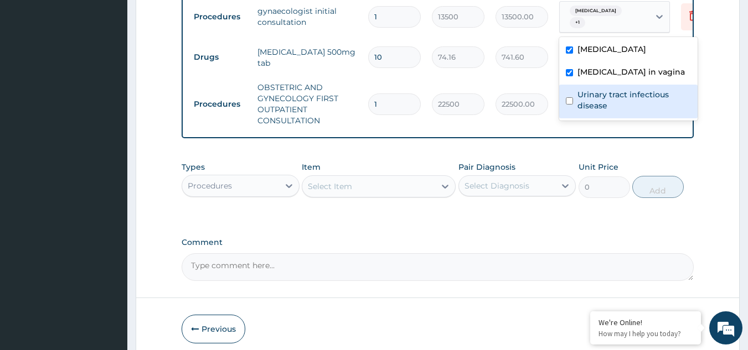
click at [516, 122] on tr "Procedures OBSTETRIC AND GYNECOLOGY FIRST OUTPATIENT CONSULTATION 1 22500 22500…" at bounding box center [459, 103] width 542 height 55
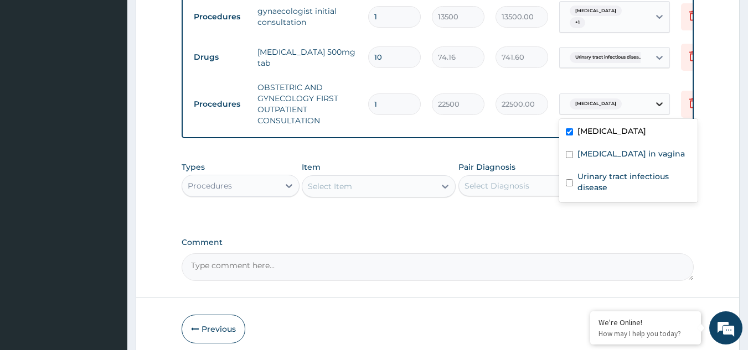
click at [657, 100] on icon at bounding box center [659, 103] width 11 height 11
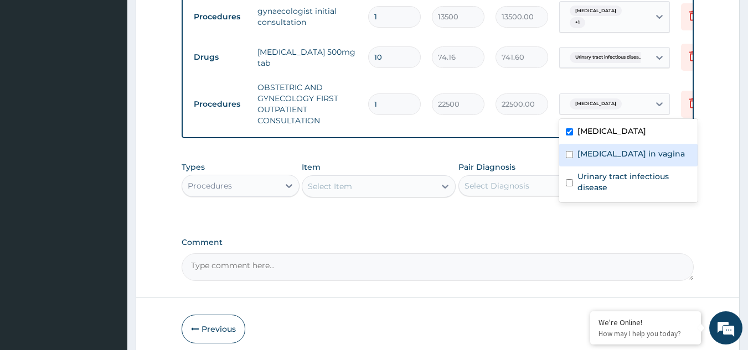
click at [615, 151] on label "Foreign body in vagina" at bounding box center [630, 153] width 107 height 11
checkbox input "true"
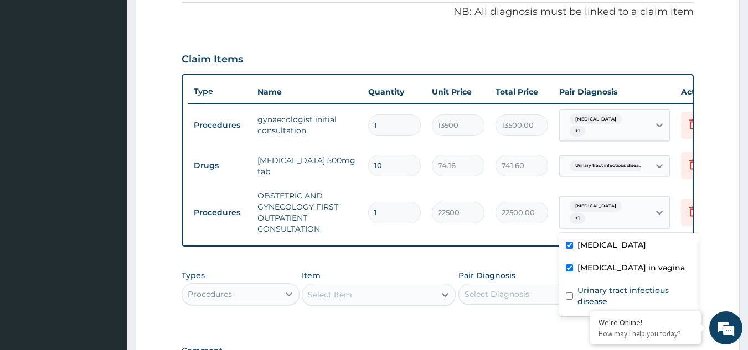
scroll to position [335, 0]
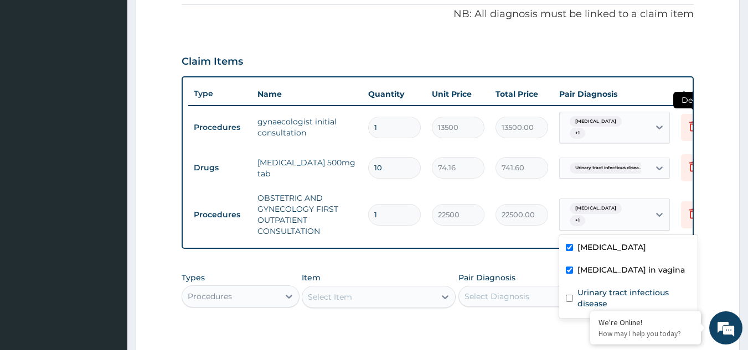
click at [687, 125] on icon at bounding box center [692, 126] width 13 height 13
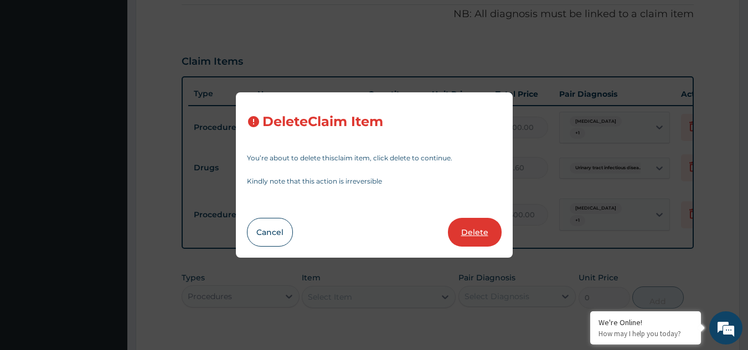
click at [490, 226] on button "Delete" at bounding box center [475, 232] width 54 height 29
type input "10"
type input "74.16"
type input "741.60"
type input "1"
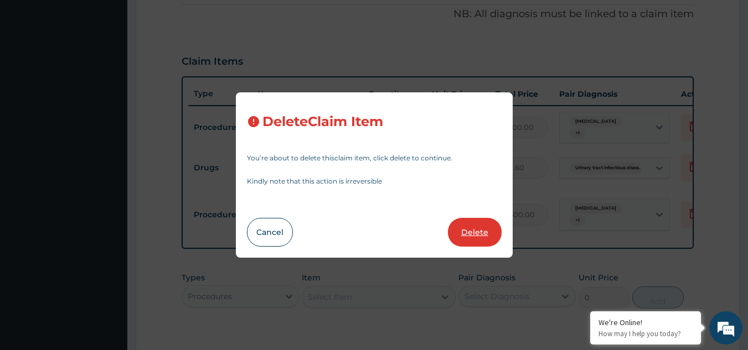
type input "22500"
type input "22500.00"
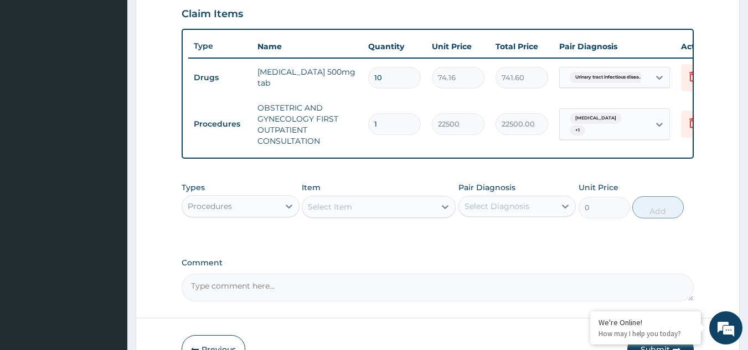
scroll to position [446, 0]
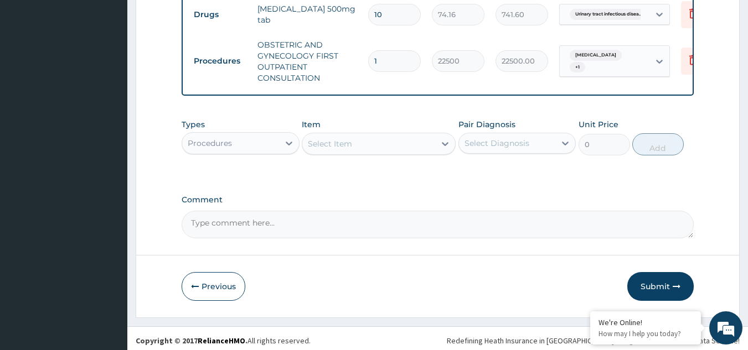
click at [228, 149] on div "Procedures" at bounding box center [210, 143] width 44 height 11
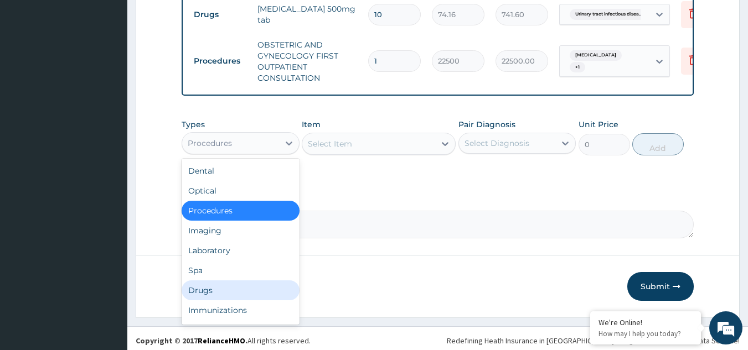
click at [204, 291] on div "Drugs" at bounding box center [240, 291] width 118 height 20
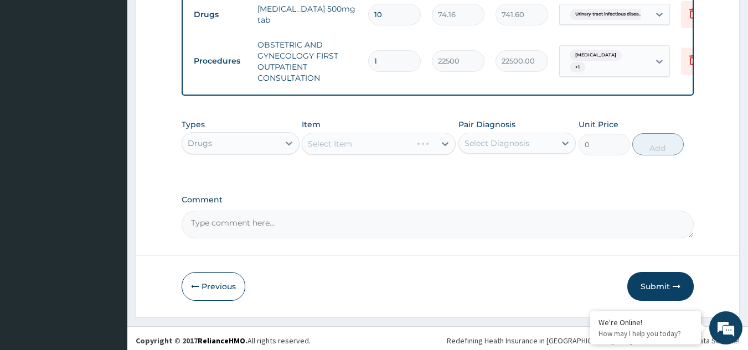
click at [327, 155] on div "Select Item" at bounding box center [379, 144] width 154 height 22
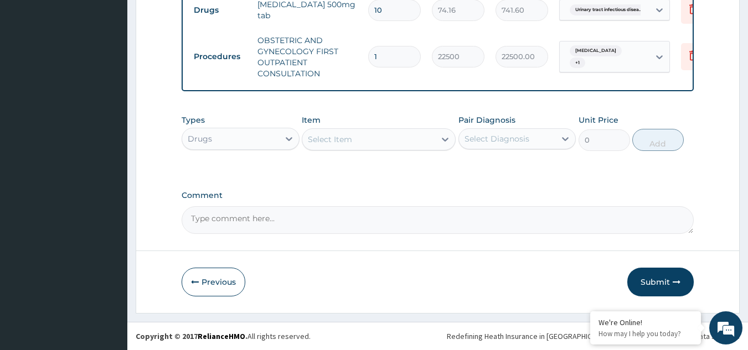
scroll to position [459, 0]
click at [322, 134] on div "Select Item" at bounding box center [330, 139] width 44 height 11
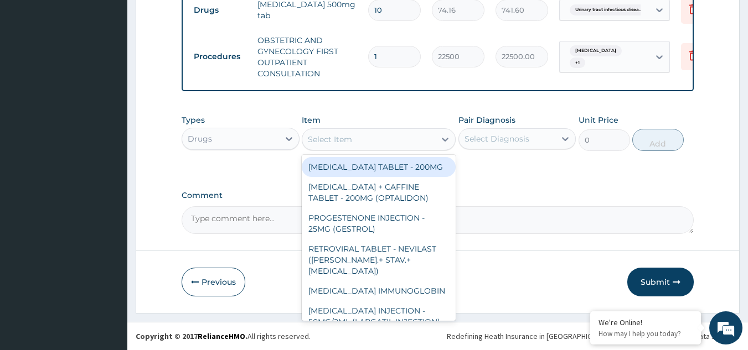
click at [240, 143] on div "Drugs" at bounding box center [230, 139] width 97 height 18
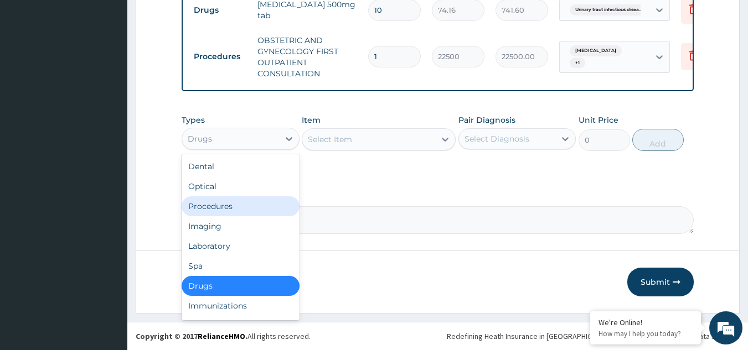
click at [220, 200] on div "Procedures" at bounding box center [240, 206] width 118 height 20
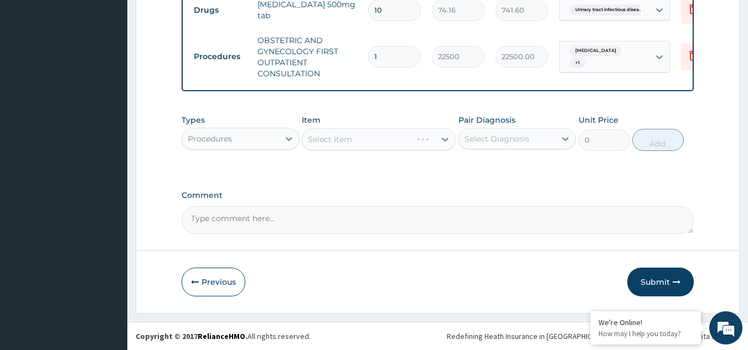
click at [356, 142] on div "Select Item" at bounding box center [379, 139] width 154 height 22
click at [356, 141] on div "Select Item" at bounding box center [379, 139] width 154 height 22
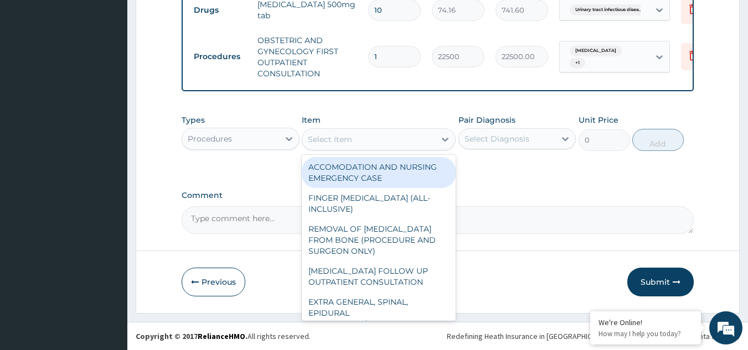
click at [356, 141] on div "Select Item" at bounding box center [368, 140] width 133 height 18
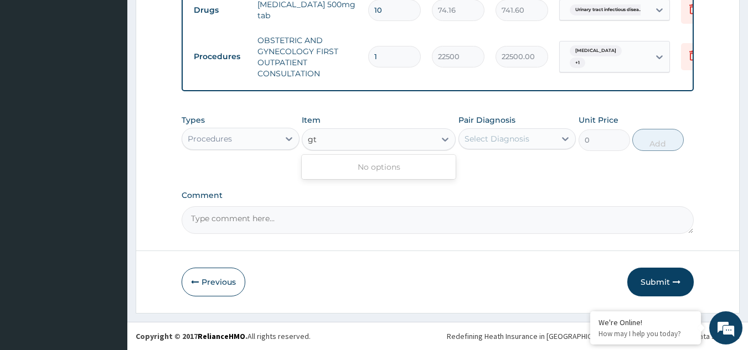
type input "g"
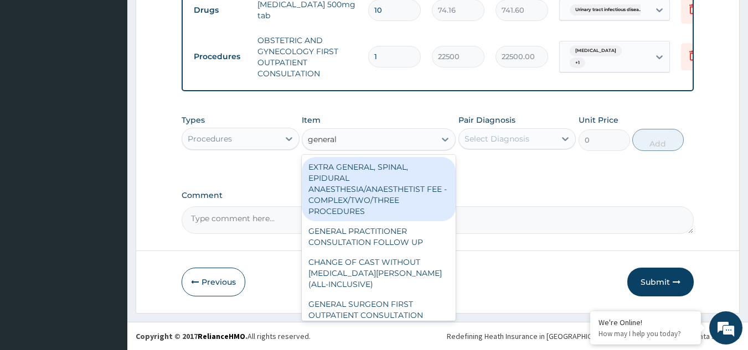
type input "general"
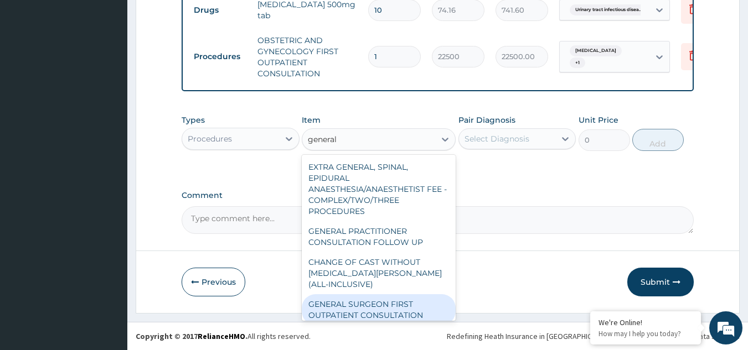
click at [371, 305] on div "GENERAL SURGEON FIRST OUTPATIENT CONSULTATION" at bounding box center [379, 309] width 154 height 31
type input "22500"
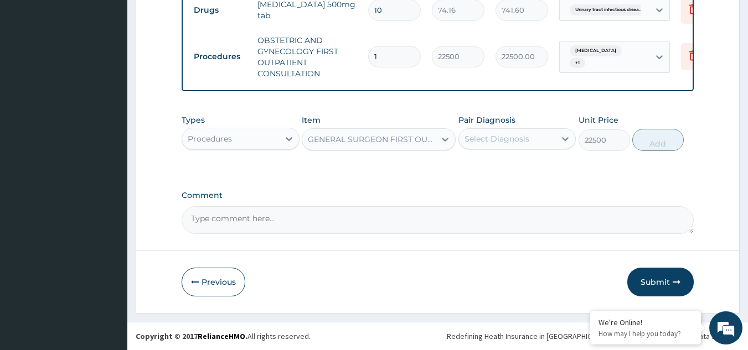
click at [403, 140] on div "GENERAL SURGEON FIRST OUTPATIENT CONSULTATION" at bounding box center [372, 139] width 128 height 11
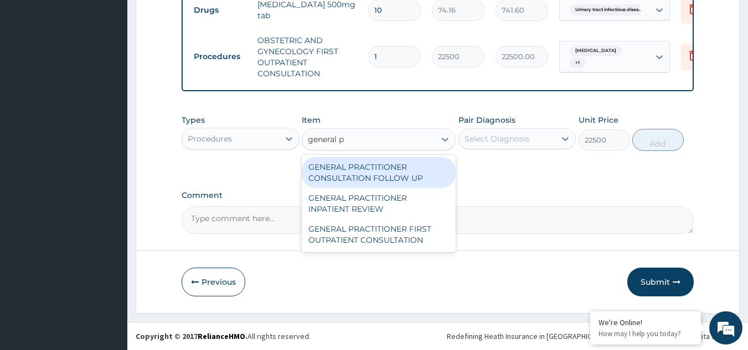
scroll to position [0, 0]
type input "general pract"
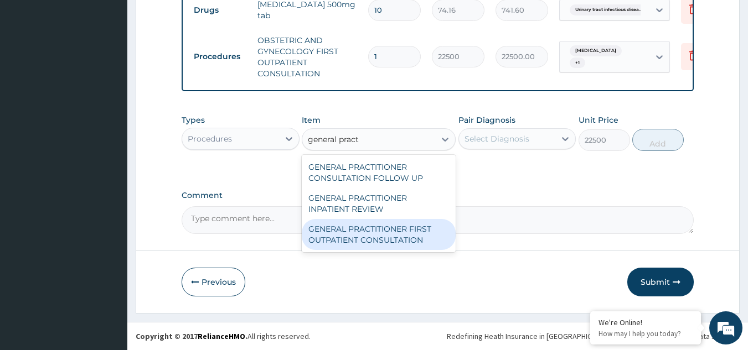
click at [382, 229] on div "GENERAL PRACTITIONER FIRST OUTPATIENT CONSULTATION" at bounding box center [379, 234] width 154 height 31
type input "3750"
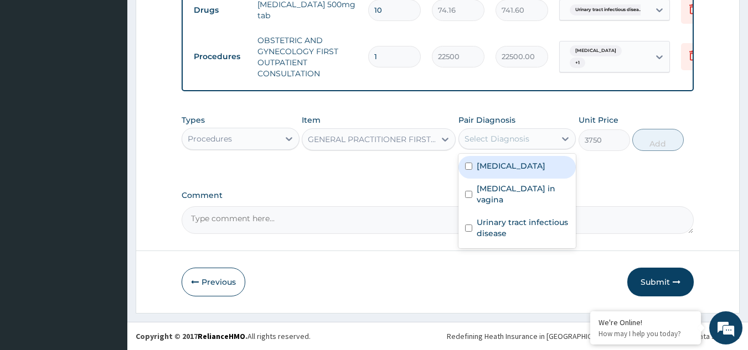
click at [518, 147] on div "Select Diagnosis" at bounding box center [507, 139] width 97 height 18
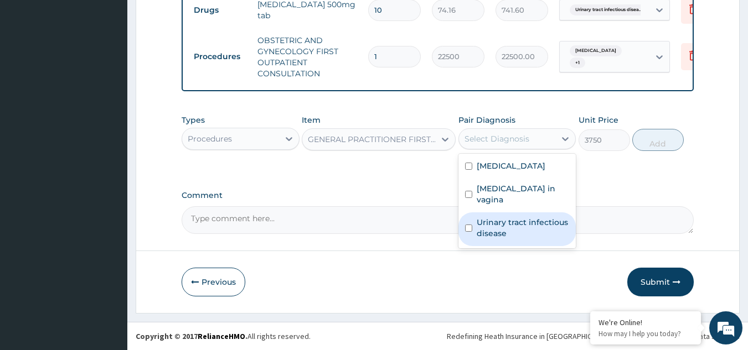
drag, startPoint x: 495, startPoint y: 225, endPoint x: 490, endPoint y: 221, distance: 5.9
click at [495, 226] on label "Urinary tract infectious disease" at bounding box center [522, 228] width 93 height 22
checkbox input "true"
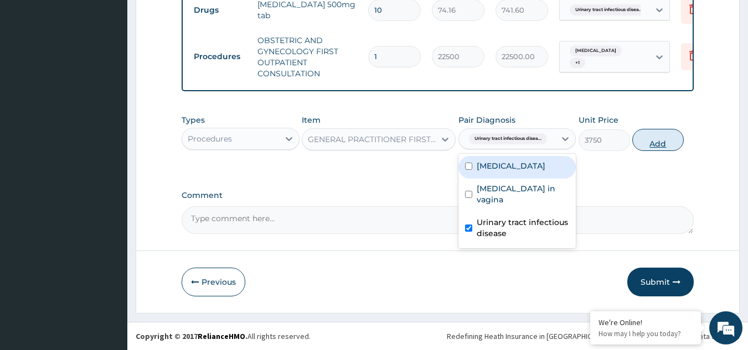
click at [646, 138] on button "Add" at bounding box center [657, 140] width 51 height 22
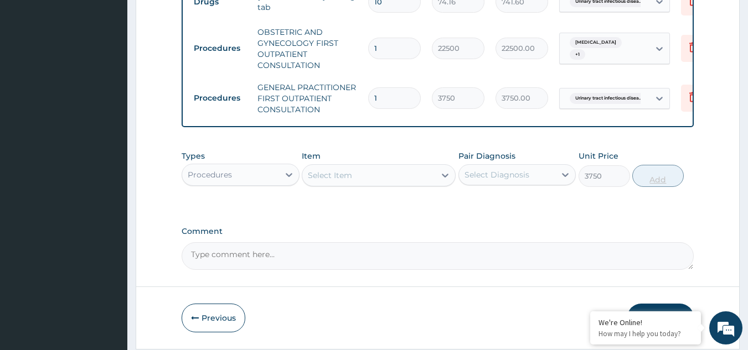
type input "0"
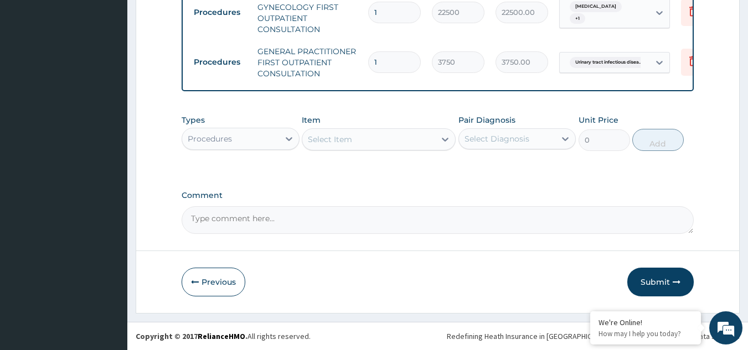
scroll to position [503, 0]
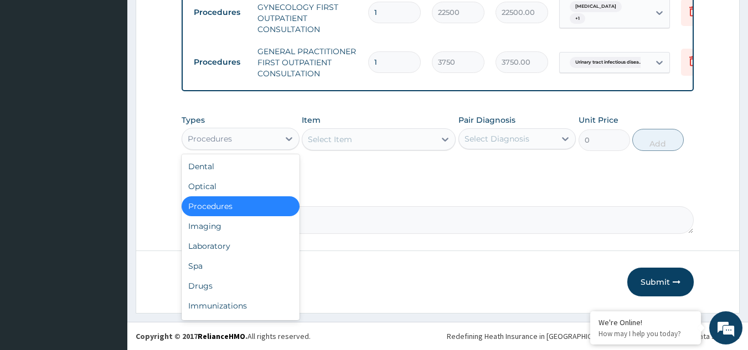
click at [266, 143] on div "Procedures" at bounding box center [230, 139] width 97 height 18
click at [207, 292] on div "Drugs" at bounding box center [240, 286] width 118 height 20
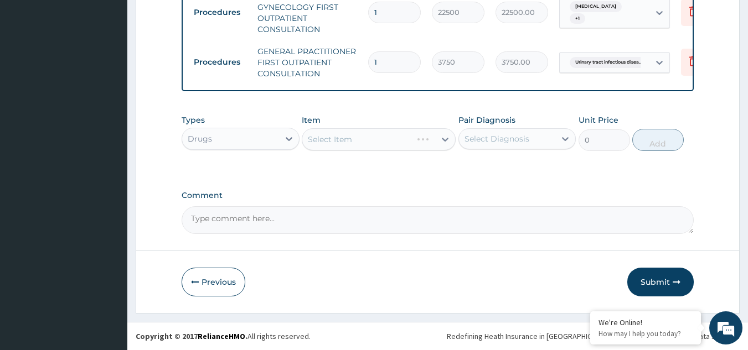
click at [340, 144] on div "Select Item" at bounding box center [379, 139] width 154 height 22
click at [340, 142] on div "Select Item" at bounding box center [330, 139] width 44 height 11
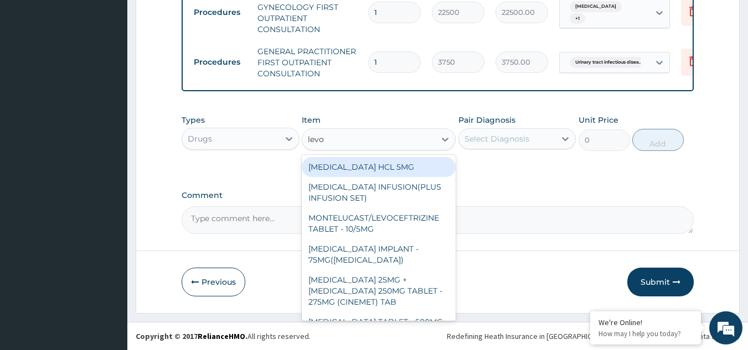
type input "levofl"
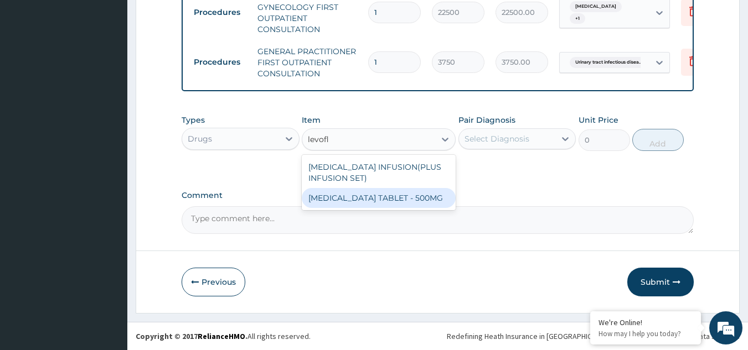
click at [395, 198] on div "LEVOFLOXACIN TABLET - 500MG" at bounding box center [379, 198] width 154 height 20
type input "196"
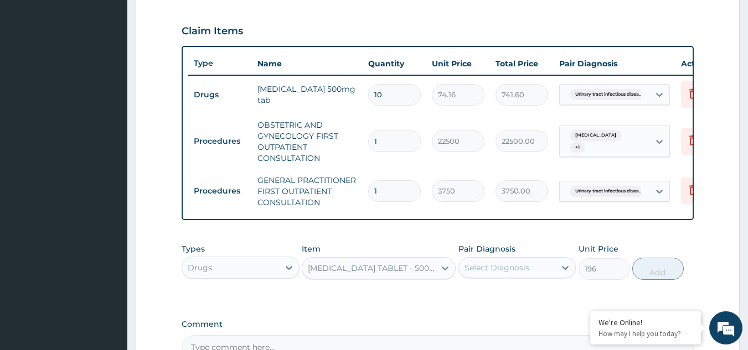
scroll to position [392, 0]
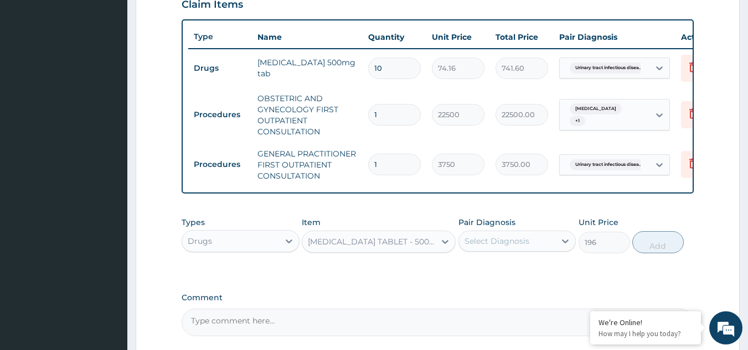
click at [510, 247] on div "Select Diagnosis" at bounding box center [496, 241] width 65 height 11
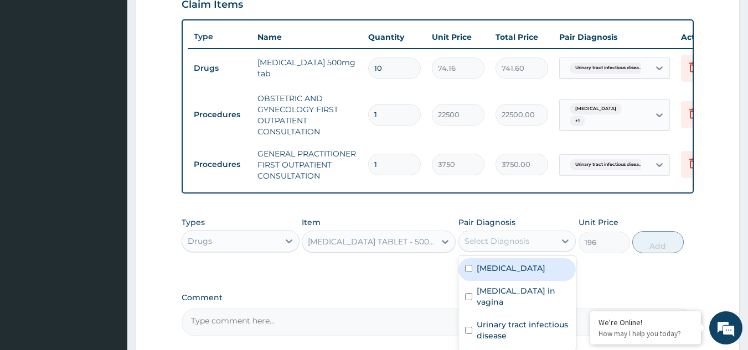
click at [495, 274] on label "Polycystic ovary syndrome" at bounding box center [510, 268] width 69 height 11
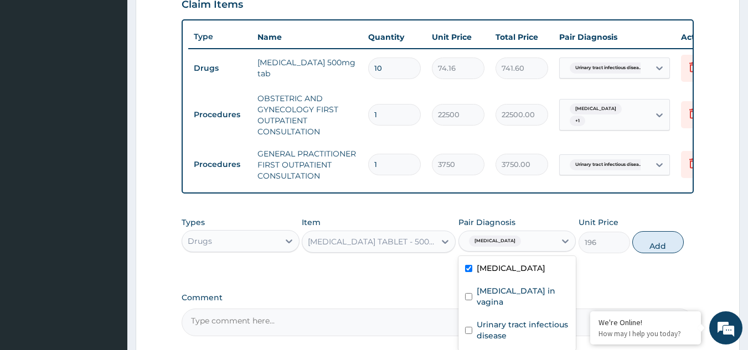
click at [502, 271] on label "Polycystic ovary syndrome" at bounding box center [510, 268] width 69 height 11
checkbox input "false"
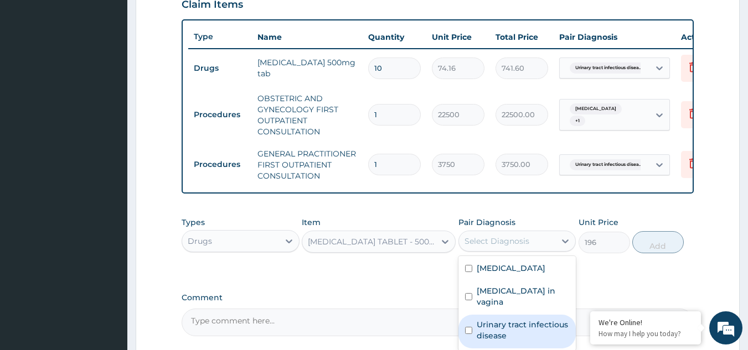
drag, startPoint x: 498, startPoint y: 338, endPoint x: 534, endPoint y: 309, distance: 46.4
click at [498, 338] on label "Urinary tract infectious disease" at bounding box center [522, 330] width 93 height 22
checkbox input "true"
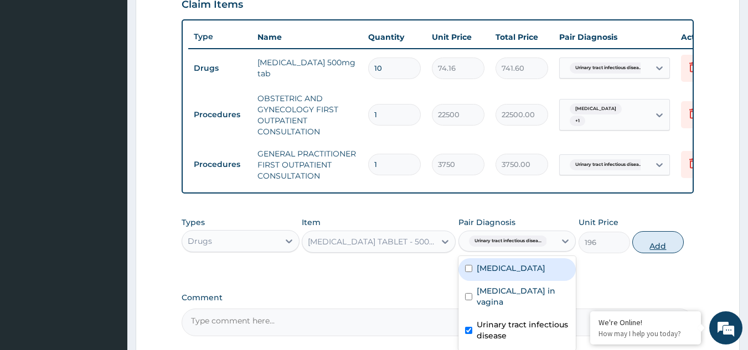
click at [657, 250] on button "Add" at bounding box center [657, 242] width 51 height 22
type input "0"
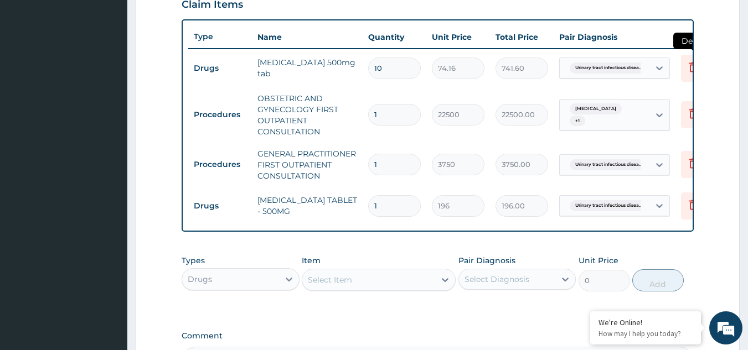
click at [685, 66] on icon at bounding box center [693, 68] width 24 height 27
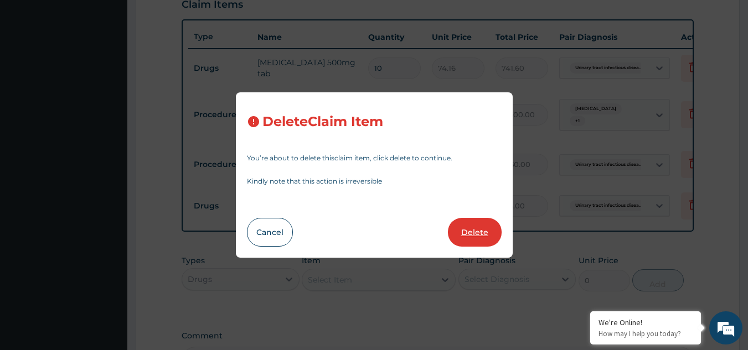
click at [462, 232] on button "Delete" at bounding box center [475, 232] width 54 height 29
type input "1"
type input "22500"
type input "22500.00"
type input "3750"
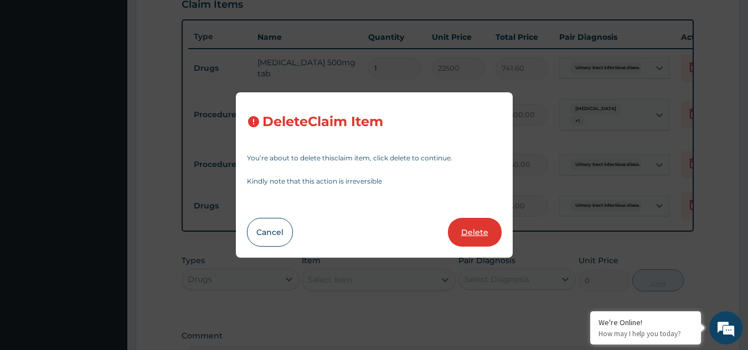
type input "3750.00"
type input "196"
type input "196.00"
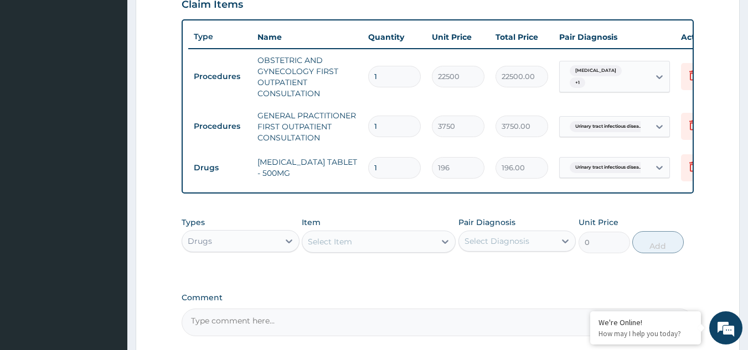
click at [399, 161] on input "1" at bounding box center [394, 168] width 53 height 22
type input "10"
type input "1960.00"
type input "10"
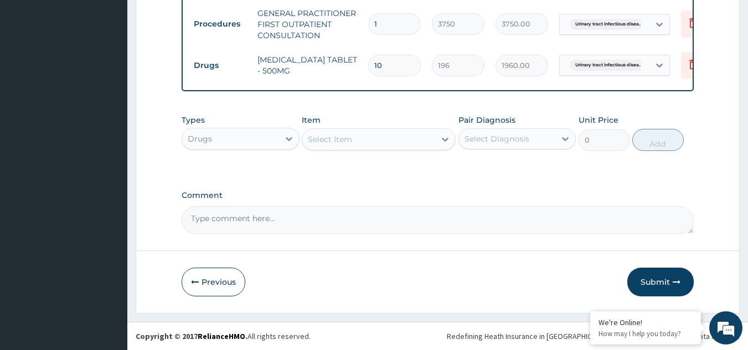
scroll to position [503, 0]
click at [658, 288] on button "Submit" at bounding box center [660, 282] width 66 height 29
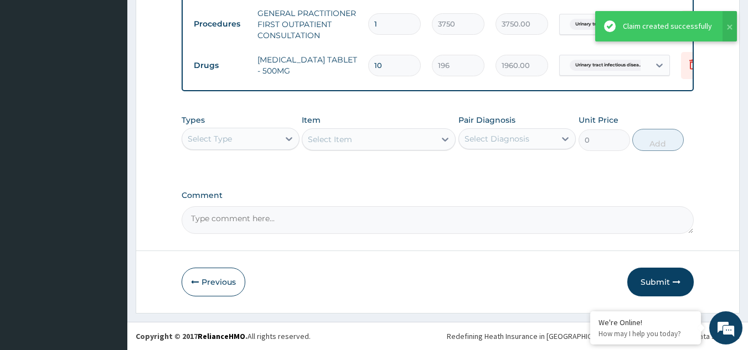
scroll to position [443, 0]
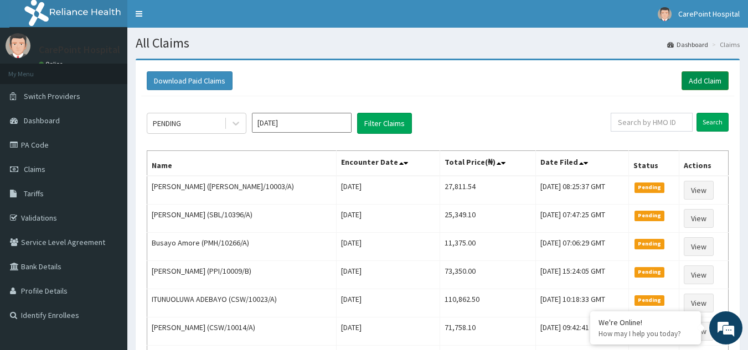
click at [704, 80] on link "Add Claim" at bounding box center [704, 80] width 47 height 19
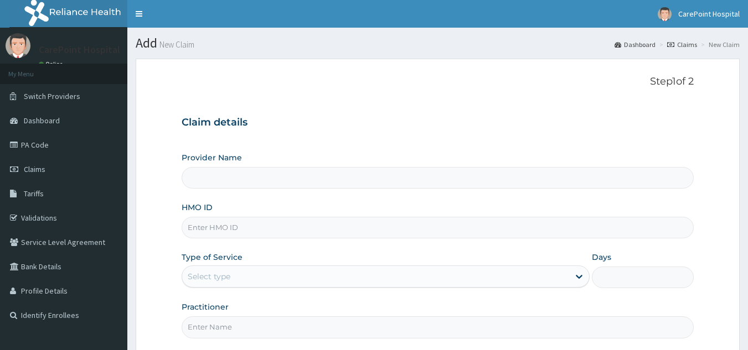
click at [261, 178] on input "Provider Name" at bounding box center [437, 178] width 512 height 22
type input "[GEOGRAPHIC_DATA], [GEOGRAPHIC_DATA] ([GEOGRAPHIC_DATA])"
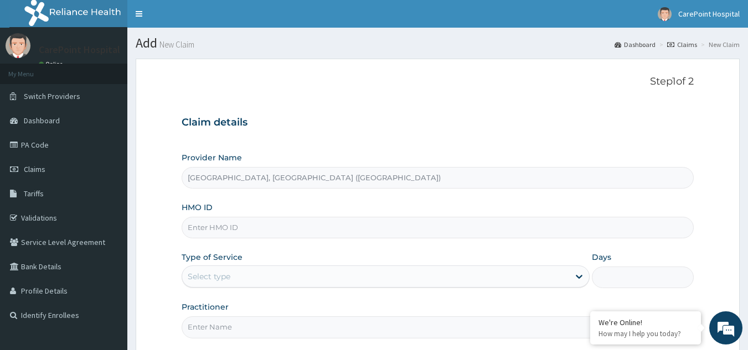
click at [211, 224] on input "HMO ID" at bounding box center [437, 228] width 512 height 22
paste input "KUD/10513/D"
type input "KUD/10513/D"
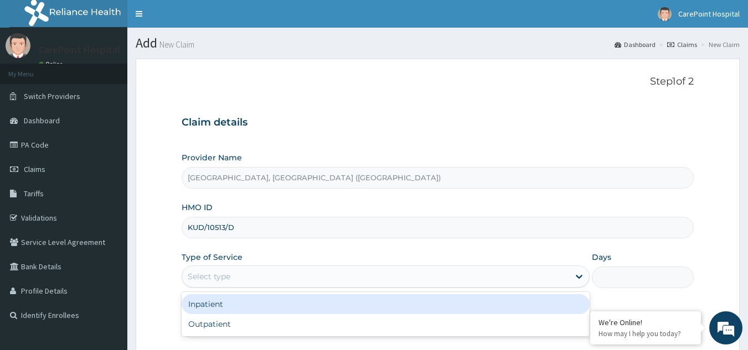
click at [233, 283] on div "Select type" at bounding box center [375, 277] width 387 height 18
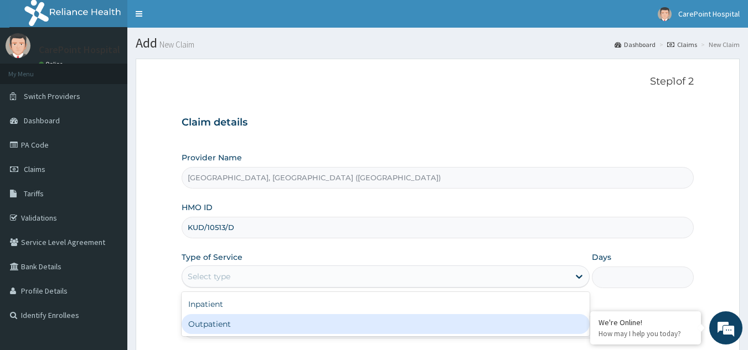
click at [229, 318] on div "Outpatient" at bounding box center [385, 324] width 408 height 20
type input "1"
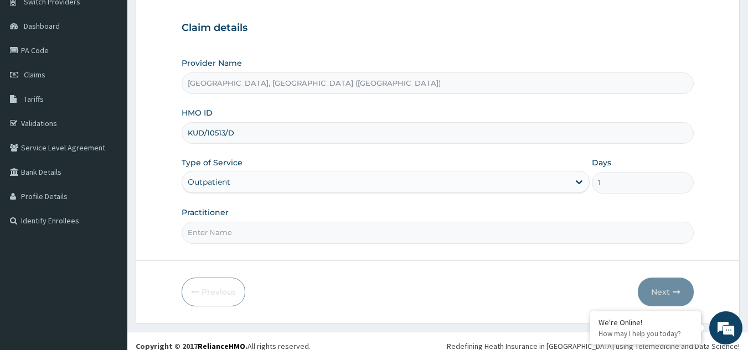
scroll to position [105, 0]
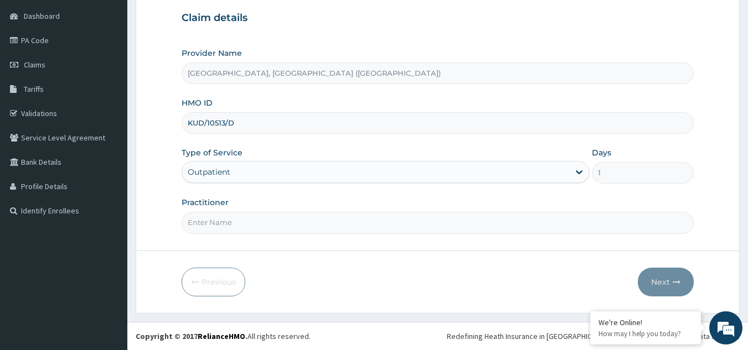
click at [224, 221] on input "Practitioner" at bounding box center [437, 223] width 512 height 22
type input "Dr, [PERSON_NAME]"
click at [661, 287] on button "Next" at bounding box center [665, 282] width 56 height 29
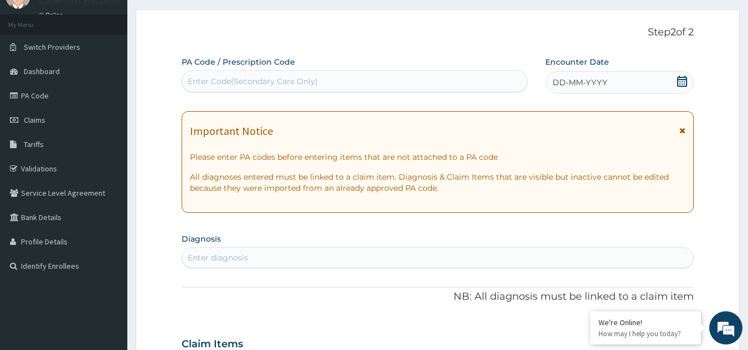
scroll to position [0, 0]
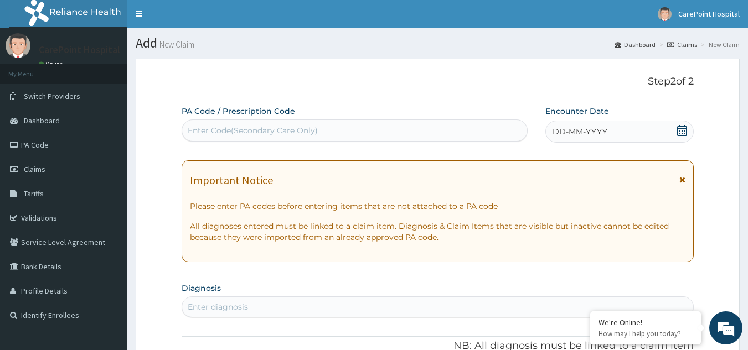
click at [261, 137] on div "Enter Code(Secondary Care Only)" at bounding box center [354, 131] width 345 height 18
paste input "PA/1AC388"
type input "PA/1AC388"
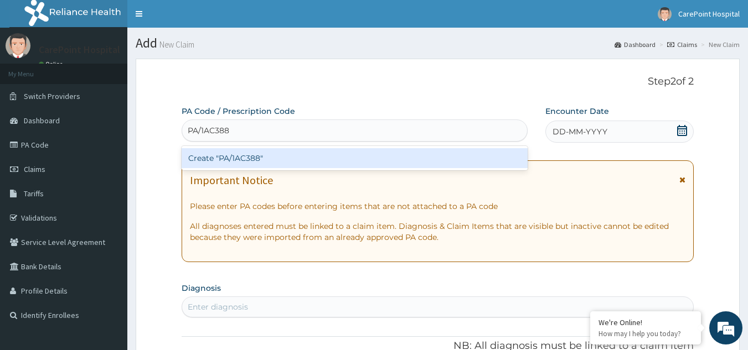
click at [266, 154] on div "Create "PA/1AC388"" at bounding box center [354, 158] width 346 height 20
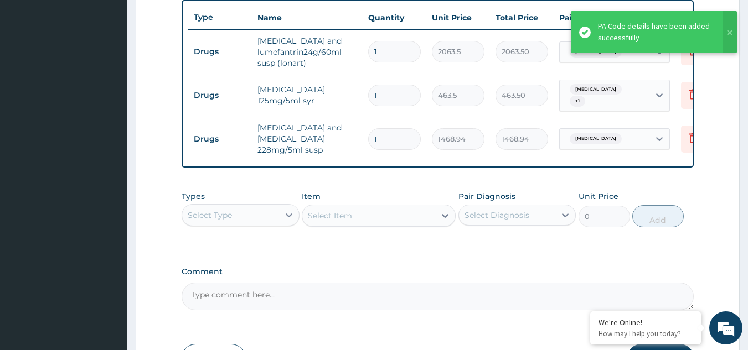
scroll to position [431, 0]
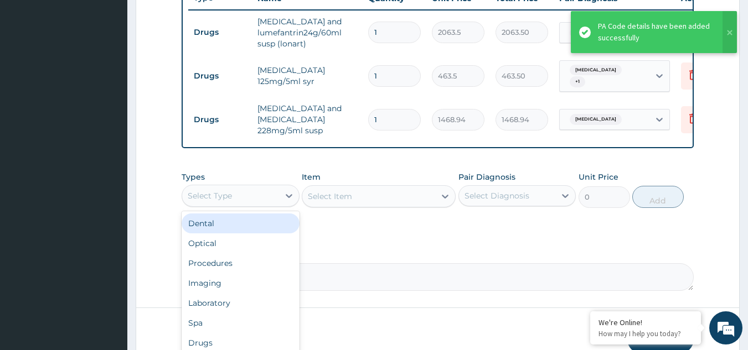
click at [255, 193] on div "Select Type" at bounding box center [240, 196] width 118 height 22
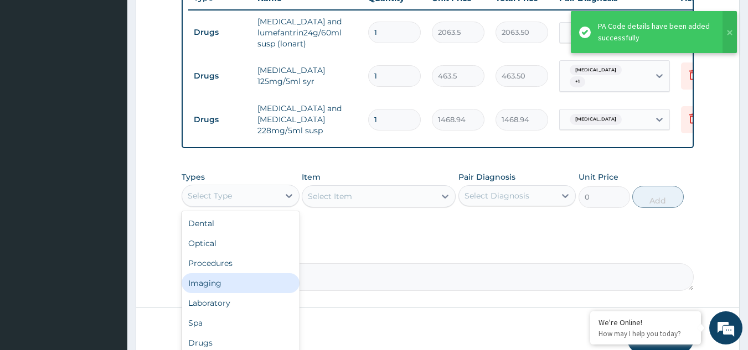
scroll to position [38, 0]
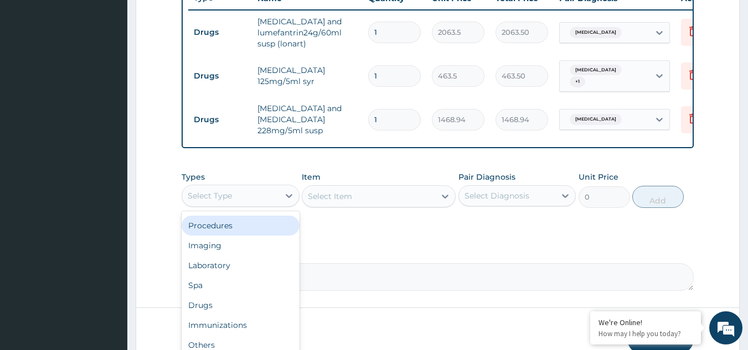
click at [225, 236] on div "Procedures" at bounding box center [240, 226] width 118 height 20
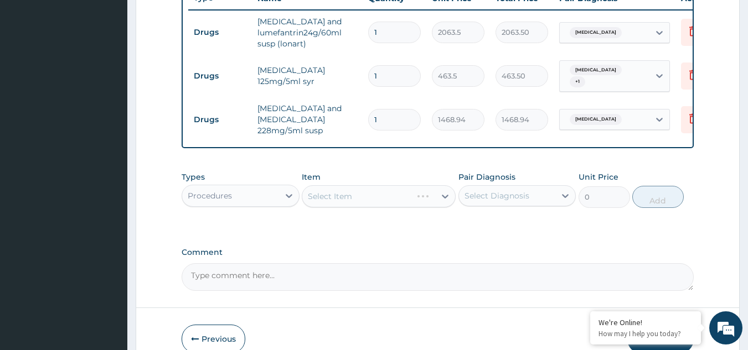
click at [336, 208] on div "Select Item" at bounding box center [379, 196] width 154 height 22
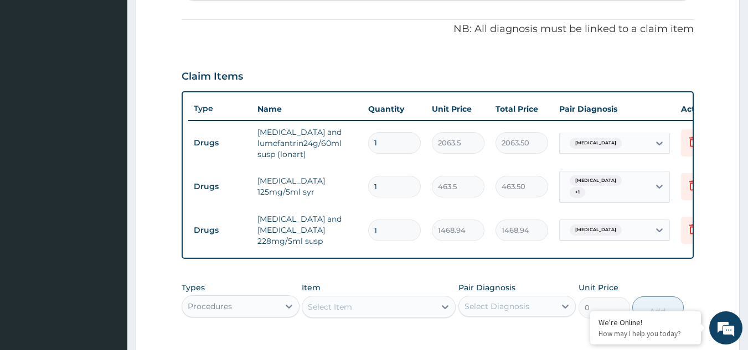
scroll to position [431, 0]
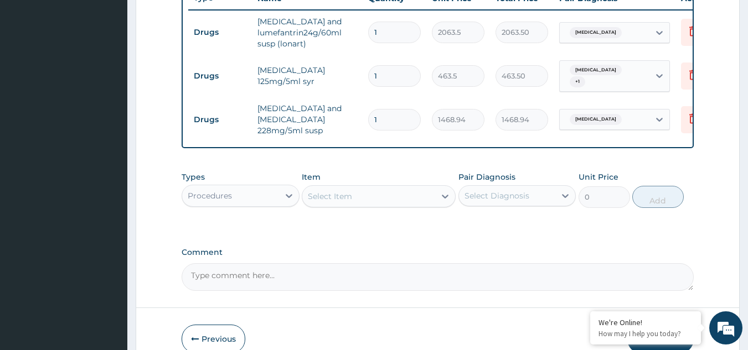
click at [340, 202] on div "Select Item" at bounding box center [330, 196] width 44 height 11
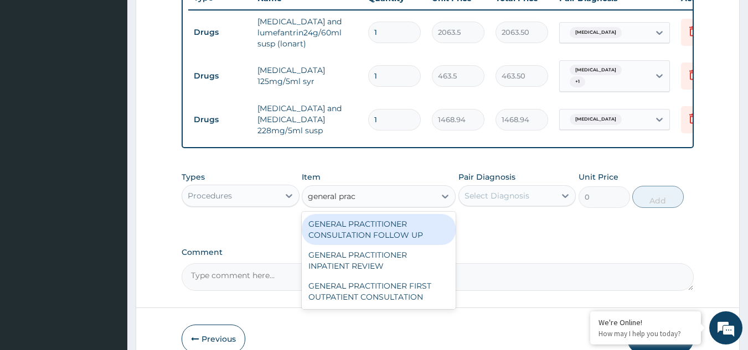
type input "general pract"
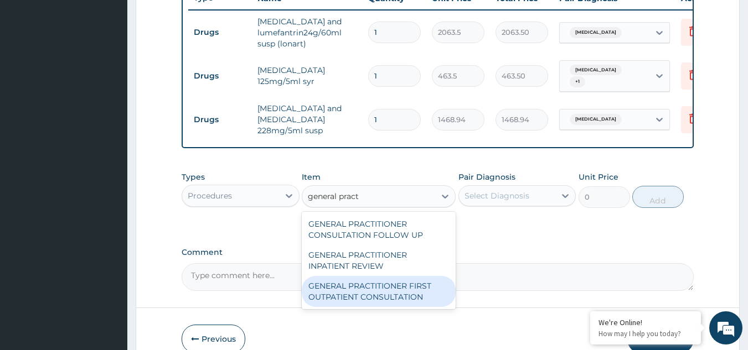
click at [396, 306] on div "GENERAL PRACTITIONER FIRST OUTPATIENT CONSULTATION" at bounding box center [379, 291] width 154 height 31
type input "3750"
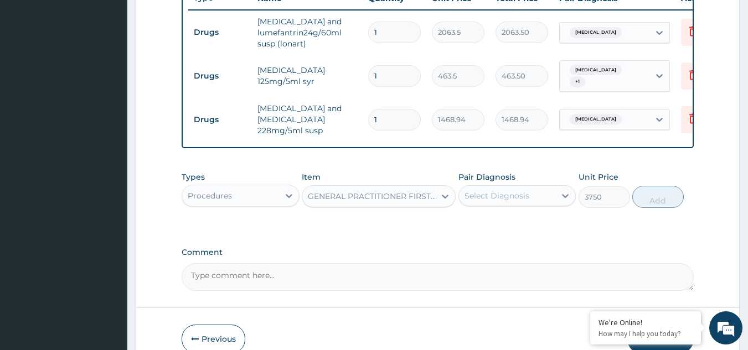
click at [507, 206] on div "Select Diagnosis" at bounding box center [517, 195] width 118 height 21
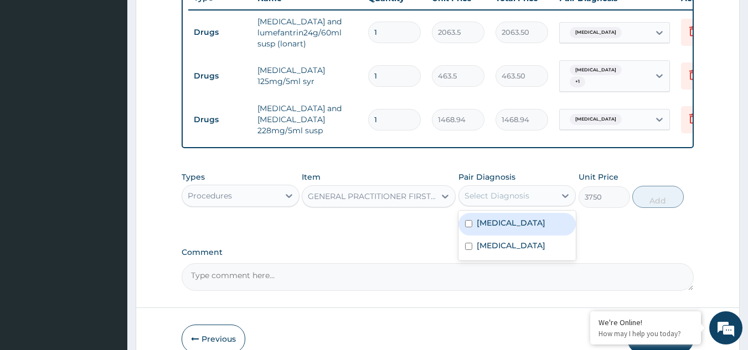
click at [506, 229] on label "[MEDICAL_DATA]" at bounding box center [510, 222] width 69 height 11
checkbox input "true"
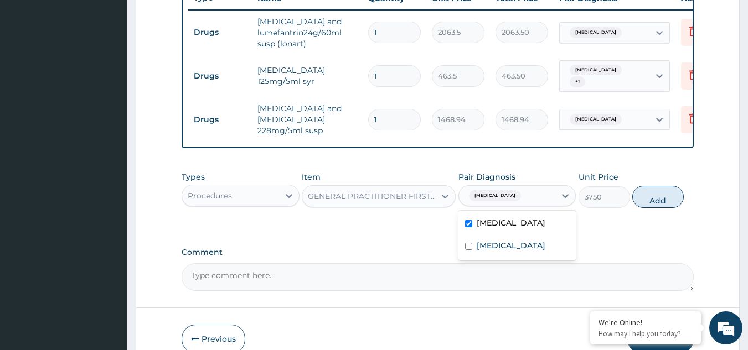
click at [497, 246] on div "[MEDICAL_DATA]" at bounding box center [517, 247] width 118 height 23
checkbox input "true"
click at [660, 208] on button "Add" at bounding box center [657, 197] width 51 height 22
type input "0"
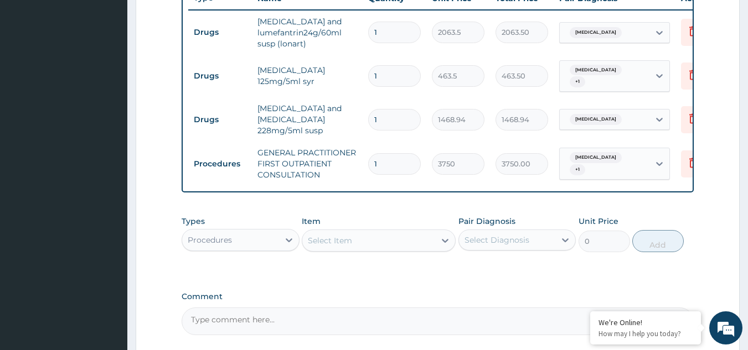
type input "2"
type input "7500.00"
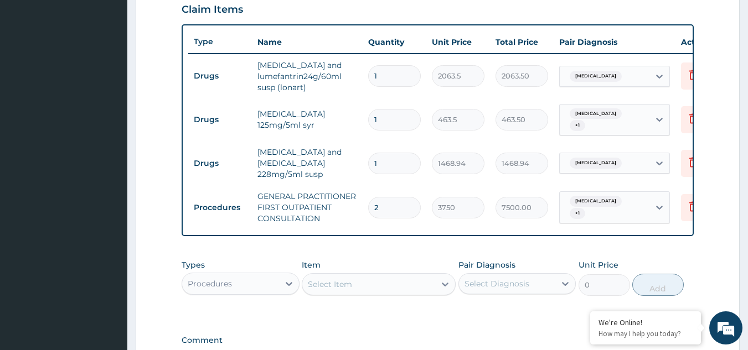
scroll to position [376, 0]
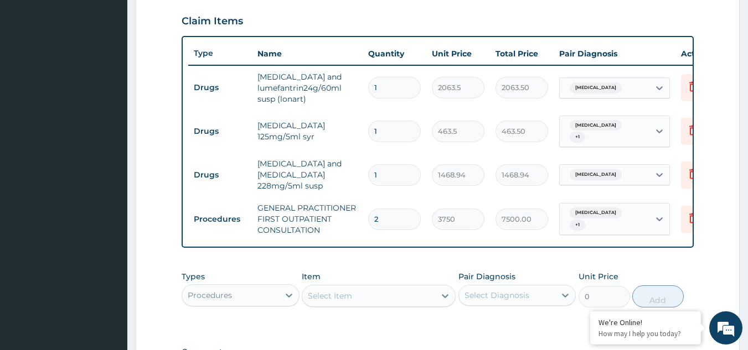
type input "2"
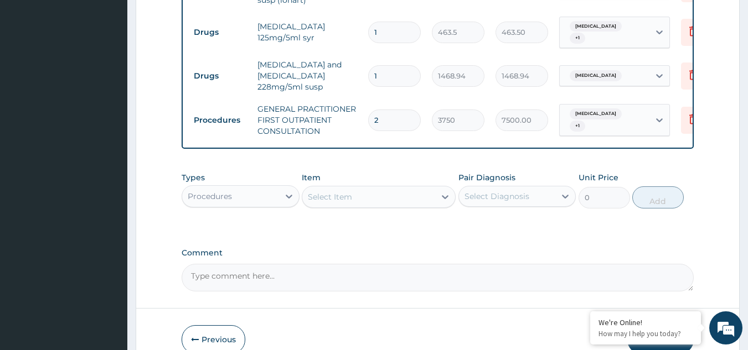
scroll to position [541, 0]
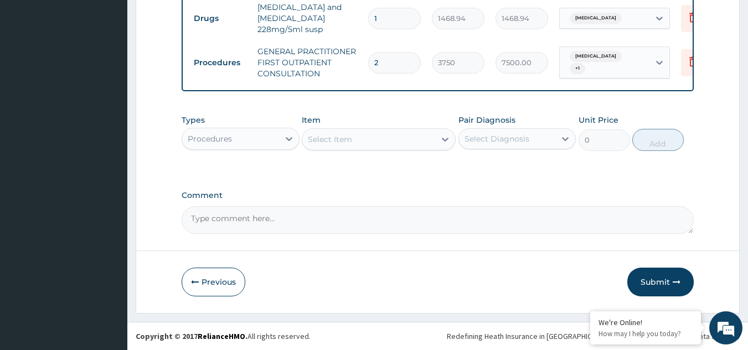
click at [237, 146] on div "Procedures" at bounding box center [230, 139] width 97 height 18
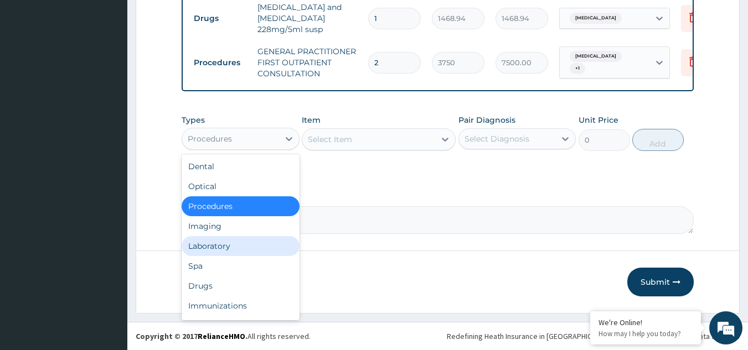
click at [221, 247] on div "Laboratory" at bounding box center [240, 246] width 118 height 20
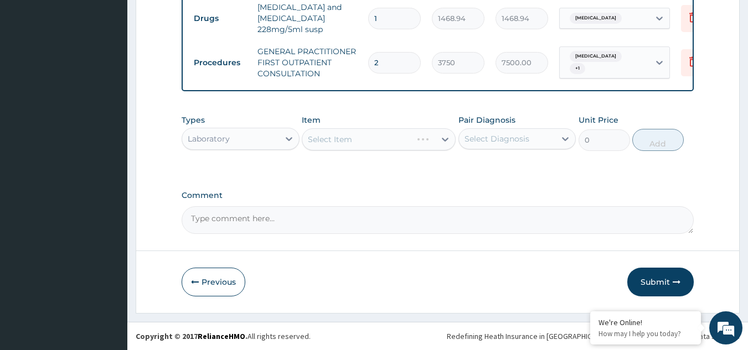
click at [362, 141] on div "Select Item" at bounding box center [379, 139] width 154 height 22
click at [365, 141] on div "Select Item" at bounding box center [368, 140] width 133 height 18
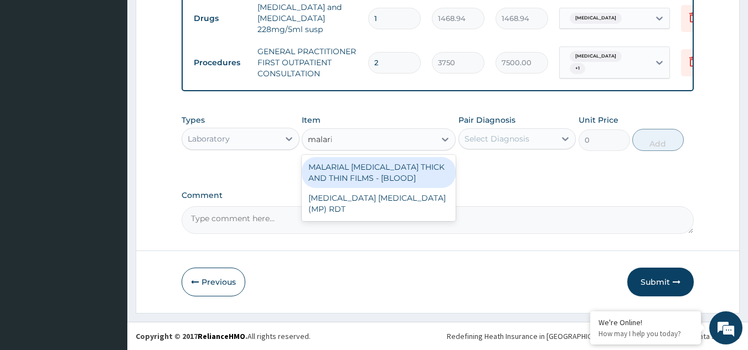
type input "[MEDICAL_DATA]"
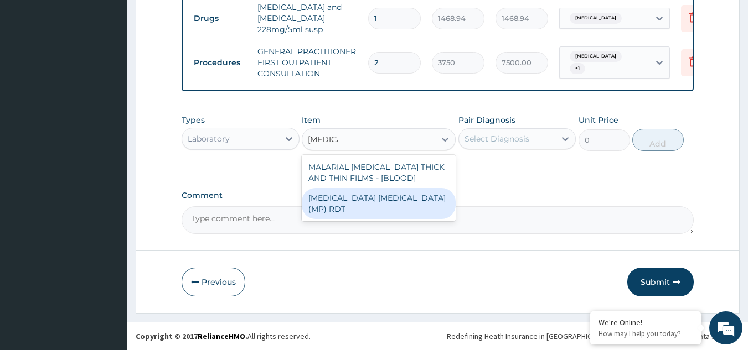
drag, startPoint x: 370, startPoint y: 197, endPoint x: 428, endPoint y: 168, distance: 65.3
click at [370, 197] on div "[MEDICAL_DATA] [MEDICAL_DATA] (MP) RDT" at bounding box center [379, 203] width 154 height 31
type input "2000"
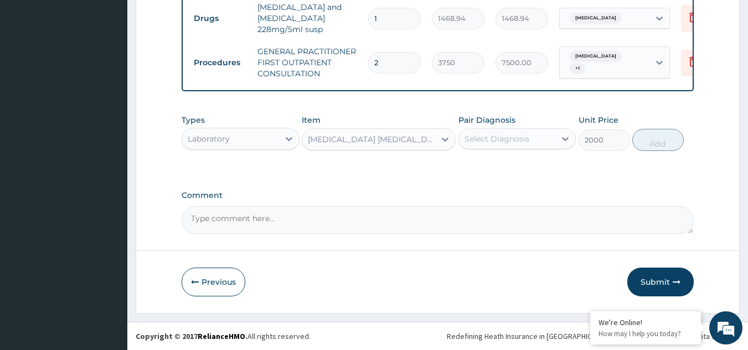
click at [507, 136] on div "Select Diagnosis" at bounding box center [496, 138] width 65 height 11
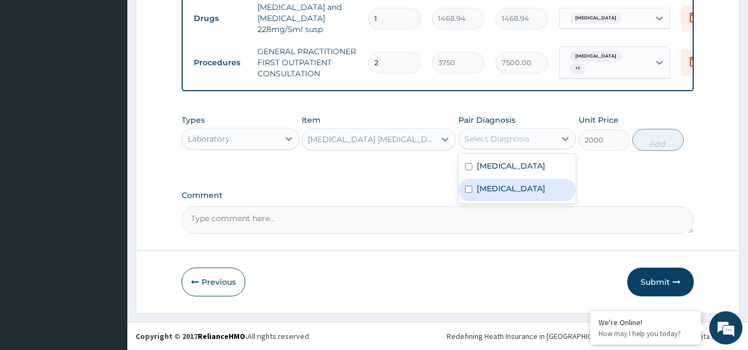
click at [500, 184] on label "[MEDICAL_DATA]" at bounding box center [510, 188] width 69 height 11
checkbox input "true"
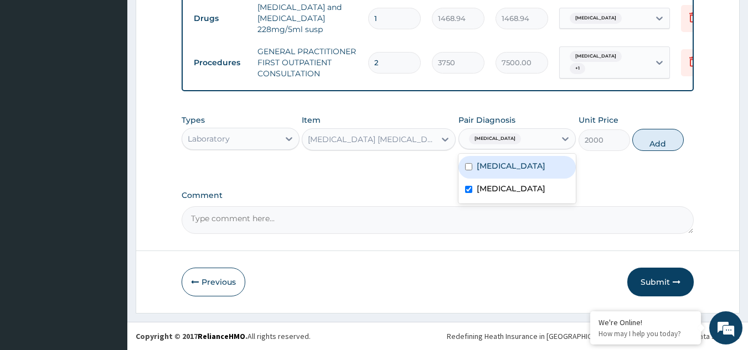
click at [521, 160] on div "[MEDICAL_DATA]" at bounding box center [517, 167] width 118 height 23
checkbox input "true"
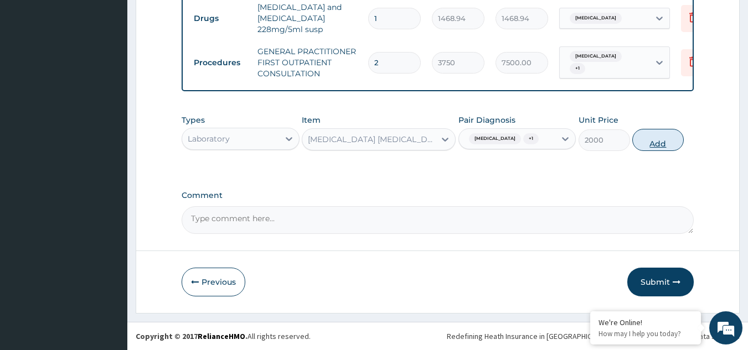
click at [646, 139] on button "Add" at bounding box center [657, 140] width 51 height 22
type input "0"
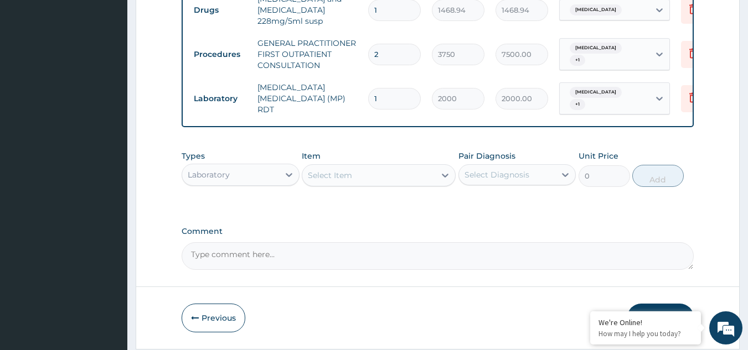
click at [372, 177] on div "Select Item" at bounding box center [368, 176] width 133 height 18
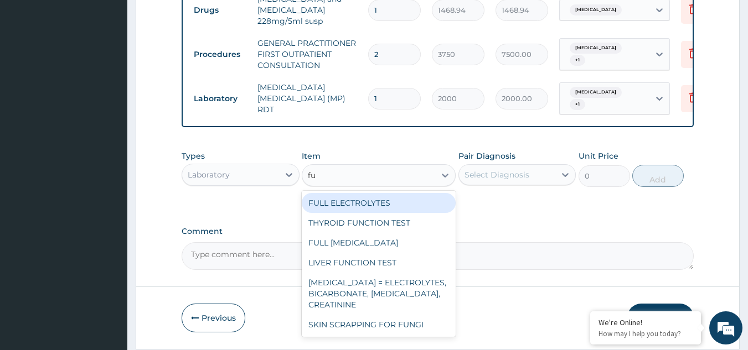
type input "f"
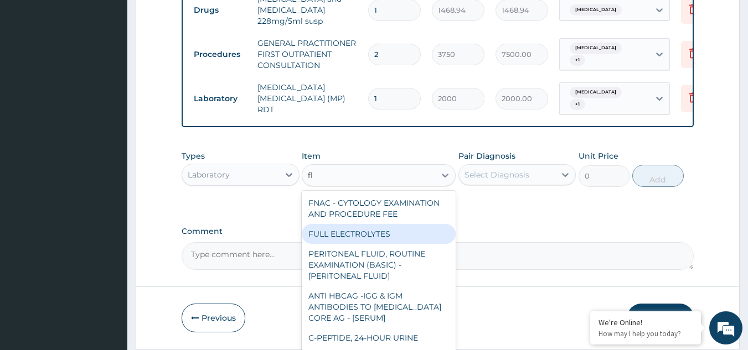
type input "fbc"
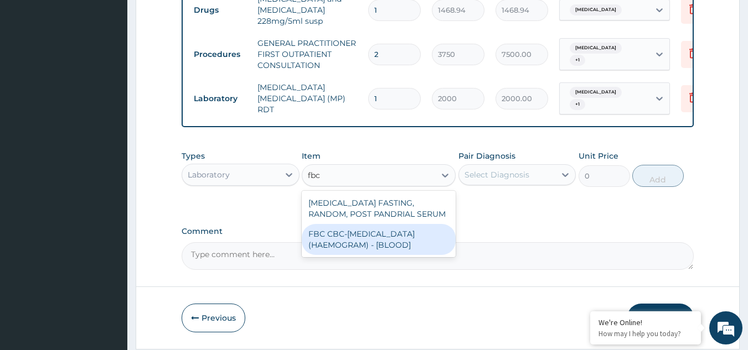
click at [392, 241] on div "FBC CBC-[MEDICAL_DATA] (HAEMOGRAM) - [BLOOD]" at bounding box center [379, 239] width 154 height 31
type input "5000"
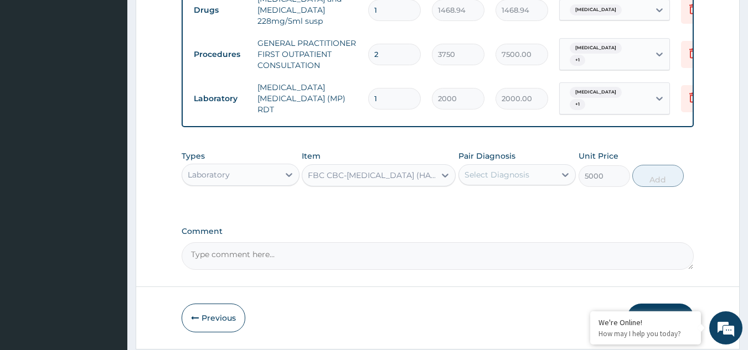
drag, startPoint x: 485, startPoint y: 179, endPoint x: 494, endPoint y: 173, distance: 10.3
click at [487, 178] on div "Select Diagnosis" at bounding box center [496, 174] width 65 height 11
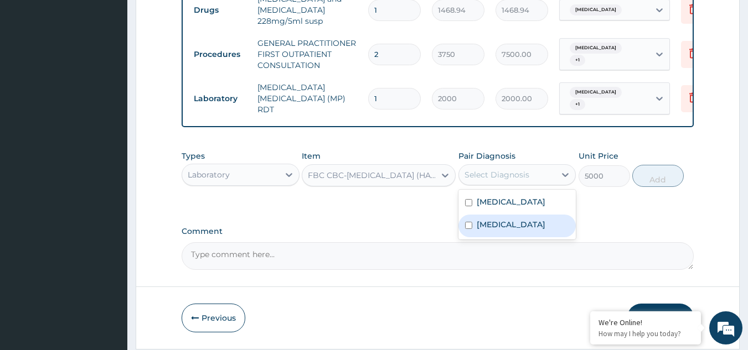
click at [489, 221] on div "[MEDICAL_DATA]" at bounding box center [517, 226] width 118 height 23
checkbox input "true"
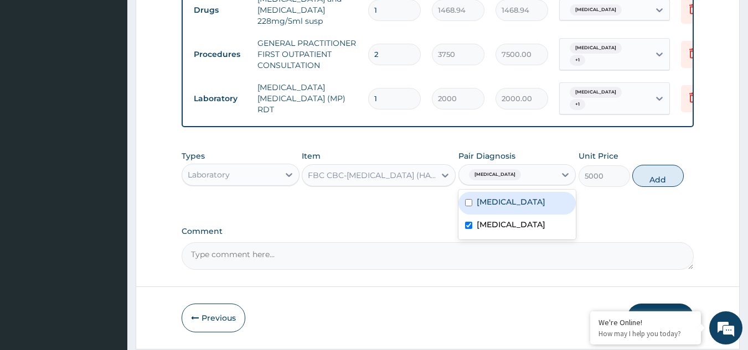
click at [492, 208] on label "[MEDICAL_DATA]" at bounding box center [510, 201] width 69 height 11
checkbox input "true"
click at [647, 179] on button "Add" at bounding box center [657, 176] width 51 height 22
type input "0"
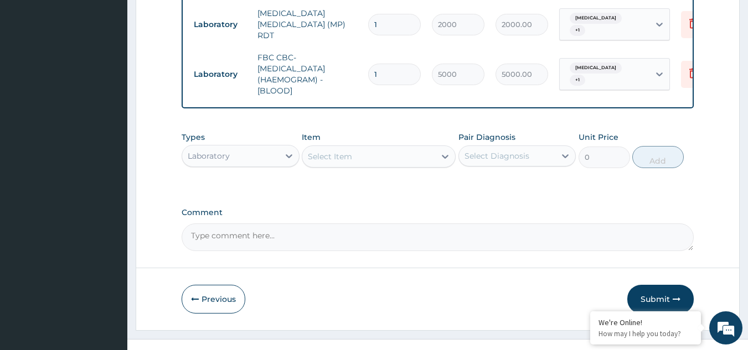
scroll to position [634, 0]
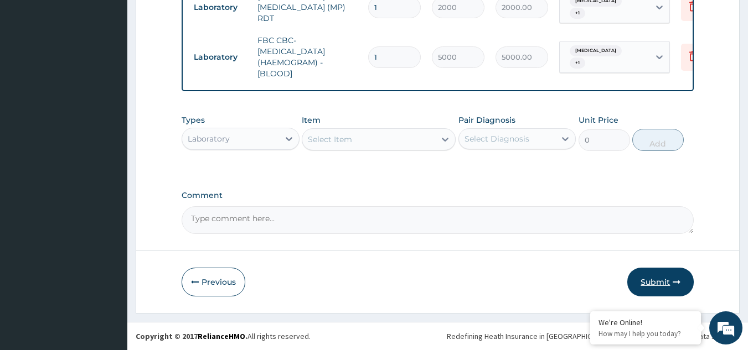
click at [655, 279] on button "Submit" at bounding box center [660, 282] width 66 height 29
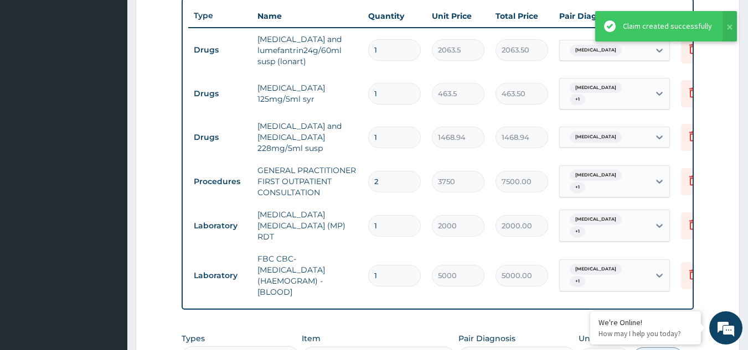
scroll to position [413, 0]
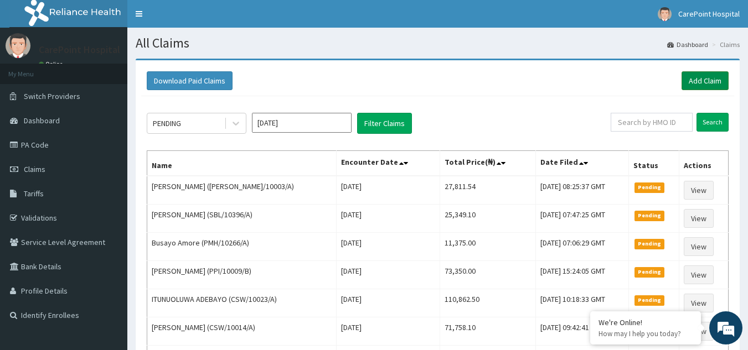
click at [716, 79] on link "Add Claim" at bounding box center [704, 80] width 47 height 19
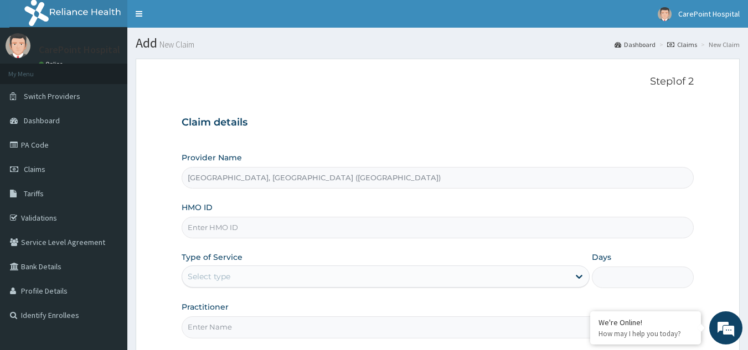
click at [203, 235] on input "HMO ID" at bounding box center [437, 228] width 512 height 22
paste input "FRR/10005/A"
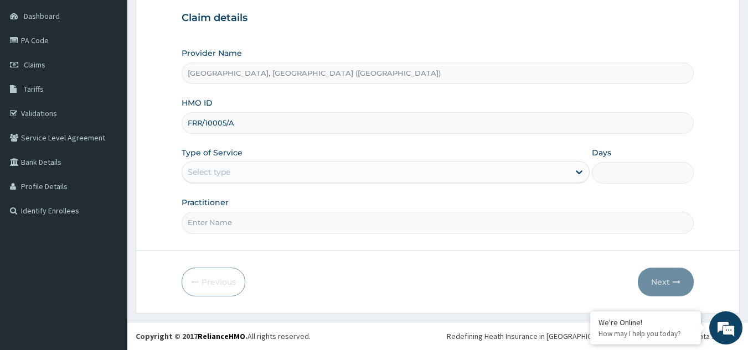
type input "FRR/10005/A"
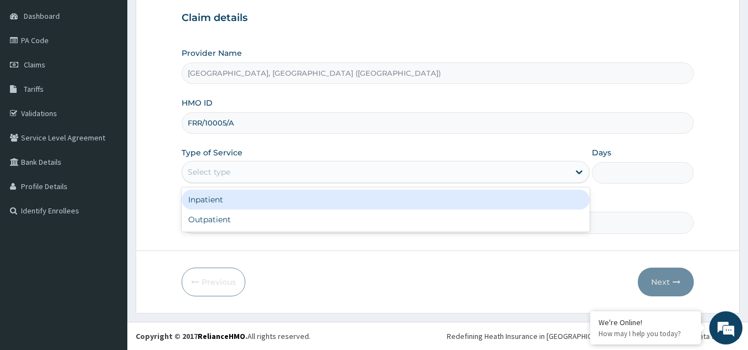
click at [220, 178] on div "Select type" at bounding box center [375, 172] width 387 height 18
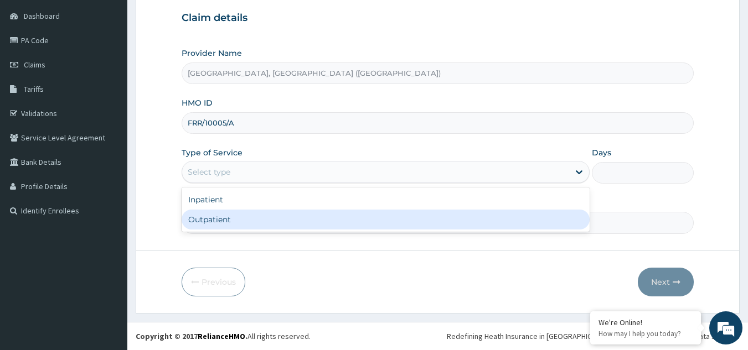
click at [222, 220] on div "Outpatient" at bounding box center [385, 220] width 408 height 20
type input "1"
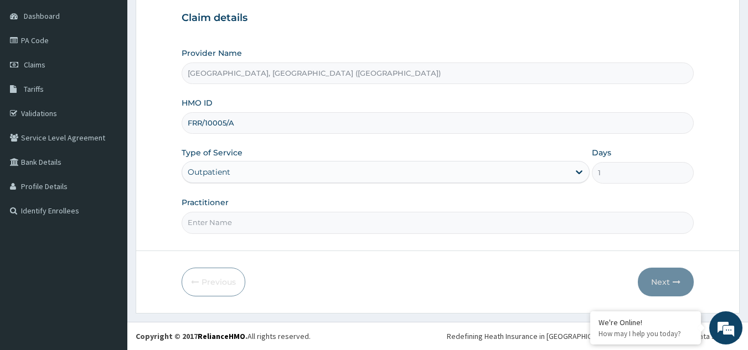
click at [222, 220] on input "Practitioner" at bounding box center [437, 223] width 512 height 22
type input "Dr, [PERSON_NAME]"
click at [650, 284] on button "Next" at bounding box center [665, 282] width 56 height 29
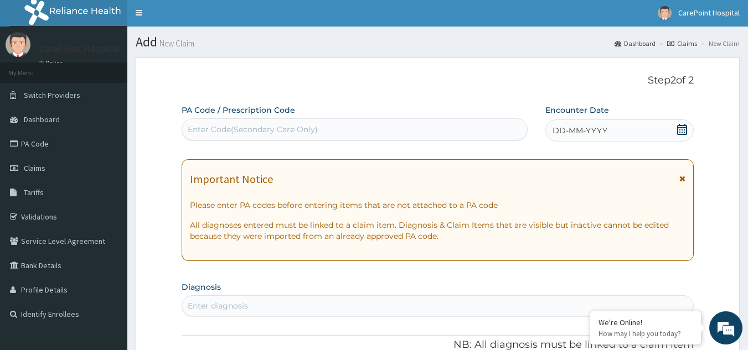
scroll to position [0, 0]
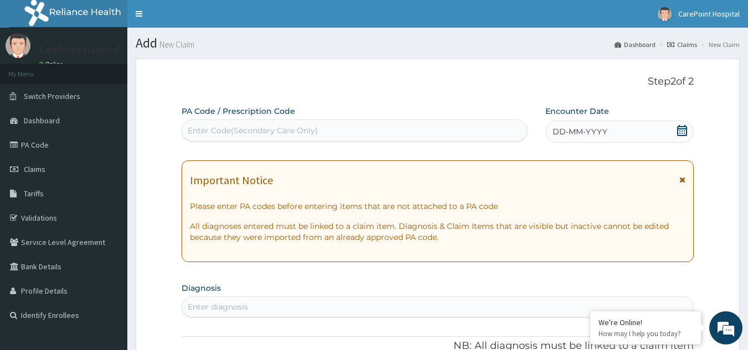
click at [219, 133] on div "Enter Code(Secondary Care Only)" at bounding box center [253, 130] width 130 height 11
paste input "PA/7CBC7F"
type input "PA/7CBC7F"
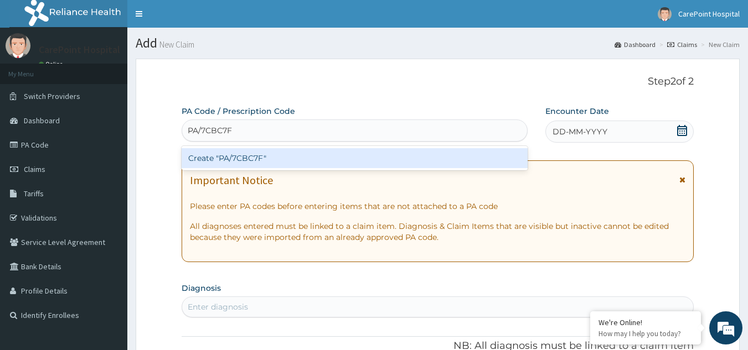
click at [219, 150] on div "Create "PA/7CBC7F"" at bounding box center [354, 158] width 346 height 20
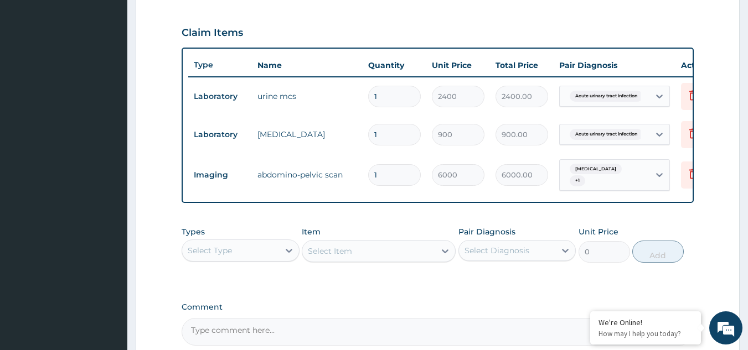
scroll to position [419, 0]
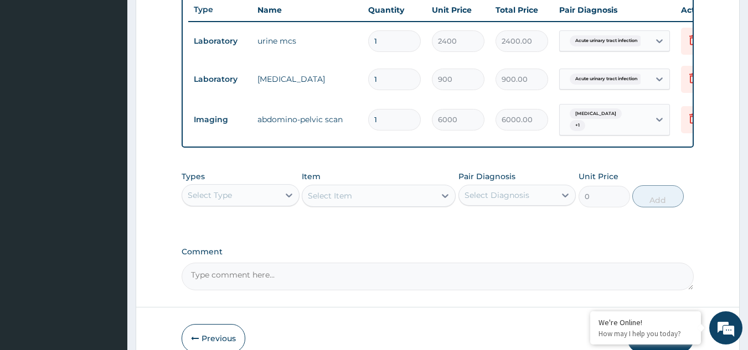
click at [235, 202] on div "Select Type" at bounding box center [230, 195] width 97 height 18
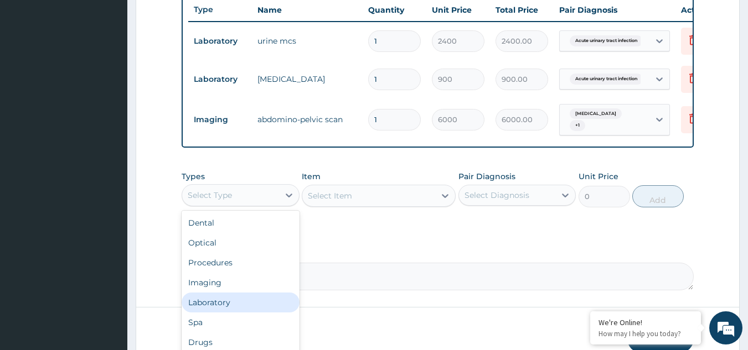
click at [211, 310] on div "Laboratory" at bounding box center [240, 303] width 118 height 20
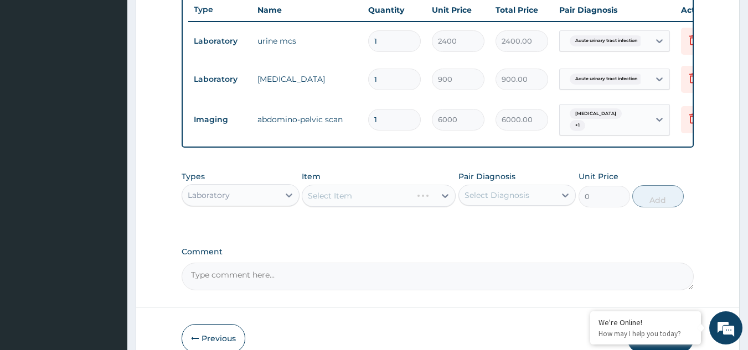
click at [259, 197] on div "Laboratory" at bounding box center [230, 195] width 97 height 18
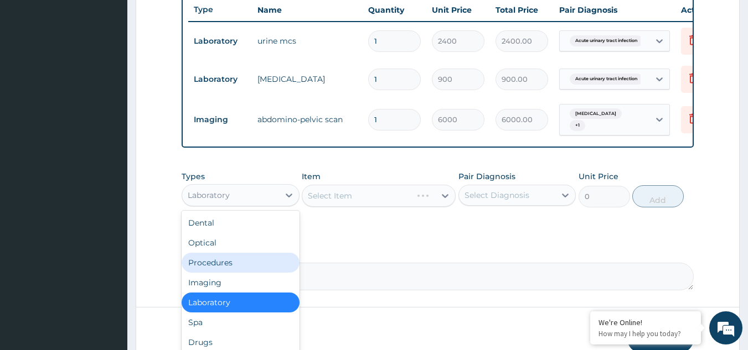
click at [212, 270] on div "Procedures" at bounding box center [240, 263] width 118 height 20
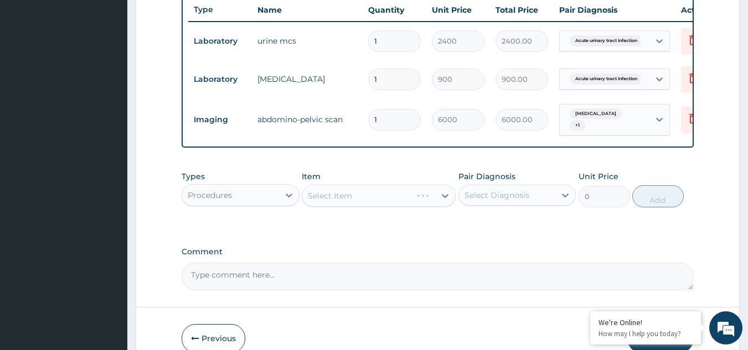
click at [380, 204] on div "Select Item" at bounding box center [379, 196] width 154 height 22
click at [355, 207] on div "Select Item" at bounding box center [379, 196] width 154 height 22
click at [351, 201] on div "Select Item" at bounding box center [330, 195] width 44 height 11
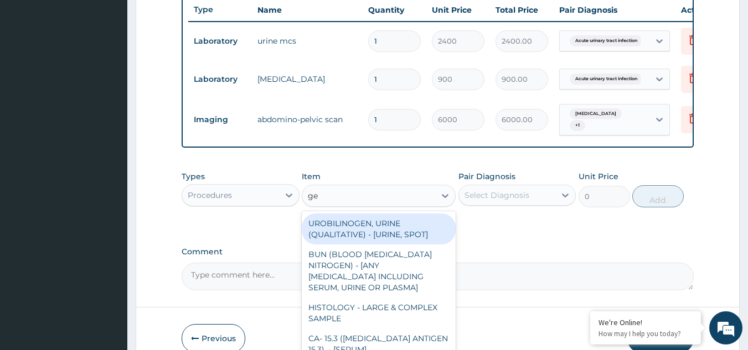
type input "g"
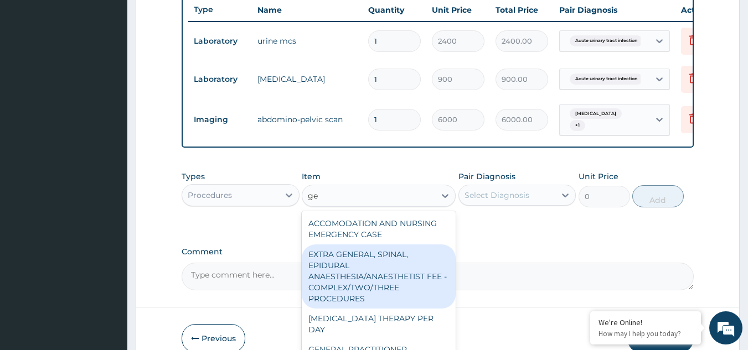
type input "g"
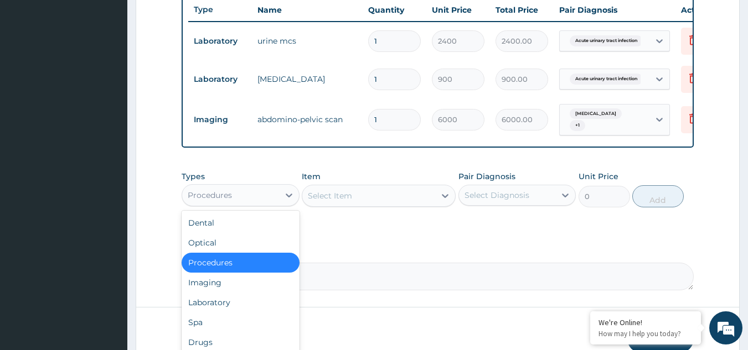
click at [207, 201] on div "Procedures" at bounding box center [210, 195] width 44 height 11
drag, startPoint x: 210, startPoint y: 287, endPoint x: 208, endPoint y: 274, distance: 13.5
click at [210, 288] on div "Imaging" at bounding box center [240, 283] width 118 height 20
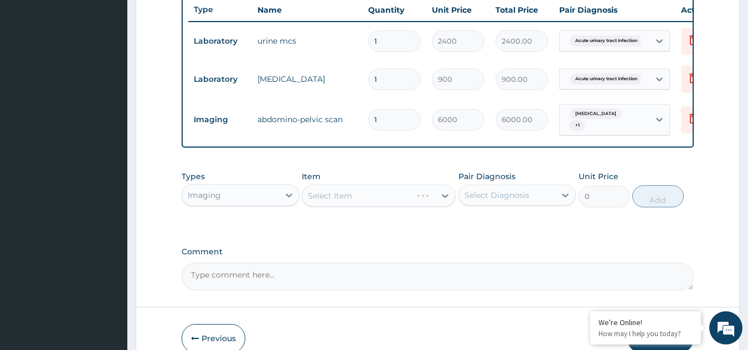
click at [228, 201] on div "Imaging" at bounding box center [230, 195] width 97 height 18
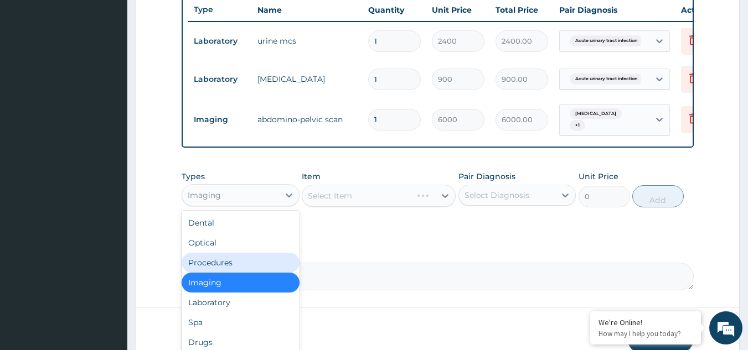
drag, startPoint x: 208, startPoint y: 275, endPoint x: 232, endPoint y: 254, distance: 32.2
click at [208, 273] on div "Procedures" at bounding box center [240, 263] width 118 height 20
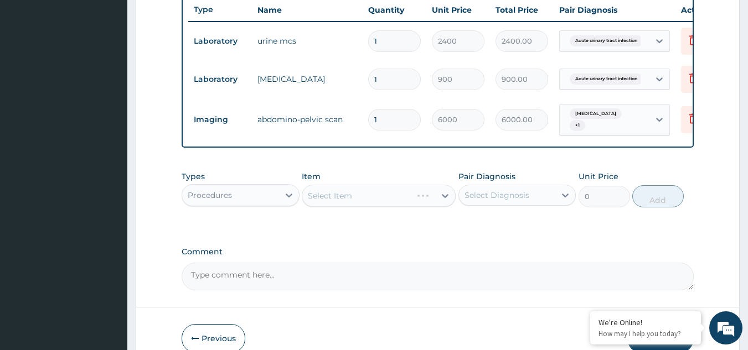
click at [333, 207] on div "Select Item" at bounding box center [379, 196] width 154 height 22
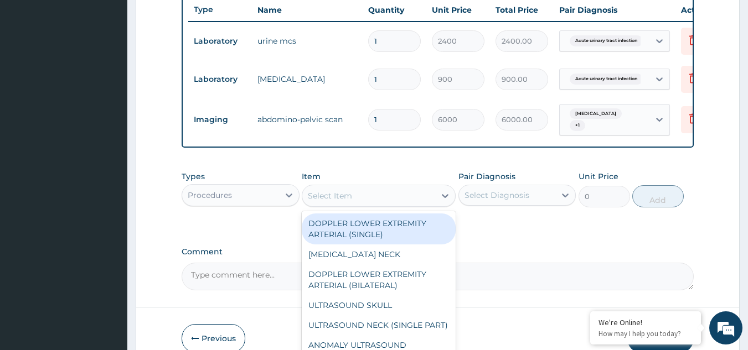
click at [348, 201] on div "Select Item" at bounding box center [330, 195] width 44 height 11
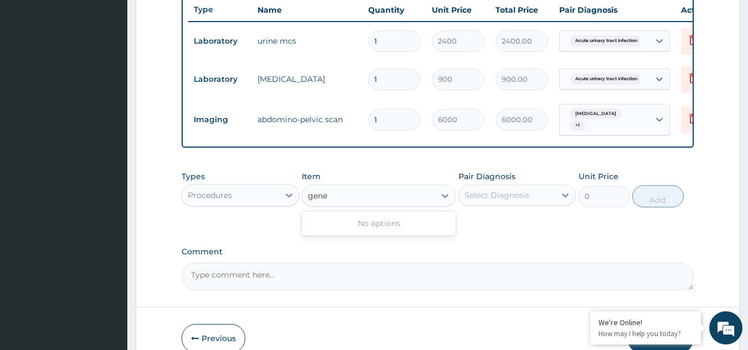
type input "gen"
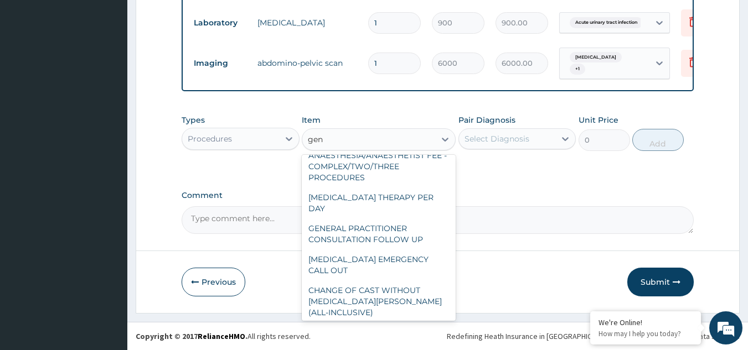
scroll to position [0, 0]
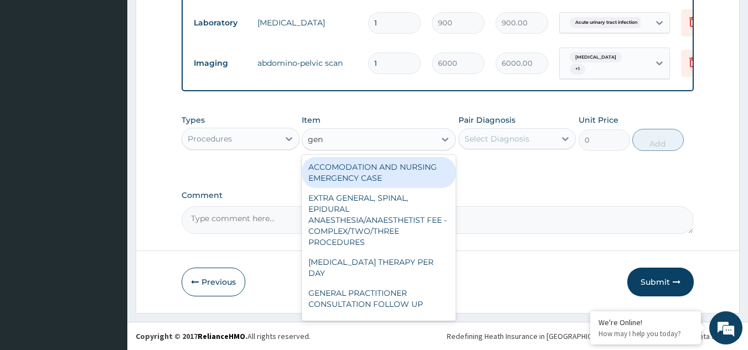
click at [350, 167] on div "ACCOMODATION AND NURSING EMERGENCY CASE" at bounding box center [379, 172] width 154 height 31
type input "6250"
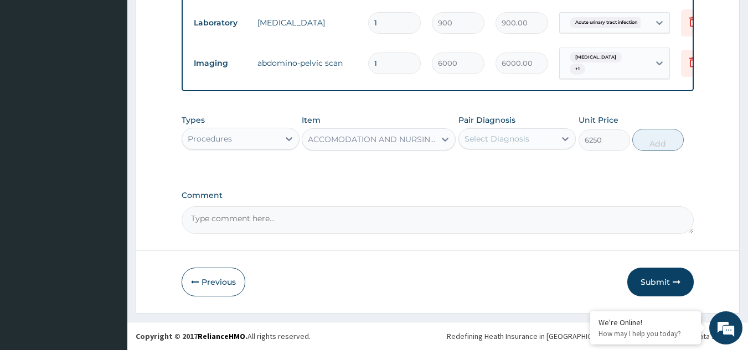
click at [364, 146] on div "ACCOMODATION AND NURSING EMERGENCY CASE" at bounding box center [368, 140] width 133 height 18
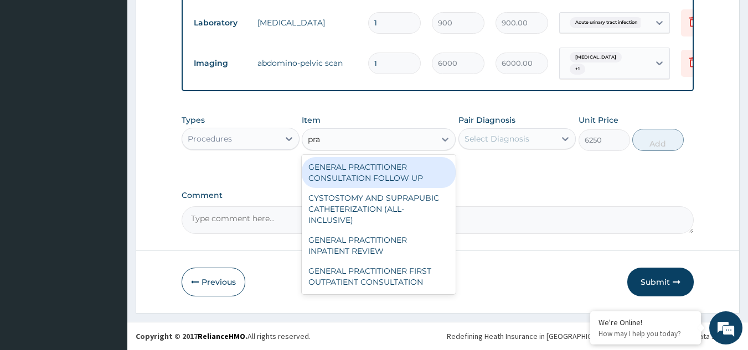
type input "prac"
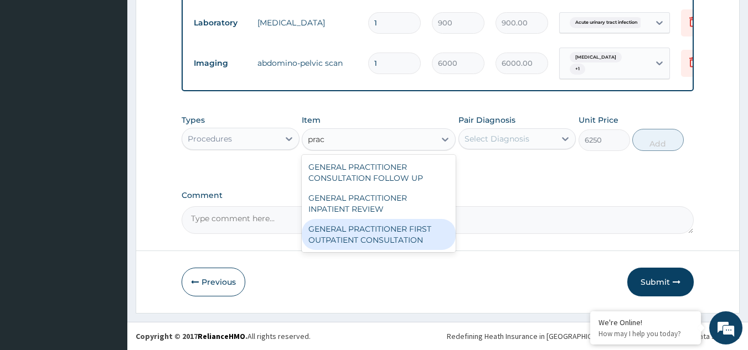
click at [371, 245] on div "GENERAL PRACTITIONER FIRST OUTPATIENT CONSULTATION" at bounding box center [379, 234] width 154 height 31
type input "3750"
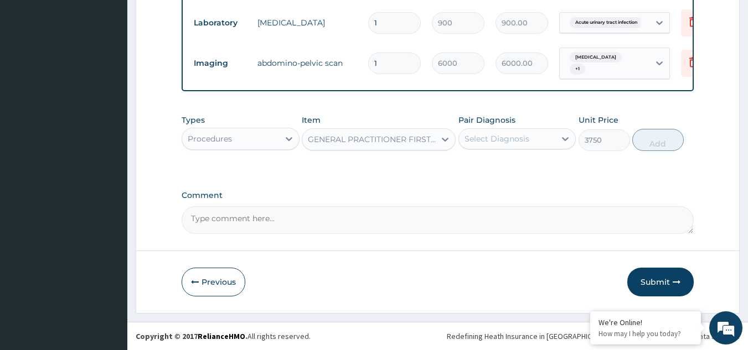
click at [520, 147] on div "Select Diagnosis" at bounding box center [507, 139] width 97 height 18
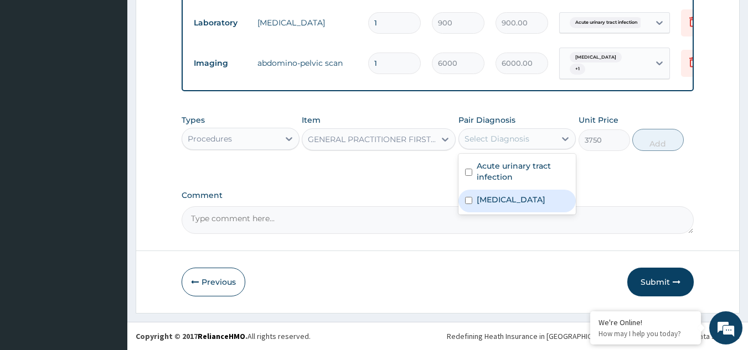
click at [531, 203] on label "Uterine leiomyoma" at bounding box center [510, 199] width 69 height 11
checkbox input "true"
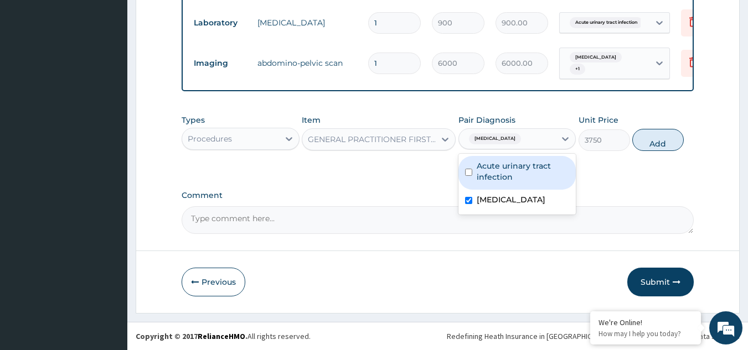
click at [524, 179] on label "Acute urinary tract infection" at bounding box center [522, 171] width 93 height 22
checkbox input "true"
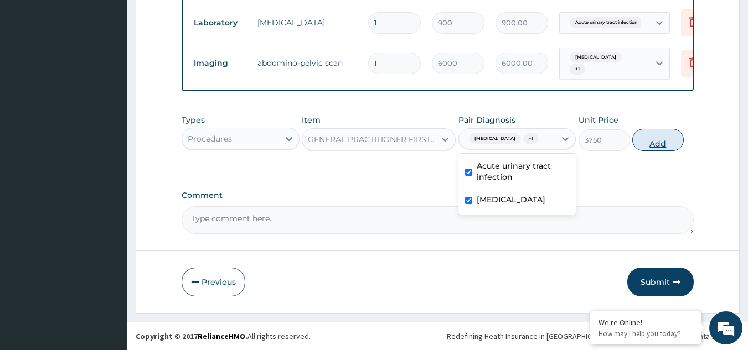
click at [652, 148] on button "Add" at bounding box center [657, 140] width 51 height 22
type input "0"
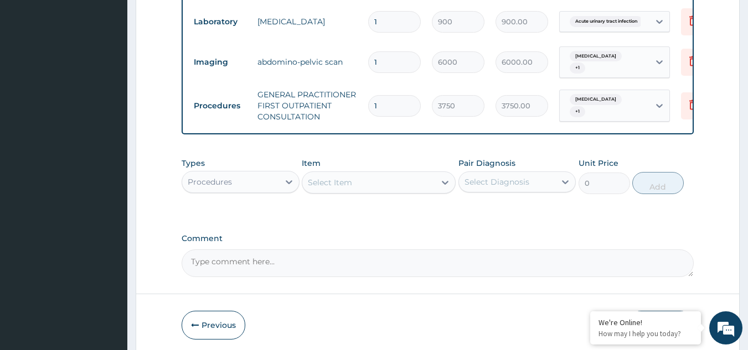
scroll to position [484, 0]
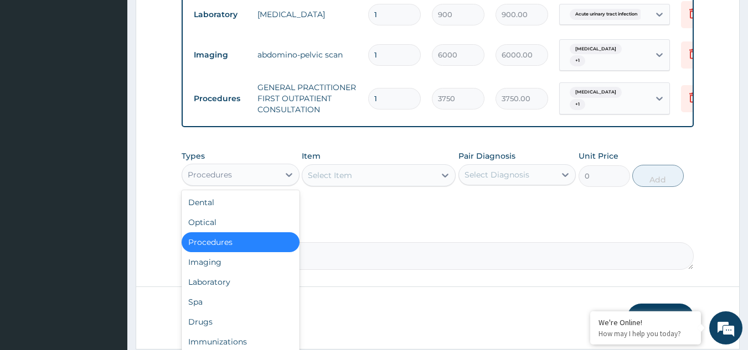
click at [252, 182] on div "Procedures" at bounding box center [230, 175] width 97 height 18
click at [220, 287] on div "Laboratory" at bounding box center [240, 282] width 118 height 20
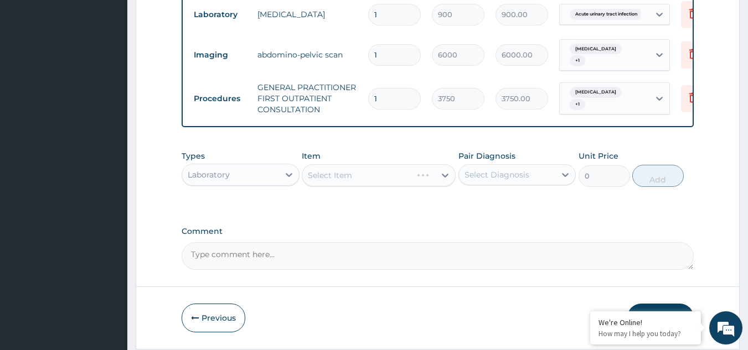
click at [340, 180] on div "Select Item" at bounding box center [379, 175] width 154 height 22
click at [345, 186] on div "Select Item" at bounding box center [379, 175] width 154 height 22
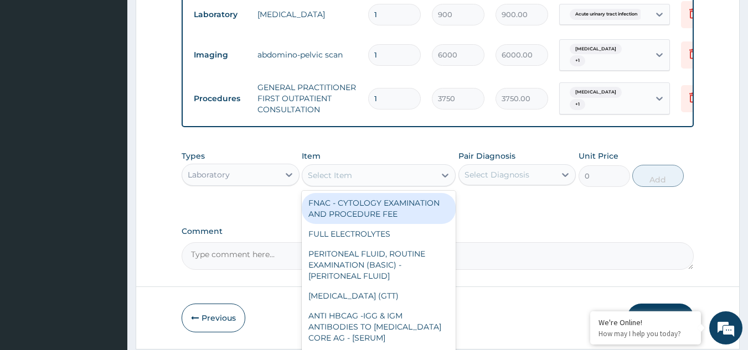
drag, startPoint x: 346, startPoint y: 185, endPoint x: 341, endPoint y: 182, distance: 5.7
click at [345, 181] on div "Select Item" at bounding box center [330, 175] width 44 height 11
click at [341, 181] on div "Select Item" at bounding box center [330, 175] width 44 height 11
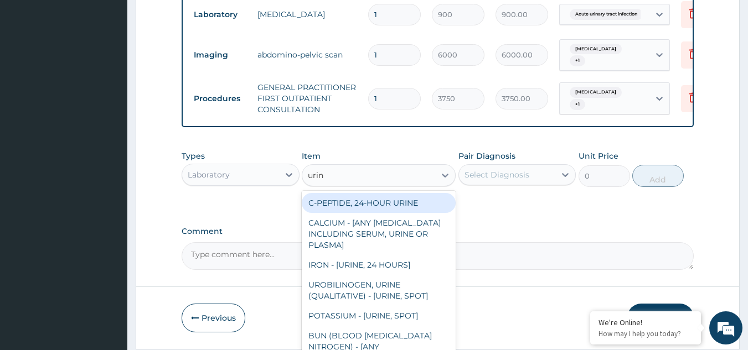
type input "urina"
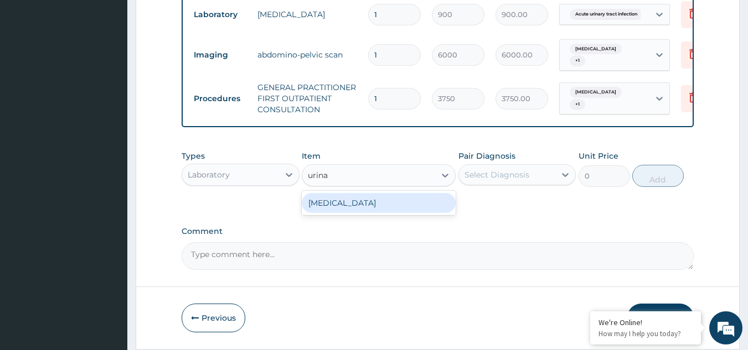
click at [374, 213] on div "URINALYSIS" at bounding box center [379, 203] width 154 height 20
type input "2187.5"
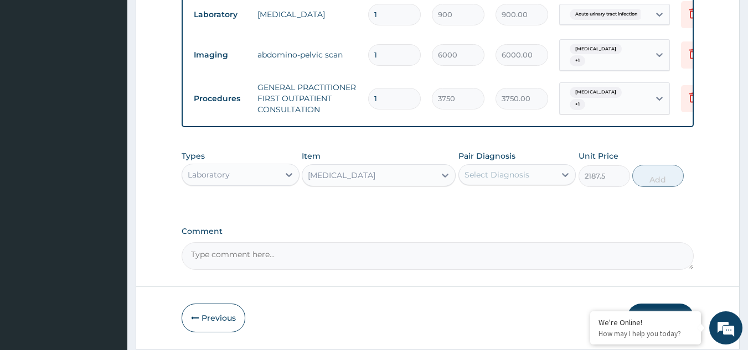
click at [521, 180] on div "Select Diagnosis" at bounding box center [496, 174] width 65 height 11
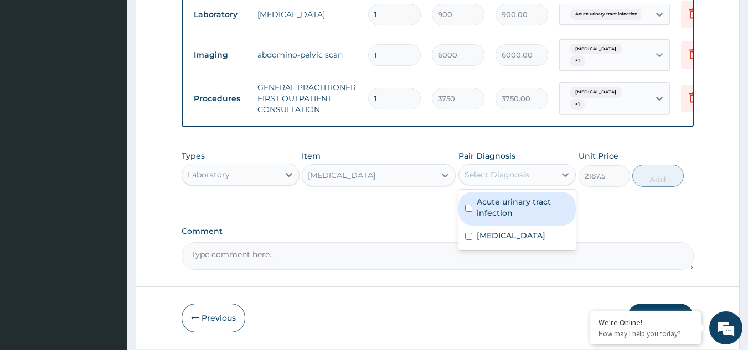
click at [523, 219] on label "Acute urinary tract infection" at bounding box center [522, 207] width 93 height 22
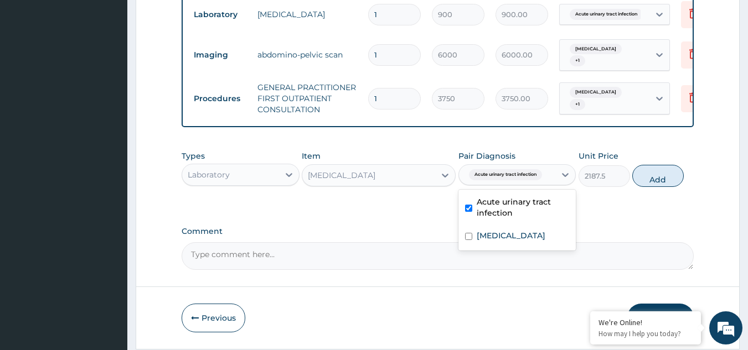
checkbox input "true"
click at [525, 235] on div "Uterine leiomyoma" at bounding box center [517, 237] width 118 height 23
checkbox input "true"
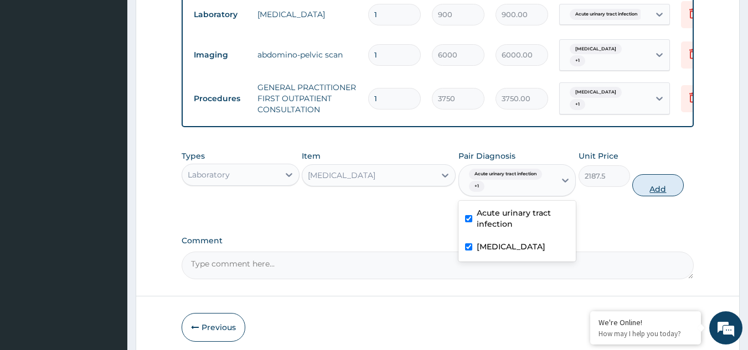
click at [654, 194] on button "Add" at bounding box center [657, 185] width 51 height 22
type input "0"
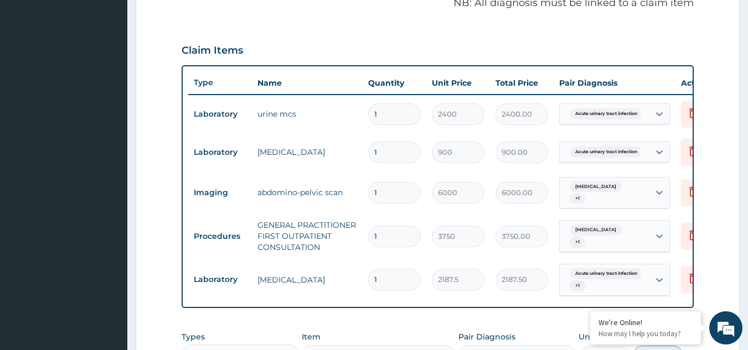
scroll to position [318, 0]
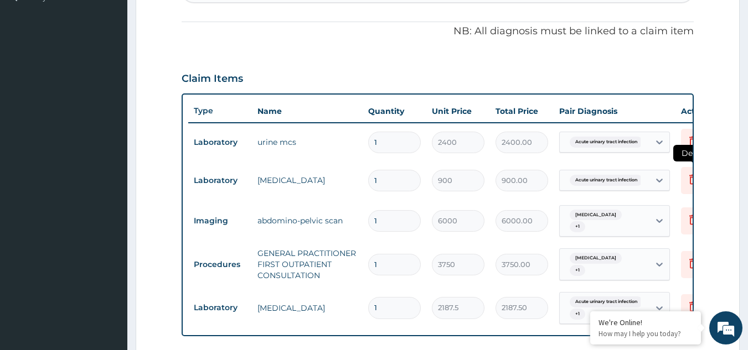
click at [689, 180] on icon at bounding box center [693, 179] width 8 height 10
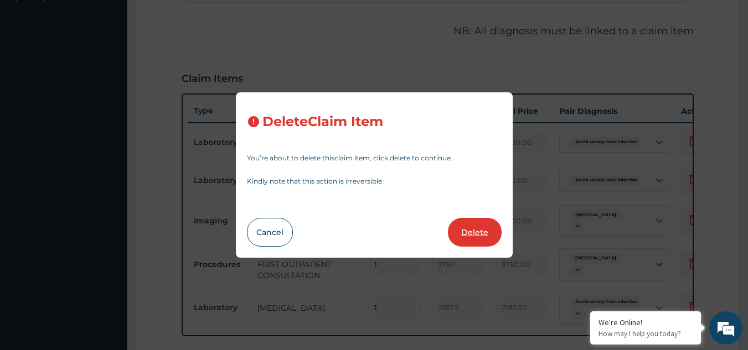
click at [462, 223] on button "Delete" at bounding box center [475, 232] width 54 height 29
type input "6000"
type input "6000.00"
type input "3750"
type input "3750.00"
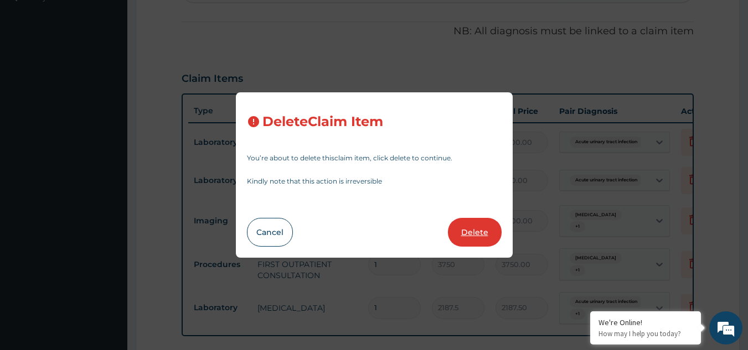
type input "2187.5"
type input "2187.50"
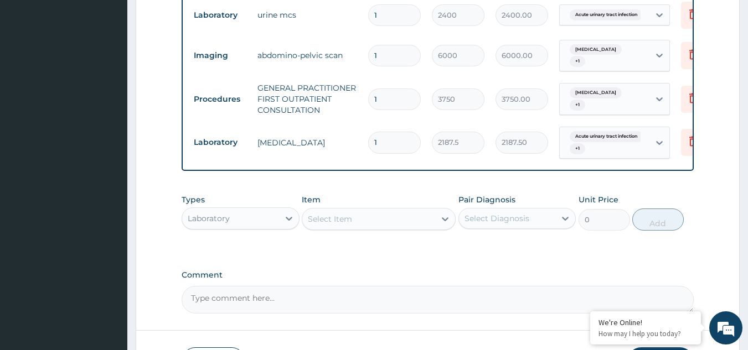
scroll to position [533, 0]
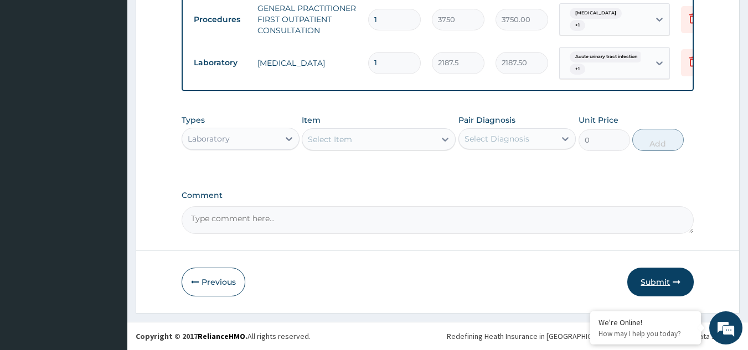
click at [662, 284] on button "Submit" at bounding box center [660, 282] width 66 height 29
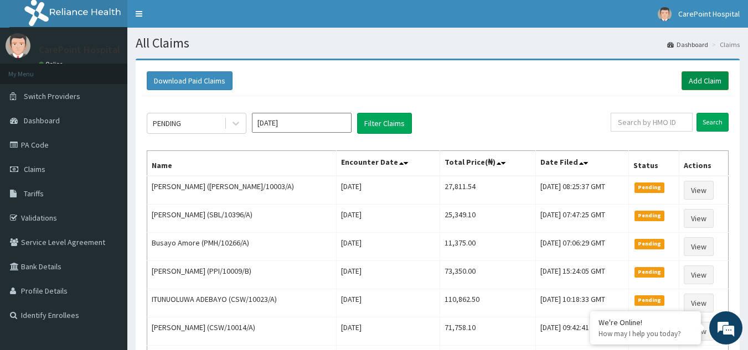
click at [709, 76] on link "Add Claim" at bounding box center [704, 80] width 47 height 19
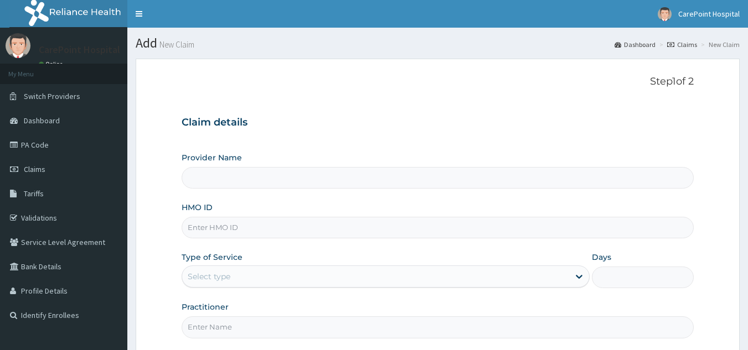
type input "[GEOGRAPHIC_DATA], [GEOGRAPHIC_DATA] ([GEOGRAPHIC_DATA])"
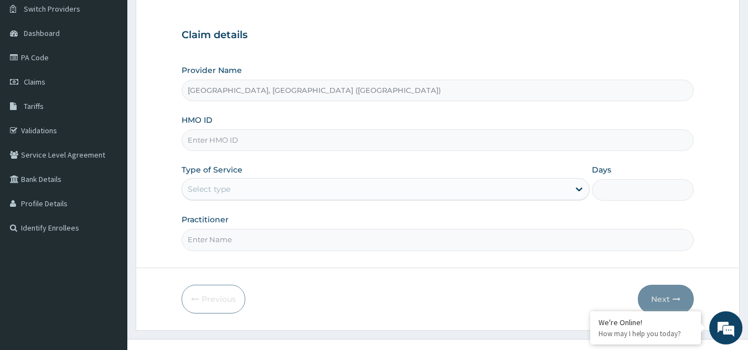
scroll to position [105, 0]
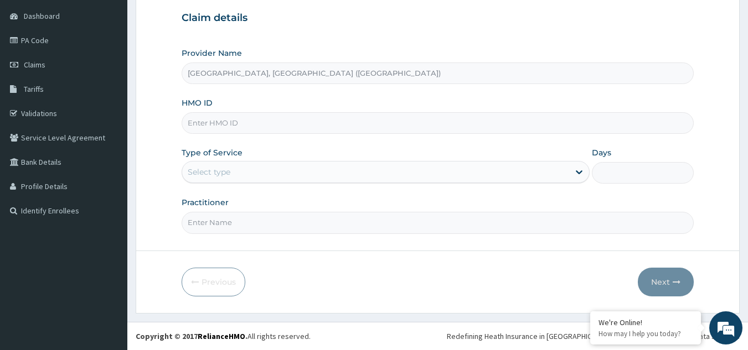
click at [206, 128] on input "HMO ID" at bounding box center [437, 123] width 512 height 22
paste input "PIT/10100/C"
type input "PIT/10100/C"
click at [214, 177] on div "Select type" at bounding box center [209, 172] width 43 height 11
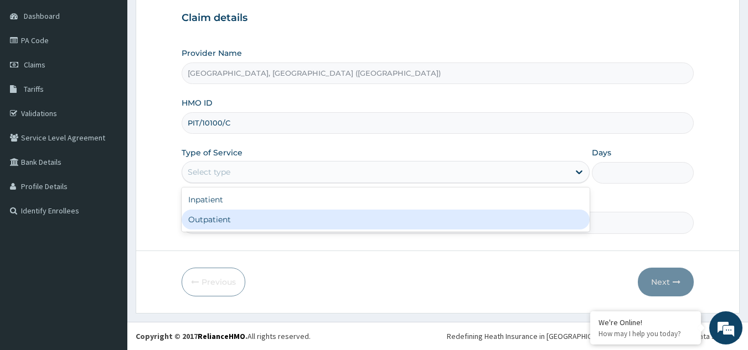
click at [211, 214] on div "Outpatient" at bounding box center [385, 220] width 408 height 20
type input "1"
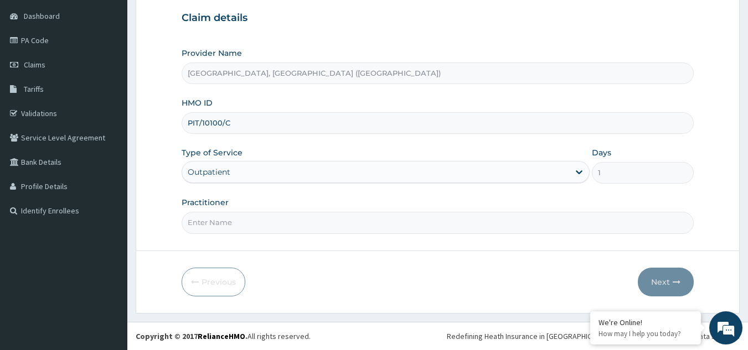
click at [211, 217] on input "Practitioner" at bounding box center [437, 223] width 512 height 22
type input "Dr, [PERSON_NAME]"
click at [657, 290] on button "Next" at bounding box center [665, 282] width 56 height 29
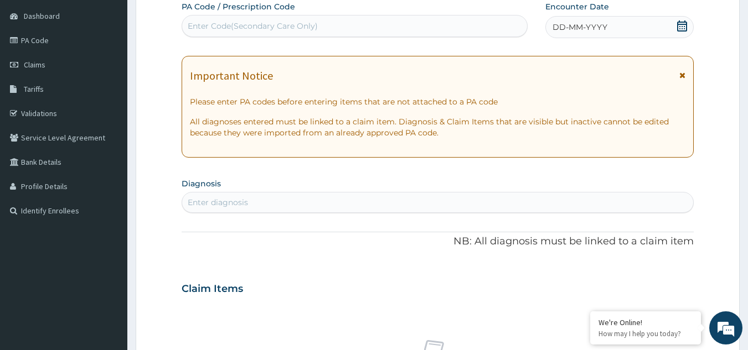
scroll to position [0, 0]
click at [409, 126] on p "All diagnoses entered must be linked to a claim item. Diagnosis & Claim Items t…" at bounding box center [438, 127] width 496 height 22
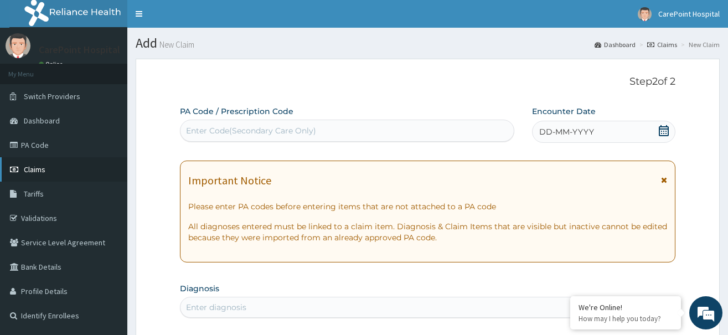
click at [38, 173] on span "Claims" at bounding box center [35, 169] width 22 height 10
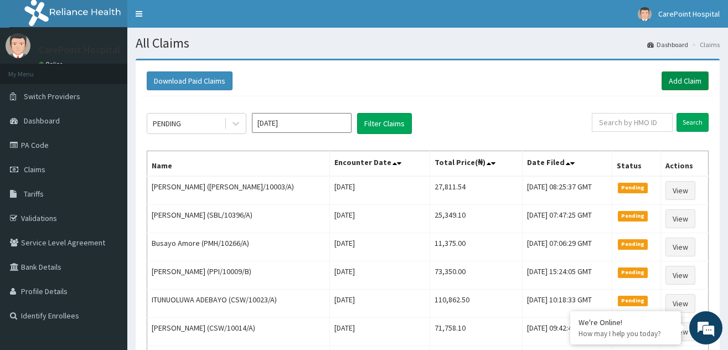
click at [670, 81] on link "Add Claim" at bounding box center [684, 80] width 47 height 19
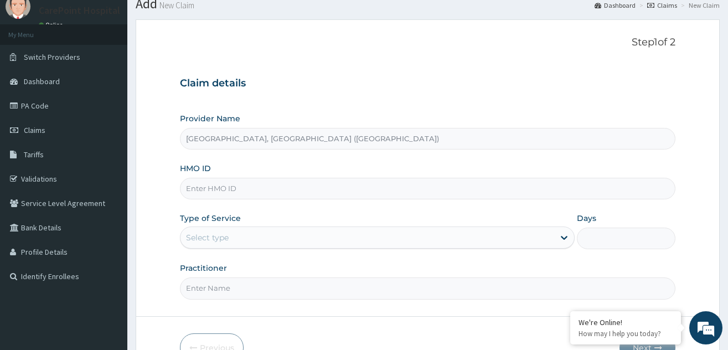
scroll to position [105, 0]
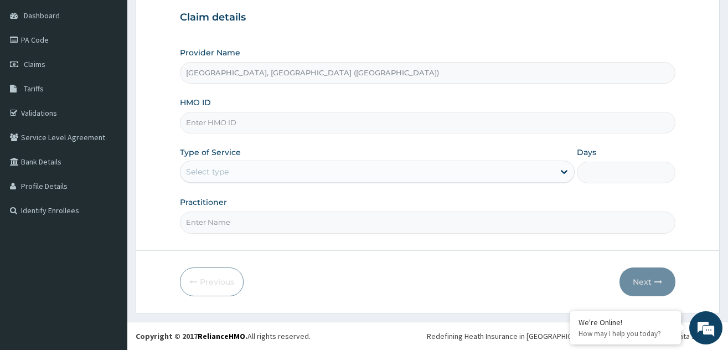
click at [205, 122] on input "HMO ID" at bounding box center [427, 123] width 495 height 22
paste input "PFN/10175/B"
type input "PFN/10175/B"
click at [221, 177] on div "Select type" at bounding box center [207, 171] width 43 height 11
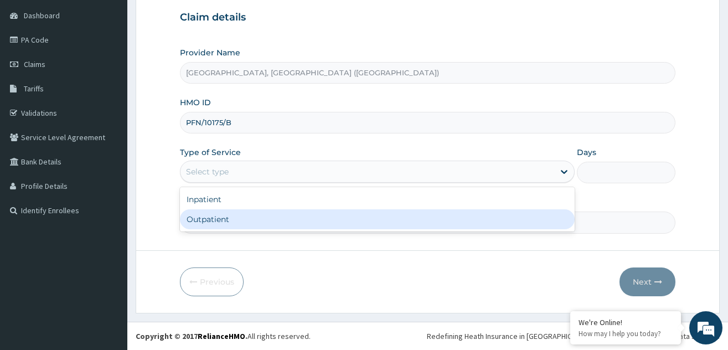
click at [204, 217] on div "Outpatient" at bounding box center [377, 219] width 395 height 20
type input "1"
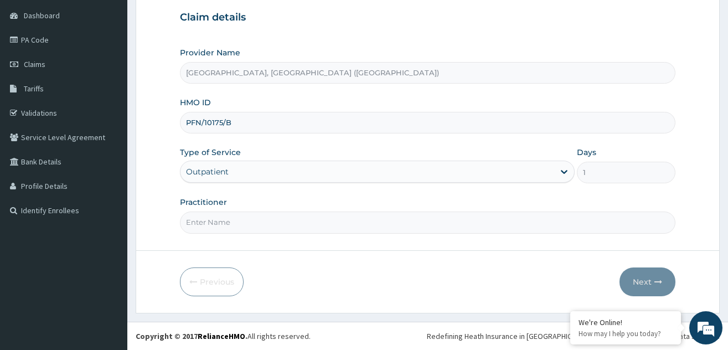
click at [204, 217] on input "Practitioner" at bounding box center [427, 222] width 495 height 22
type input "Dr, [PERSON_NAME]"
click at [647, 284] on button "Next" at bounding box center [647, 281] width 56 height 29
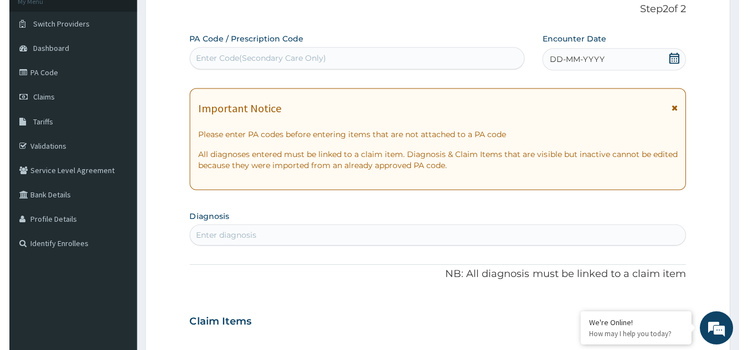
scroll to position [0, 0]
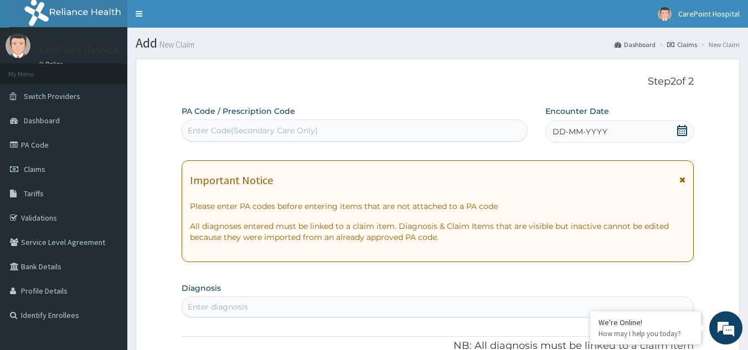
click at [271, 128] on div "Enter Code(Secondary Care Only)" at bounding box center [253, 130] width 130 height 11
paste input "PA/01E02B"
type input "PA/01E02B"
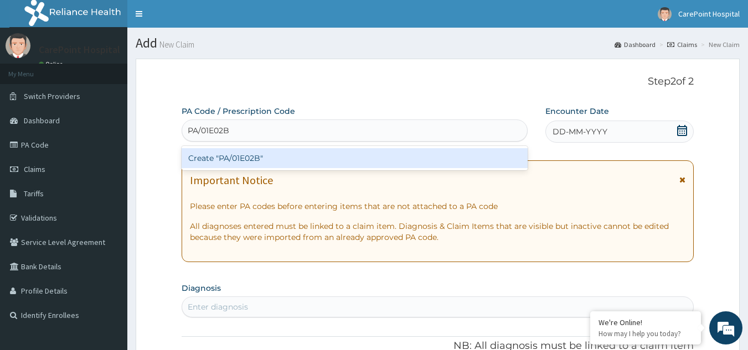
click at [288, 157] on div "Create "PA/01E02B"" at bounding box center [354, 158] width 346 height 20
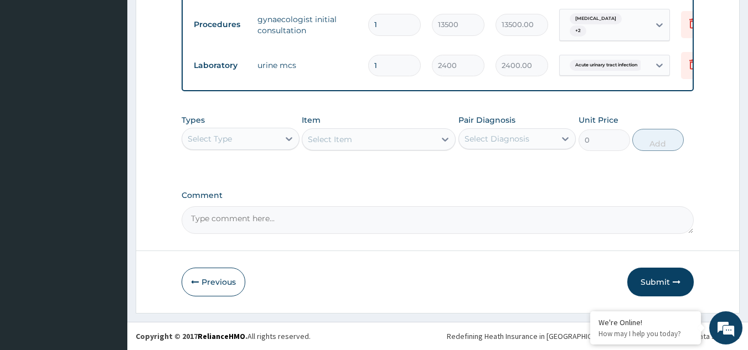
scroll to position [484, 0]
click at [221, 138] on div "Select Type" at bounding box center [210, 138] width 44 height 11
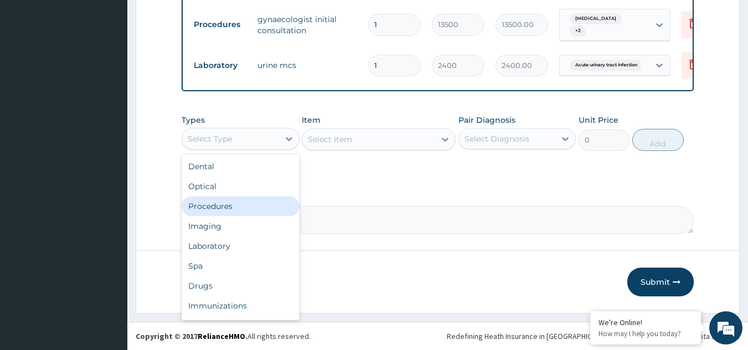
click at [227, 206] on div "Procedures" at bounding box center [240, 206] width 118 height 20
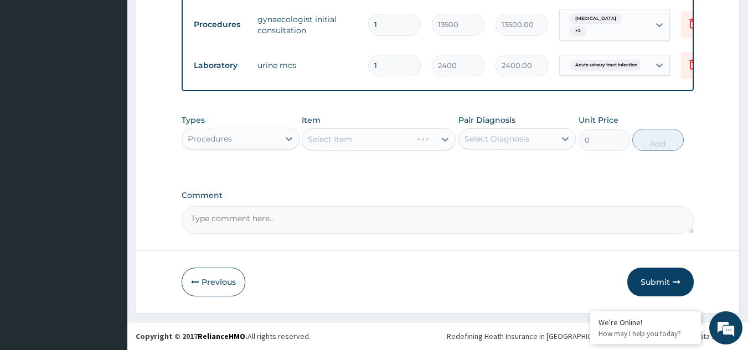
click at [378, 144] on div "Select Item" at bounding box center [379, 139] width 154 height 22
click at [323, 143] on div "Select Item" at bounding box center [330, 139] width 44 height 11
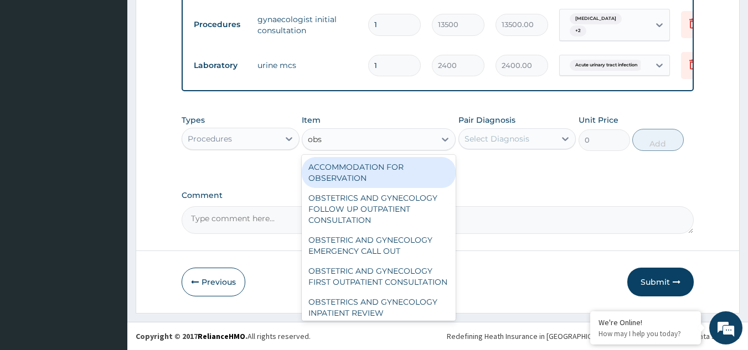
type input "obst"
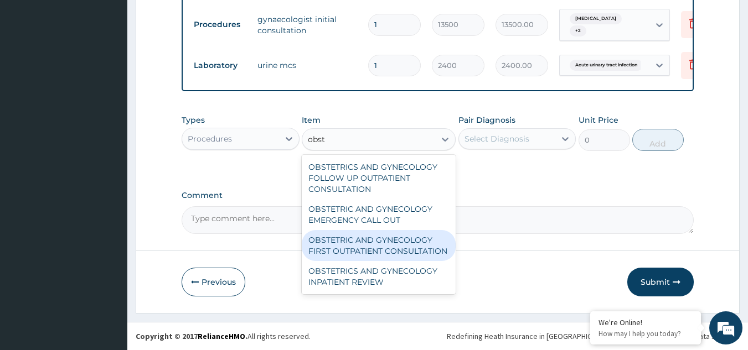
click at [359, 247] on div "OBSTETRIC AND GYNECOLOGY FIRST OUTPATIENT CONSULTATION" at bounding box center [379, 245] width 154 height 31
type input "22500"
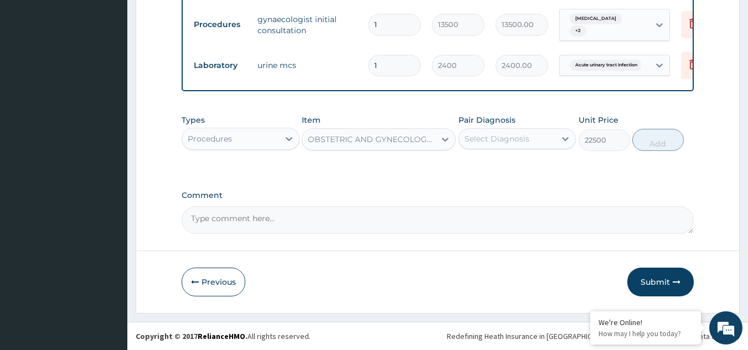
click at [498, 143] on div "Select Diagnosis" at bounding box center [496, 138] width 65 height 11
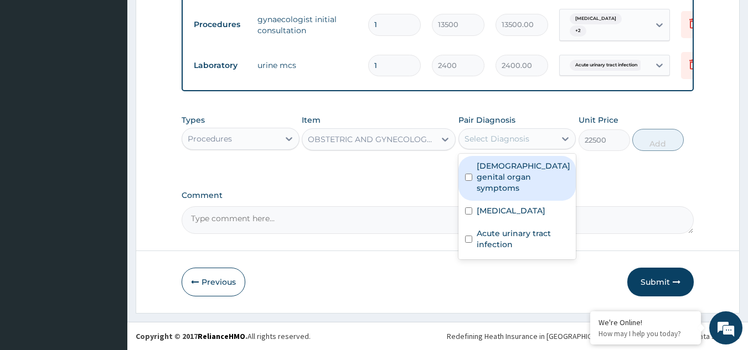
click at [501, 179] on label "[DEMOGRAPHIC_DATA] genital organ symptoms" at bounding box center [523, 176] width 94 height 33
checkbox input "true"
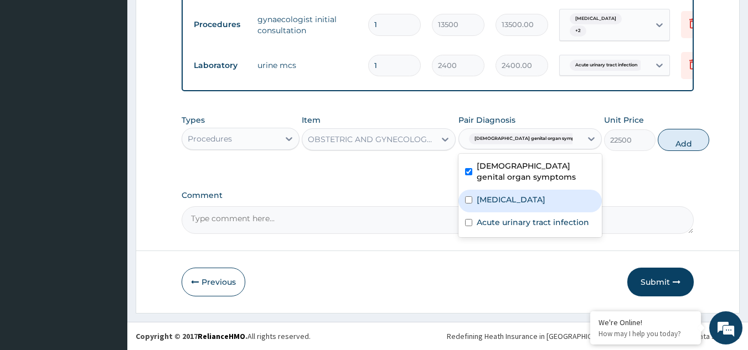
click at [504, 194] on div "[MEDICAL_DATA]" at bounding box center [529, 201] width 143 height 23
checkbox input "true"
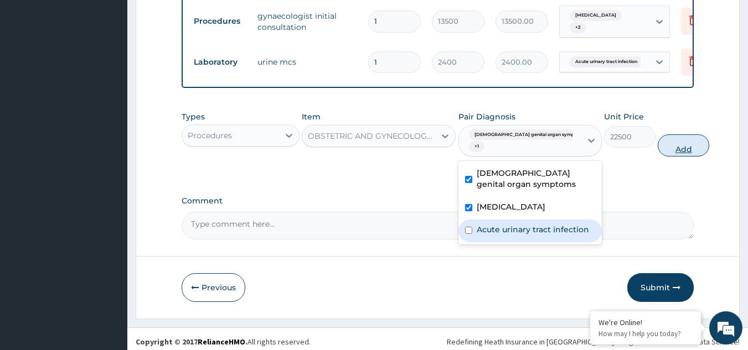
click at [666, 147] on button "Add" at bounding box center [682, 145] width 51 height 22
type input "0"
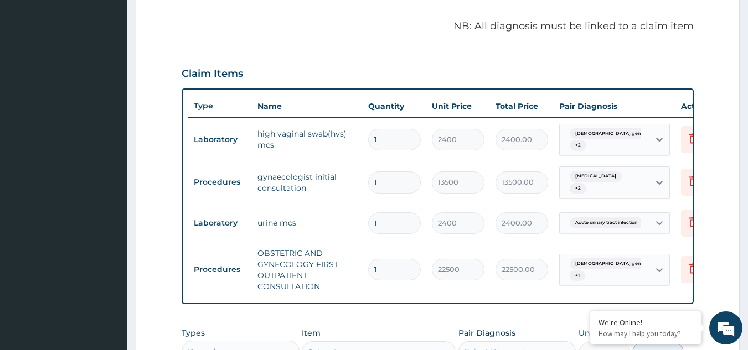
scroll to position [318, 0]
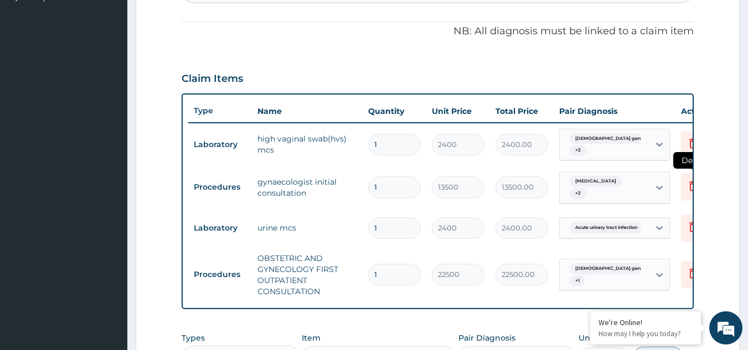
click at [691, 186] on icon at bounding box center [692, 185] width 13 height 13
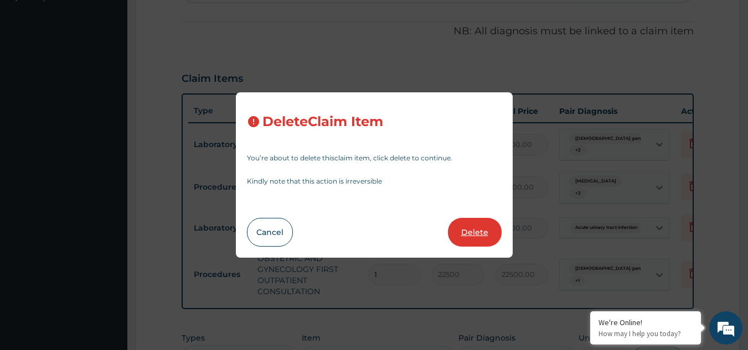
click at [473, 230] on button "Delete" at bounding box center [475, 232] width 54 height 29
type input "2400"
type input "2400.00"
type input "22500"
type input "22500.00"
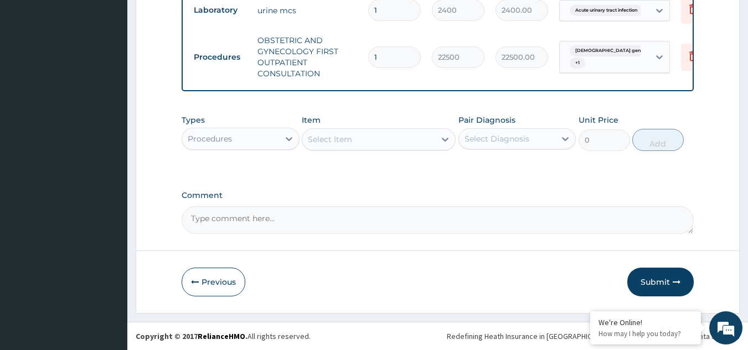
scroll to position [501, 0]
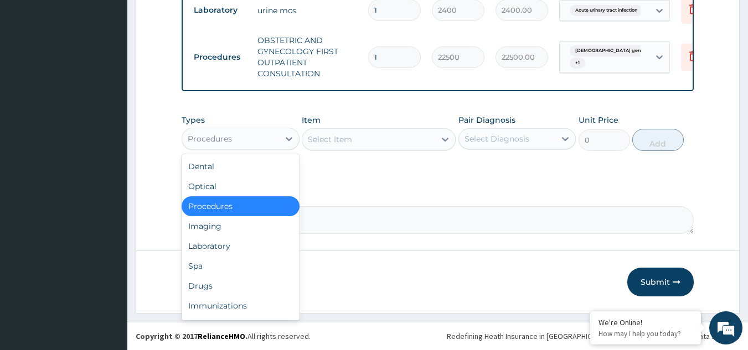
click at [242, 141] on div "Procedures" at bounding box center [230, 139] width 97 height 18
click at [226, 242] on div "Laboratory" at bounding box center [240, 246] width 118 height 20
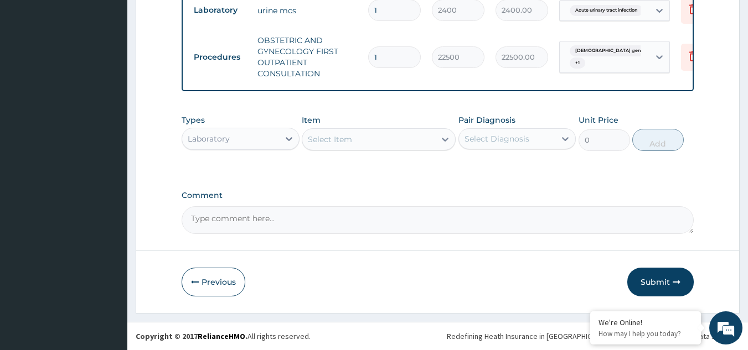
click at [227, 135] on div "Laboratory" at bounding box center [209, 138] width 42 height 11
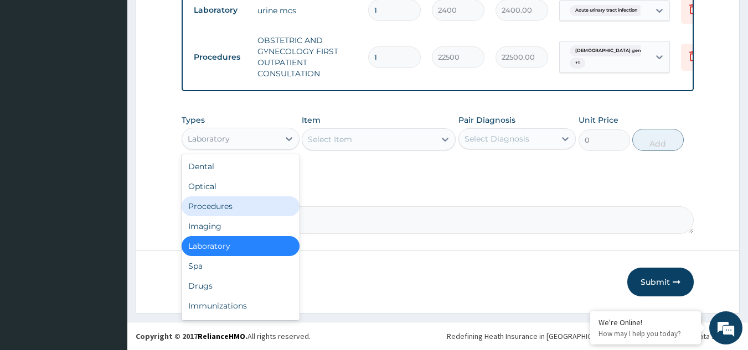
click at [212, 204] on div "Procedures" at bounding box center [240, 206] width 118 height 20
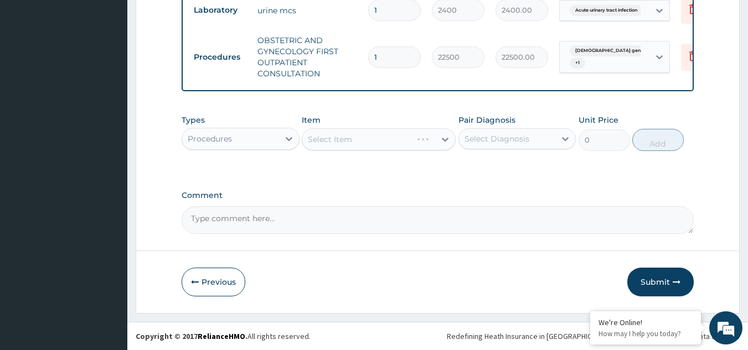
click at [372, 143] on div "Select Item" at bounding box center [379, 139] width 154 height 22
click at [360, 139] on div "Select Item" at bounding box center [379, 139] width 154 height 22
click at [356, 143] on div "Select Item" at bounding box center [379, 139] width 154 height 22
click at [329, 139] on div "Select Item" at bounding box center [379, 139] width 154 height 22
click at [402, 141] on div "Select Item" at bounding box center [379, 139] width 154 height 22
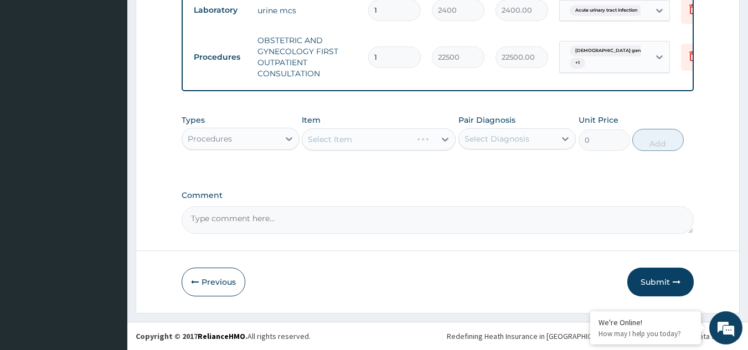
click at [402, 141] on div "Select Item" at bounding box center [379, 139] width 154 height 22
click at [400, 147] on div "Select Item" at bounding box center [379, 139] width 154 height 22
click at [393, 138] on div "Select Item" at bounding box center [379, 139] width 154 height 22
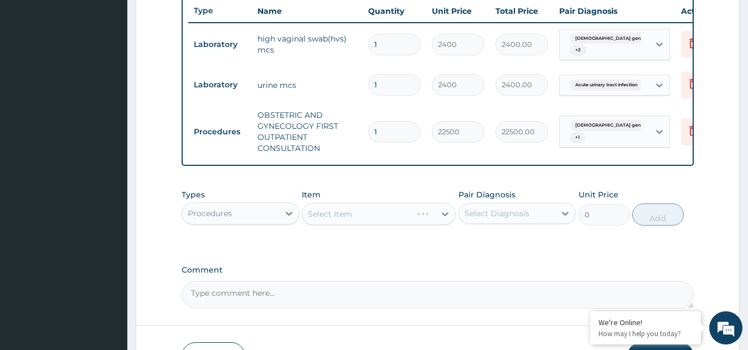
scroll to position [446, 0]
